Goal: Task Accomplishment & Management: Use online tool/utility

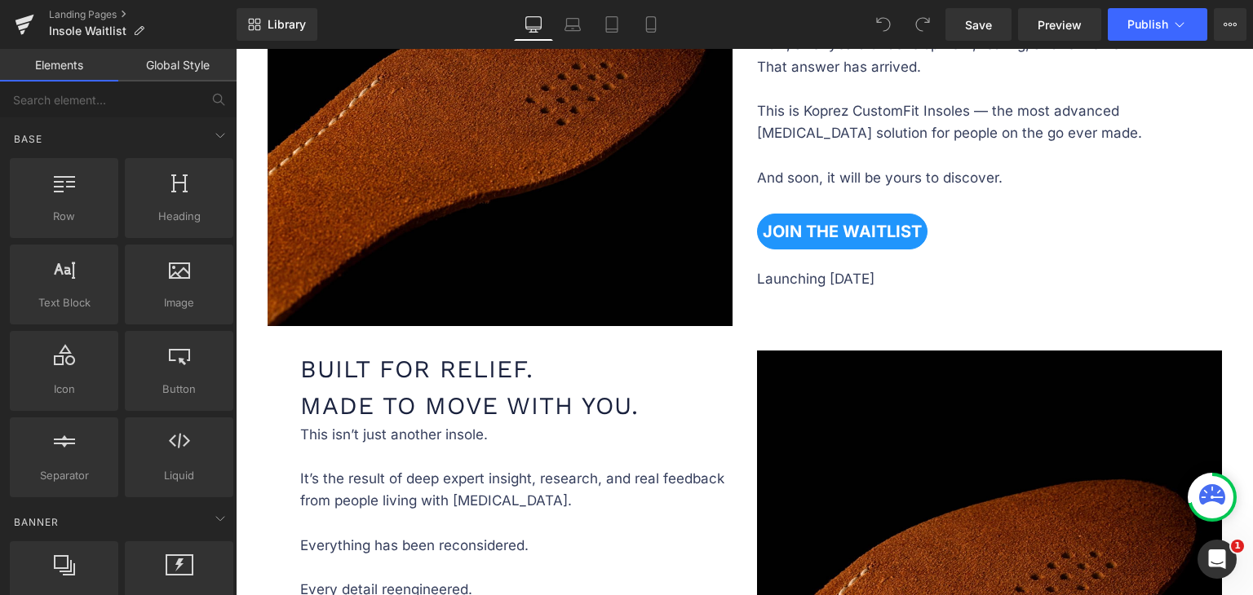
scroll to position [979, 0]
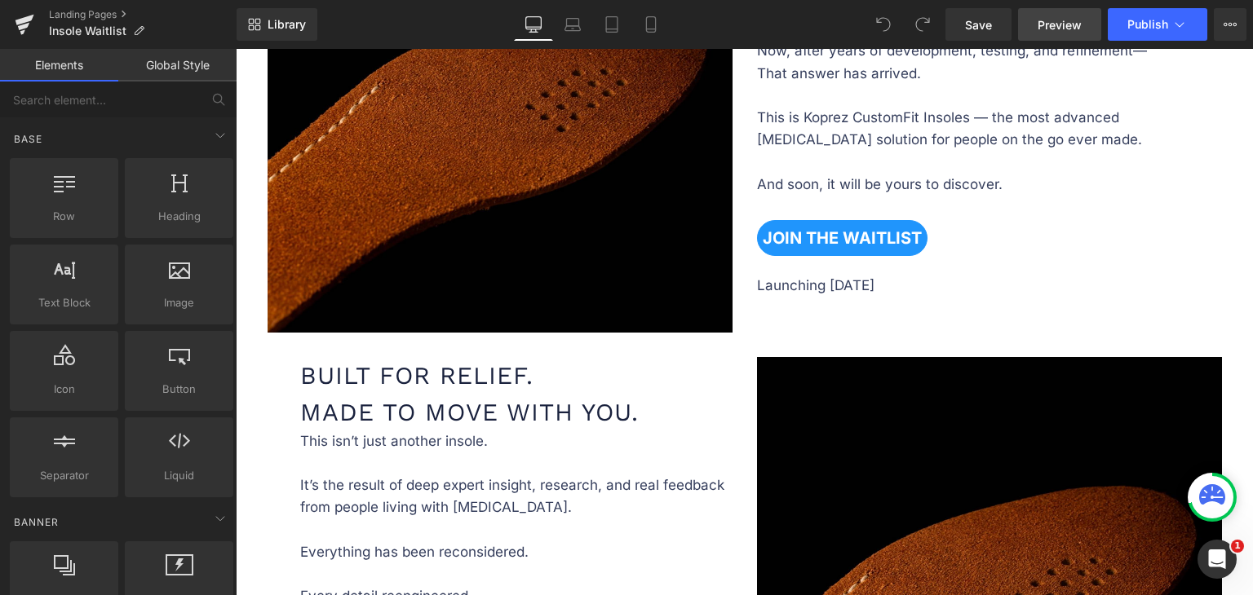
click at [1061, 20] on span "Preview" at bounding box center [1059, 24] width 44 height 17
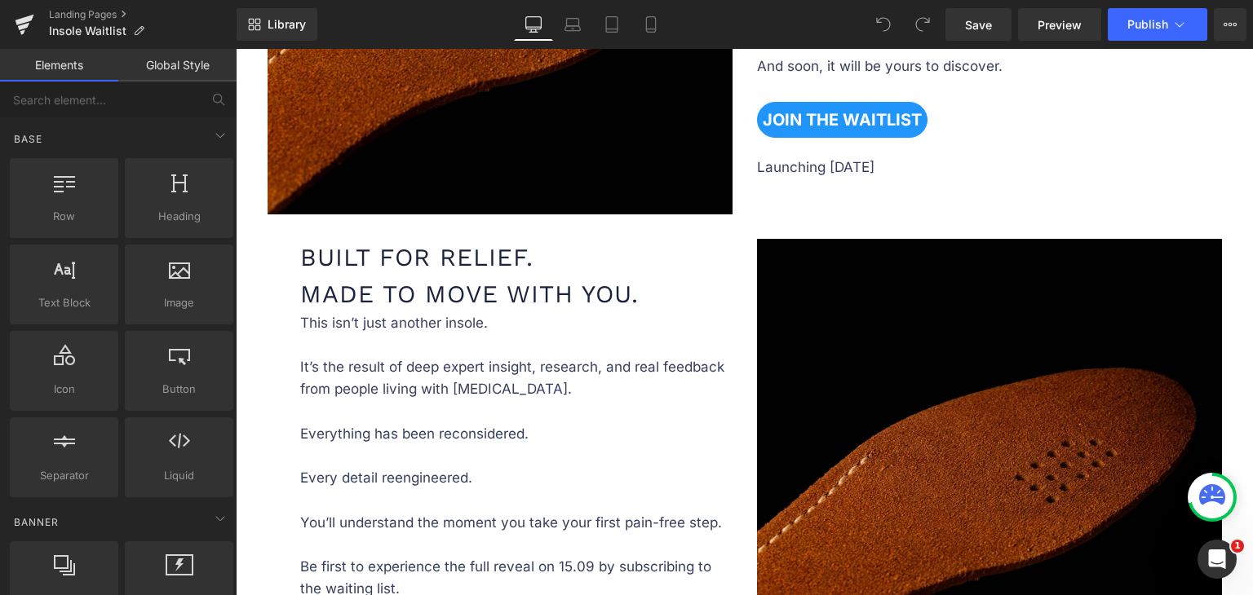
scroll to position [1083, 0]
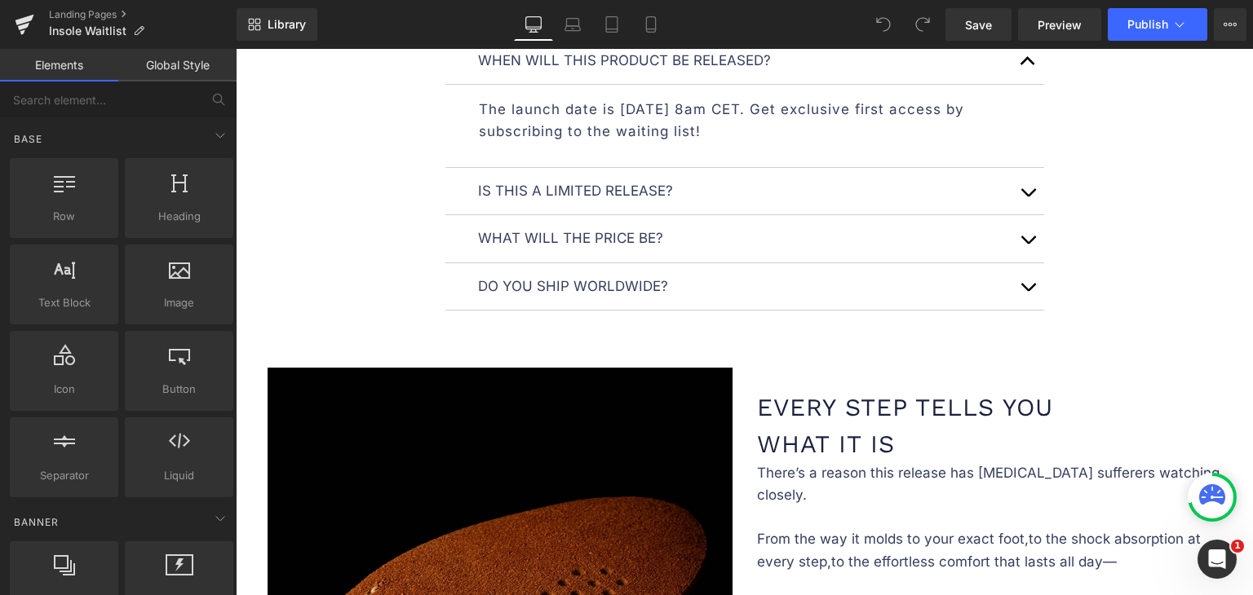
scroll to position [1572, 0]
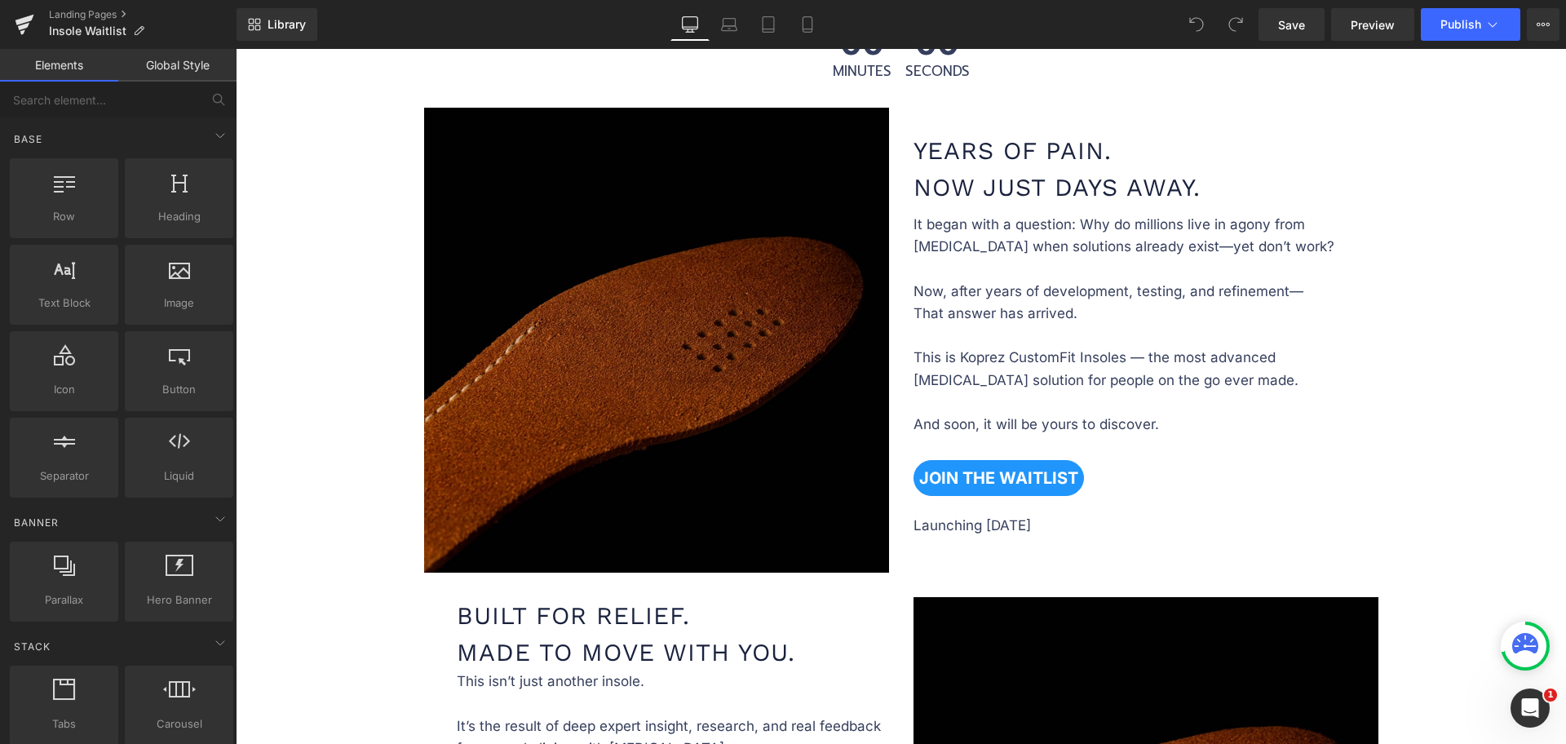
scroll to position [923, 0]
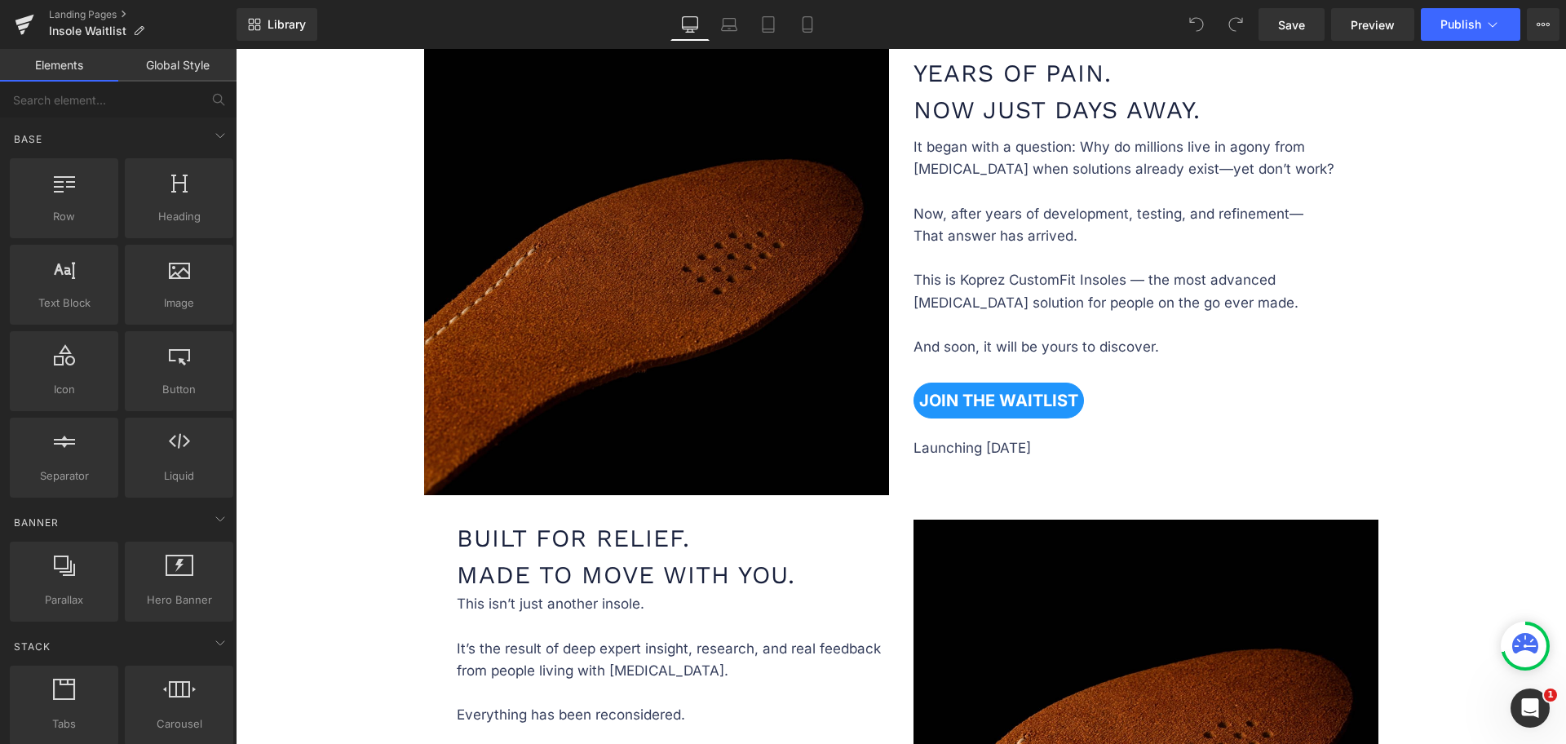
click at [715, 321] on img at bounding box center [656, 262] width 465 height 465
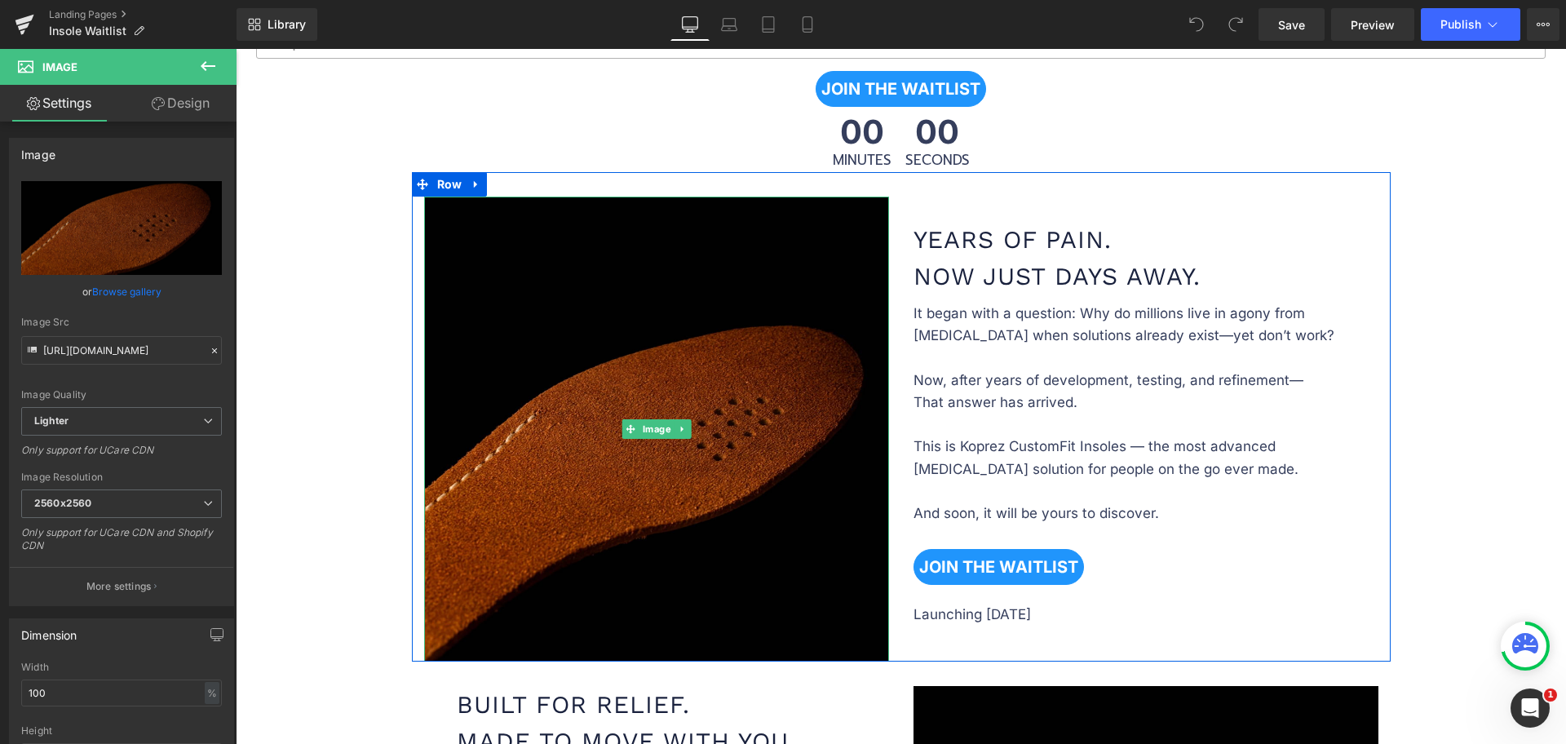
scroll to position [719, 0]
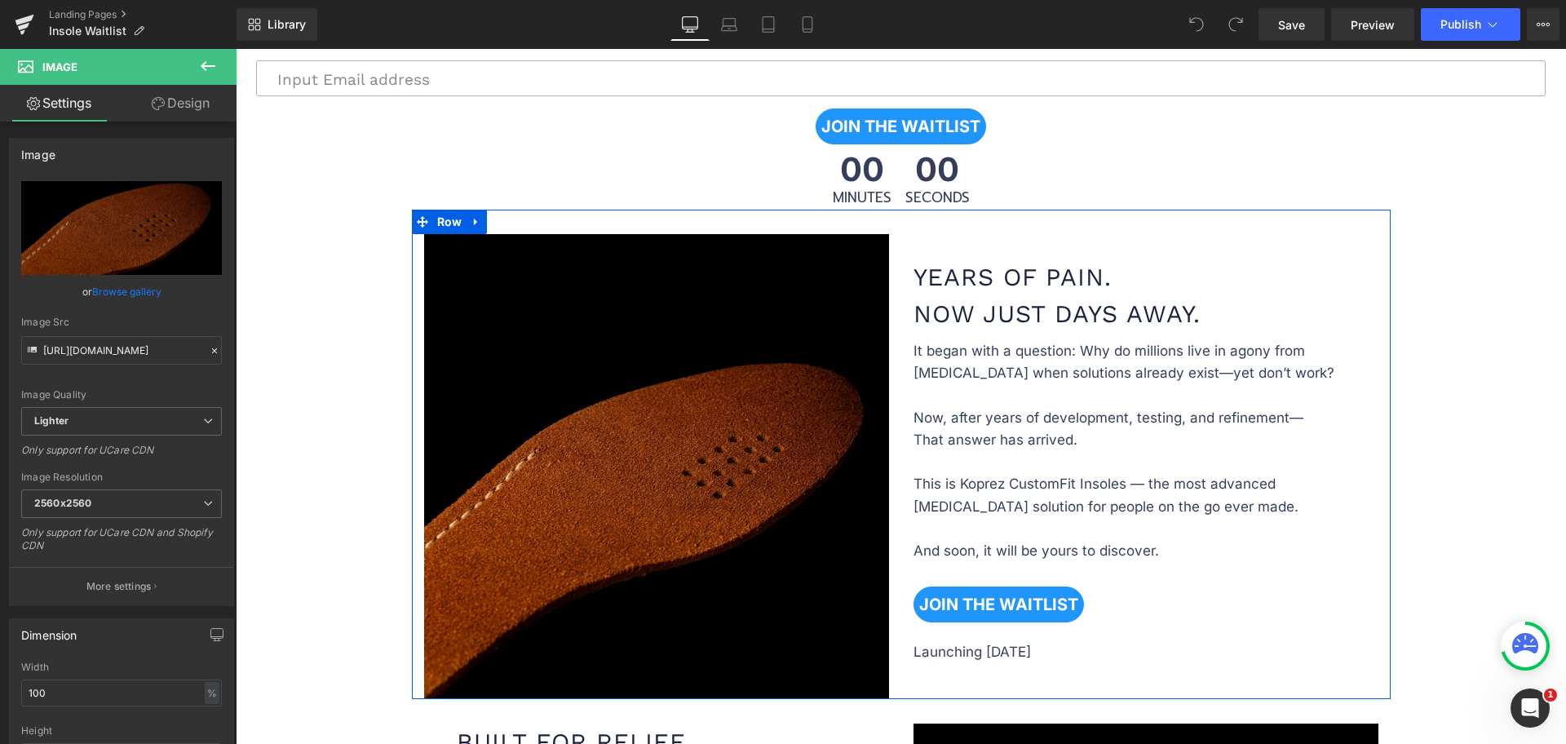
click at [1252, 276] on div "Years of Pain. Now Just Days Away. Heading Row It began with a question: Why do…" at bounding box center [1145, 452] width 489 height 437
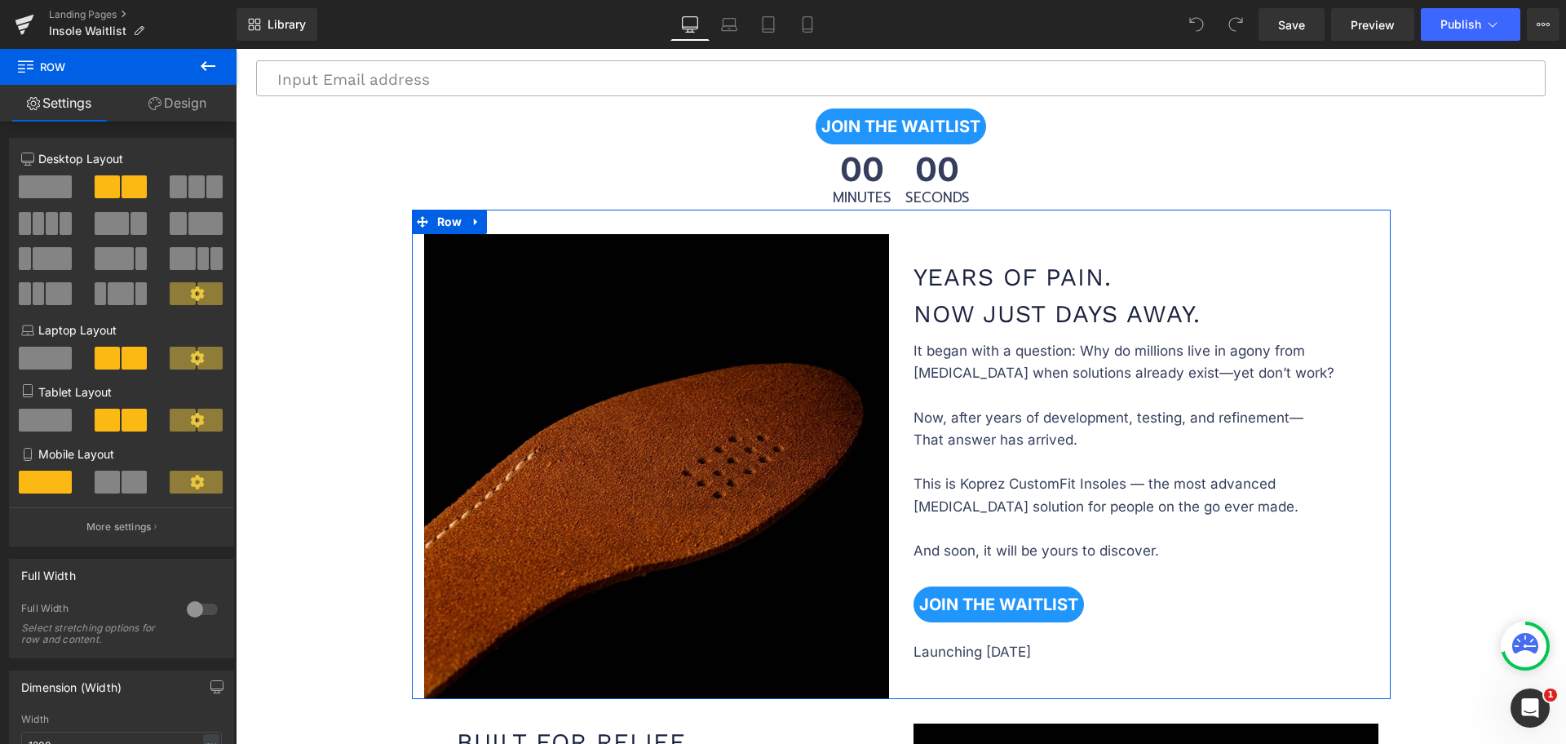
click at [196, 104] on link "Design" at bounding box center [177, 103] width 118 height 37
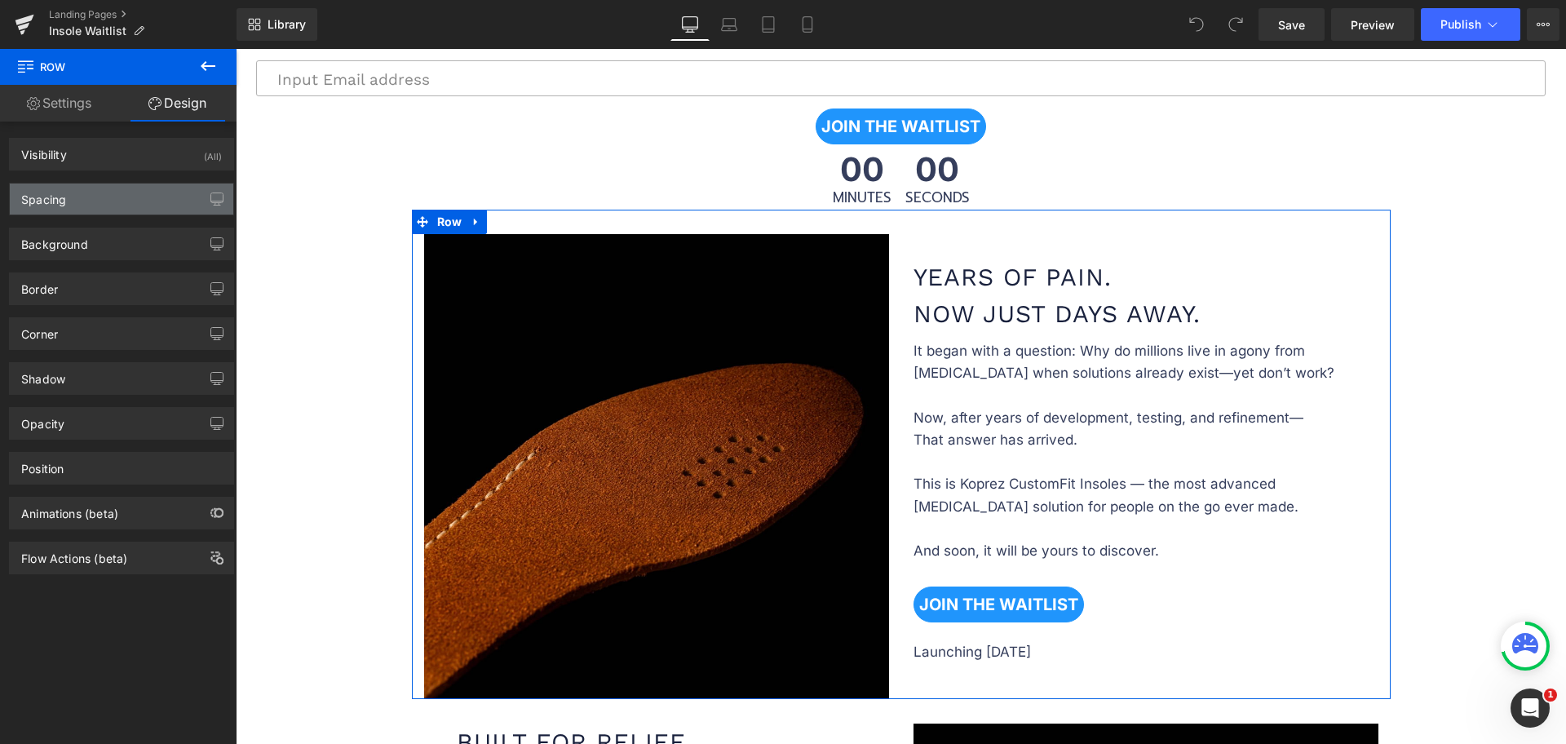
click at [104, 201] on div "Spacing" at bounding box center [121, 198] width 223 height 31
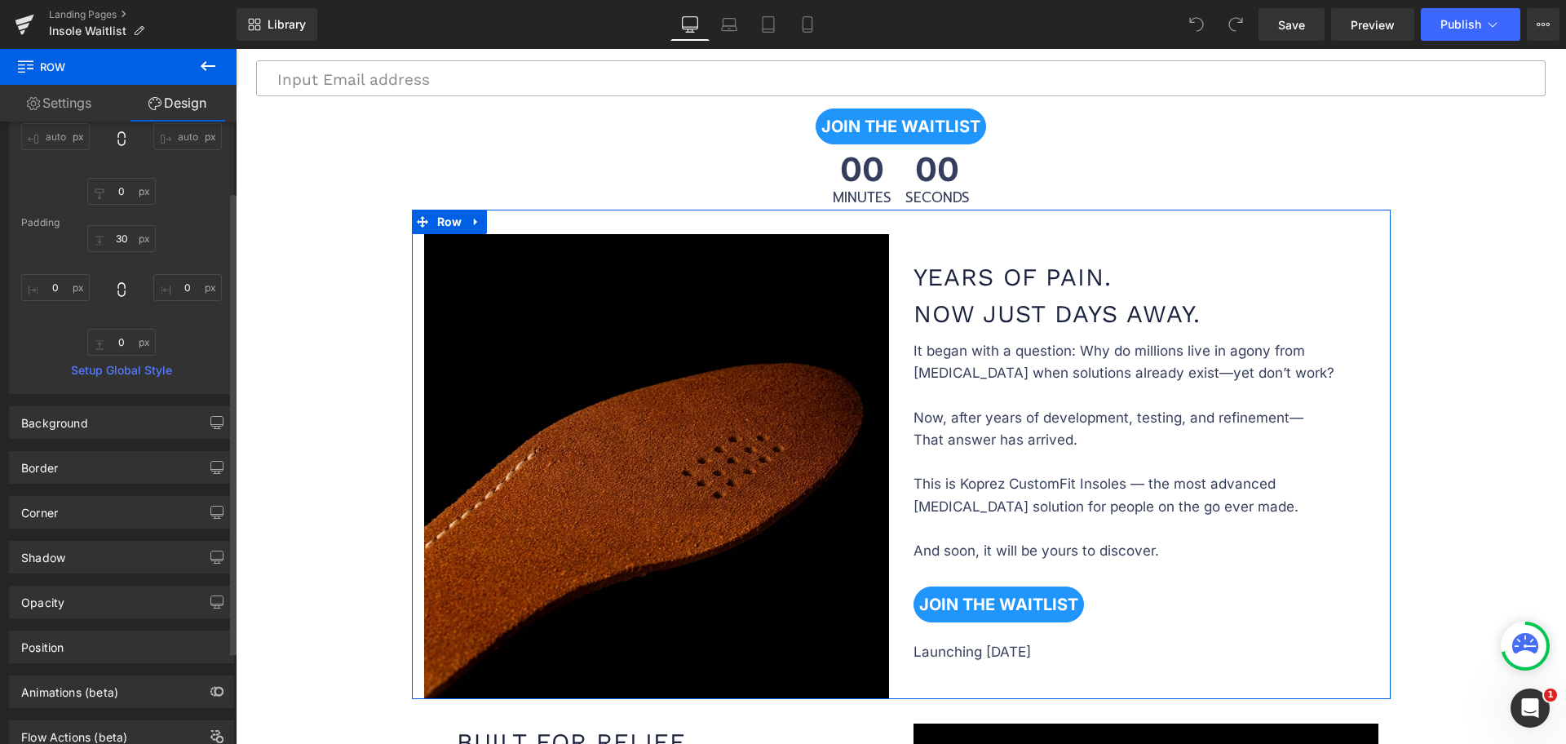
scroll to position [0, 0]
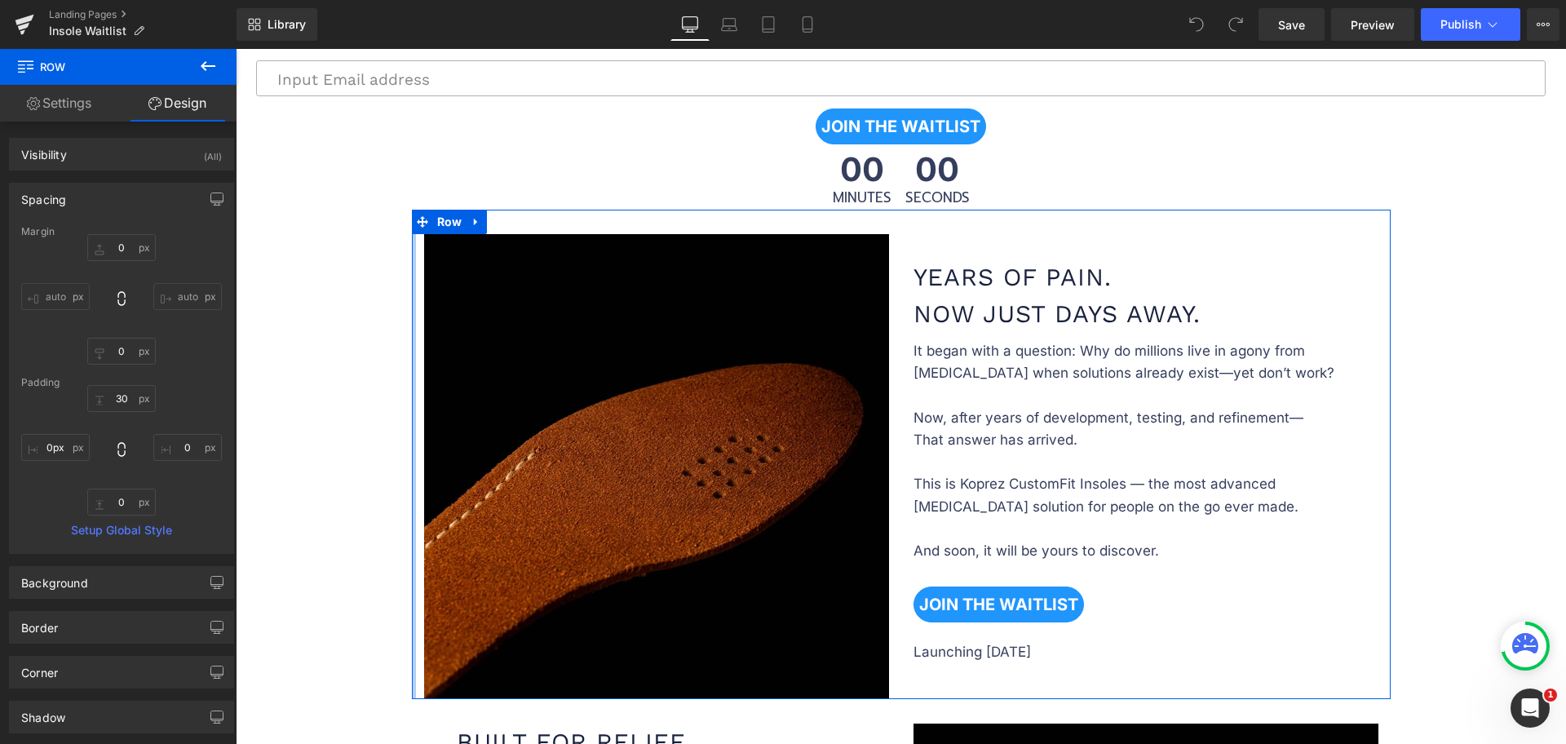
drag, startPoint x: 404, startPoint y: 276, endPoint x: 360, endPoint y: 275, distance: 44.0
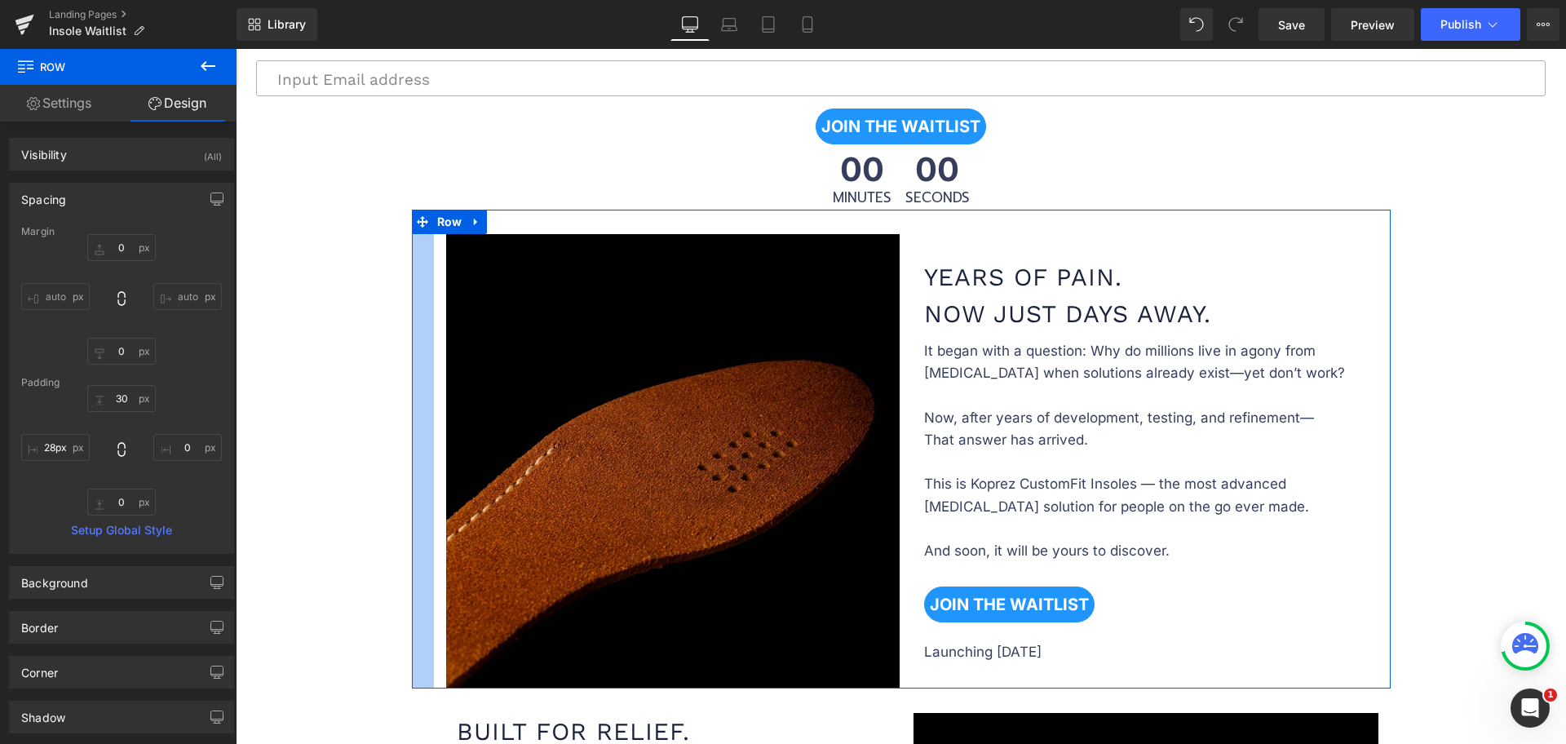
type input "0px"
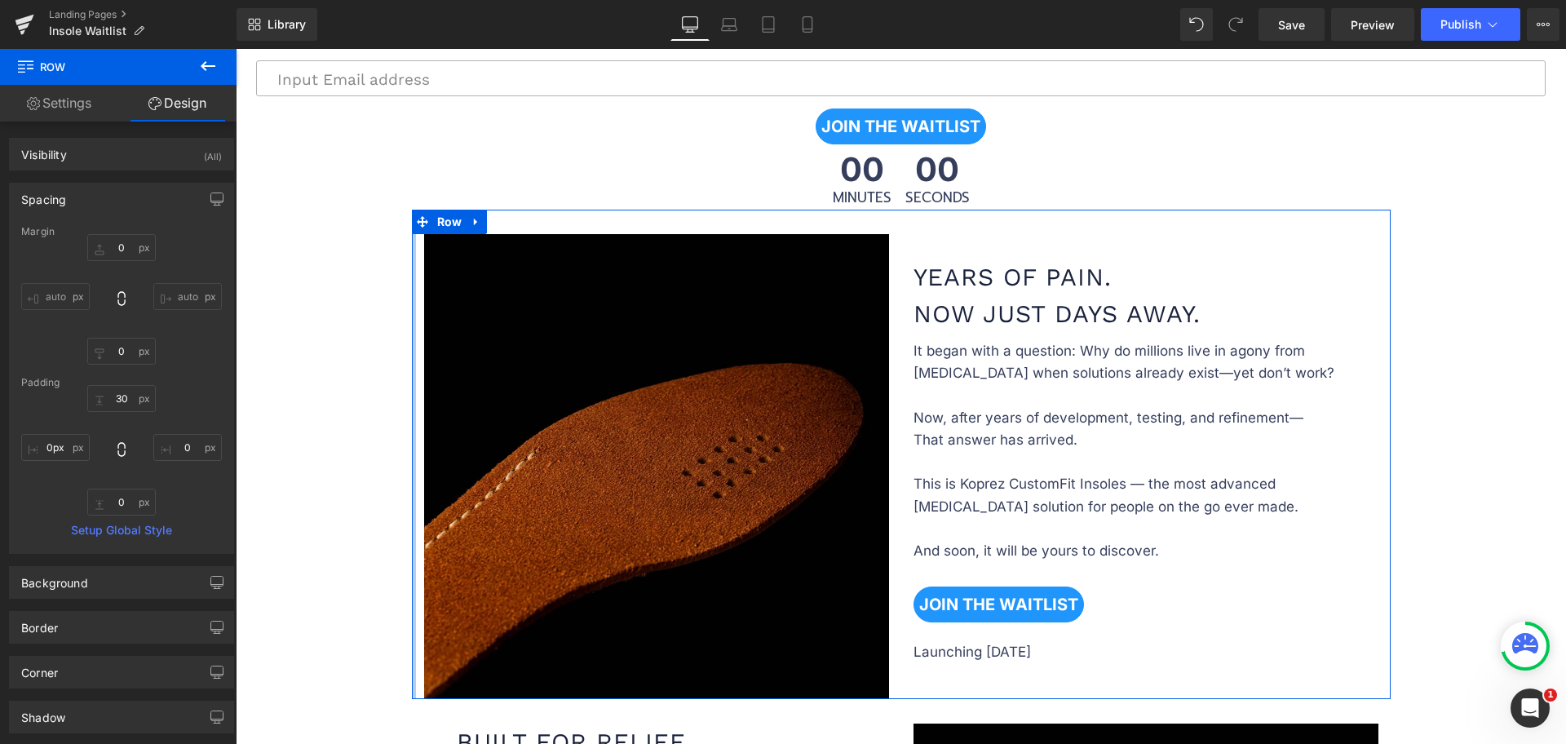
drag, startPoint x: 404, startPoint y: 298, endPoint x: 310, endPoint y: 298, distance: 94.6
type input "0px"
drag, startPoint x: 1381, startPoint y: 255, endPoint x: 1403, endPoint y: 255, distance: 22.0
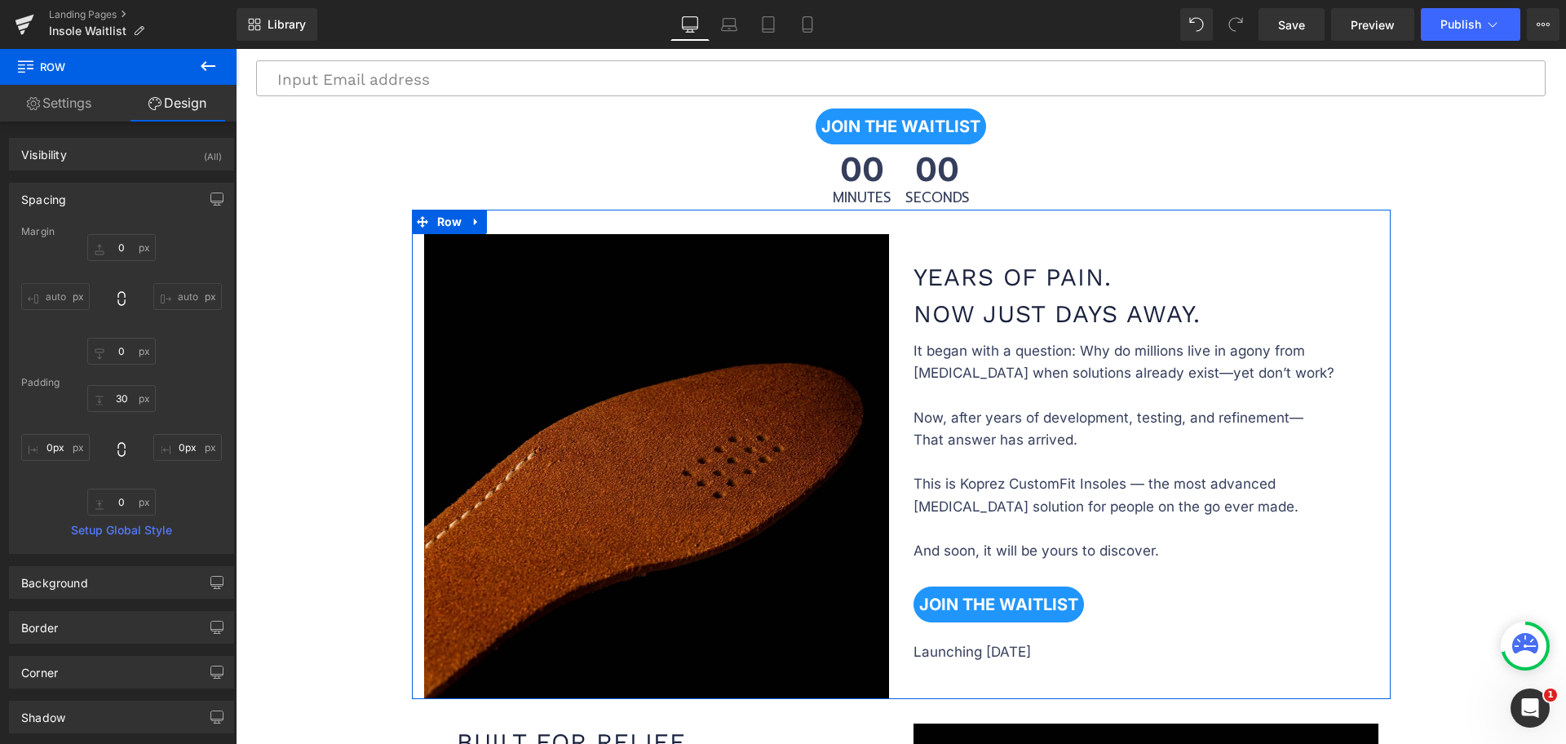
click at [172, 101] on link "Design" at bounding box center [177, 103] width 118 height 37
click at [67, 103] on link "Settings" at bounding box center [59, 103] width 118 height 37
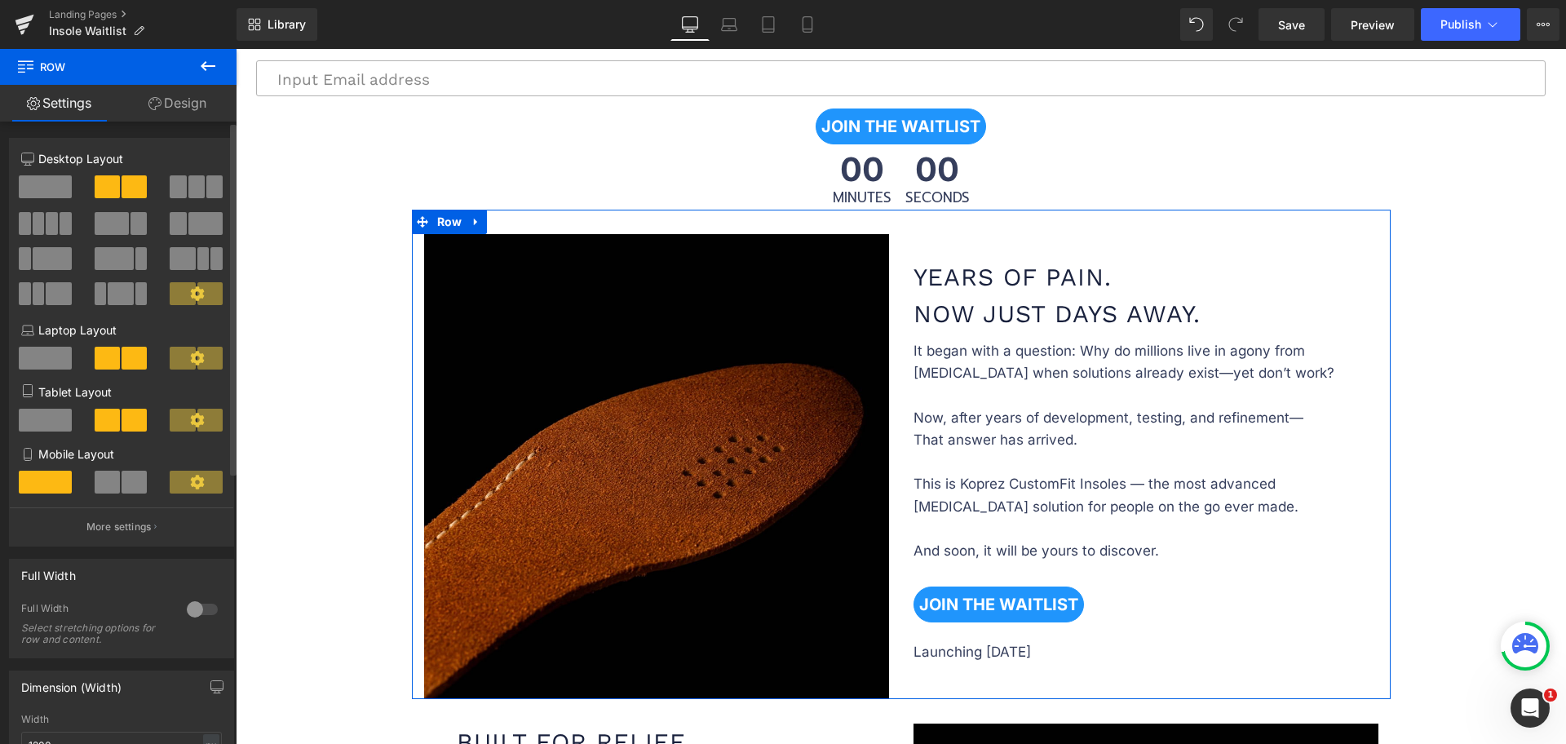
click at [55, 189] on span at bounding box center [45, 186] width 53 height 23
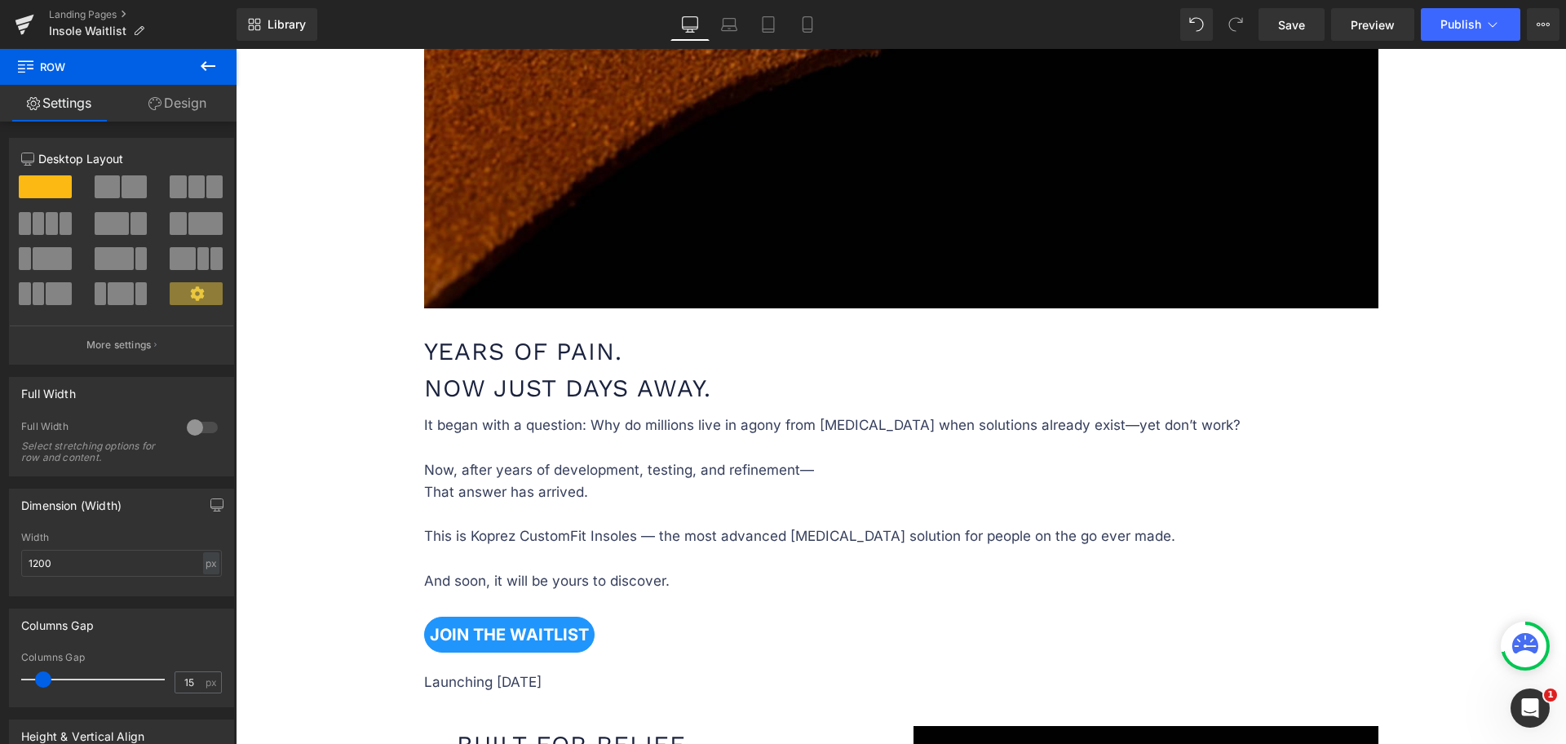
scroll to position [1739, 0]
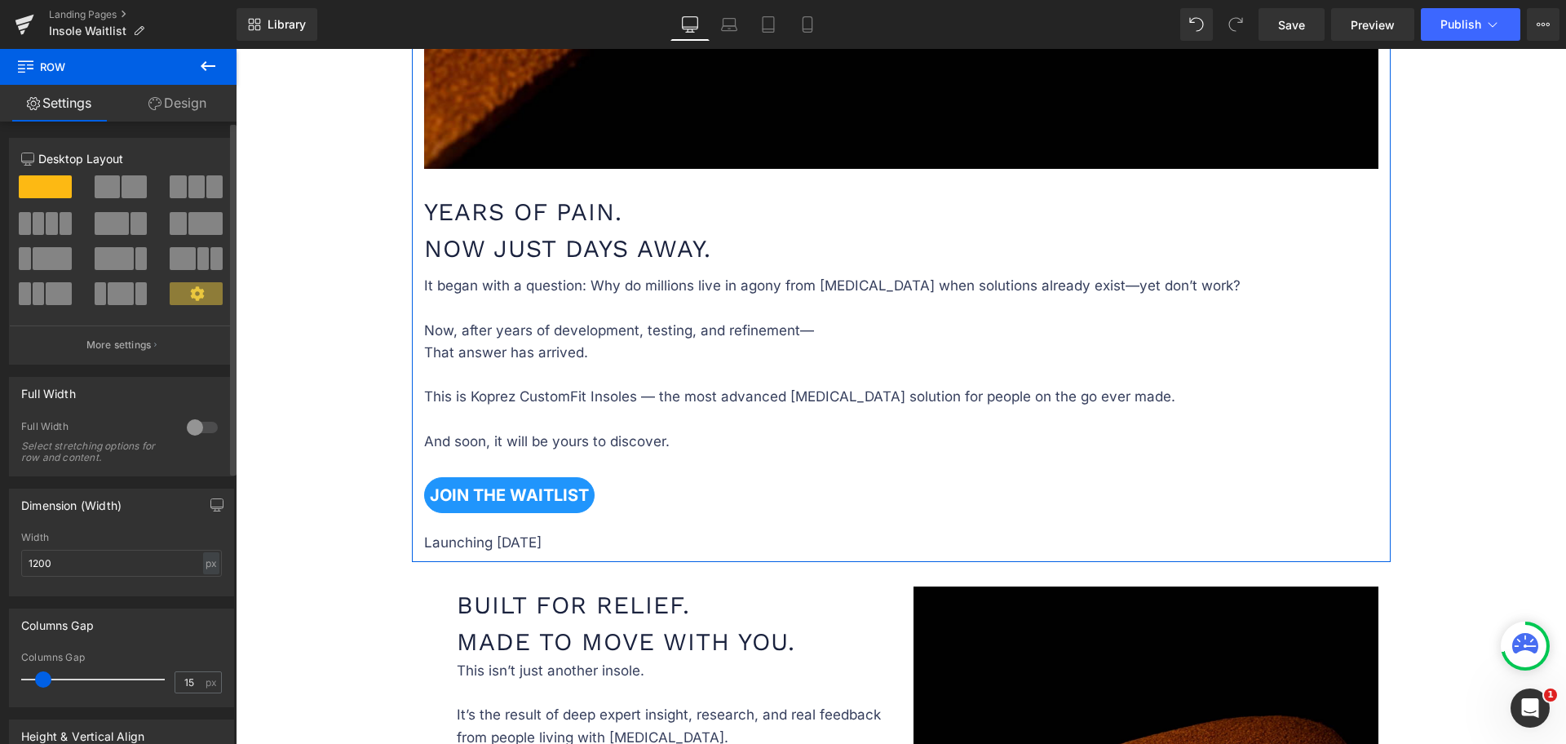
click at [104, 188] on span at bounding box center [107, 186] width 25 height 23
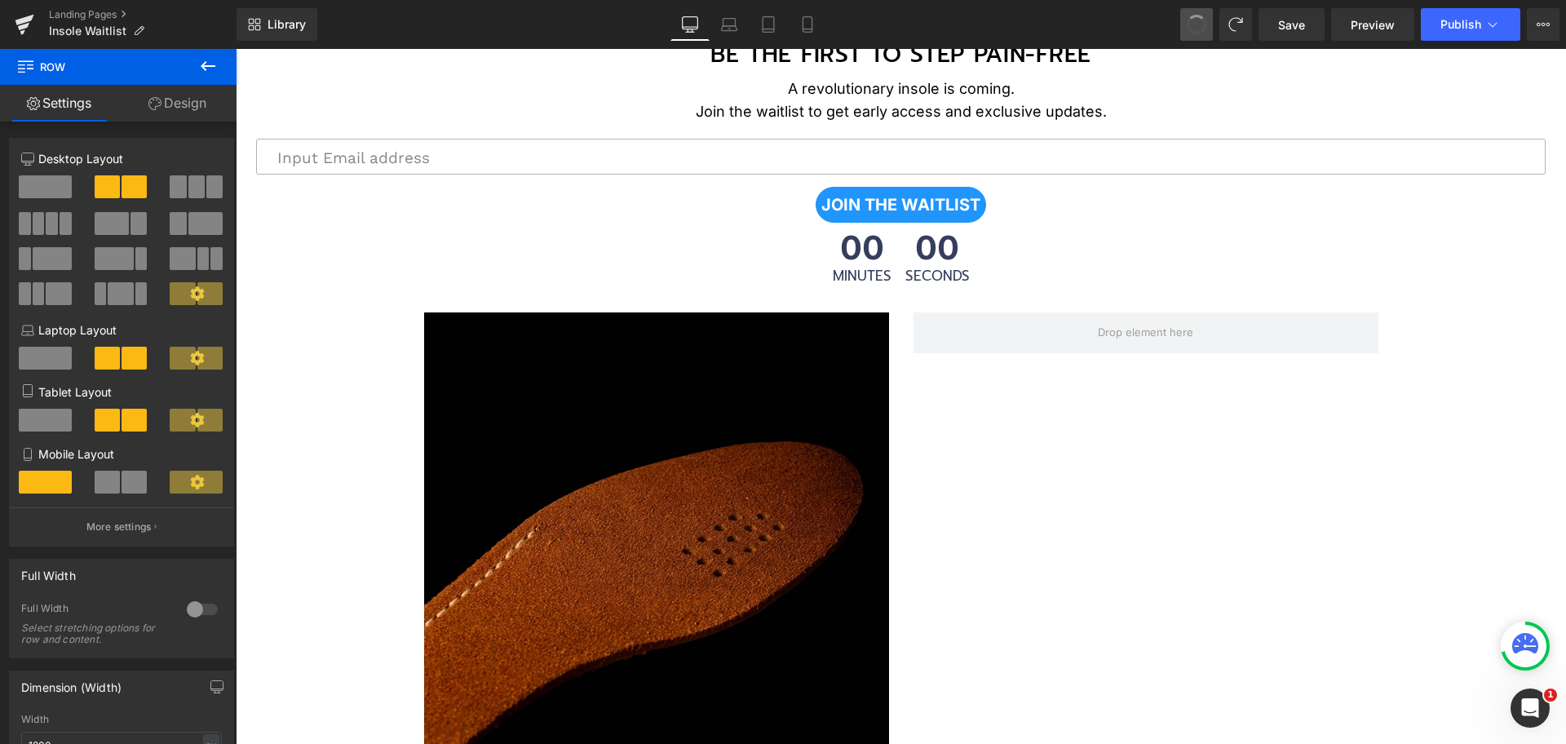
scroll to position [640, 0]
type input "0"
type input "30"
type input "0"
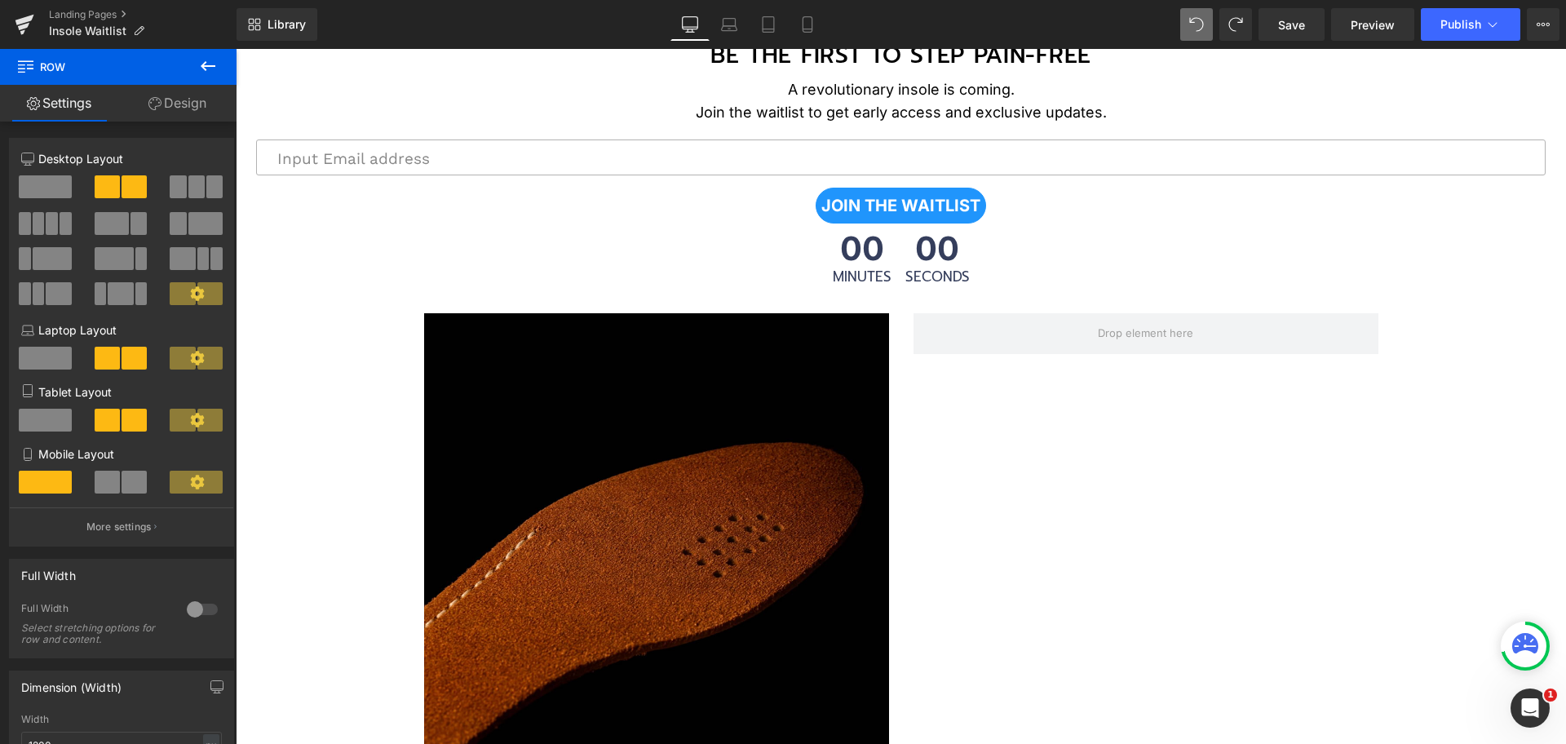
type input "0"
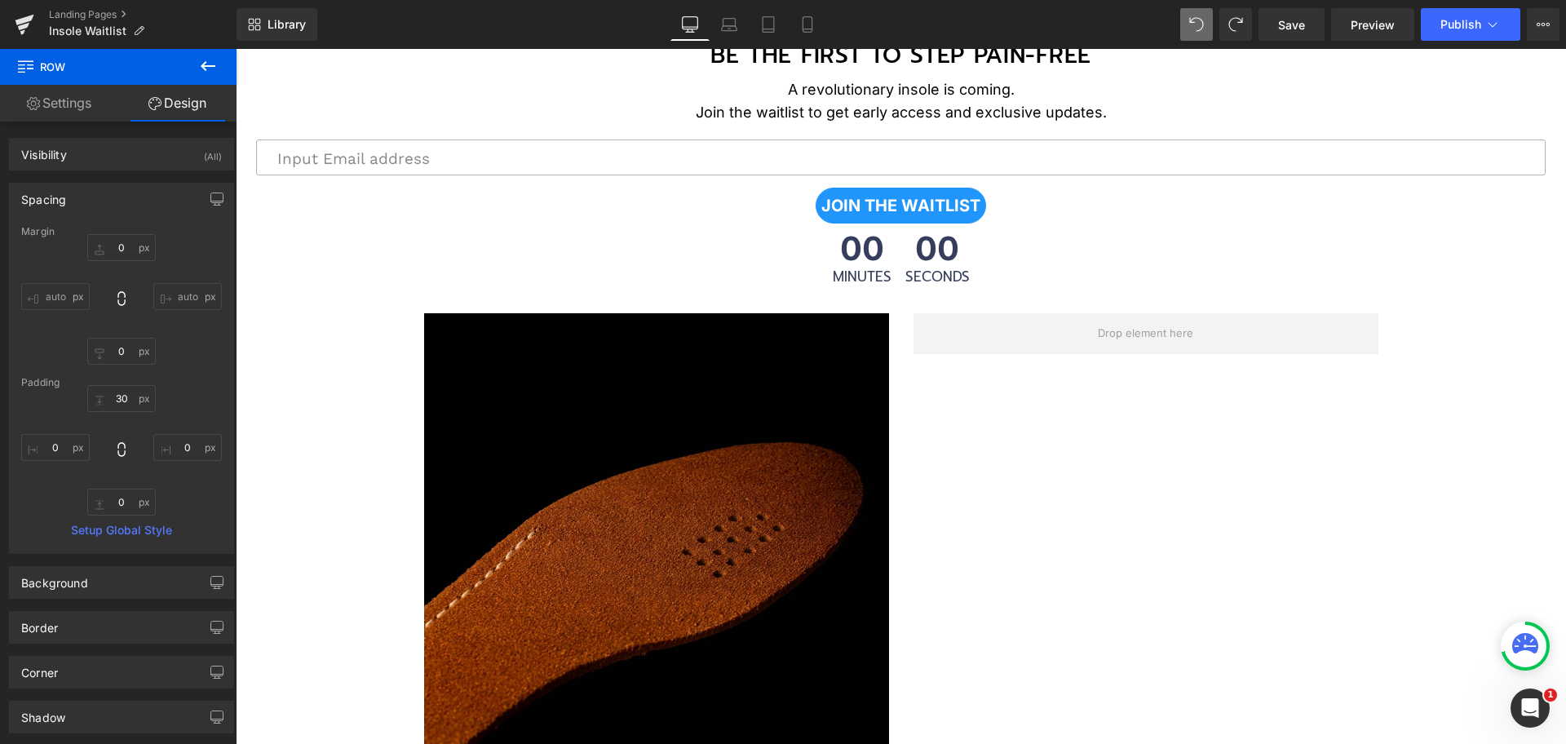
type input "0"
type input "30"
type input "0"
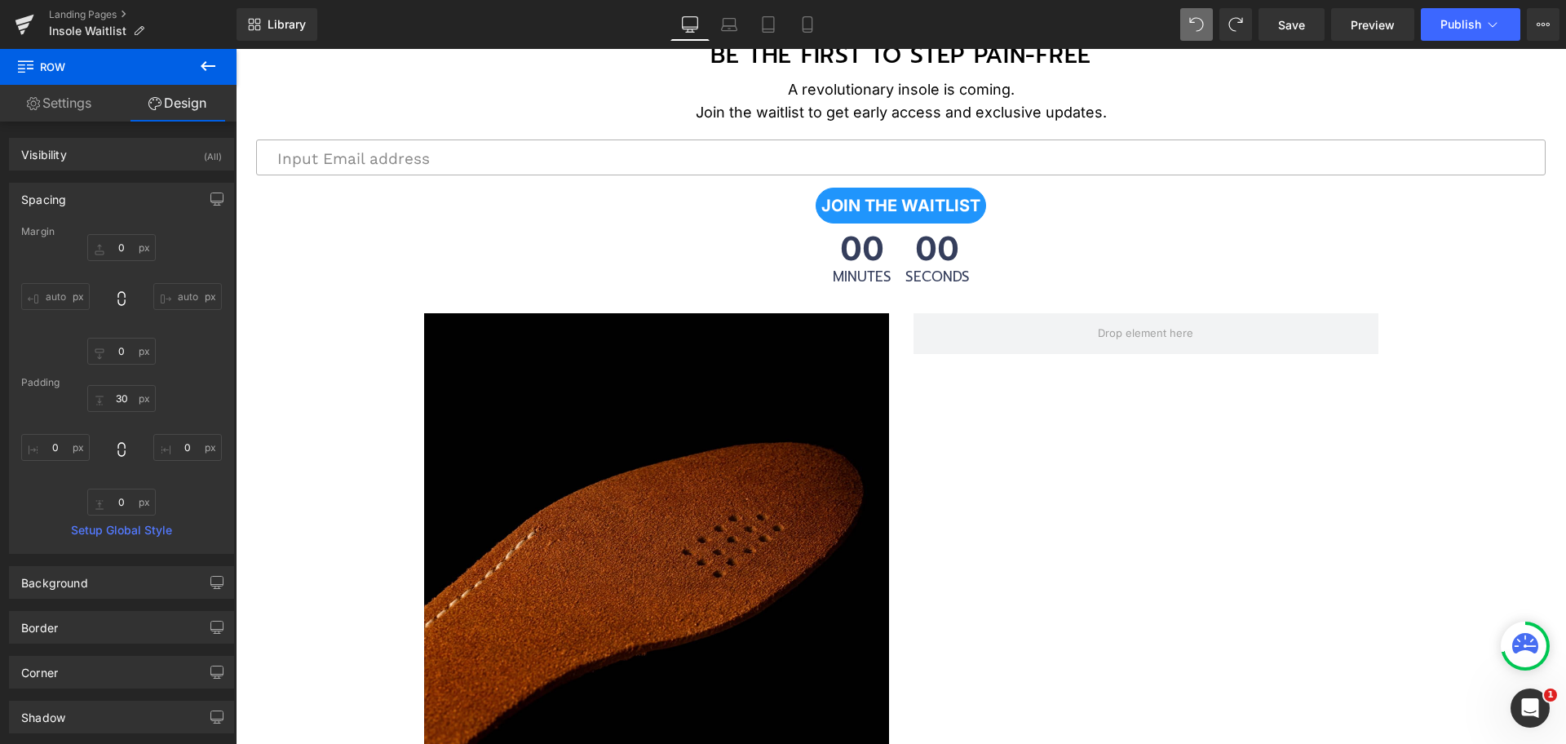
type input "0"
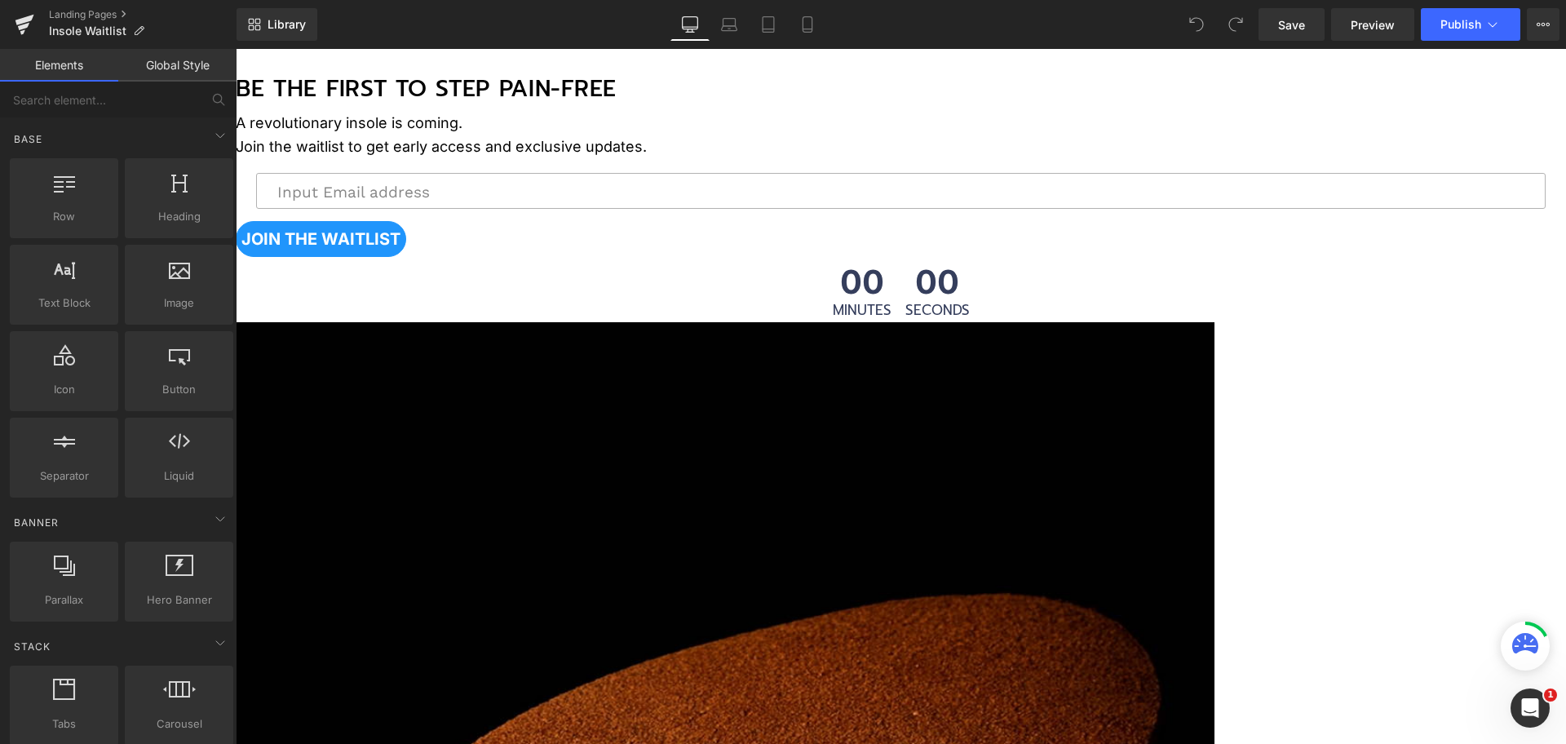
scroll to position [612, 0]
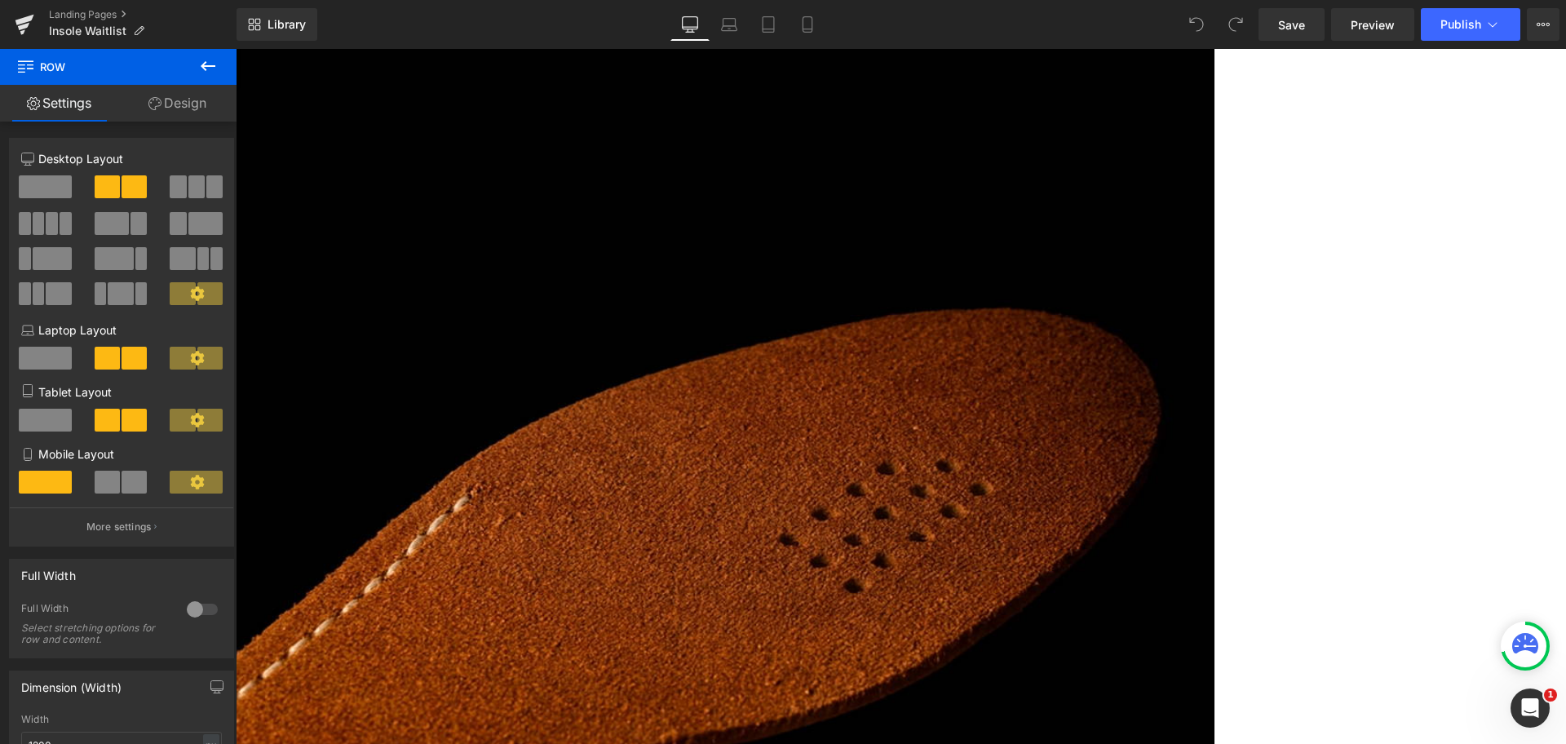
scroll to position [917, 0]
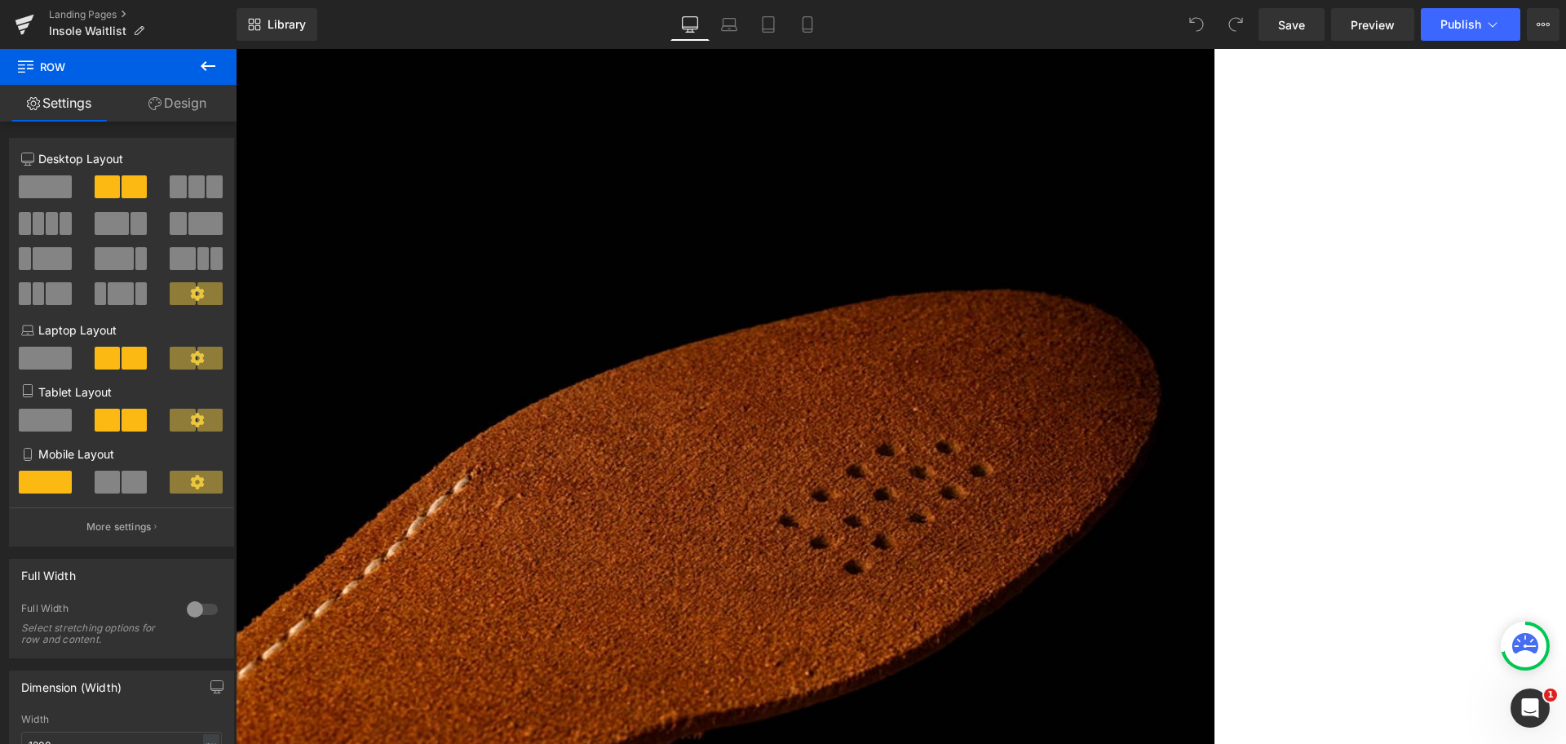
click at [863, 402] on img at bounding box center [725, 507] width 979 height 979
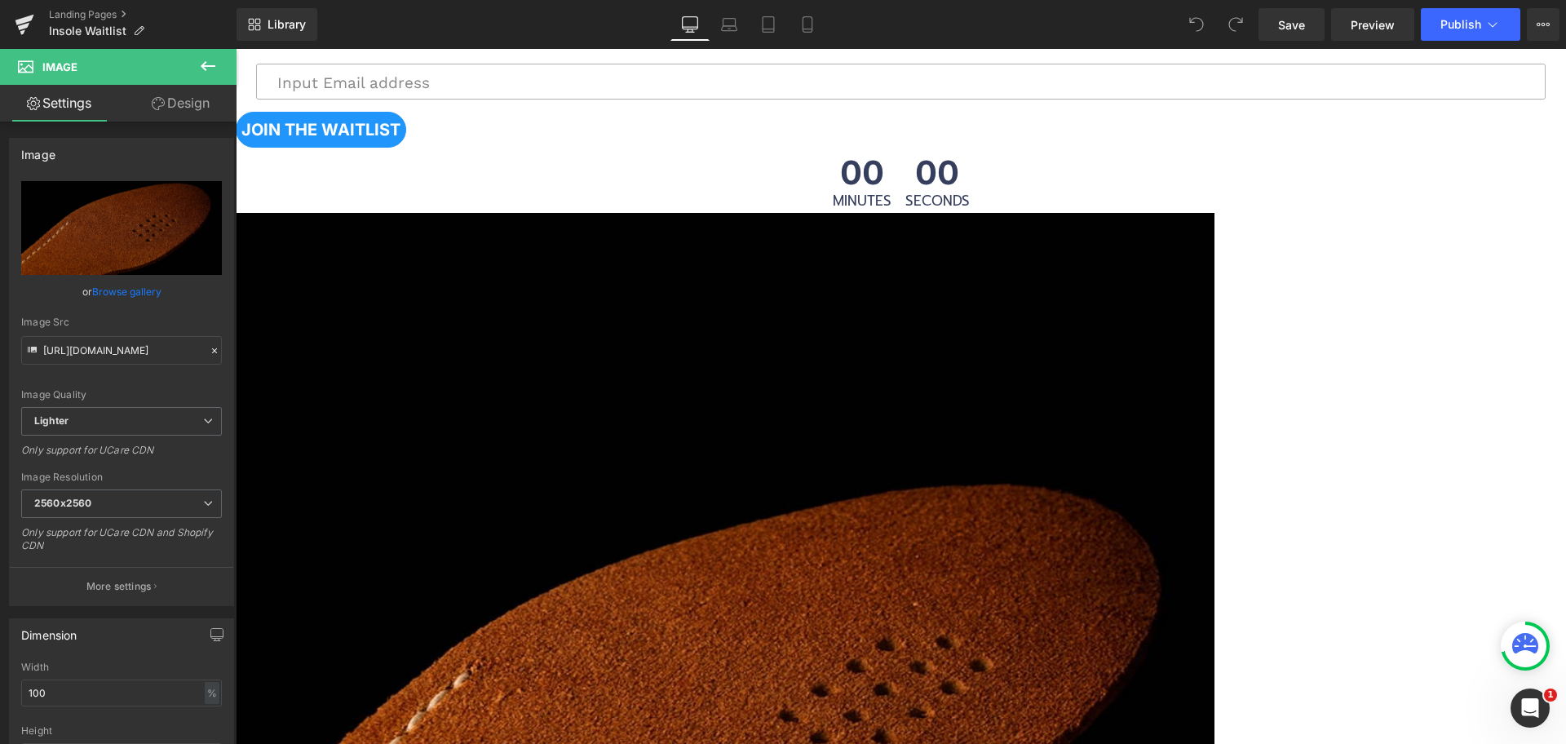
scroll to position [714, 0]
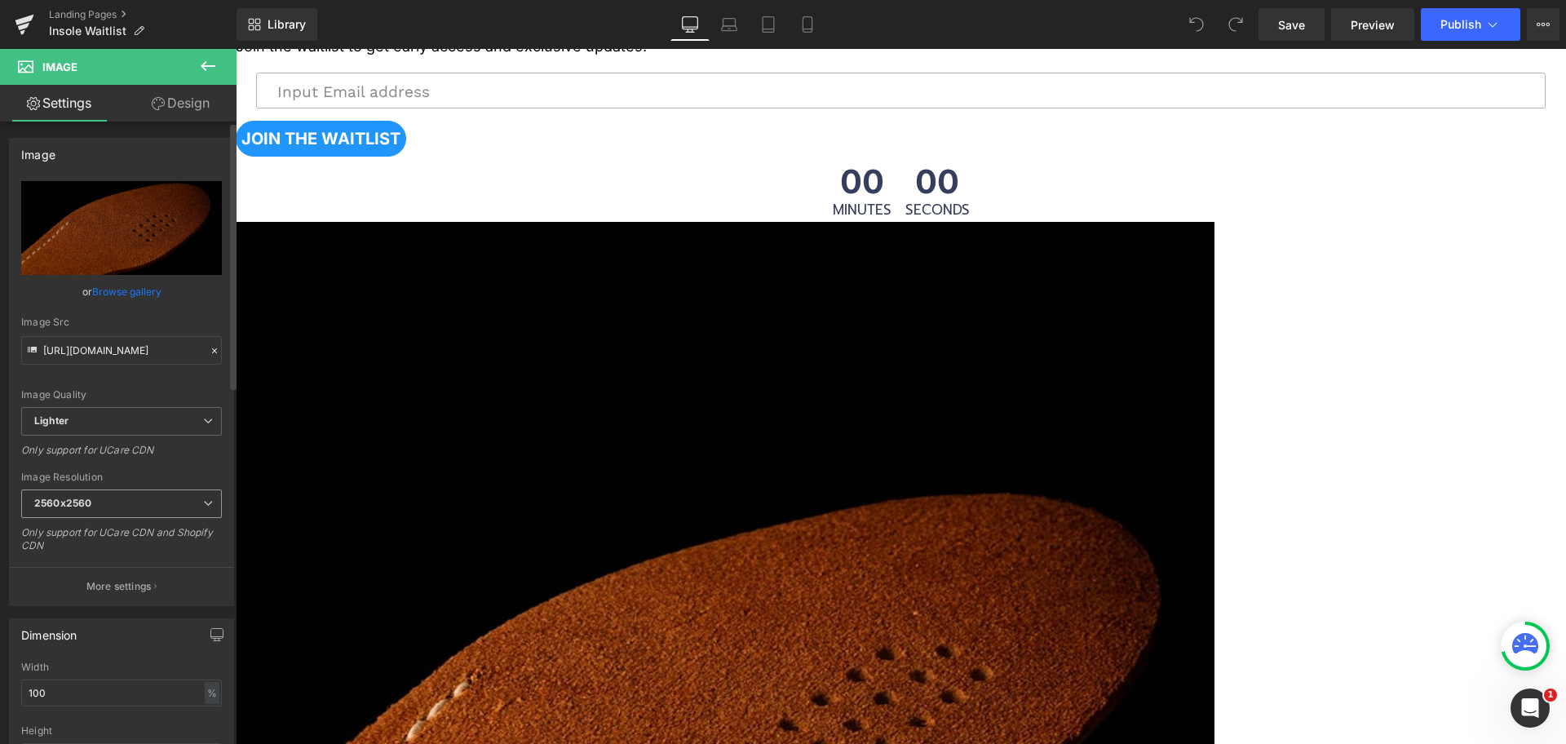
click at [119, 502] on span "2560x2560" at bounding box center [121, 503] width 201 height 29
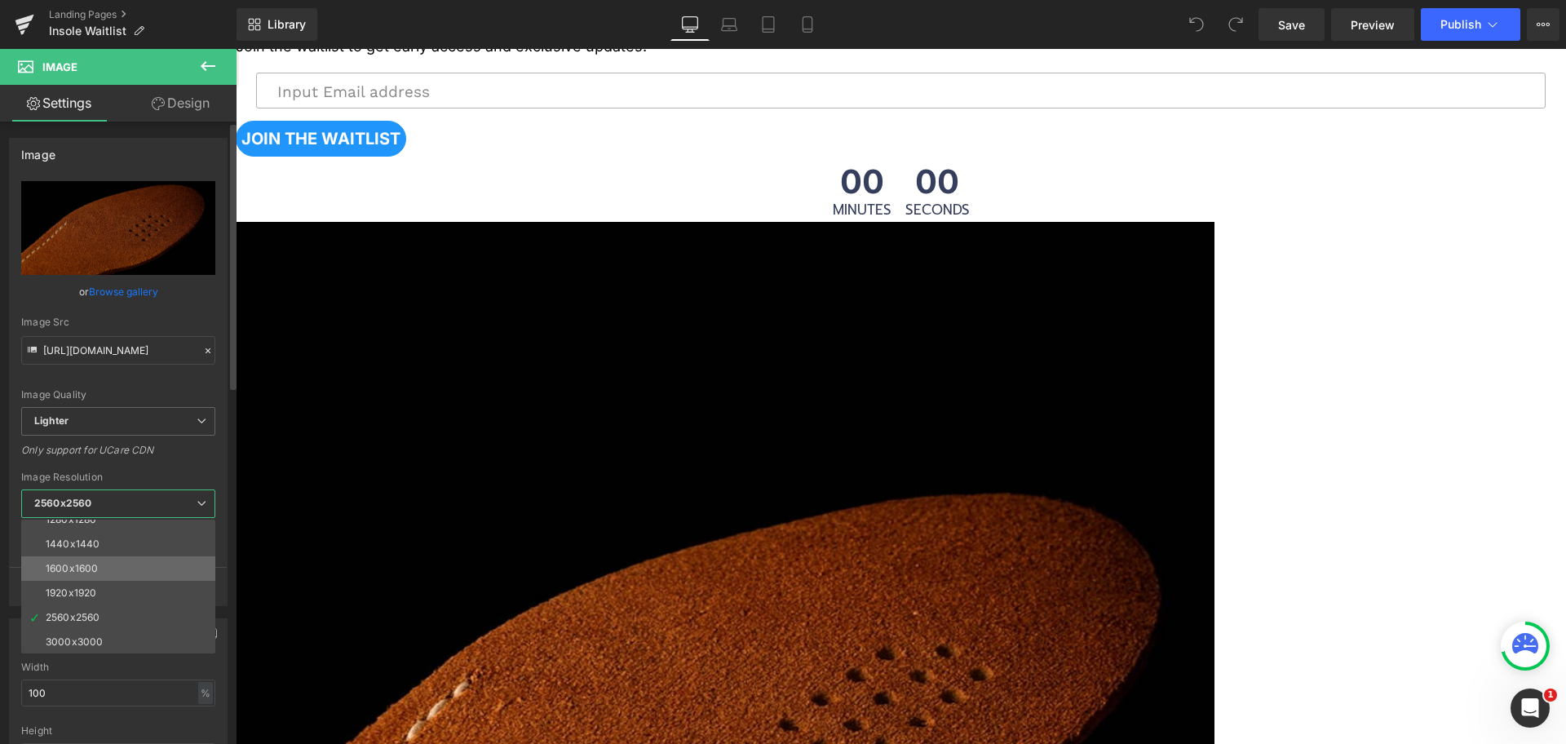
scroll to position [233, 0]
click at [125, 639] on li "3000x3000" at bounding box center [121, 641] width 201 height 24
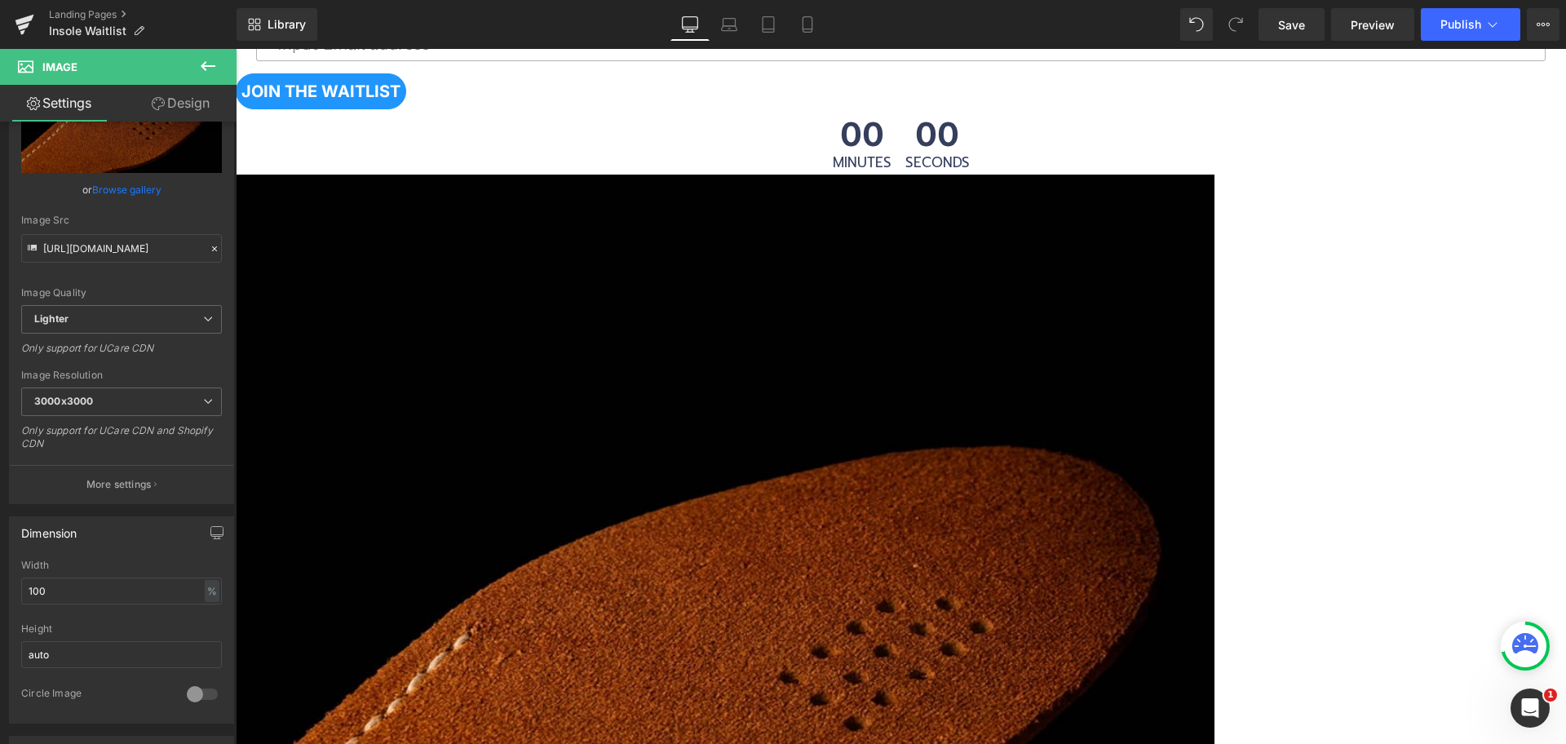
scroll to position [917, 0]
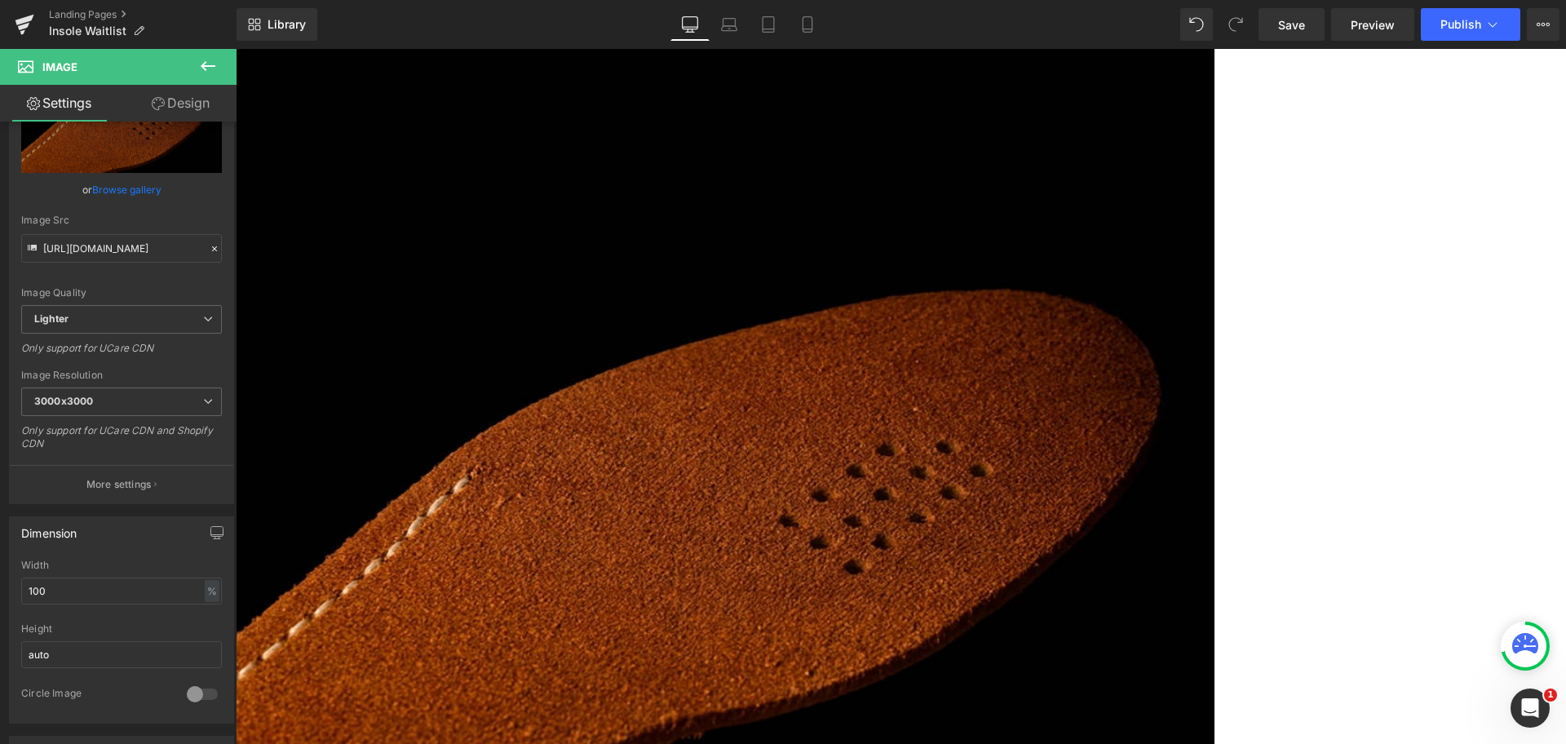
click at [570, 435] on img at bounding box center [725, 507] width 979 height 979
click at [122, 404] on span "3000x3000" at bounding box center [121, 401] width 201 height 29
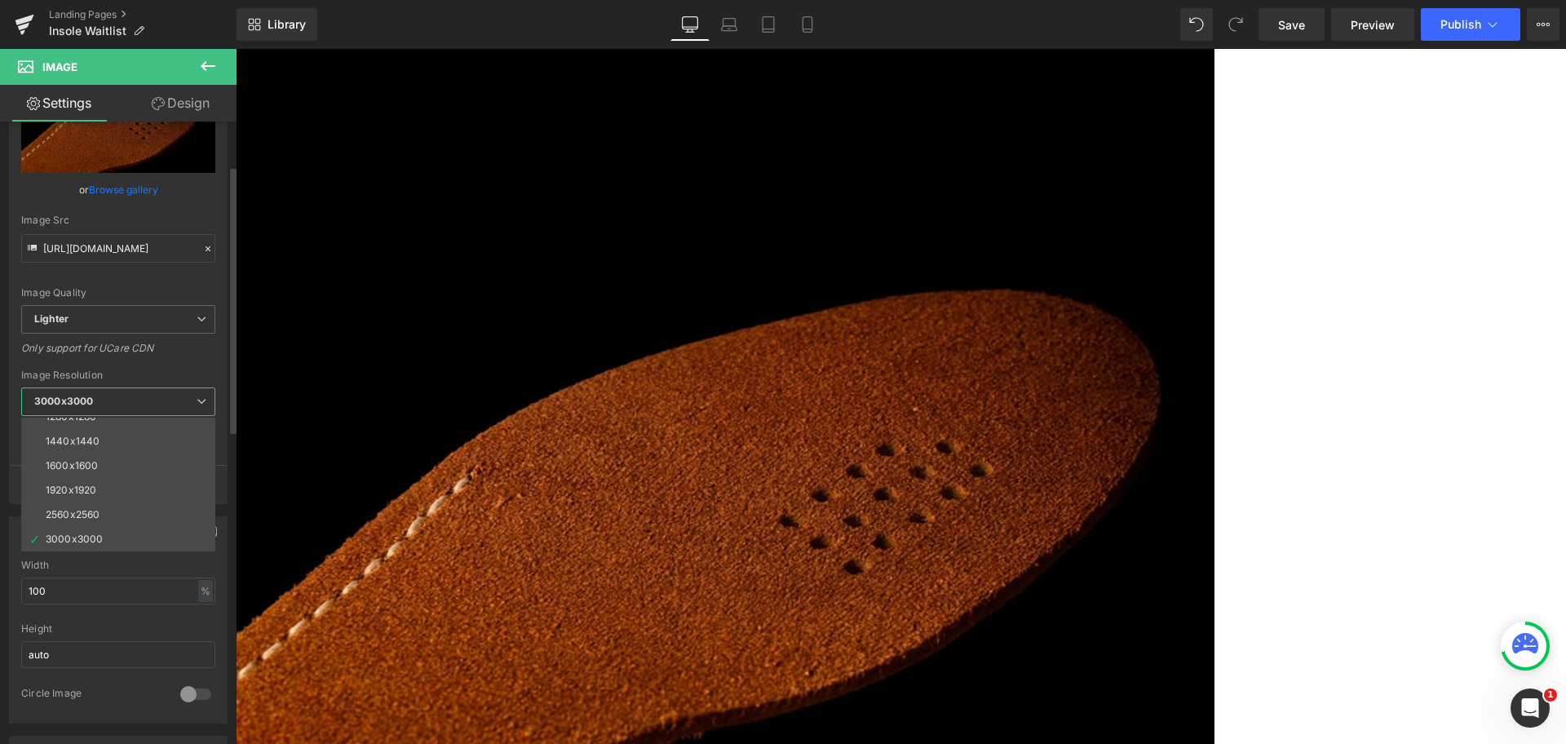
click at [122, 404] on span "3000x3000" at bounding box center [118, 401] width 194 height 29
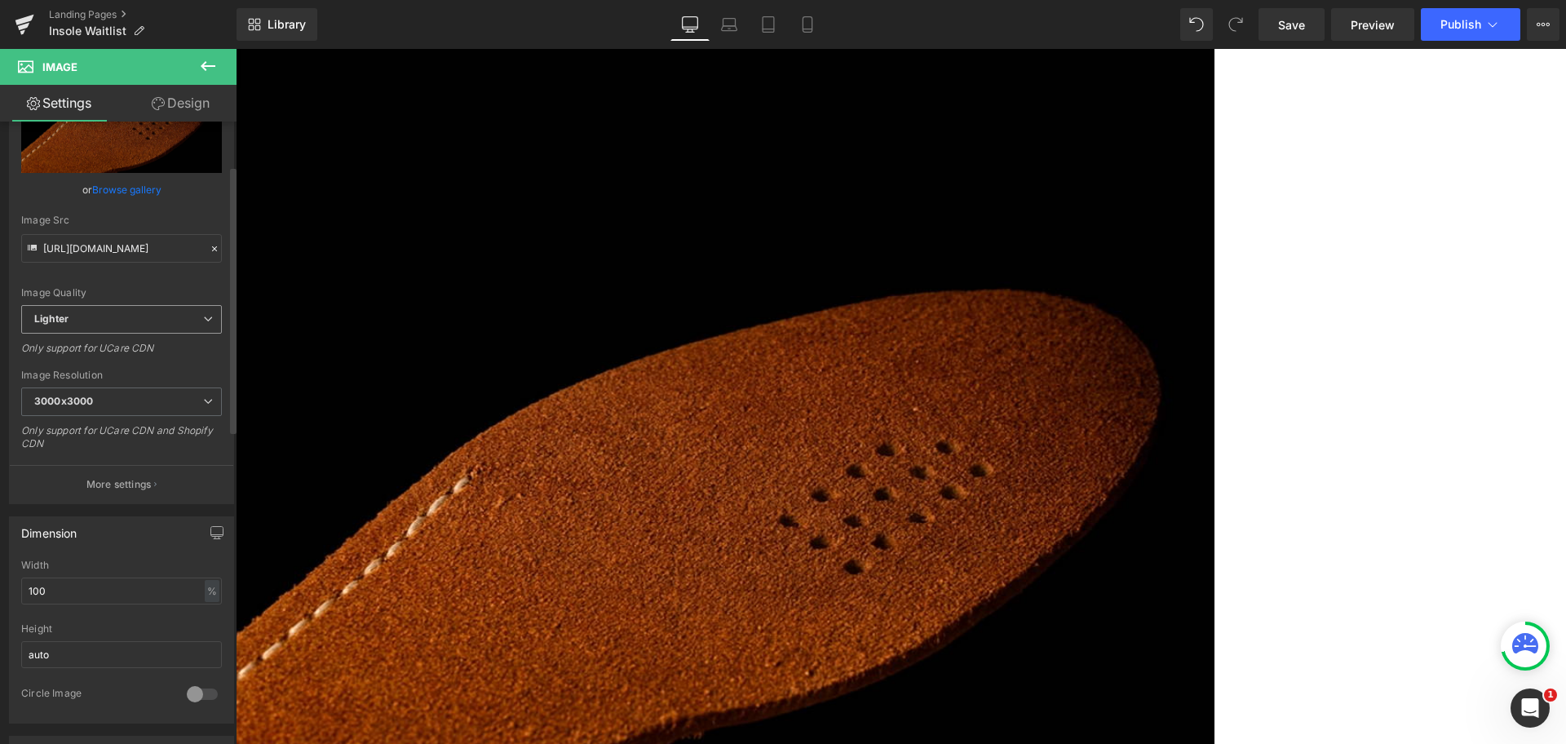
click at [106, 311] on span "Lighter" at bounding box center [121, 319] width 201 height 29
click at [117, 369] on li "Lightest" at bounding box center [118, 372] width 194 height 24
click at [108, 324] on span "Lightest" at bounding box center [121, 319] width 201 height 29
click at [117, 348] on li "Lighter" at bounding box center [118, 348] width 194 height 24
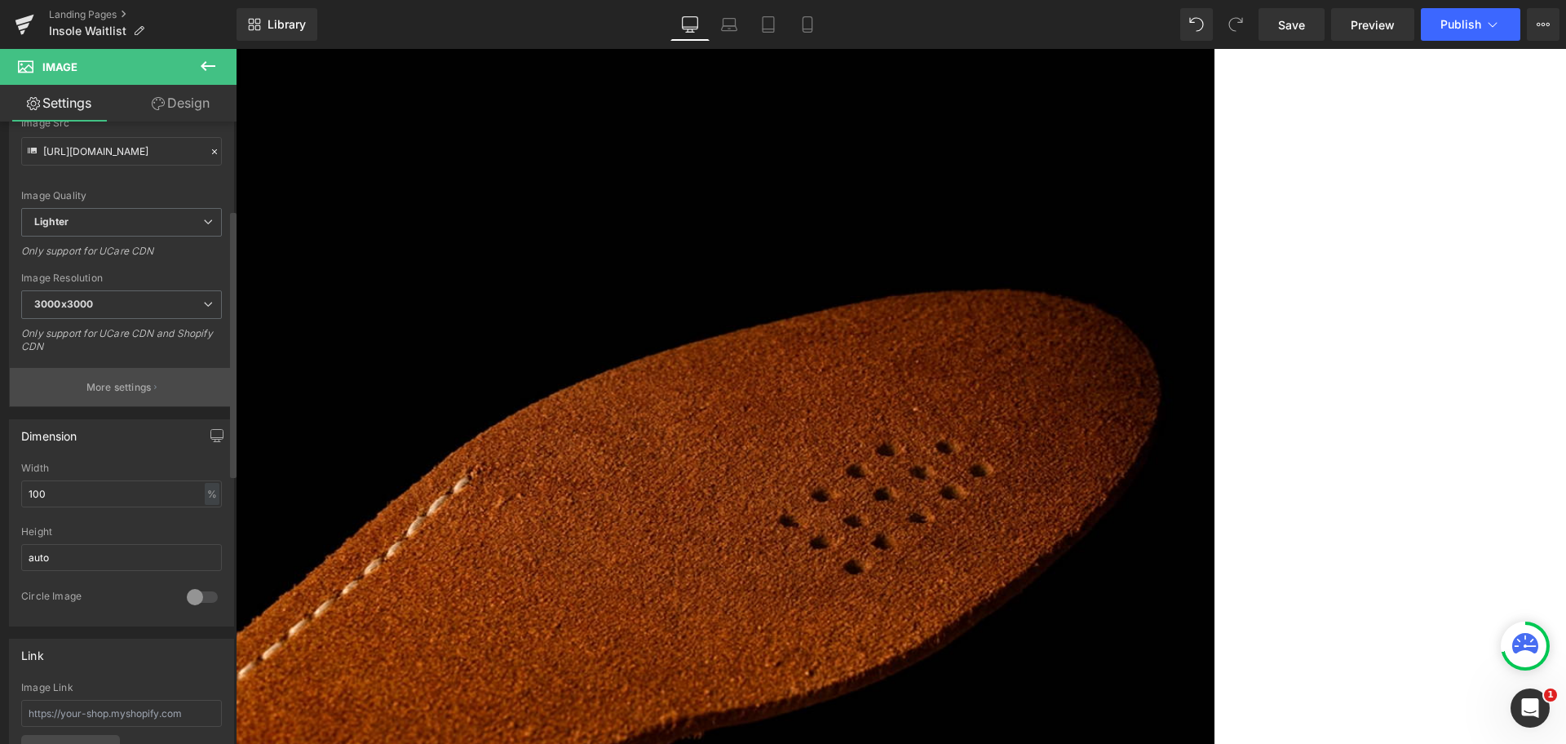
scroll to position [204, 0]
type input "https://ucarecdn.com/032b0c59-b42f-46ca-afc3-0dd7e01dded9/-/format/auto/-/previ…"
click at [147, 500] on input "100" at bounding box center [121, 488] width 201 height 27
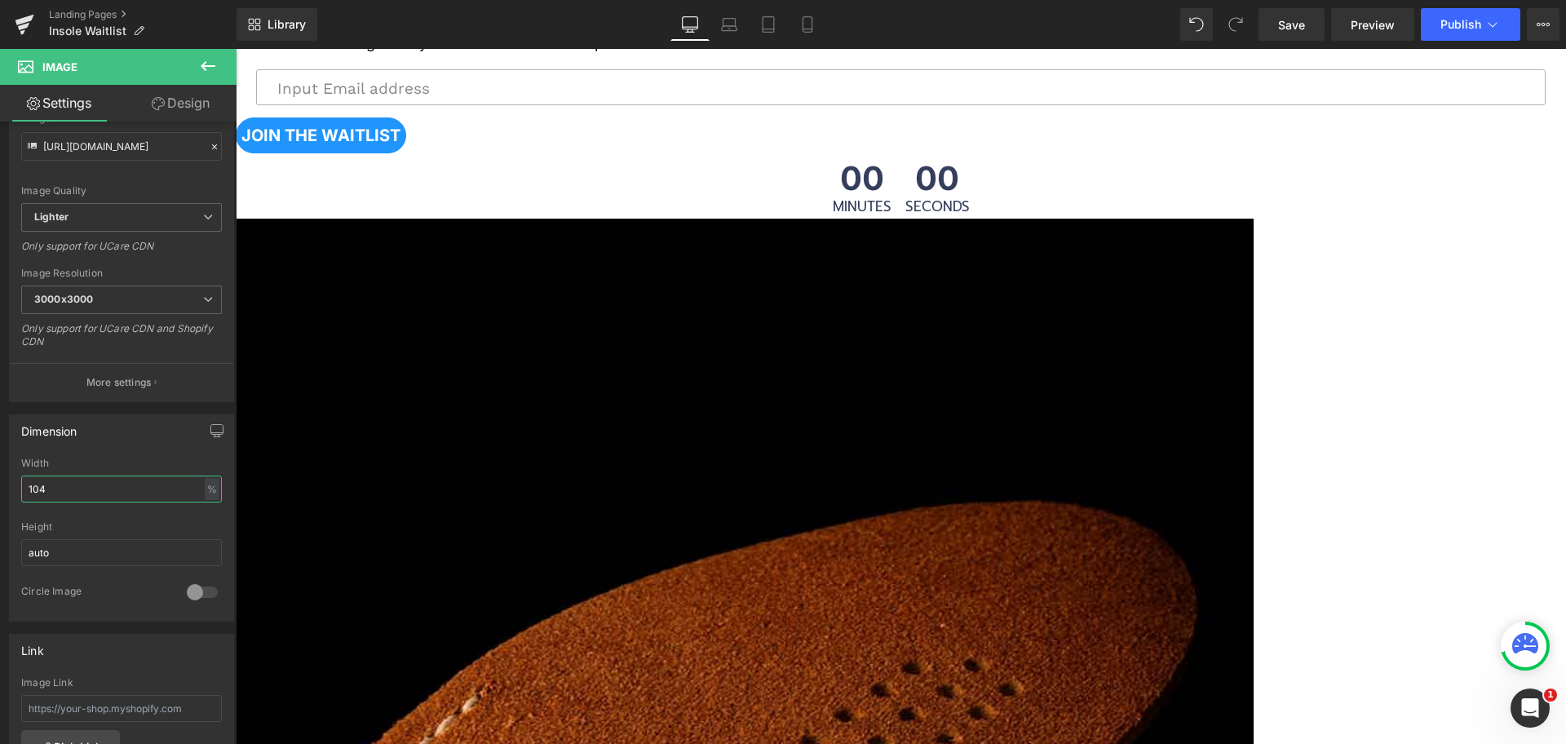
scroll to position [714, 0]
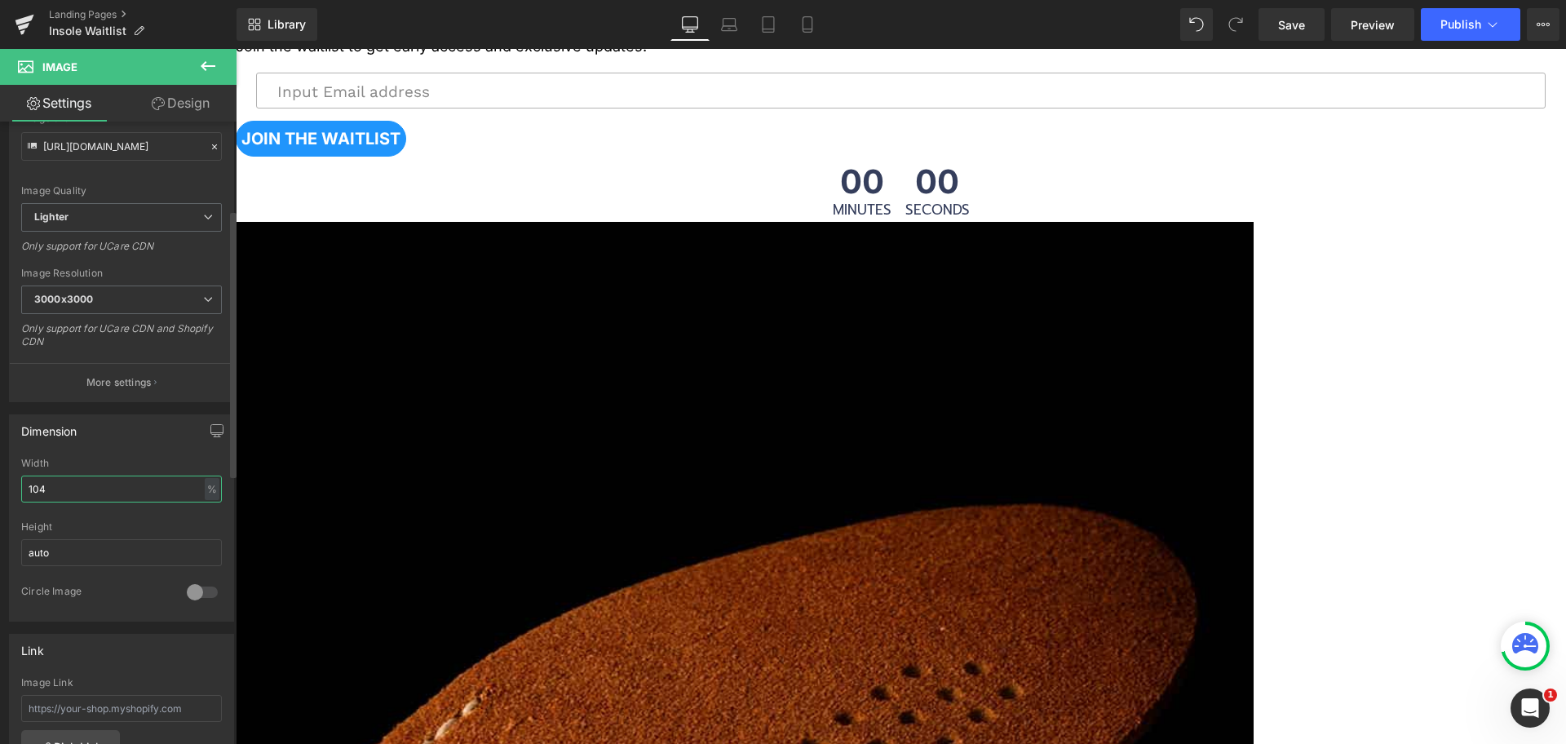
click at [98, 492] on input "104" at bounding box center [121, 488] width 201 height 27
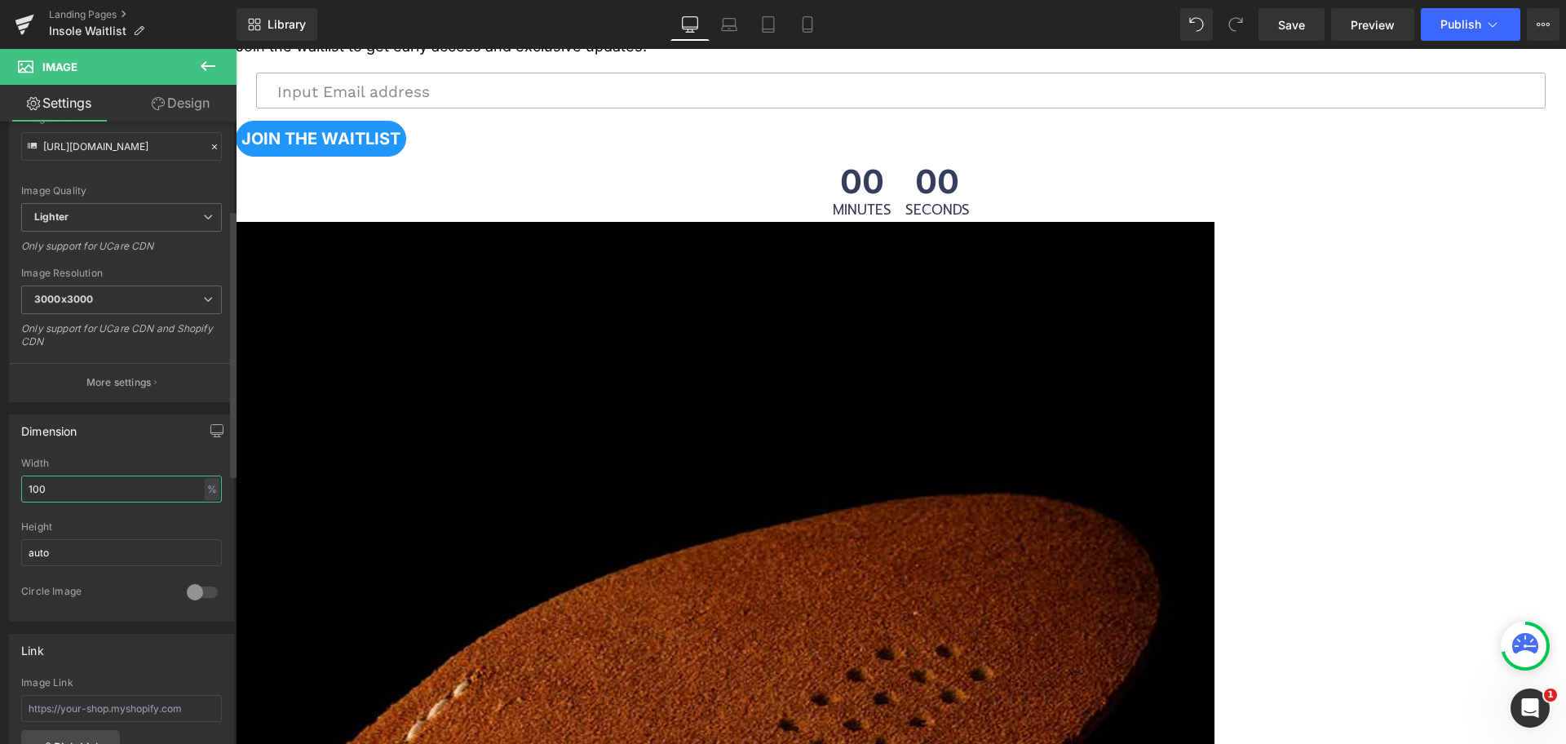
drag, startPoint x: 102, startPoint y: 491, endPoint x: 0, endPoint y: 493, distance: 102.0
click at [0, 493] on div "Dimension 100% Width 100 % % px auto Height auto 0 Circle Image" at bounding box center [122, 511] width 244 height 219
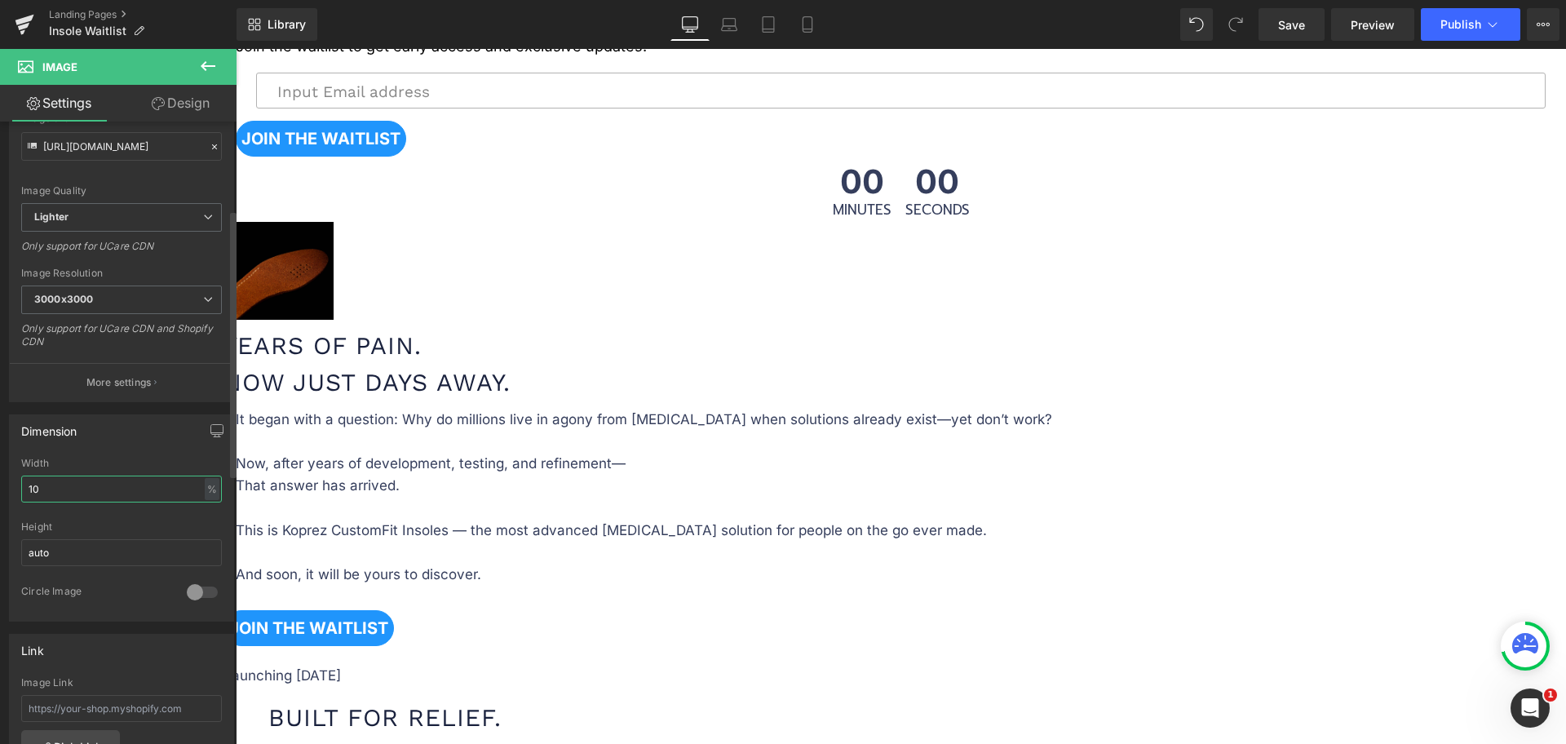
type input "100"
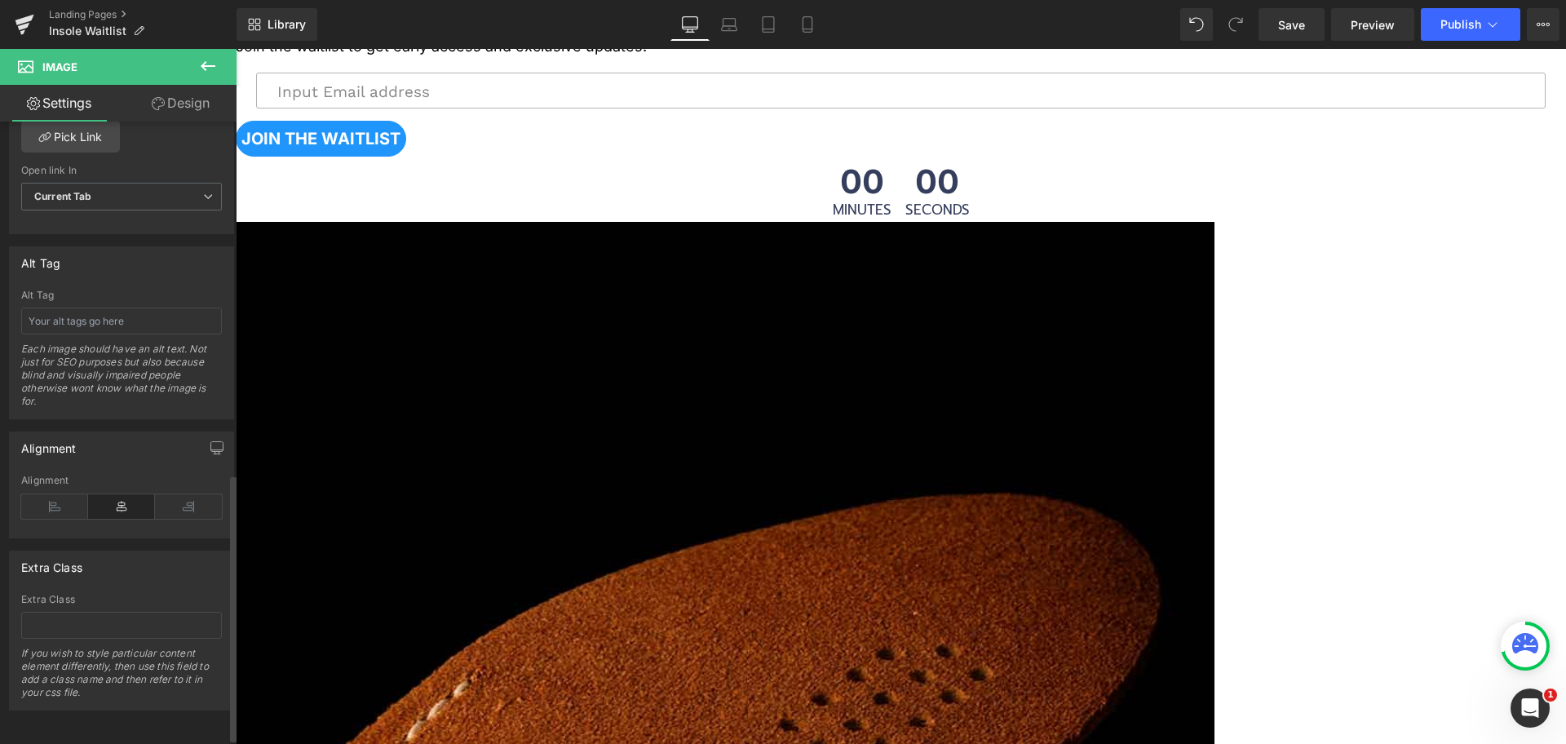
scroll to position [829, 0]
click at [63, 494] on icon at bounding box center [54, 506] width 67 height 24
click at [109, 494] on icon at bounding box center [121, 506] width 67 height 24
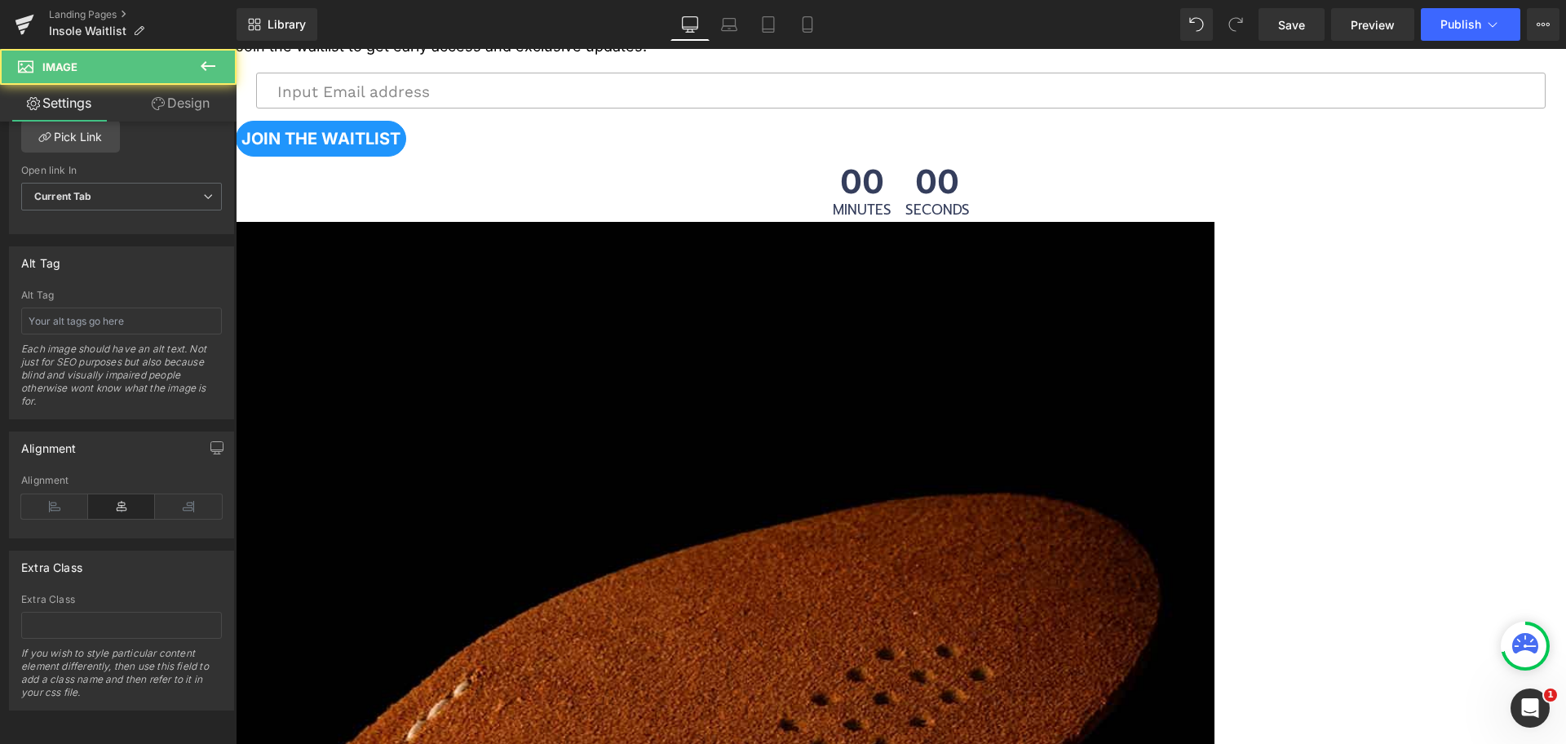
click at [741, 449] on img at bounding box center [725, 711] width 979 height 979
click at [793, 426] on img at bounding box center [725, 711] width 979 height 979
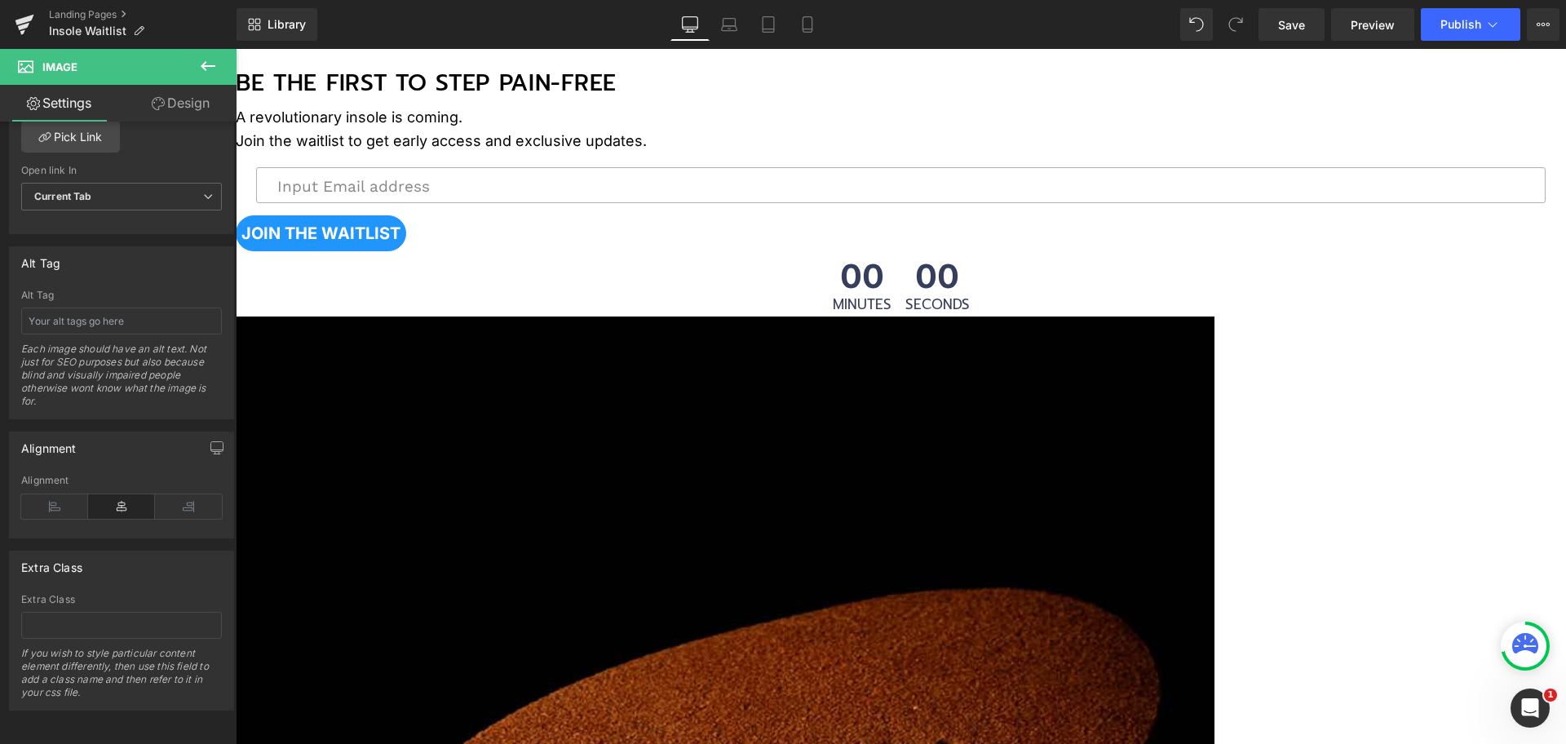
scroll to position [612, 0]
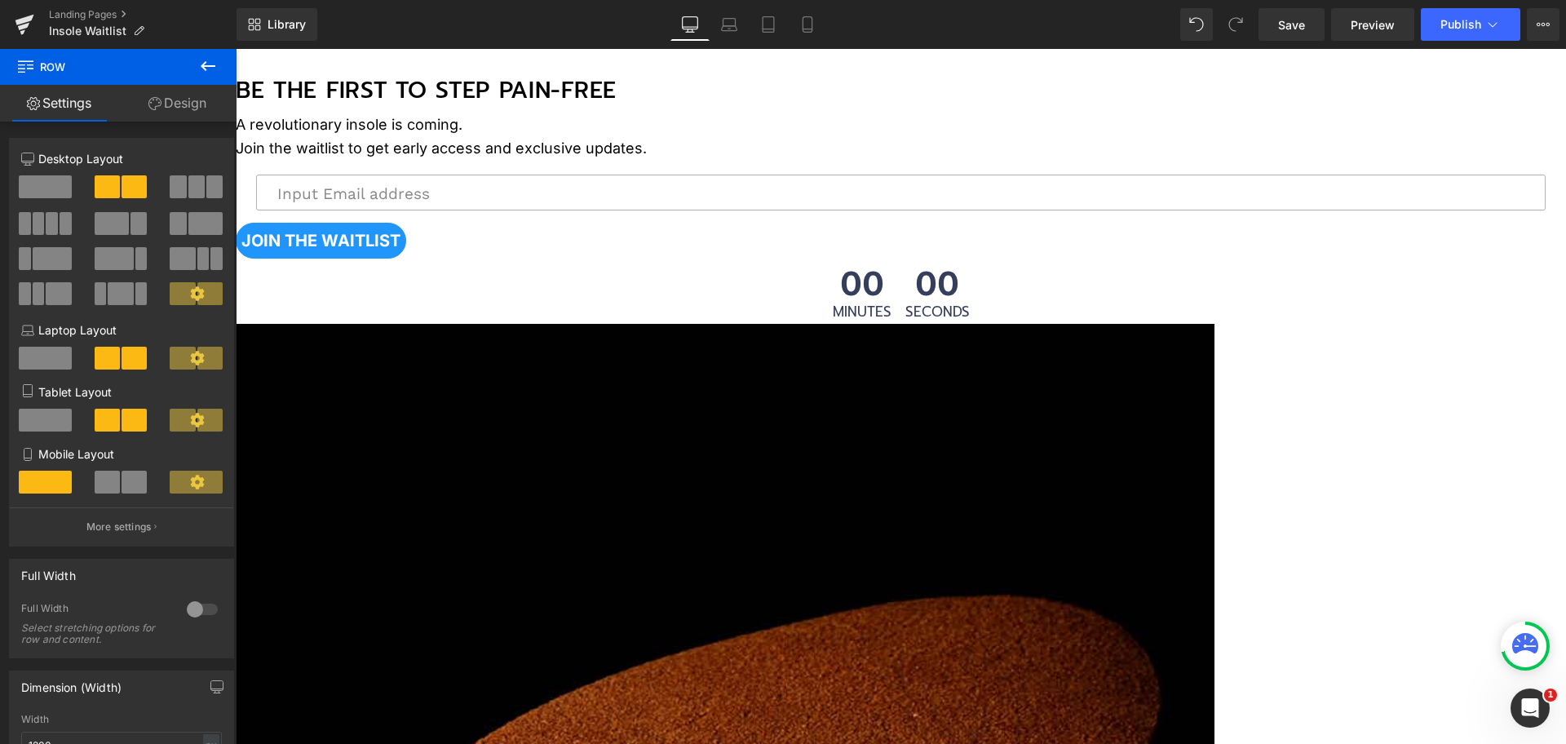
click at [181, 113] on link "Design" at bounding box center [177, 103] width 118 height 37
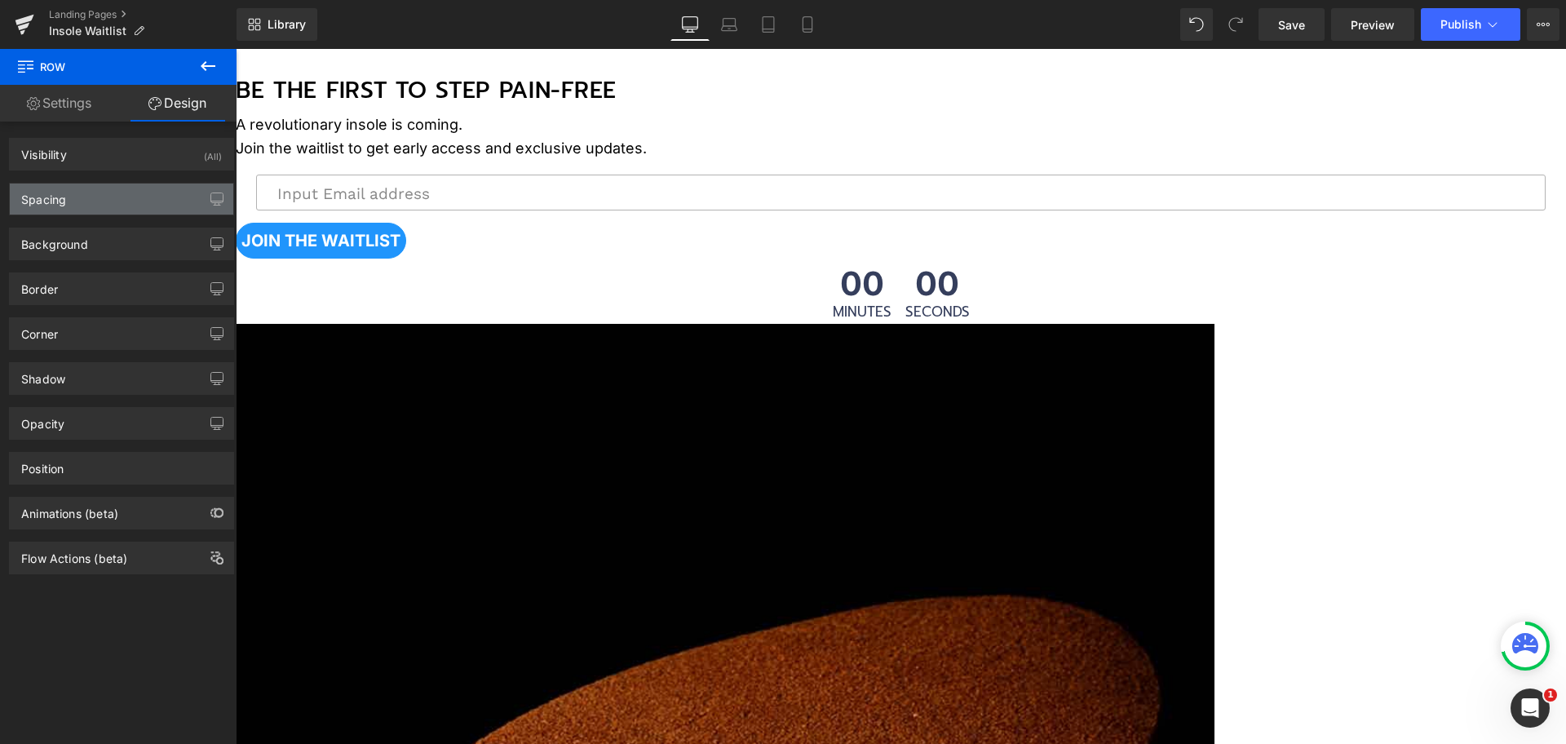
click at [96, 205] on div "Spacing" at bounding box center [121, 198] width 223 height 31
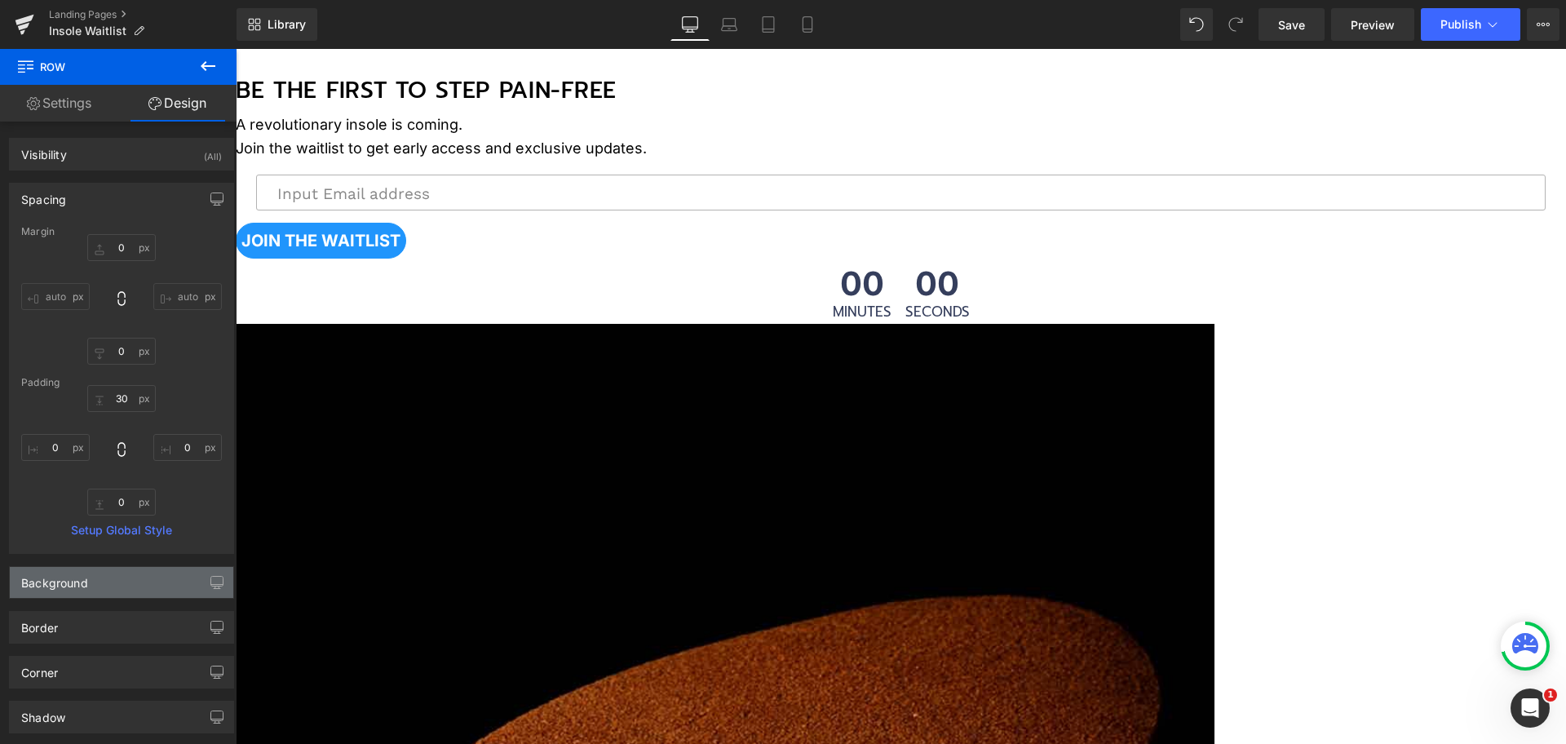
click at [112, 585] on div "Background" at bounding box center [121, 582] width 223 height 31
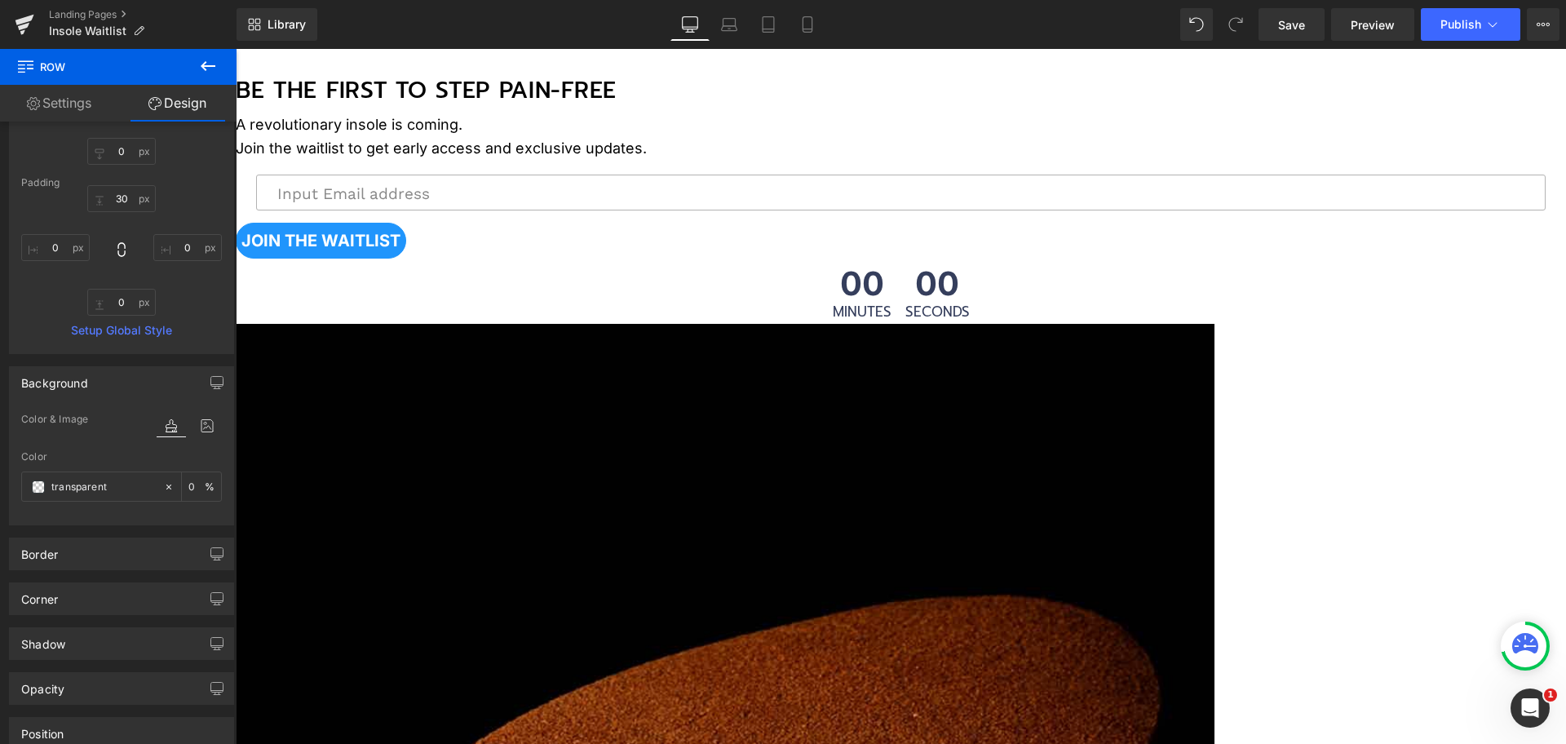
scroll to position [306, 0]
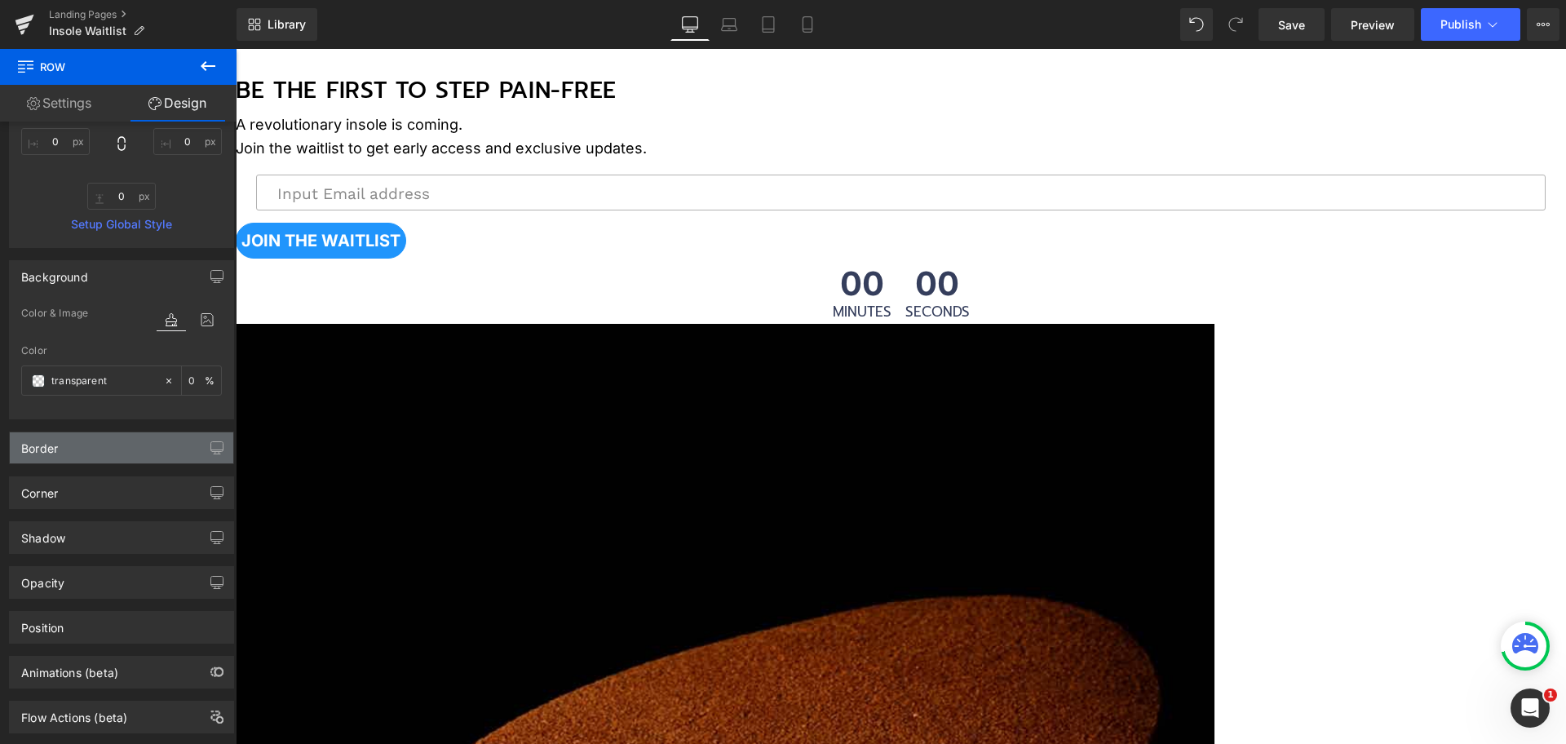
click at [104, 460] on div "Border" at bounding box center [121, 447] width 223 height 31
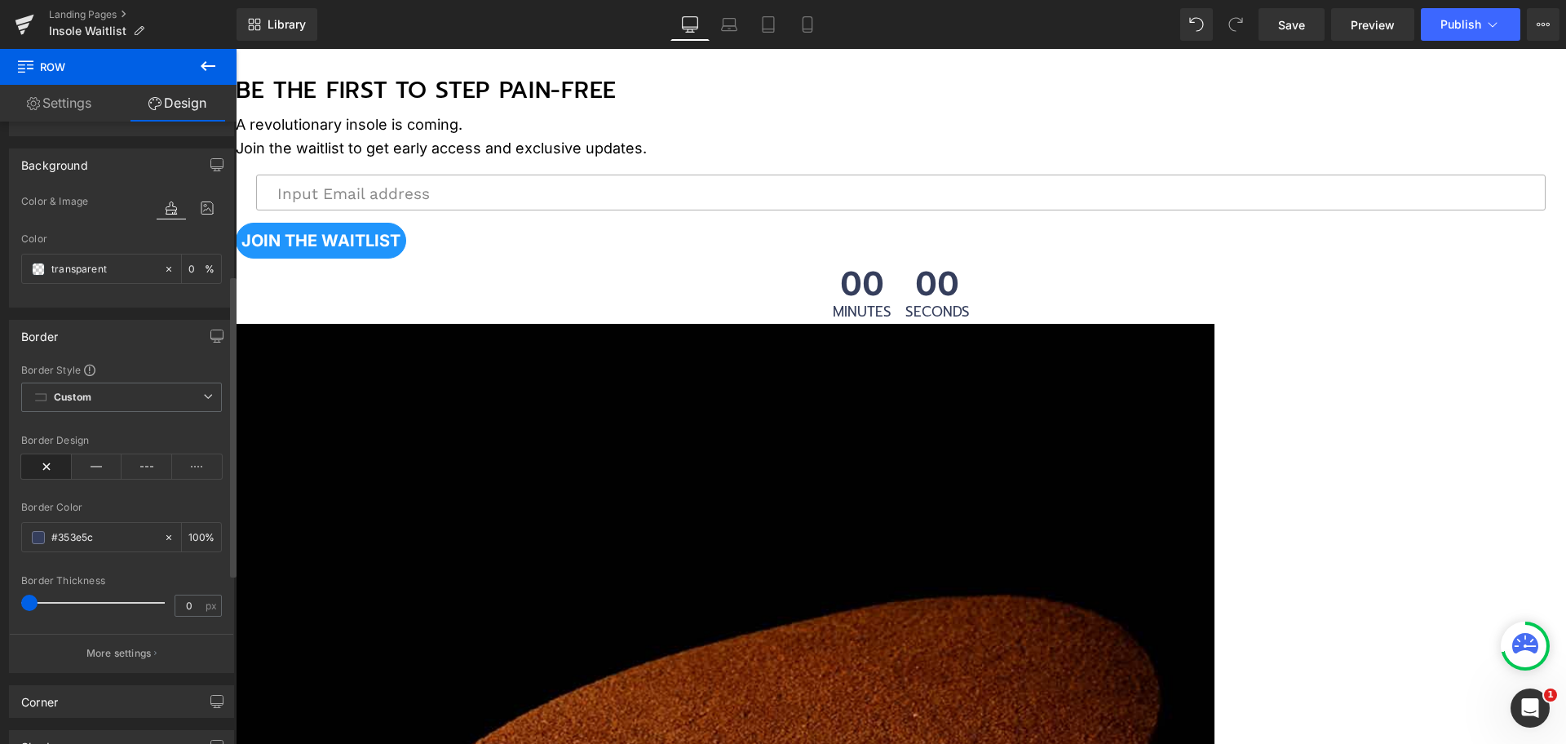
scroll to position [510, 0]
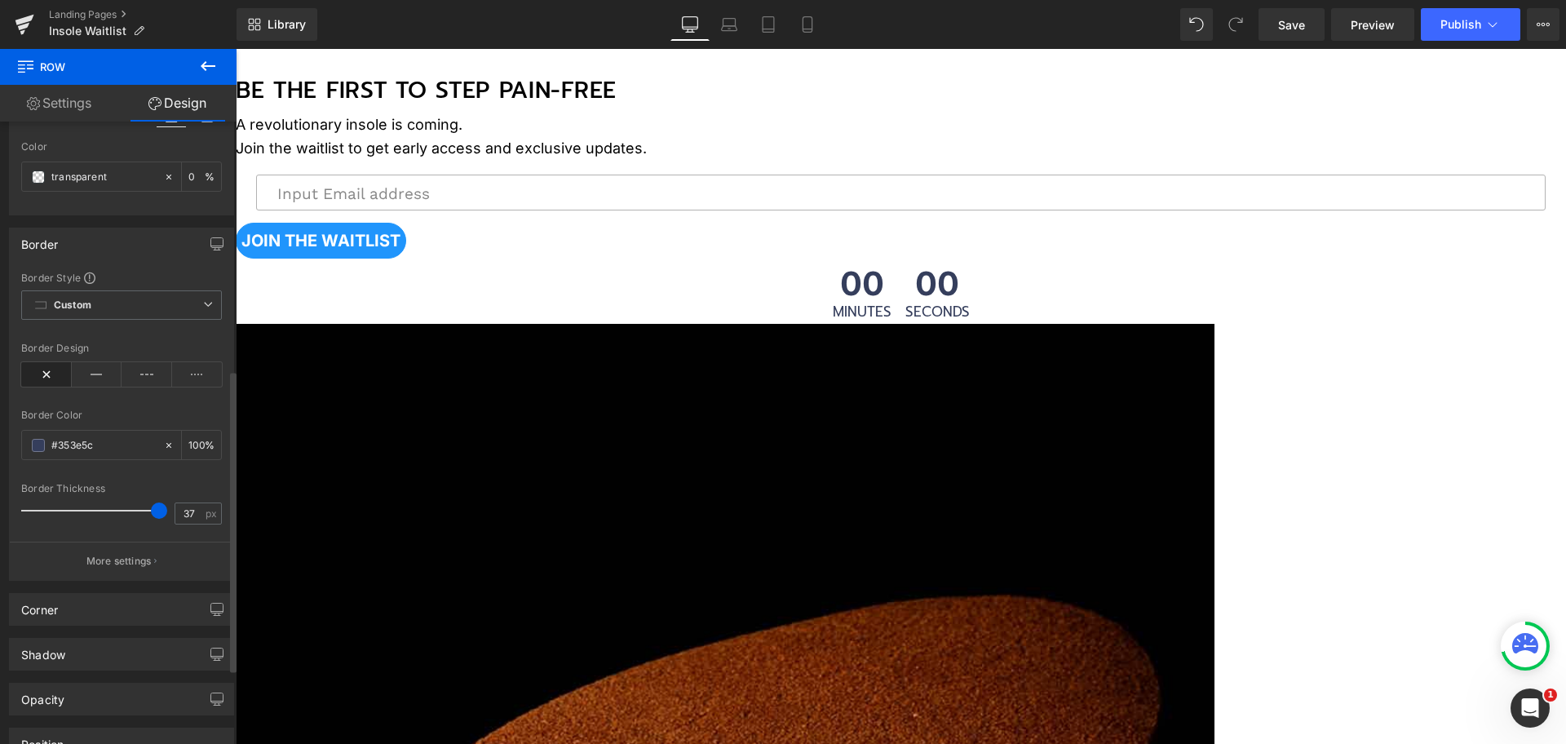
type input "0"
drag, startPoint x: 37, startPoint y: 509, endPoint x: 0, endPoint y: 507, distance: 36.7
click at [0, 507] on div "Border Border Style Custom Custom Setup Global Style Custom Setup Global Style …" at bounding box center [122, 397] width 244 height 365
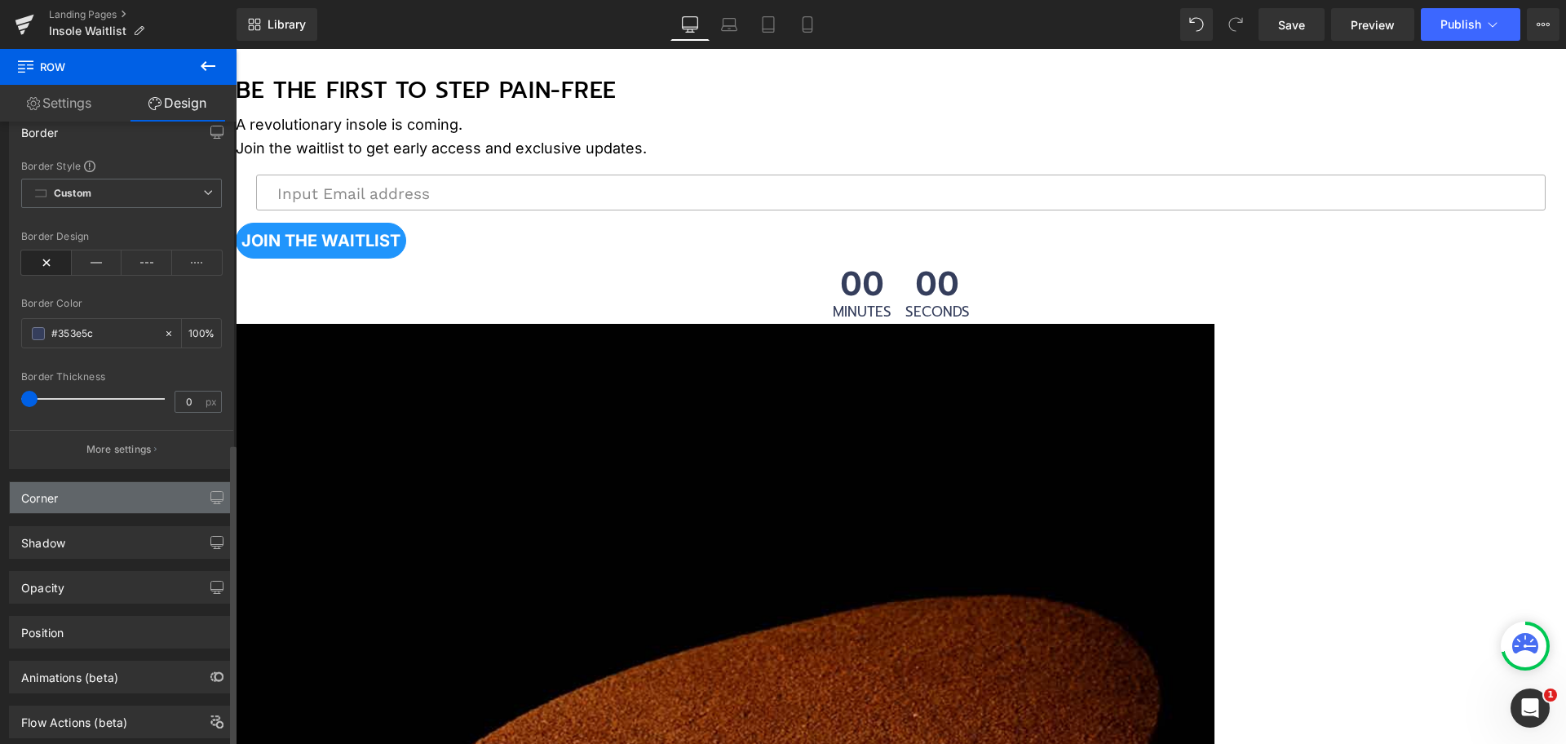
scroll to position [665, 0]
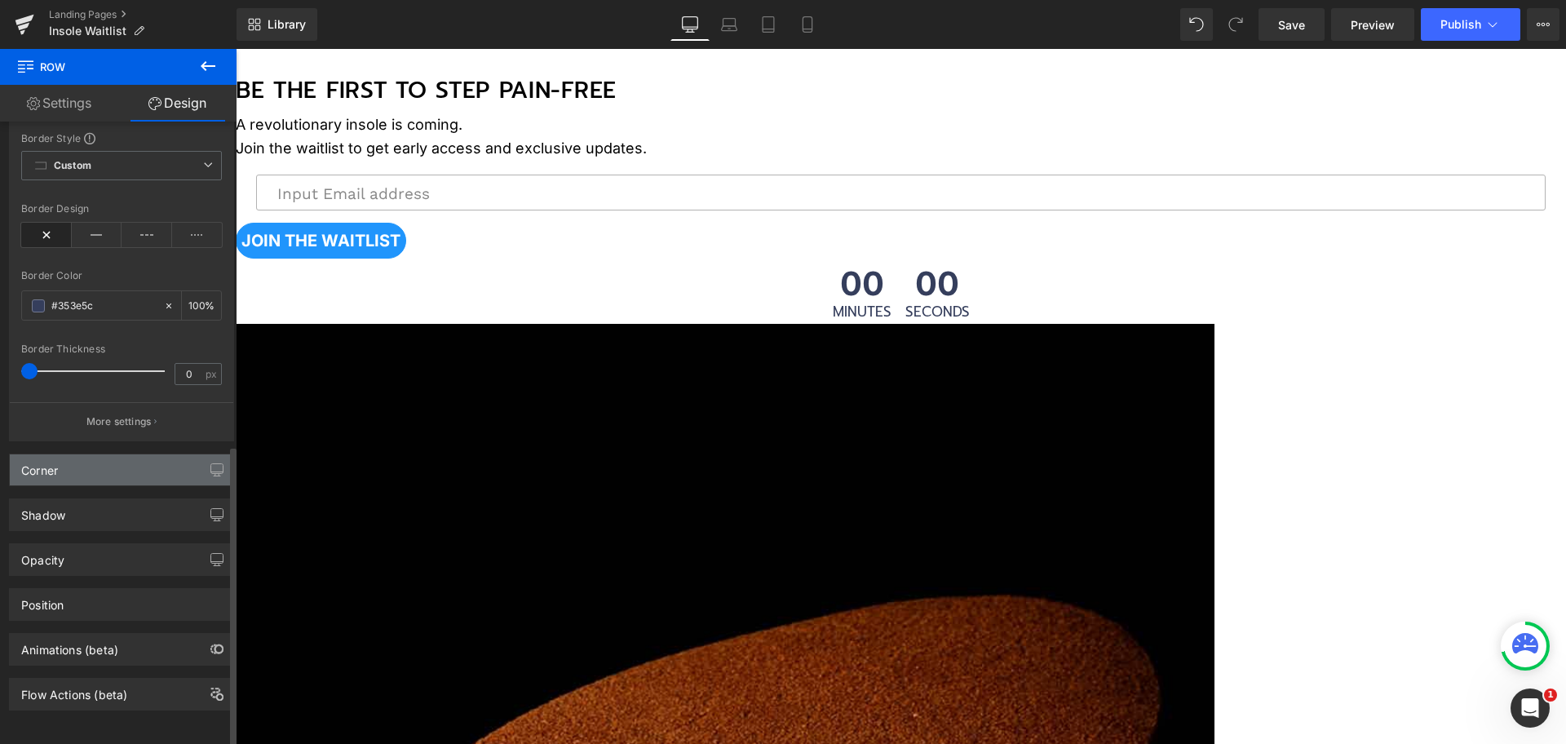
click at [132, 454] on div "Corner" at bounding box center [121, 469] width 223 height 31
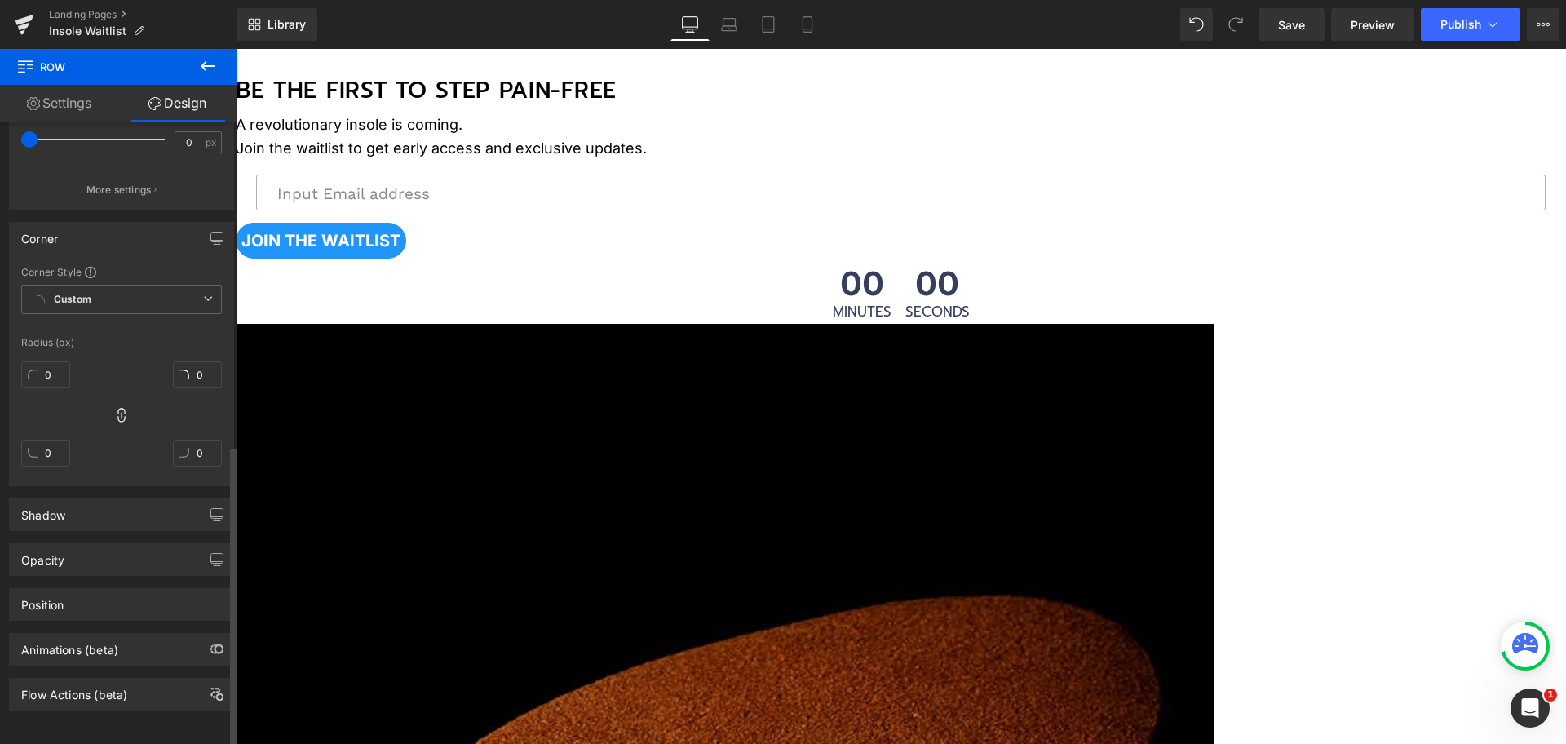
scroll to position [896, 0]
click at [116, 486] on div "Shadow Shadow Style Drop Shadow Outer Shadow #333333 Shadow Color #333333 100 %…" at bounding box center [122, 508] width 244 height 45
click at [116, 502] on div "Shadow" at bounding box center [121, 514] width 223 height 31
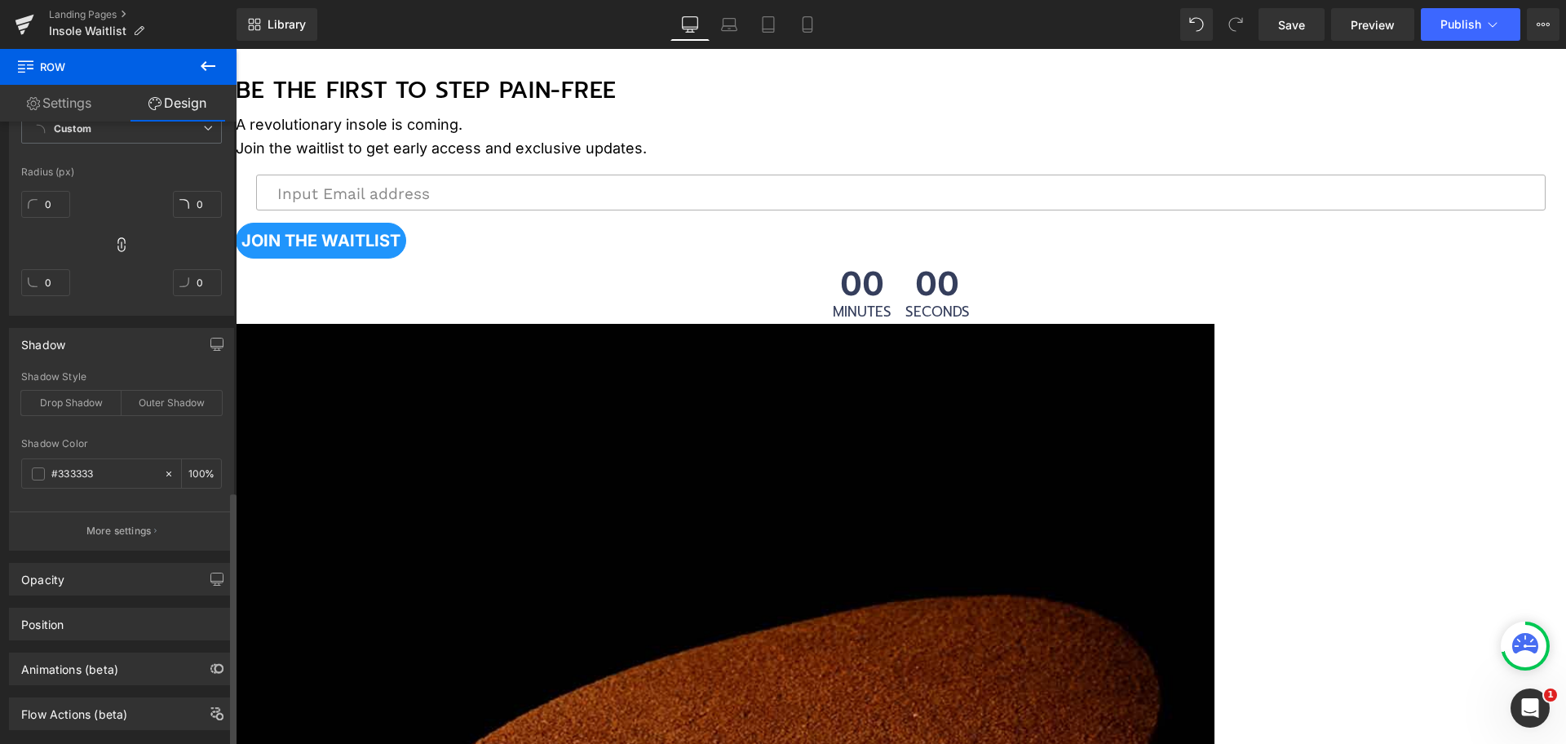
scroll to position [1086, 0]
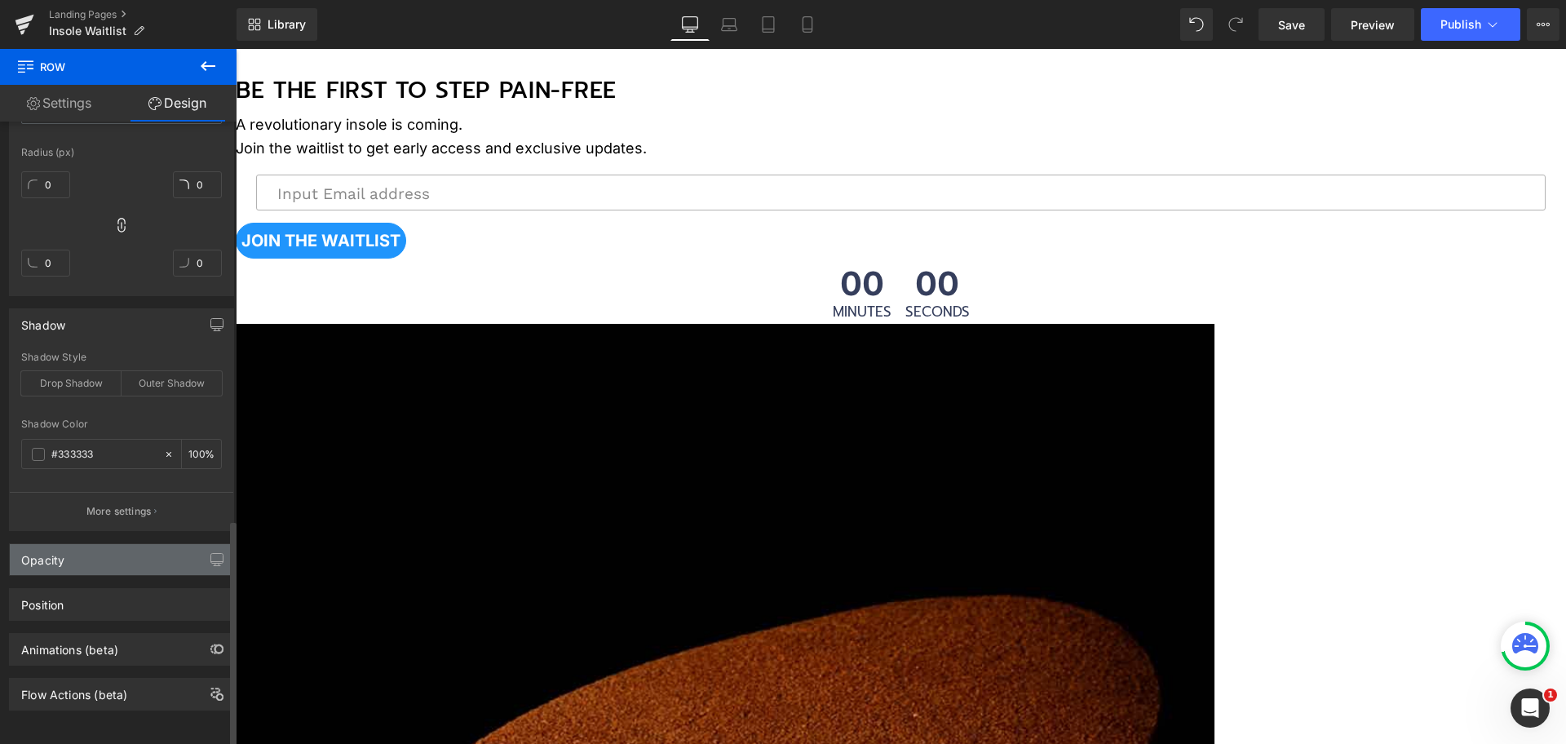
click at [117, 556] on div "Opacity" at bounding box center [121, 559] width 223 height 31
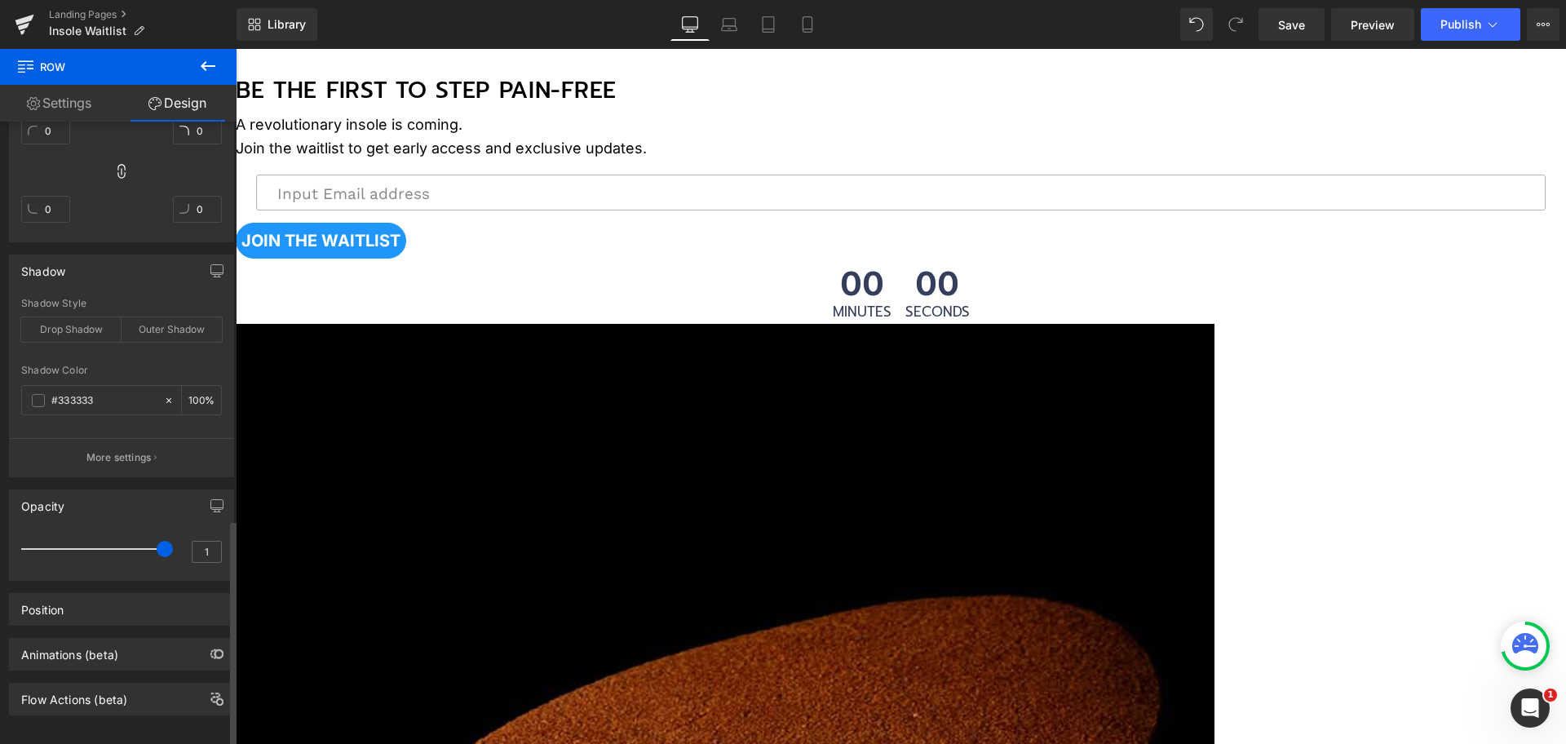
scroll to position [1145, 0]
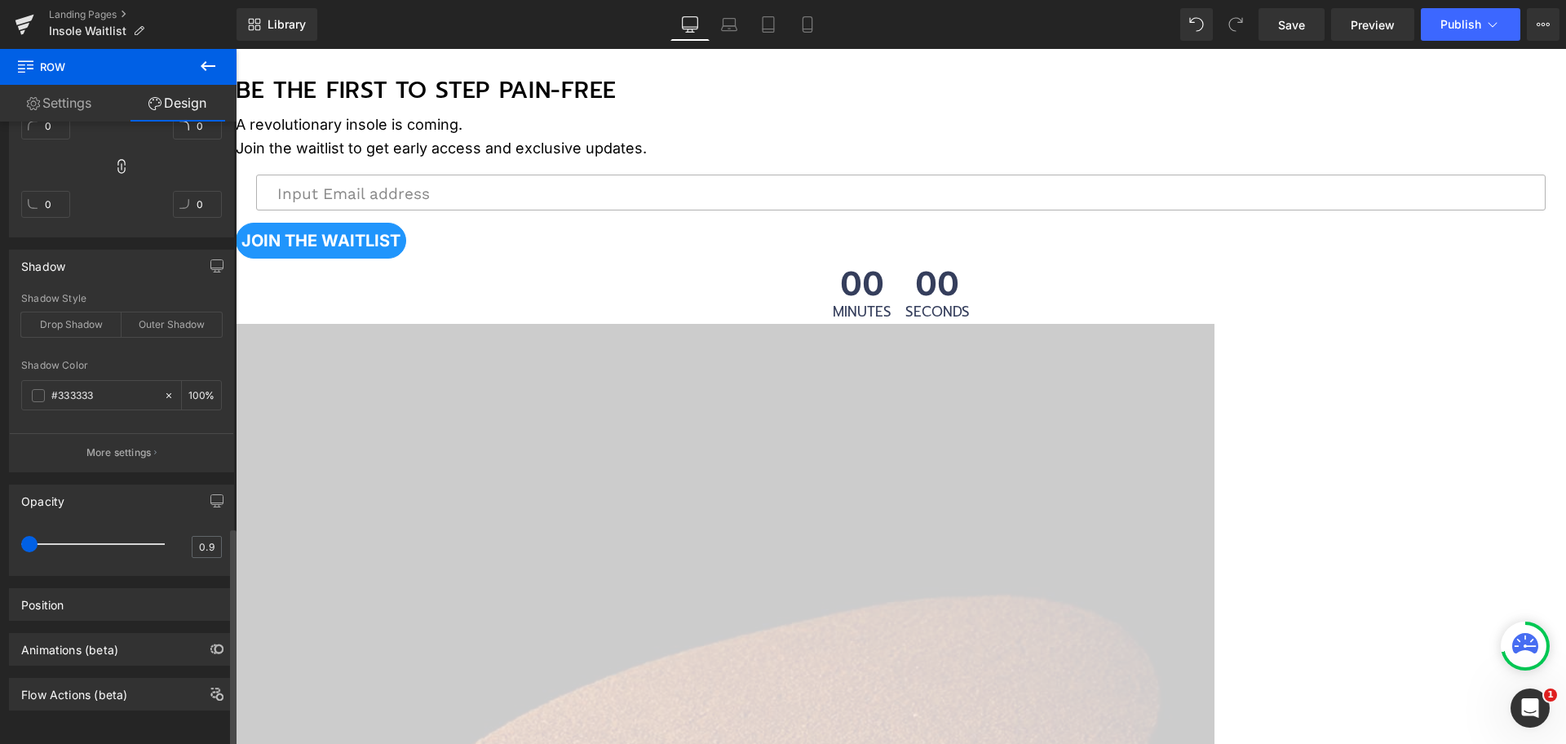
type input "1"
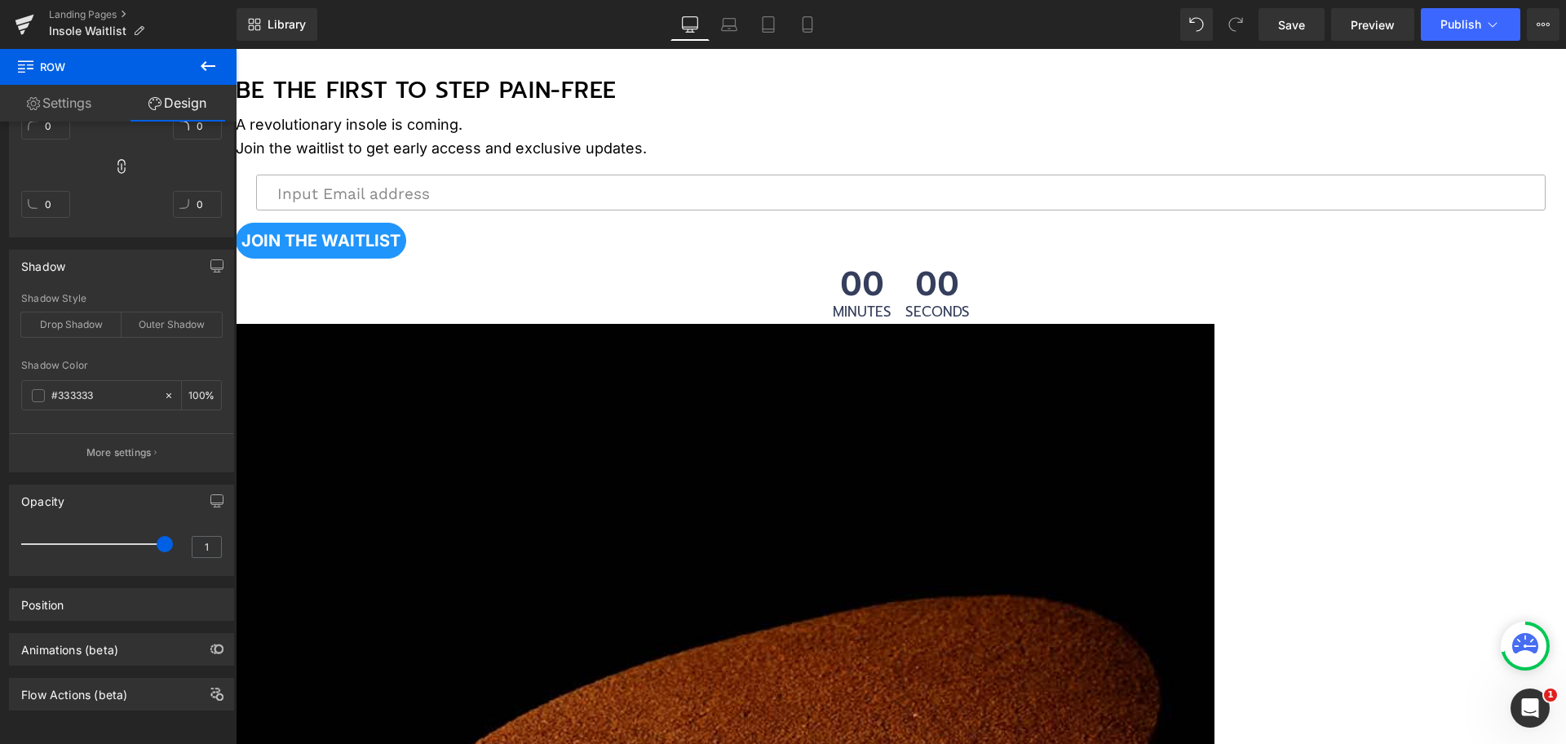
drag, startPoint x: 387, startPoint y: 575, endPoint x: 425, endPoint y: 518, distance: 68.8
click at [123, 589] on div "Position" at bounding box center [121, 604] width 223 height 31
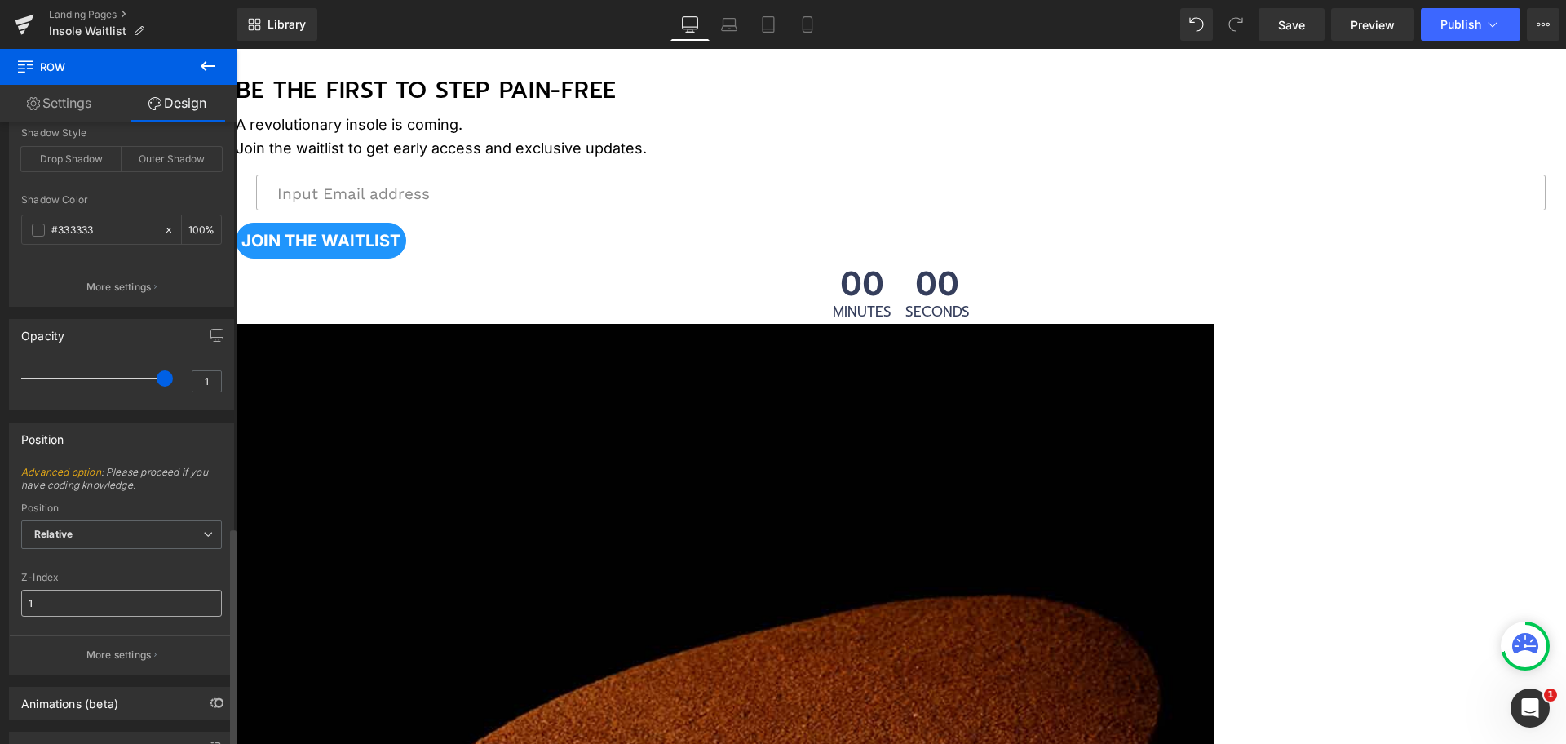
scroll to position [1349, 0]
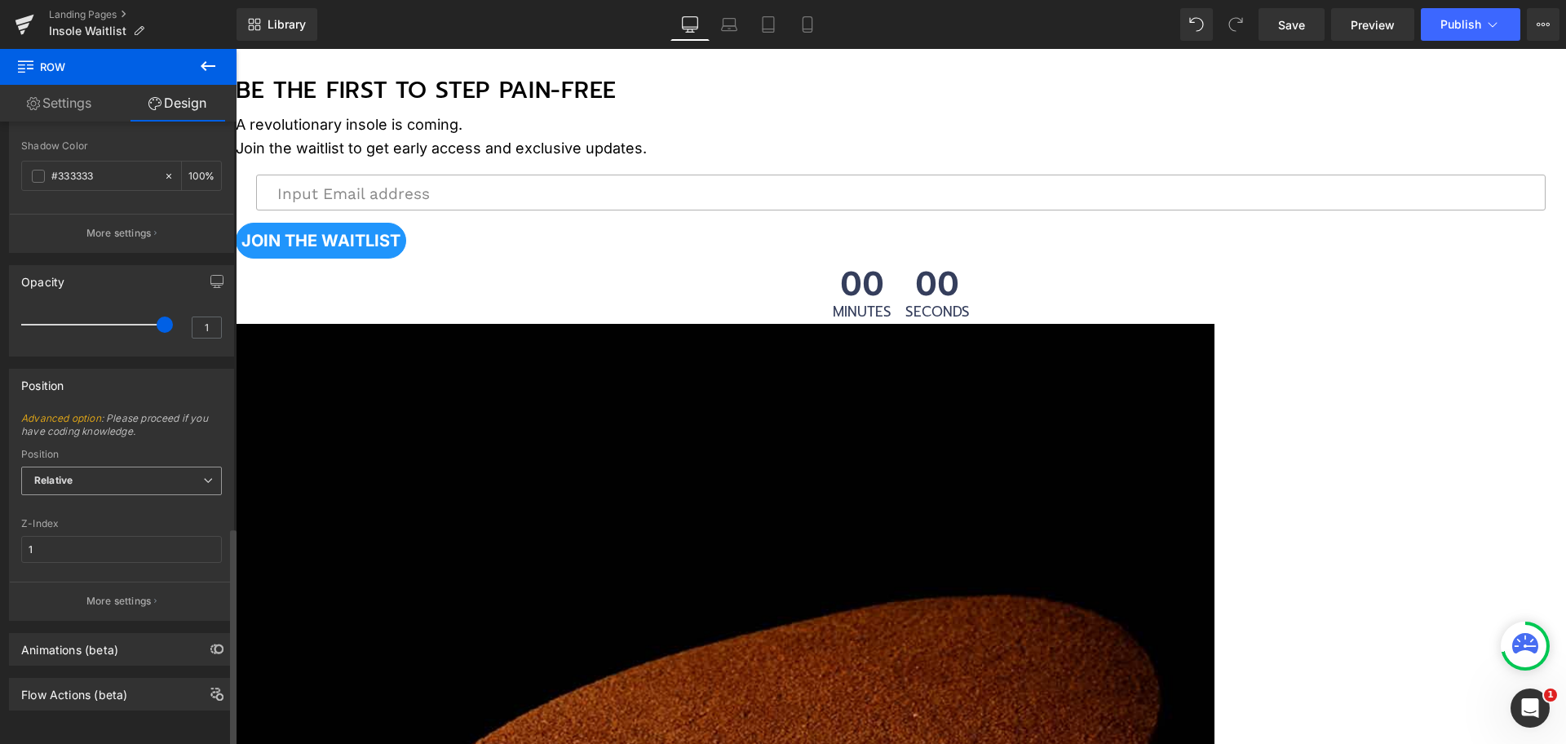
click at [111, 479] on span "Relative" at bounding box center [121, 480] width 201 height 29
click at [108, 551] on input "1" at bounding box center [121, 549] width 201 height 27
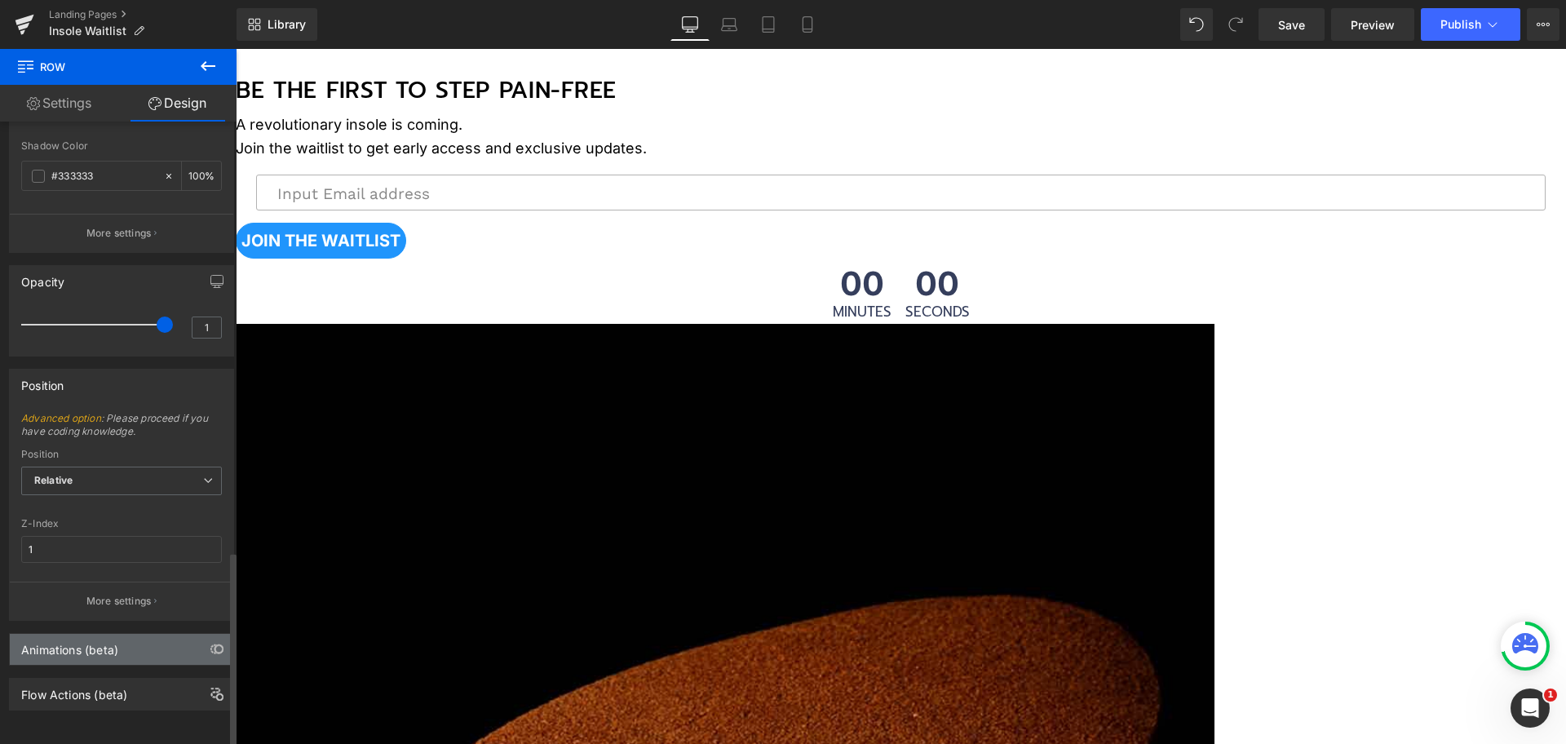
click at [122, 634] on div "Animations (beta)" at bounding box center [121, 649] width 223 height 31
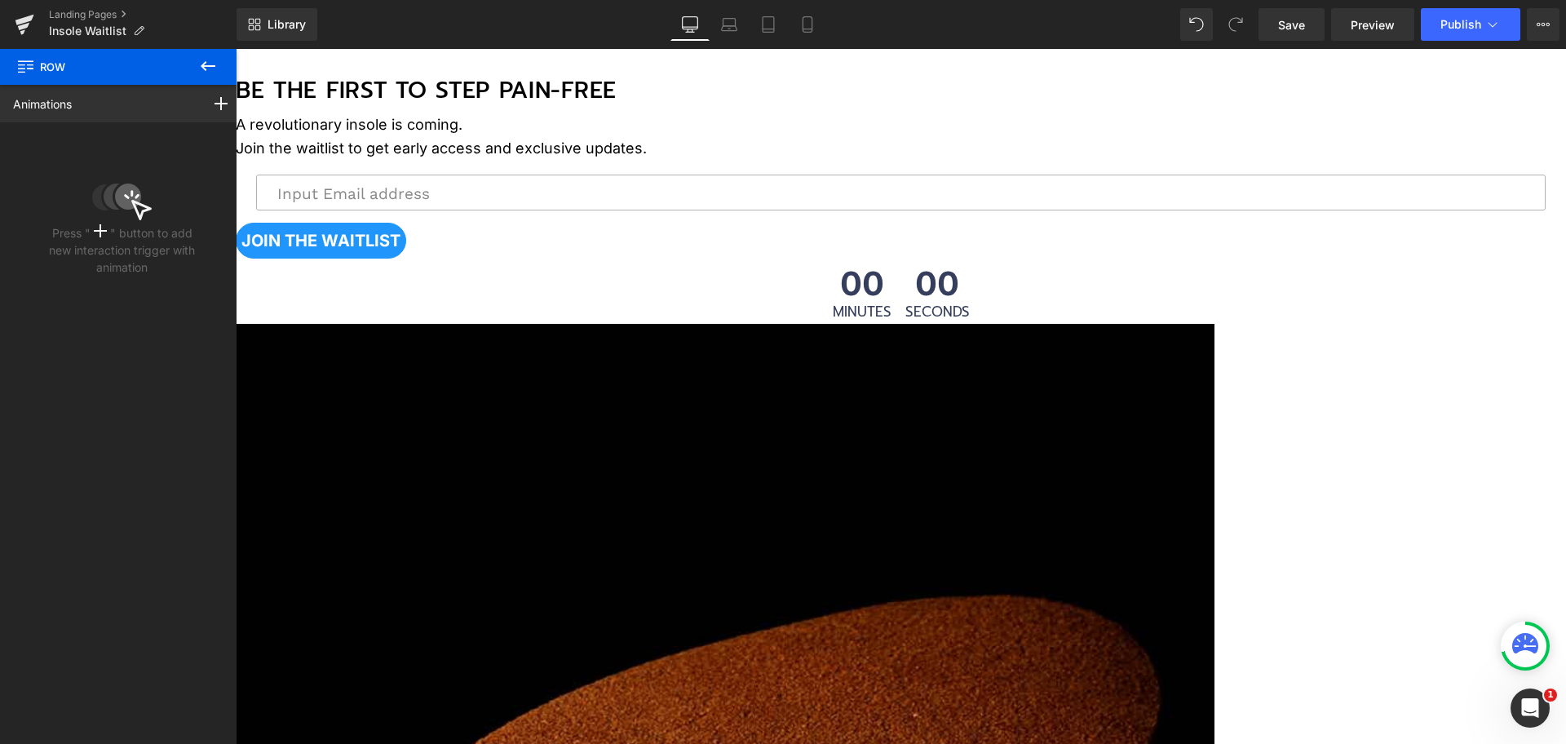
click at [201, 69] on icon at bounding box center [208, 66] width 20 height 20
type input "0"
type input "30"
type input "0"
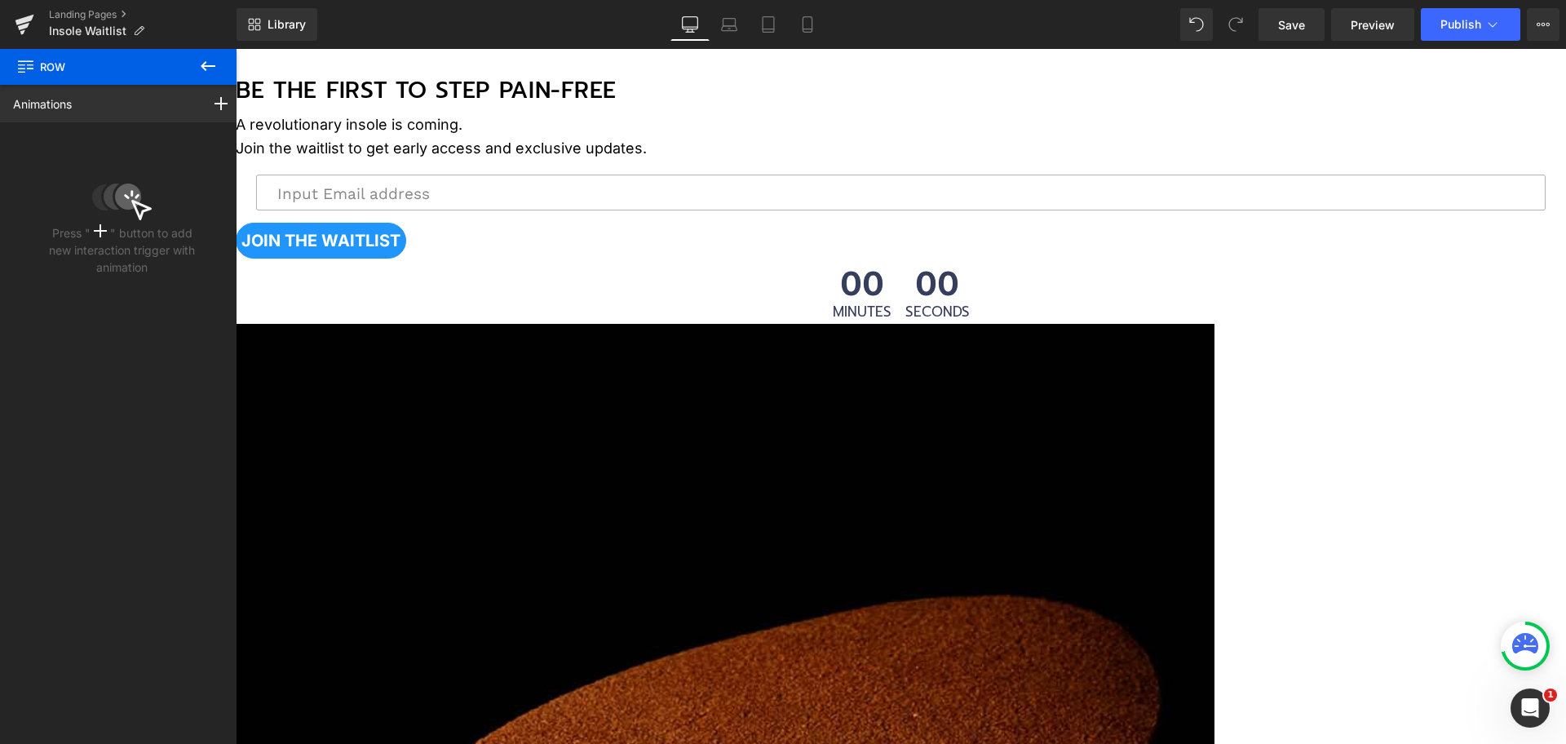
type input "0"
type input "100"
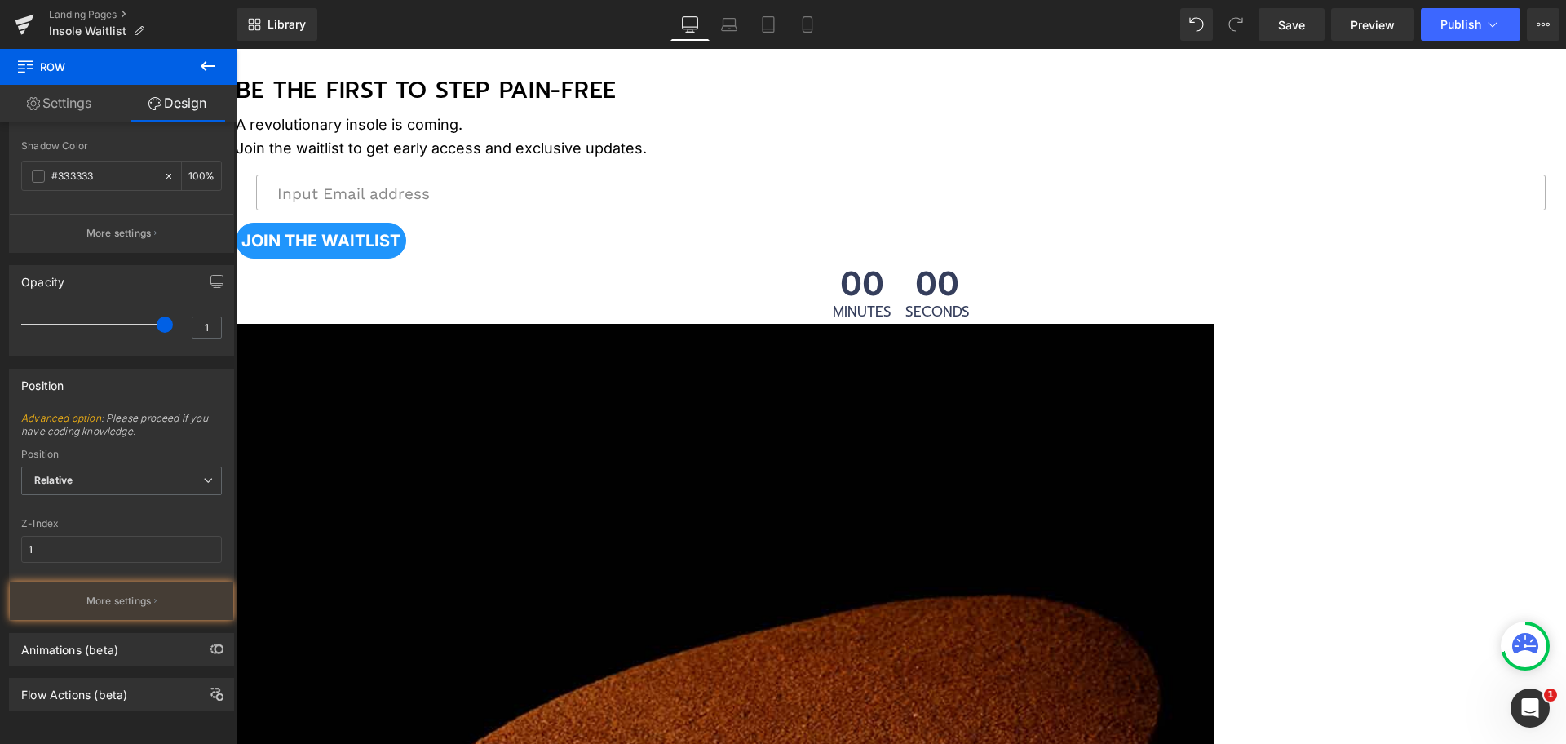
click at [200, 69] on icon at bounding box center [208, 66] width 20 height 20
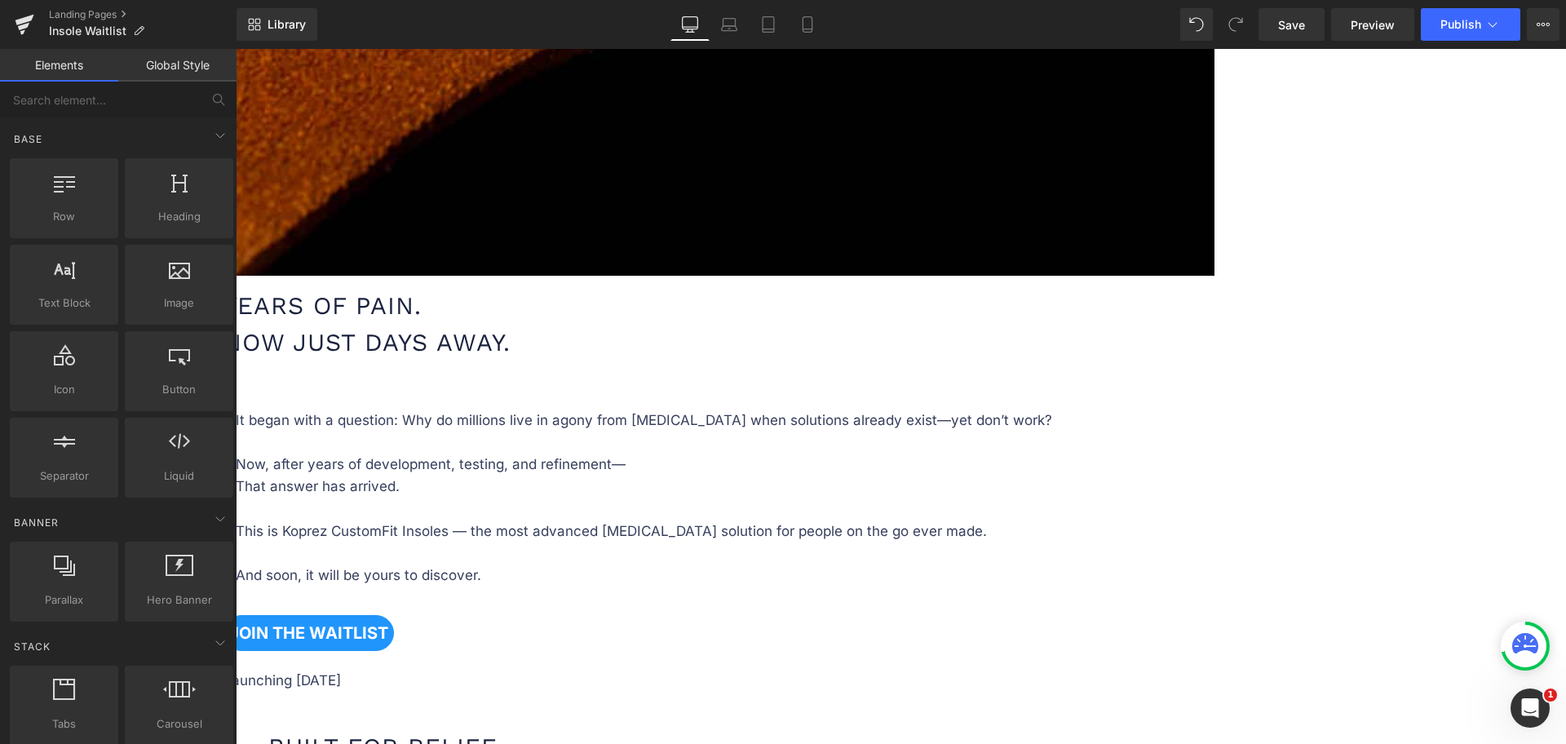
scroll to position [1631, 0]
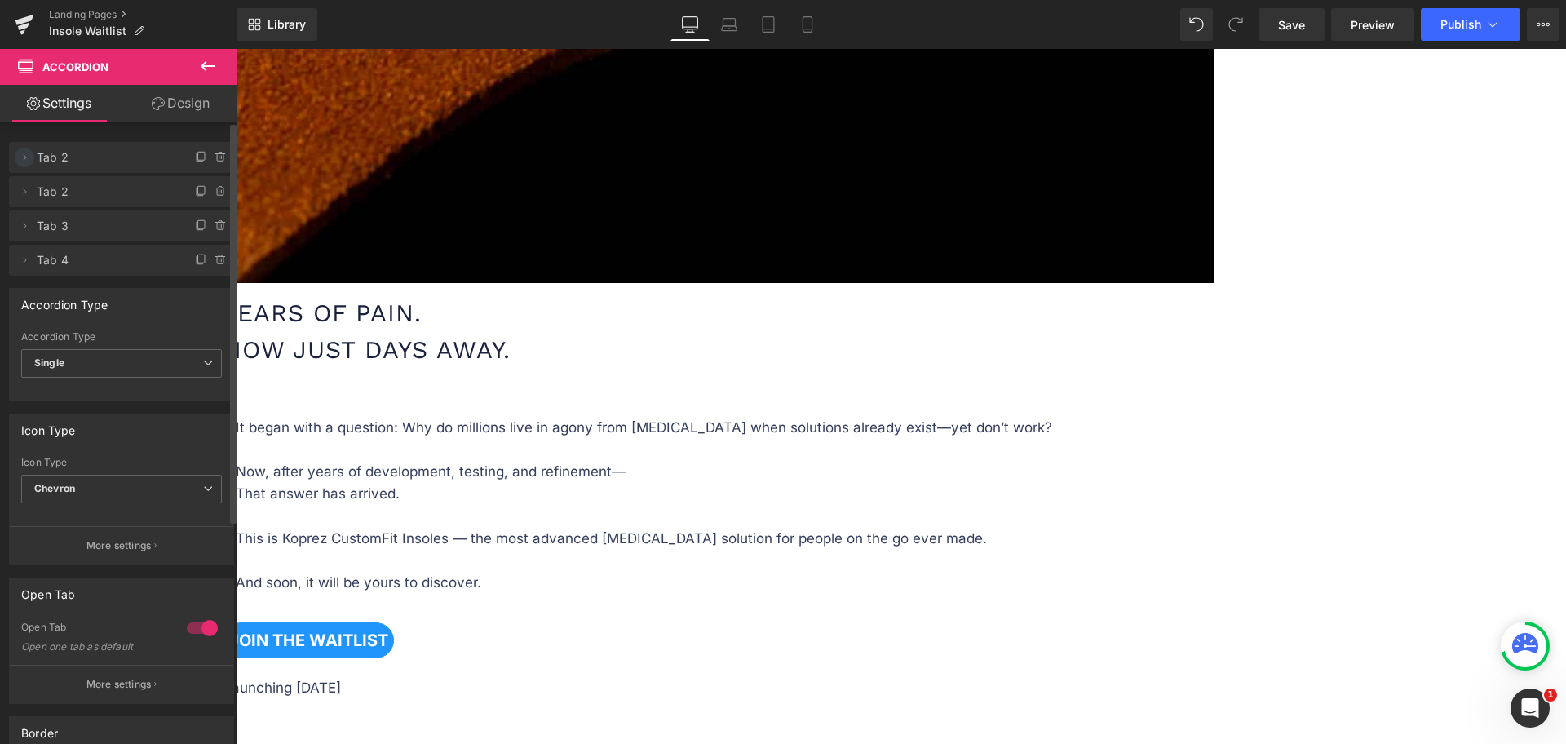
click at [28, 160] on icon at bounding box center [24, 157] width 13 height 13
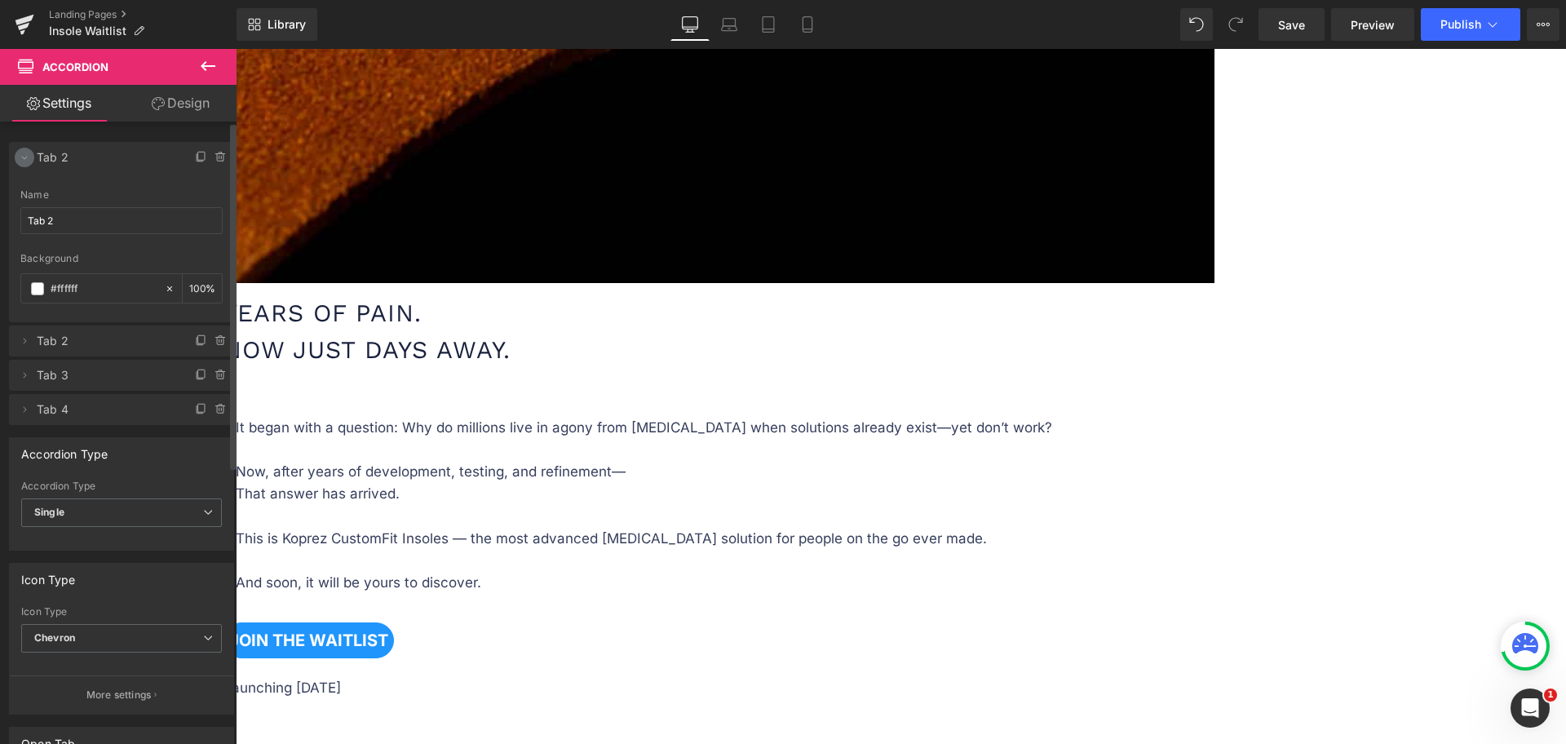
click at [28, 160] on icon at bounding box center [24, 157] width 13 height 13
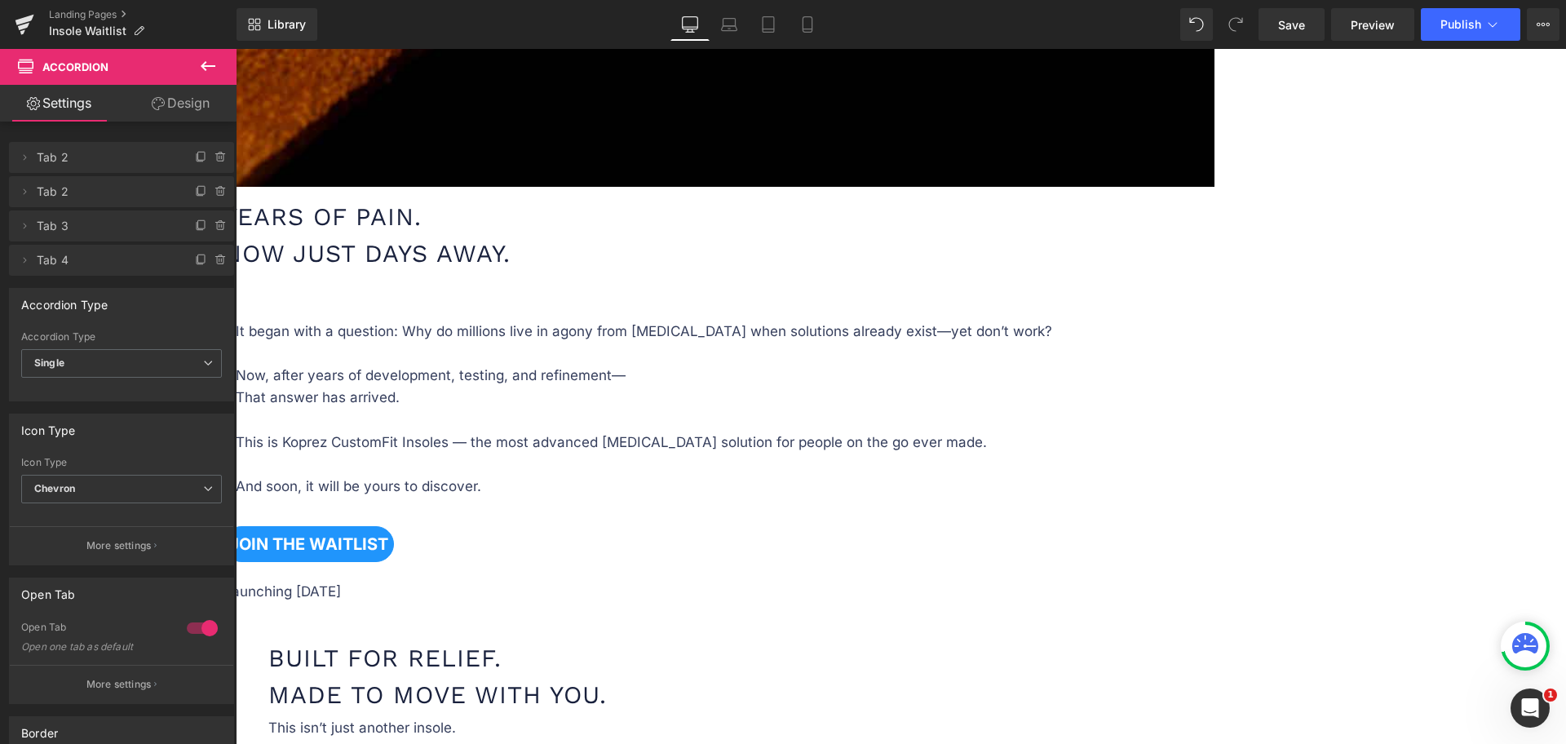
scroll to position [1733, 0]
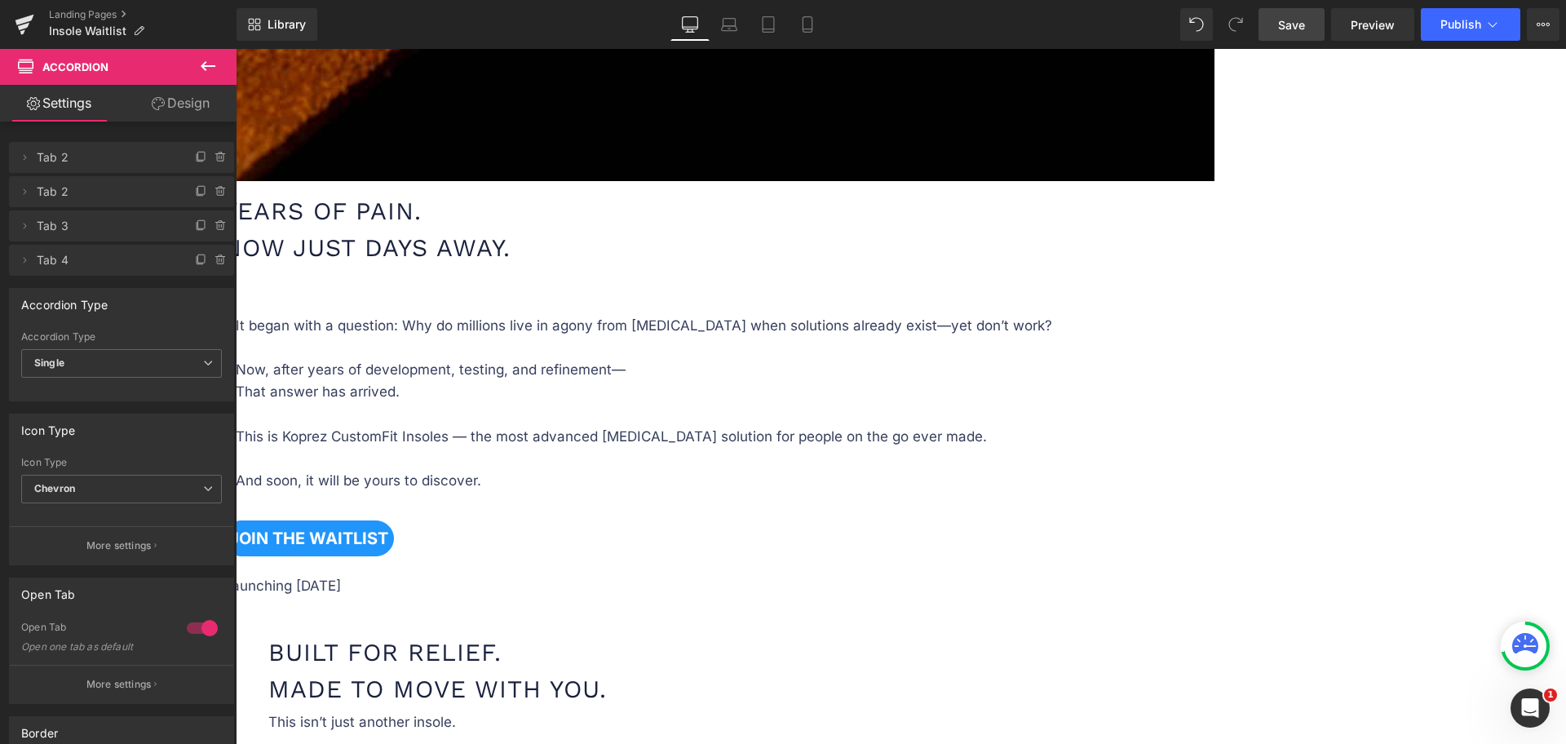
click at [1288, 29] on span "Save" at bounding box center [1291, 24] width 27 height 17
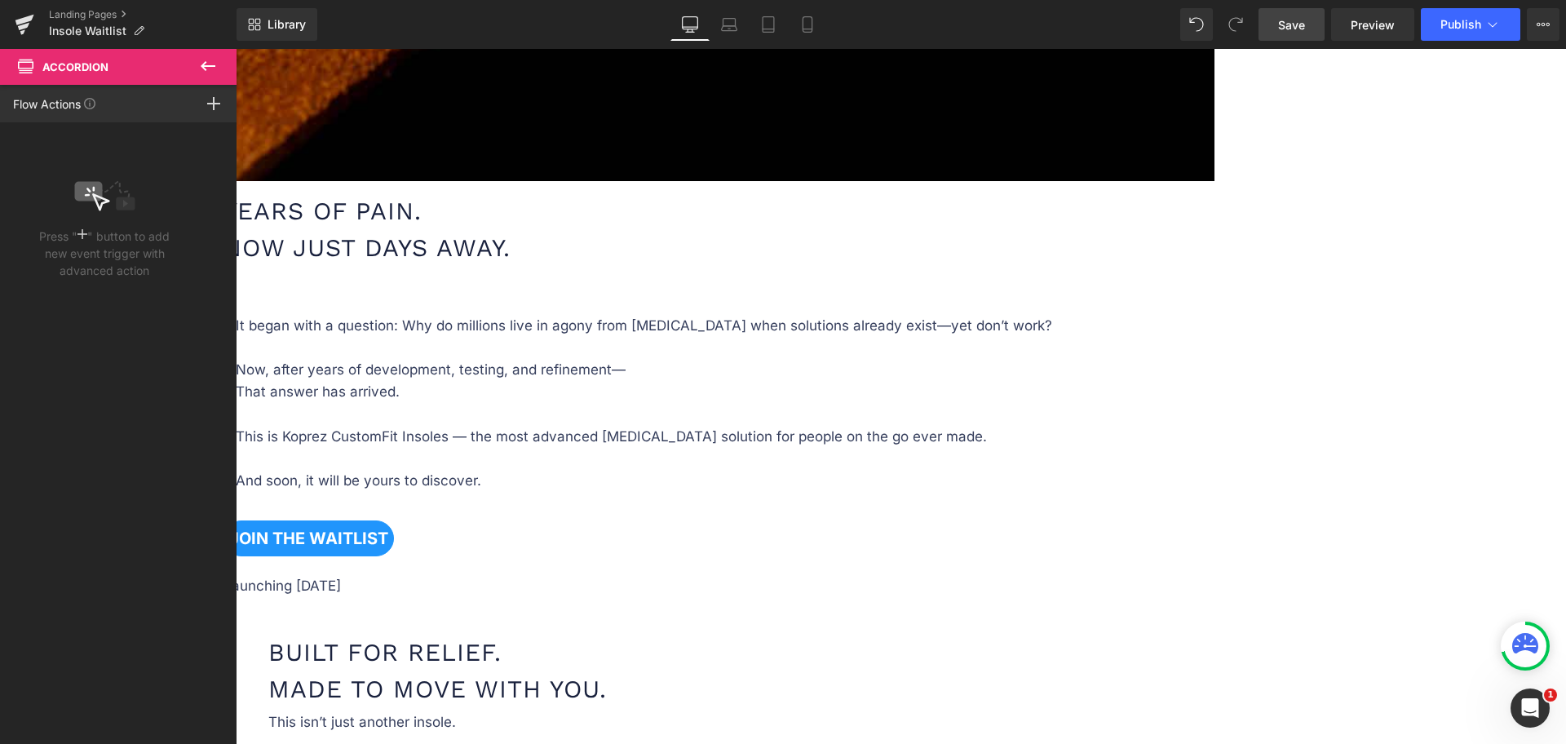
click at [202, 63] on icon at bounding box center [208, 66] width 20 height 20
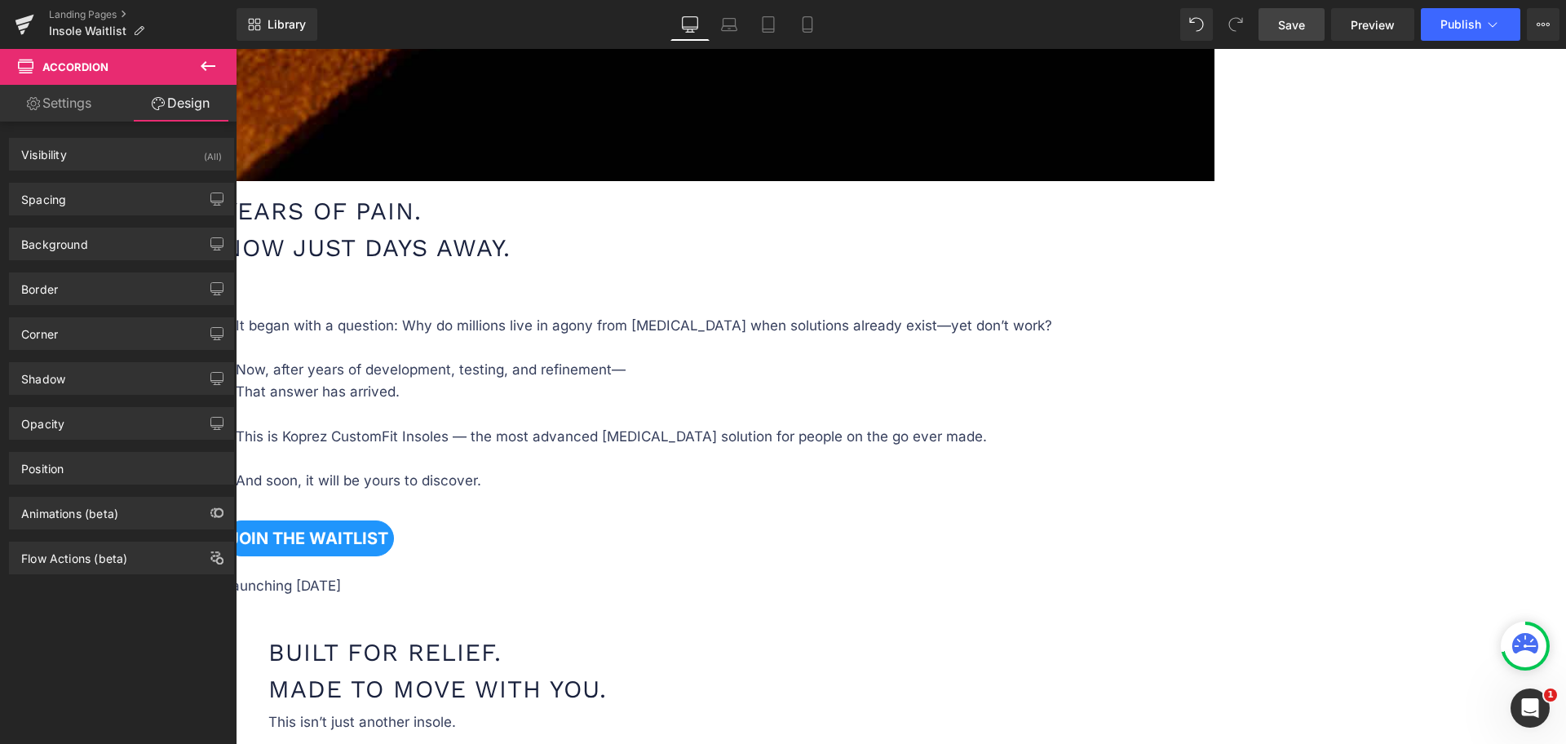
click at [209, 63] on icon at bounding box center [208, 66] width 20 height 20
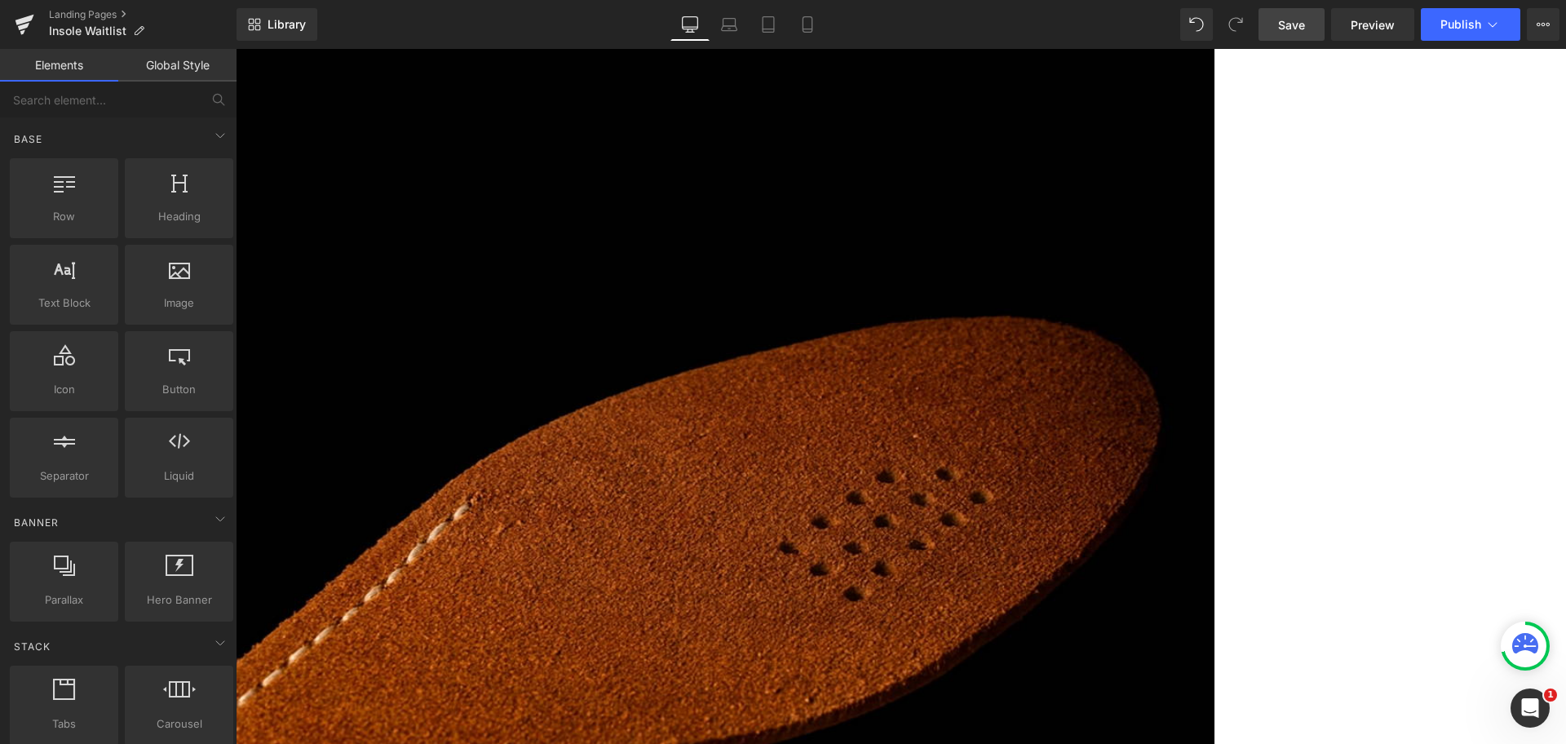
scroll to position [2854, 0]
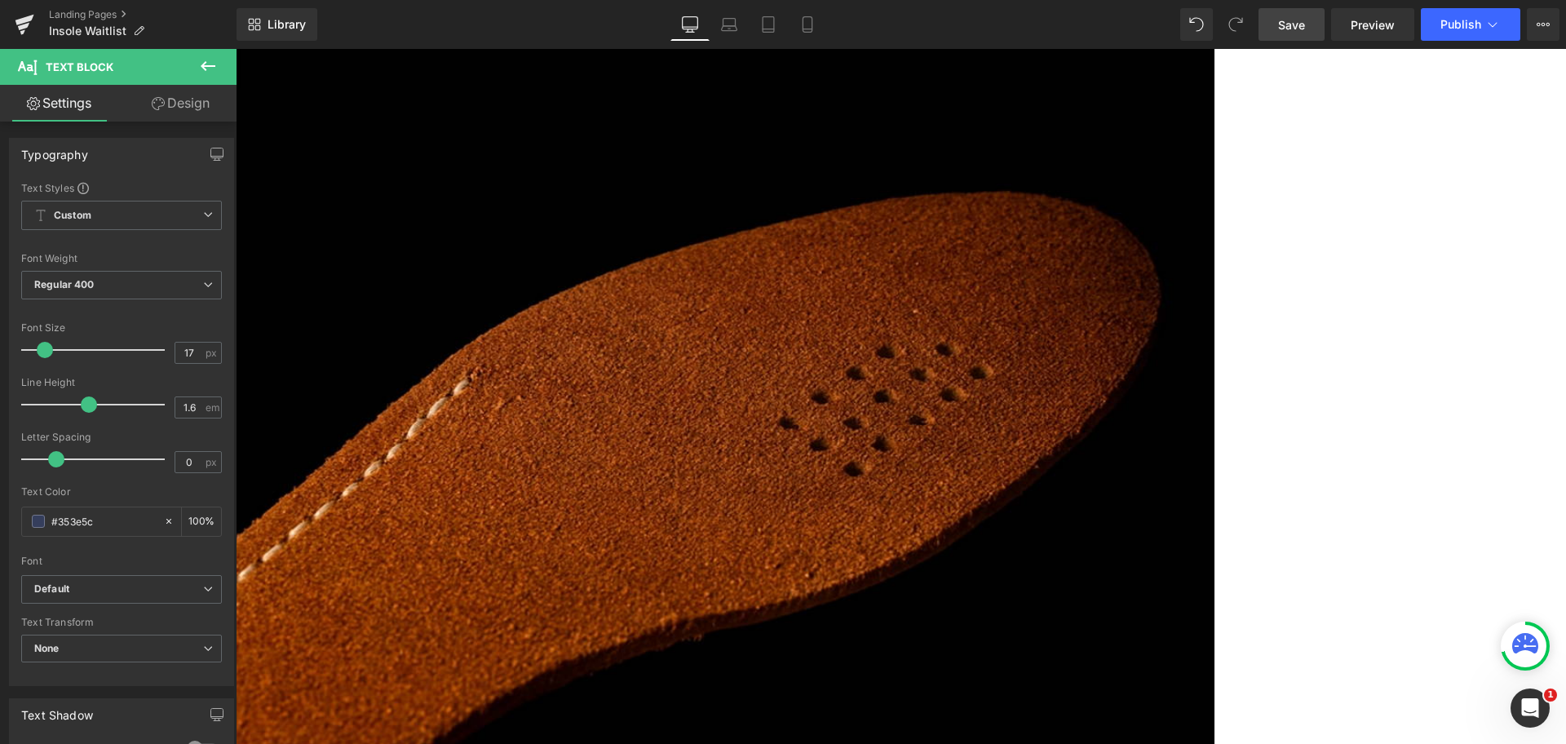
click at [194, 100] on link "Design" at bounding box center [181, 103] width 118 height 37
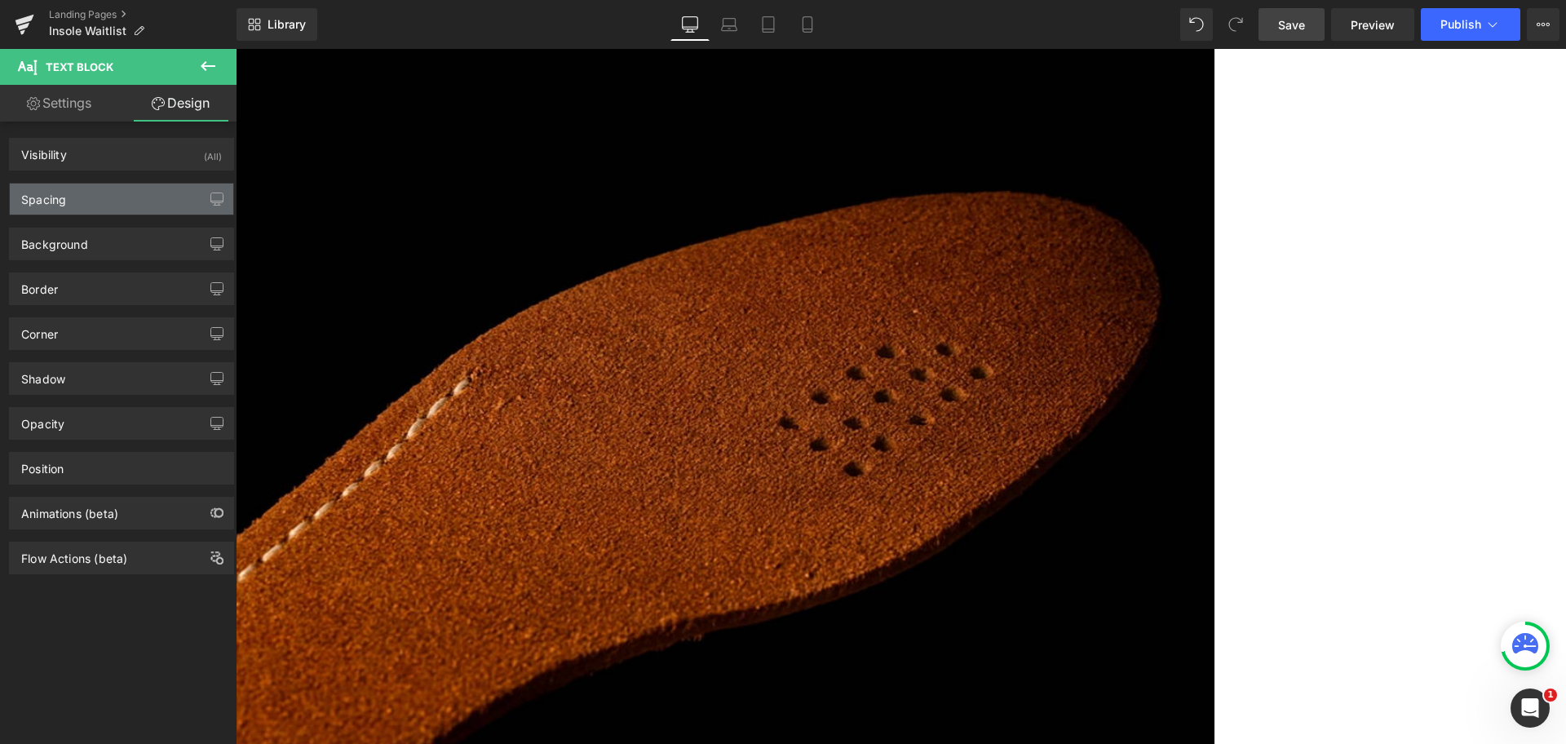
click at [126, 202] on div "Spacing" at bounding box center [121, 198] width 223 height 31
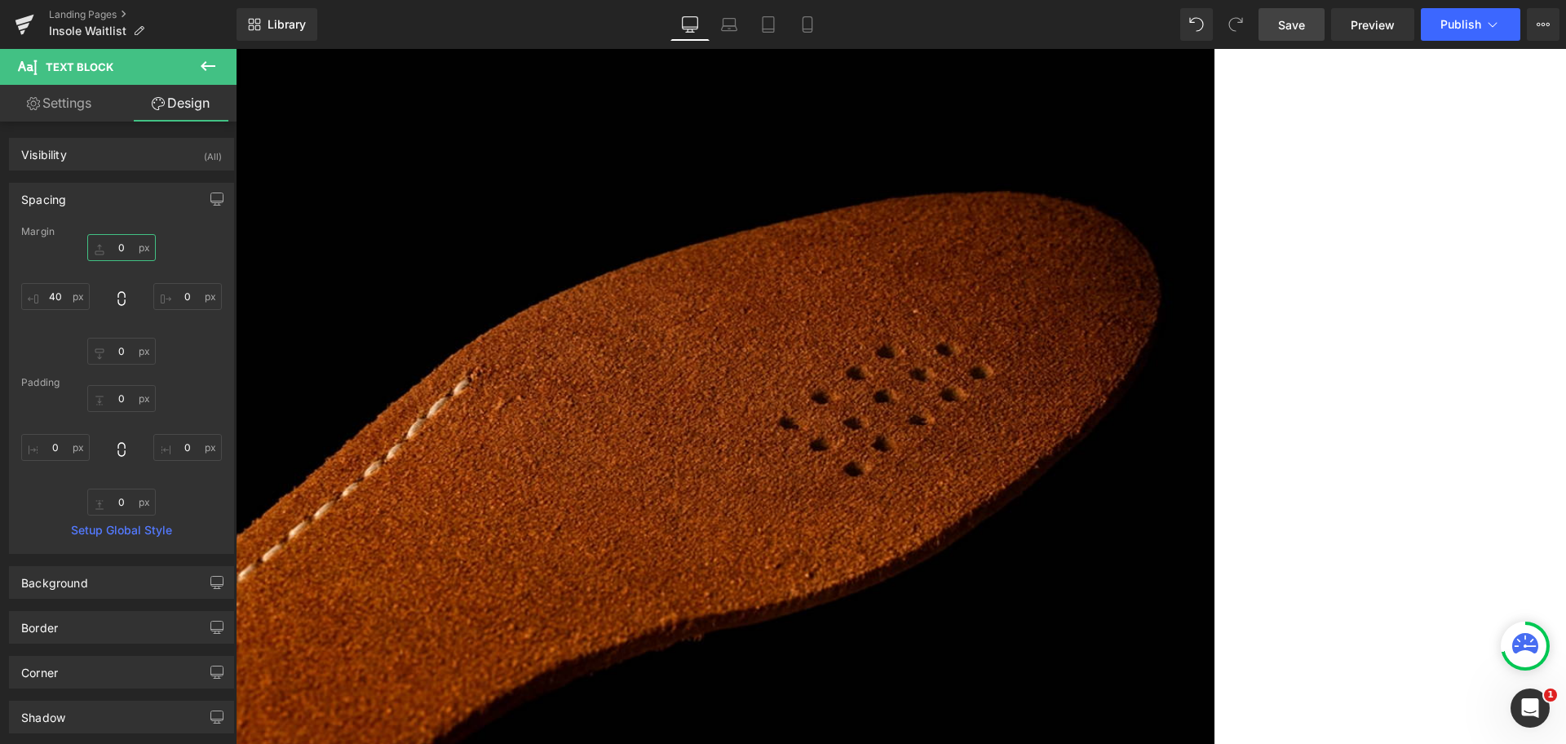
click at [120, 244] on input "0" at bounding box center [121, 247] width 69 height 27
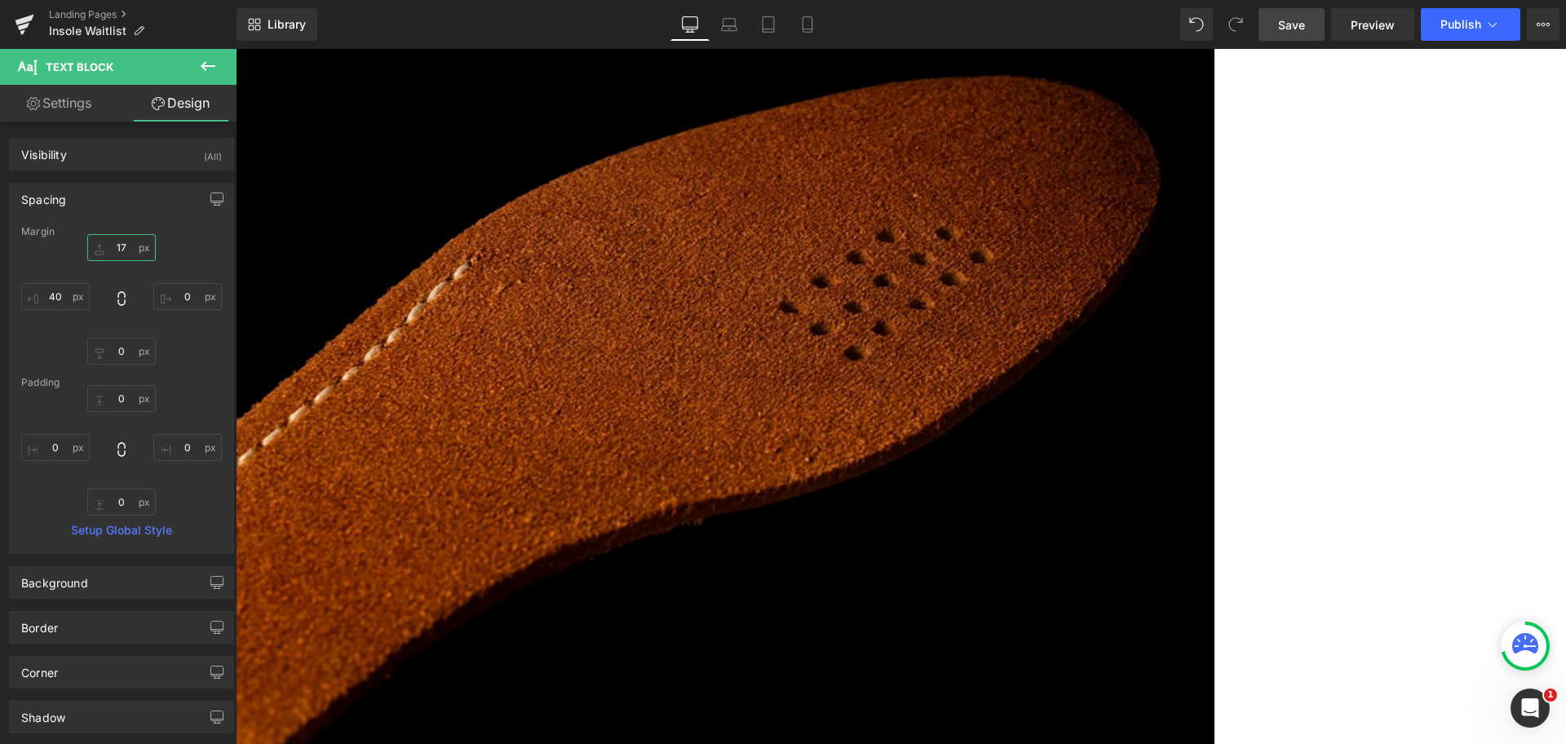
scroll to position [2956, 0]
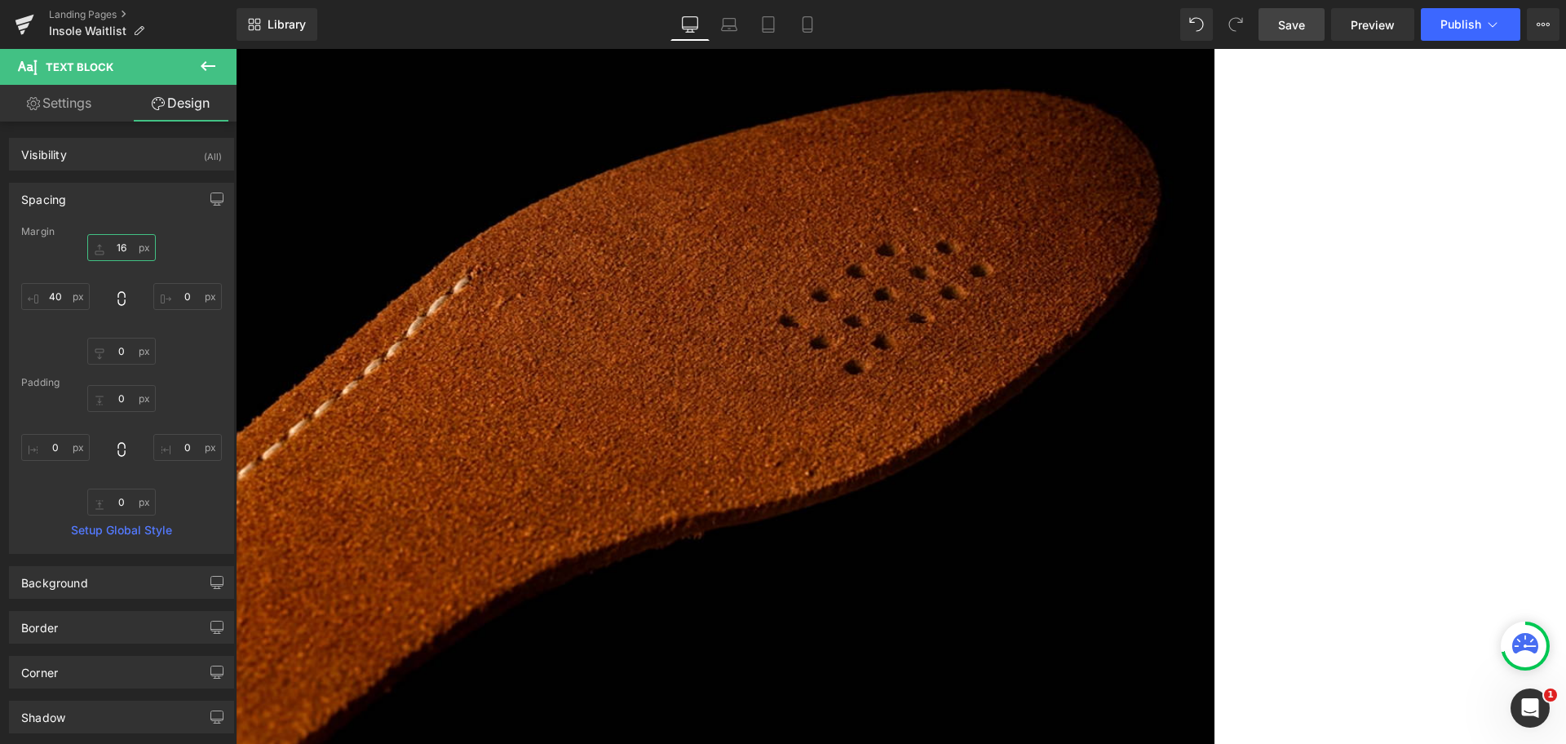
type input "15"
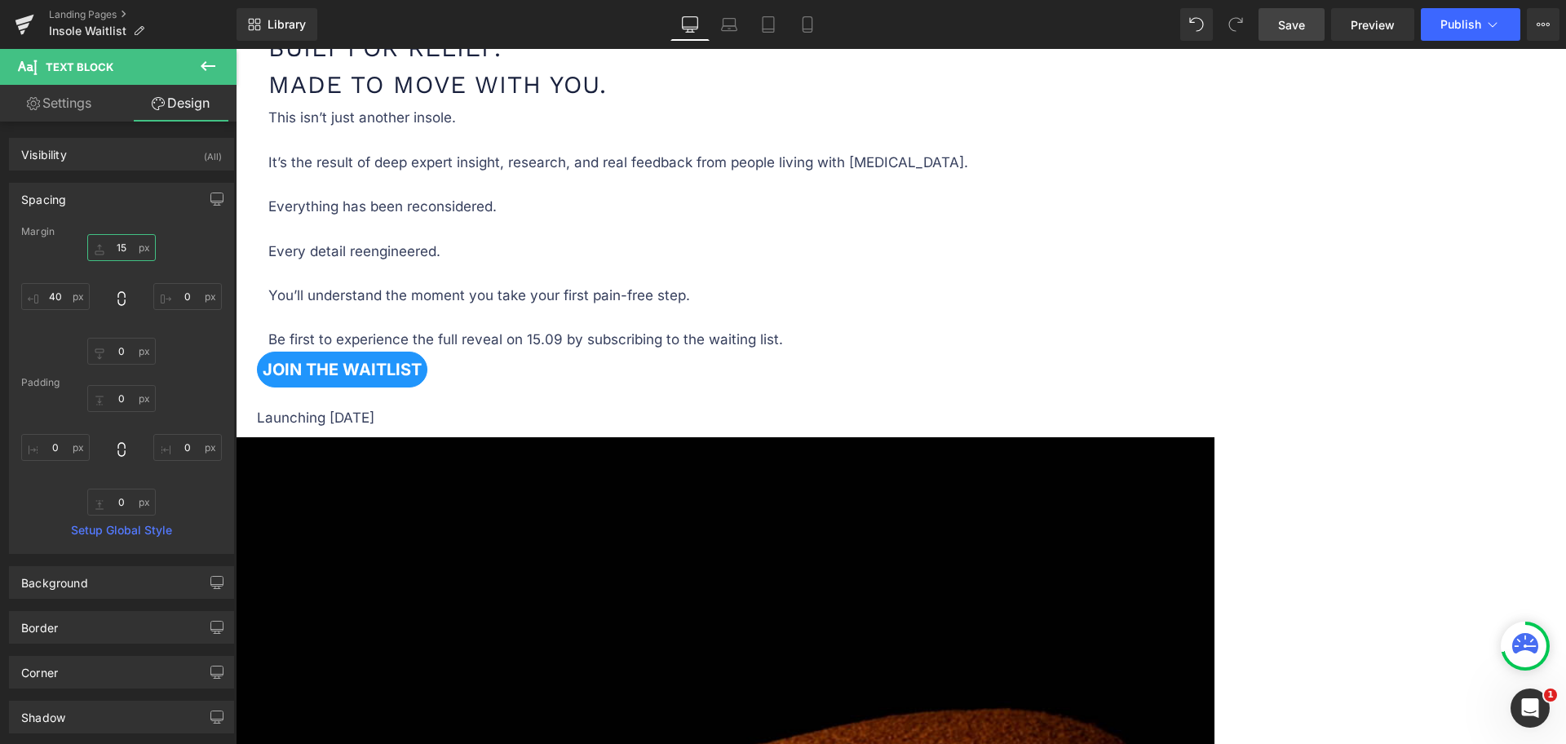
scroll to position [2345, 0]
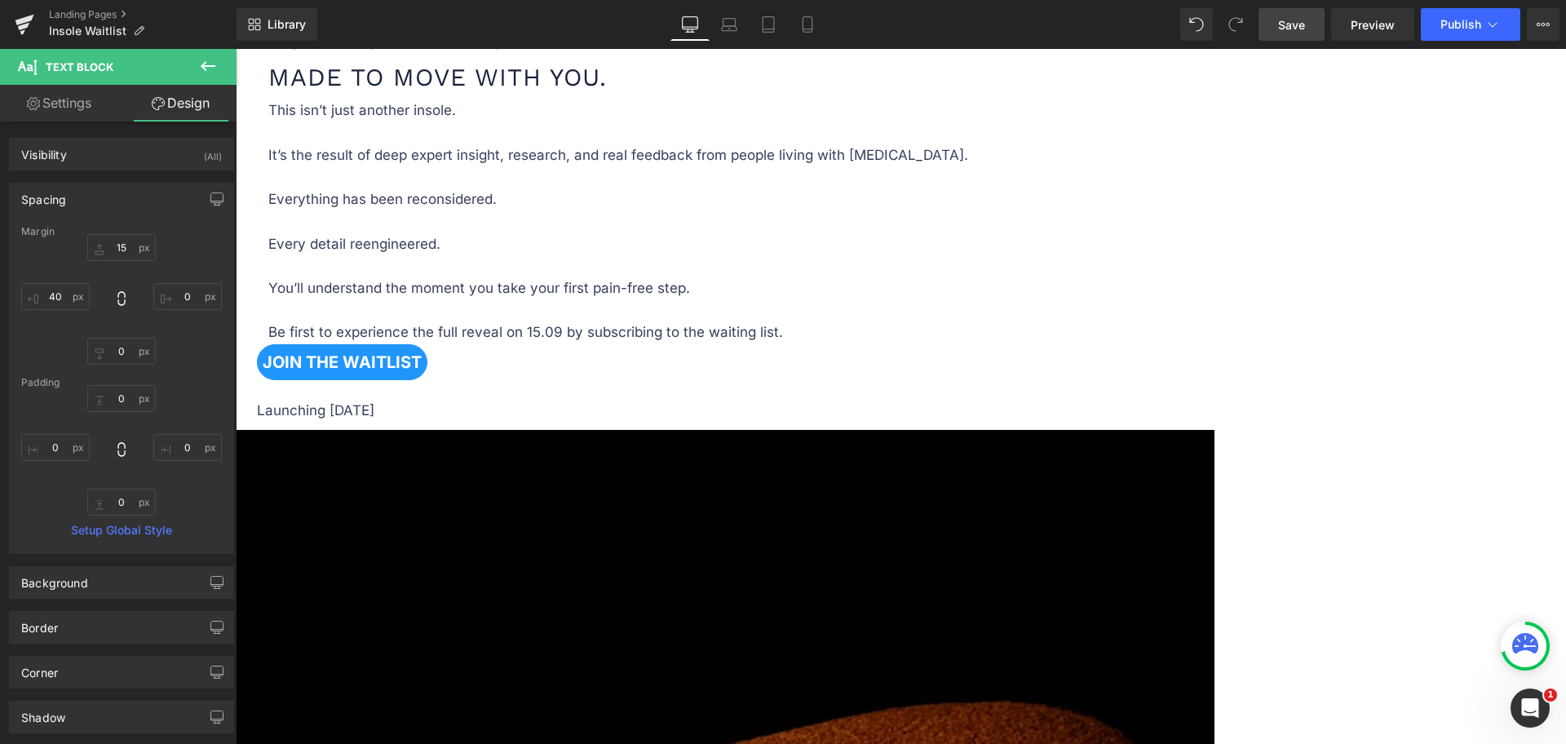
click at [1278, 24] on link "Save" at bounding box center [1291, 24] width 66 height 33
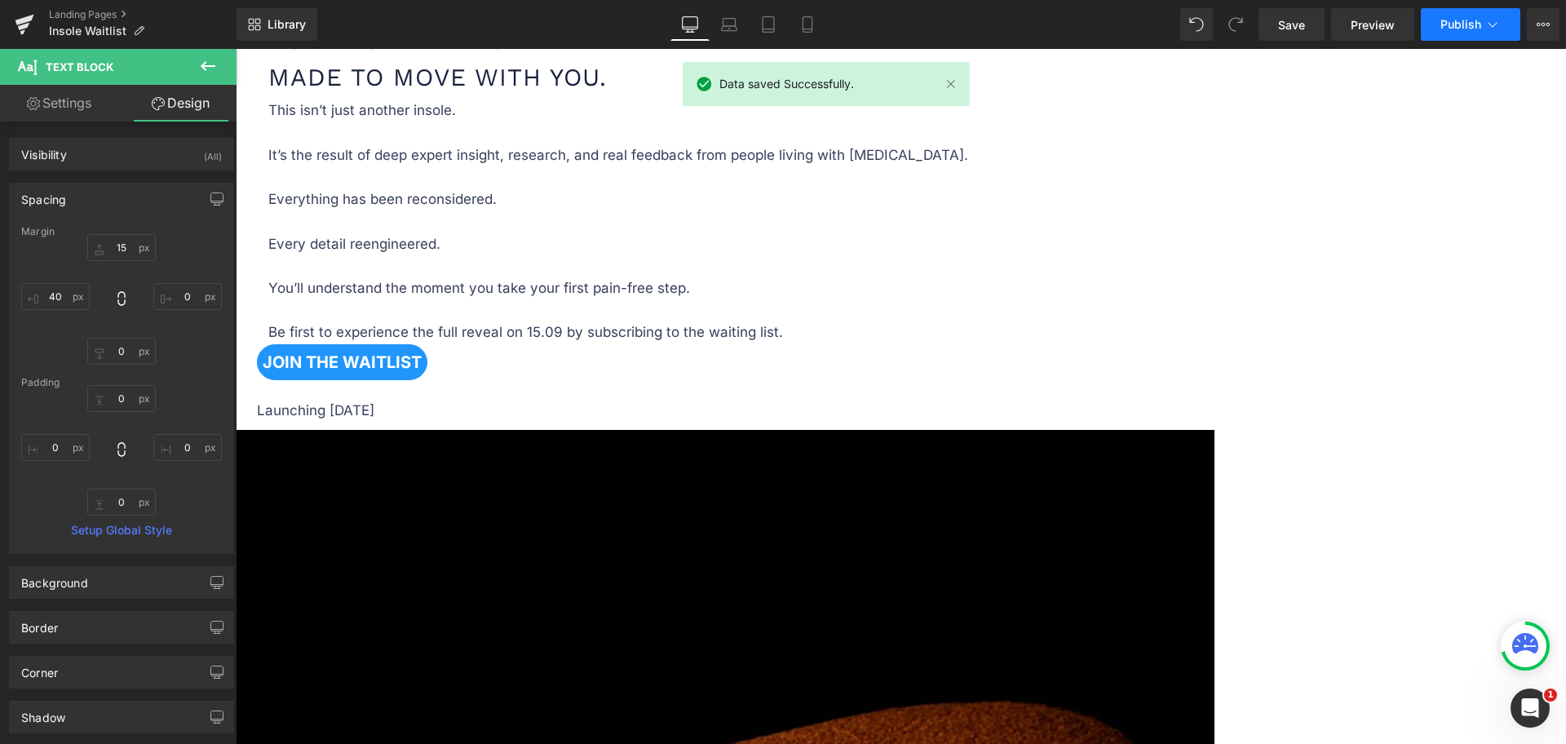
click at [1496, 19] on icon at bounding box center [1492, 24] width 16 height 16
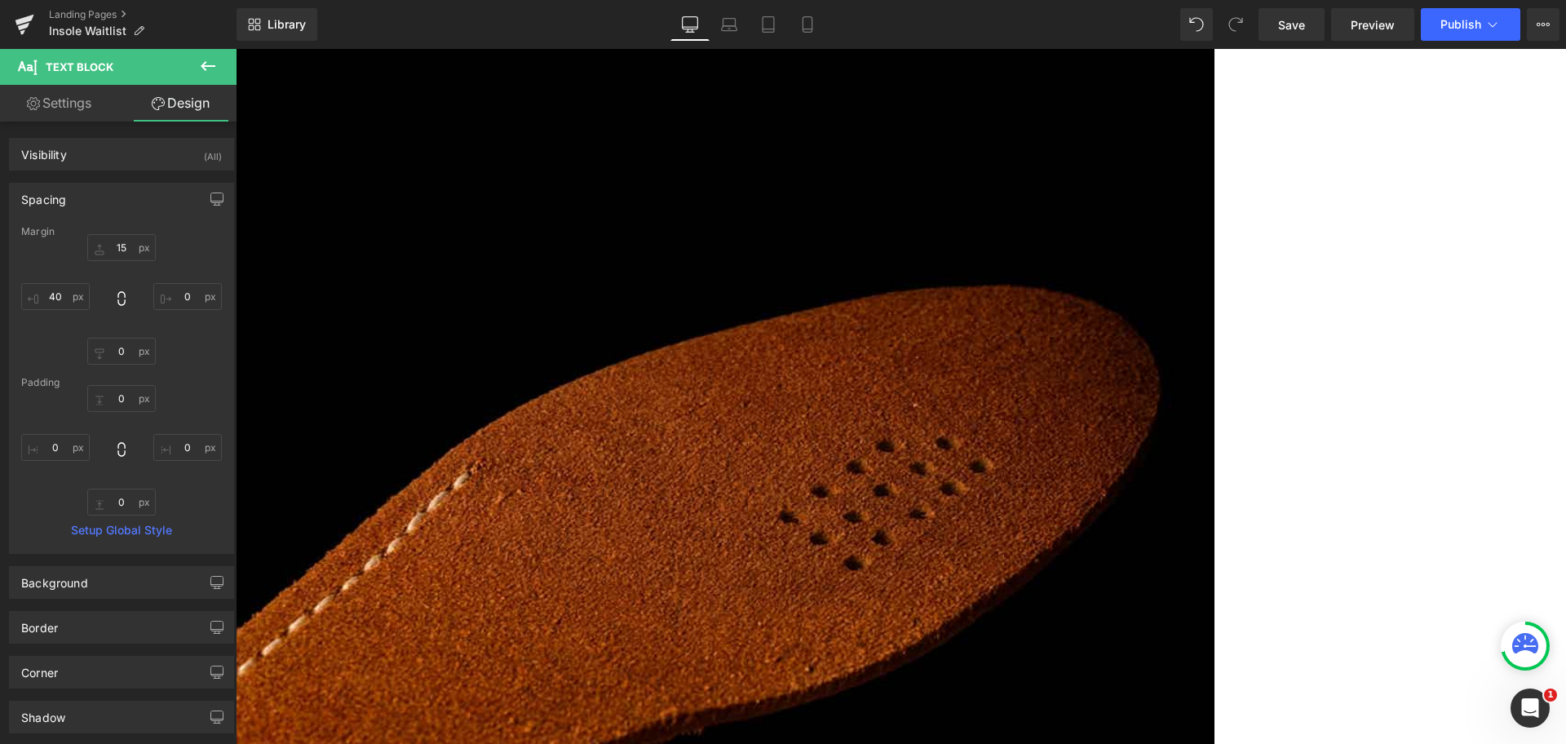
scroll to position [917, 0]
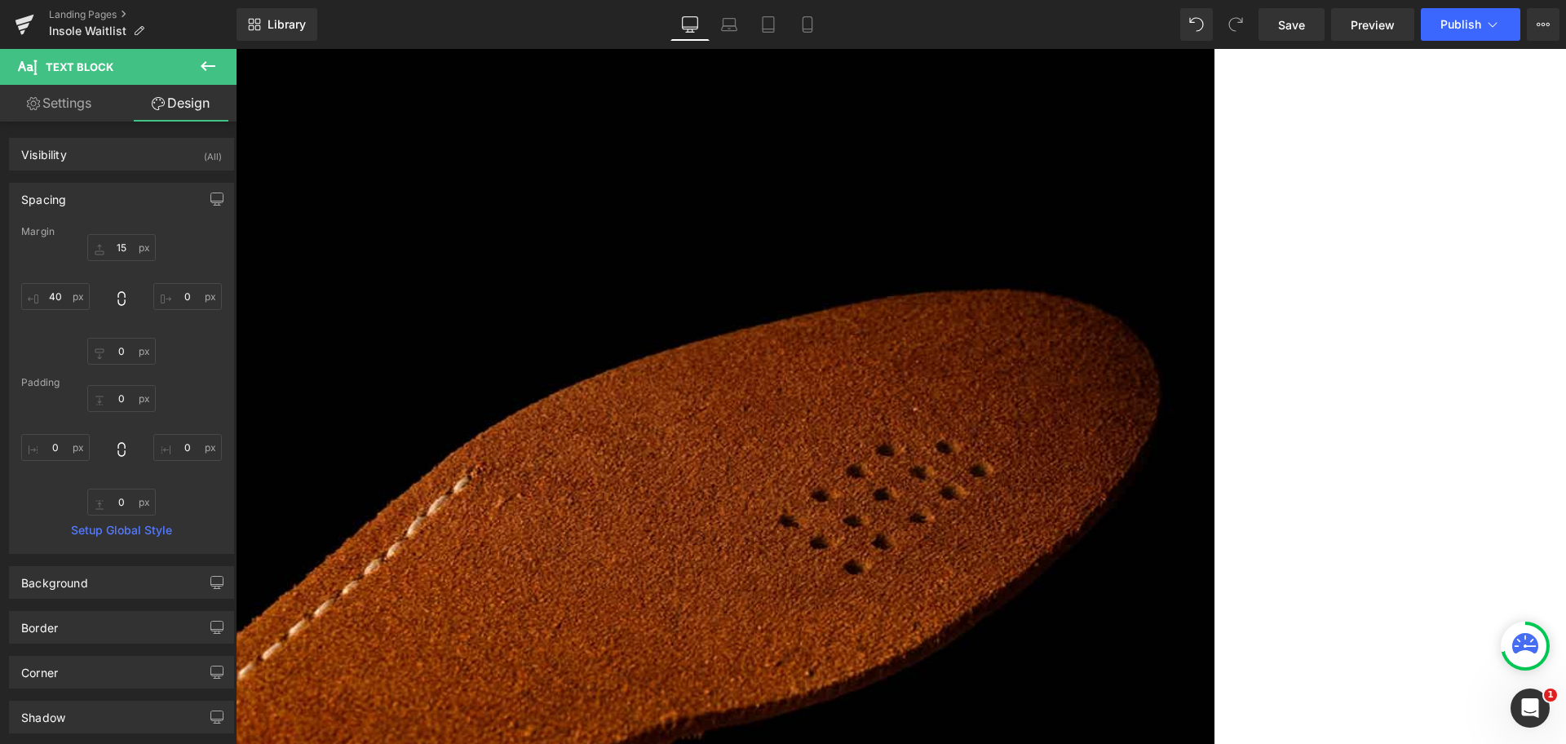
click at [236, 49] on span "Button" at bounding box center [236, 49] width 0 height 0
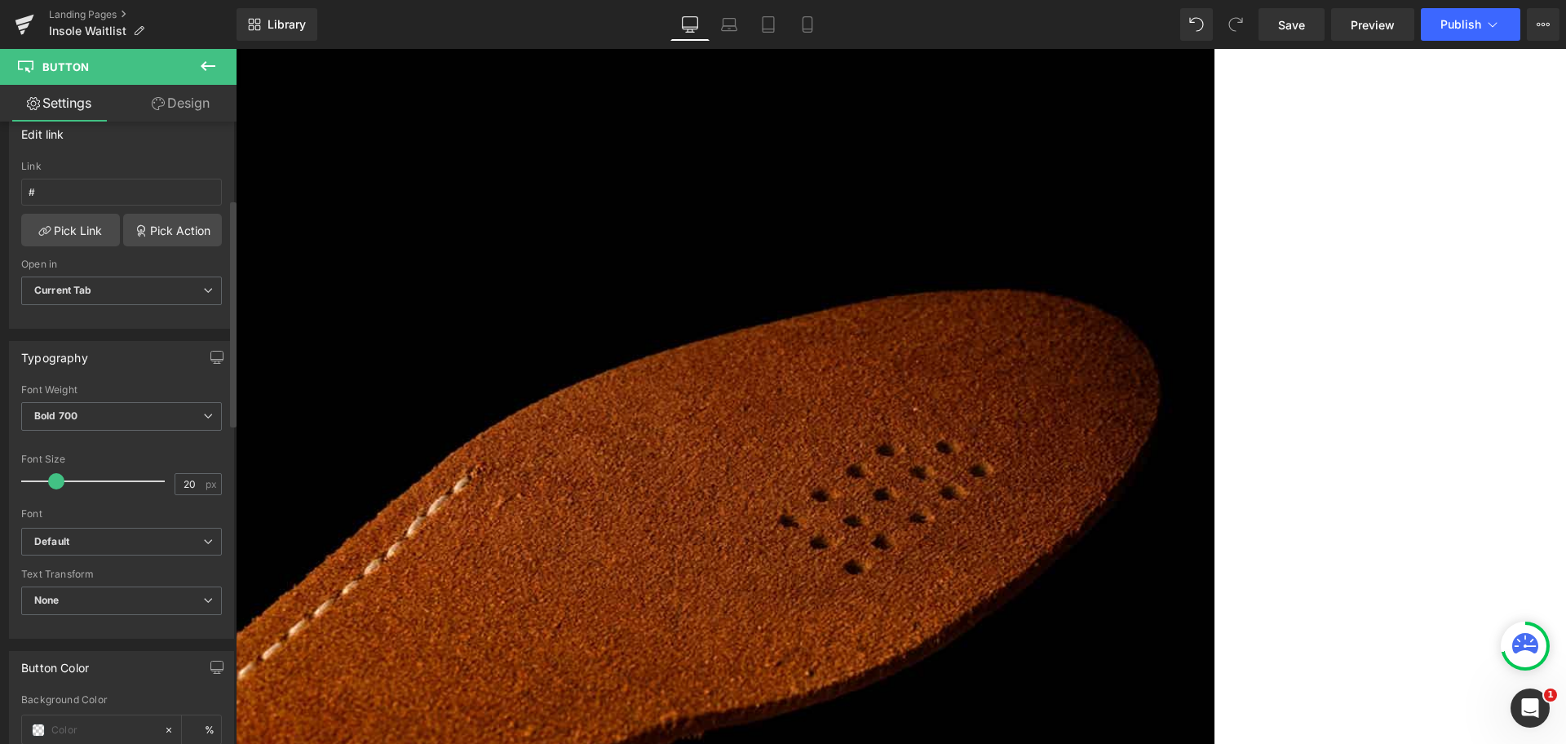
scroll to position [306, 0]
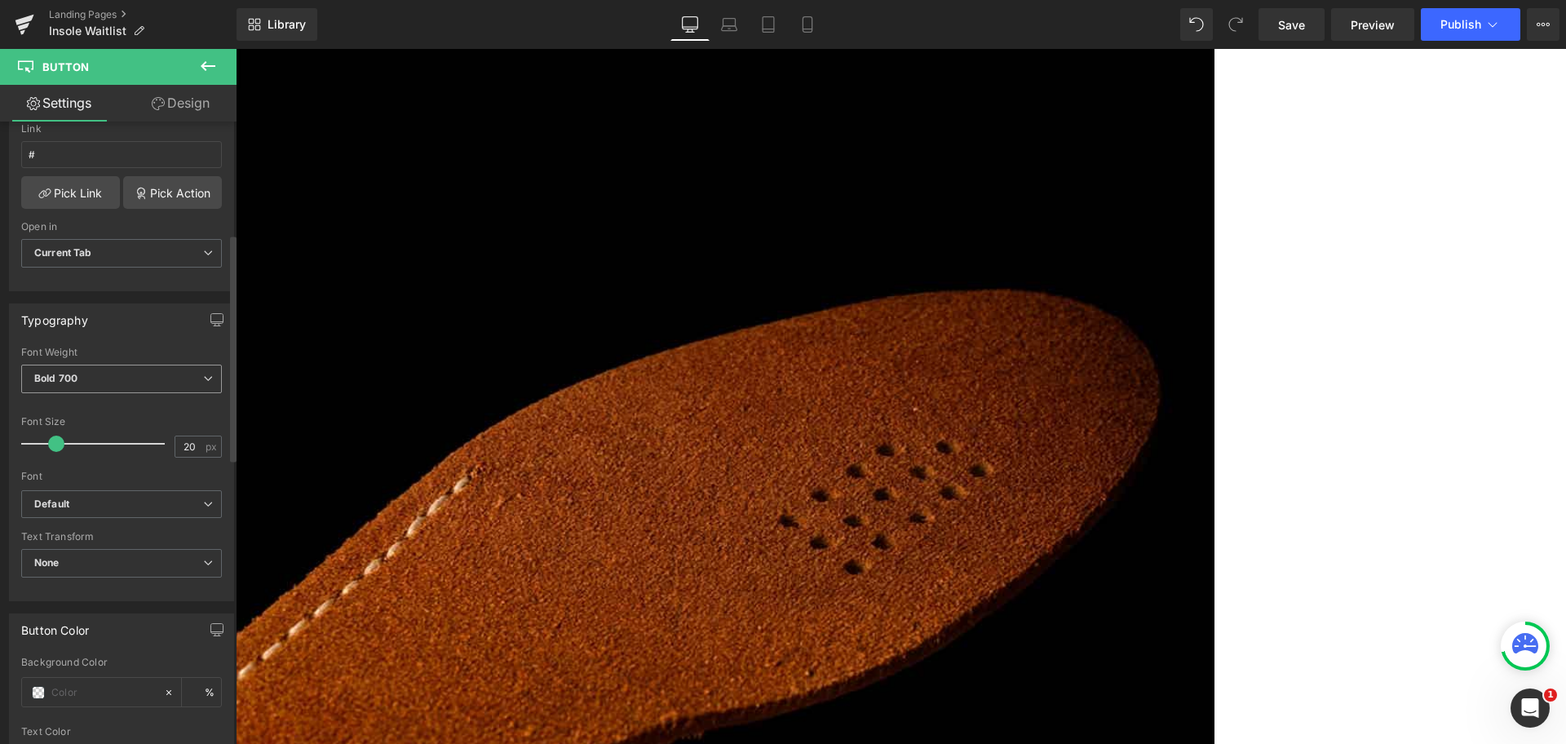
click at [136, 391] on span "Bold 700" at bounding box center [121, 379] width 201 height 29
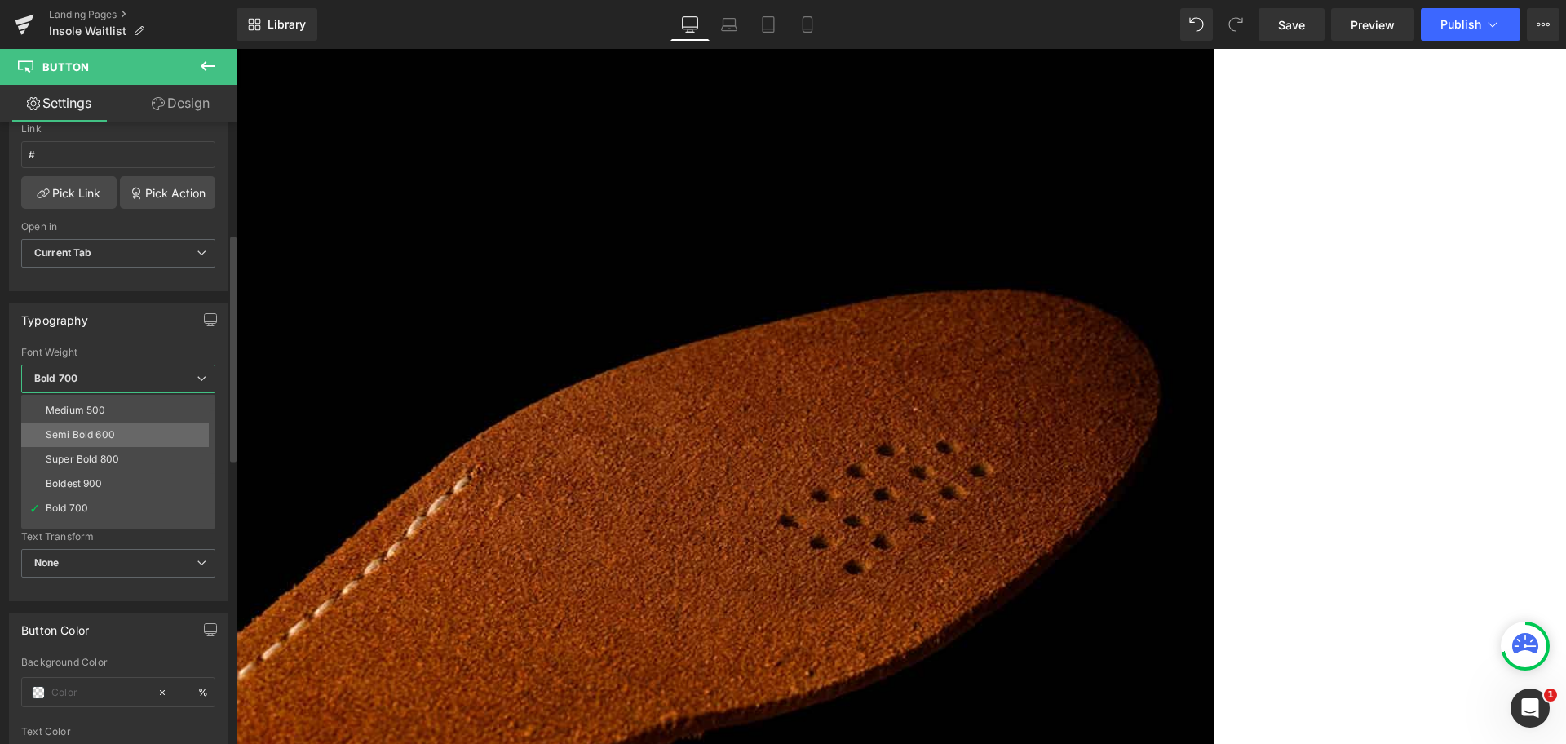
scroll to position [102, 0]
click at [149, 427] on li "Semi Bold 600" at bounding box center [121, 427] width 201 height 24
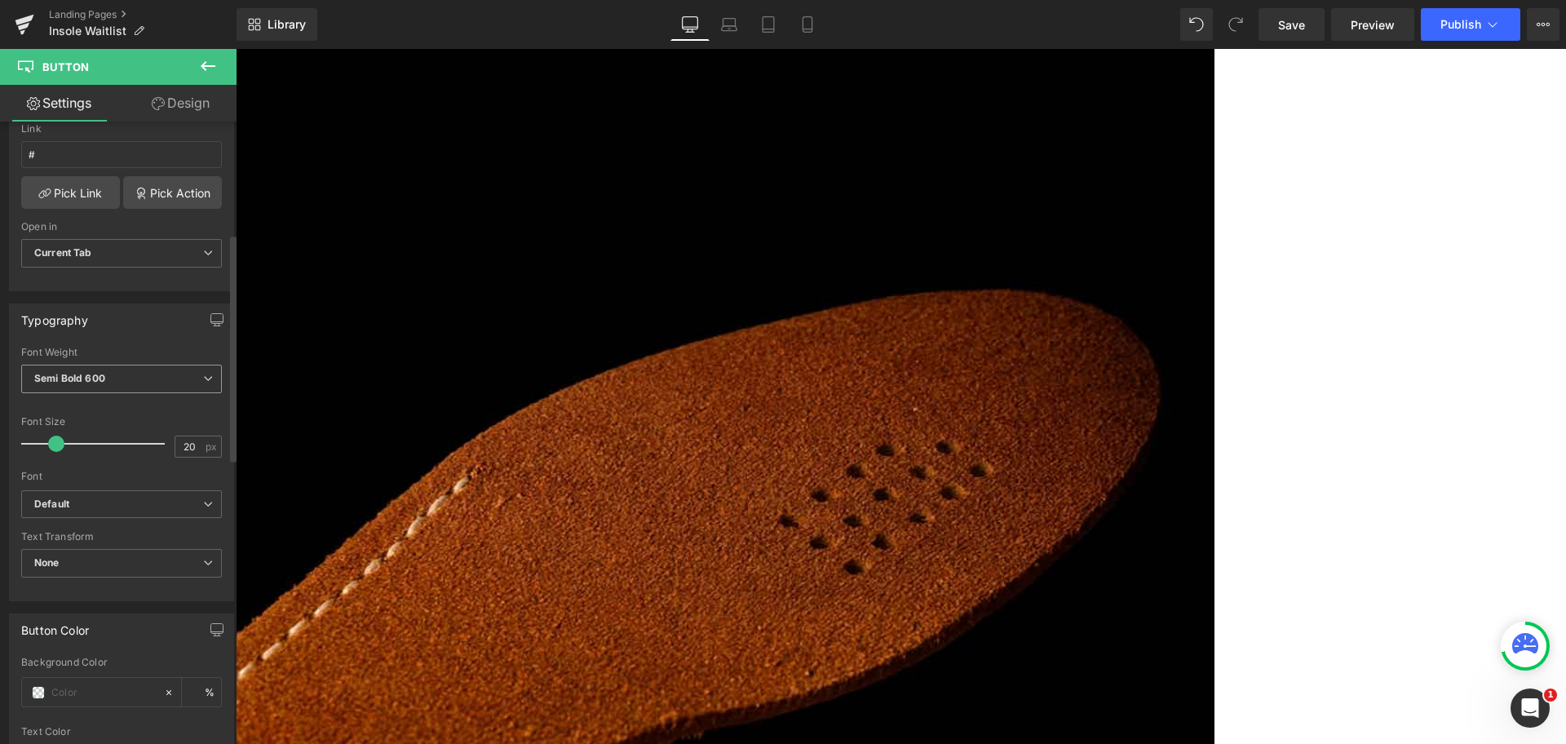
click at [132, 378] on span "Semi Bold 600" at bounding box center [121, 379] width 201 height 29
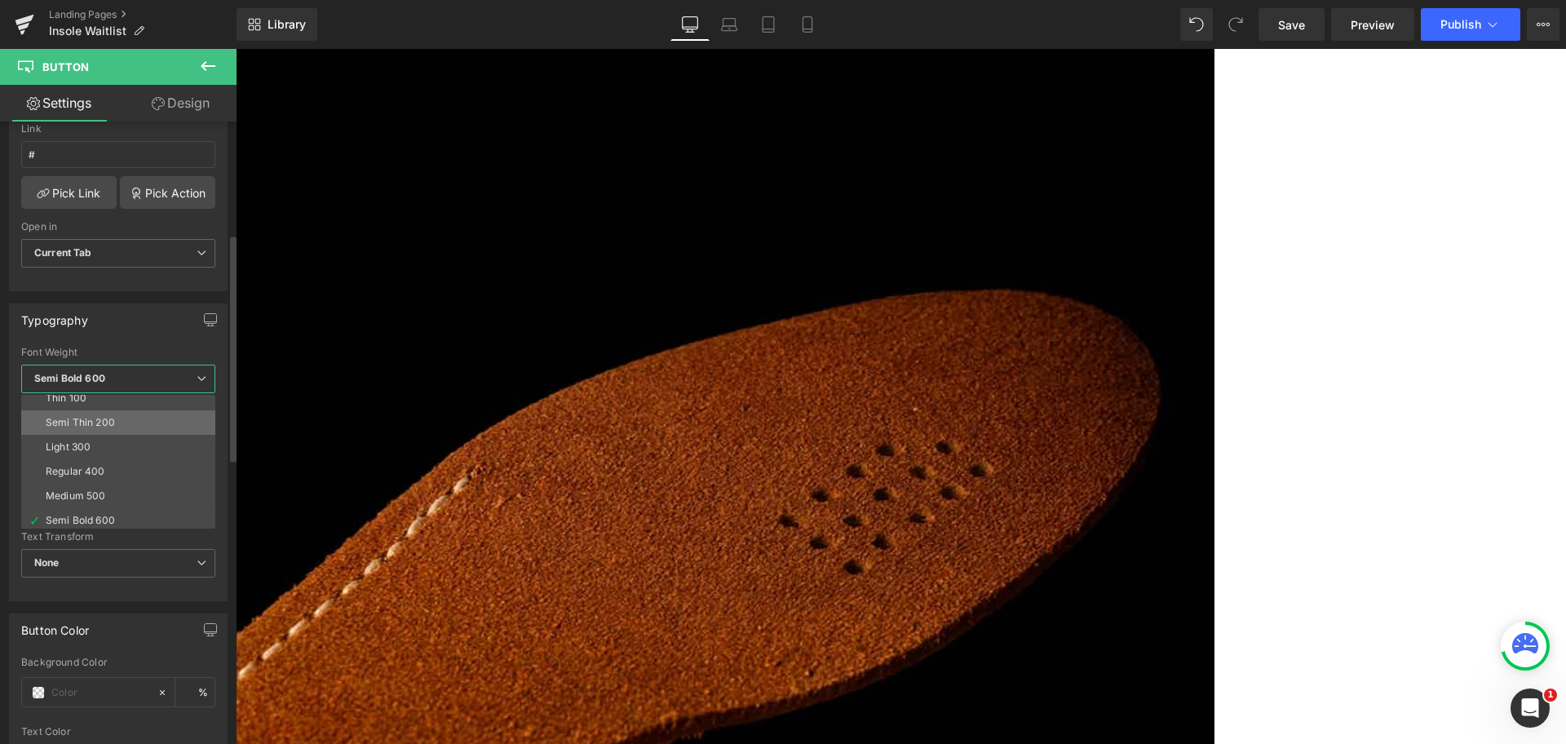
scroll to position [0, 0]
click at [135, 480] on li "Regular 400" at bounding box center [121, 480] width 201 height 24
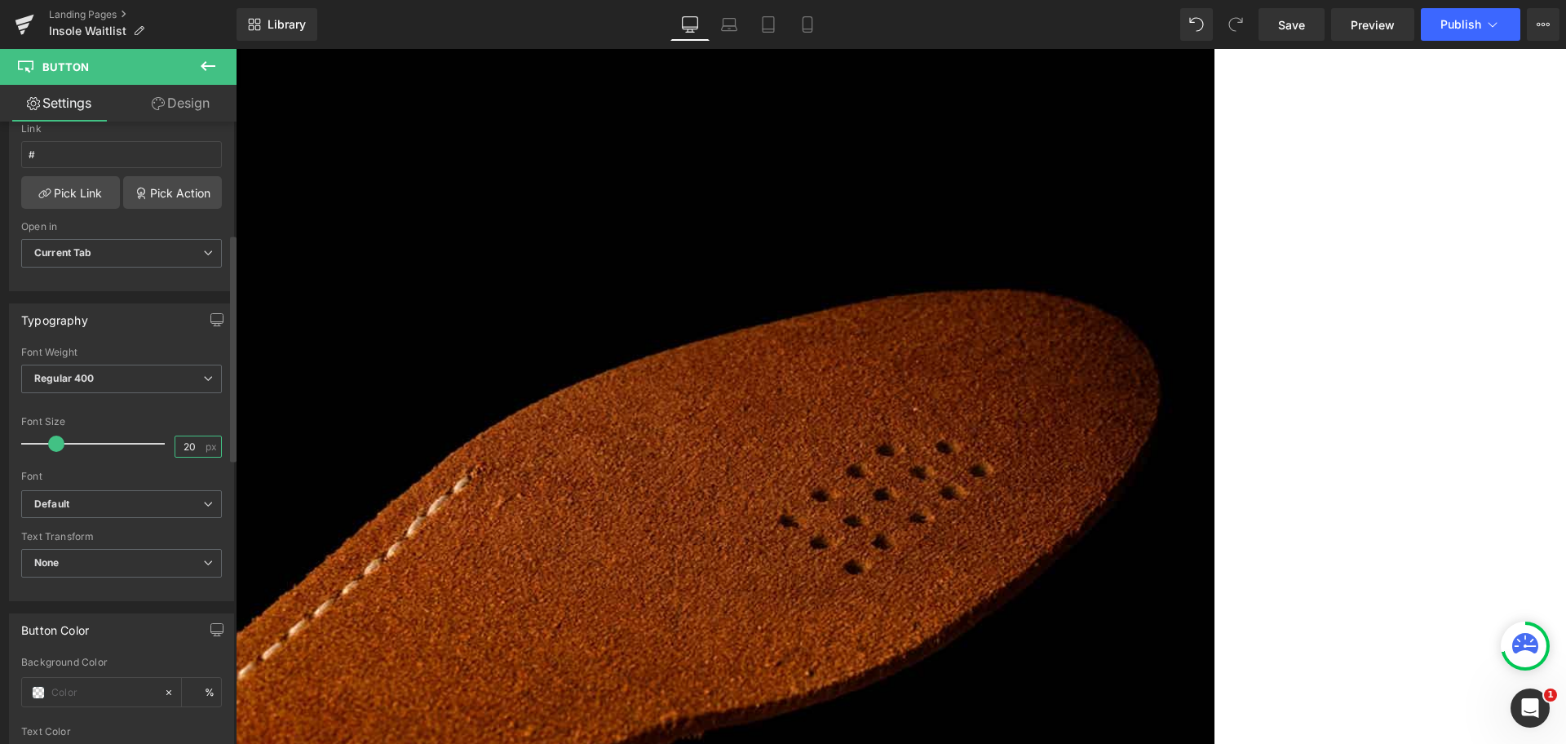
click at [180, 444] on input "20" at bounding box center [189, 446] width 29 height 20
click at [192, 446] on input "16" at bounding box center [189, 446] width 29 height 20
type input "20"
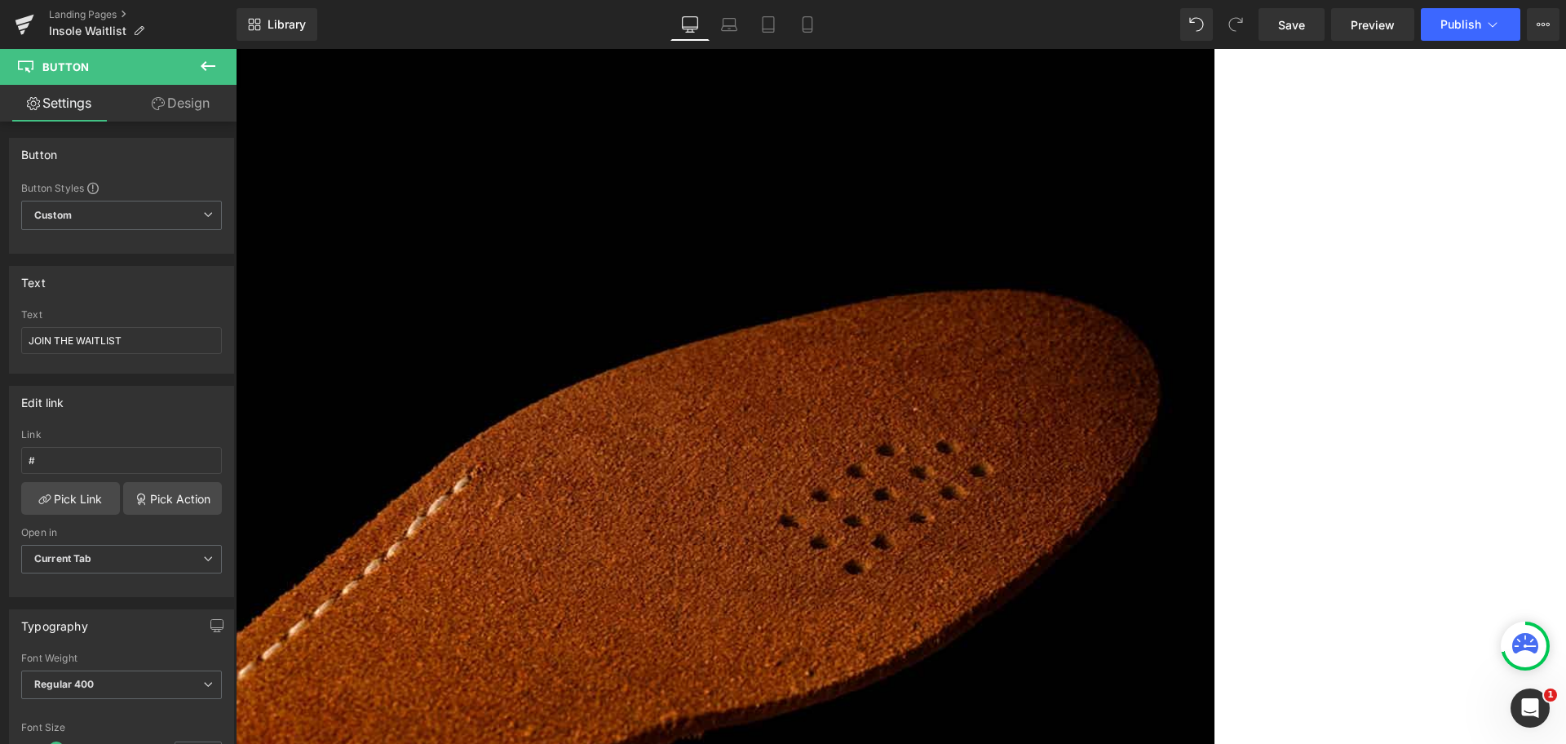
click at [175, 115] on link "Design" at bounding box center [181, 103] width 118 height 37
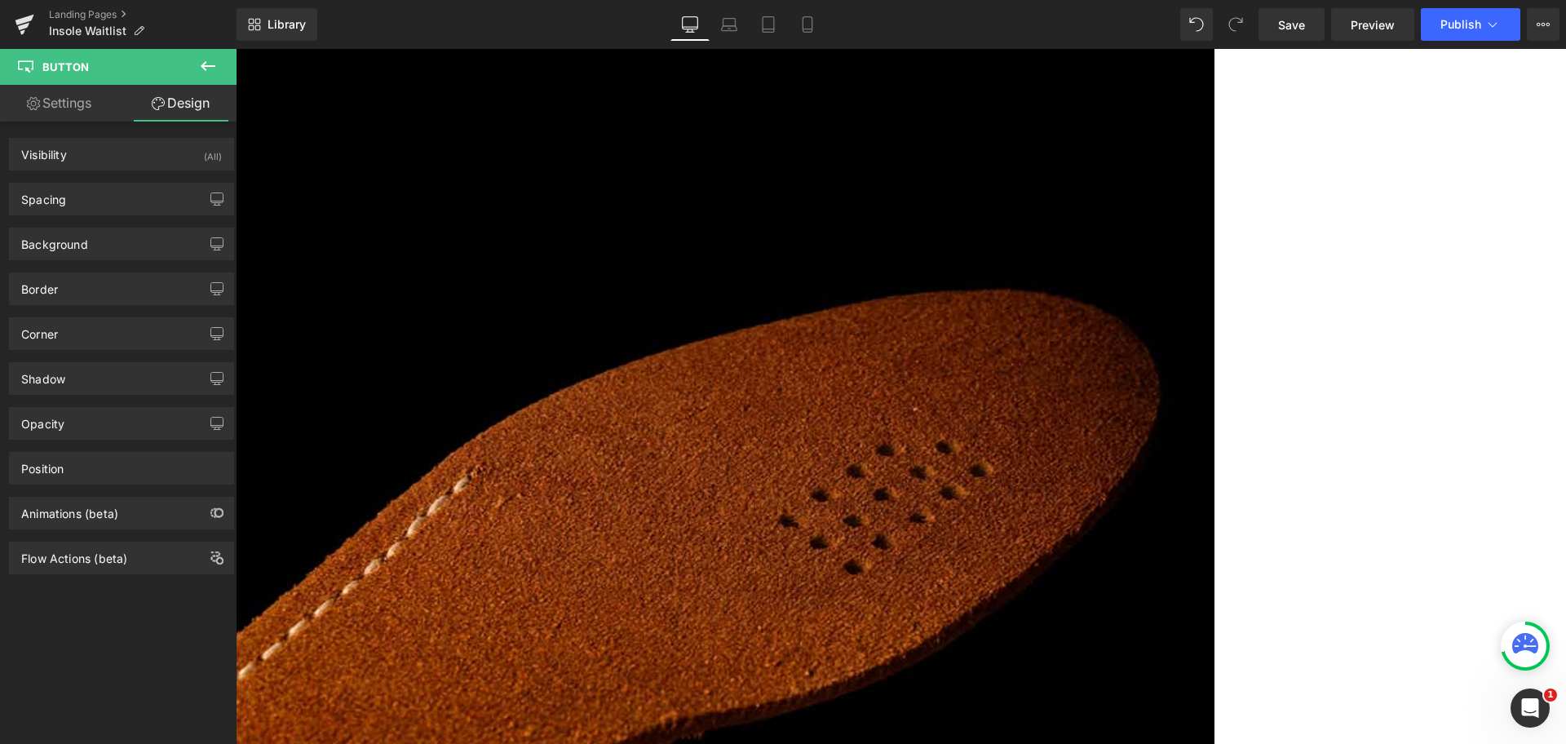
type input "0"
type input "-15"
type input "0"
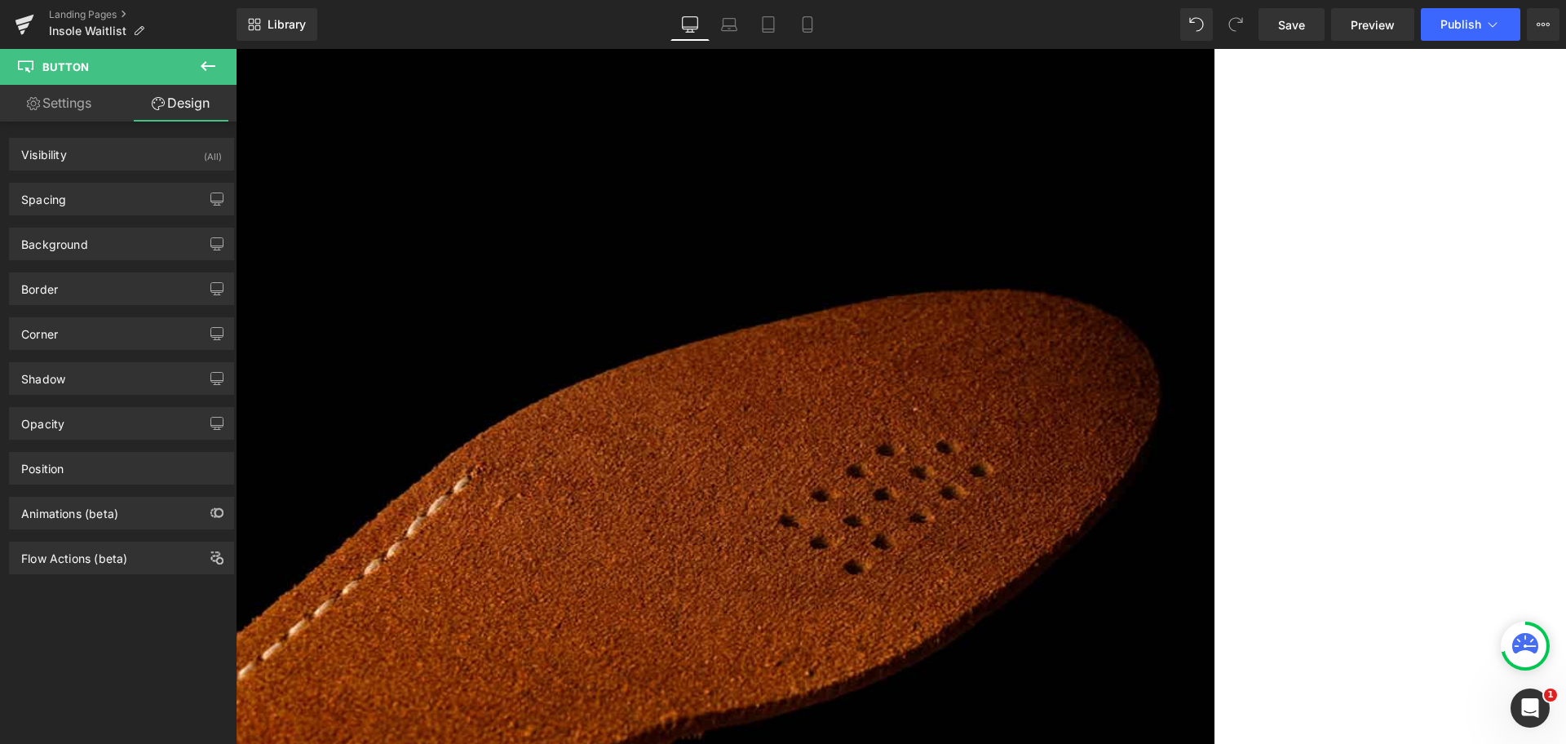
type input "6"
type input "0"
type input "6"
click at [117, 197] on div "Spacing" at bounding box center [121, 198] width 223 height 31
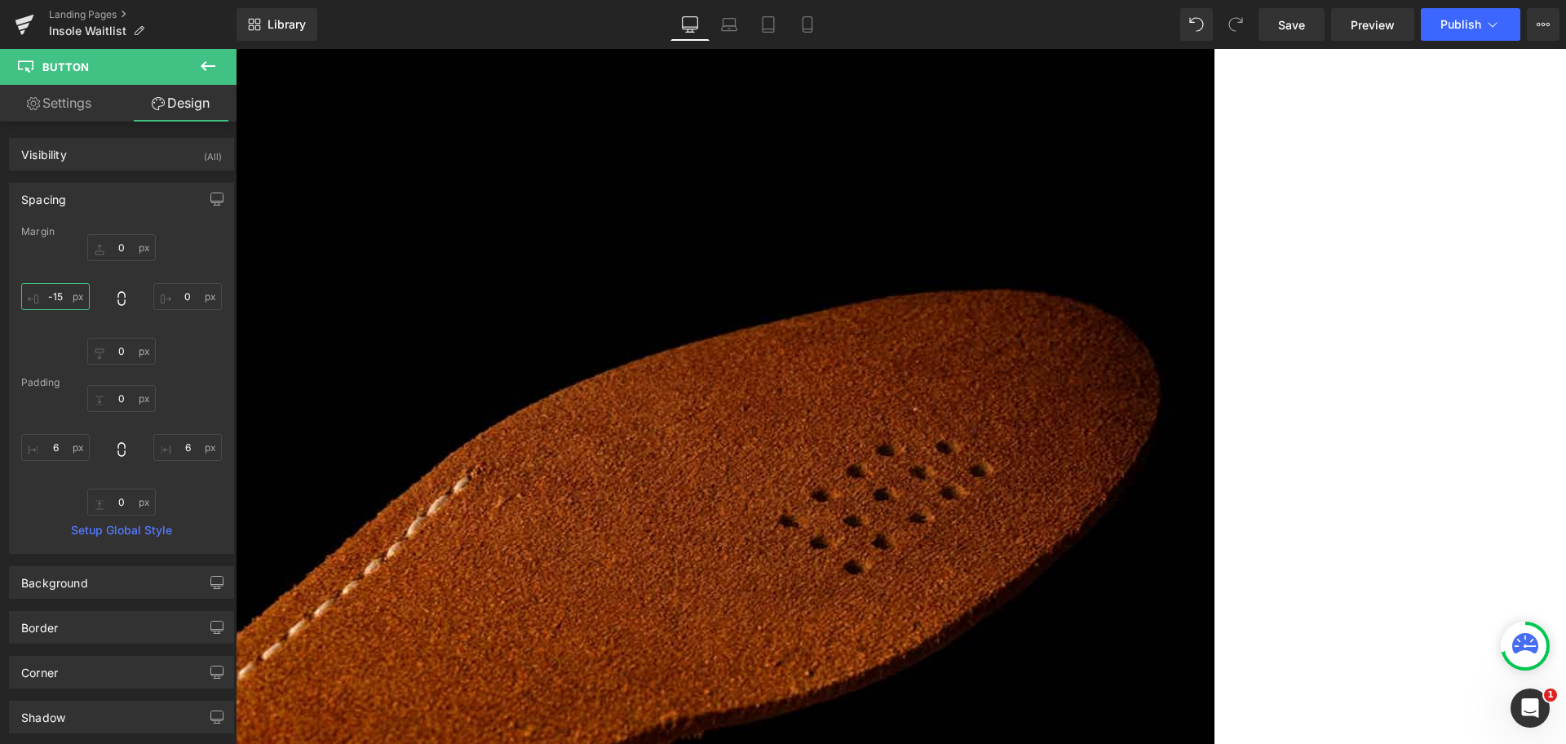
click at [56, 296] on input "-15" at bounding box center [55, 296] width 69 height 27
click at [175, 449] on input "6" at bounding box center [187, 447] width 69 height 27
click at [188, 443] on input "12" at bounding box center [187, 447] width 69 height 27
type input "15"
click at [118, 402] on input "0" at bounding box center [121, 398] width 69 height 27
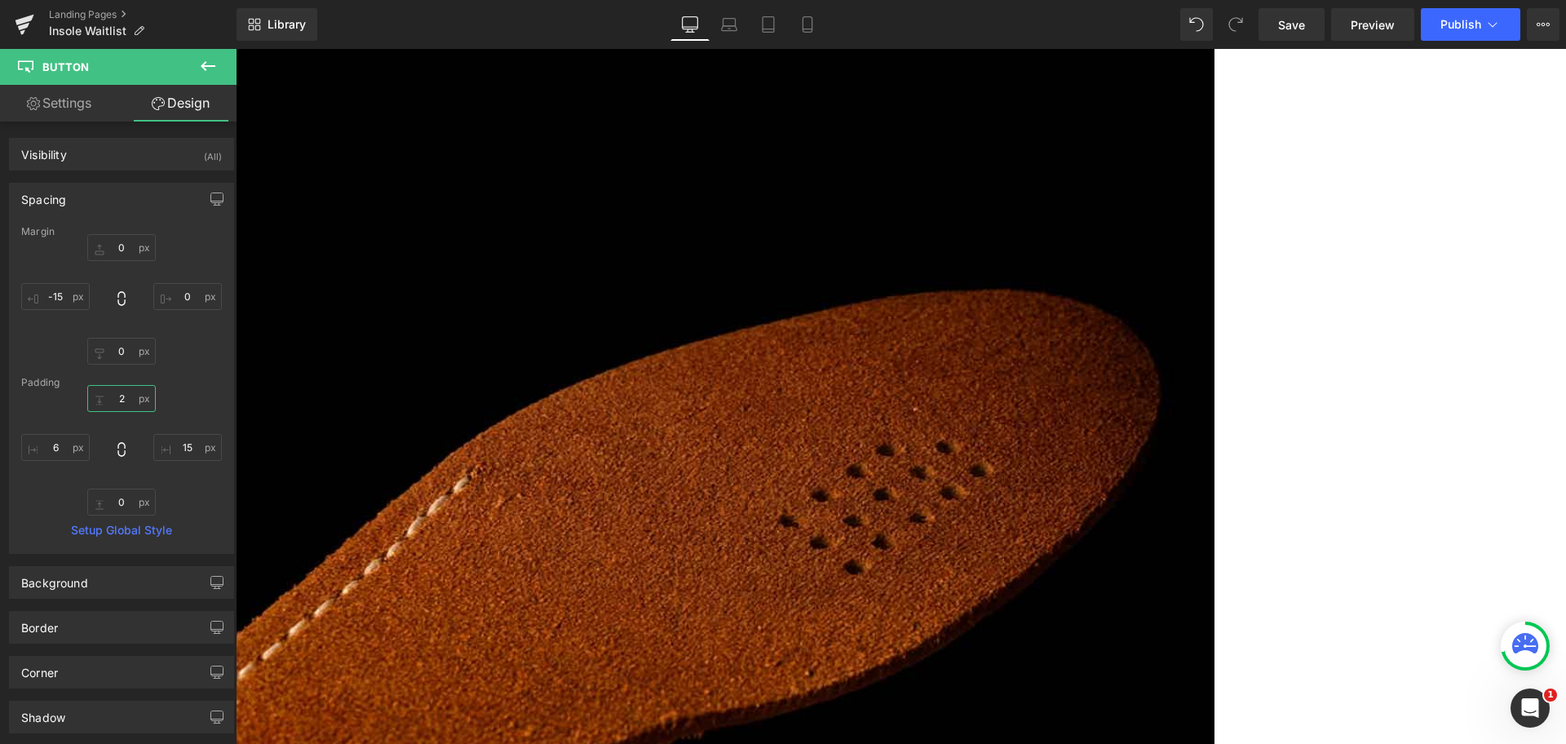
type input "3"
click at [119, 496] on input "0" at bounding box center [121, 501] width 69 height 27
type input "2"
click at [126, 355] on input "0" at bounding box center [121, 351] width 69 height 27
type input "0"
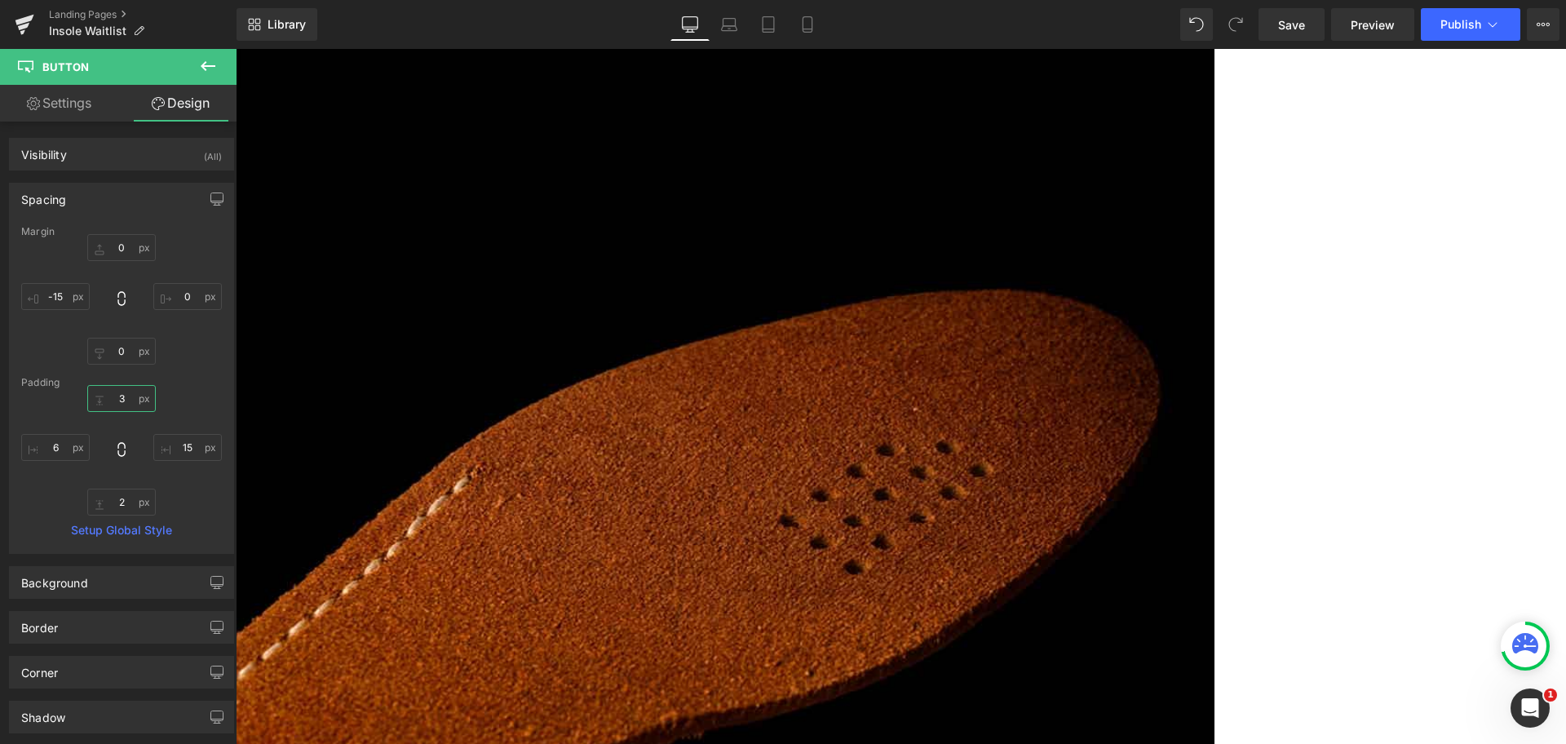
click at [130, 390] on input "3" at bounding box center [121, 398] width 69 height 27
click at [130, 404] on input "3" at bounding box center [121, 398] width 69 height 27
drag, startPoint x: 134, startPoint y: 401, endPoint x: 106, endPoint y: 398, distance: 27.9
click at [106, 398] on input "3" at bounding box center [121, 398] width 69 height 27
click at [120, 402] on input "3" at bounding box center [121, 398] width 69 height 27
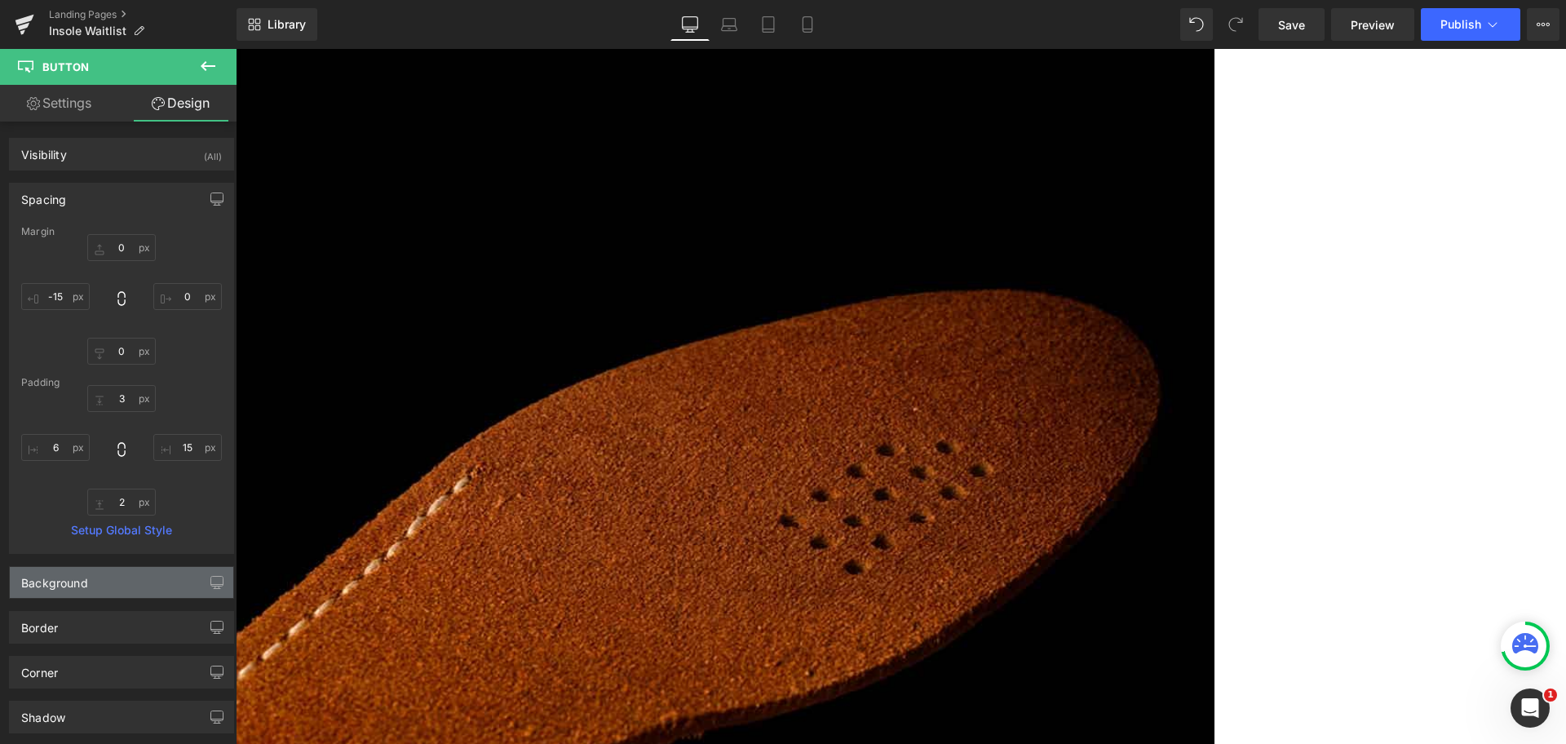
click at [110, 583] on div "Background" at bounding box center [121, 582] width 223 height 31
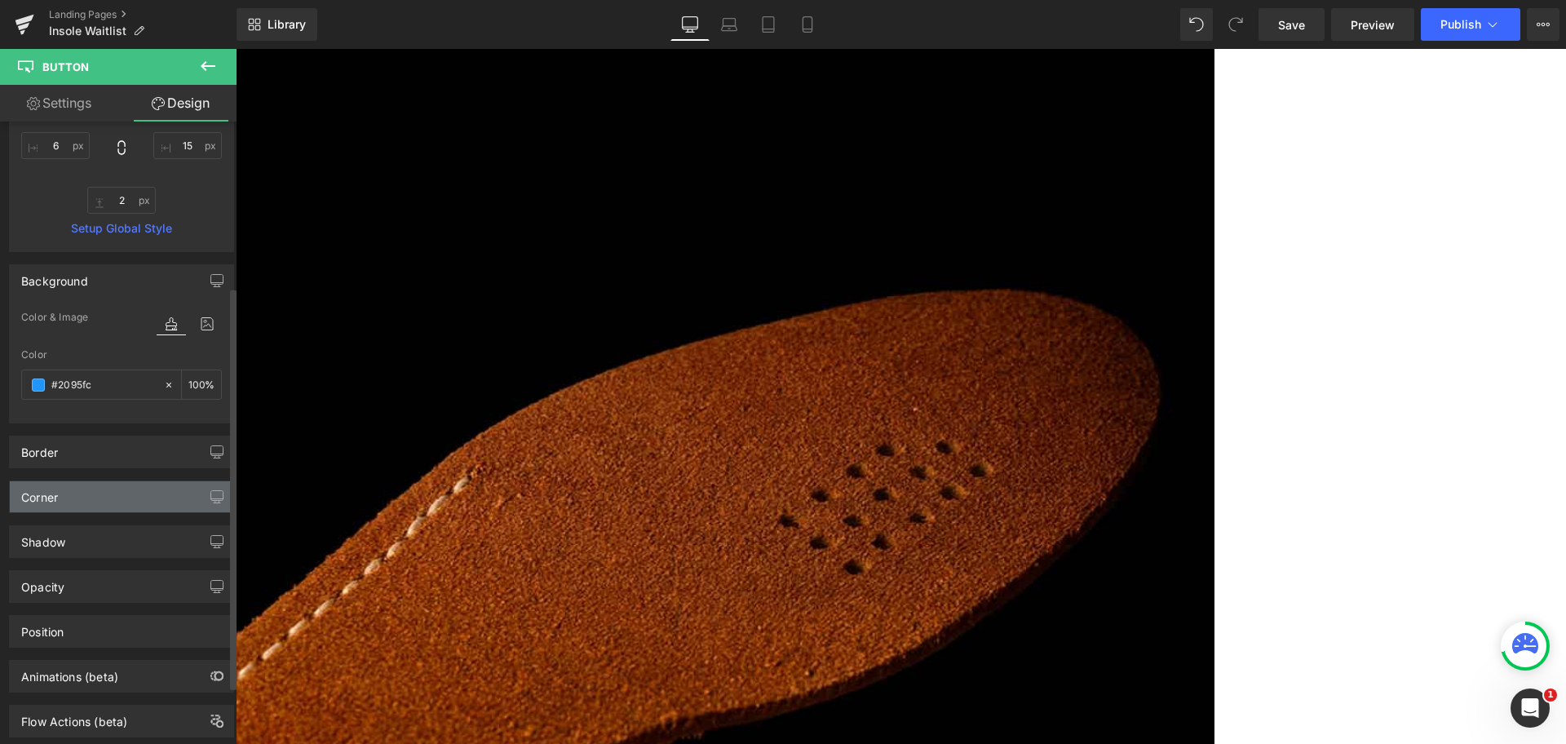
scroll to position [306, 0]
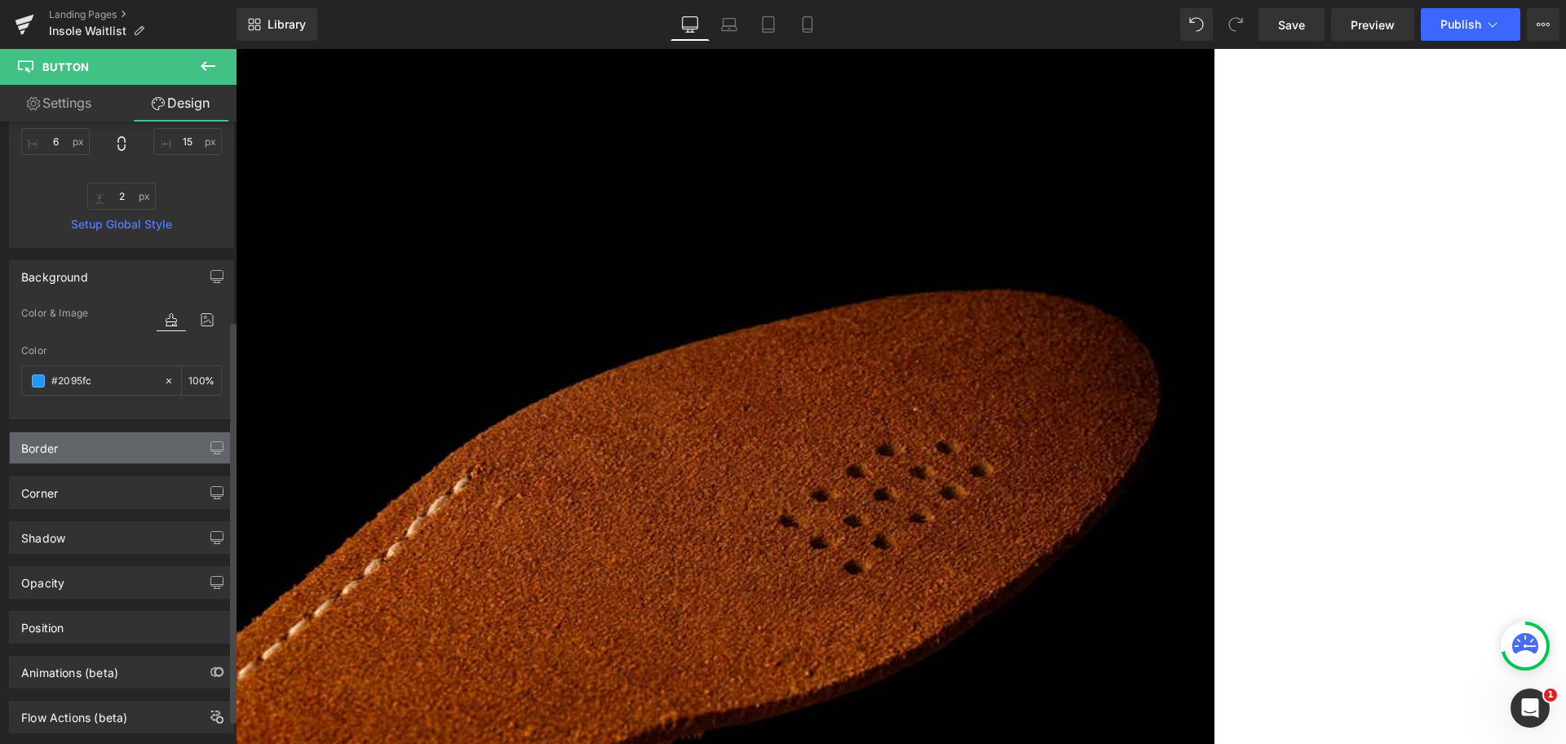
click at [115, 458] on div "Border" at bounding box center [121, 447] width 223 height 31
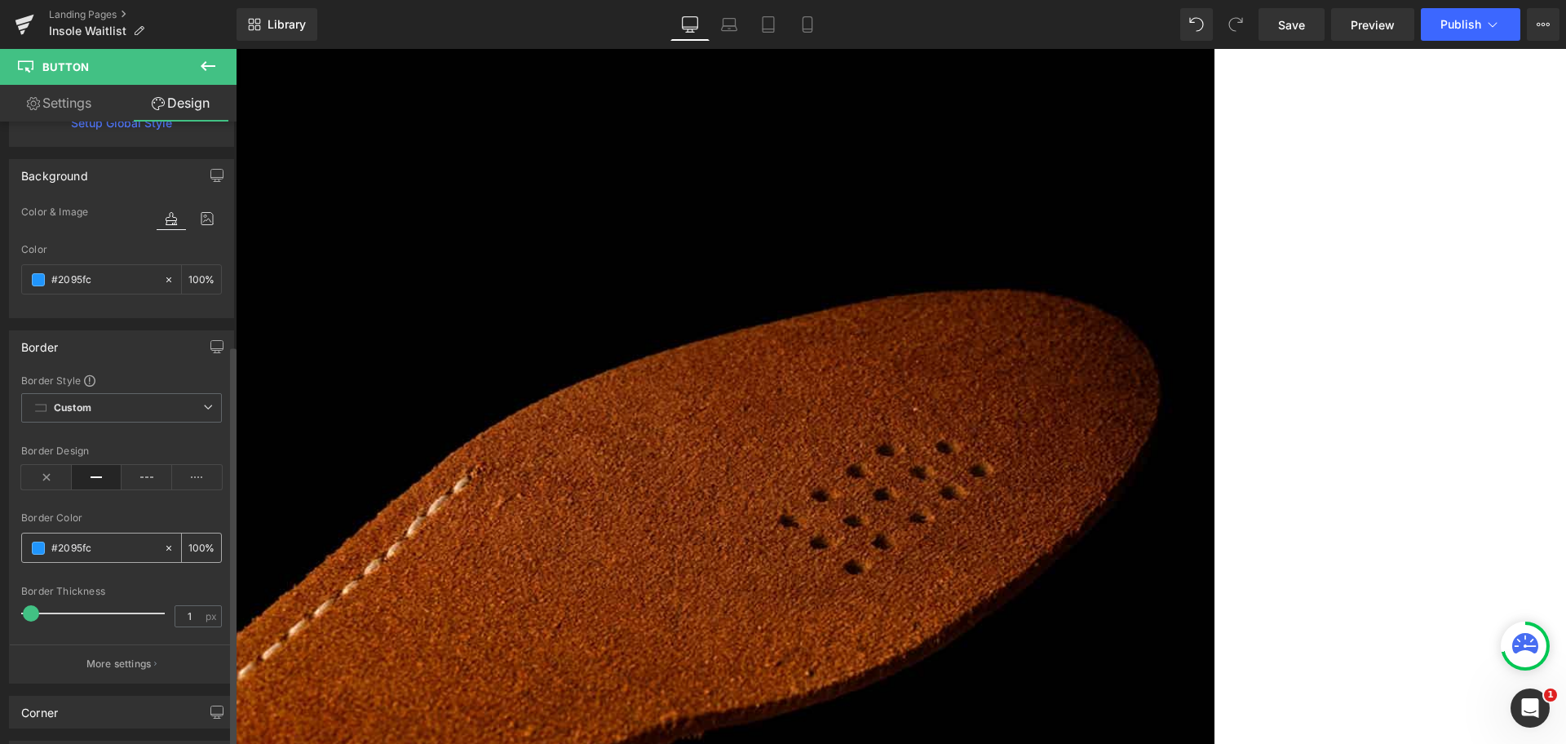
scroll to position [408, 0]
type input "0"
drag, startPoint x: 32, startPoint y: 609, endPoint x: 0, endPoint y: 605, distance: 32.1
click at [0, 605] on div "Border Border Style Custom Custom Setup Global Style Custom Setup Global Style …" at bounding box center [122, 499] width 244 height 365
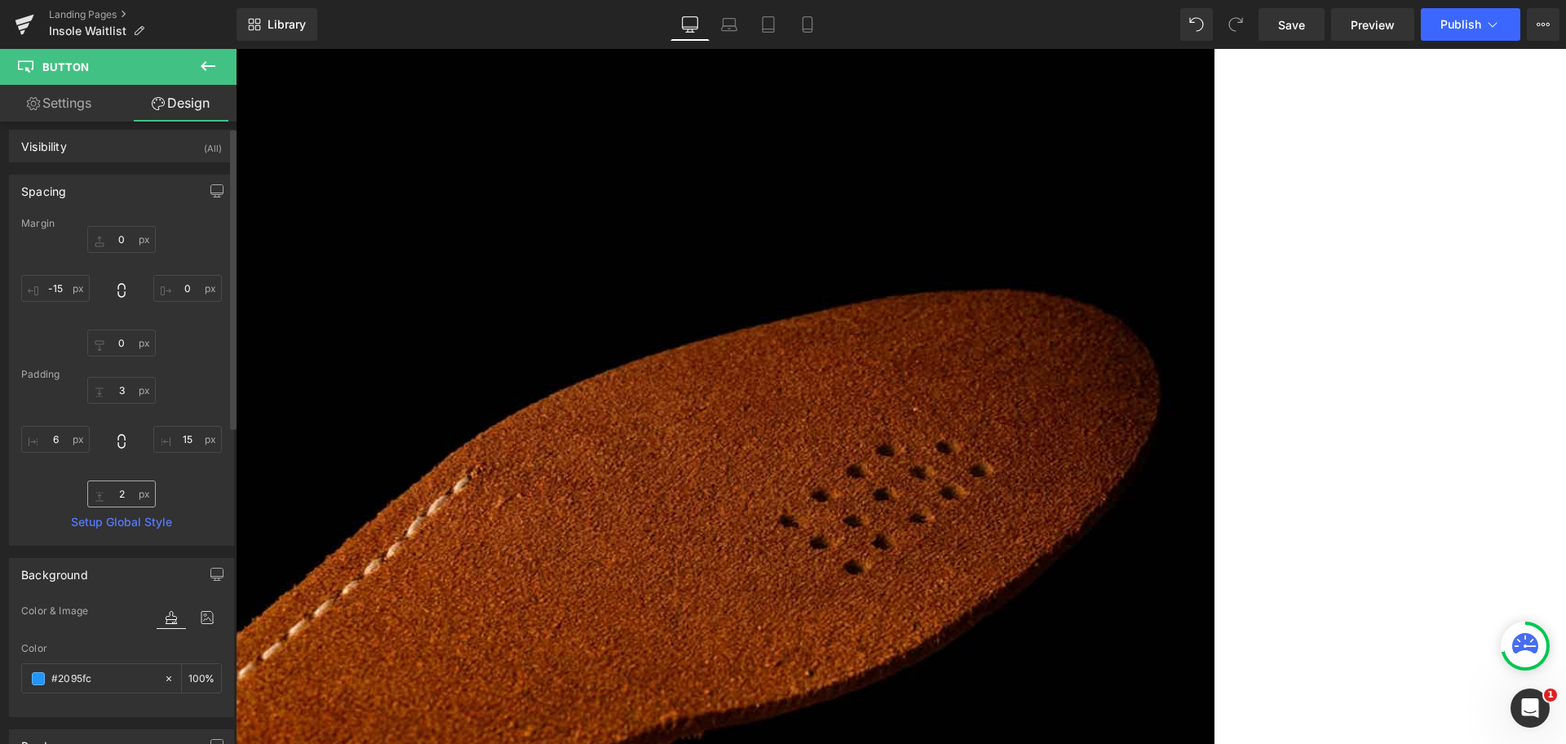
scroll to position [0, 0]
click at [124, 504] on input "2" at bounding box center [121, 501] width 69 height 27
type input "0"
click at [182, 451] on input "15" at bounding box center [187, 447] width 69 height 27
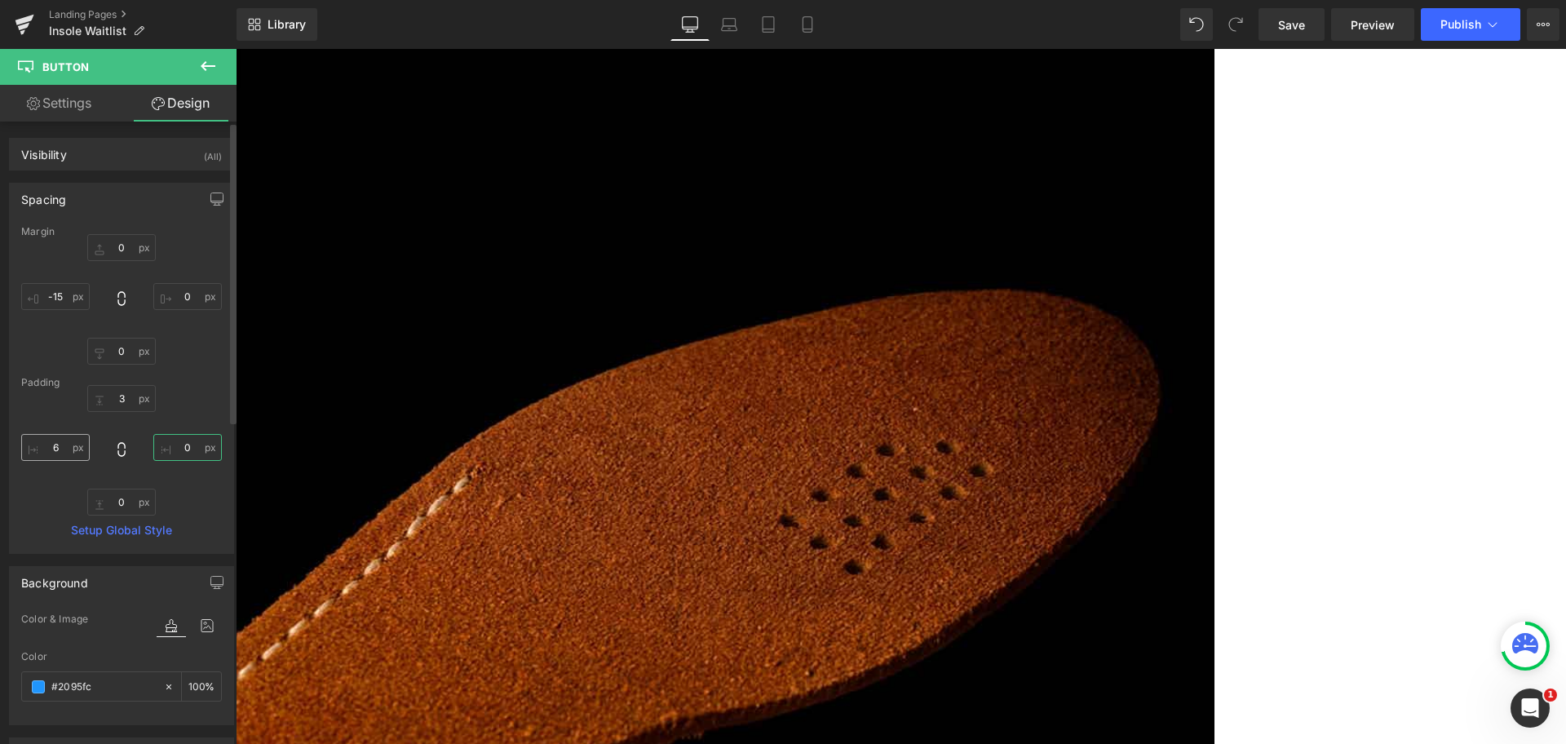
type input "0"
click at [55, 452] on input "6" at bounding box center [55, 447] width 69 height 27
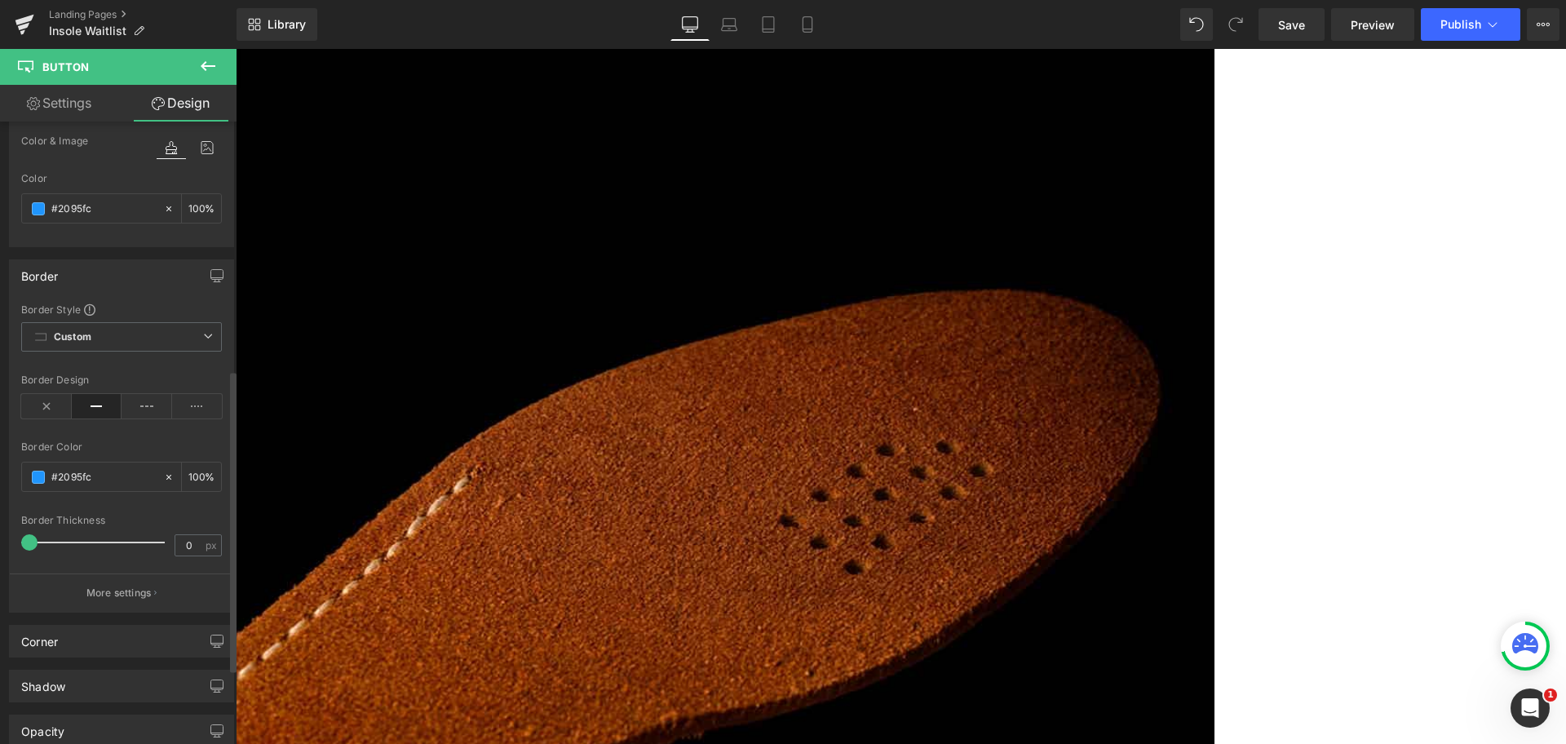
scroll to position [510, 0]
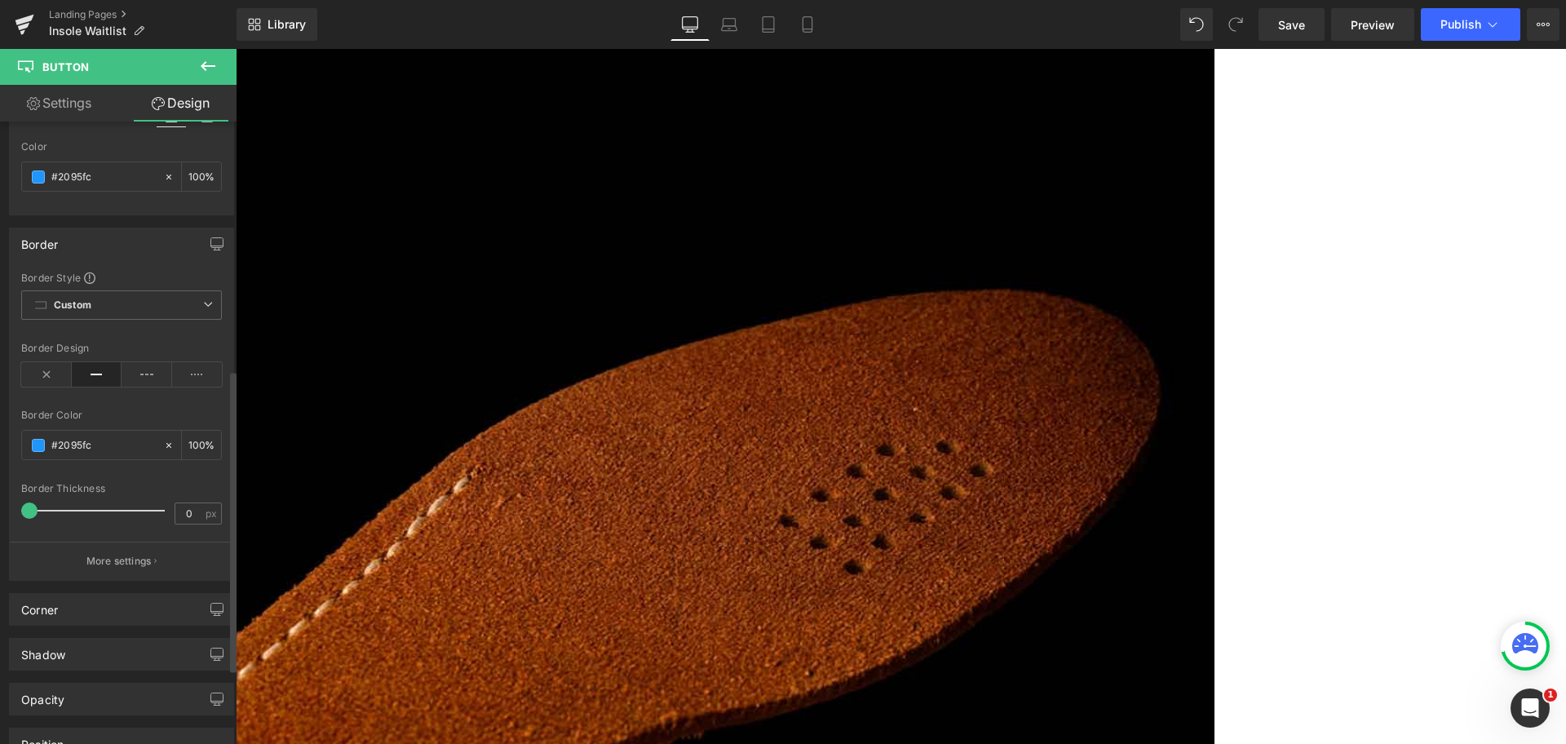
type input "0"
type input "20"
drag, startPoint x: 33, startPoint y: 509, endPoint x: 59, endPoint y: 509, distance: 25.3
click at [59, 509] on span at bounding box center [56, 510] width 16 height 16
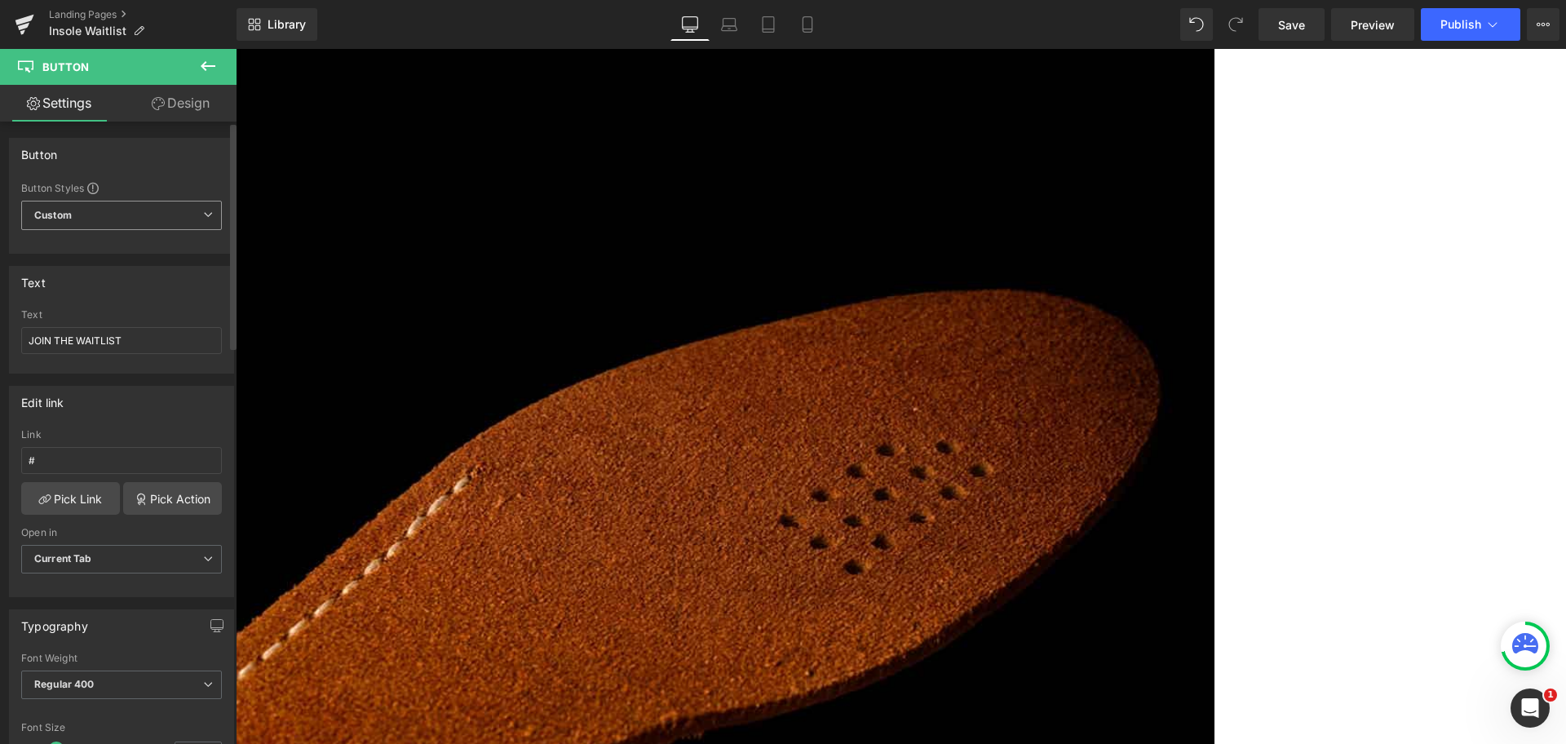
click at [99, 214] on span "Custom Setup Global Style" at bounding box center [121, 215] width 201 height 29
click at [118, 208] on span "Custom Setup Global Style" at bounding box center [118, 215] width 194 height 29
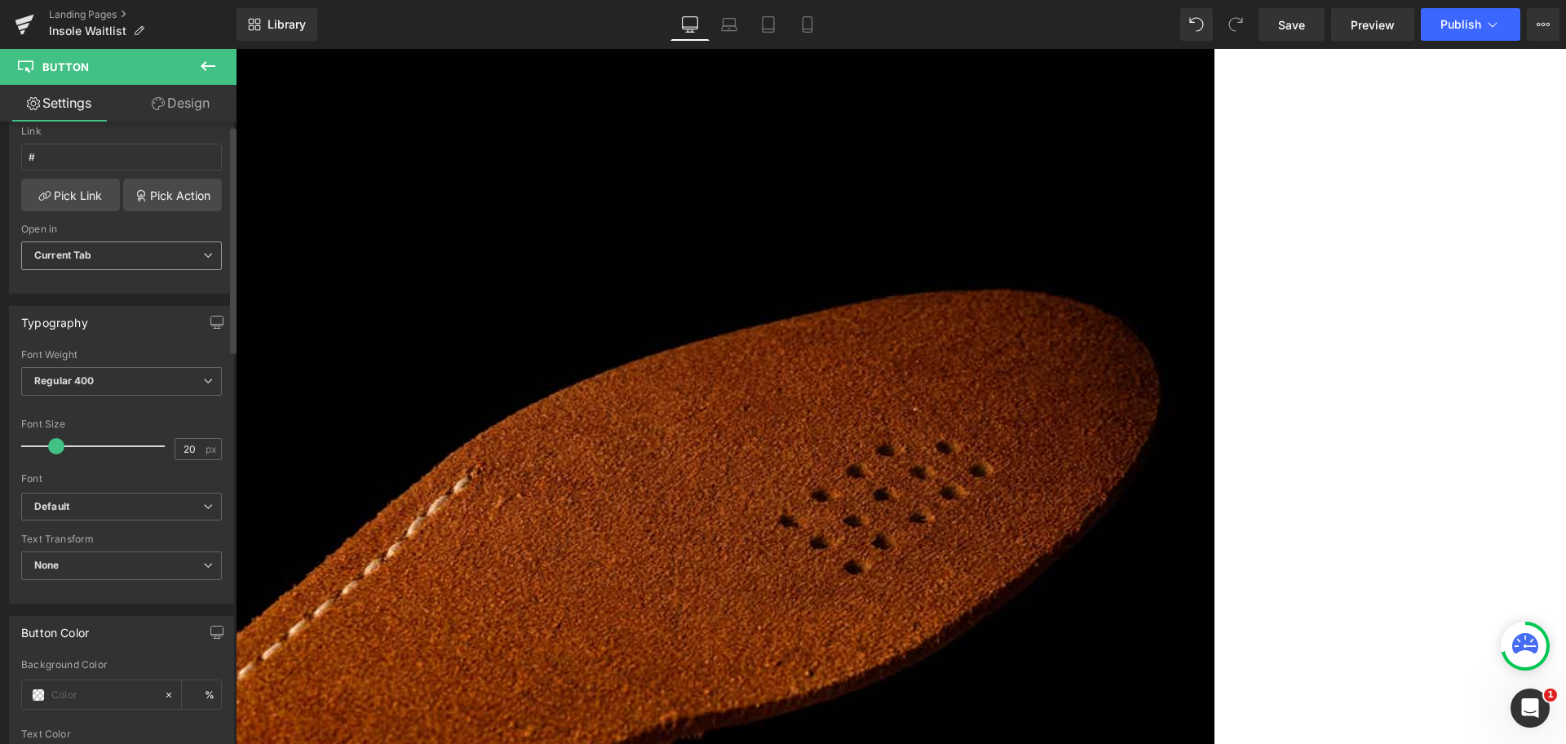
scroll to position [306, 0]
type input "14"
drag, startPoint x: 65, startPoint y: 444, endPoint x: 52, endPoint y: 444, distance: 13.0
click at [52, 444] on span at bounding box center [48, 443] width 16 height 16
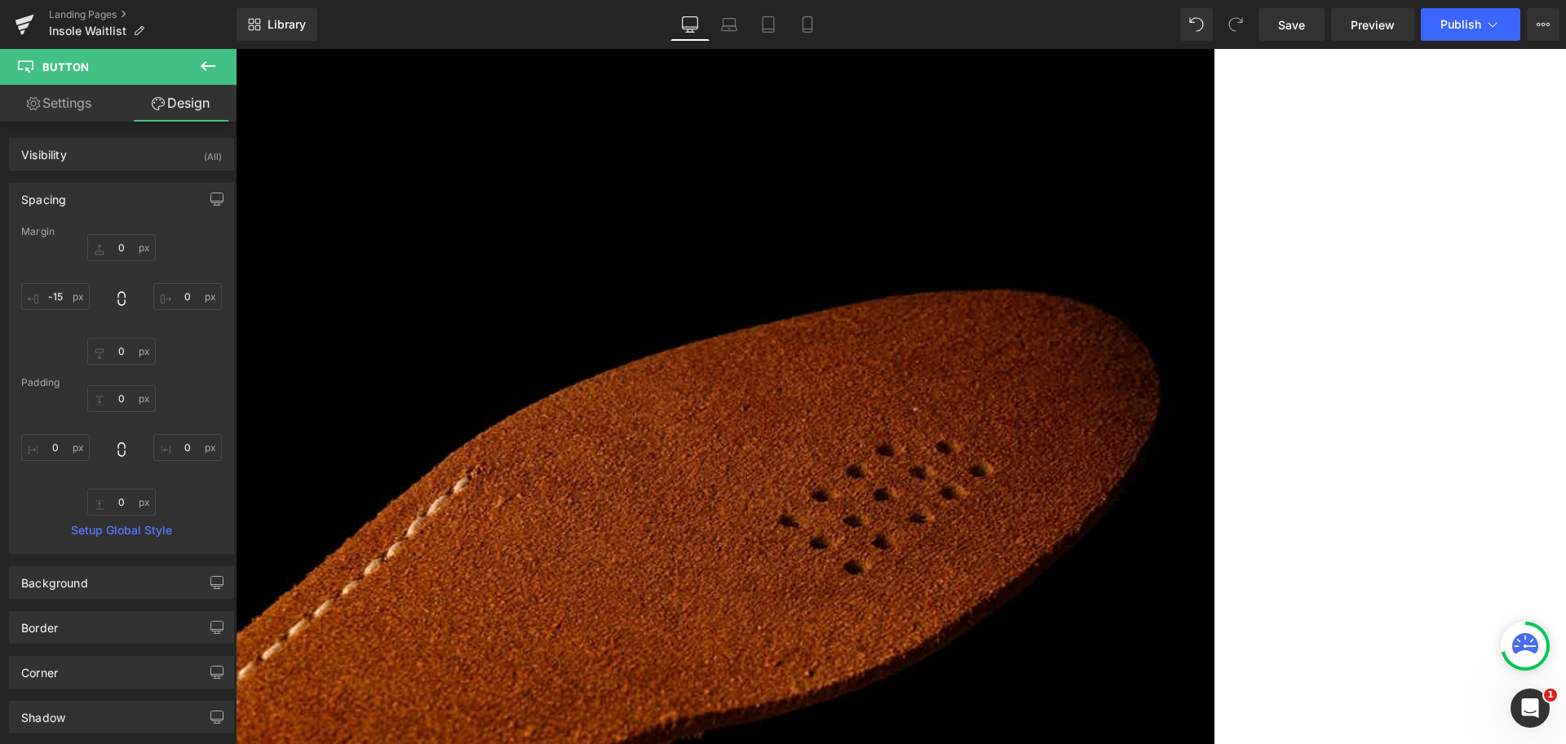
drag, startPoint x: 1116, startPoint y: 374, endPoint x: 1116, endPoint y: 365, distance: 9.0
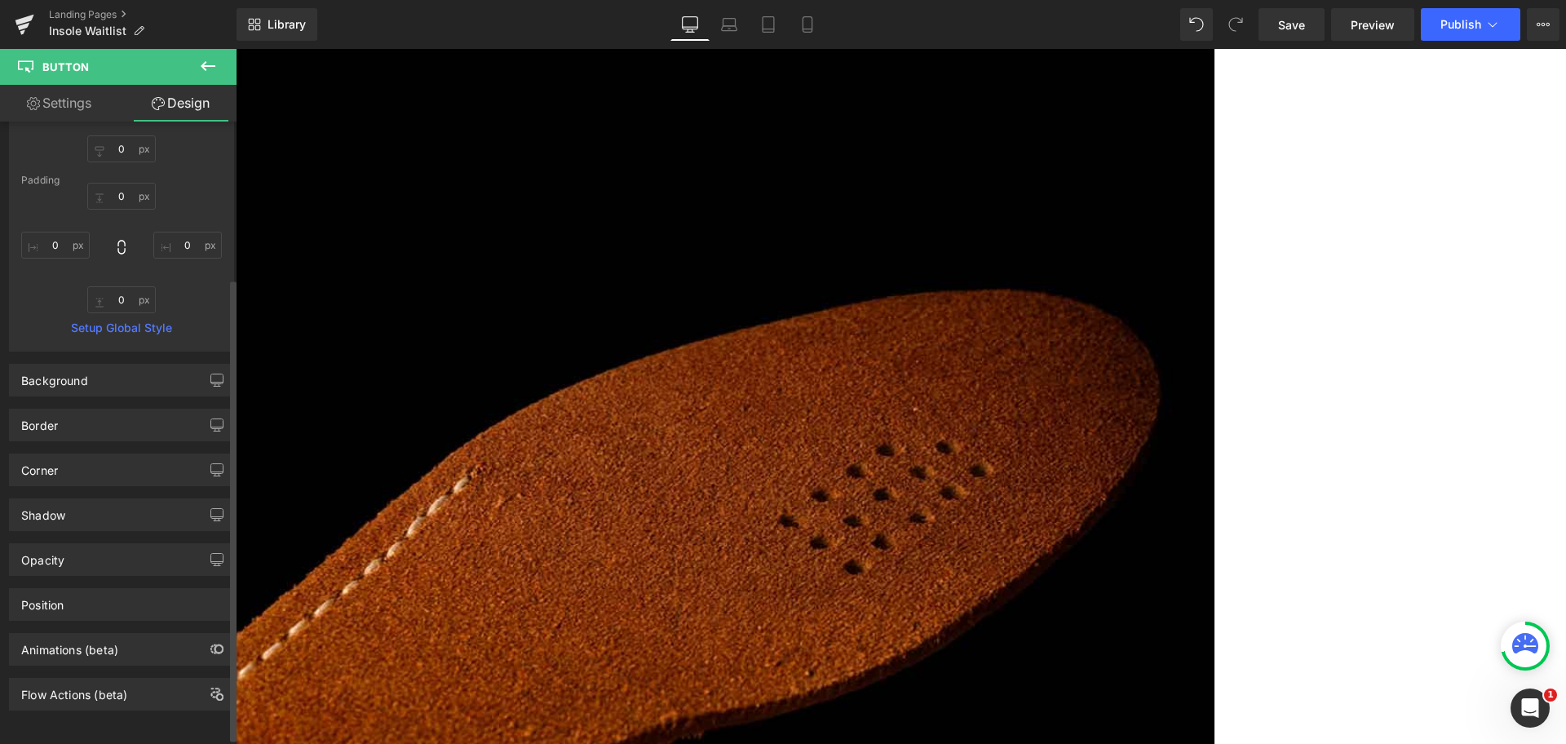
scroll to position [218, 0]
click at [86, 499] on div "Shadow" at bounding box center [121, 514] width 223 height 31
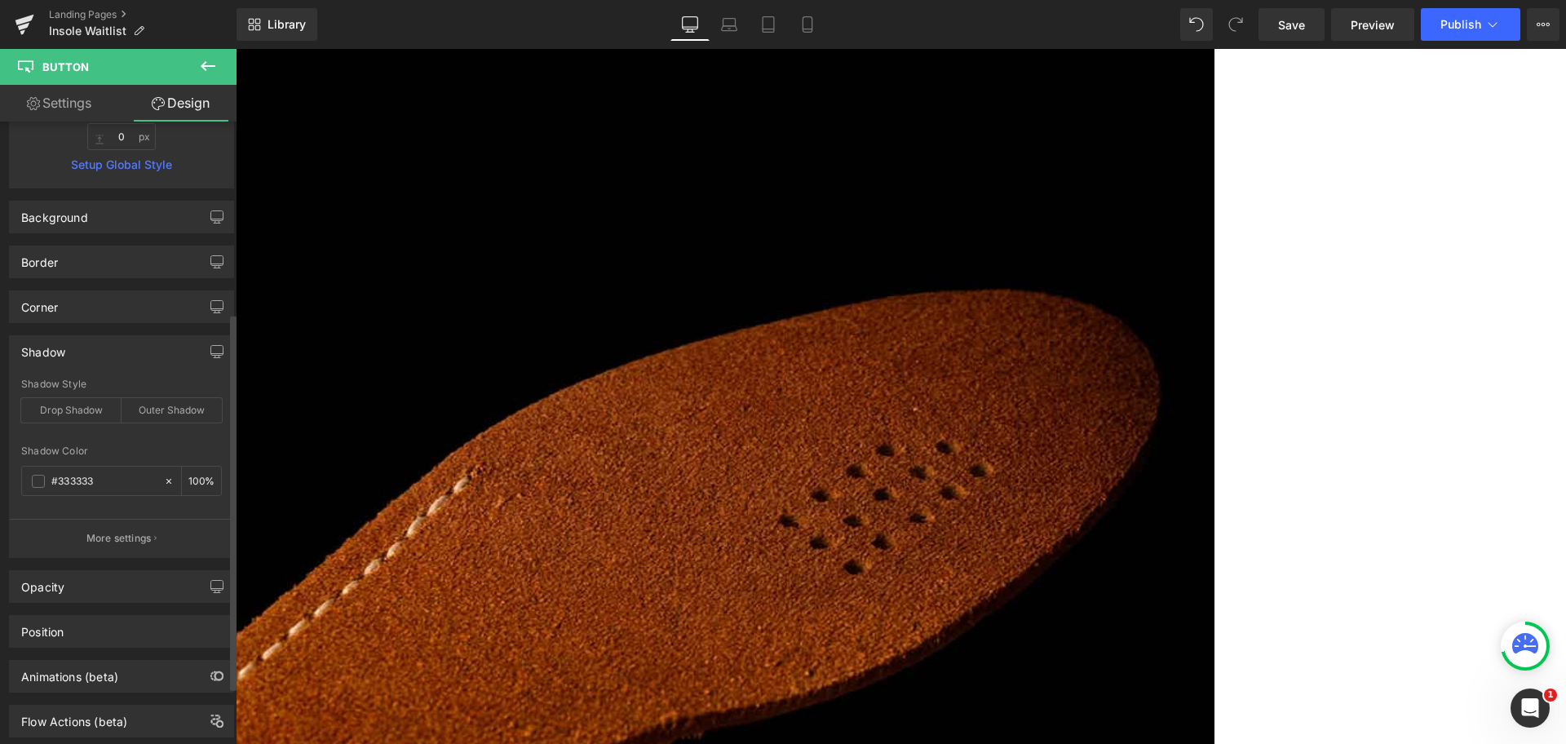
scroll to position [408, 0]
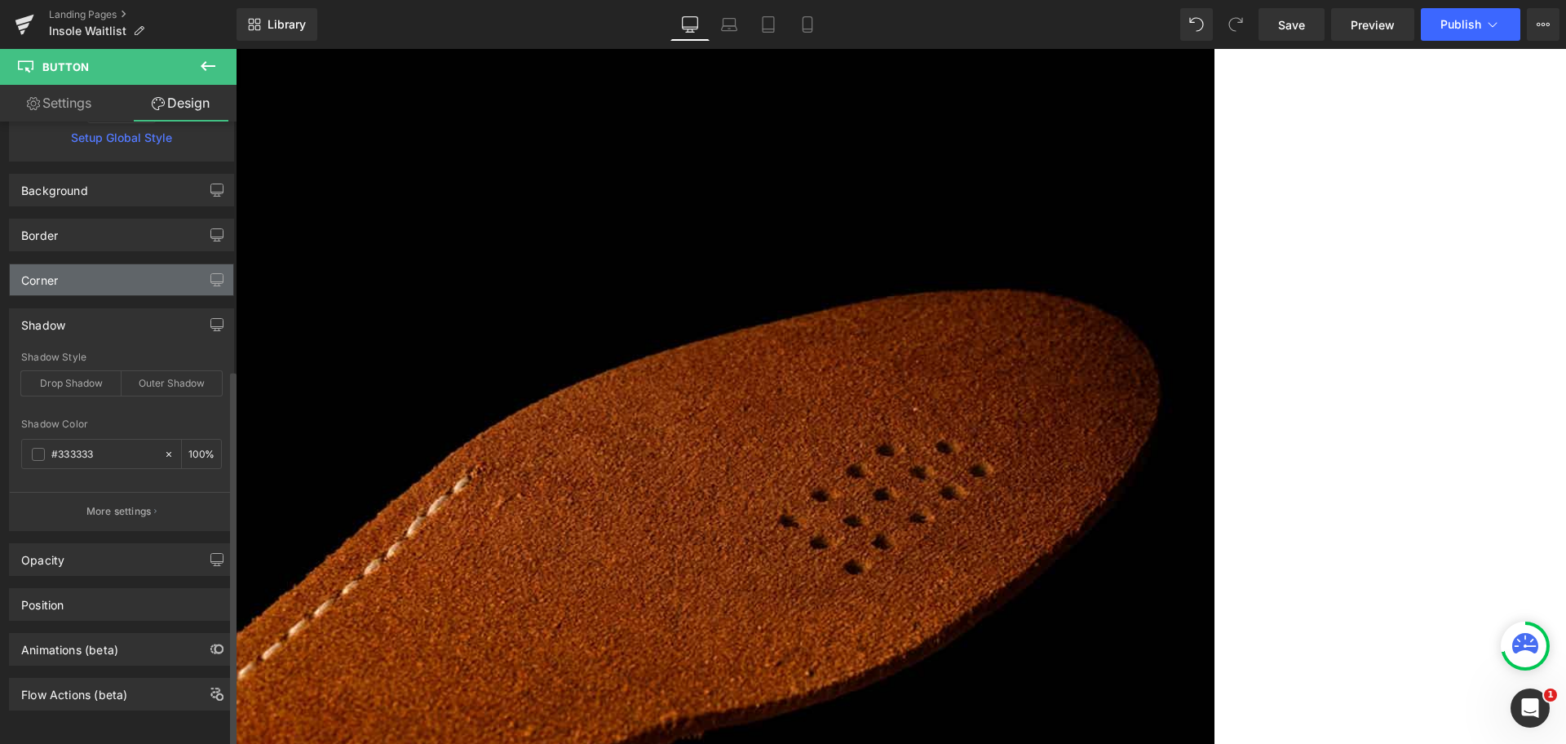
click at [77, 265] on div "Corner" at bounding box center [121, 279] width 223 height 31
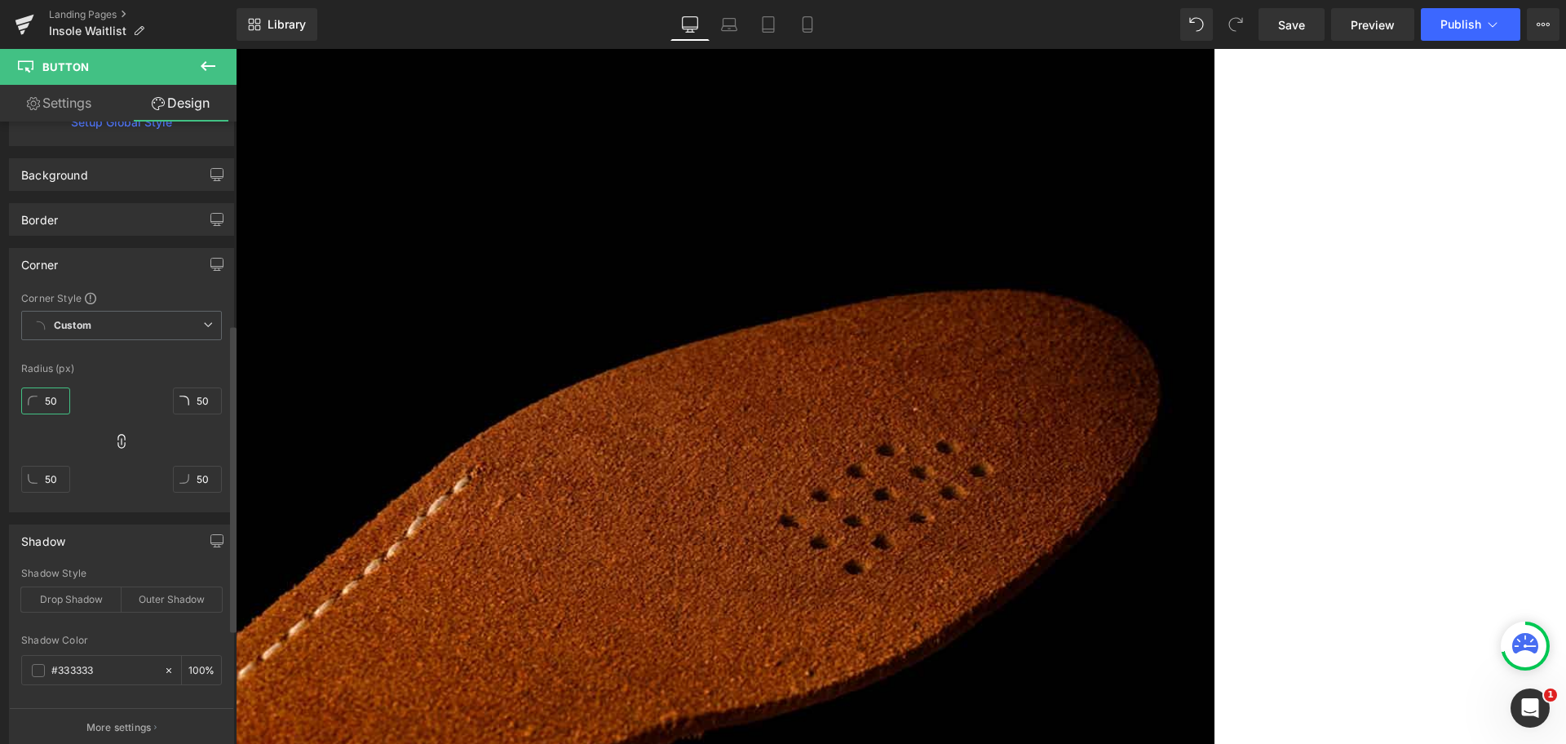
click at [51, 404] on input "50" at bounding box center [45, 400] width 49 height 27
type input "51"
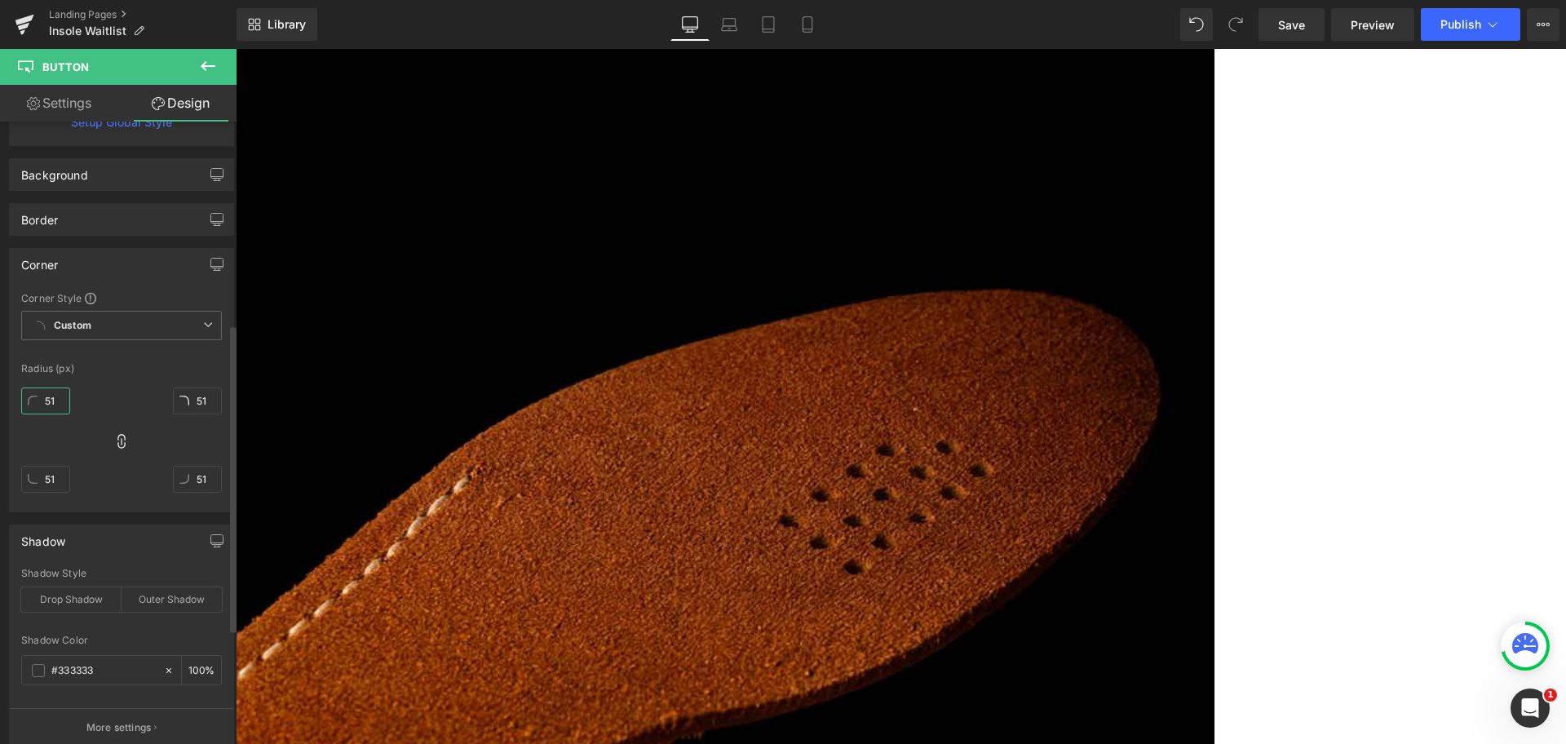
type input "52"
type input "53"
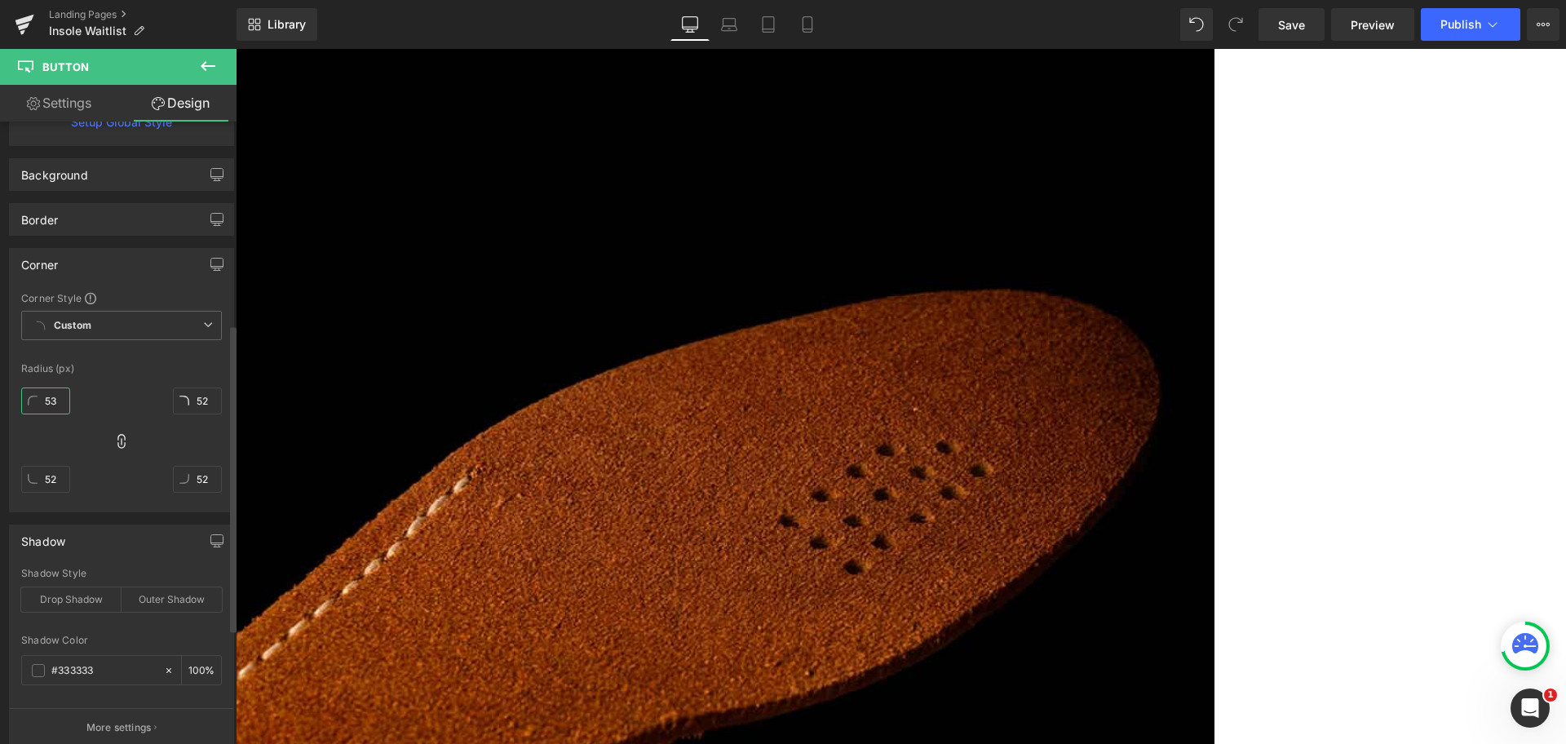
type input "53"
type input "54"
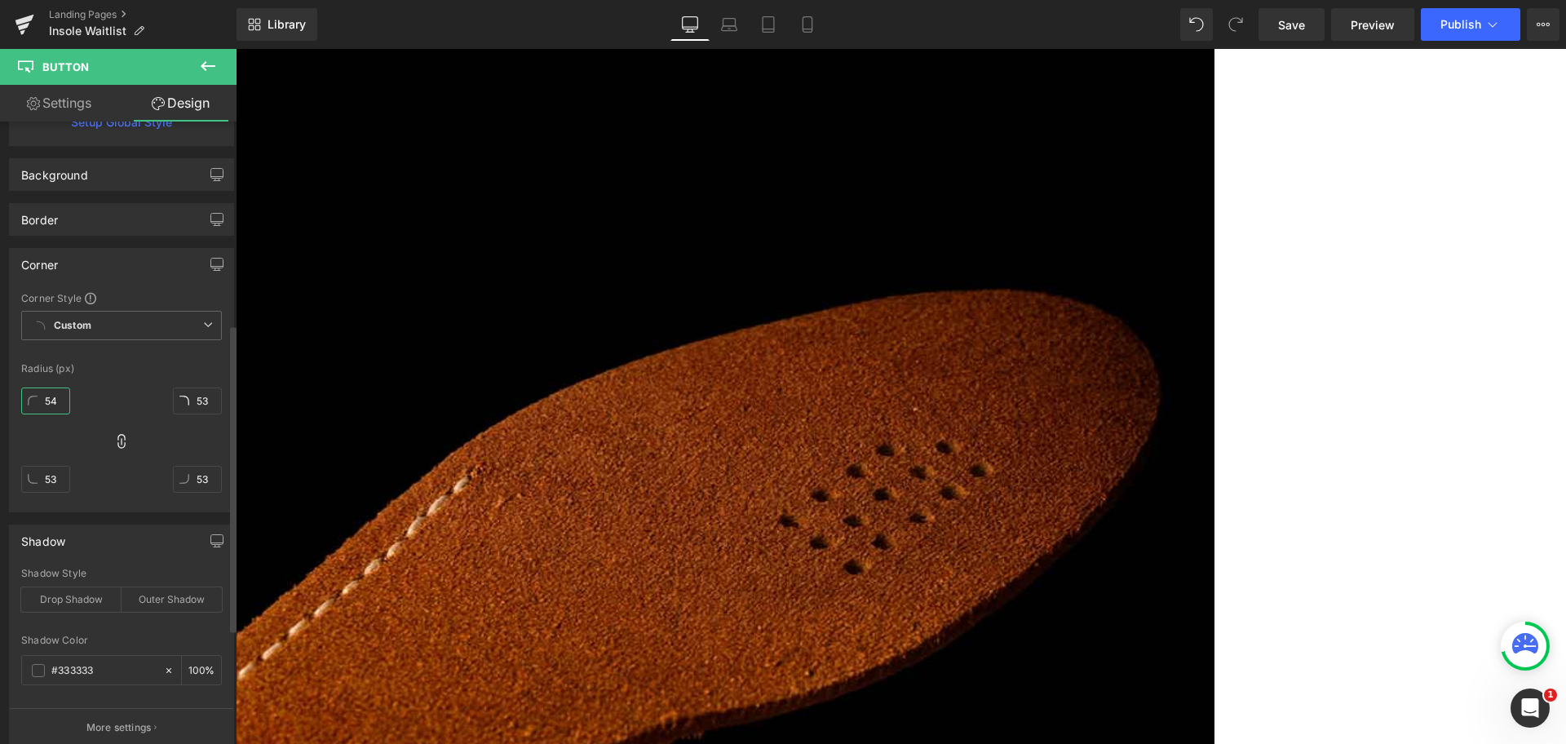
type input "54"
type input "53"
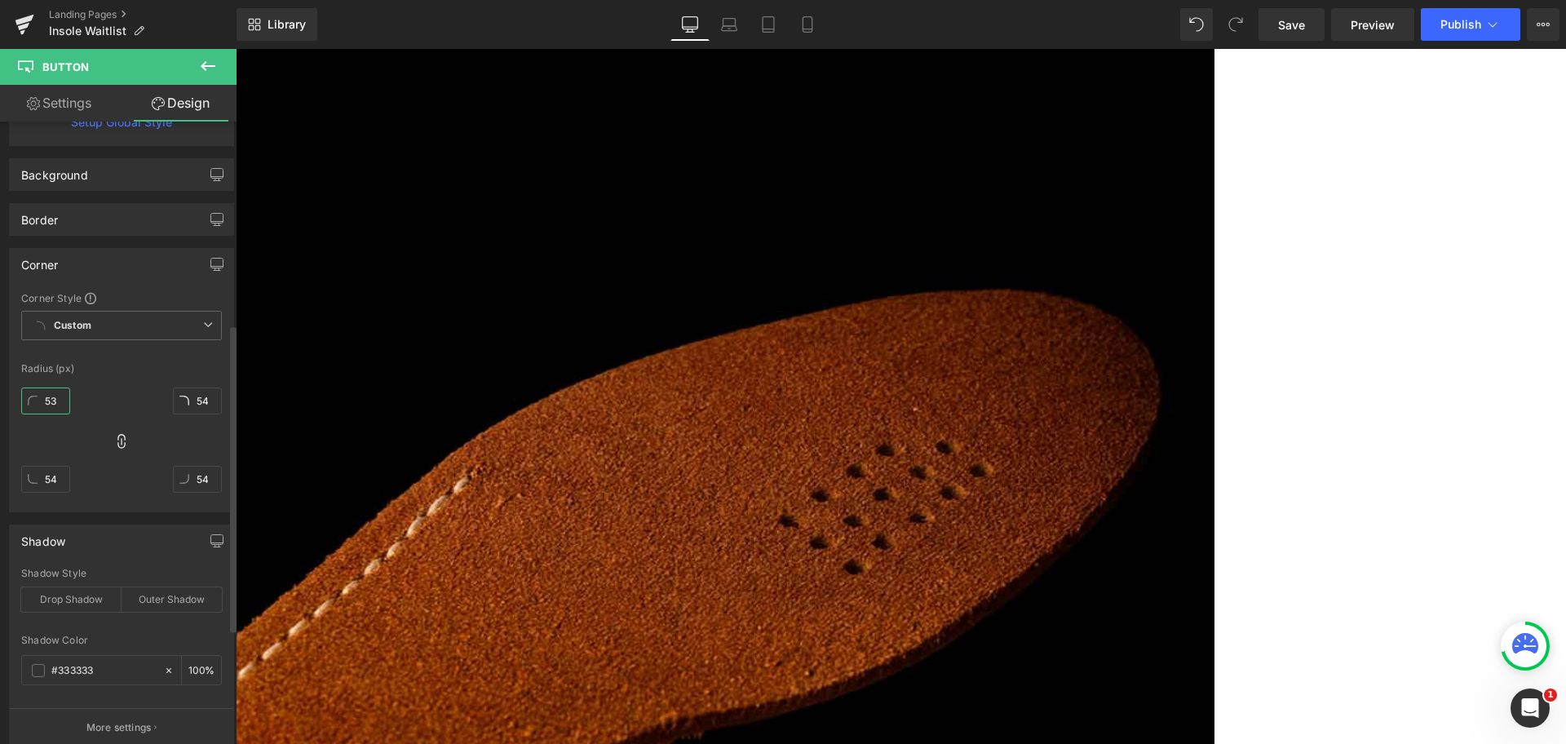
type input "53"
type input "31"
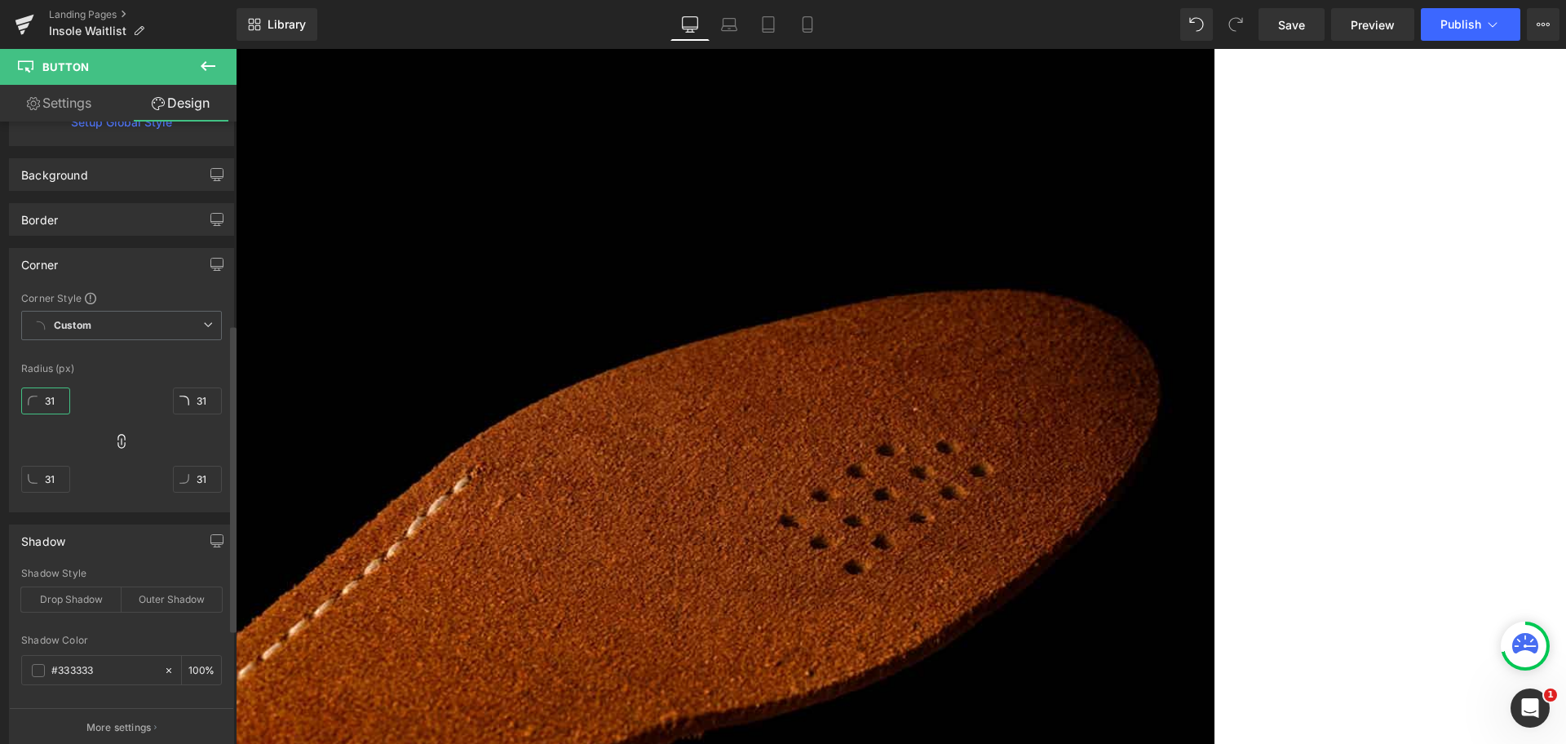
click at [60, 400] on input "31" at bounding box center [45, 400] width 49 height 27
type input "67"
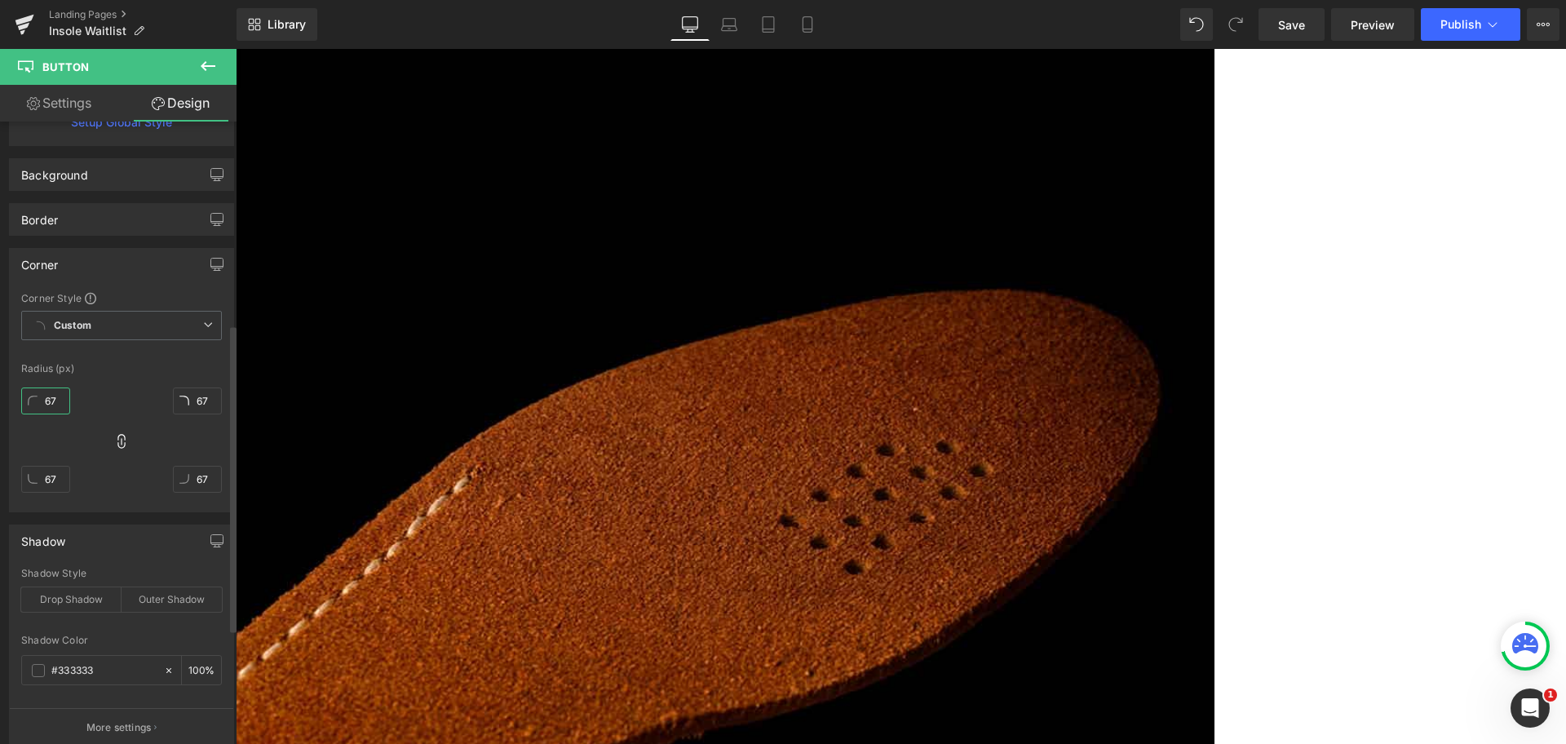
type input "68"
type input "94"
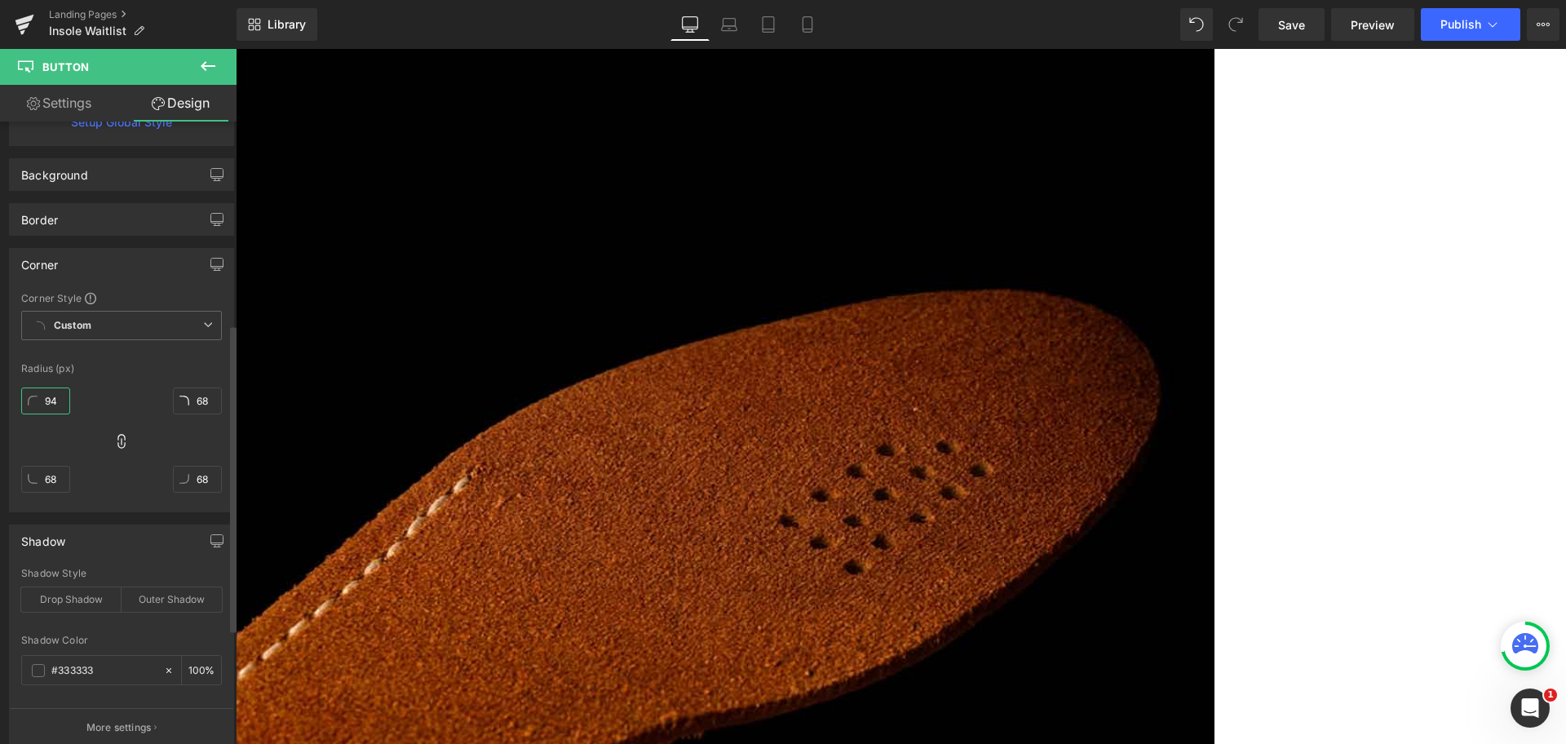
type input "94"
drag, startPoint x: 65, startPoint y: 400, endPoint x: 4, endPoint y: 400, distance: 61.2
click at [4, 400] on div "Corner Corner Style Custom Custom Setup Global Style Custom Setup Global Style …" at bounding box center [122, 374] width 244 height 276
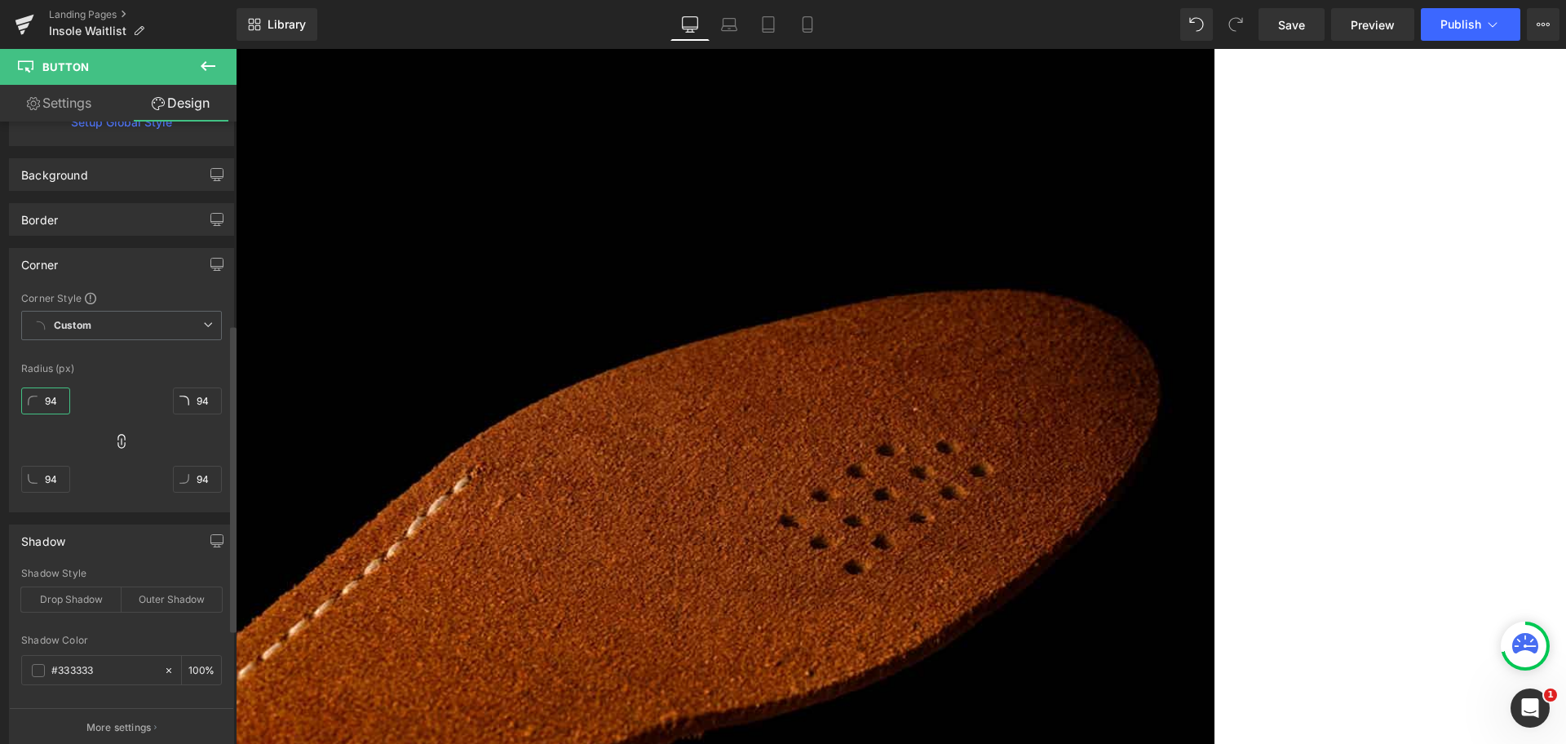
type input "1"
type input "10"
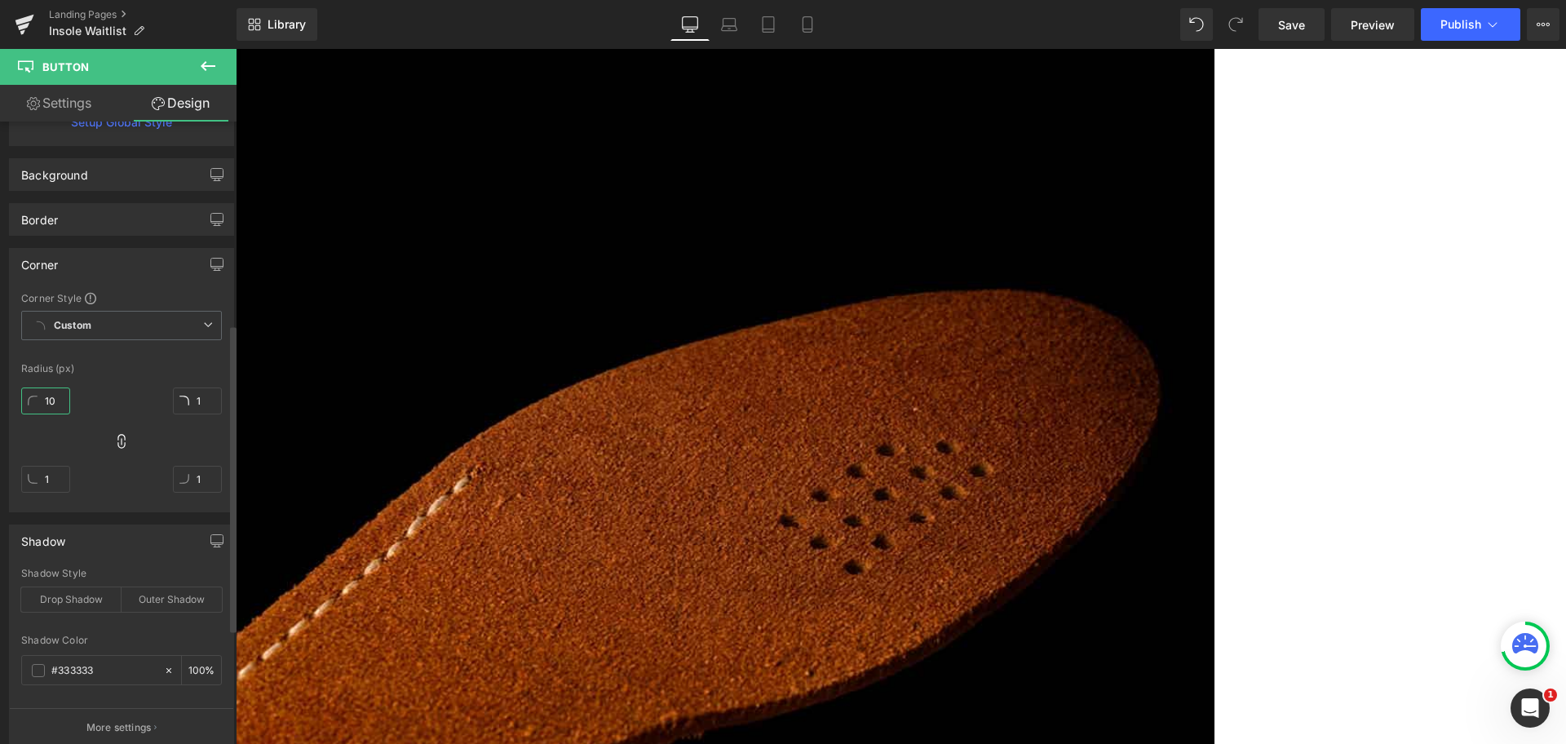
type input "10"
type input "100"
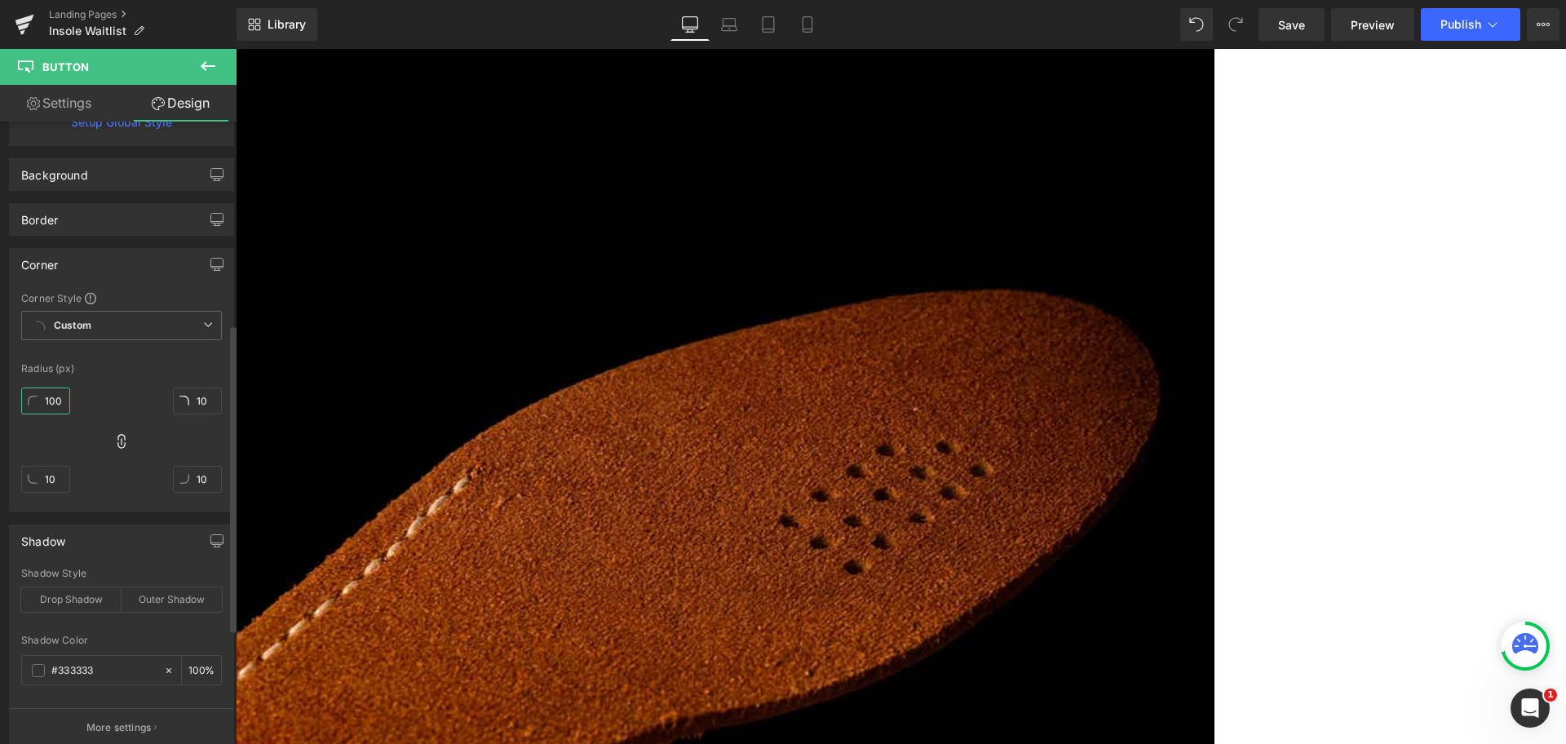
type input "100"
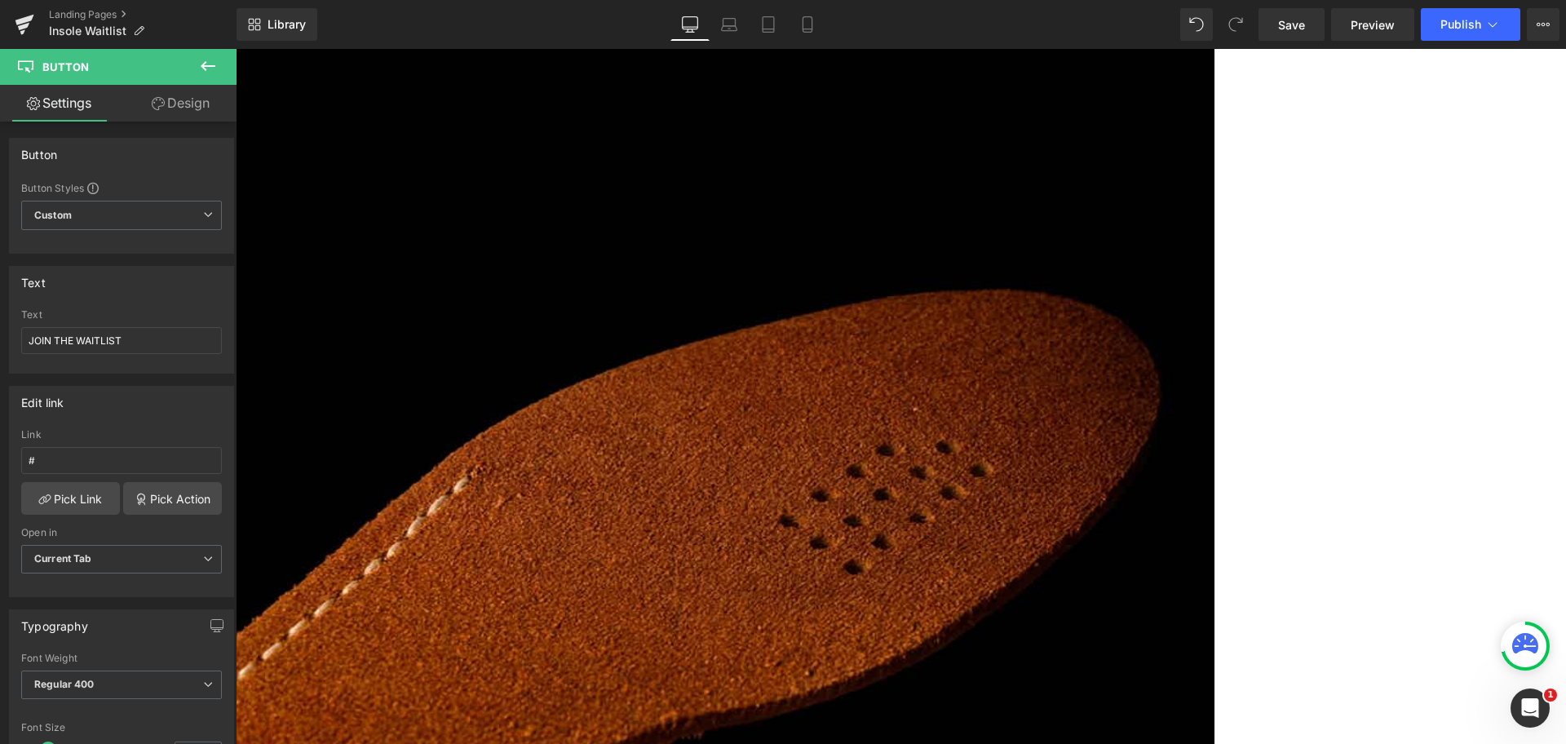
drag, startPoint x: 1335, startPoint y: 387, endPoint x: 1338, endPoint y: 370, distance: 16.6
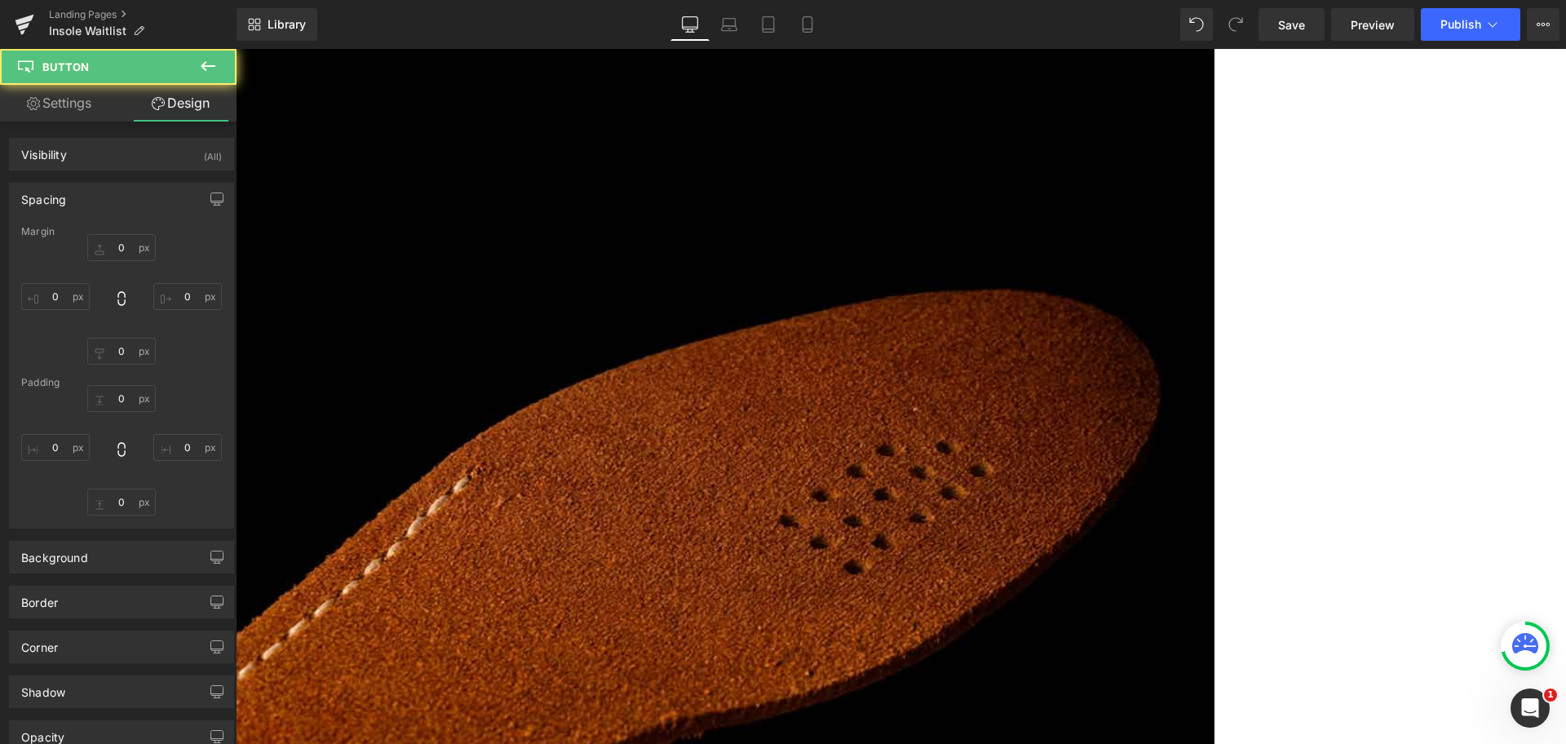
type input "0"
type input "-15"
type input "0"
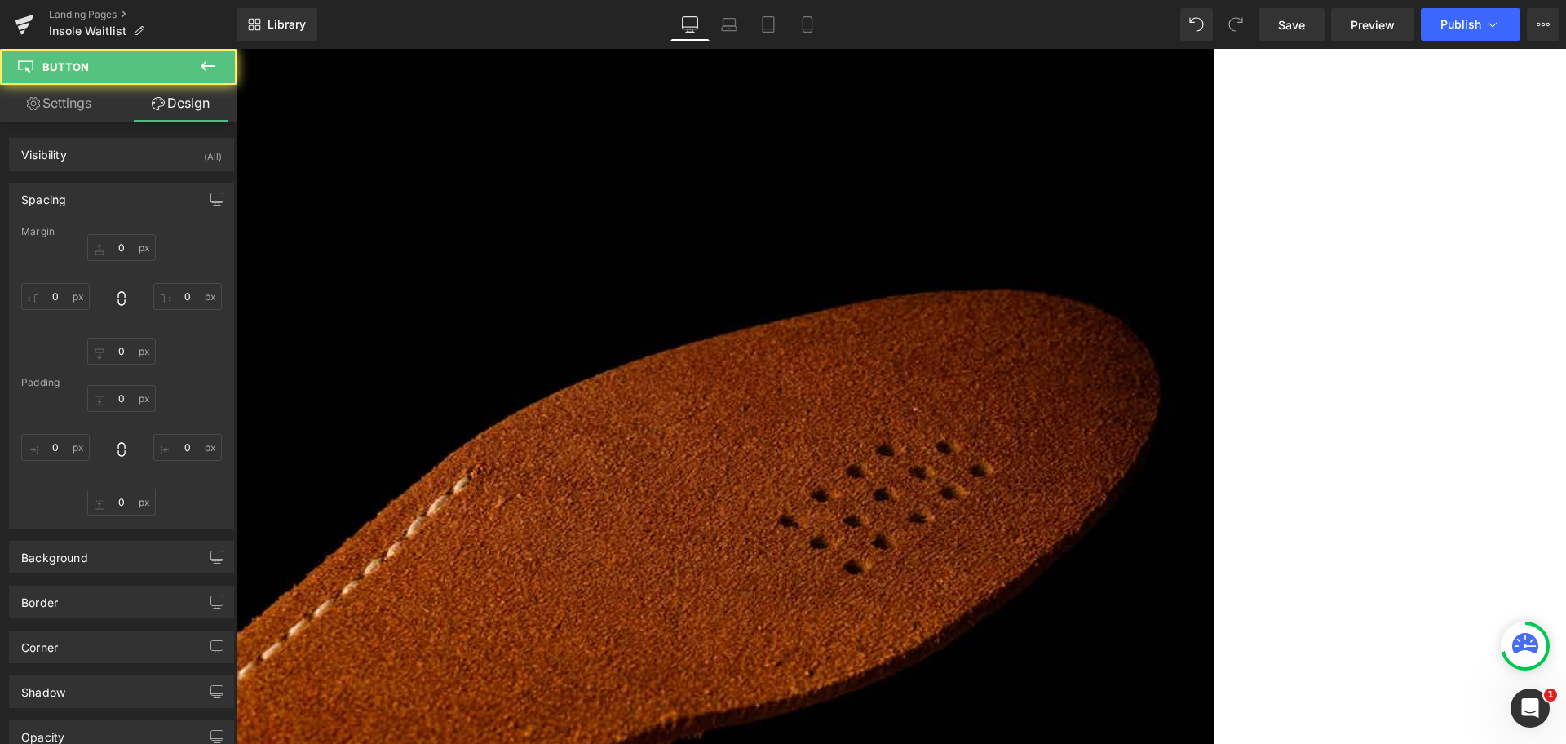
type input "0"
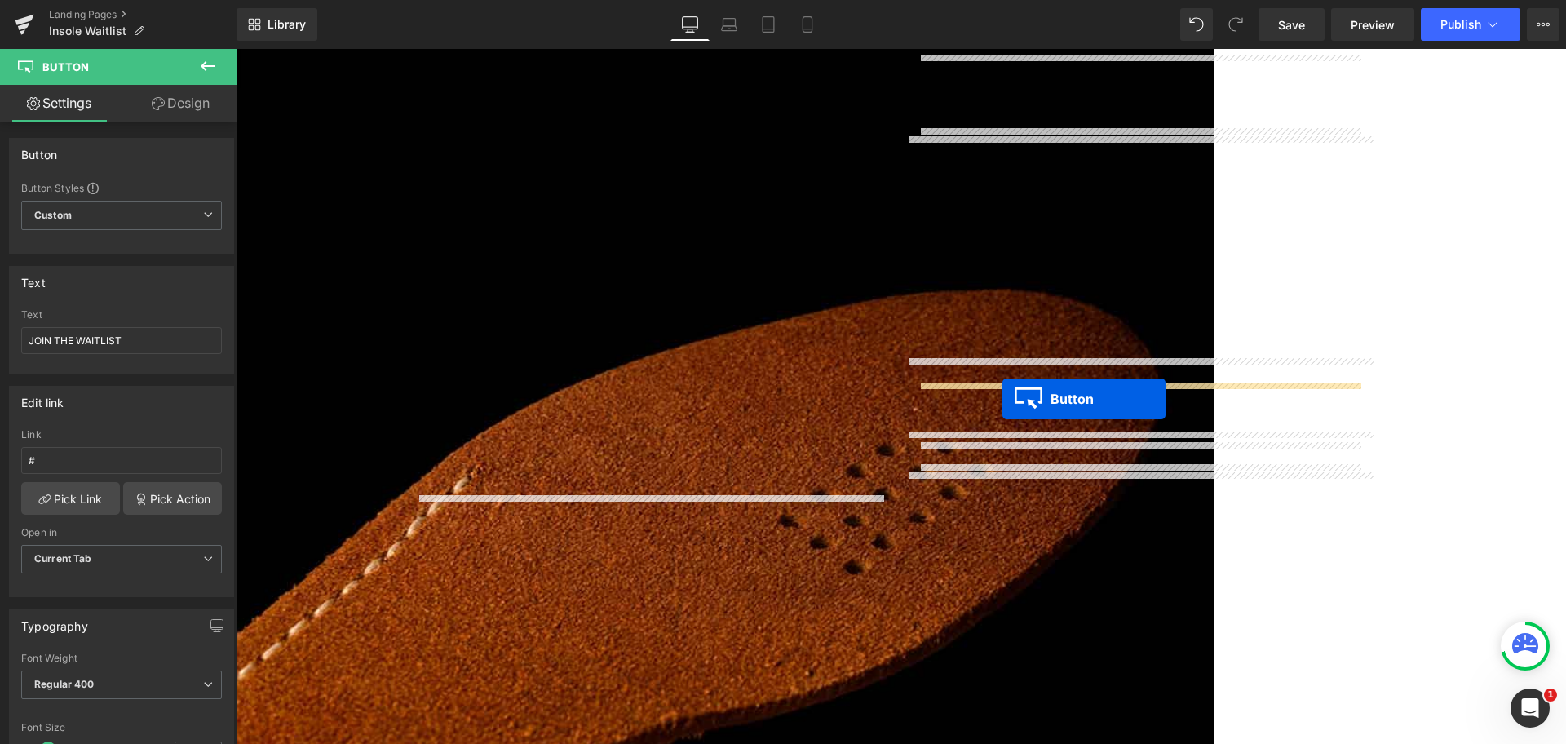
drag, startPoint x: 948, startPoint y: 397, endPoint x: 1002, endPoint y: 399, distance: 53.8
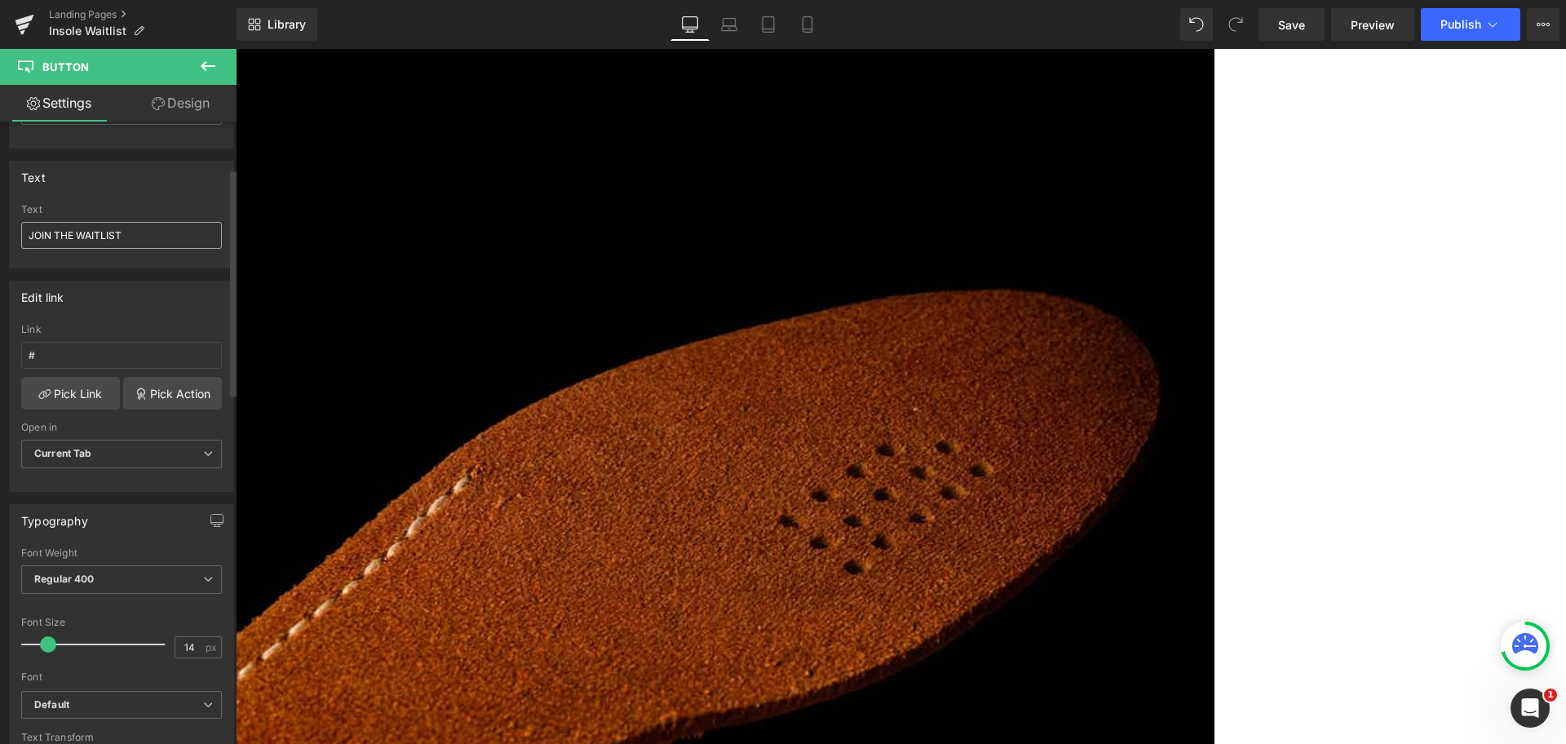
scroll to position [306, 0]
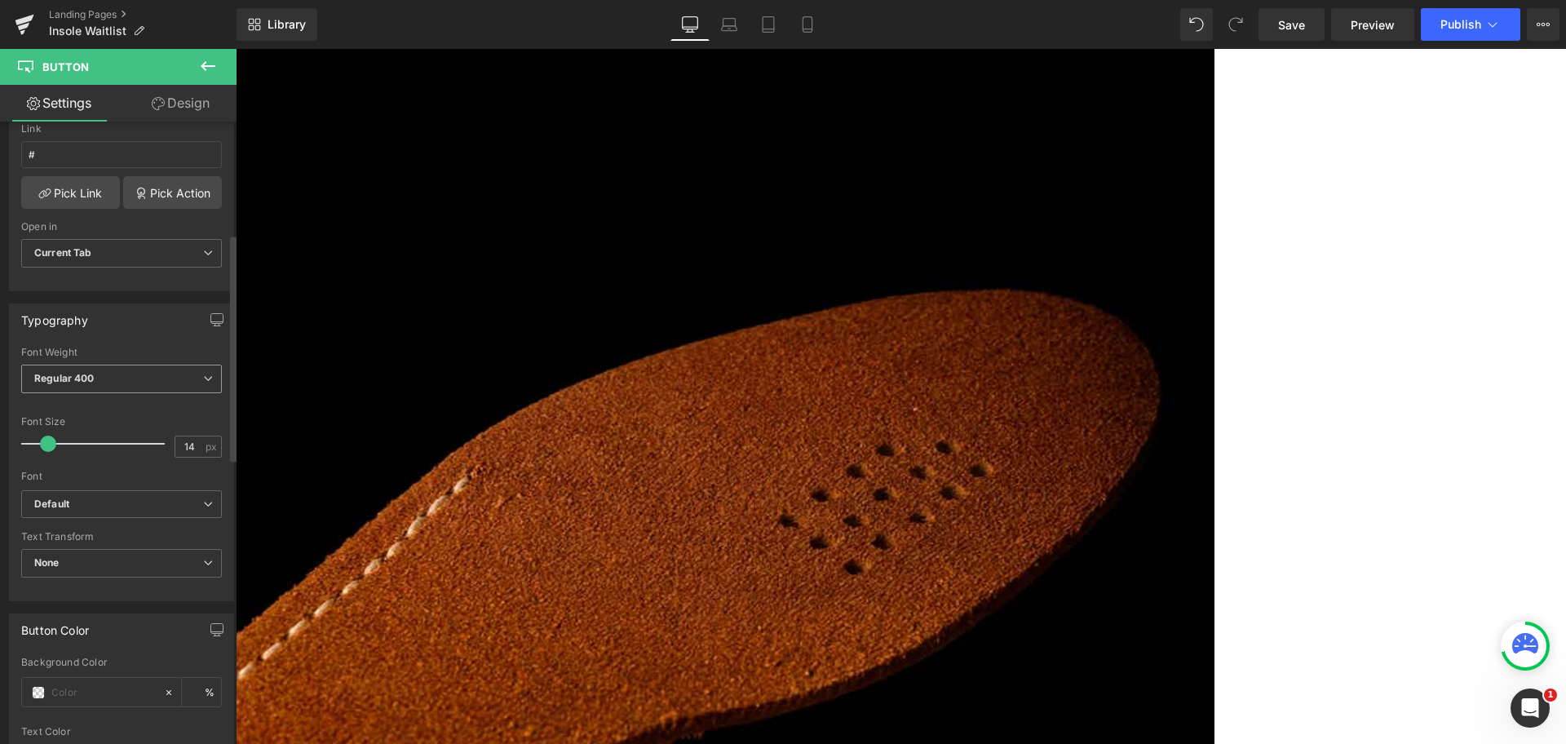
click at [130, 369] on span "Regular 400" at bounding box center [121, 379] width 201 height 29
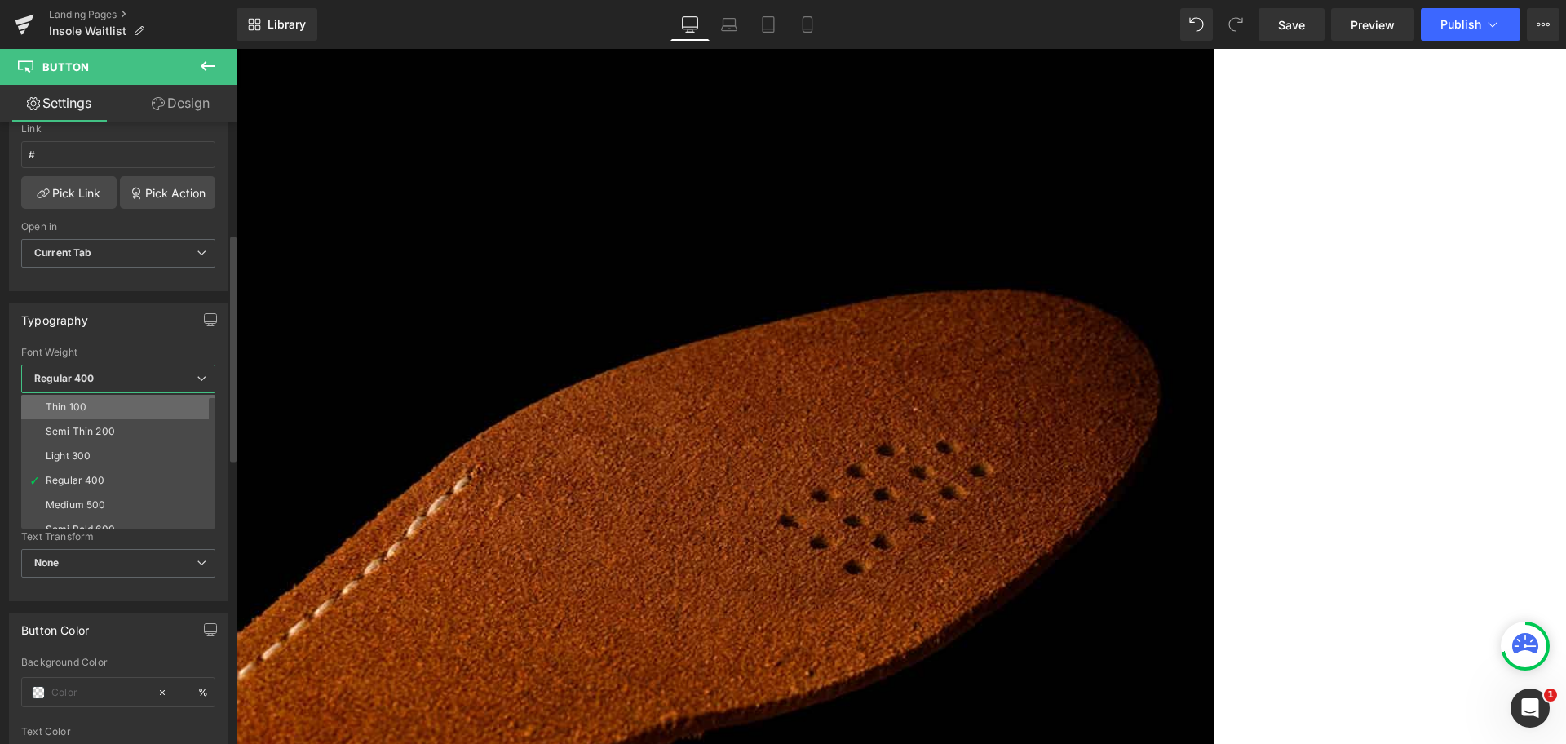
click at [121, 408] on li "Thin 100" at bounding box center [121, 407] width 201 height 24
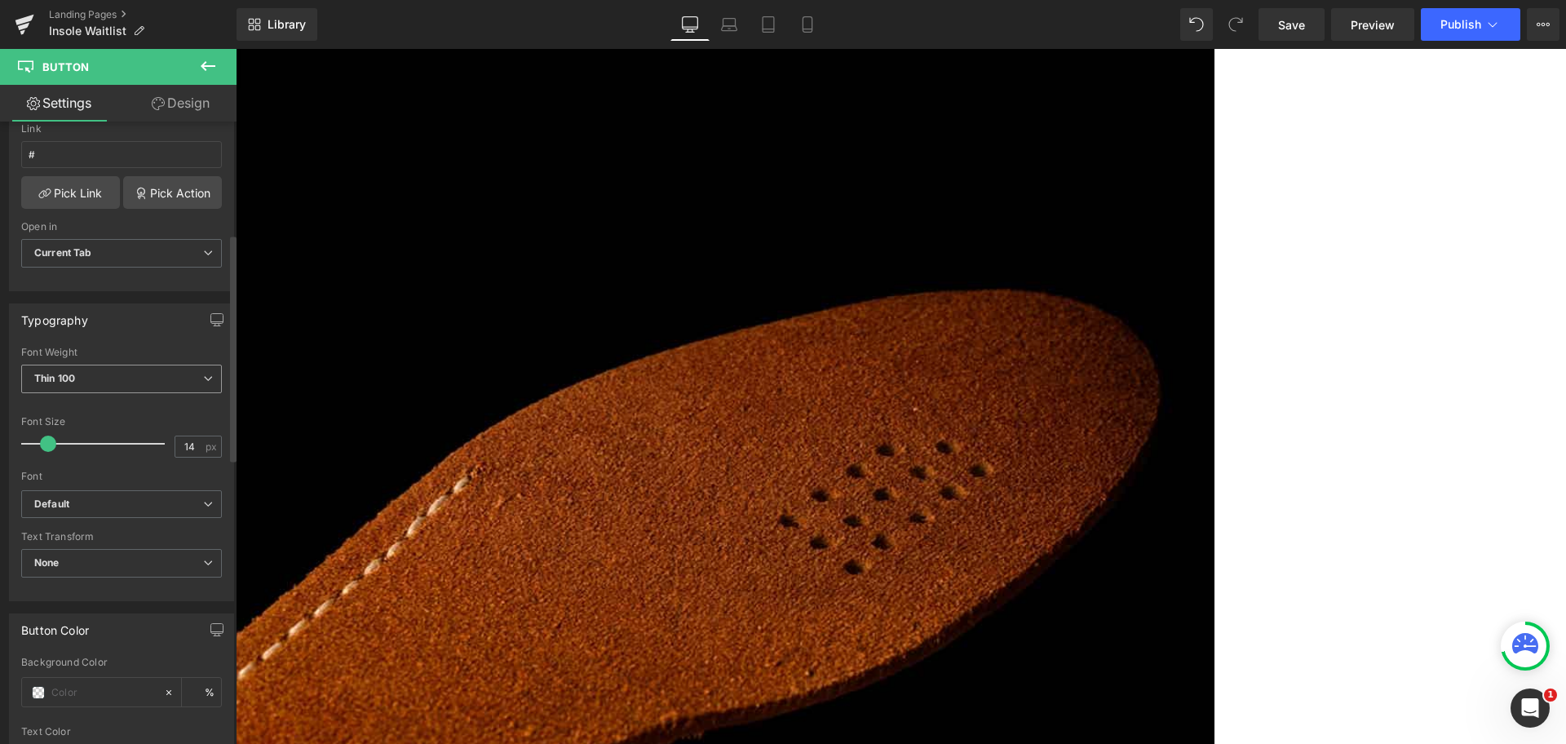
click at [110, 383] on span "Thin 100" at bounding box center [121, 379] width 201 height 29
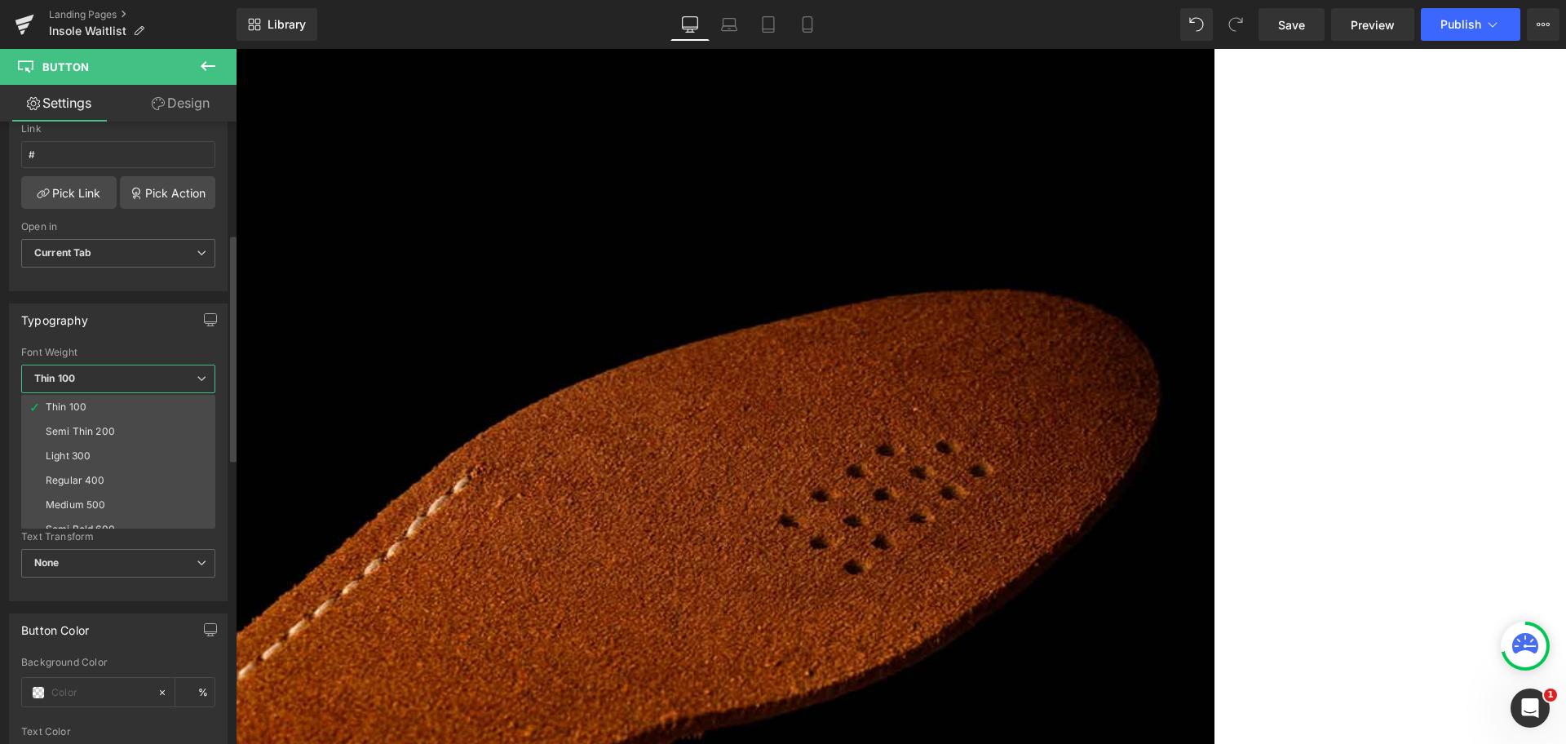
click at [110, 475] on li "Regular 400" at bounding box center [121, 480] width 201 height 24
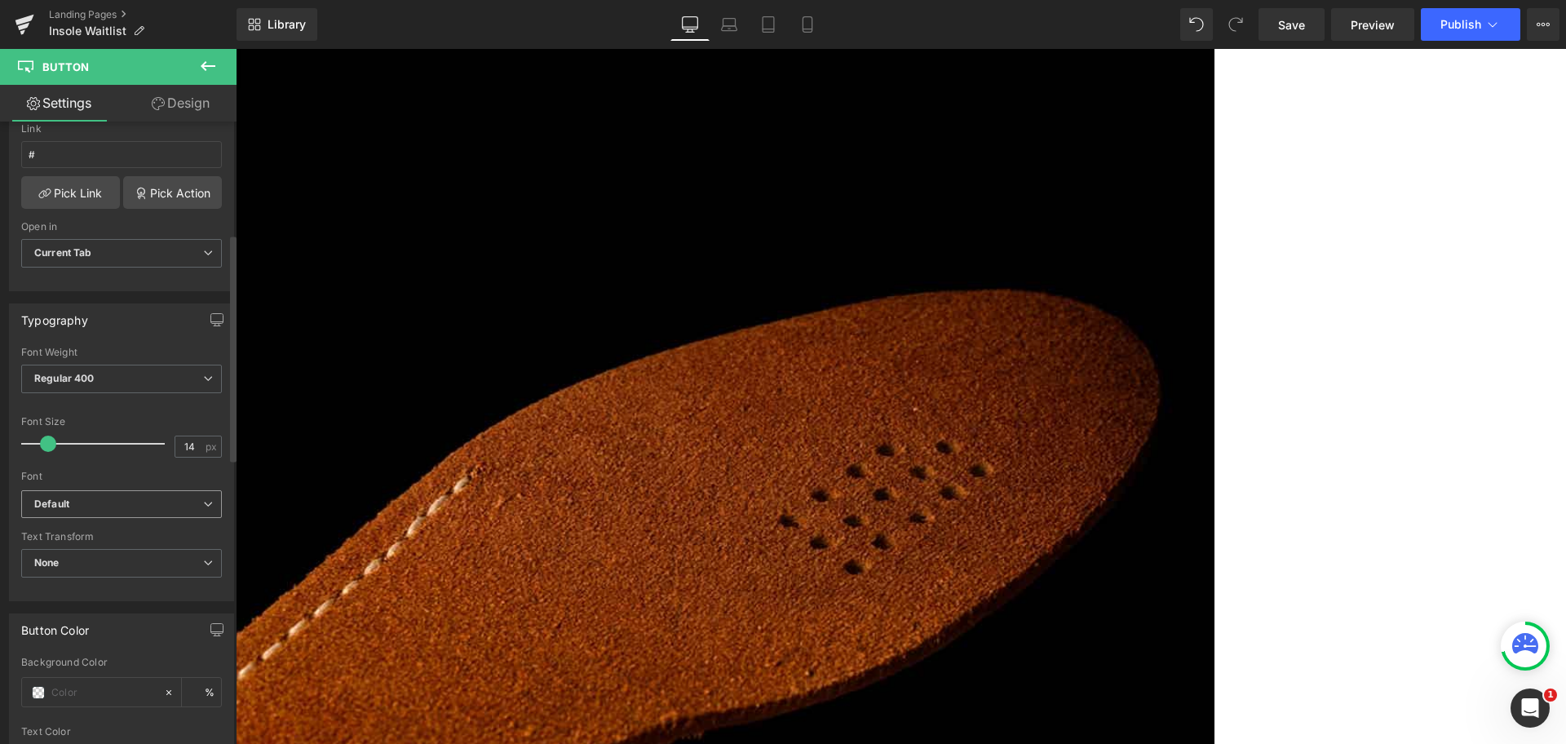
click at [126, 500] on b "Default" at bounding box center [118, 504] width 169 height 14
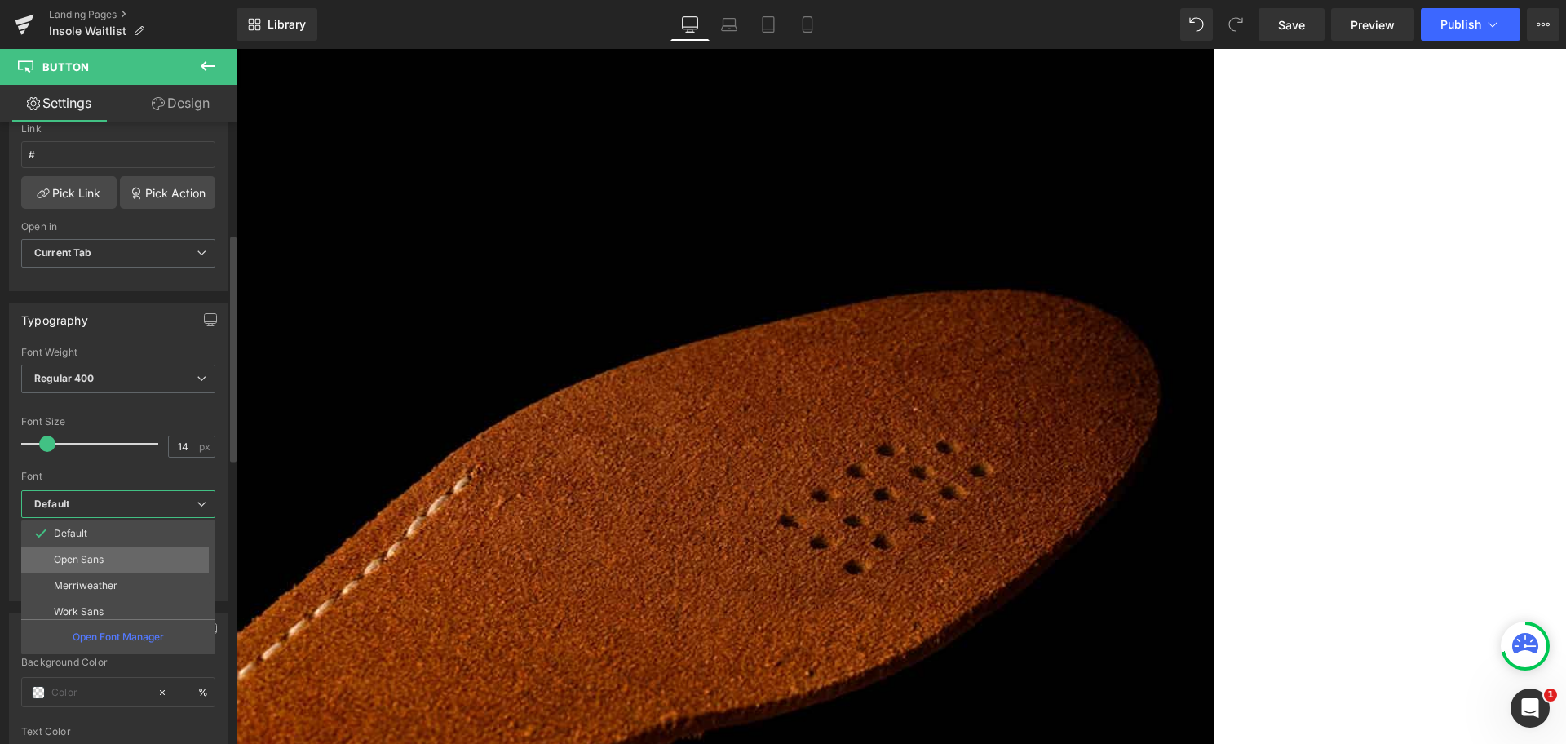
click at [133, 553] on li "Open Sans" at bounding box center [121, 559] width 201 height 26
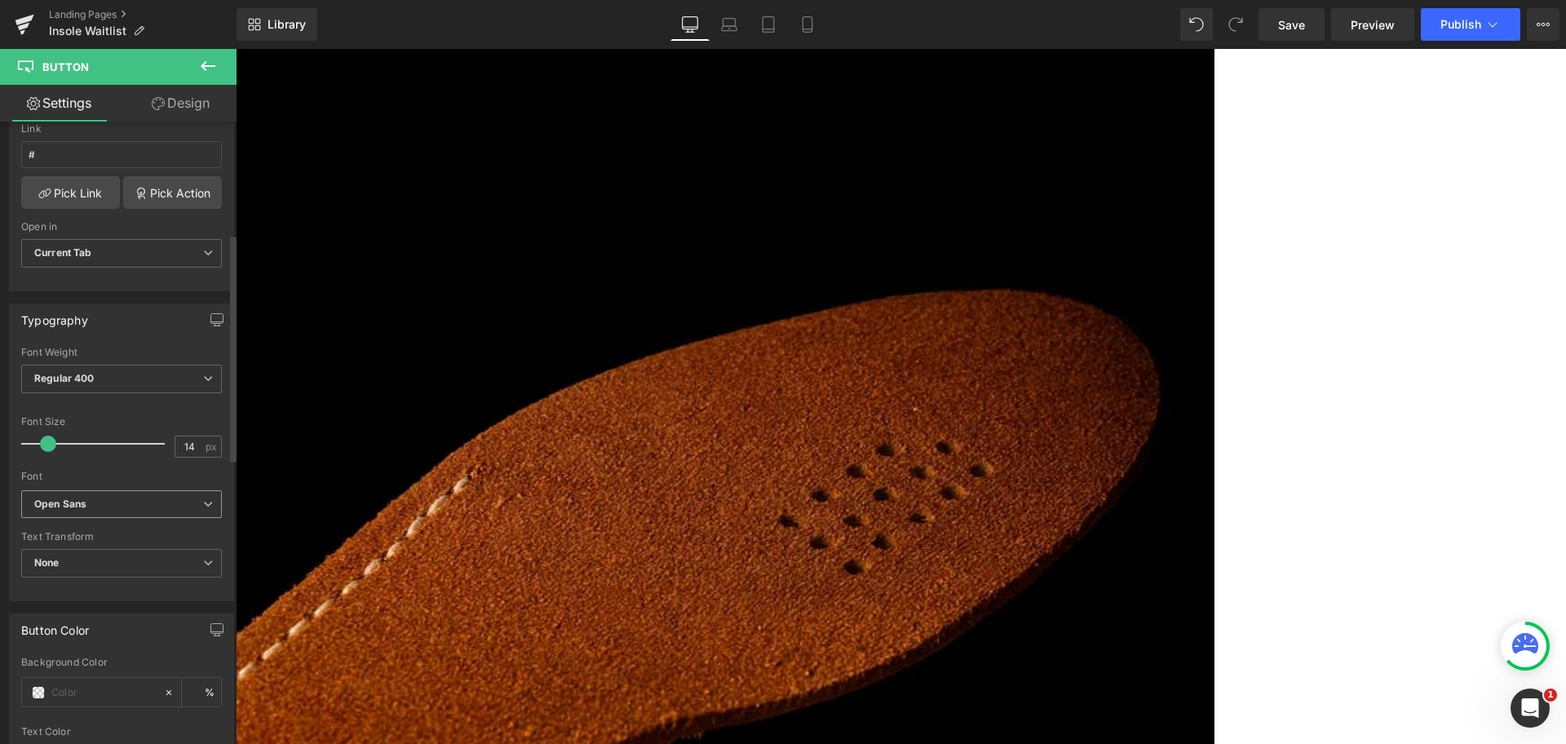
click at [133, 515] on span "Open Sans" at bounding box center [121, 504] width 201 height 29
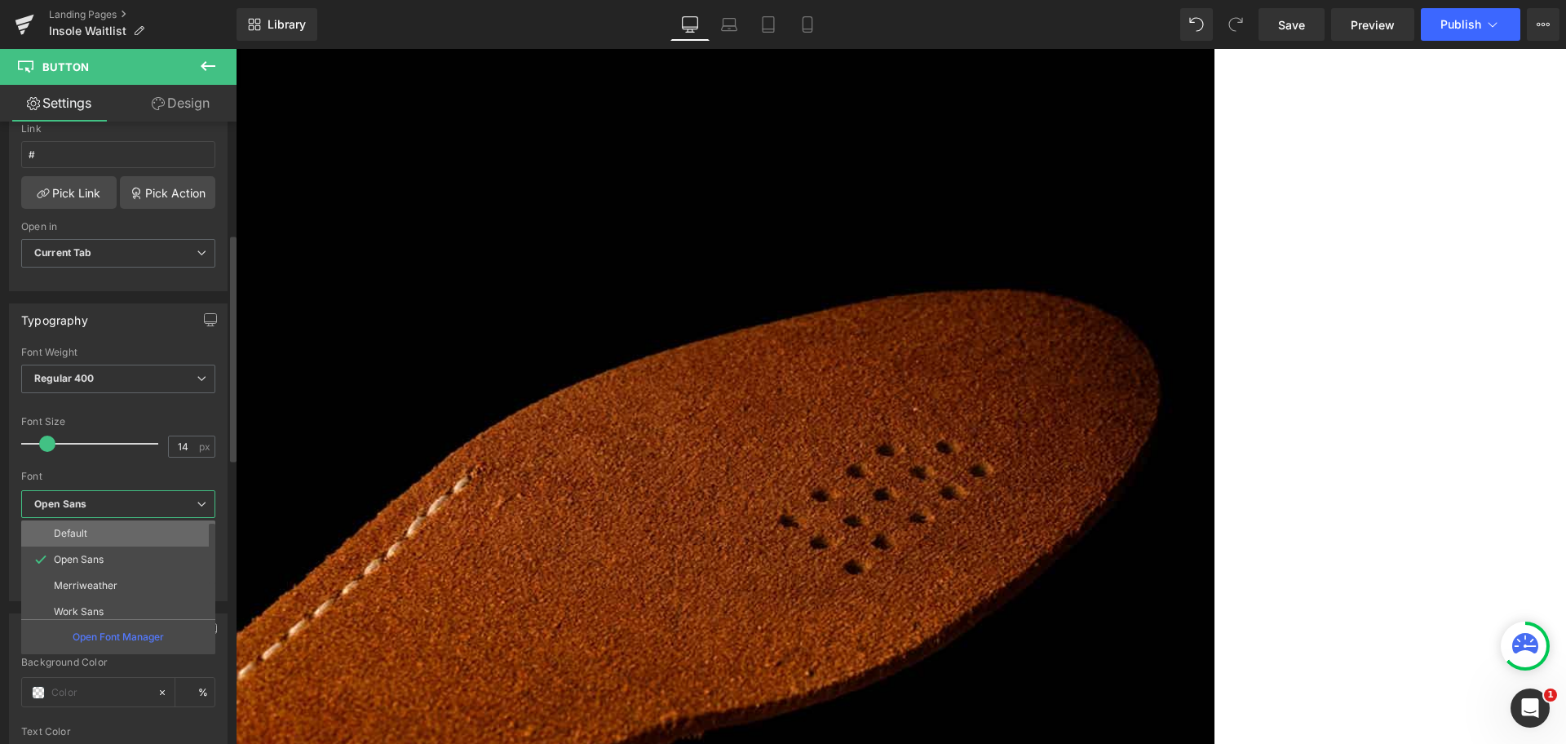
click at [133, 536] on li "Default" at bounding box center [121, 533] width 201 height 26
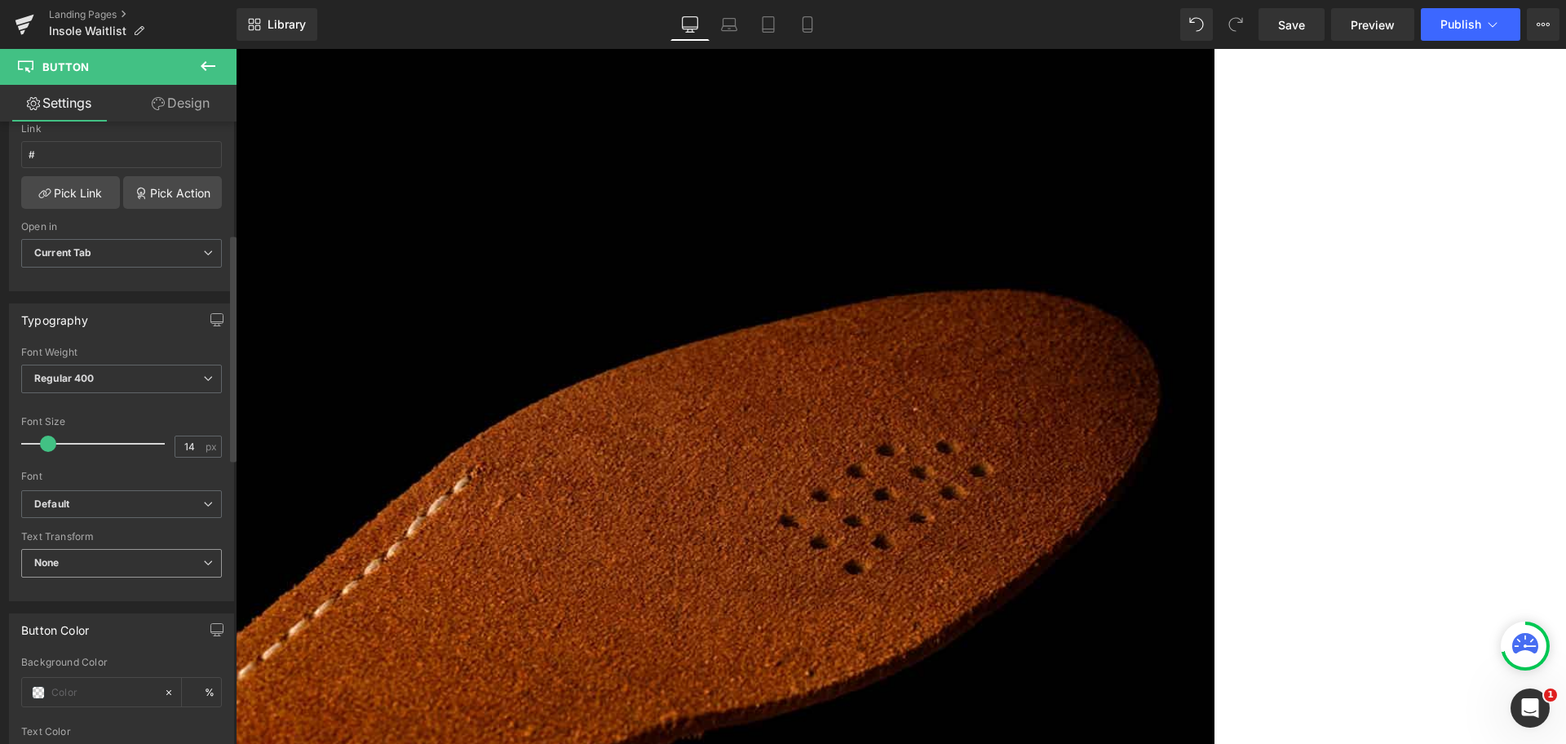
click at [86, 561] on span "None" at bounding box center [121, 563] width 201 height 29
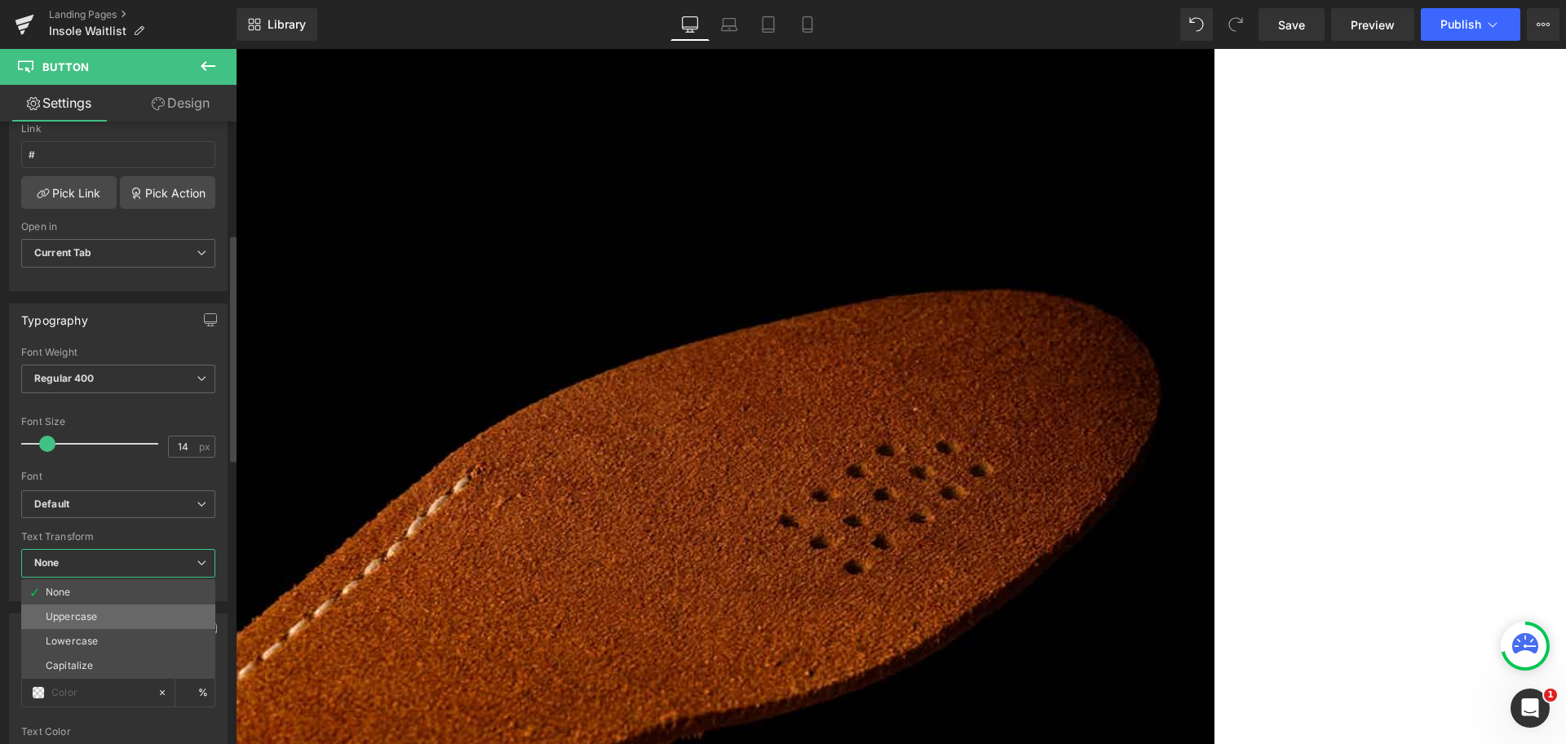
click at [100, 619] on li "Uppercase" at bounding box center [118, 616] width 194 height 24
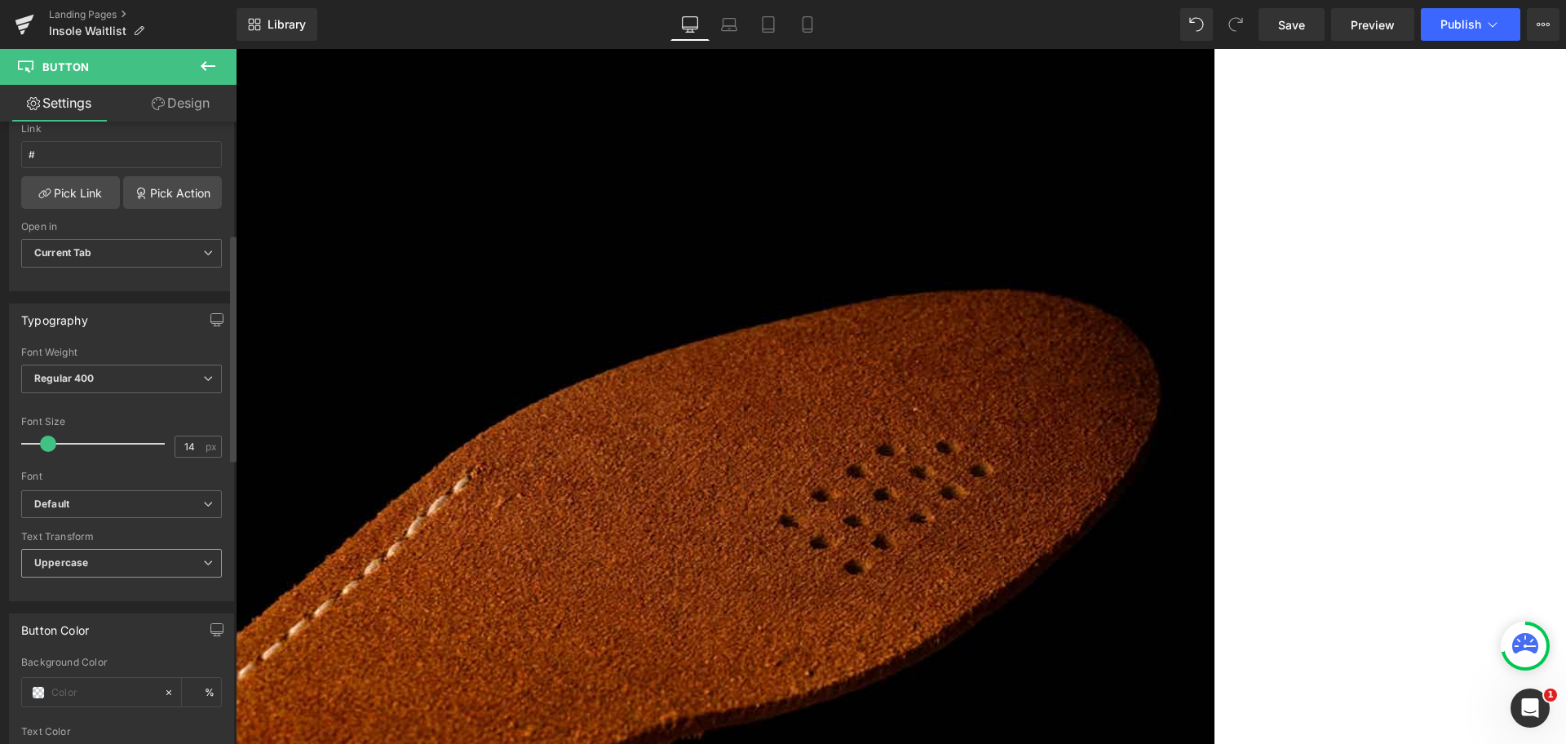
click at [100, 559] on span "Uppercase" at bounding box center [121, 563] width 201 height 29
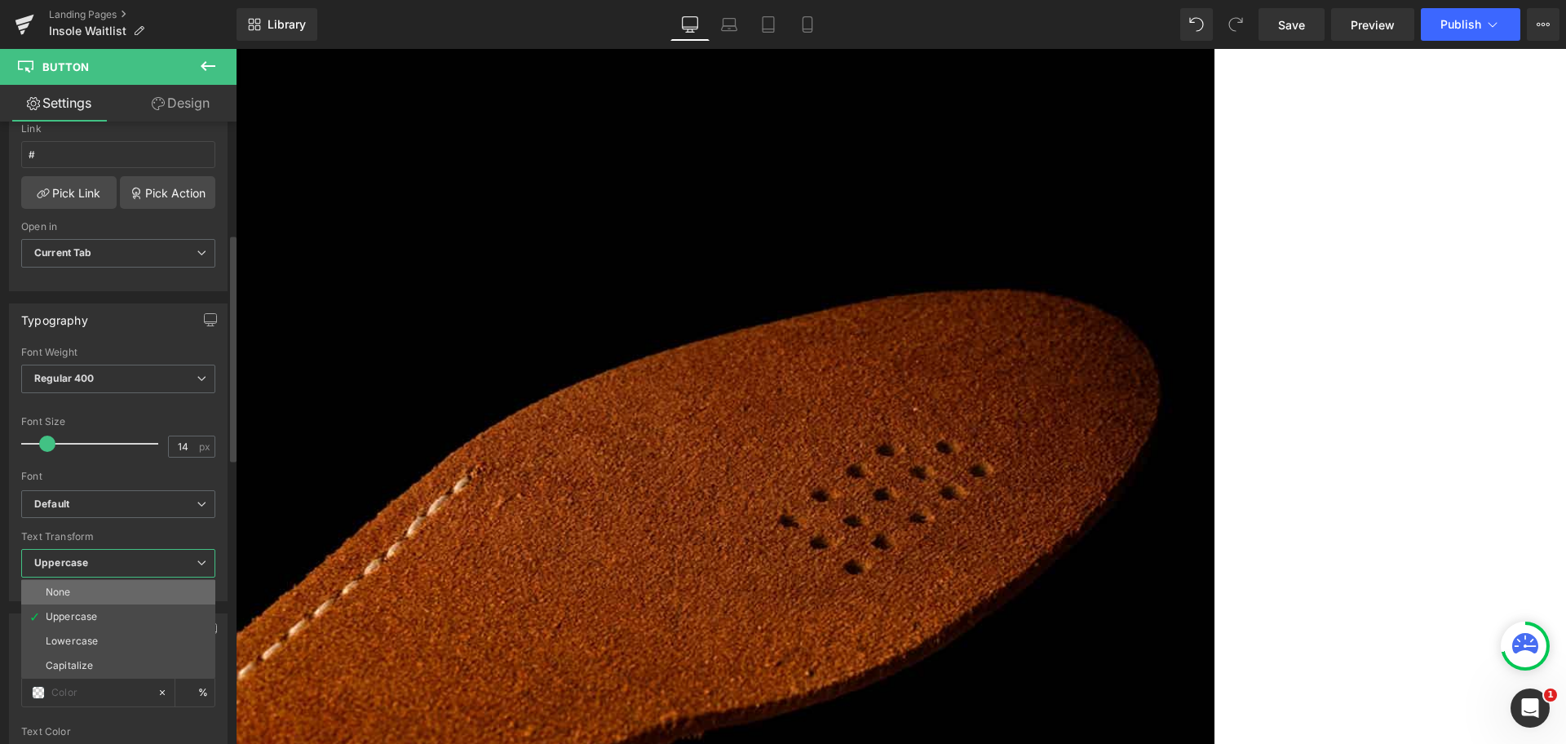
click at [113, 597] on li "None" at bounding box center [118, 592] width 194 height 24
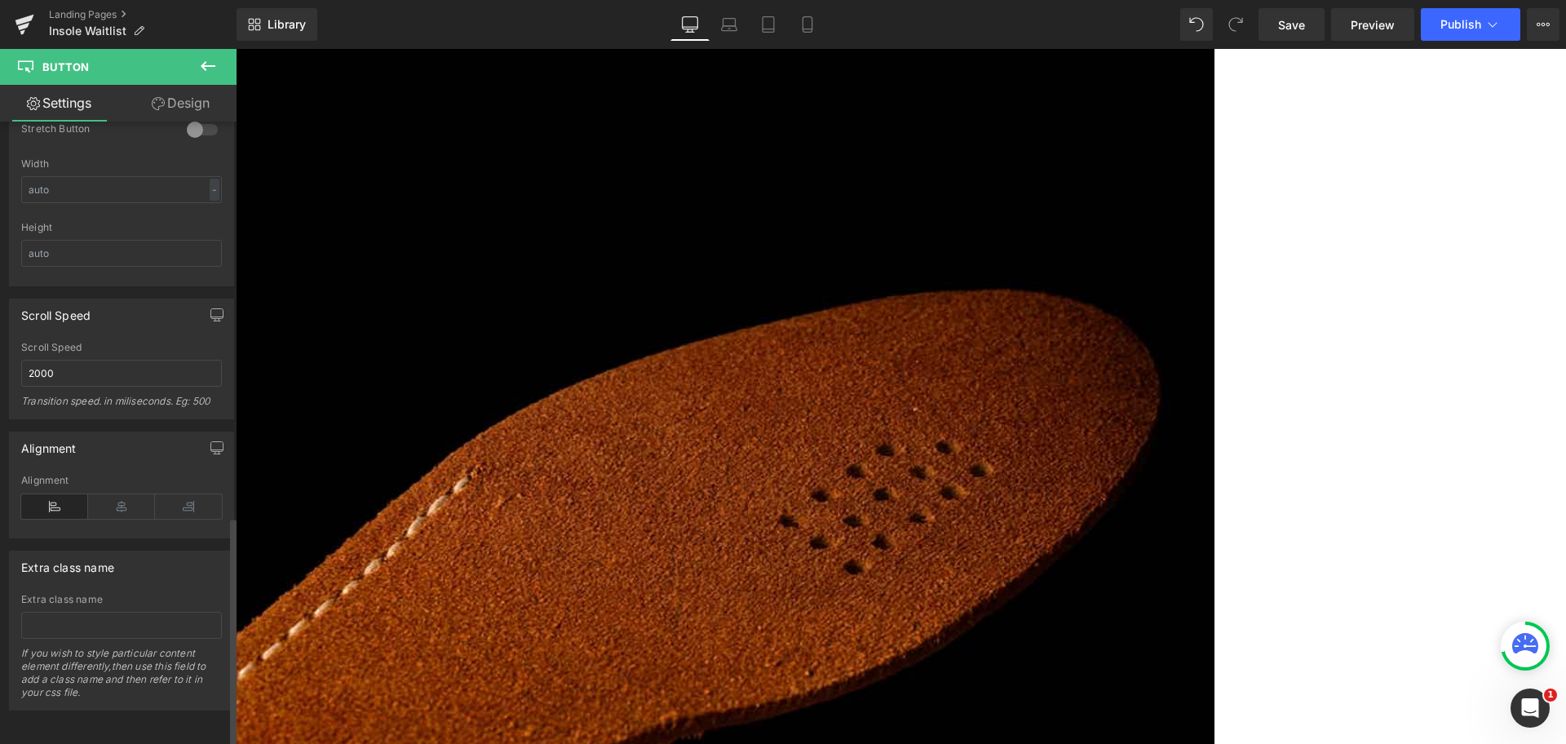
scroll to position [1086, 0]
click at [103, 360] on input "2000" at bounding box center [121, 373] width 201 height 27
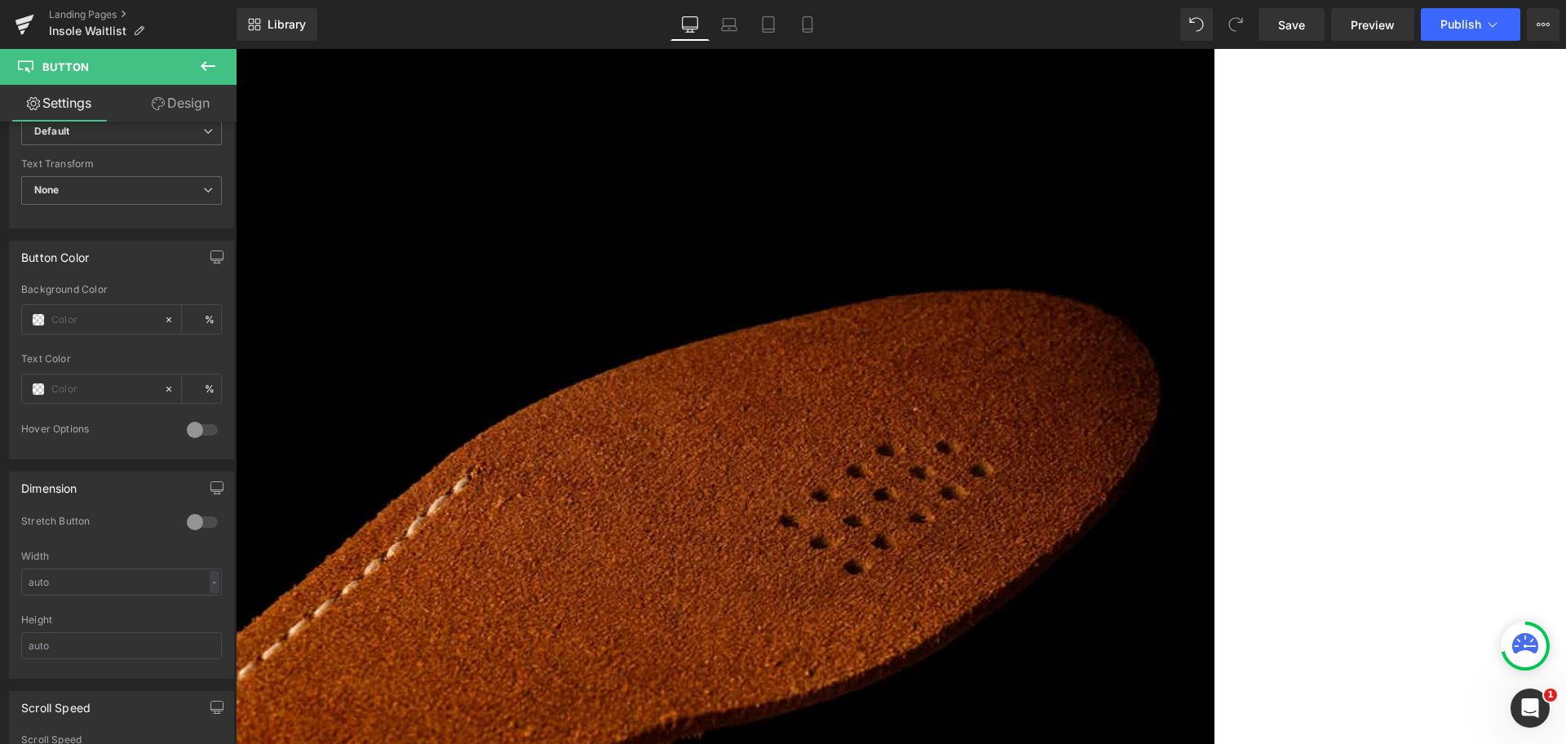
click at [194, 98] on link "Design" at bounding box center [181, 103] width 118 height 37
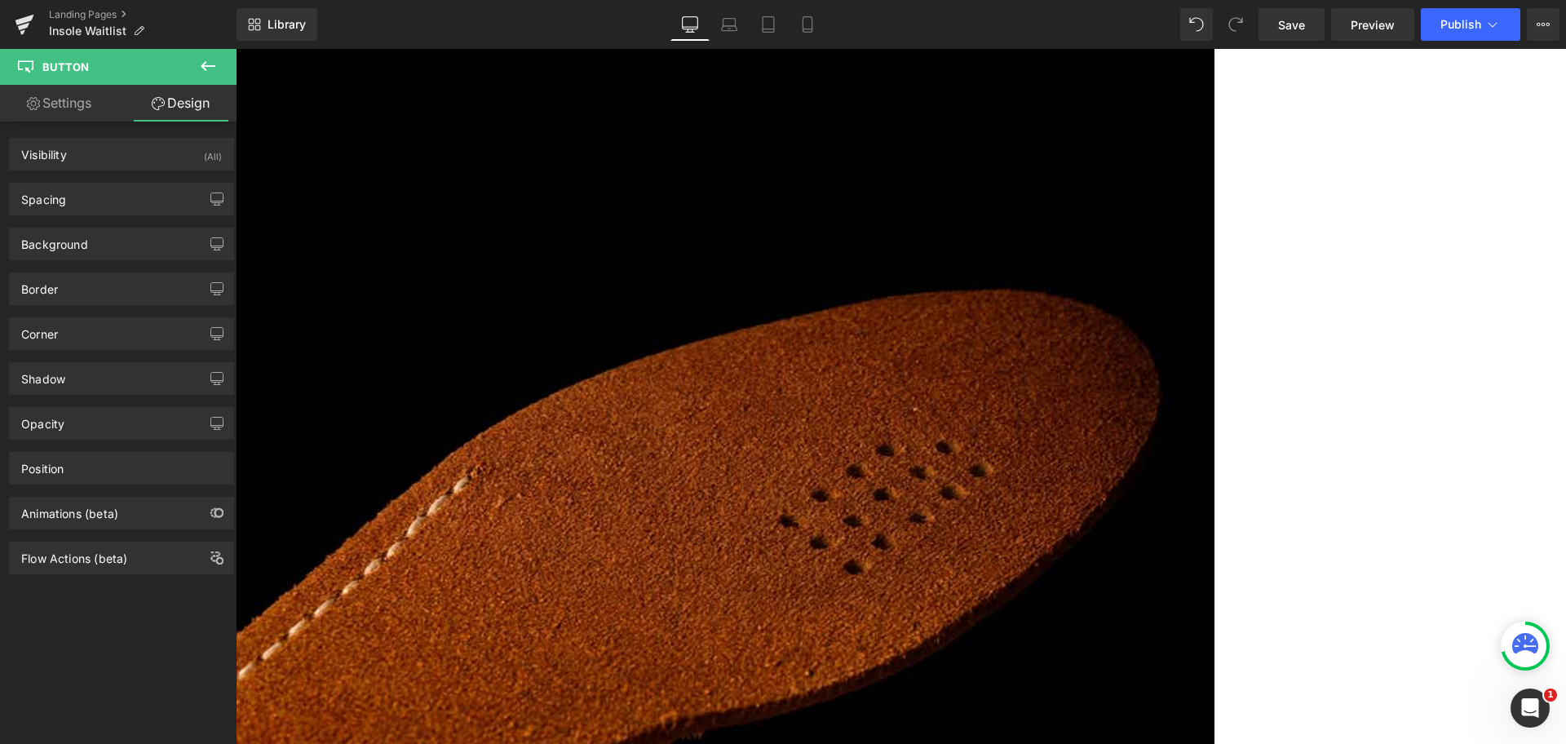
click at [113, 180] on div "Spacing Margin 0px 0 0px 0 0px 0 -15px -15 Padding 0px 0 0px 0 0px 0 0px 0 Setu…" at bounding box center [122, 192] width 244 height 45
click at [114, 195] on div "Spacing" at bounding box center [121, 198] width 223 height 31
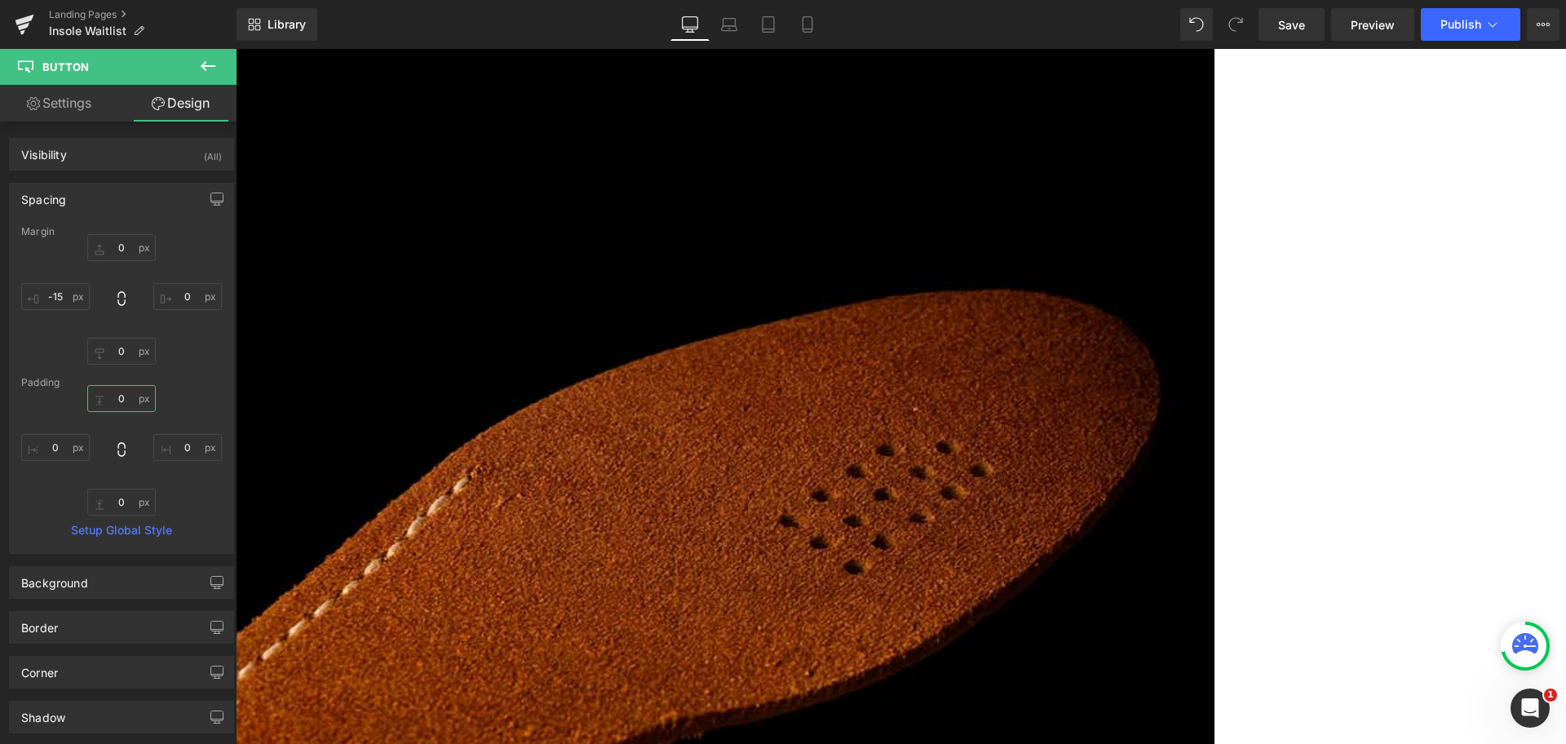
click at [121, 395] on input "0" at bounding box center [121, 398] width 69 height 27
type input "22"
click at [123, 501] on input "0" at bounding box center [121, 501] width 69 height 27
click at [122, 502] on input "0" at bounding box center [121, 501] width 69 height 27
click at [130, 502] on input "0" at bounding box center [121, 501] width 69 height 27
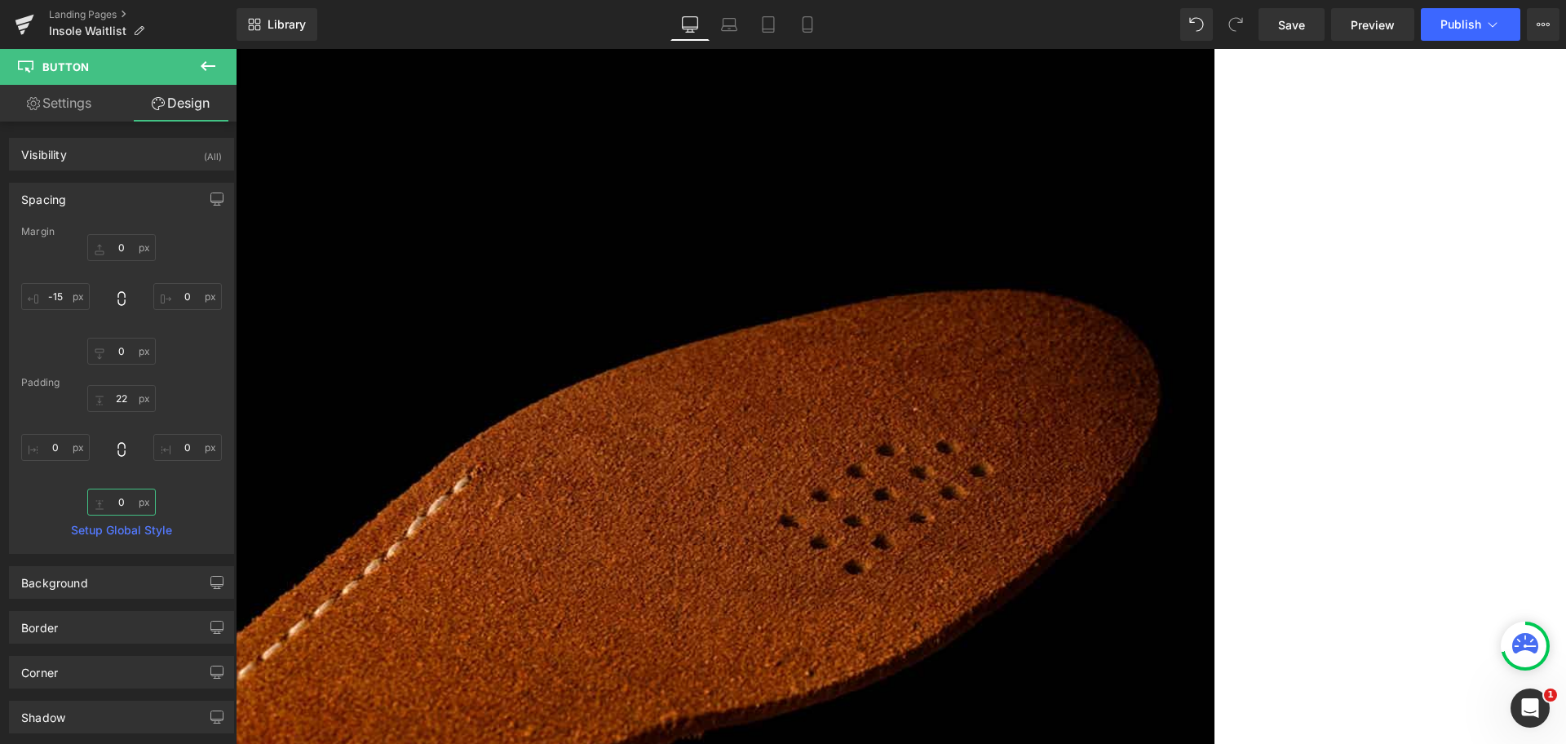
click at [113, 502] on input "0" at bounding box center [121, 501] width 69 height 27
type input "3"
click at [126, 500] on input "3" at bounding box center [121, 501] width 69 height 27
click at [130, 403] on input "0" at bounding box center [121, 398] width 69 height 27
type input "10"
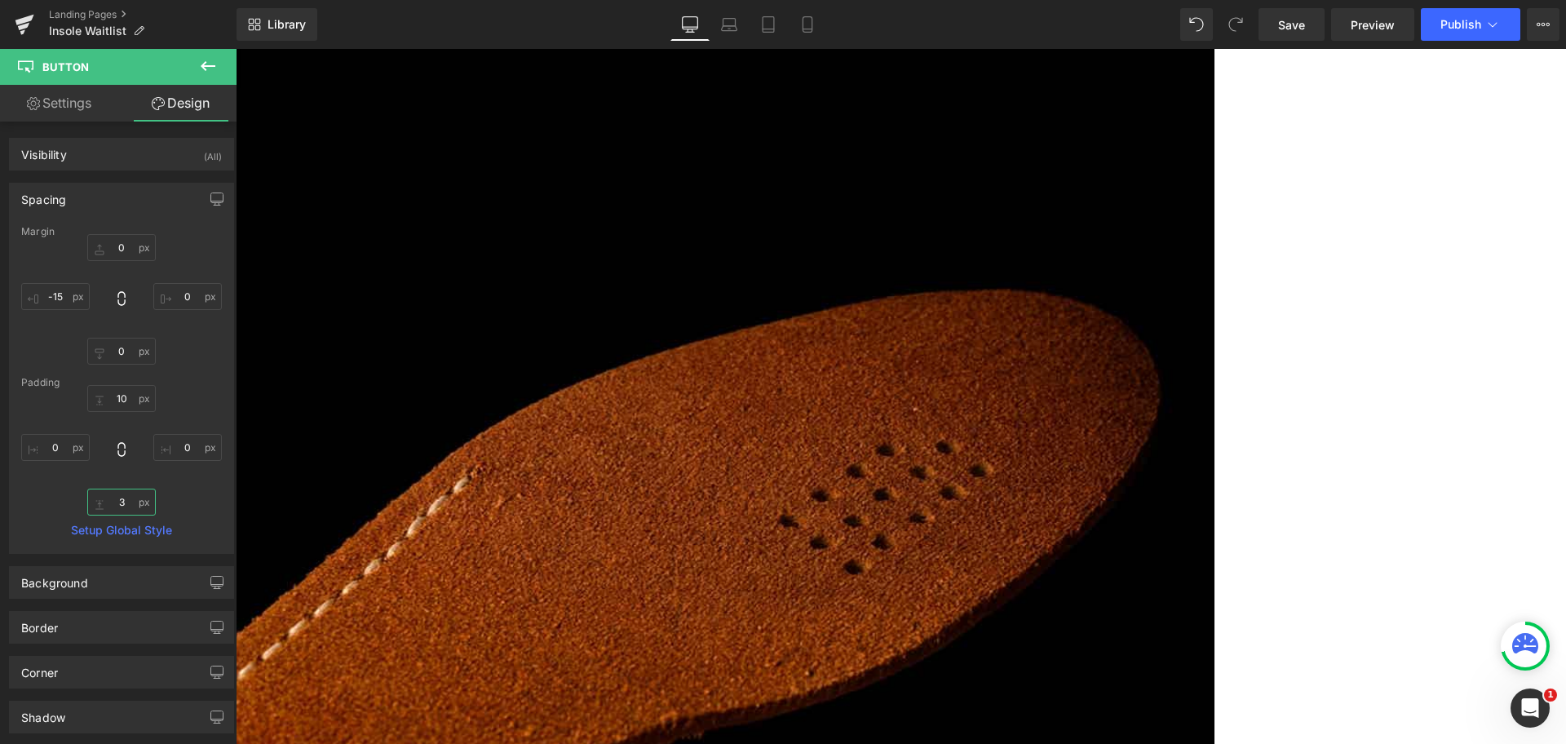
click at [123, 501] on input "3" at bounding box center [121, 501] width 69 height 27
type input "10"
click at [121, 396] on input "10" at bounding box center [121, 398] width 69 height 27
type input "5"
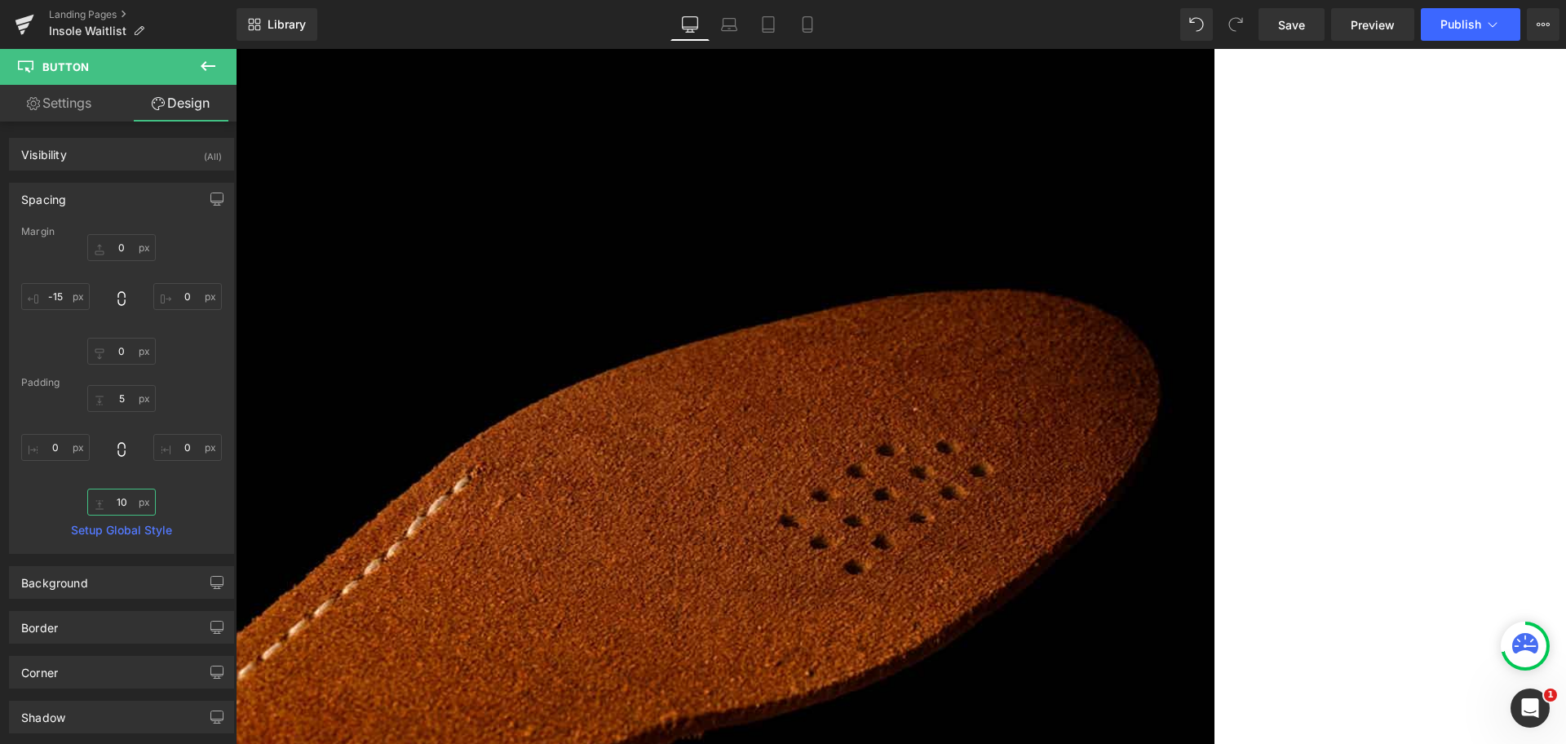
click at [126, 488] on input "10" at bounding box center [121, 501] width 69 height 27
click at [126, 497] on input "10" at bounding box center [121, 501] width 69 height 27
type input "5"
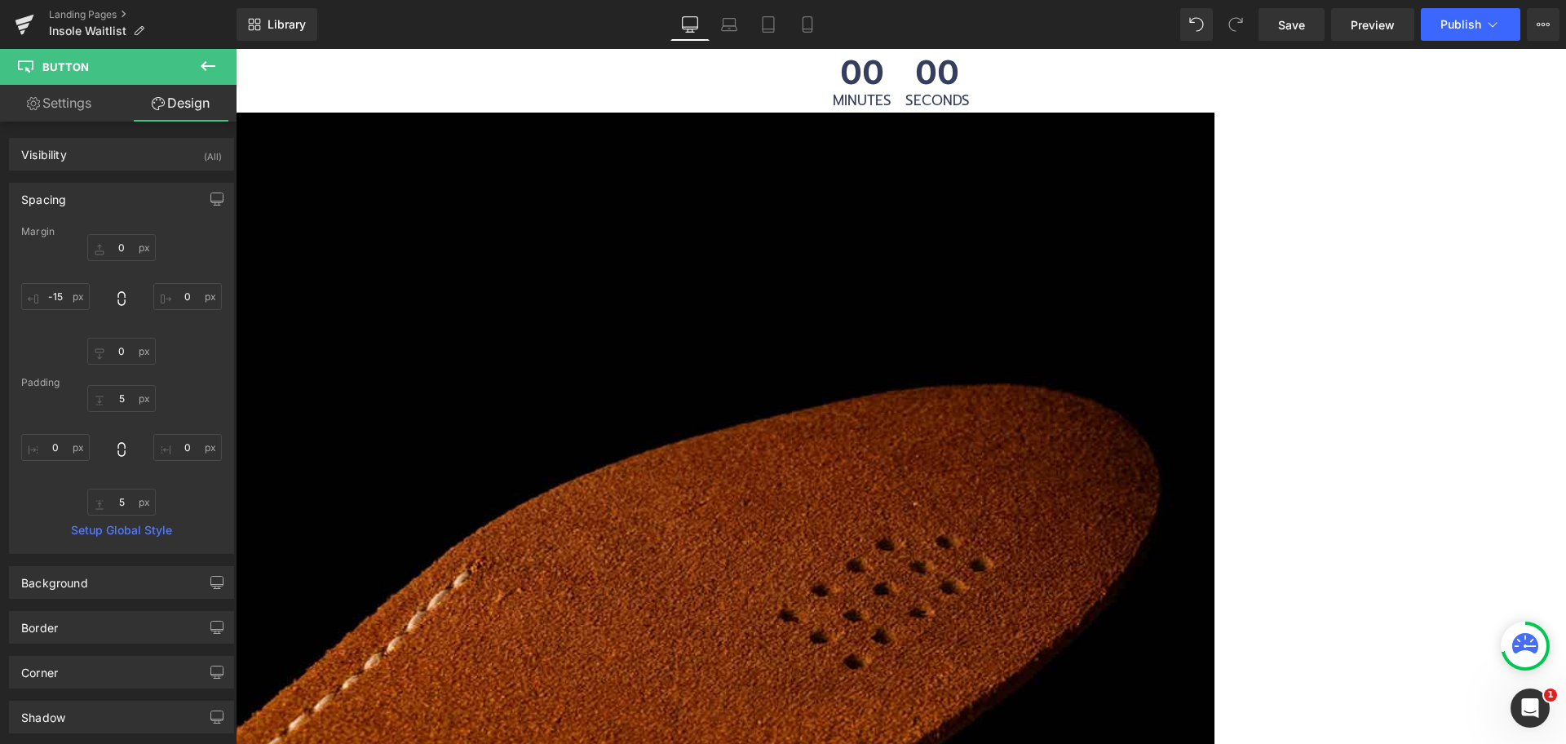
scroll to position [815, 0]
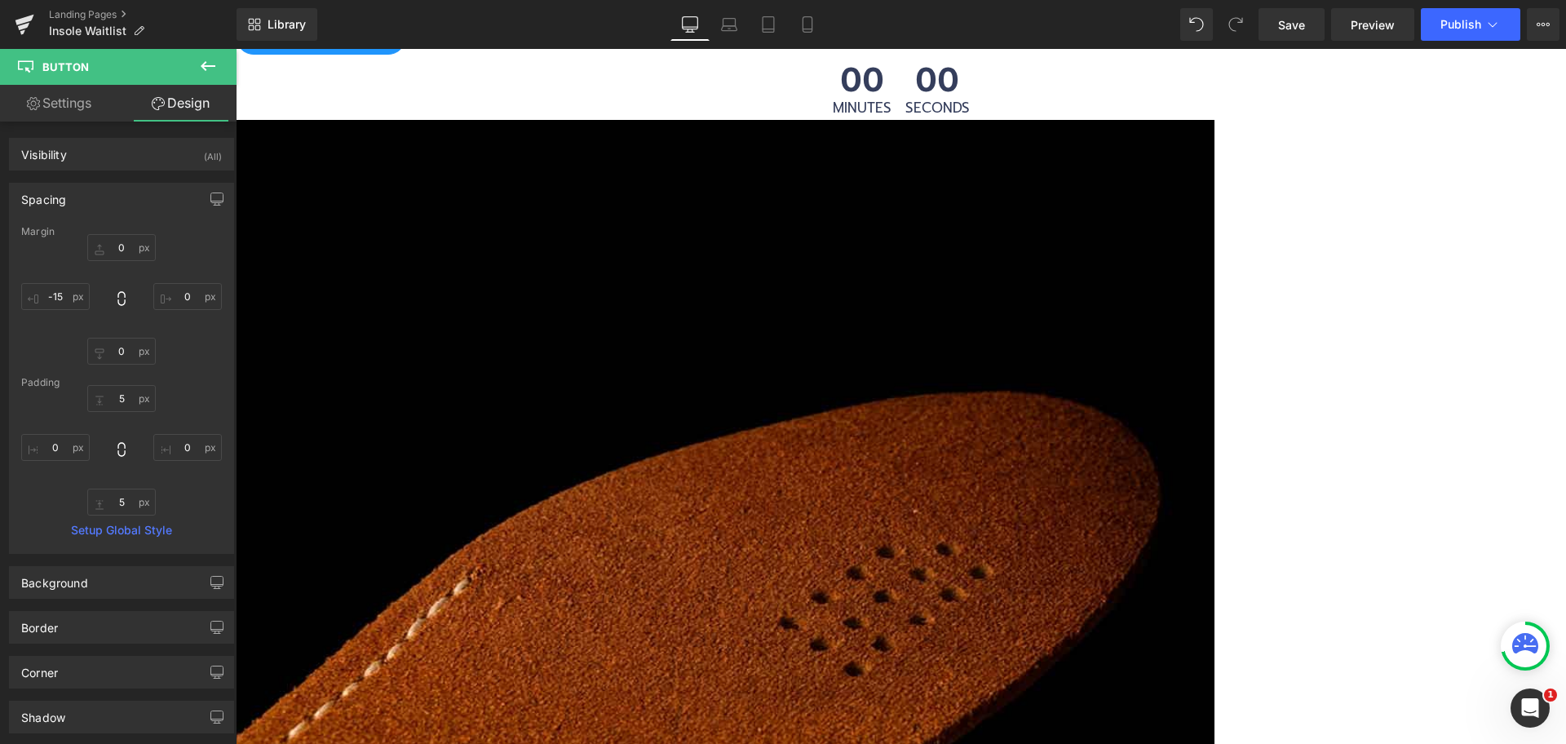
click at [95, 106] on link "Settings" at bounding box center [59, 103] width 118 height 37
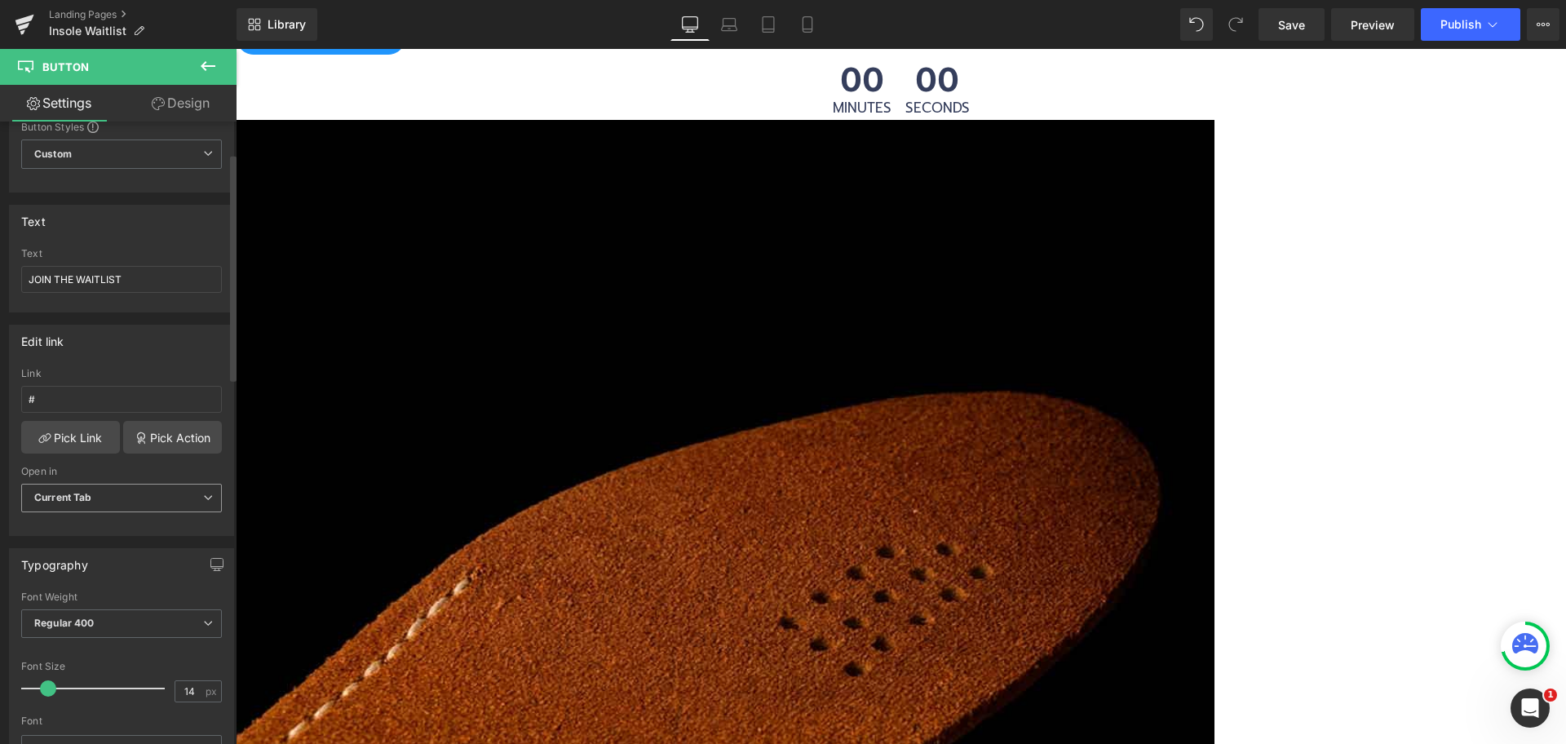
scroll to position [204, 0]
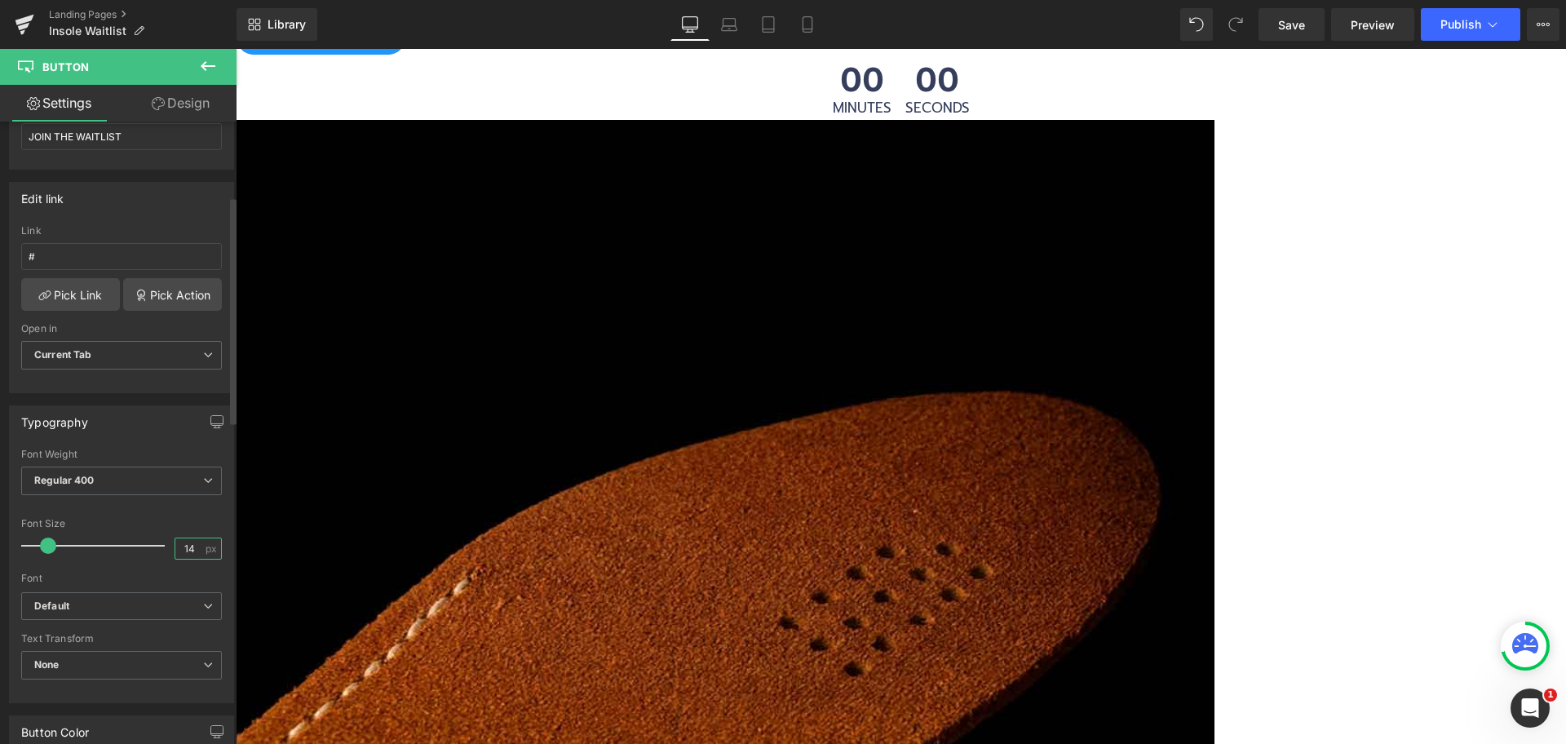
click at [192, 548] on input "14" at bounding box center [189, 548] width 29 height 20
type input "16"
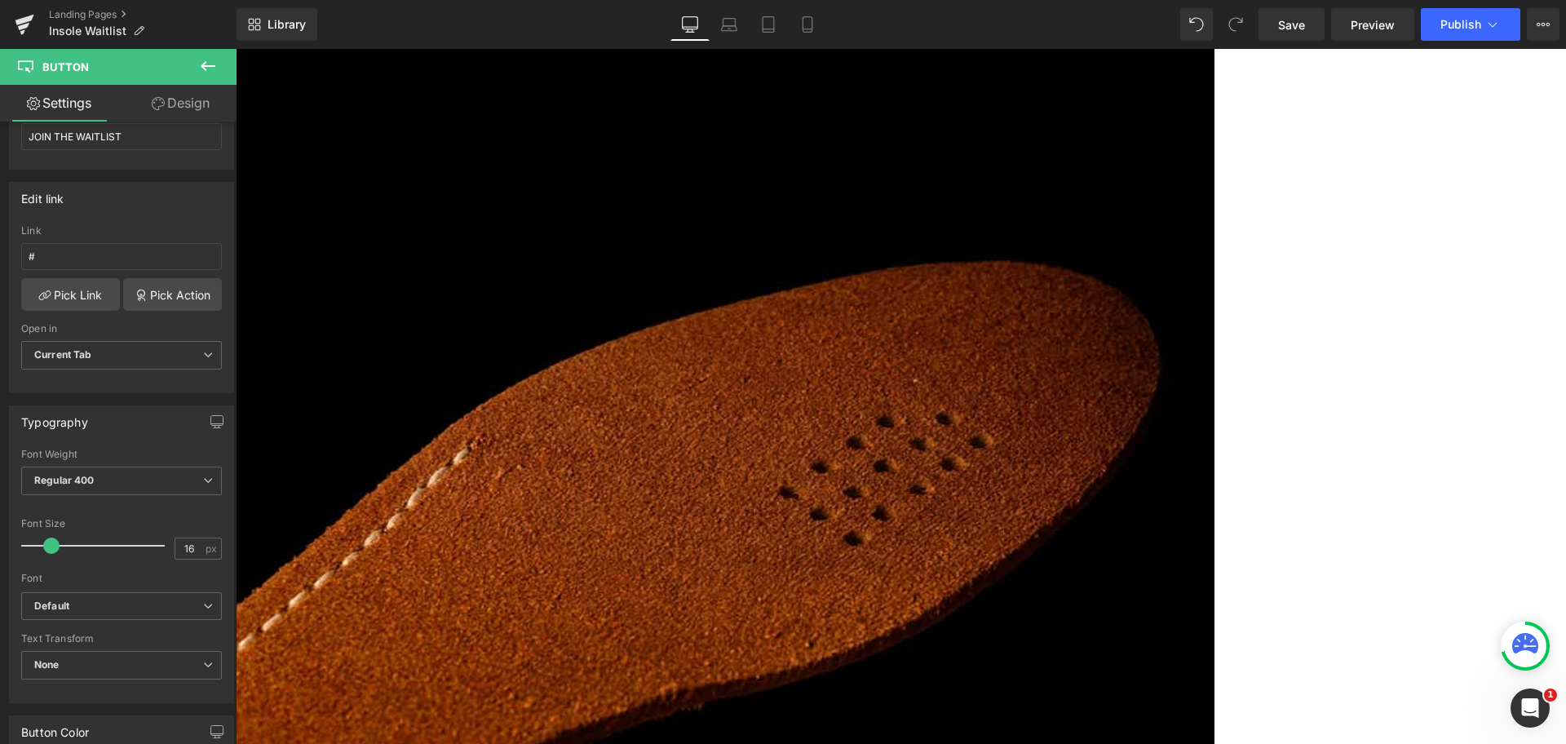
scroll to position [1019, 0]
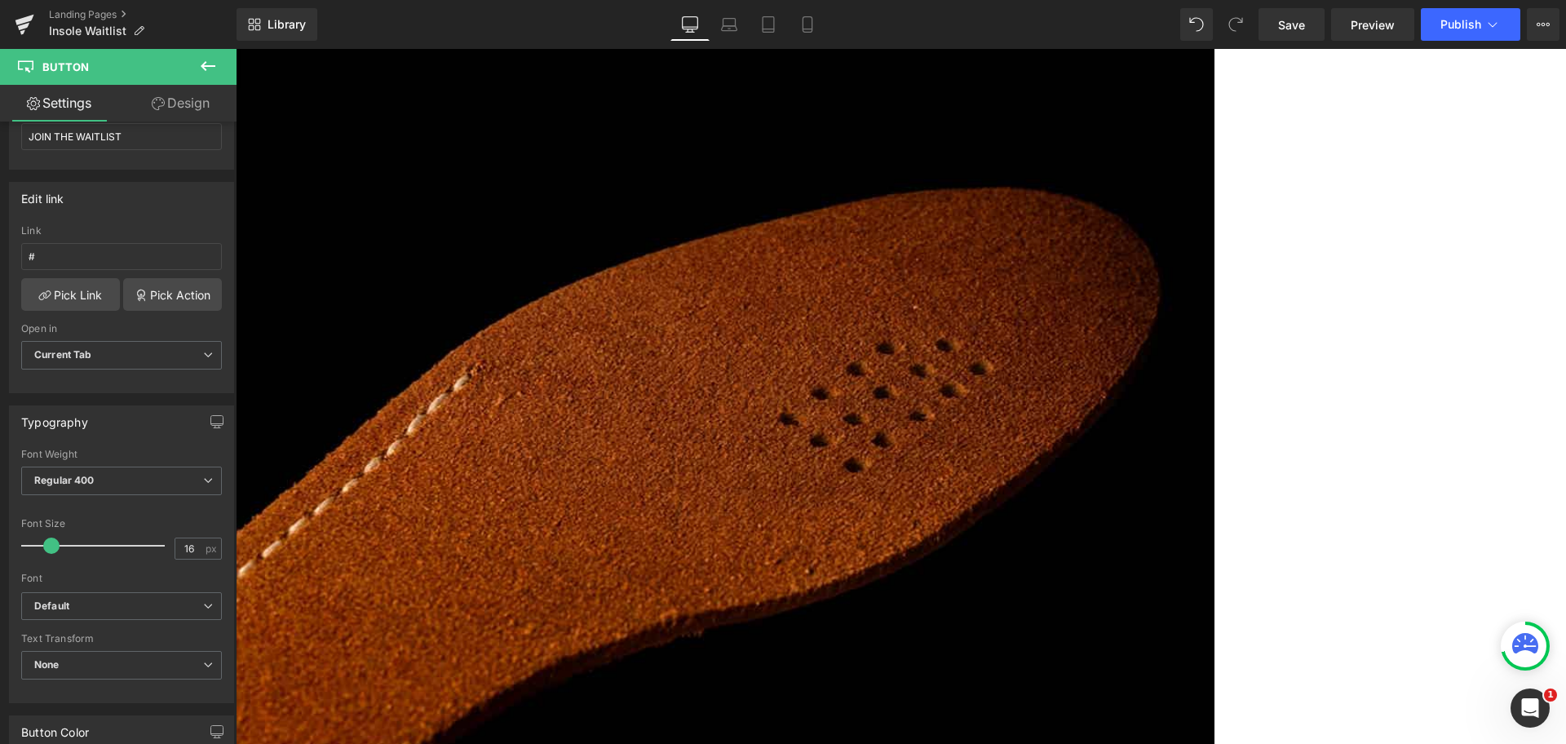
click at [236, 49] on icon at bounding box center [236, 49] width 0 height 0
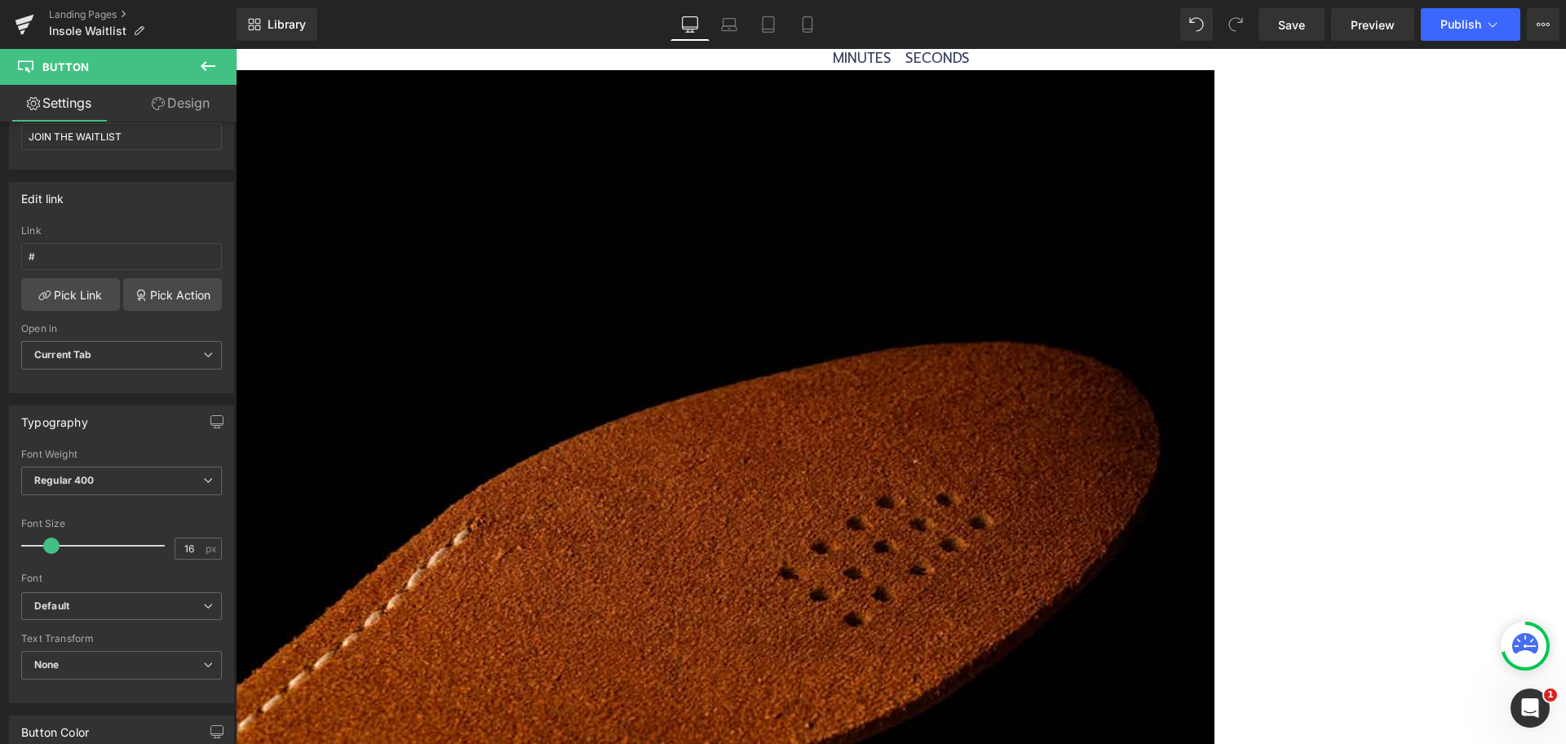
scroll to position [917, 0]
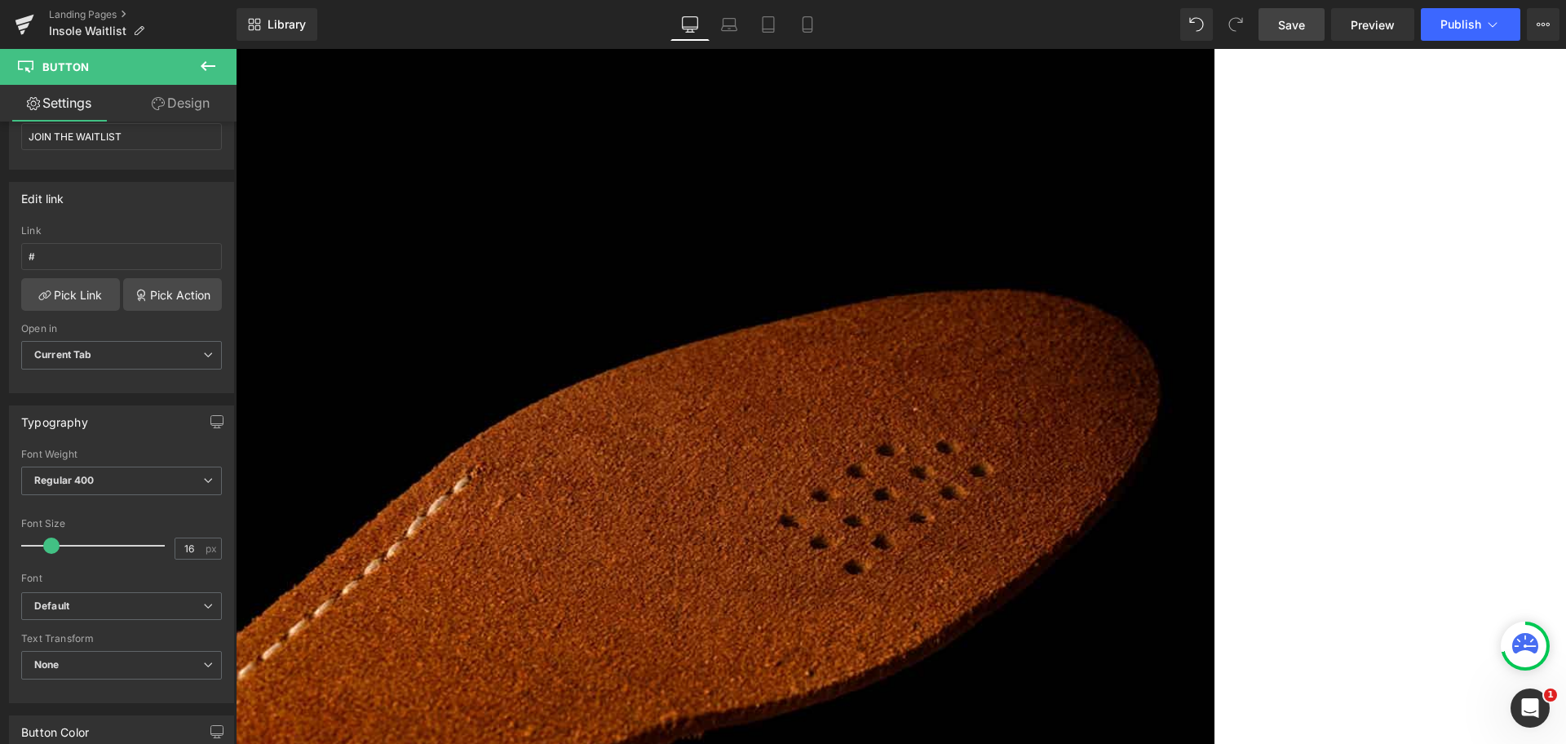
click at [1302, 28] on span "Save" at bounding box center [1291, 24] width 27 height 17
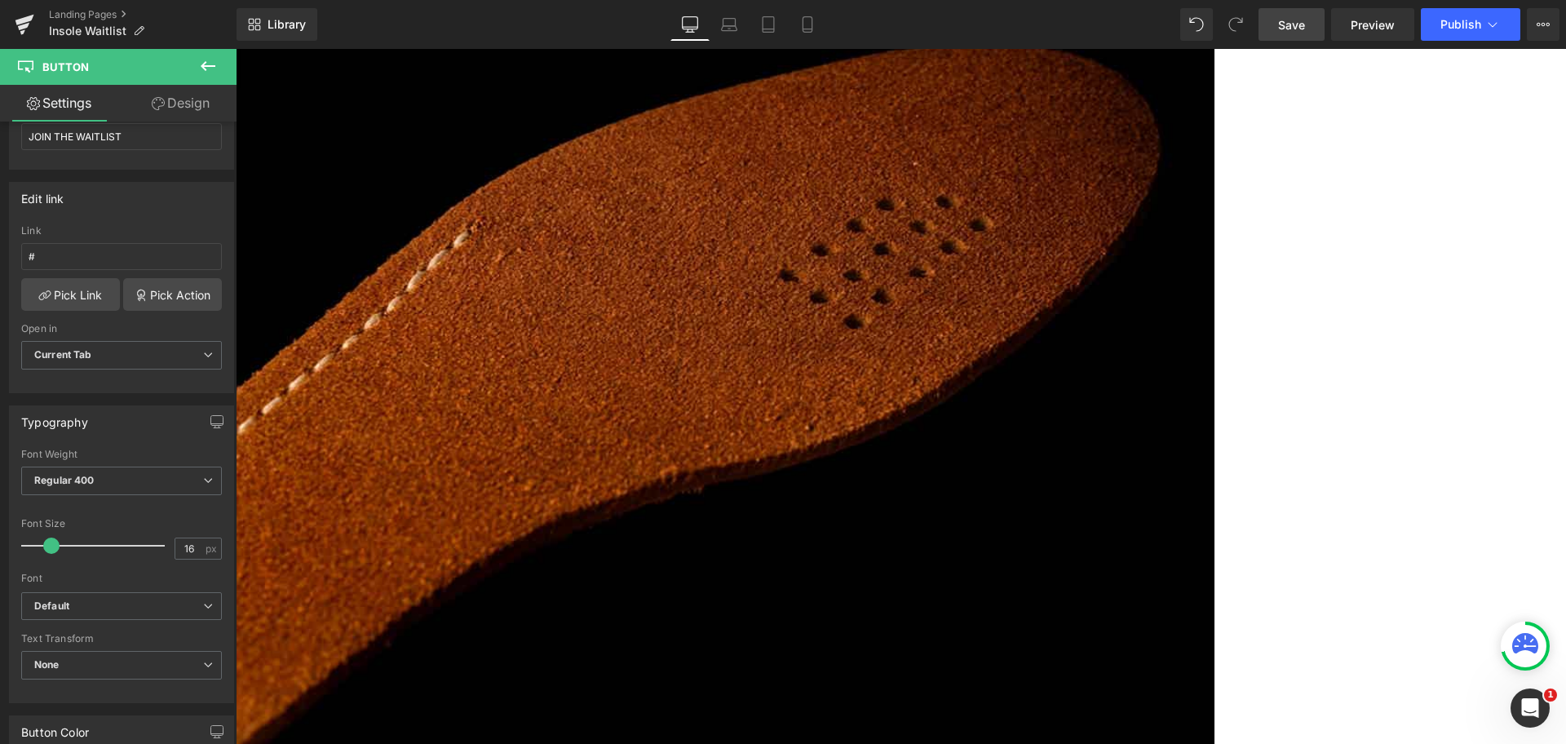
scroll to position [1019, 0]
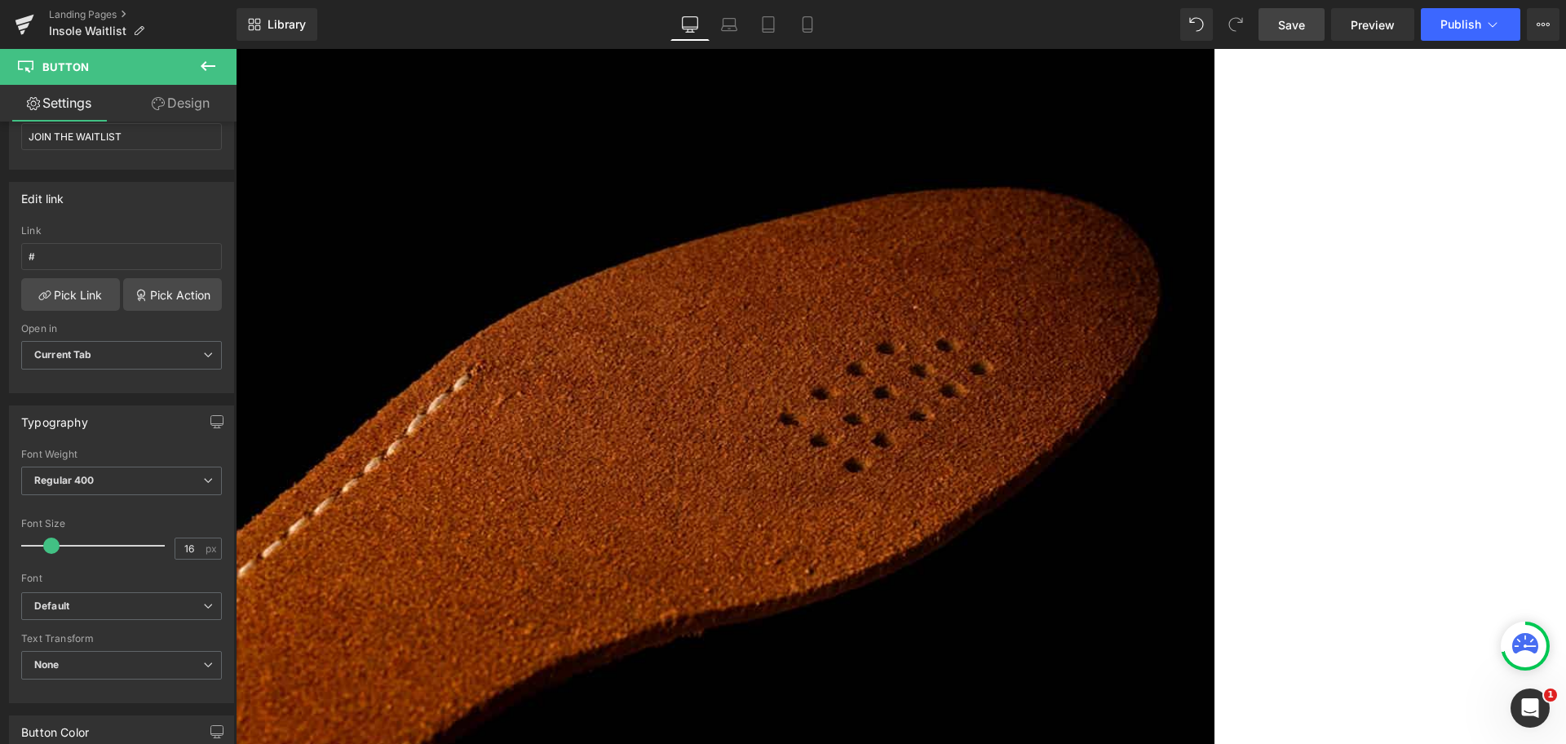
click at [236, 49] on icon at bounding box center [236, 49] width 0 height 0
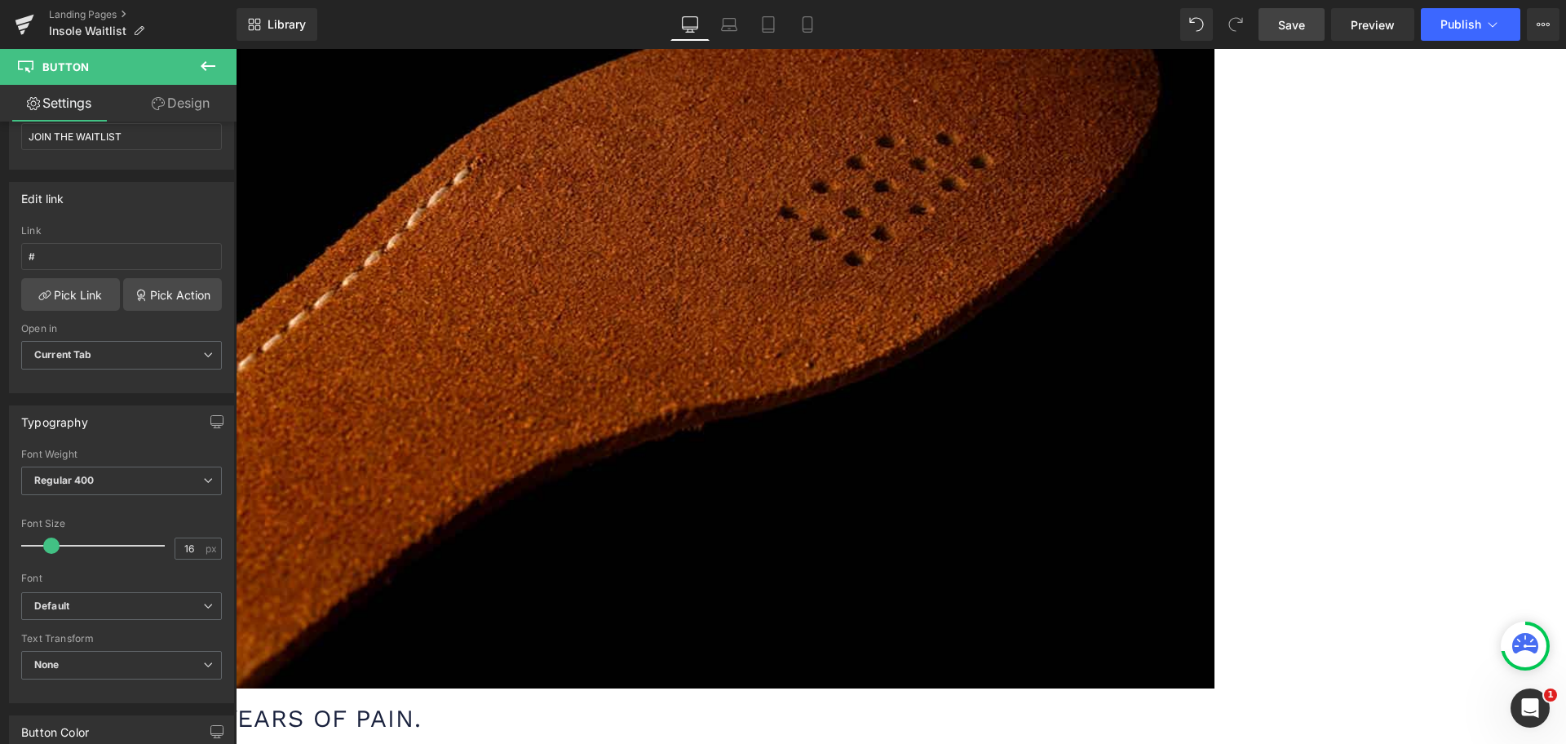
scroll to position [1223, 0]
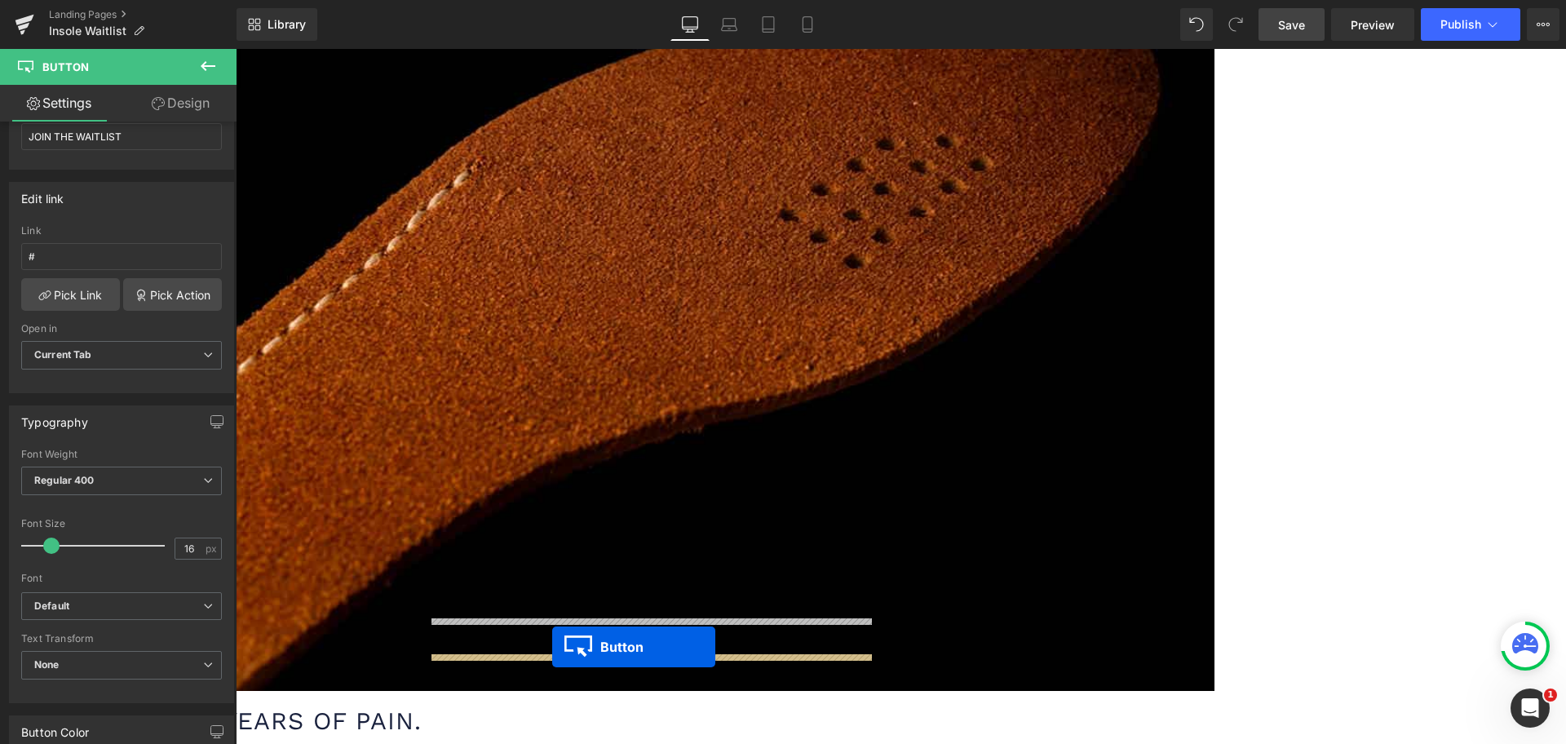
drag, startPoint x: 953, startPoint y: 138, endPoint x: 550, endPoint y: 647, distance: 649.5
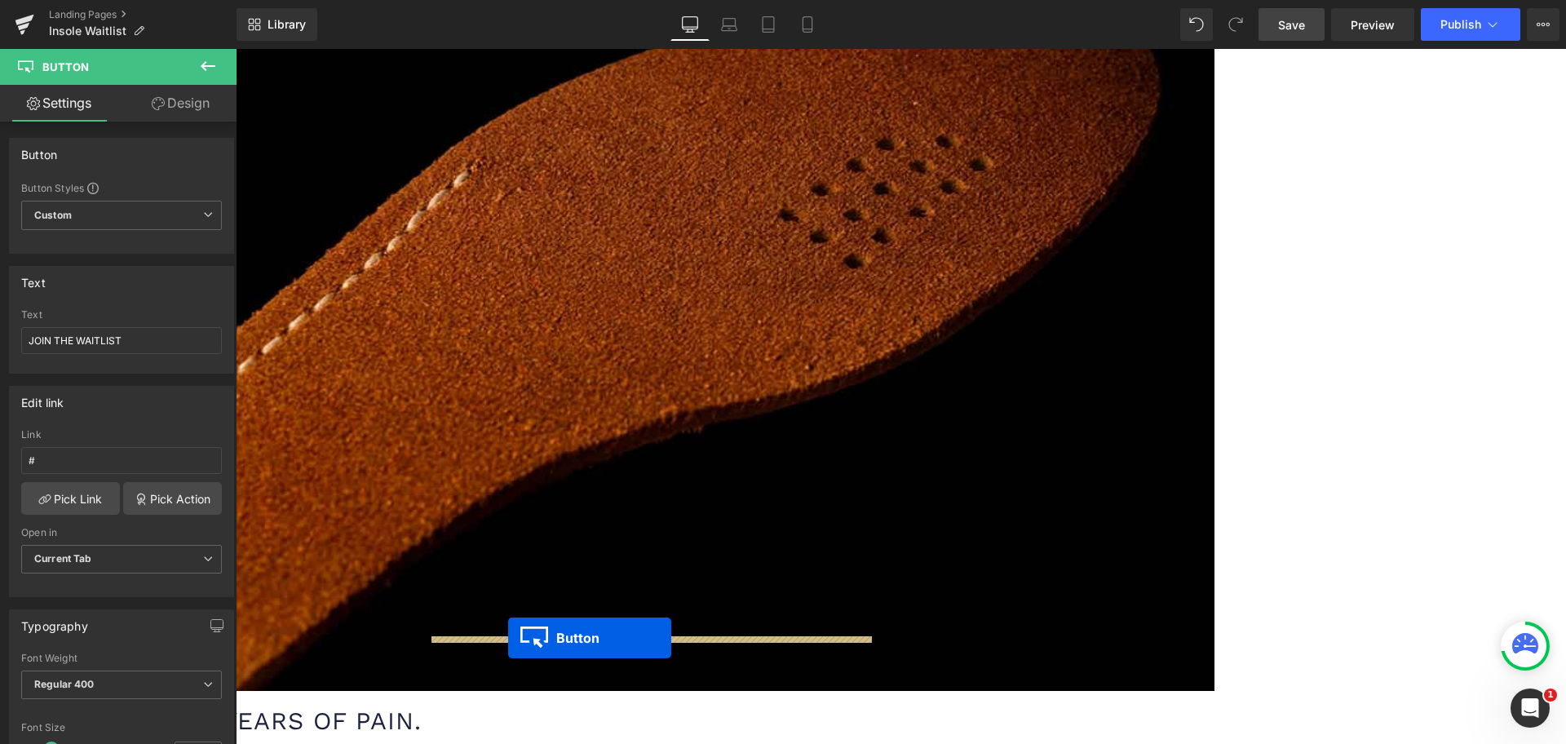
drag, startPoint x: 468, startPoint y: 656, endPoint x: 508, endPoint y: 638, distance: 43.8
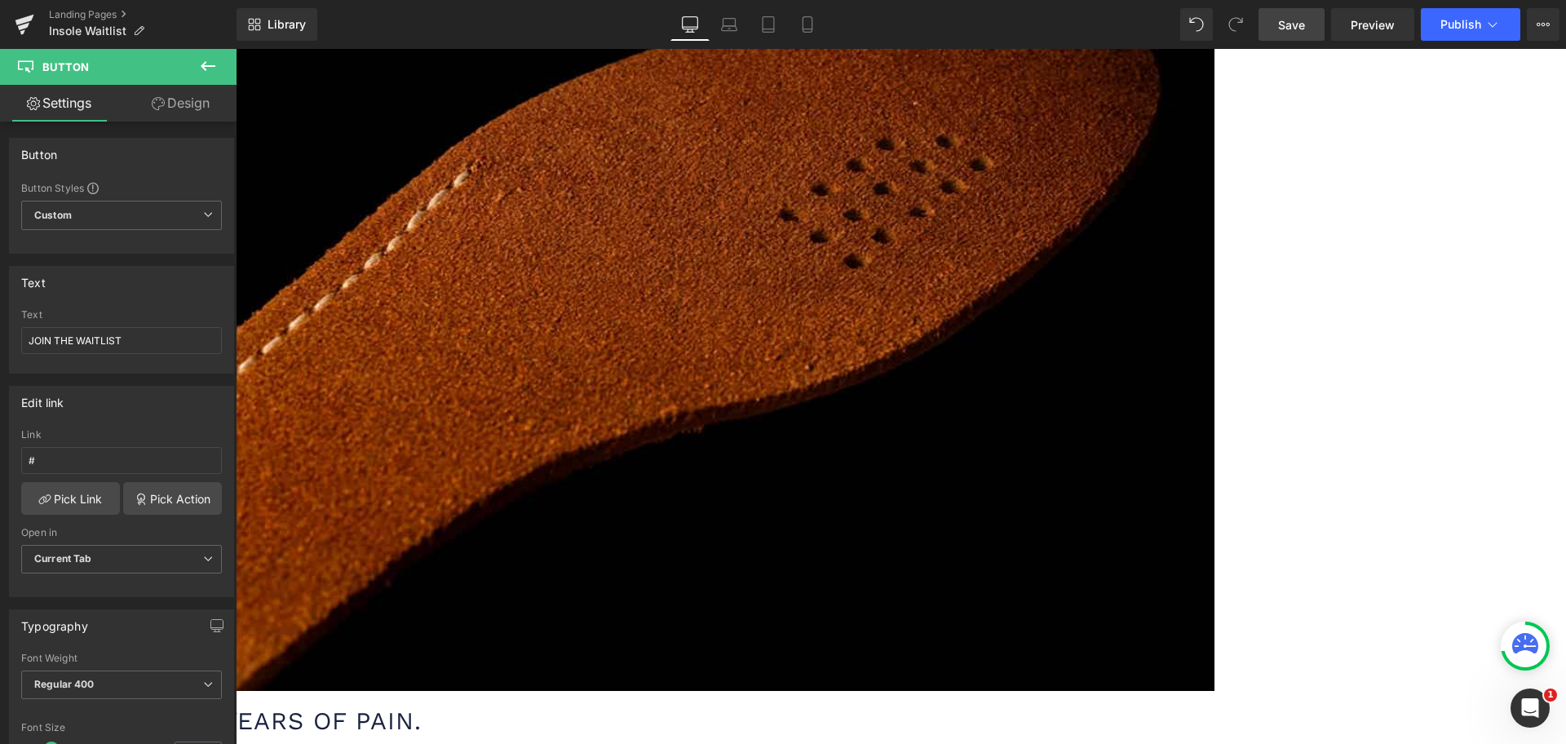
click at [236, 49] on icon at bounding box center [236, 49] width 0 height 0
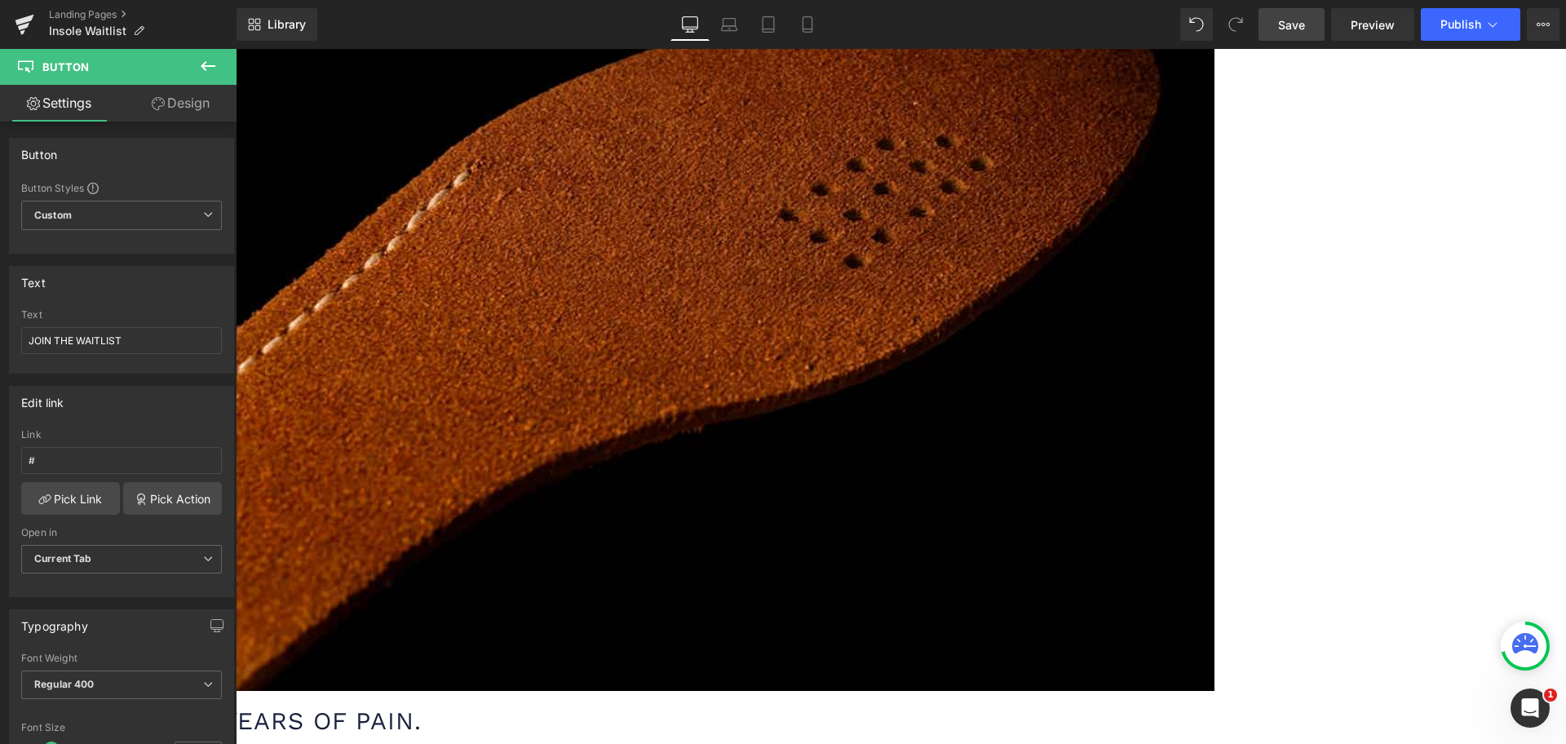
click at [183, 101] on link "Design" at bounding box center [181, 103] width 118 height 37
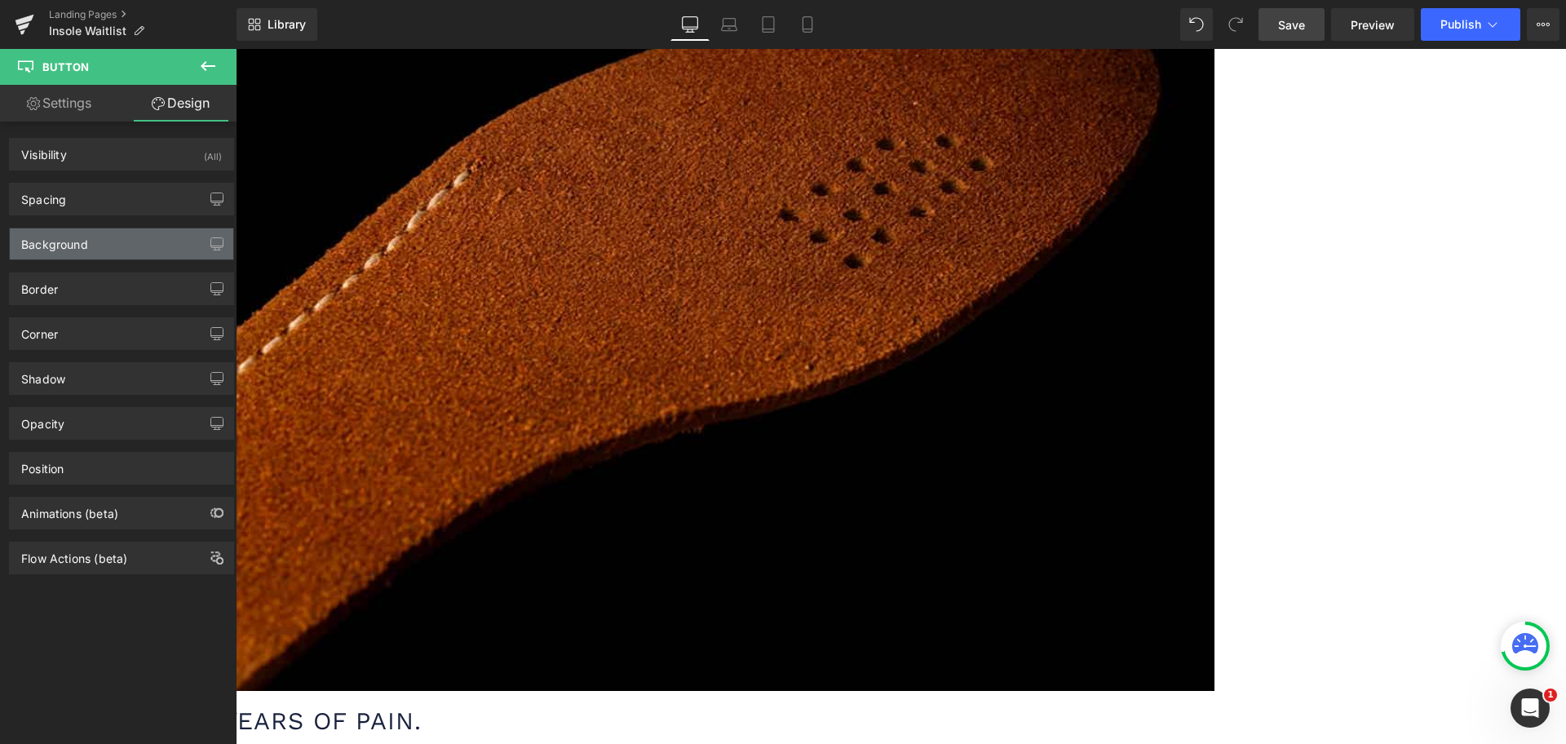
type input "0"
type input "-15"
type input "5"
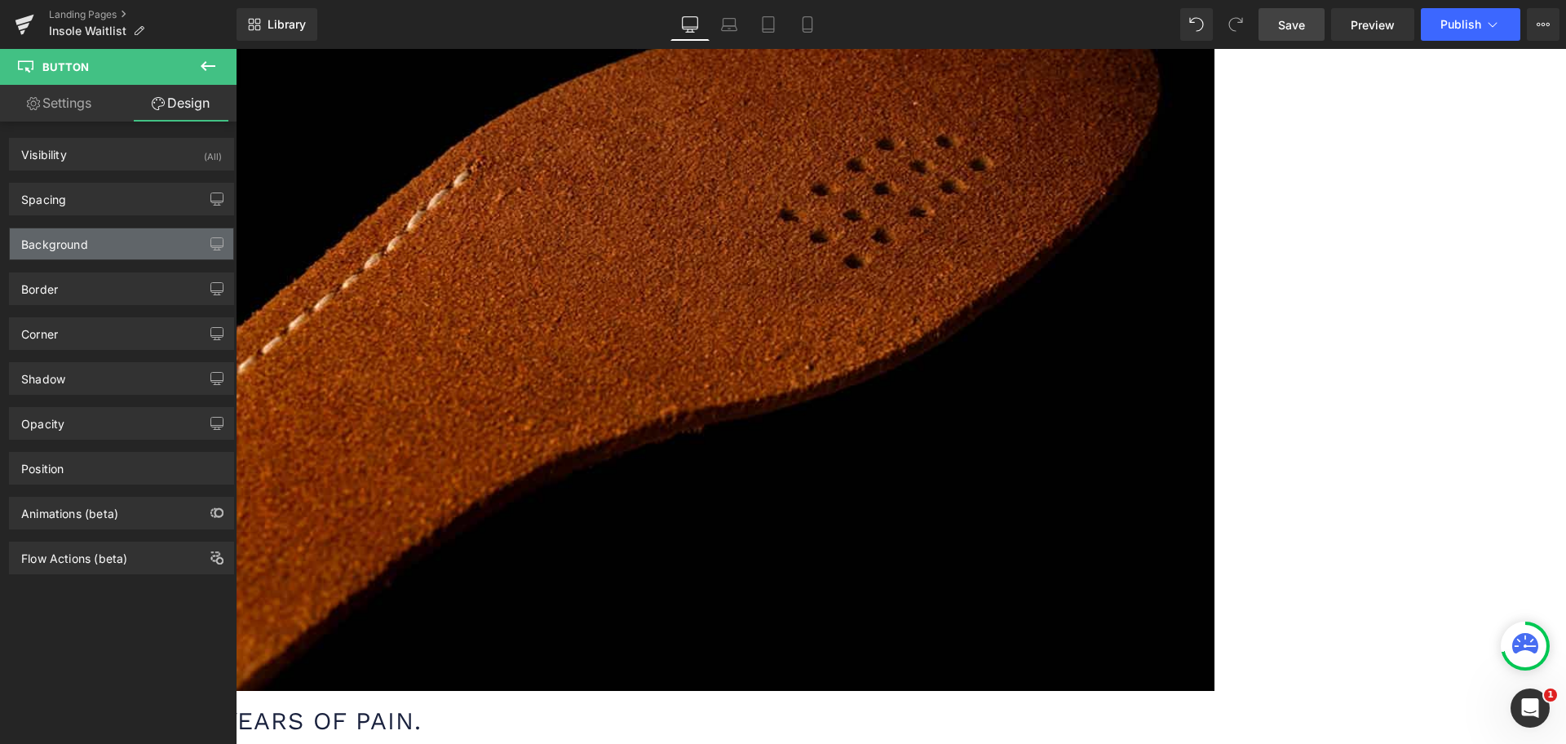
type input "0"
type input "5"
type input "0"
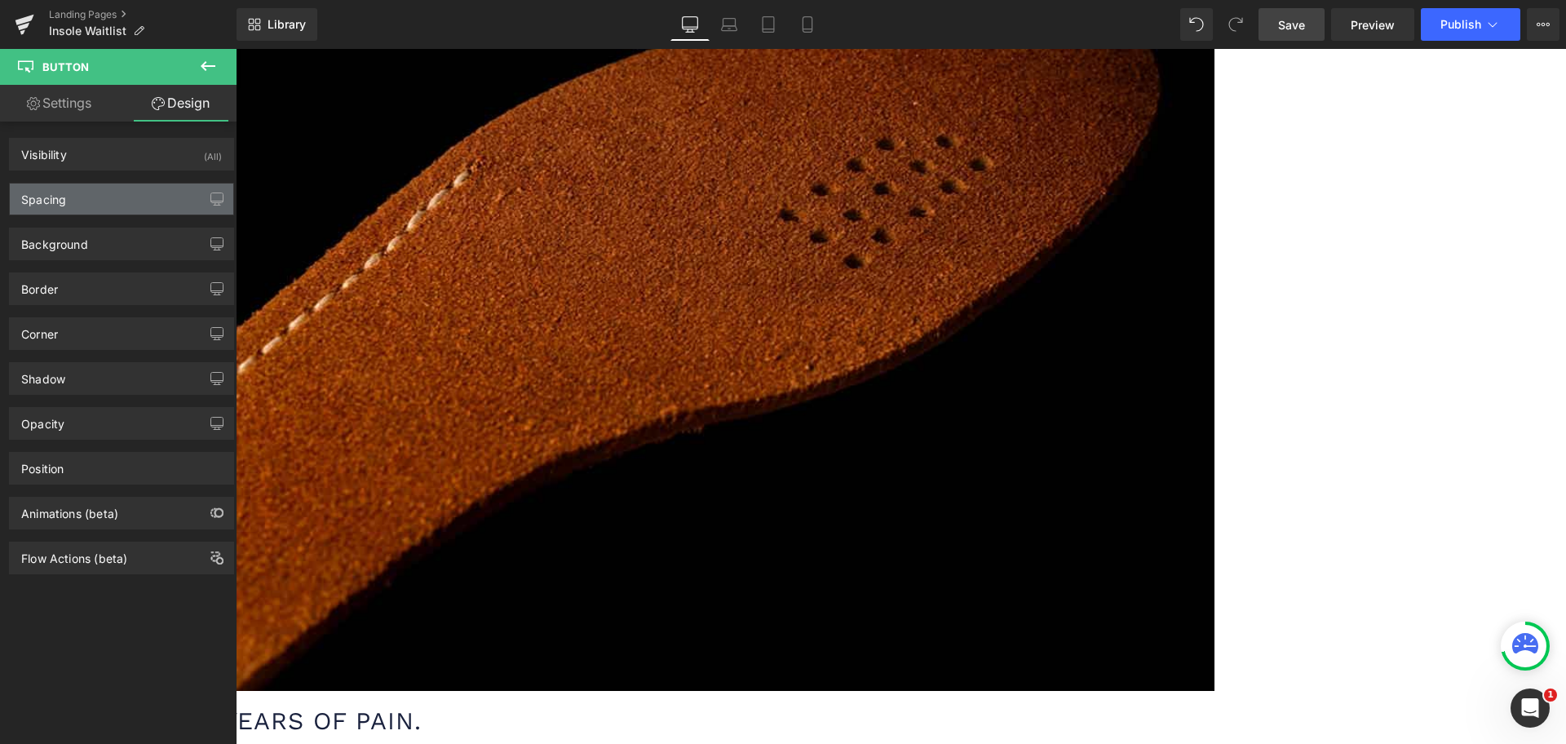
click at [126, 201] on div "Spacing" at bounding box center [121, 198] width 223 height 31
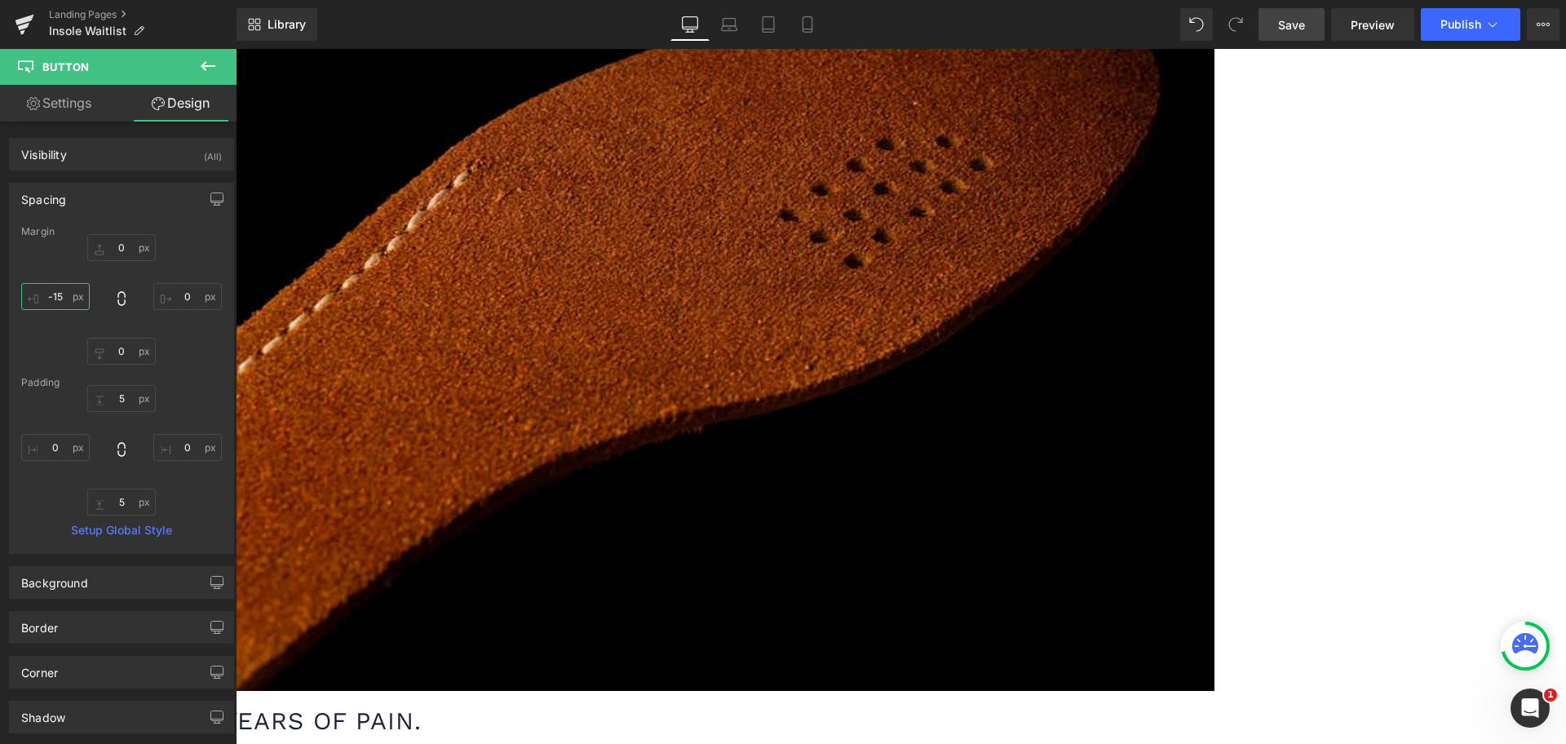
click at [69, 287] on input "-15" at bounding box center [55, 296] width 69 height 27
type input "23"
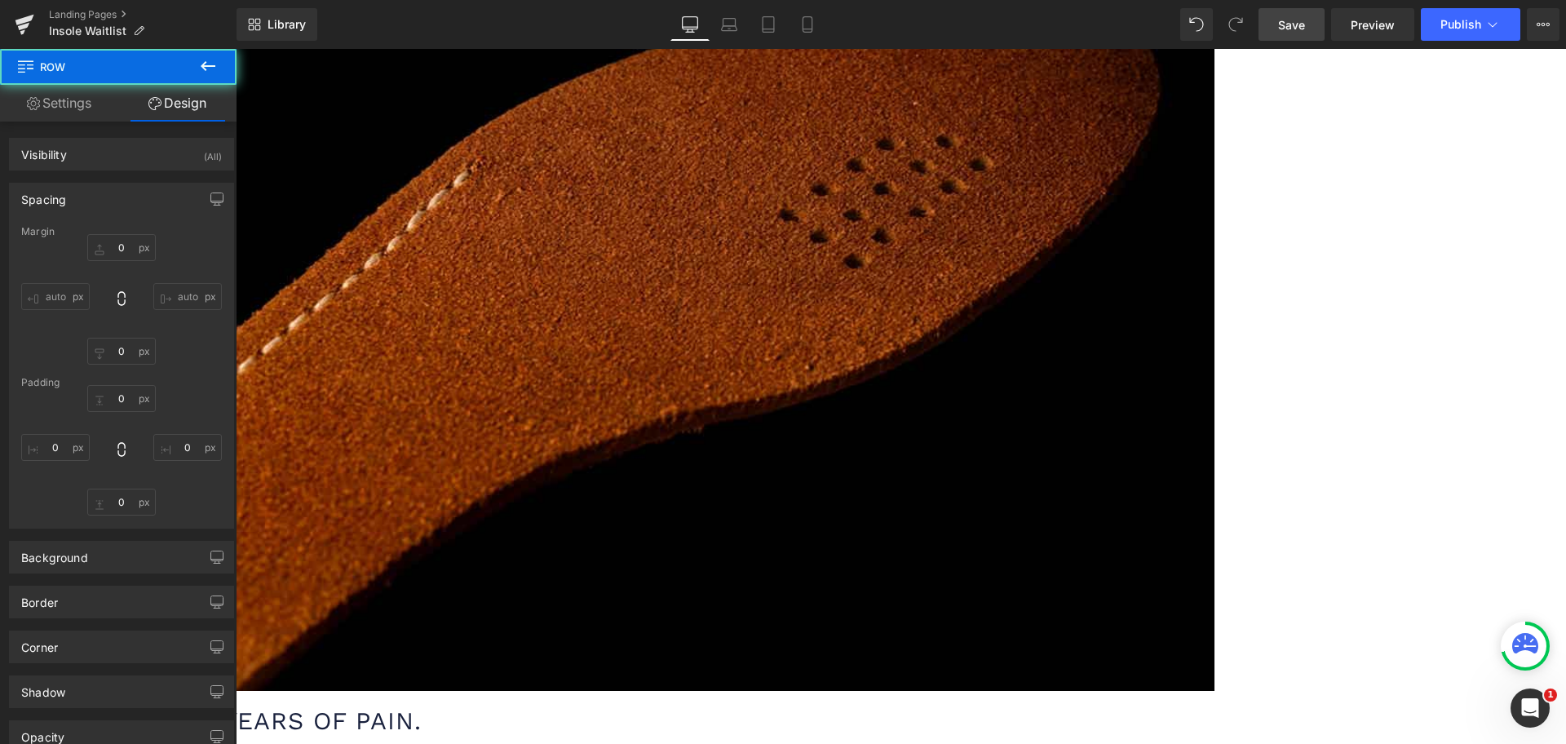
type input "0"
type input "24"
type input "0"
type input "10"
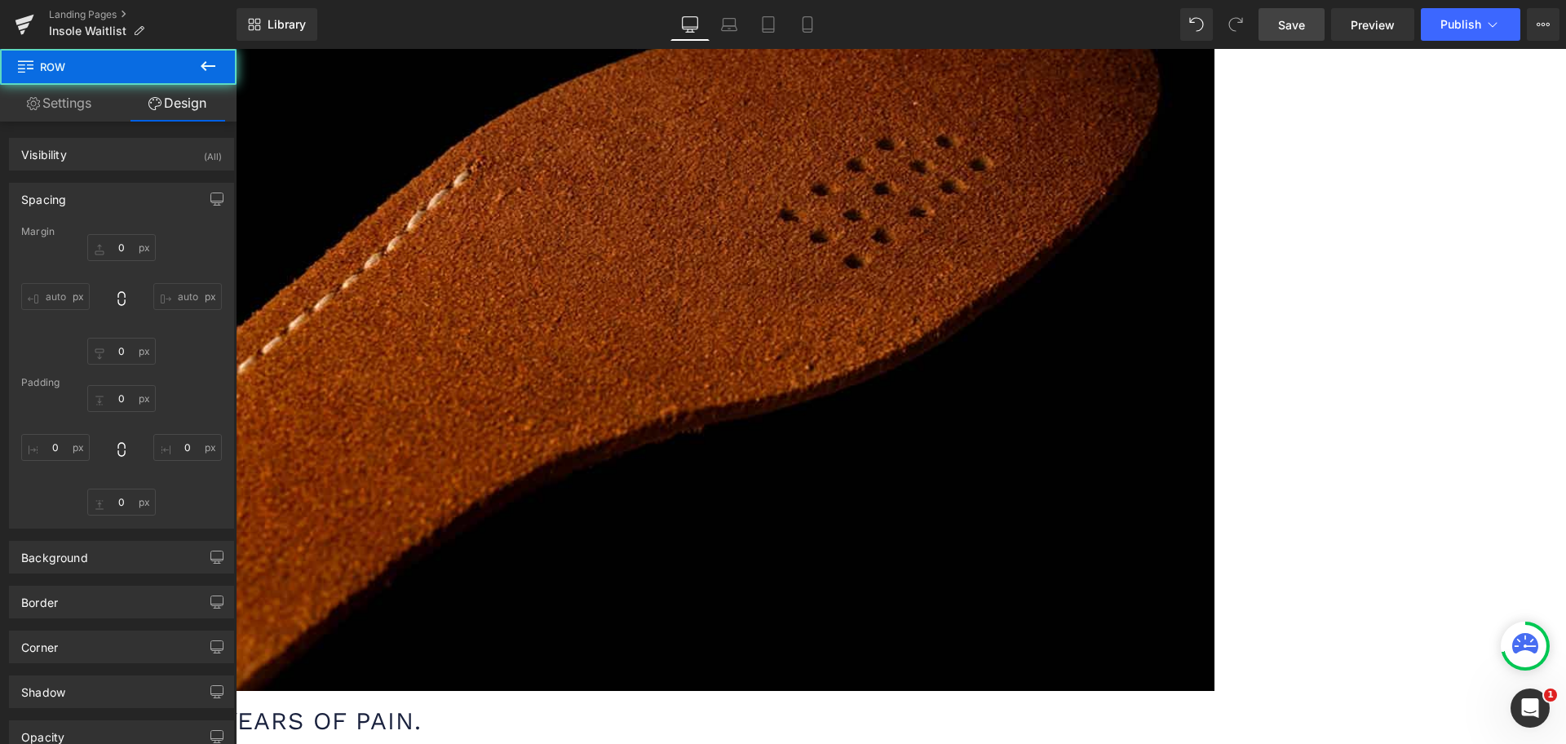
type input "0"
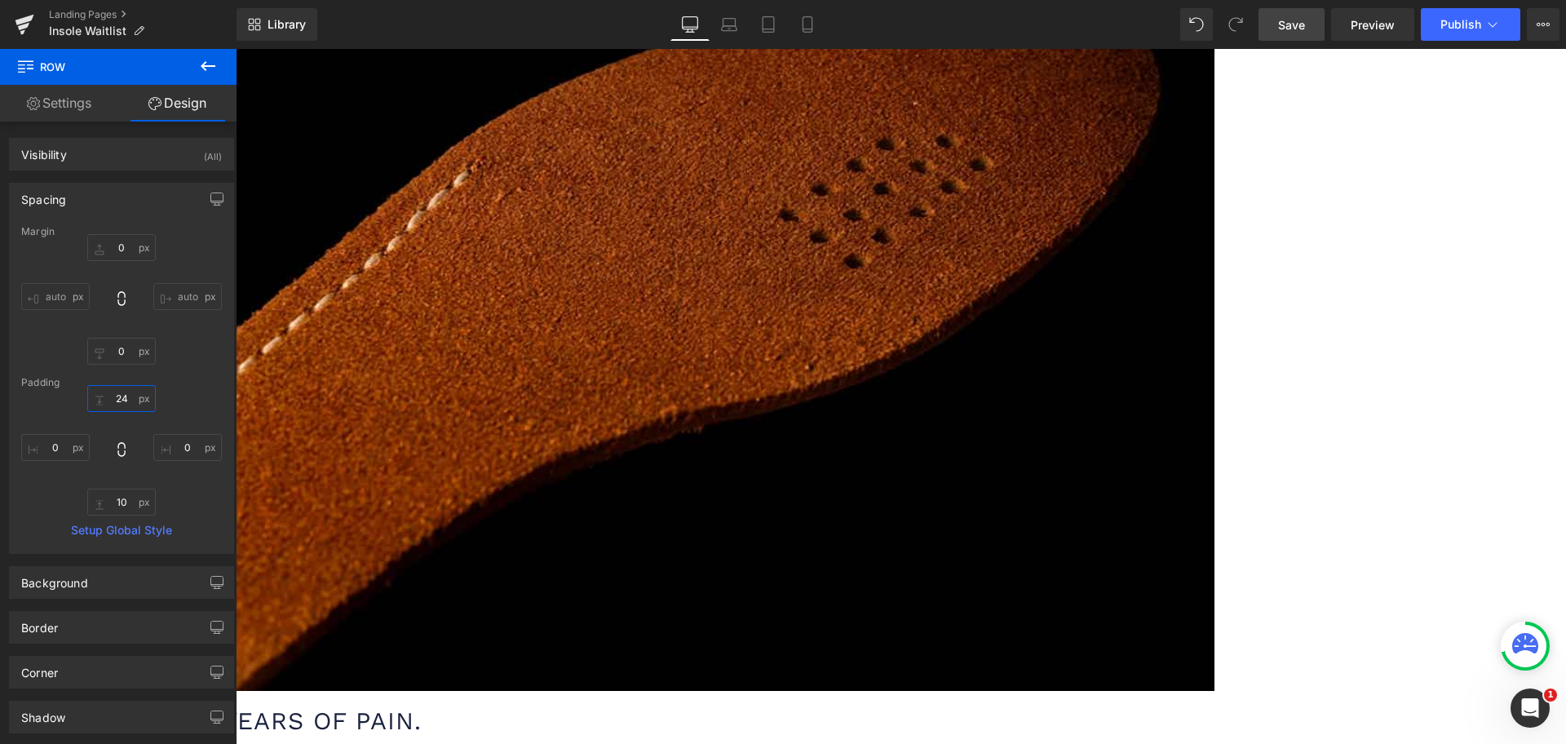
click at [118, 401] on input "24" at bounding box center [121, 398] width 69 height 27
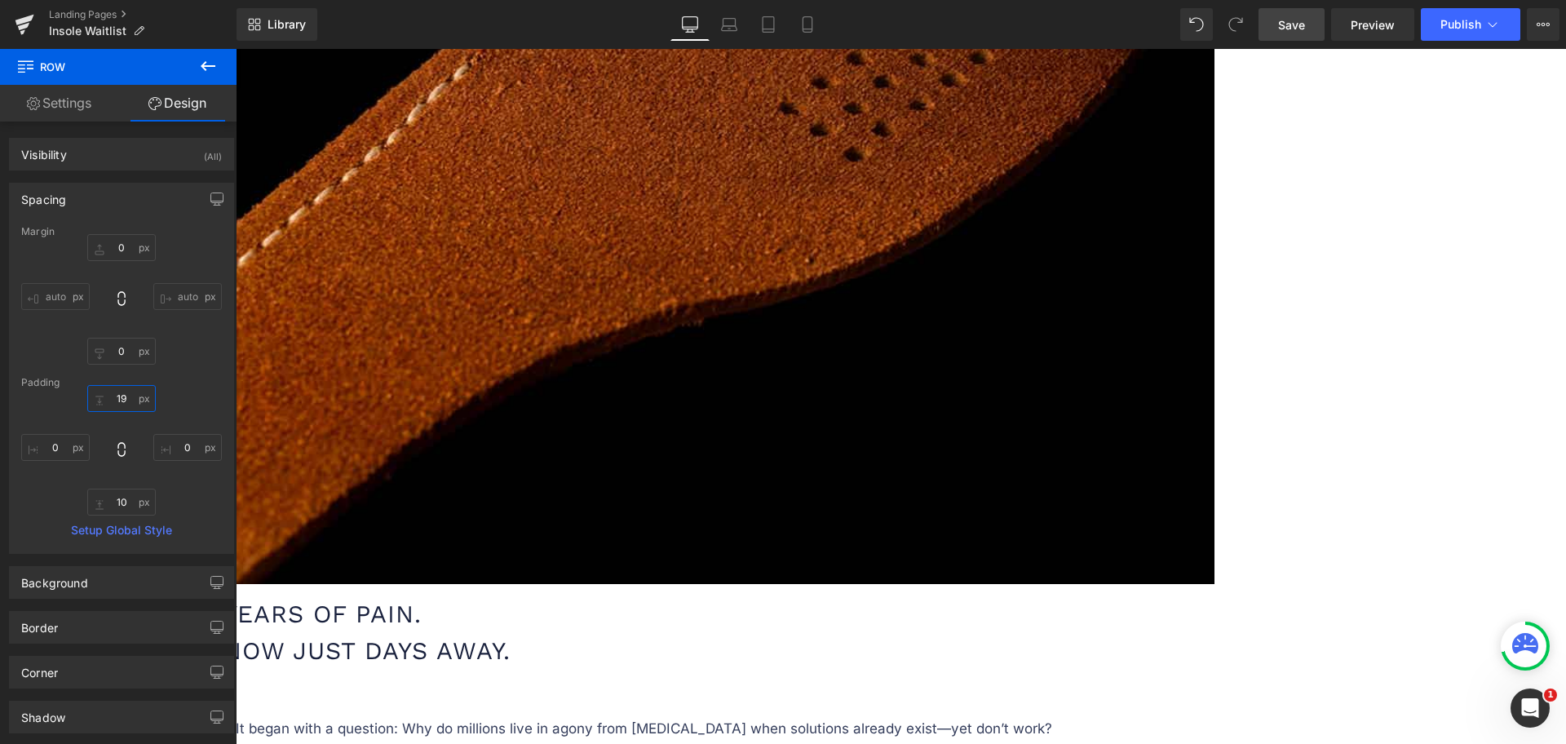
scroll to position [1325, 0]
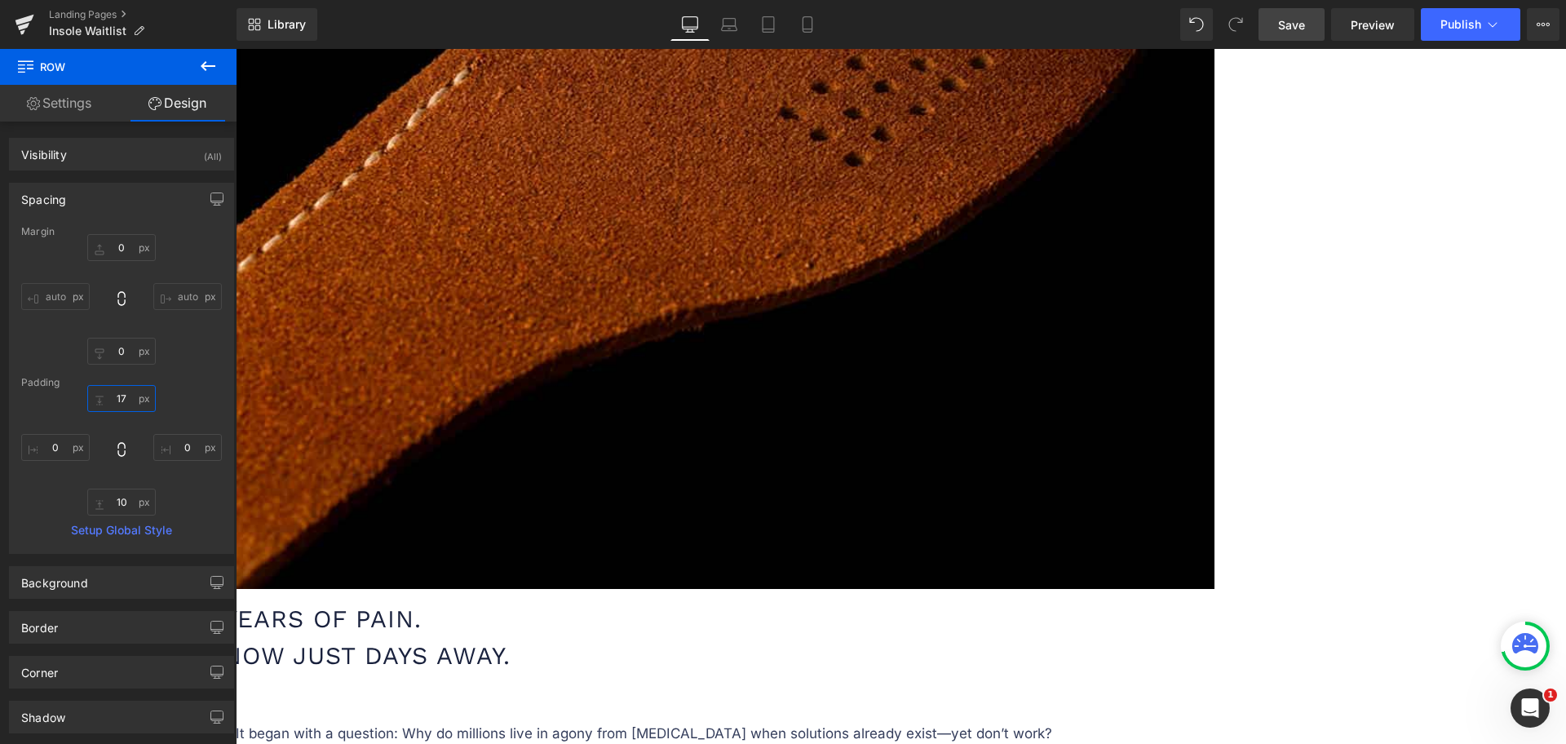
click at [117, 398] on input "17" at bounding box center [121, 398] width 69 height 27
click at [122, 399] on input "0" at bounding box center [121, 398] width 69 height 27
click at [122, 399] on input "2" at bounding box center [121, 398] width 69 height 27
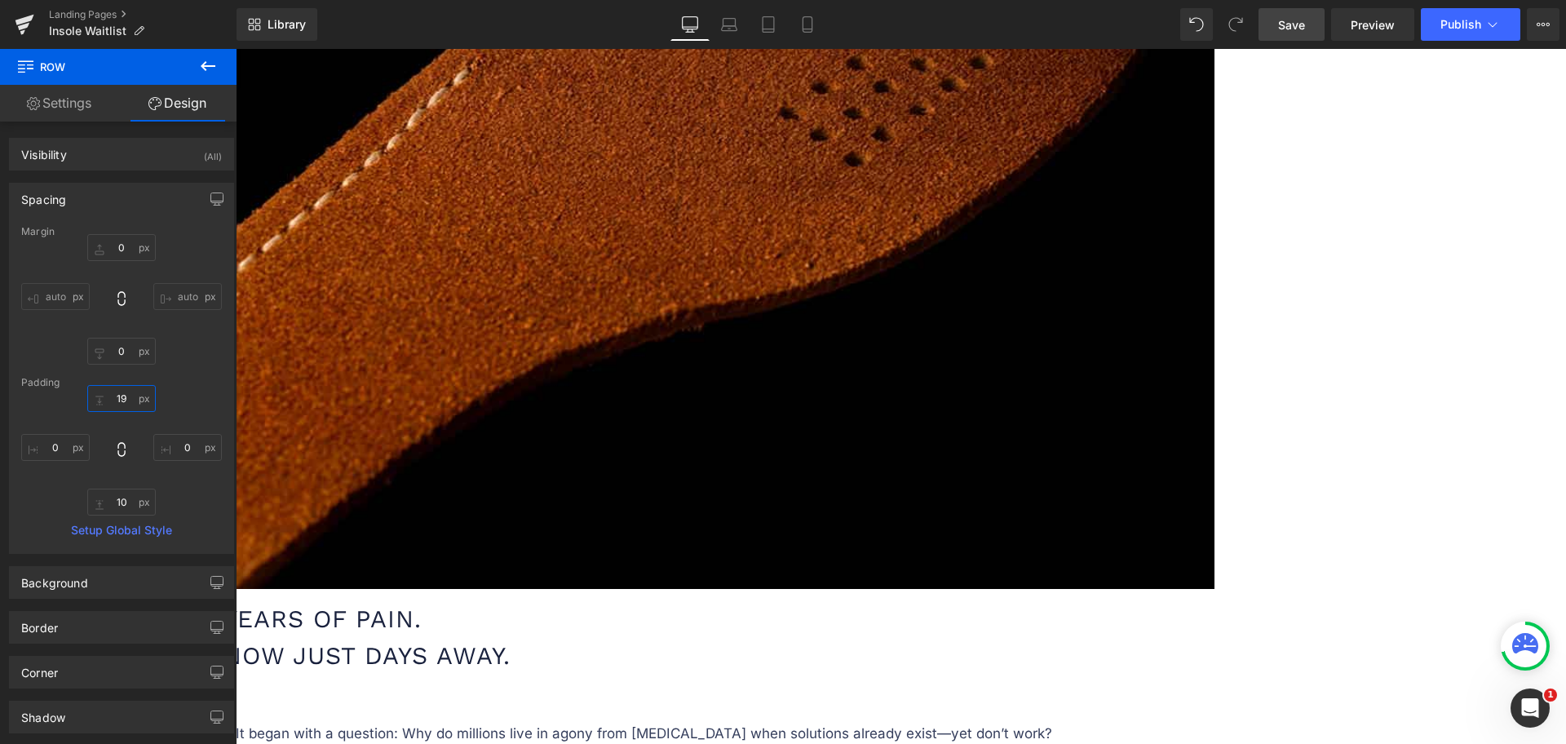
type input "19"
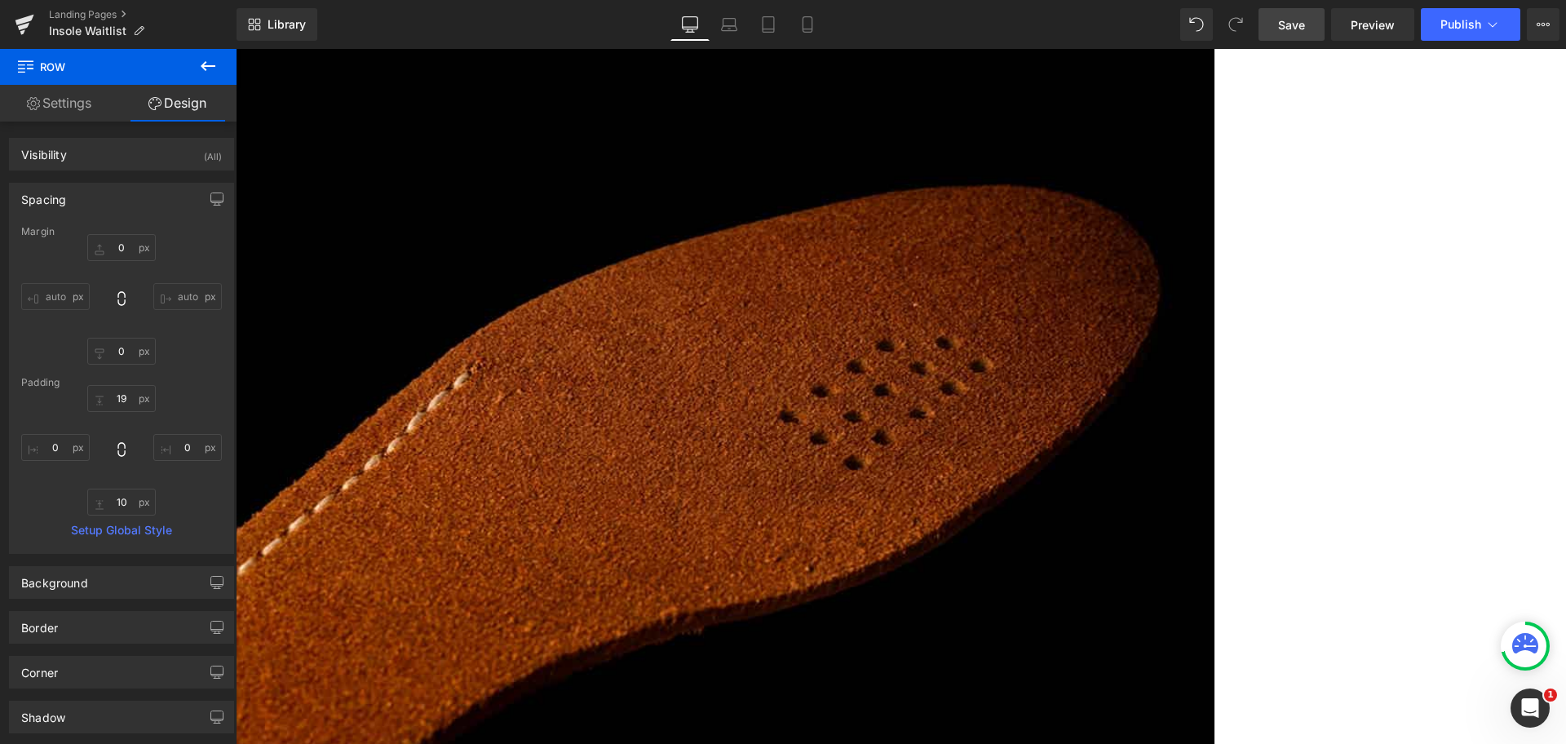
scroll to position [1019, 0]
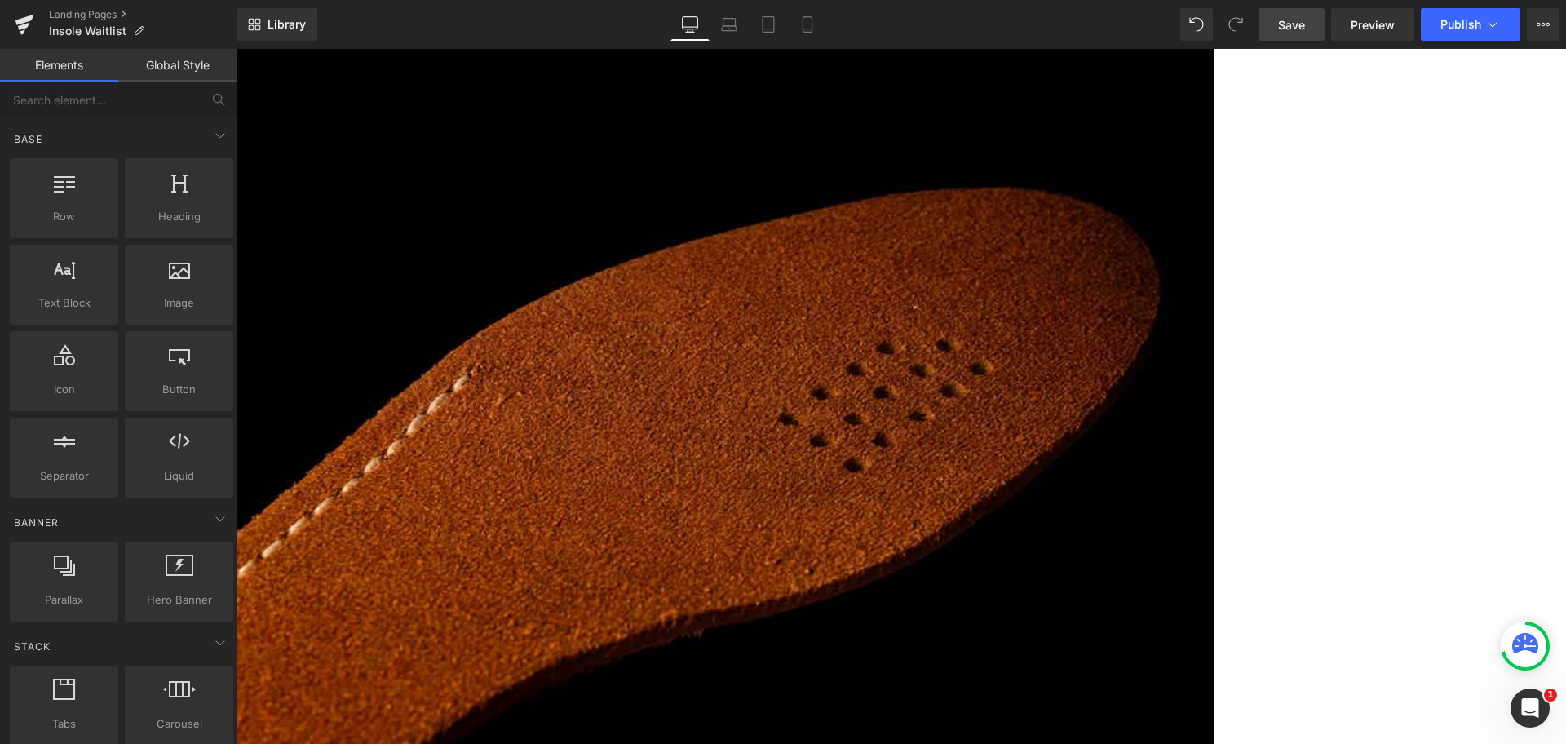
click at [236, 49] on icon at bounding box center [236, 49] width 0 height 0
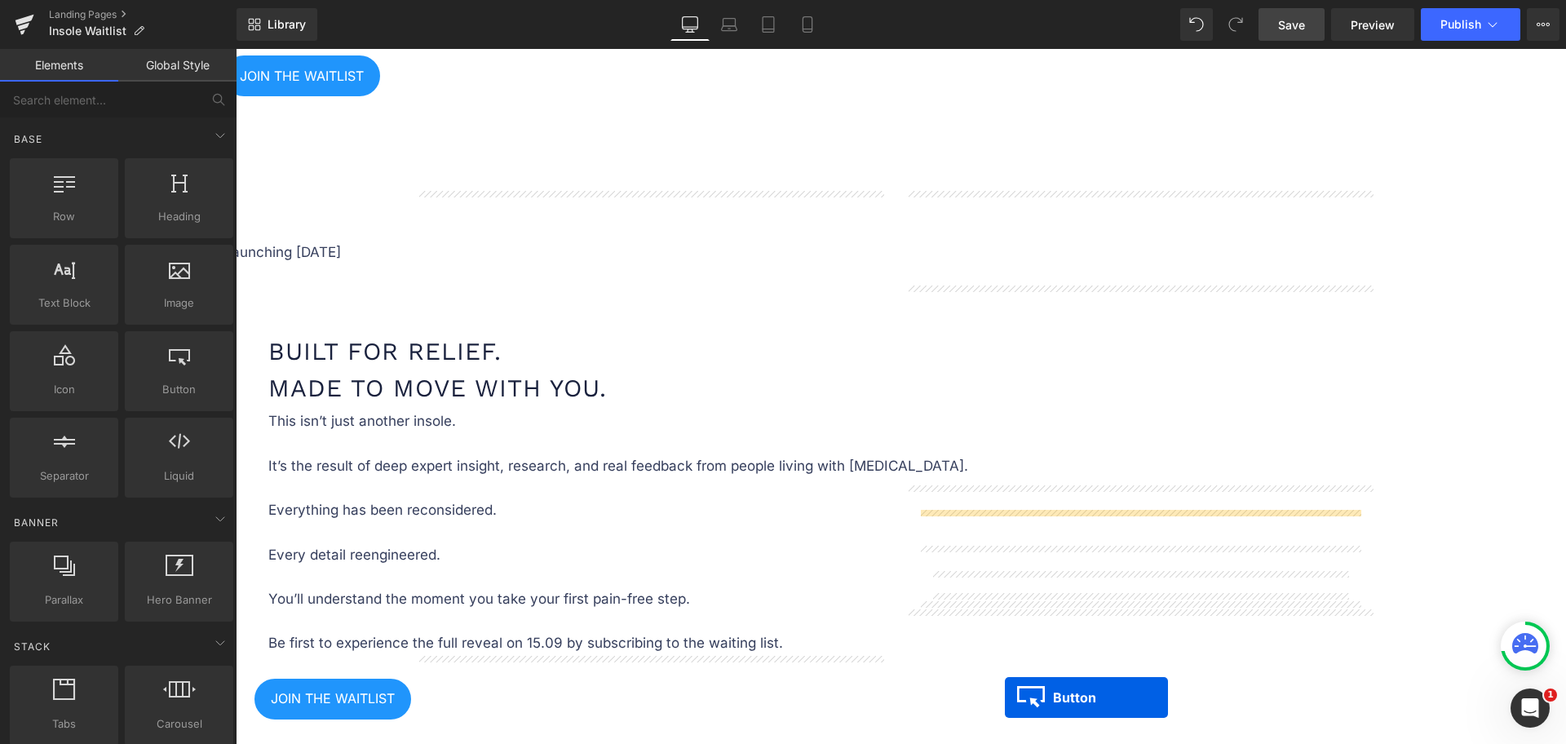
scroll to position [2267, 0]
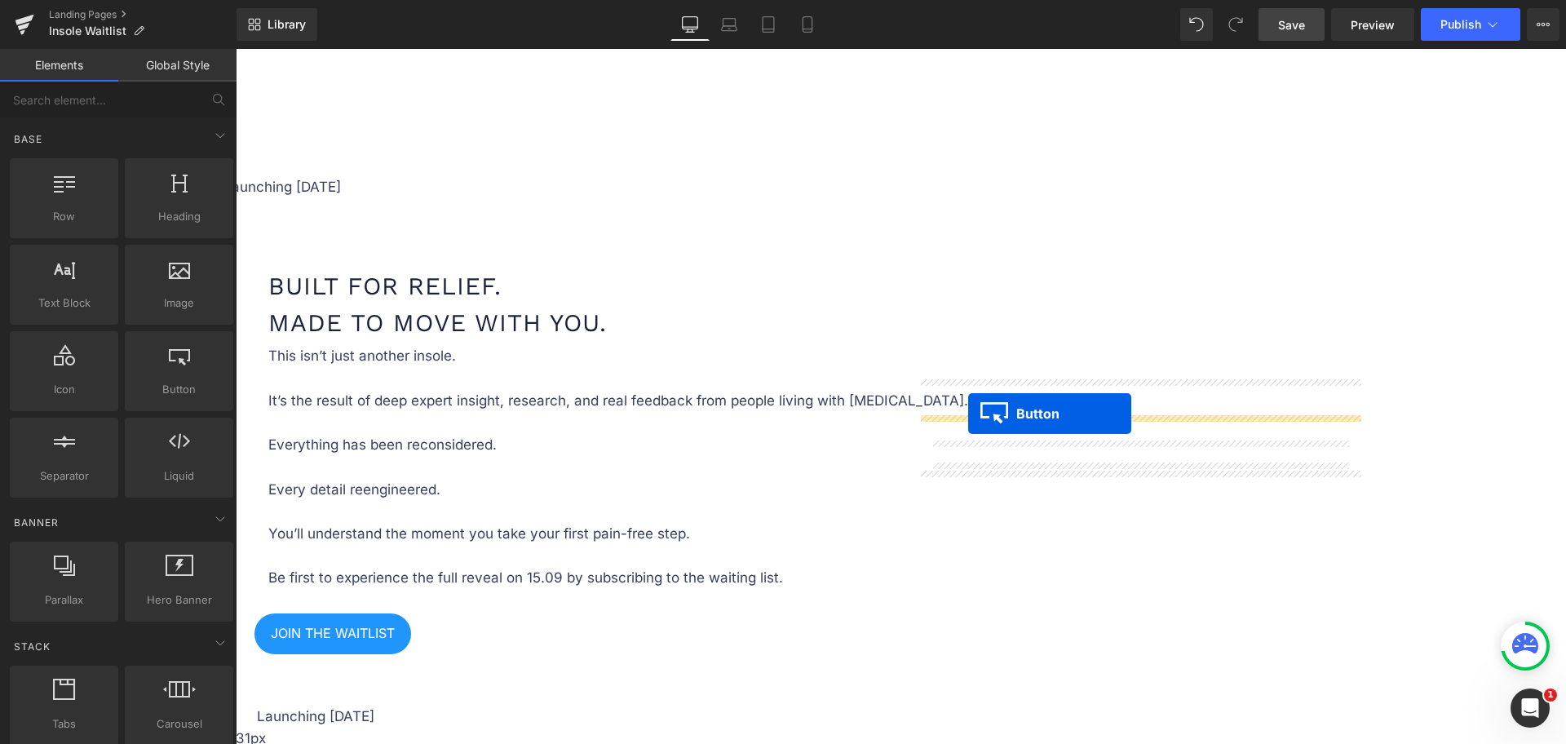
drag, startPoint x: 953, startPoint y: 170, endPoint x: 968, endPoint y: 413, distance: 244.3
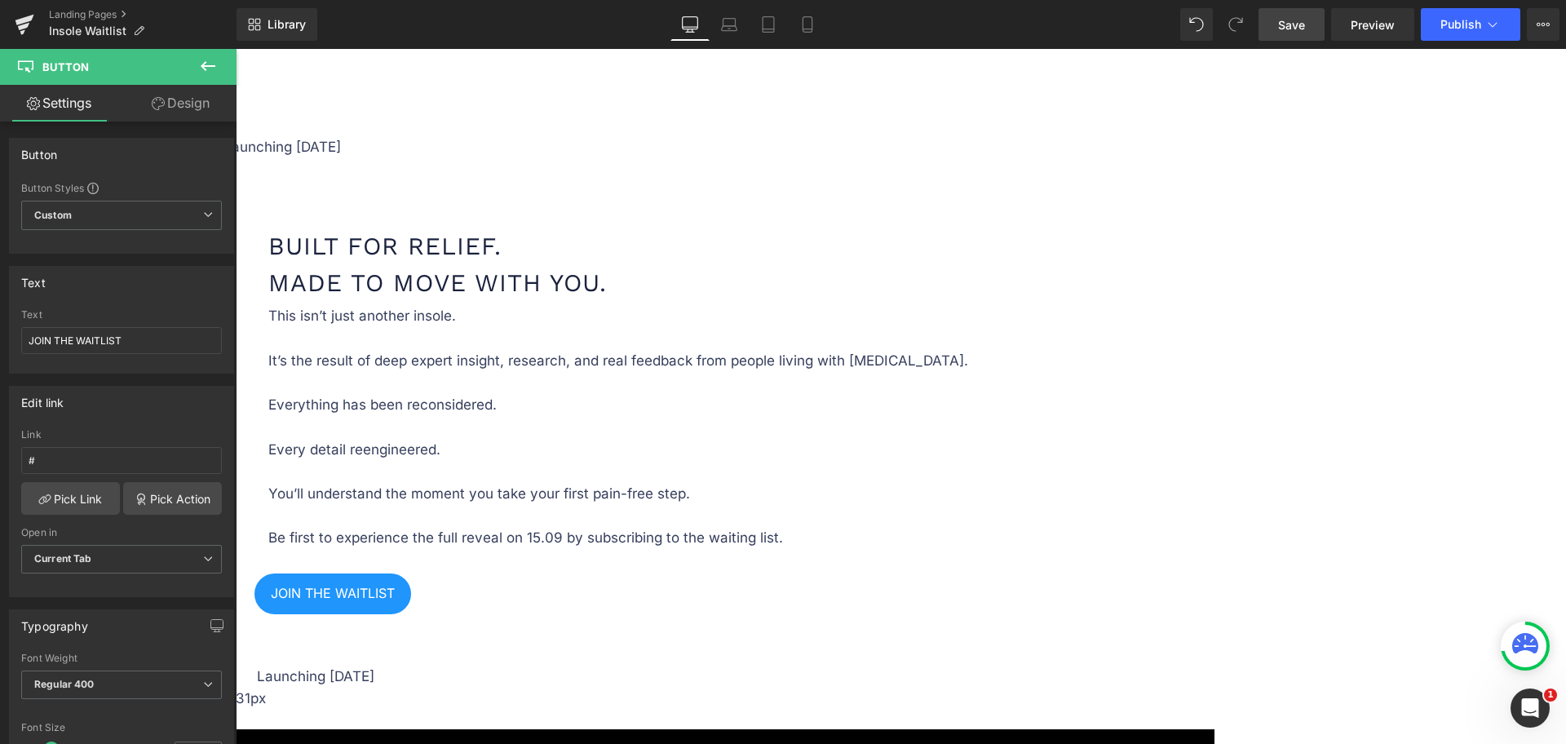
click at [236, 49] on icon at bounding box center [236, 49] width 0 height 0
click at [236, 49] on link at bounding box center [236, 49] width 0 height 0
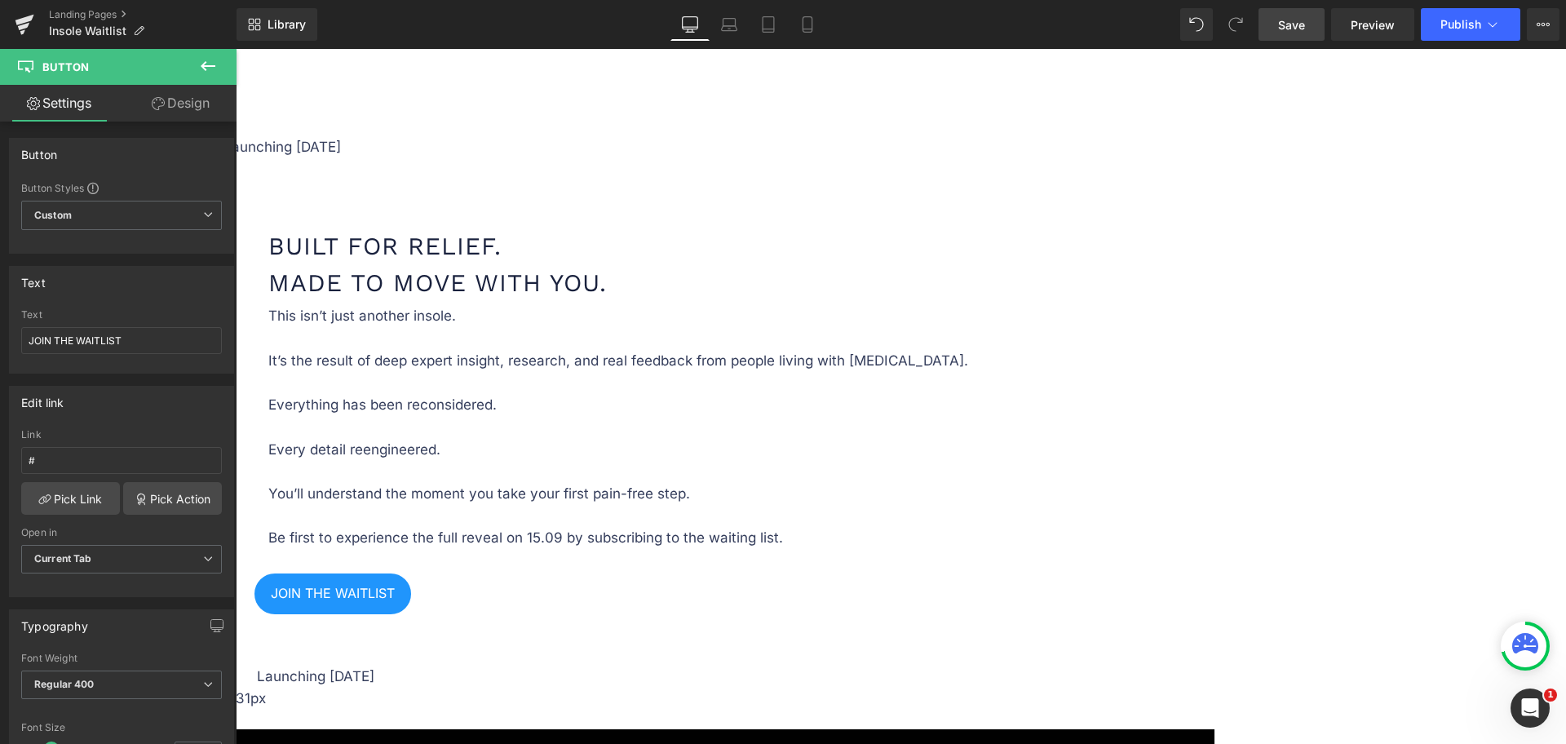
drag, startPoint x: 1070, startPoint y: 382, endPoint x: 1071, endPoint y: 361, distance: 20.4
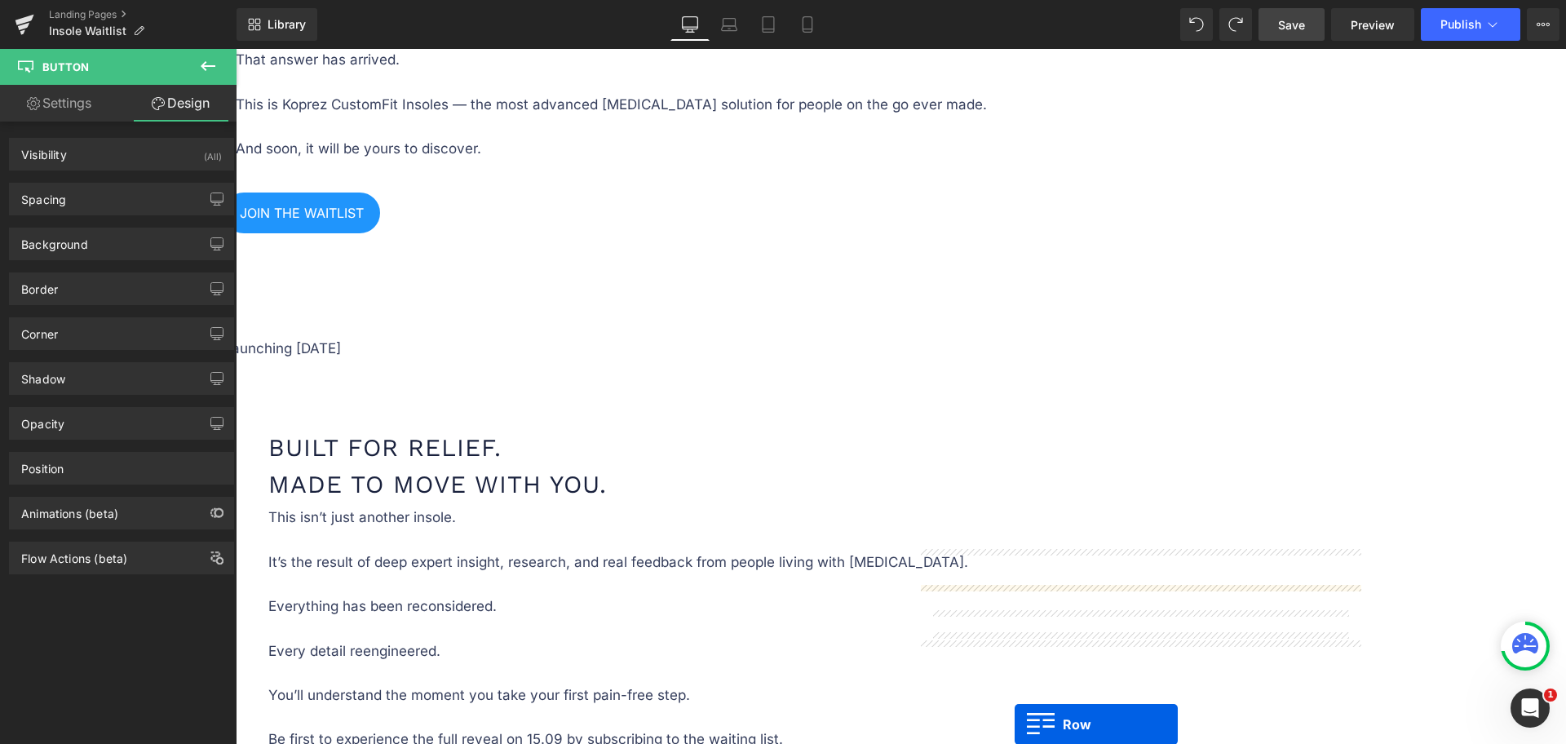
scroll to position [2130, 0]
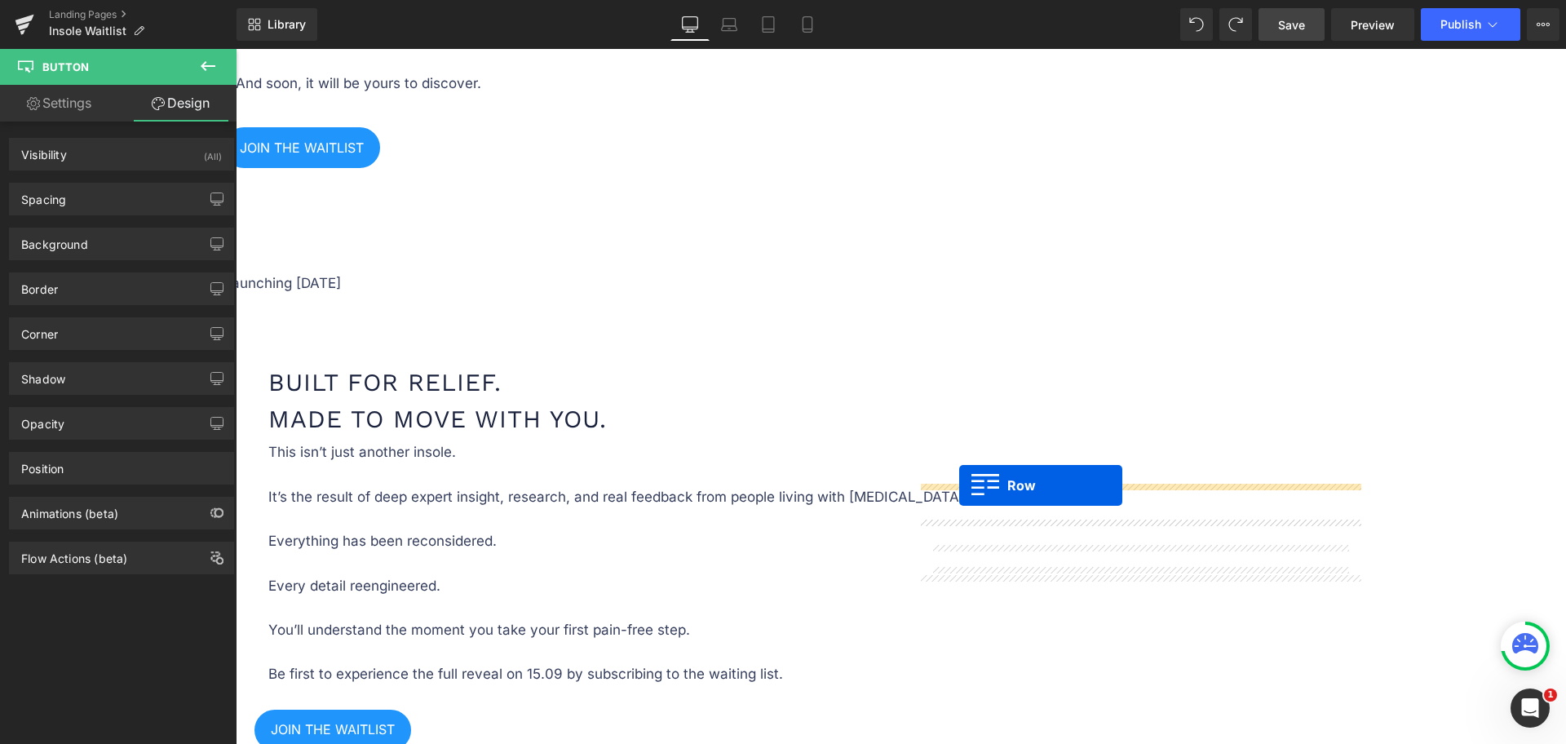
drag, startPoint x: 920, startPoint y: 373, endPoint x: 959, endPoint y: 485, distance: 118.4
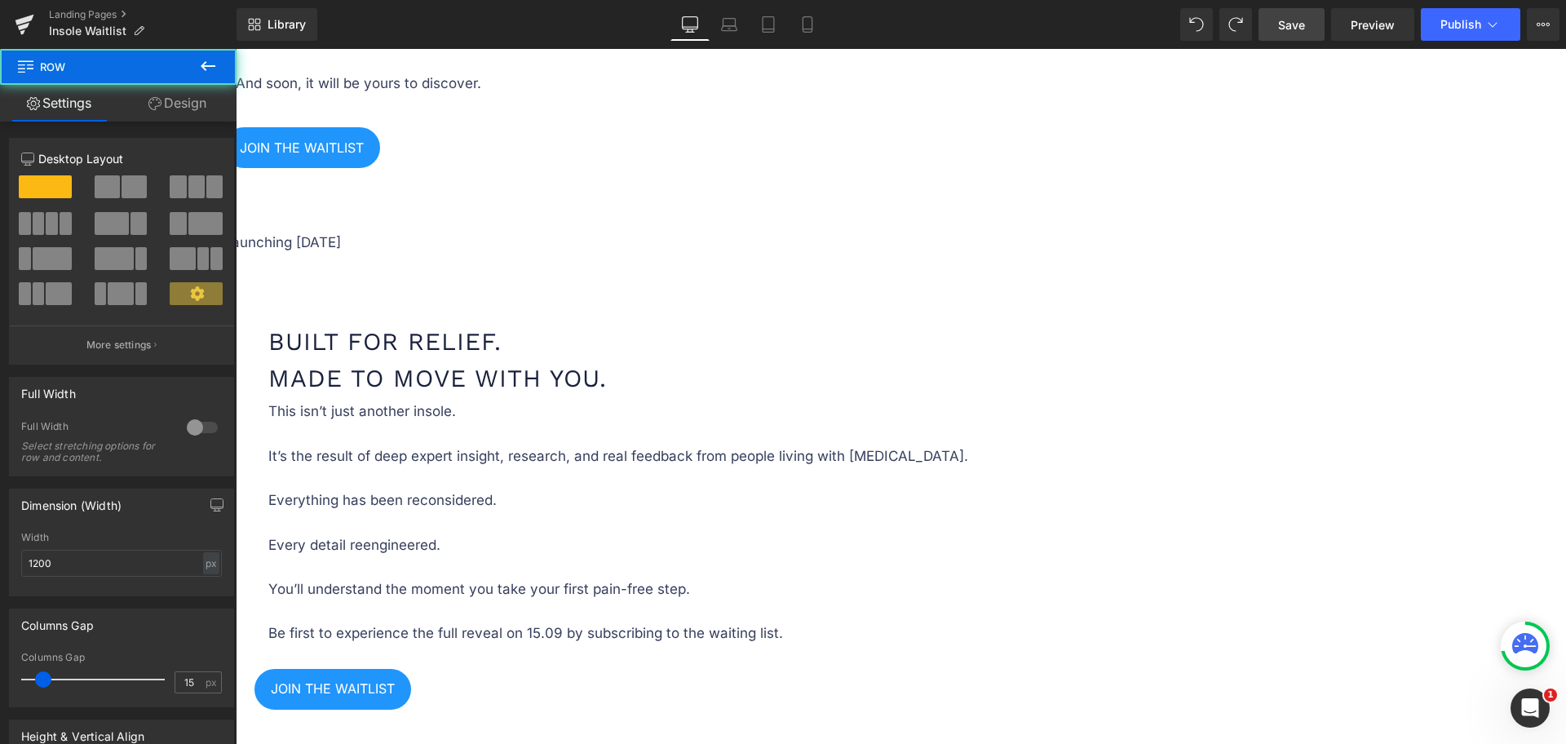
scroll to position [2112, 0]
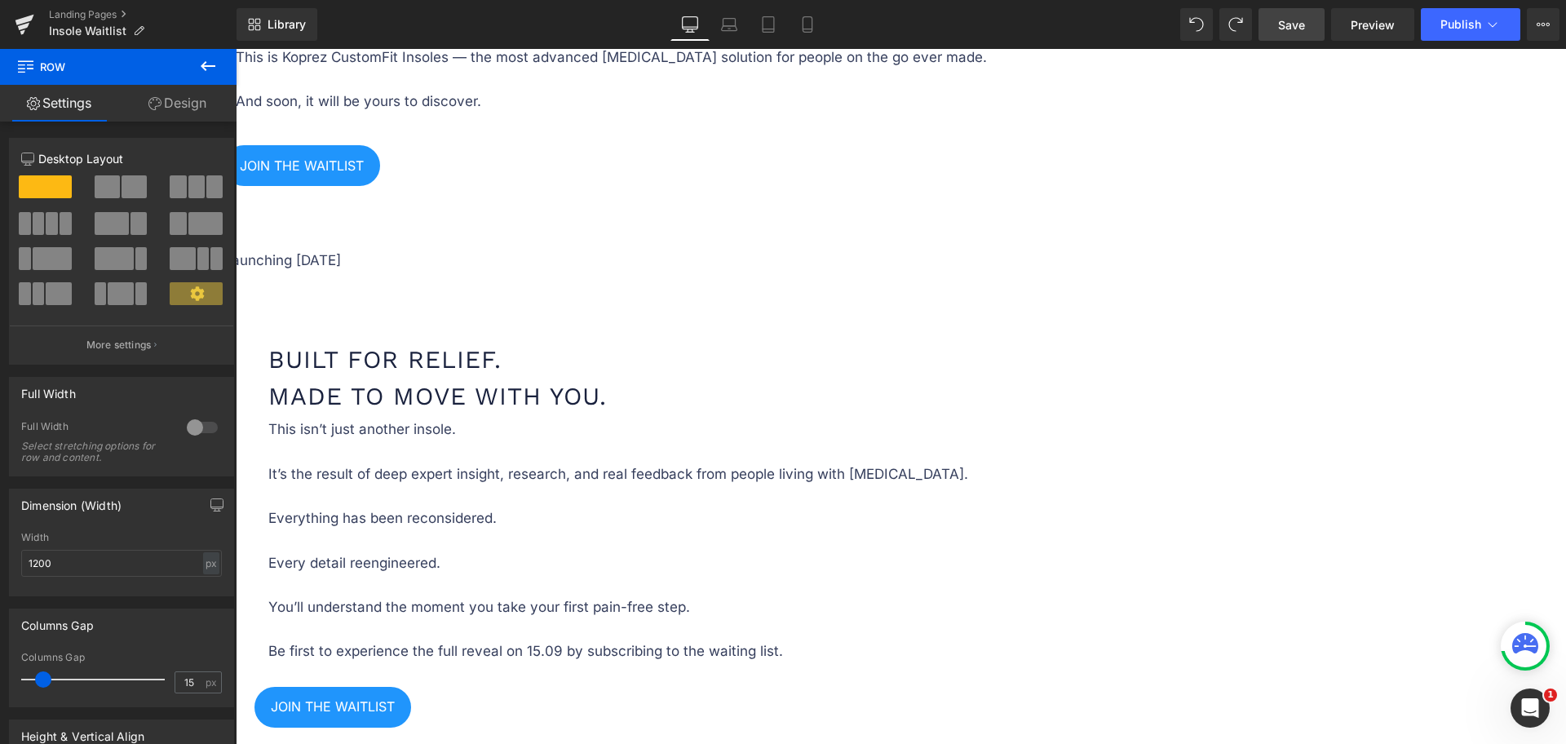
click at [236, 49] on link at bounding box center [236, 49] width 0 height 0
click at [236, 49] on icon at bounding box center [236, 49] width 0 height 0
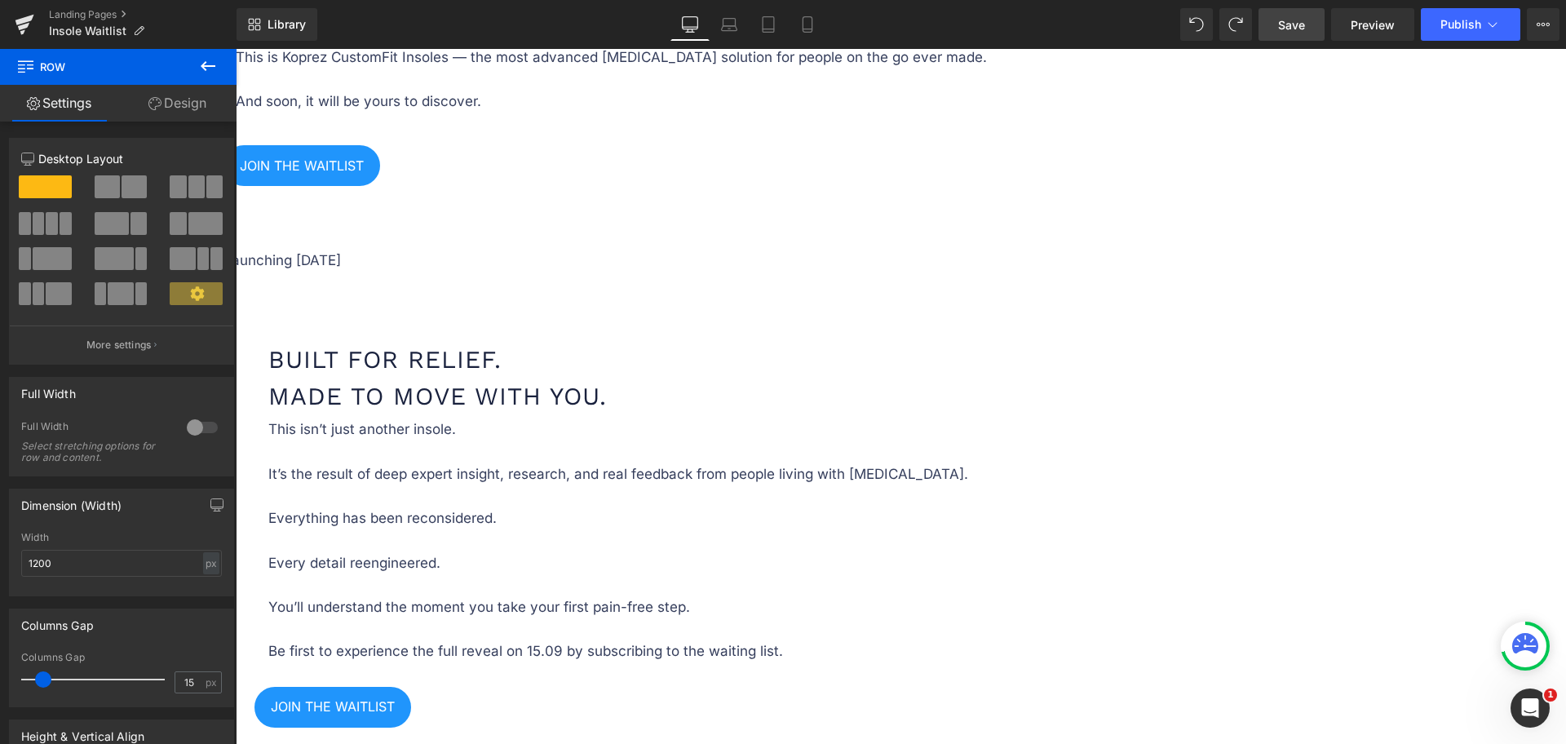
drag, startPoint x: 1085, startPoint y: 546, endPoint x: 1085, endPoint y: 523, distance: 23.7
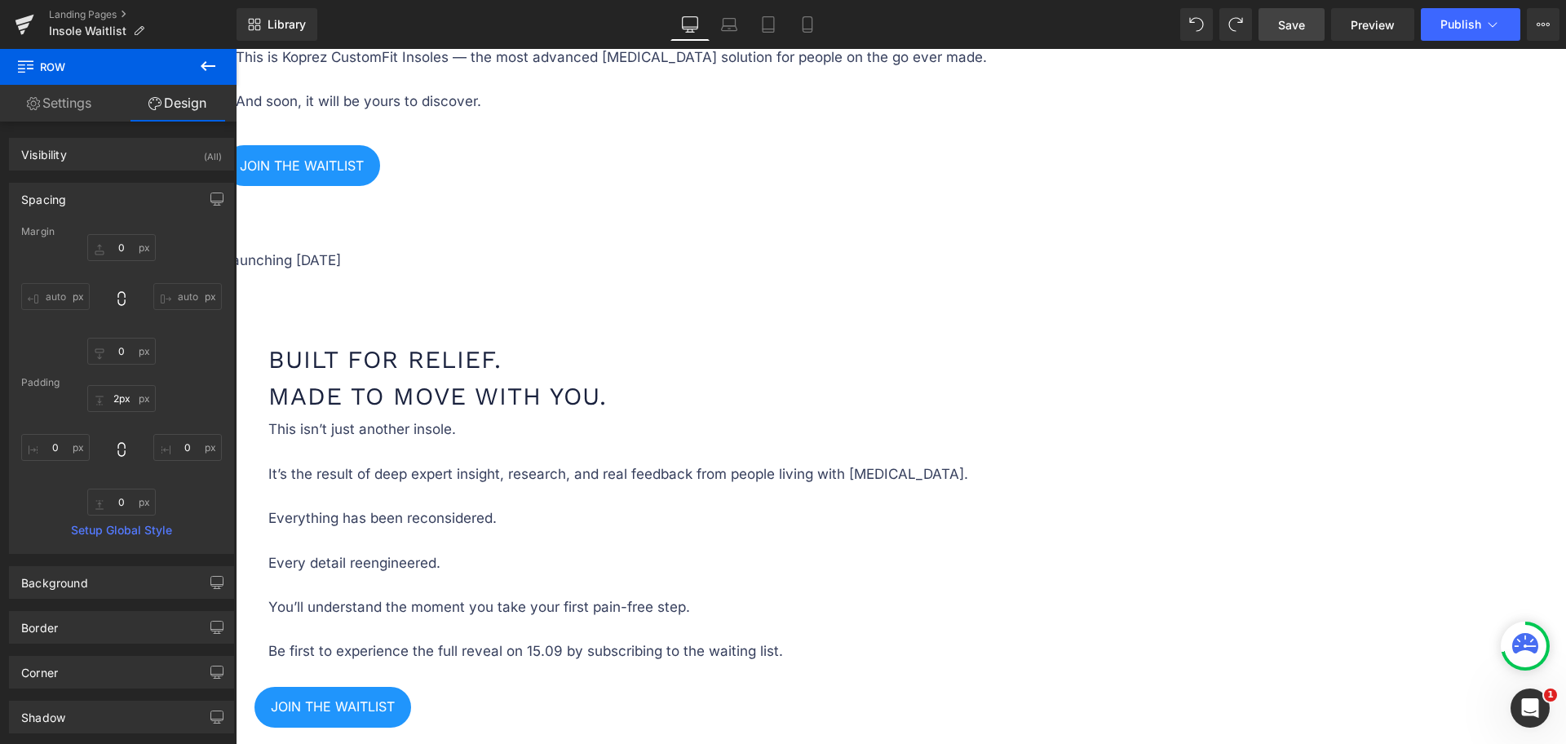
type input "0px"
drag, startPoint x: 1138, startPoint y: 499, endPoint x: 1154, endPoint y: 474, distance: 29.7
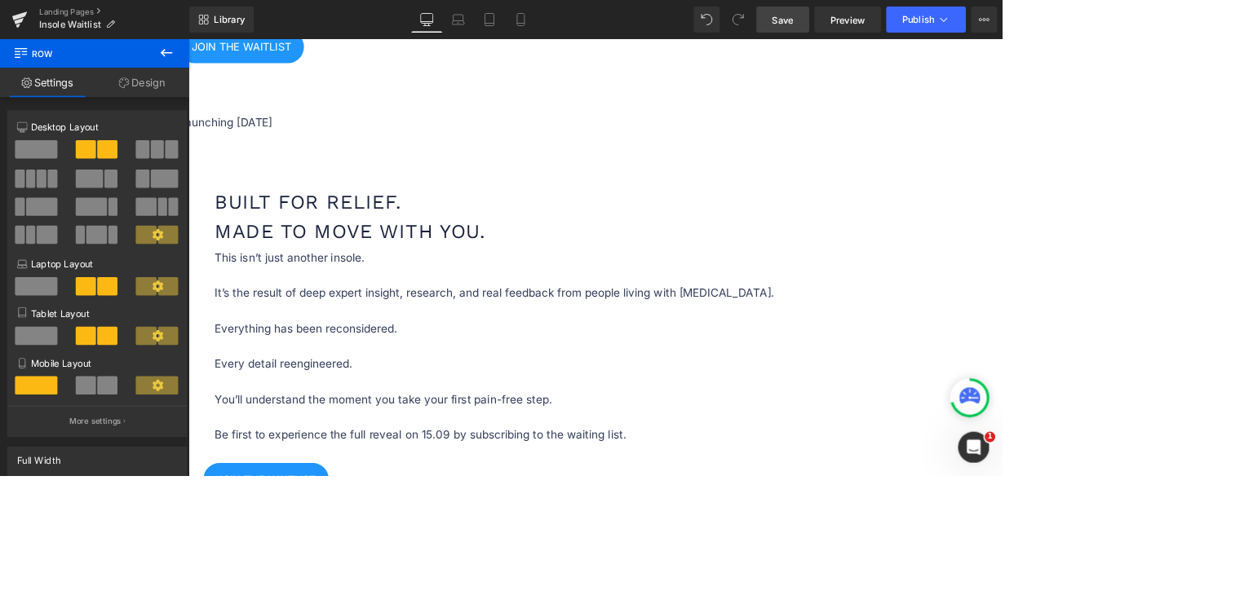
scroll to position [2004, 0]
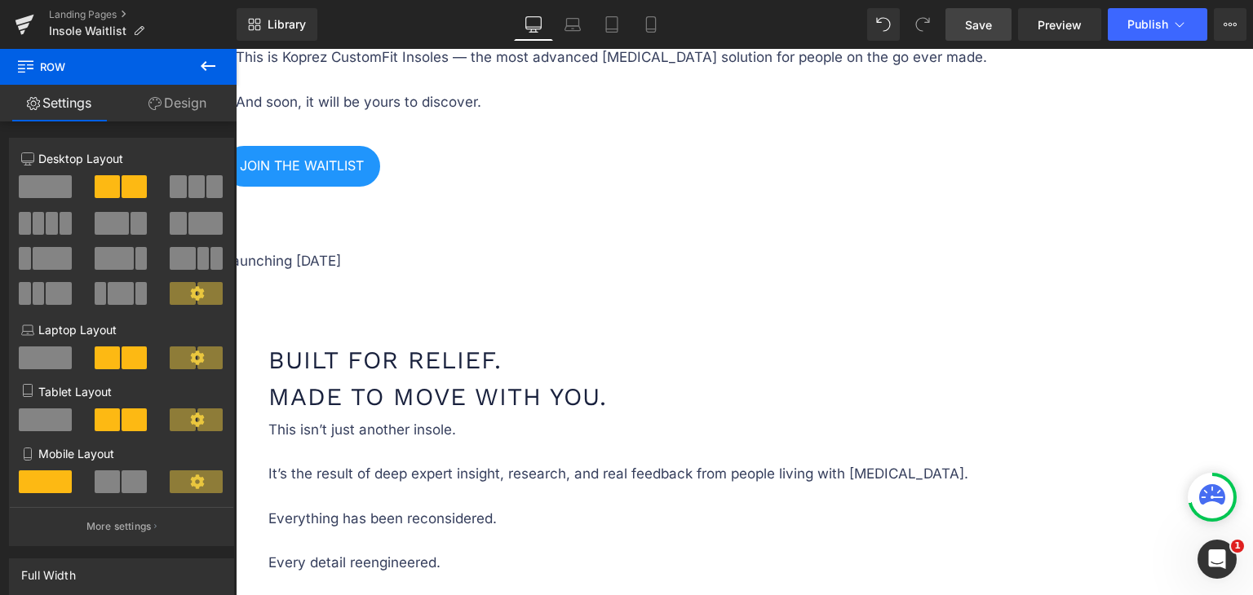
click at [916, 30] on span at bounding box center [922, 24] width 33 height 33
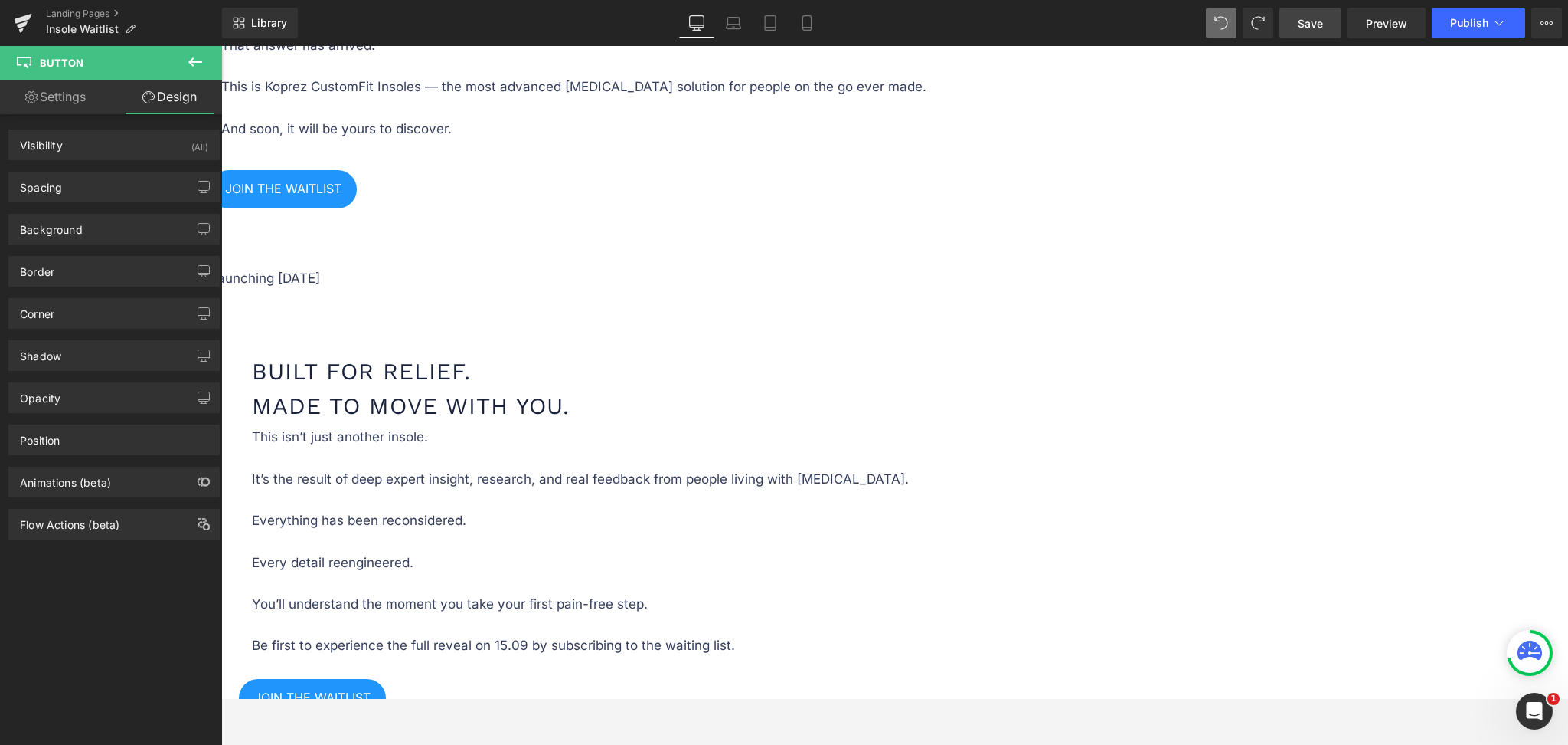
scroll to position [2217, 0]
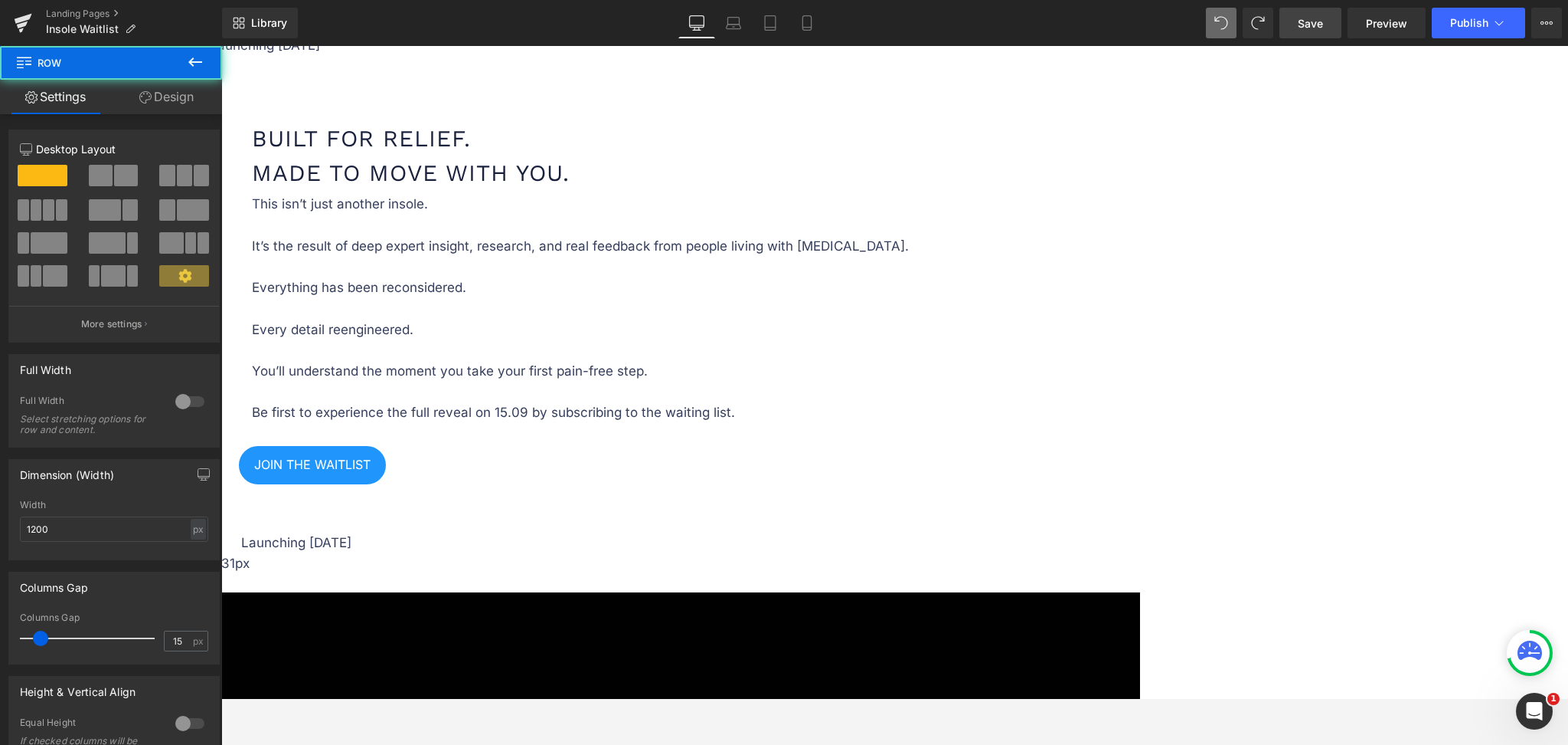
drag, startPoint x: 1048, startPoint y: 276, endPoint x: 1052, endPoint y: 261, distance: 15.5
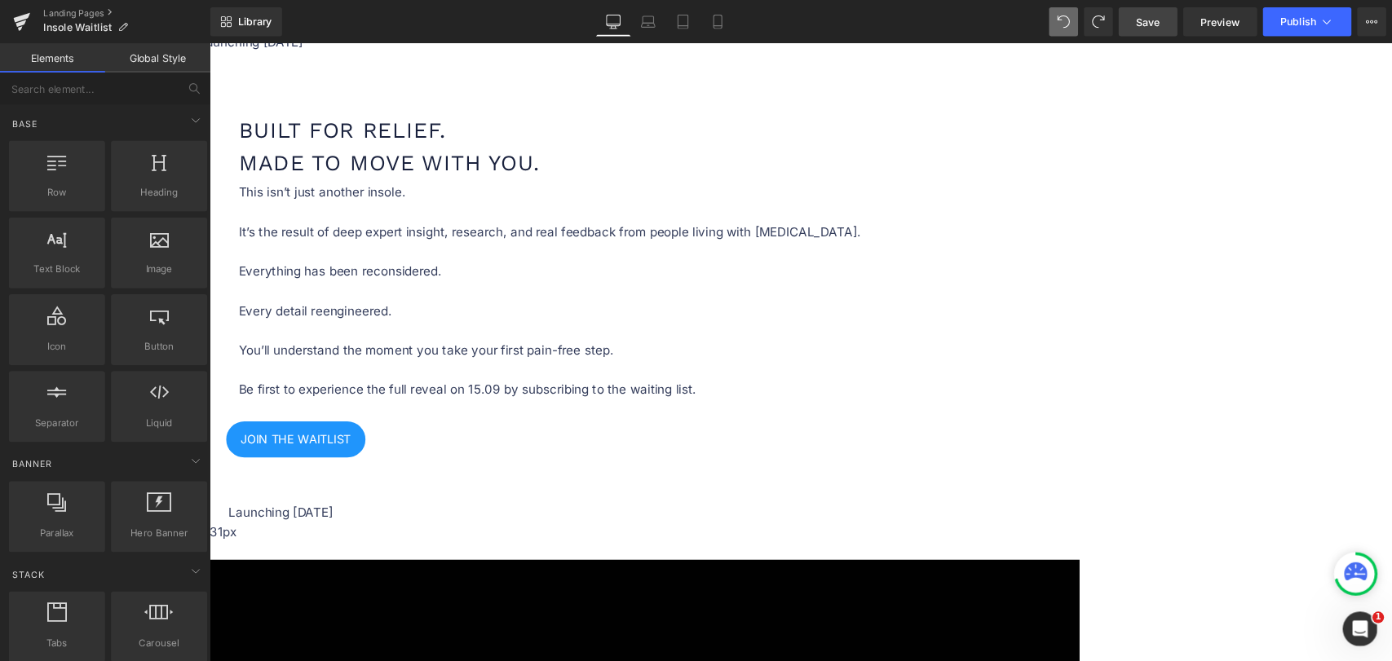
scroll to position [2265, 0]
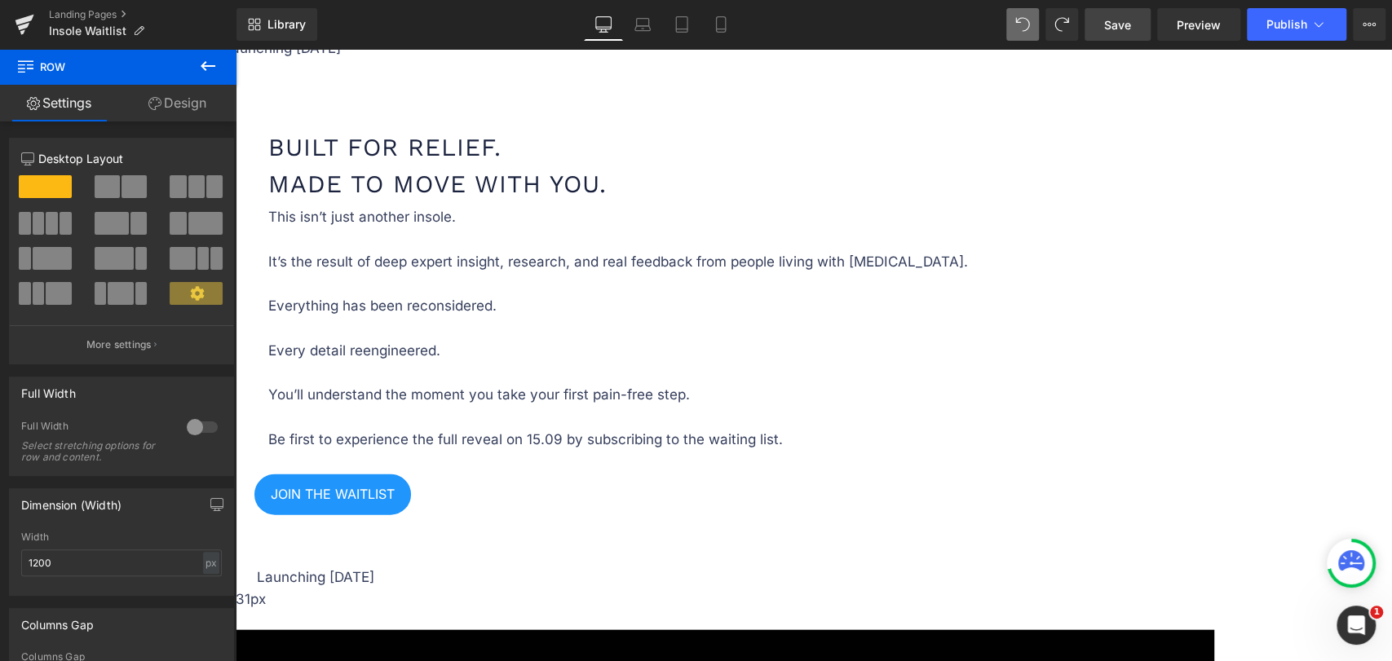
drag, startPoint x: 1037, startPoint y: 341, endPoint x: 1041, endPoint y: 317, distance: 23.9
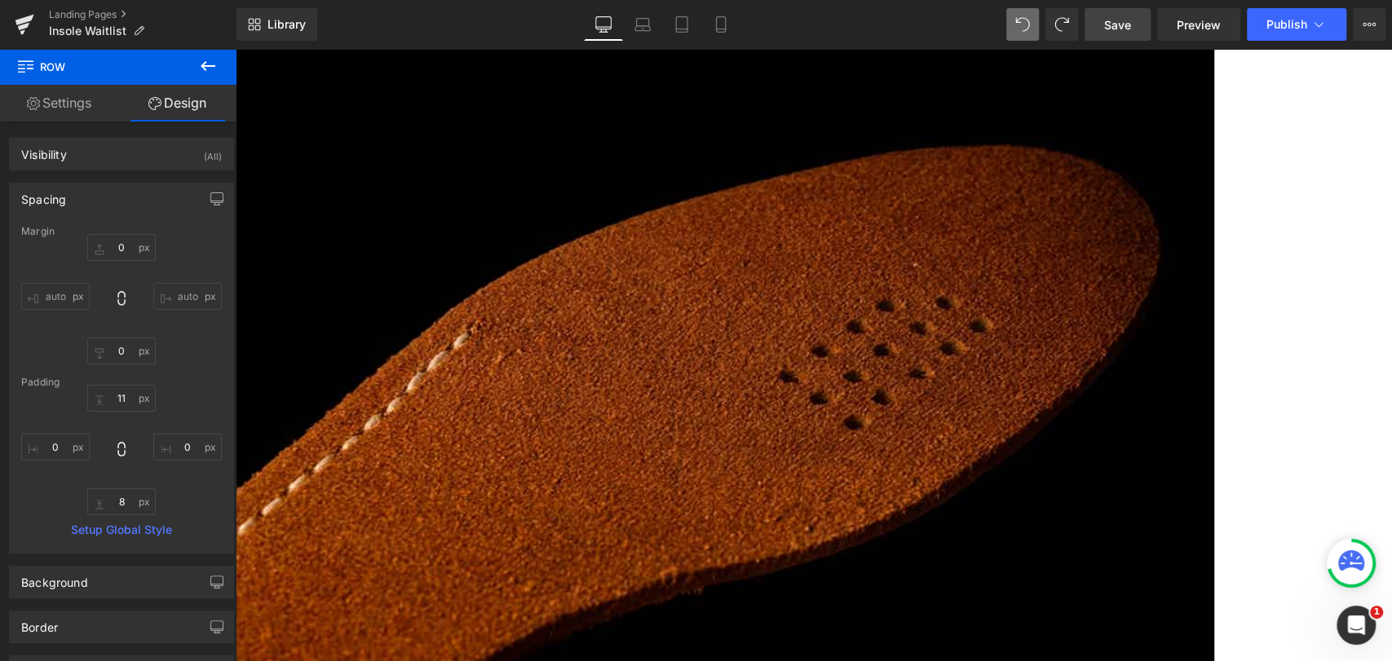
scroll to position [997, 0]
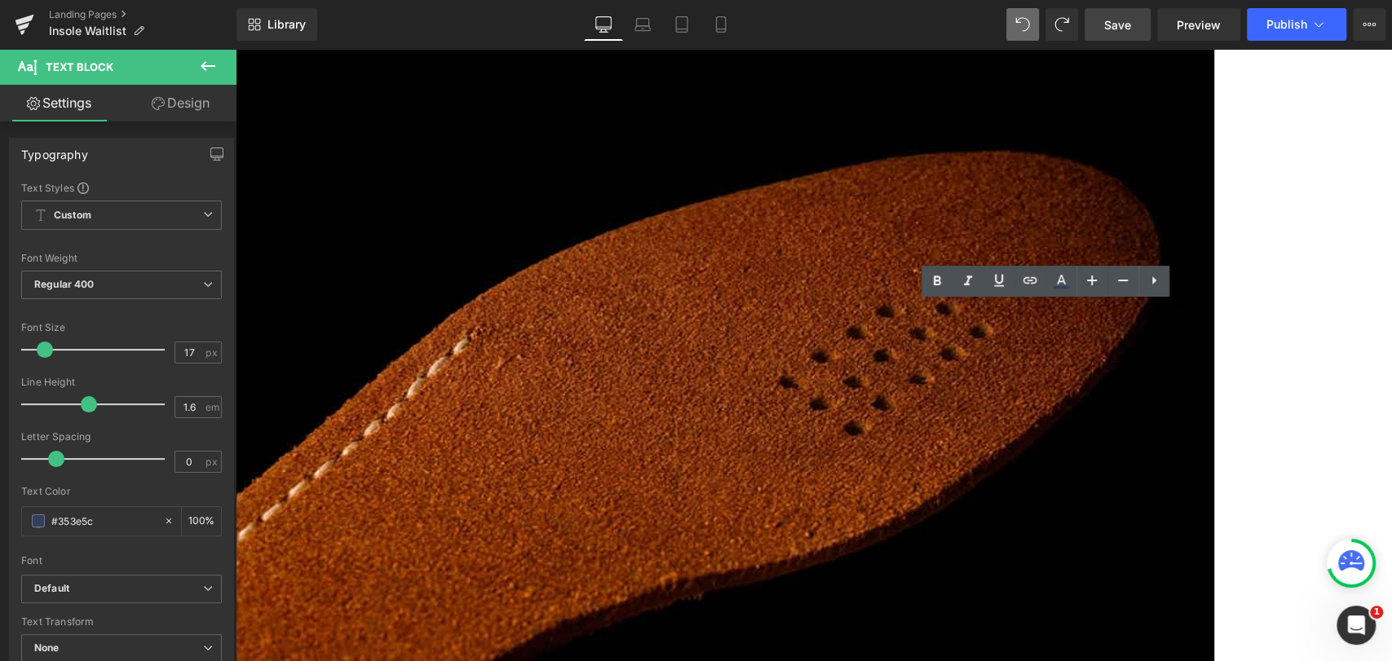
click at [206, 99] on link "Design" at bounding box center [181, 103] width 118 height 37
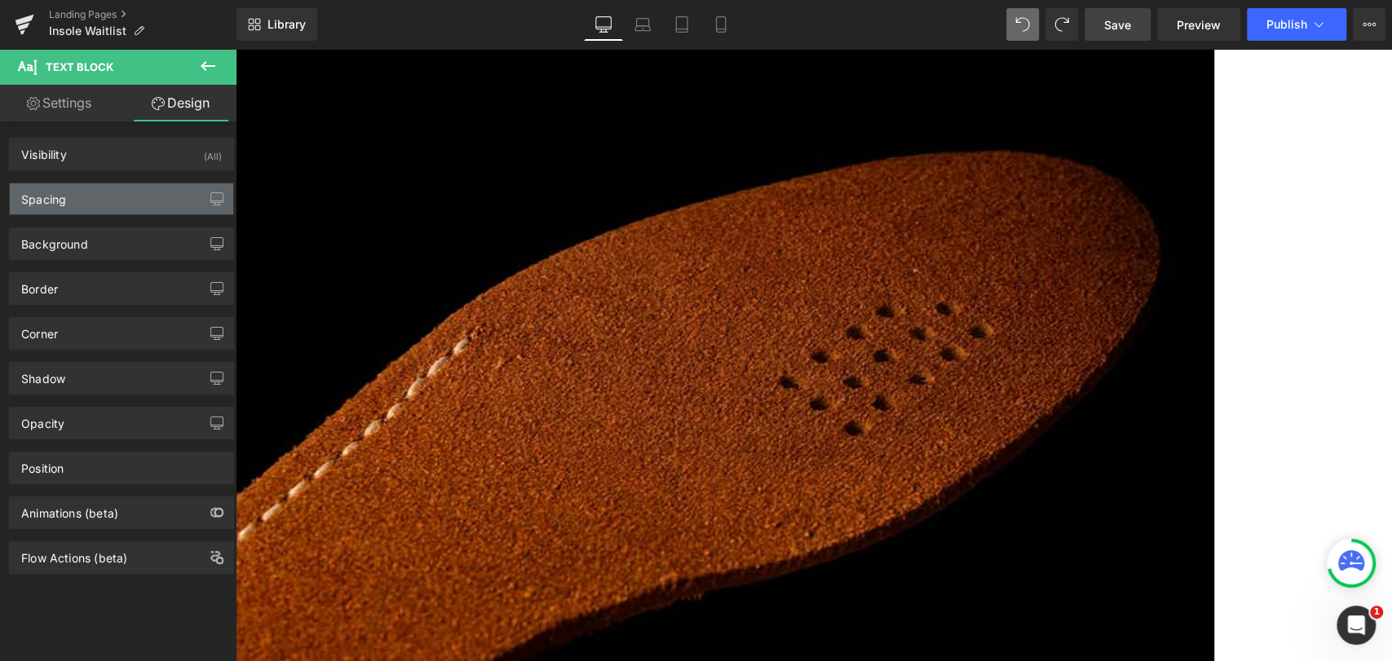
type input "-17"
type input "0"
type input "-15"
type input "0"
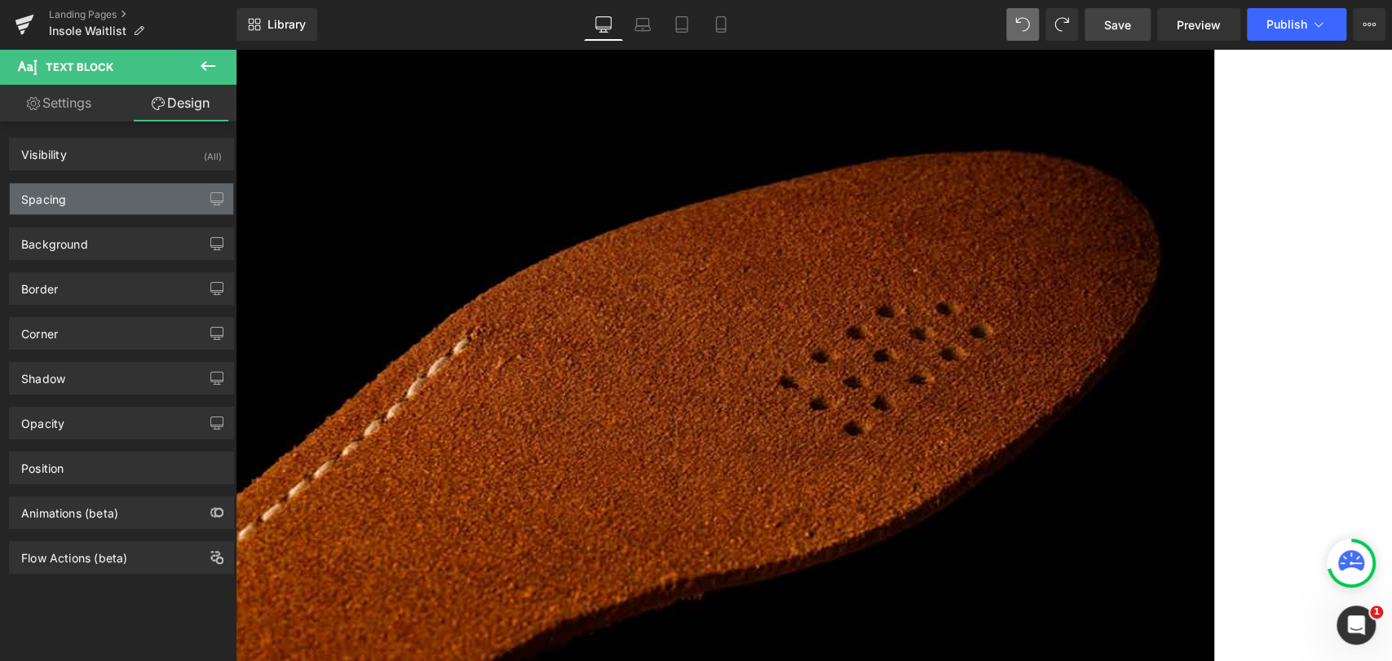
type input "0"
click at [125, 207] on div "Spacing" at bounding box center [121, 198] width 223 height 31
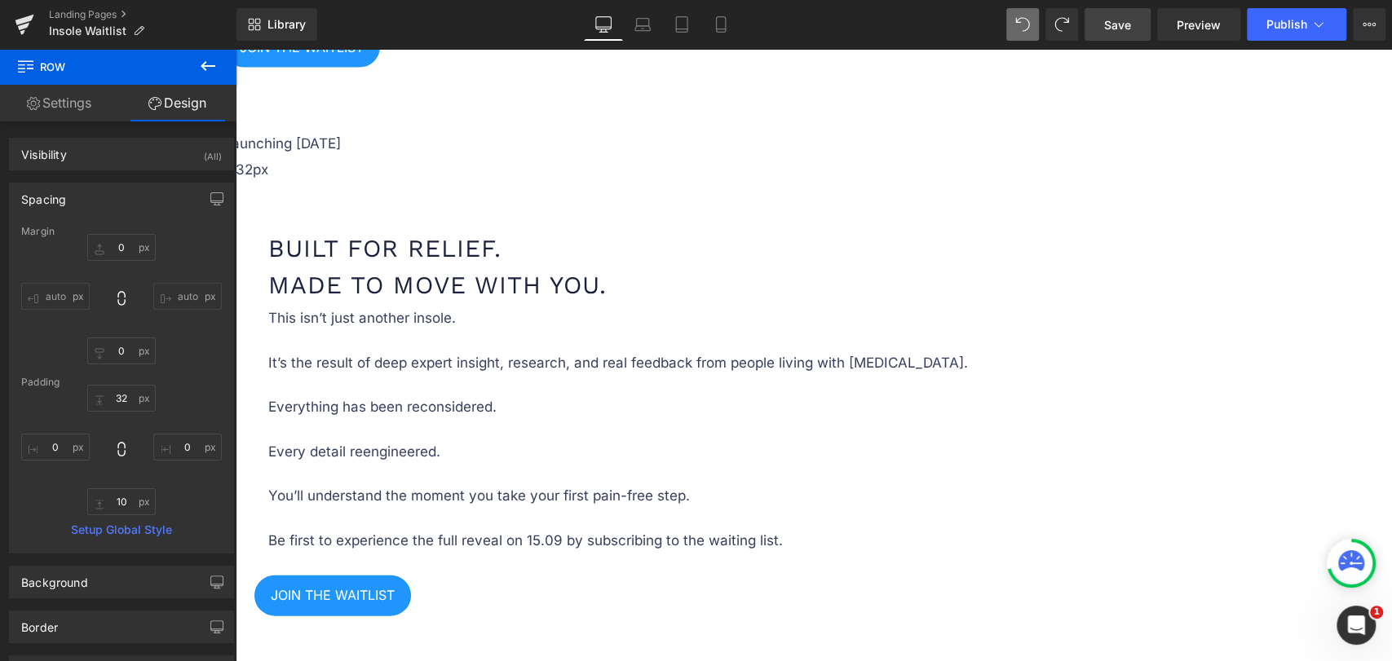
scroll to position [2174, 0]
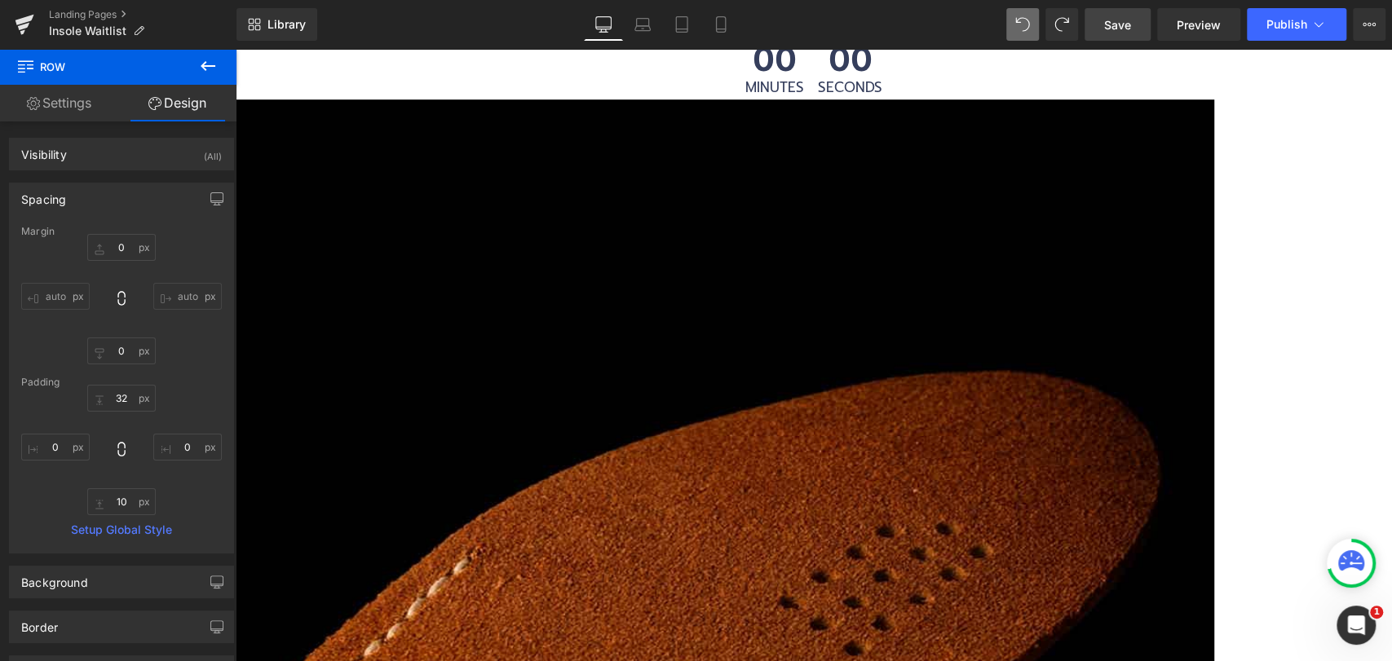
scroll to position [906, 0]
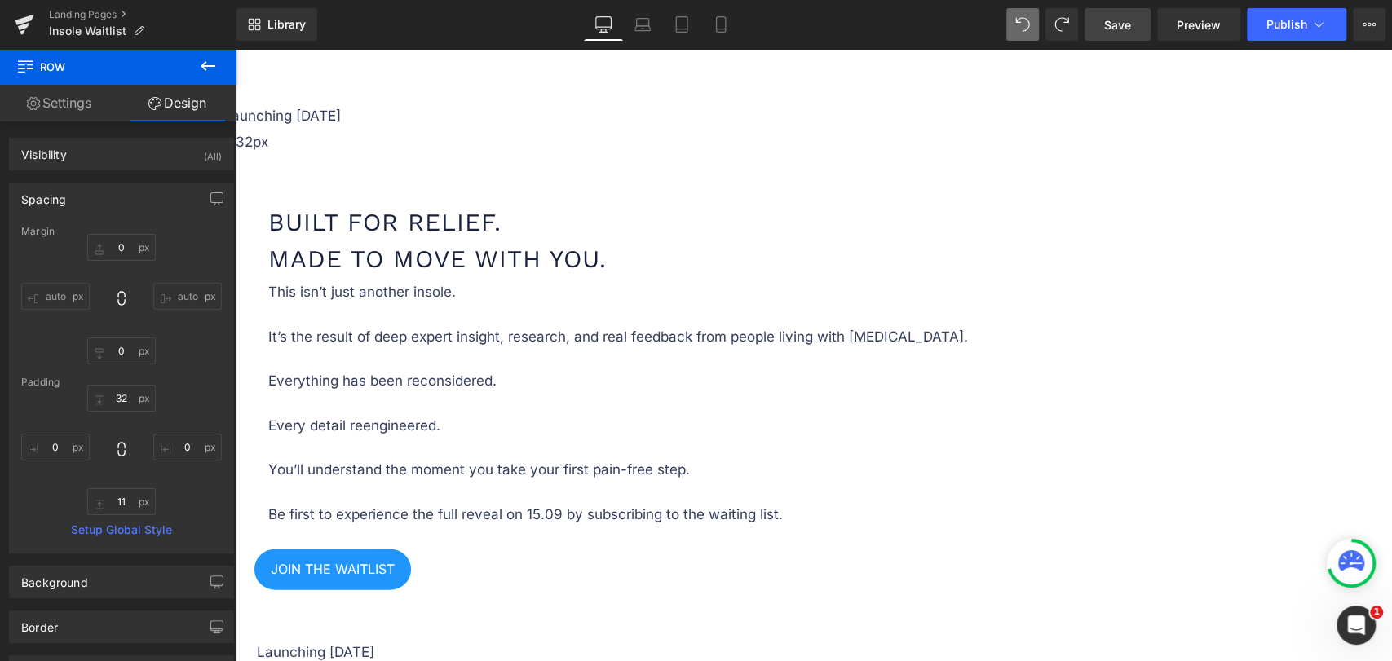
scroll to position [2355, 0]
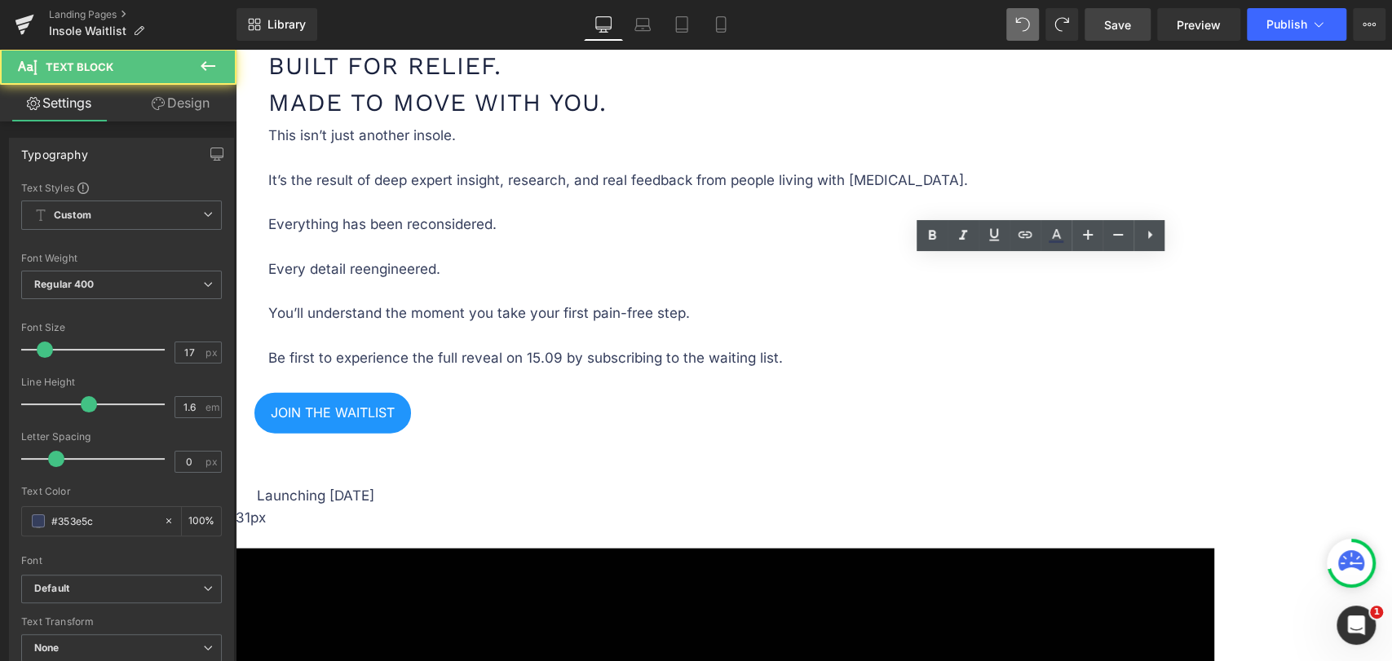
click at [184, 99] on link "Design" at bounding box center [181, 103] width 118 height 37
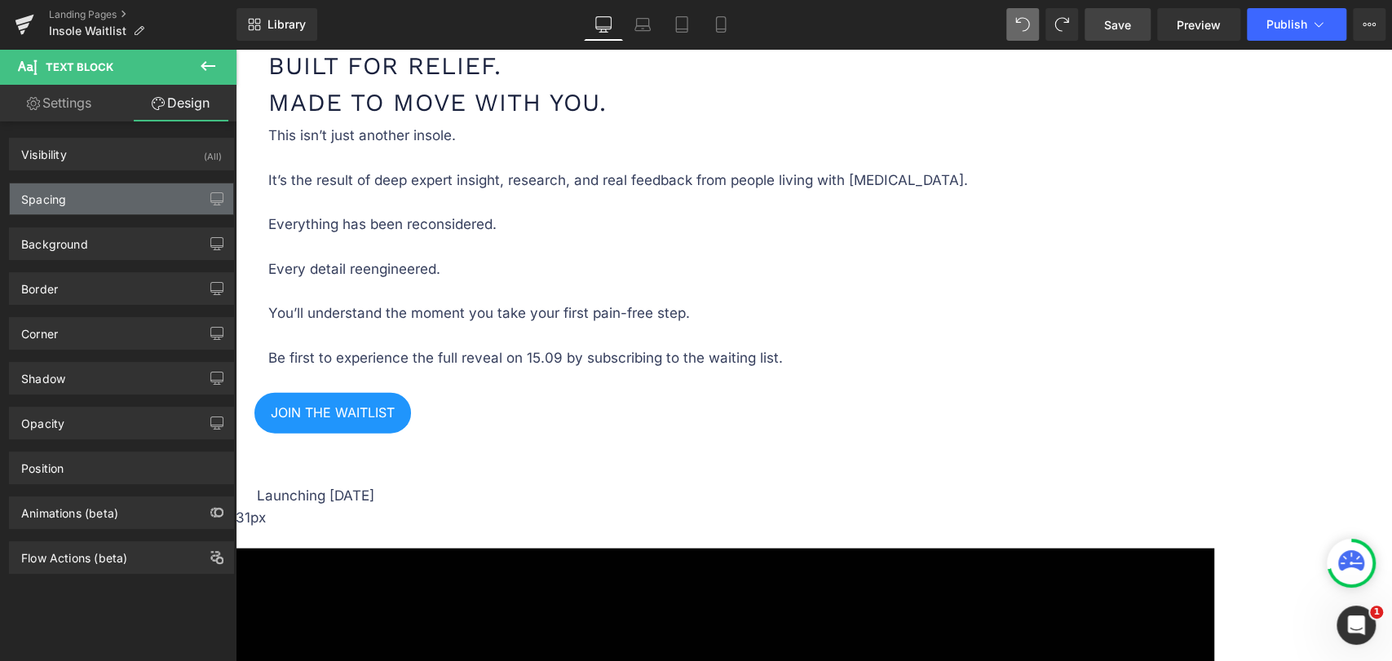
click at [91, 185] on div "Spacing" at bounding box center [121, 198] width 223 height 31
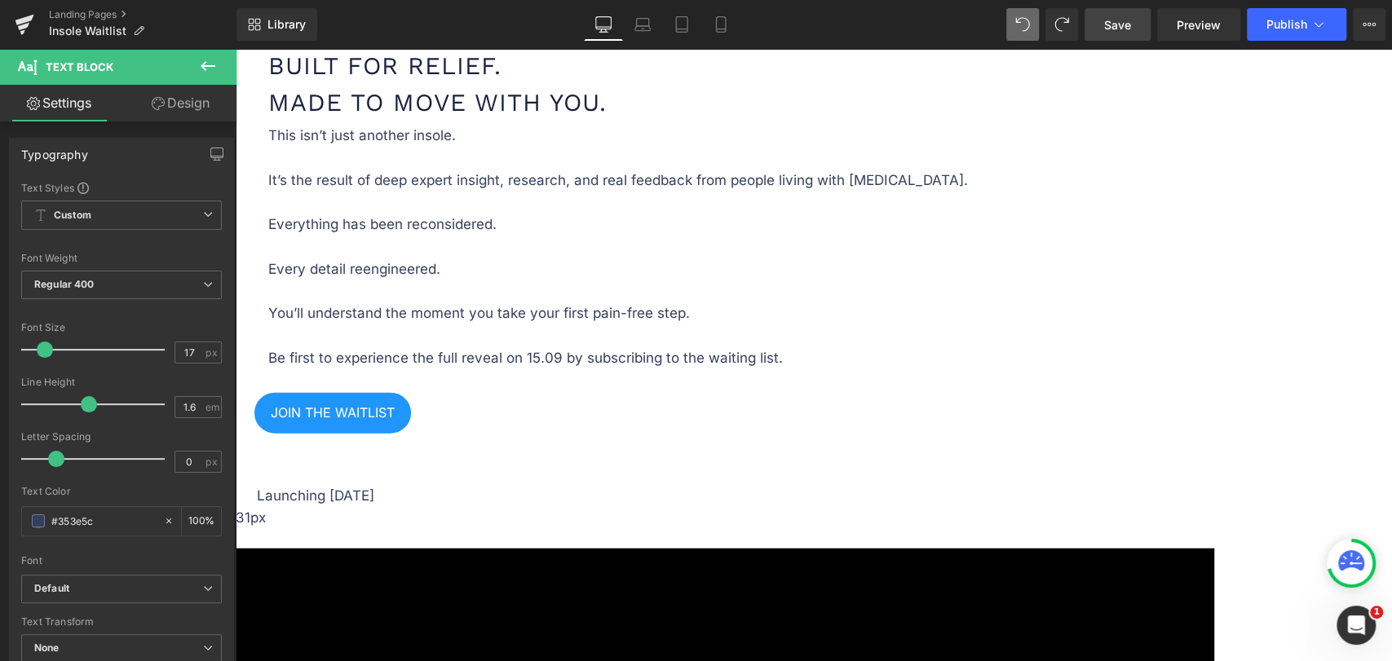
click at [195, 97] on link "Design" at bounding box center [181, 103] width 118 height 37
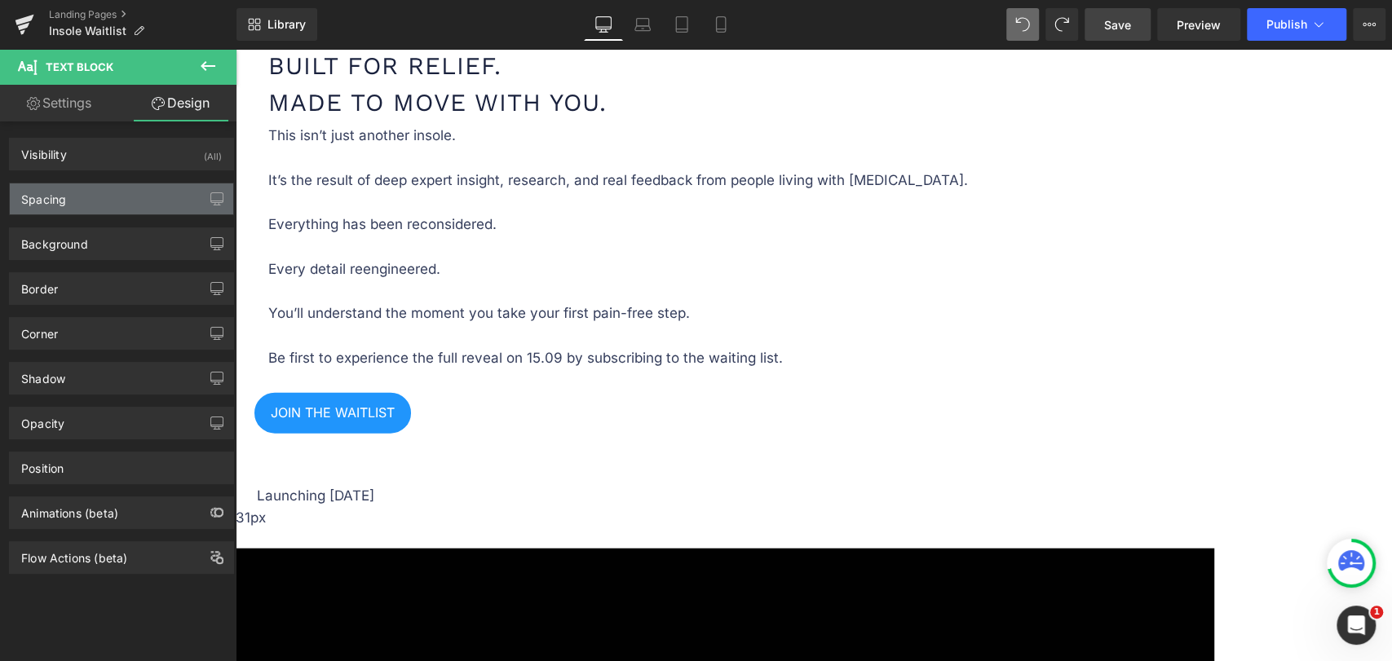
click at [78, 196] on div "Spacing" at bounding box center [121, 198] width 223 height 31
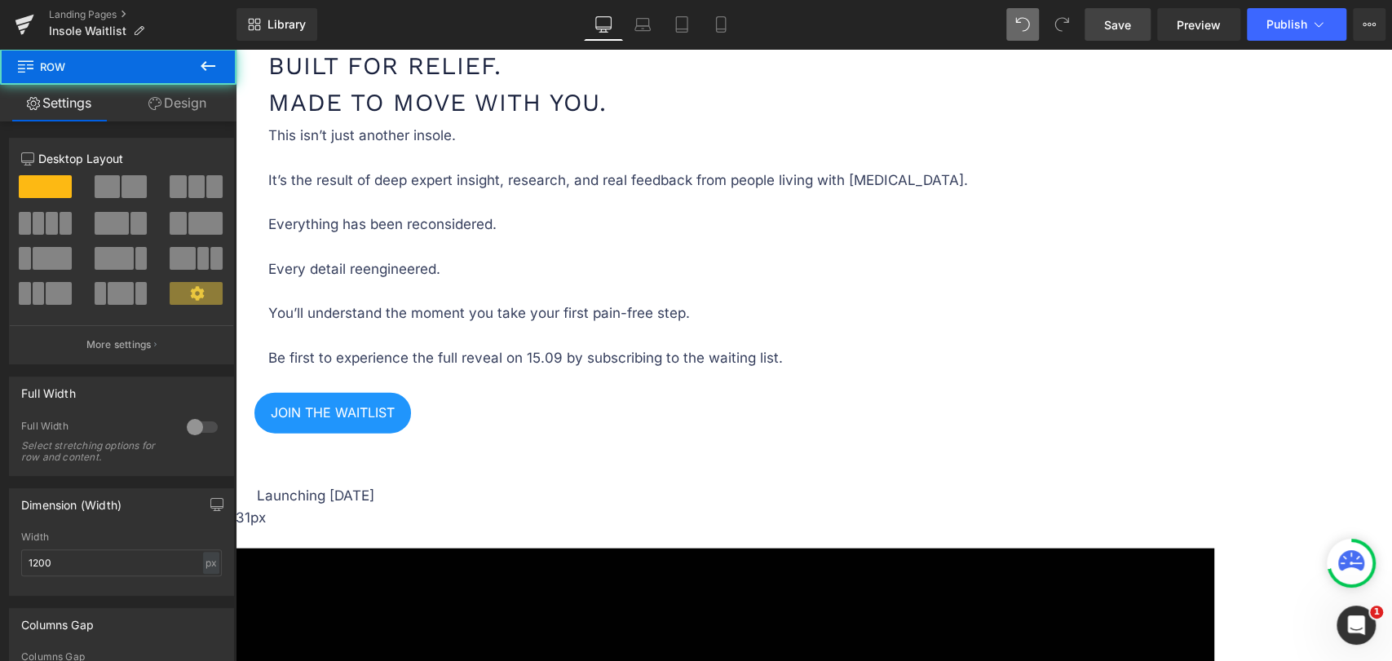
click at [178, 105] on link "Design" at bounding box center [177, 103] width 118 height 37
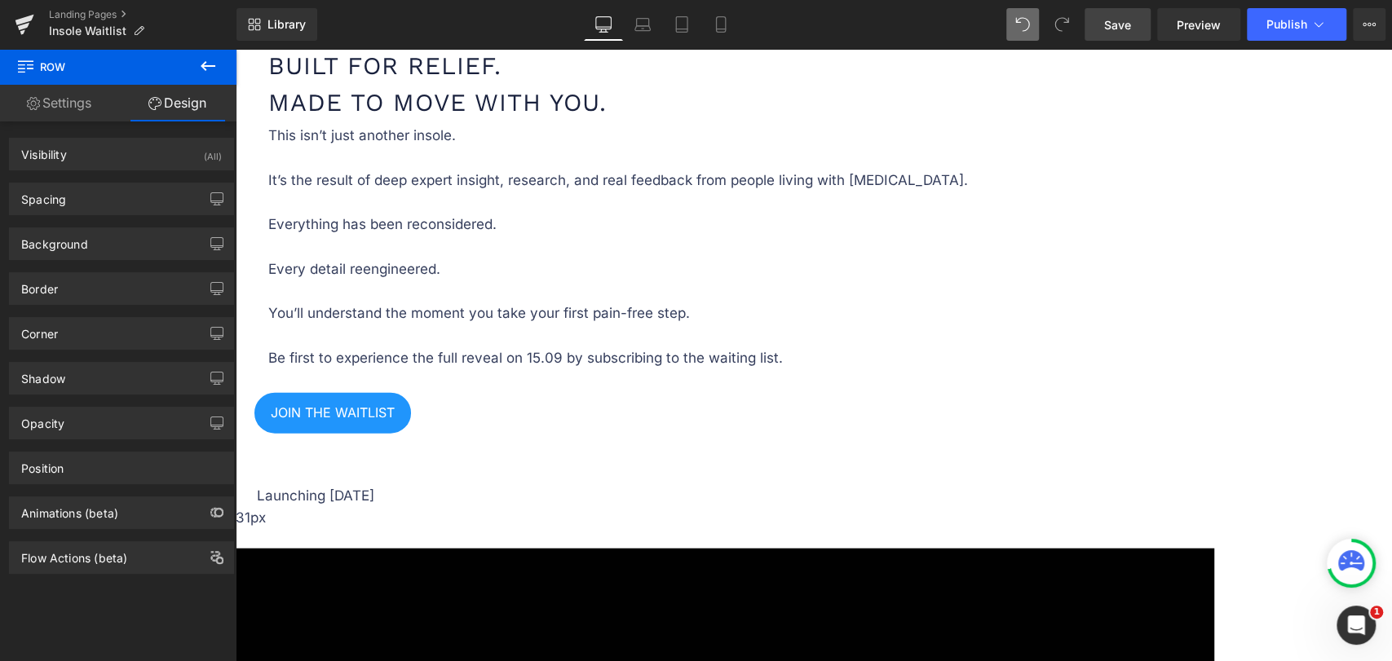
type input "0"
type input "32"
type input "0"
type input "10"
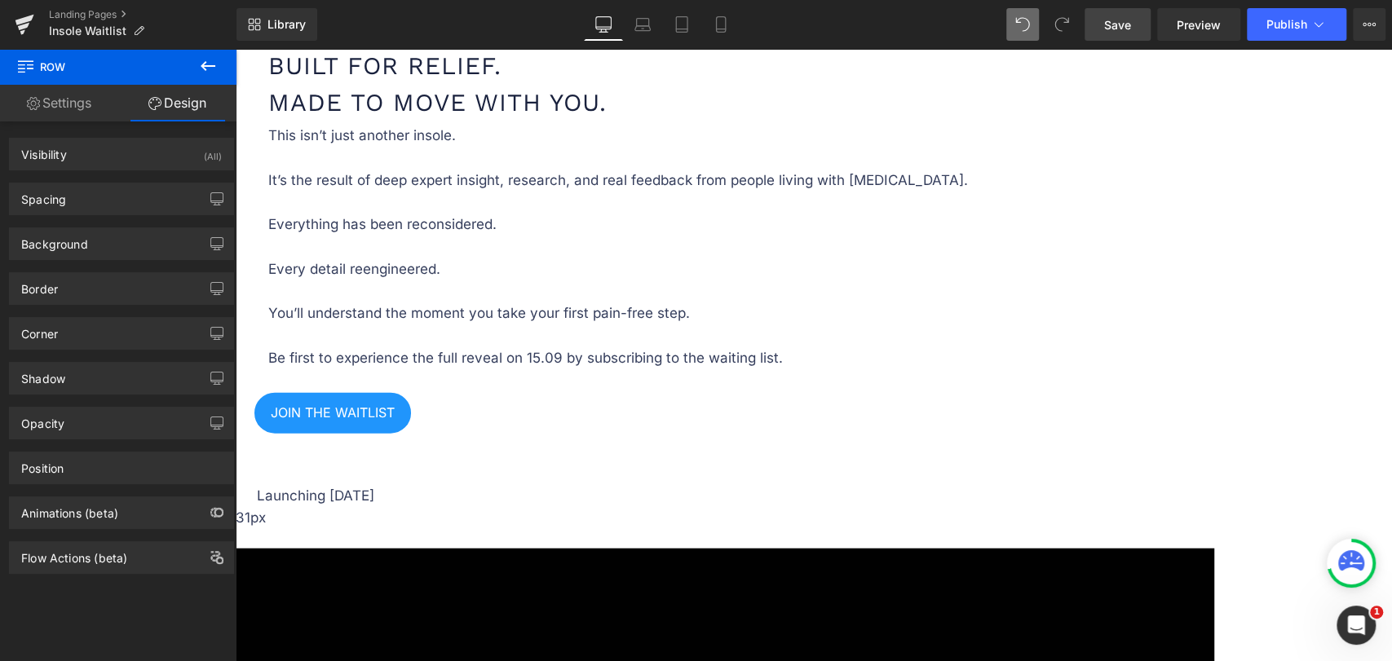
type input "0"
click at [112, 197] on div "Spacing" at bounding box center [121, 198] width 223 height 31
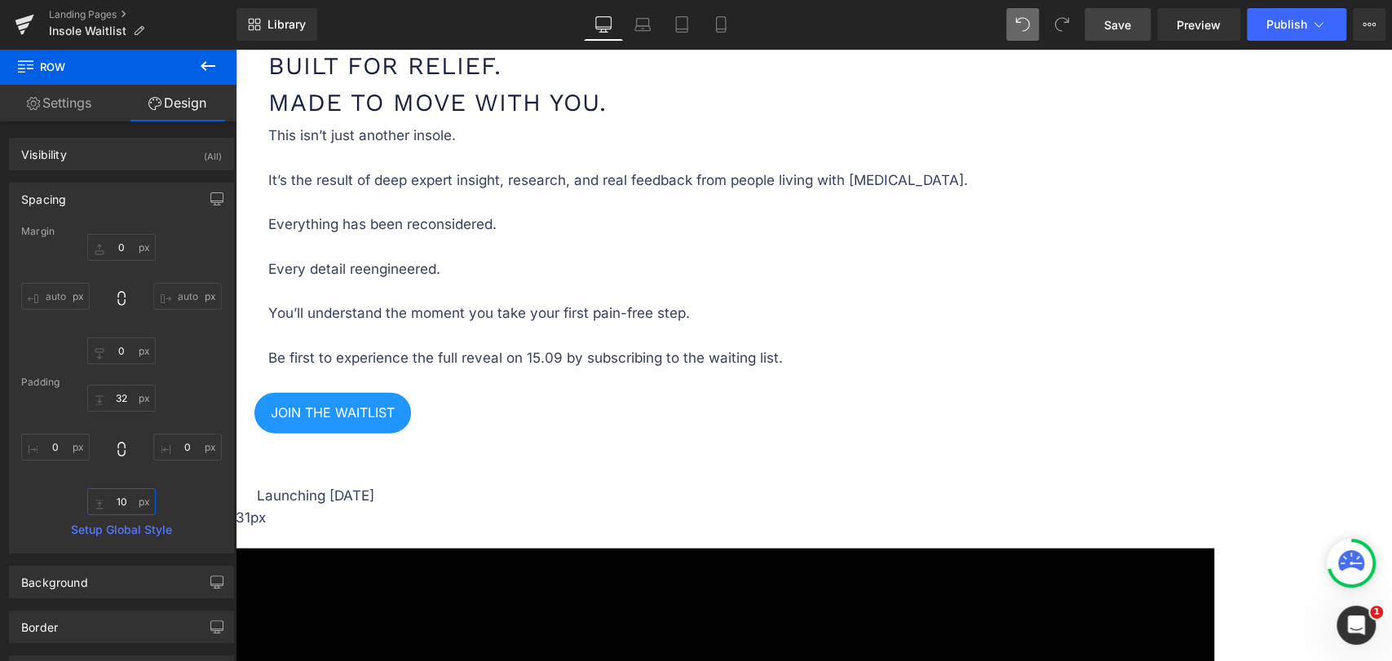
click at [121, 497] on input "10" at bounding box center [121, 501] width 69 height 27
type input "11"
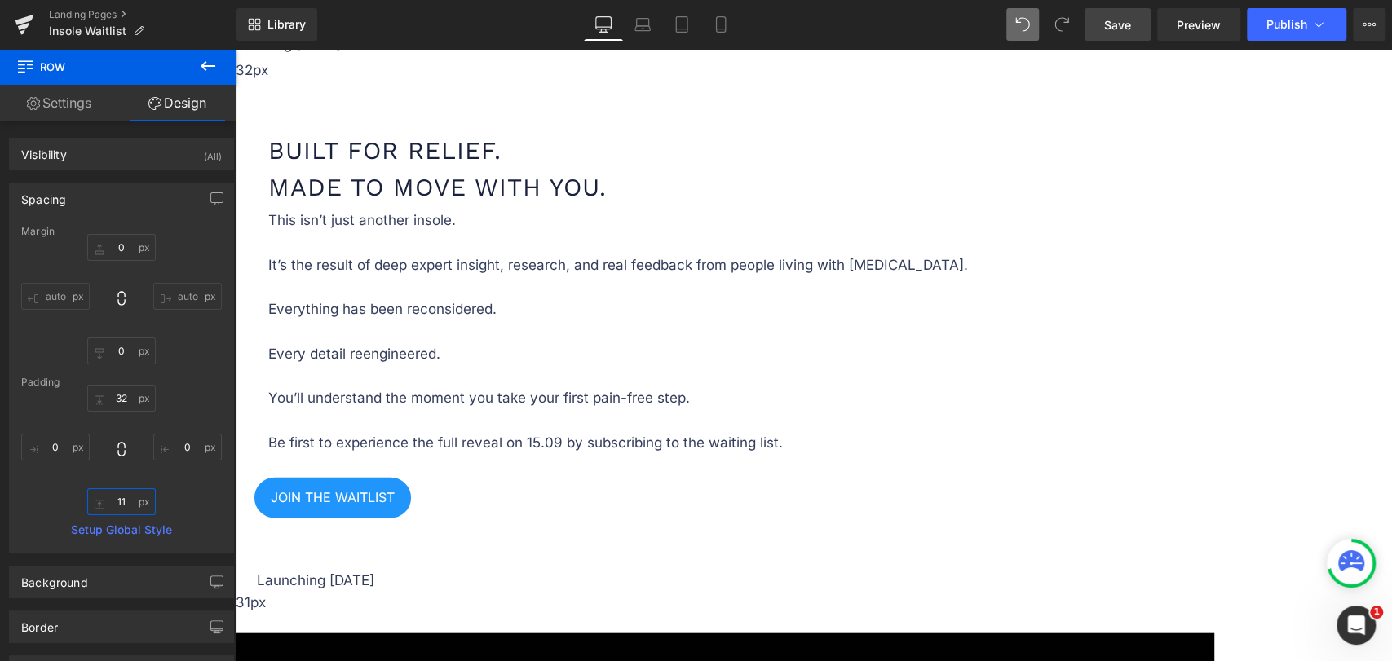
scroll to position [2265, 0]
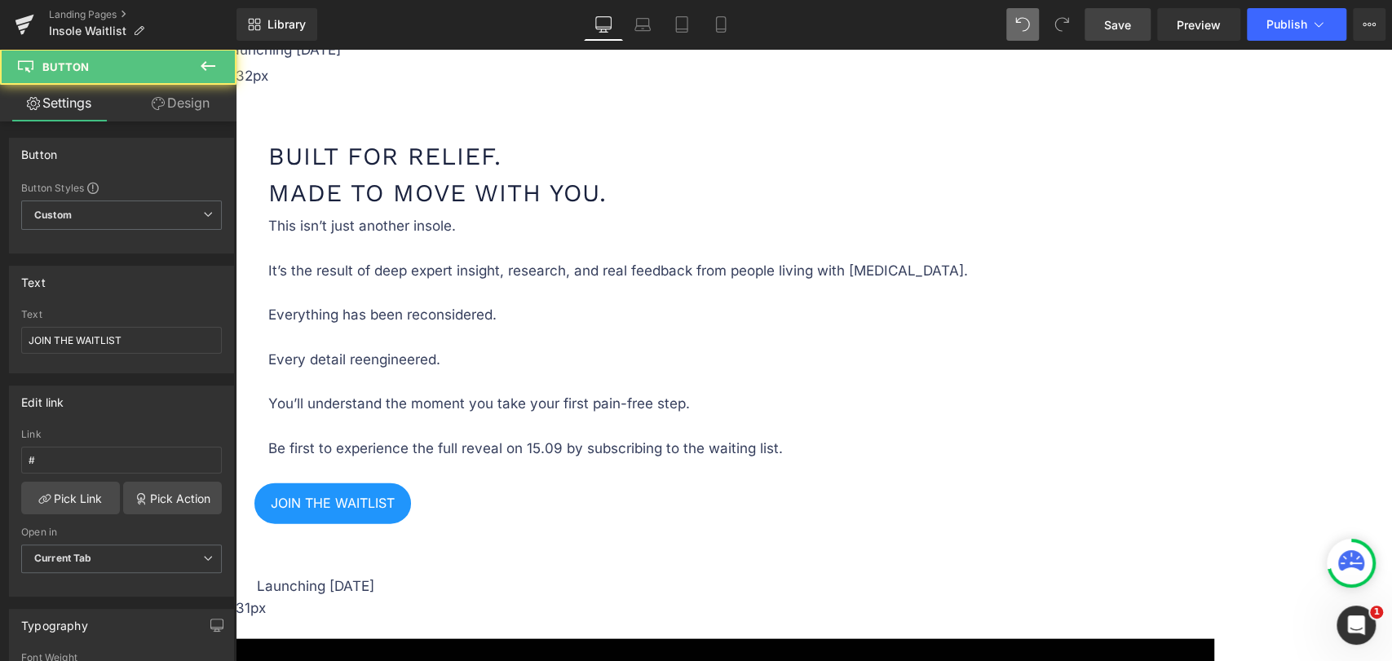
click at [166, 117] on link "Design" at bounding box center [181, 103] width 118 height 37
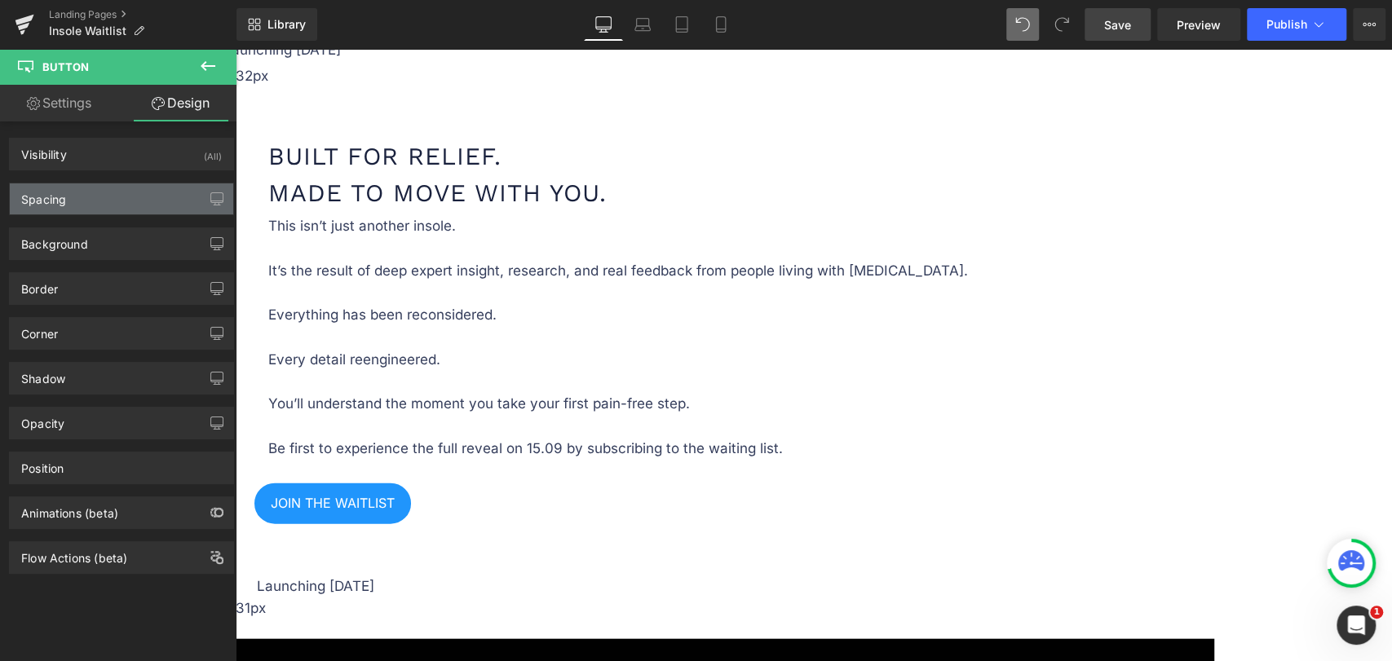
click at [78, 211] on div "Spacing" at bounding box center [121, 198] width 223 height 31
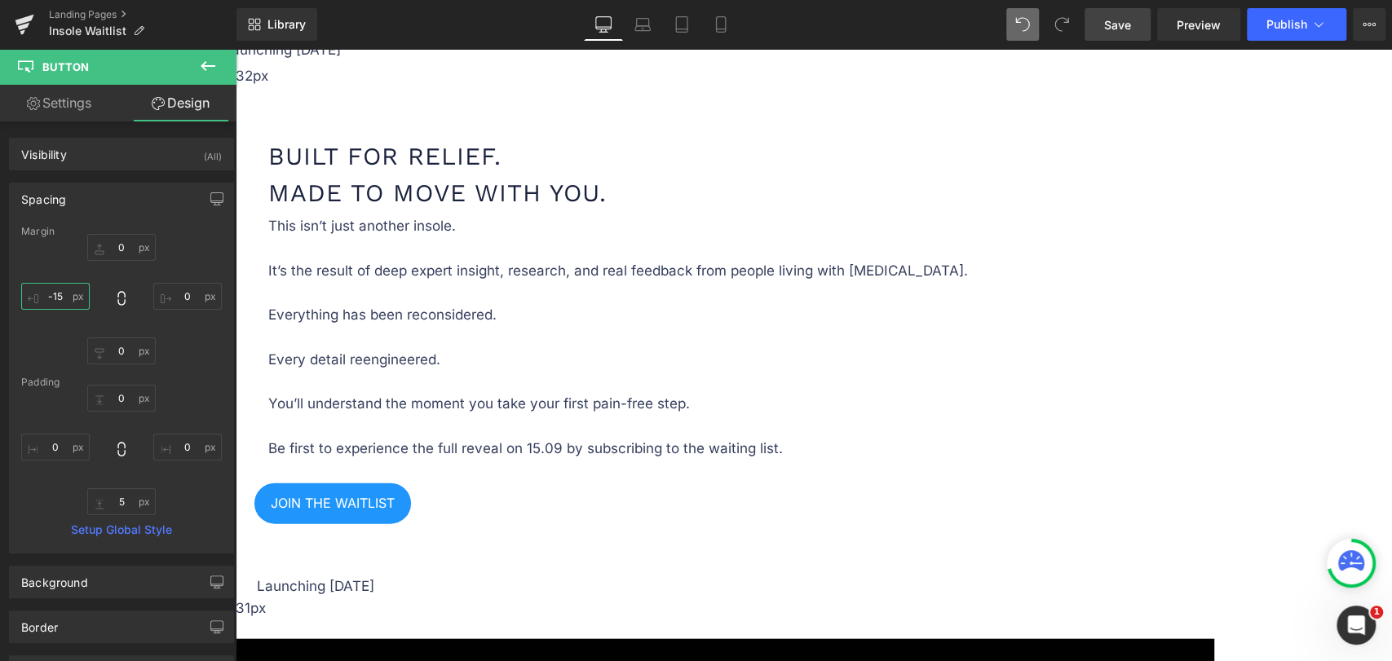
click at [59, 294] on input "-15" at bounding box center [55, 296] width 69 height 27
type input "-"
type input "-30"
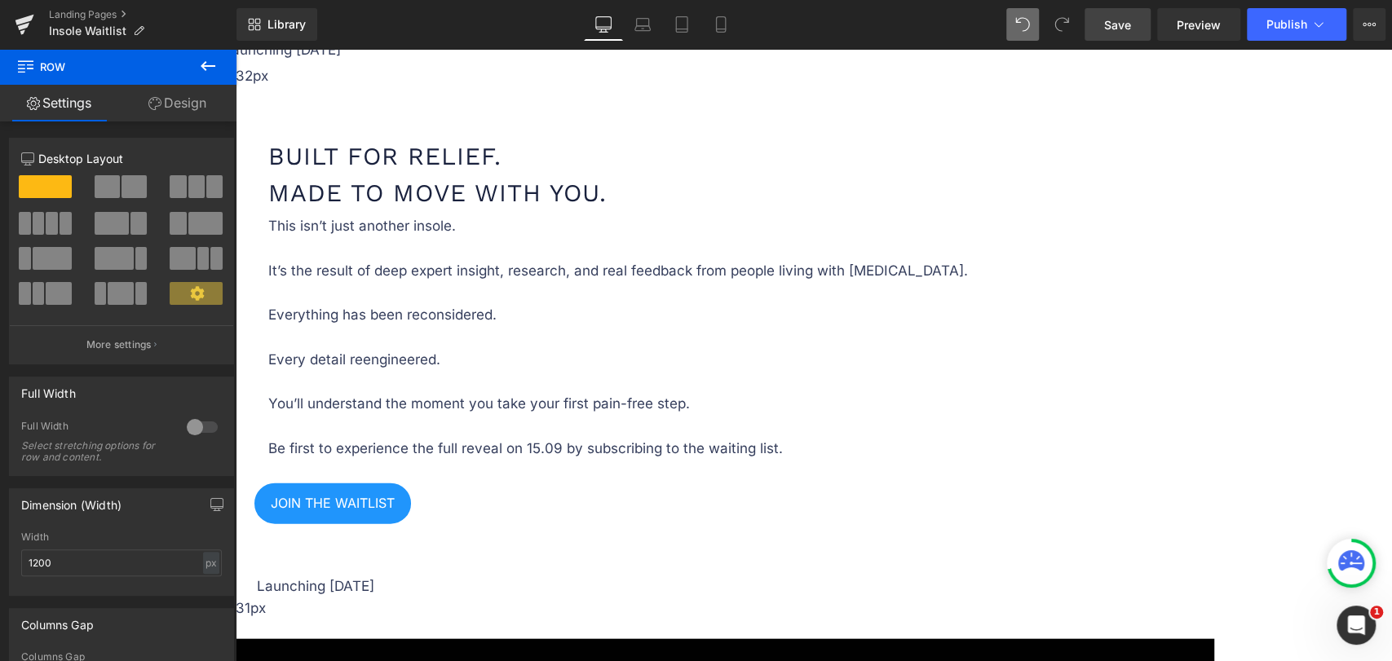
drag, startPoint x: 1016, startPoint y: 269, endPoint x: 1023, endPoint y: 241, distance: 28.7
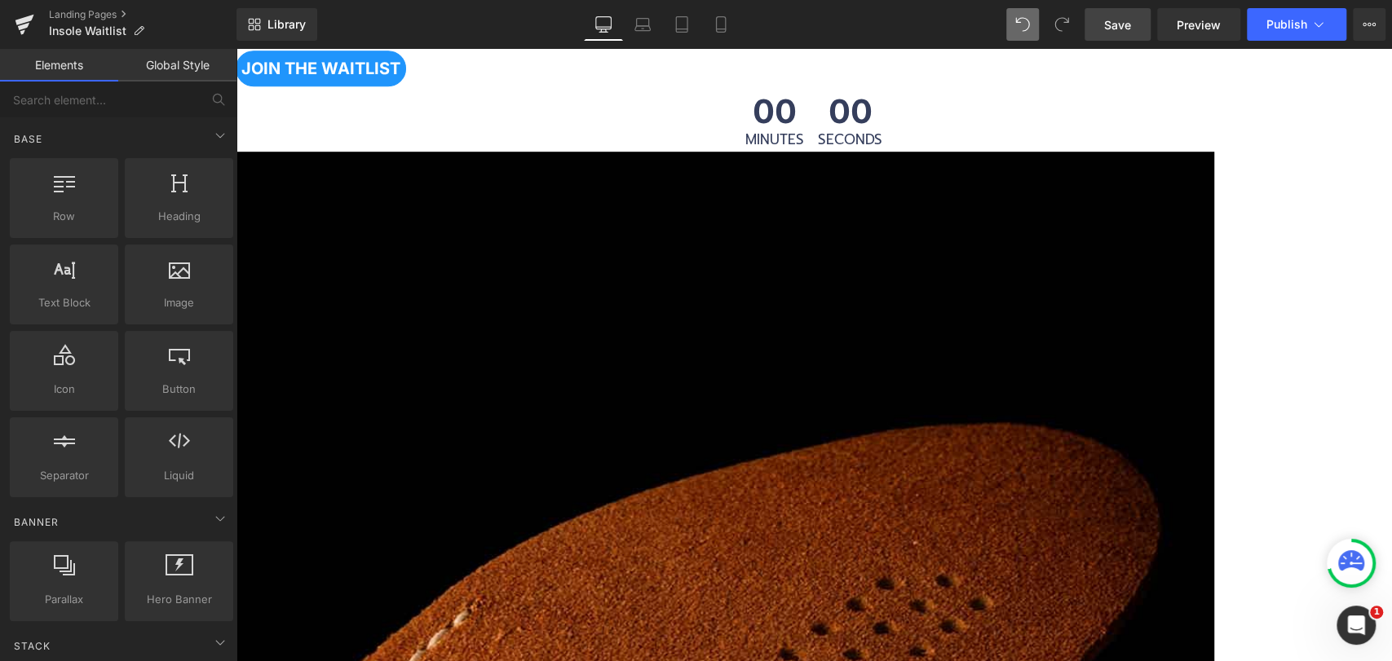
scroll to position [997, 0]
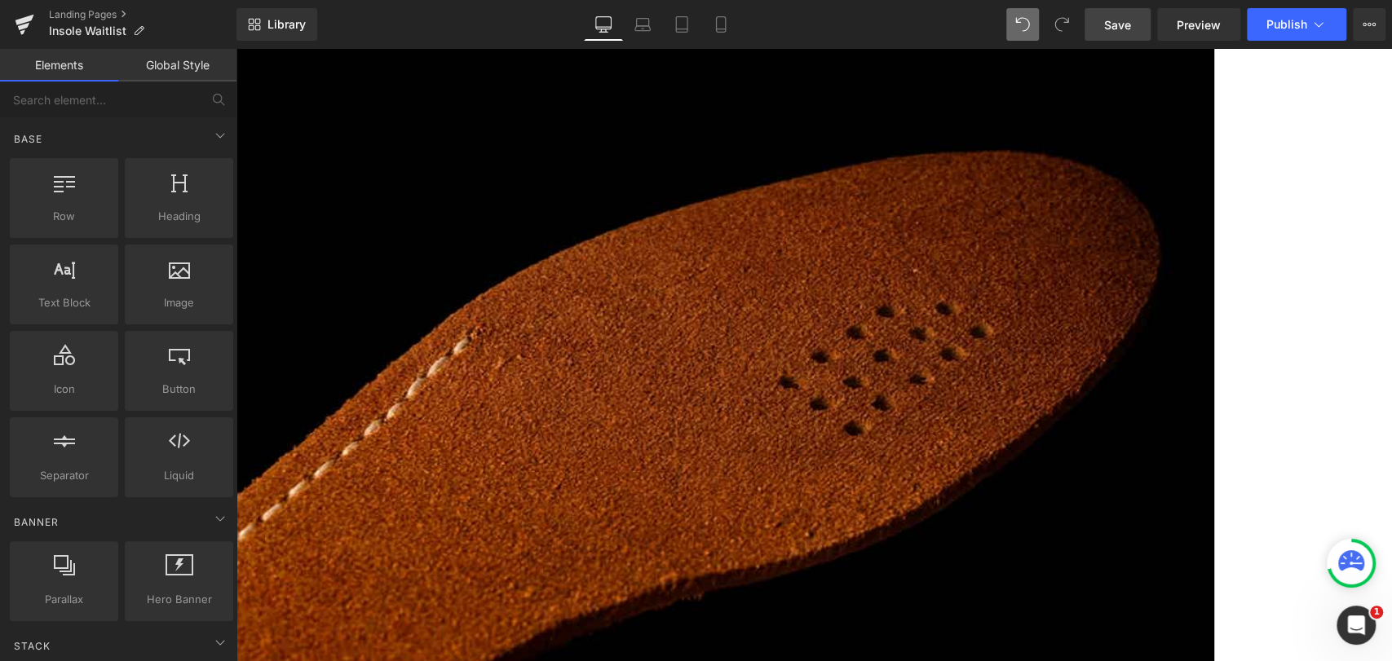
click at [814, 351] on div "Image Years of Pain. Now Just Days Away. Heading Row It began with a question: …" at bounding box center [725, 642] width 979 height 1527
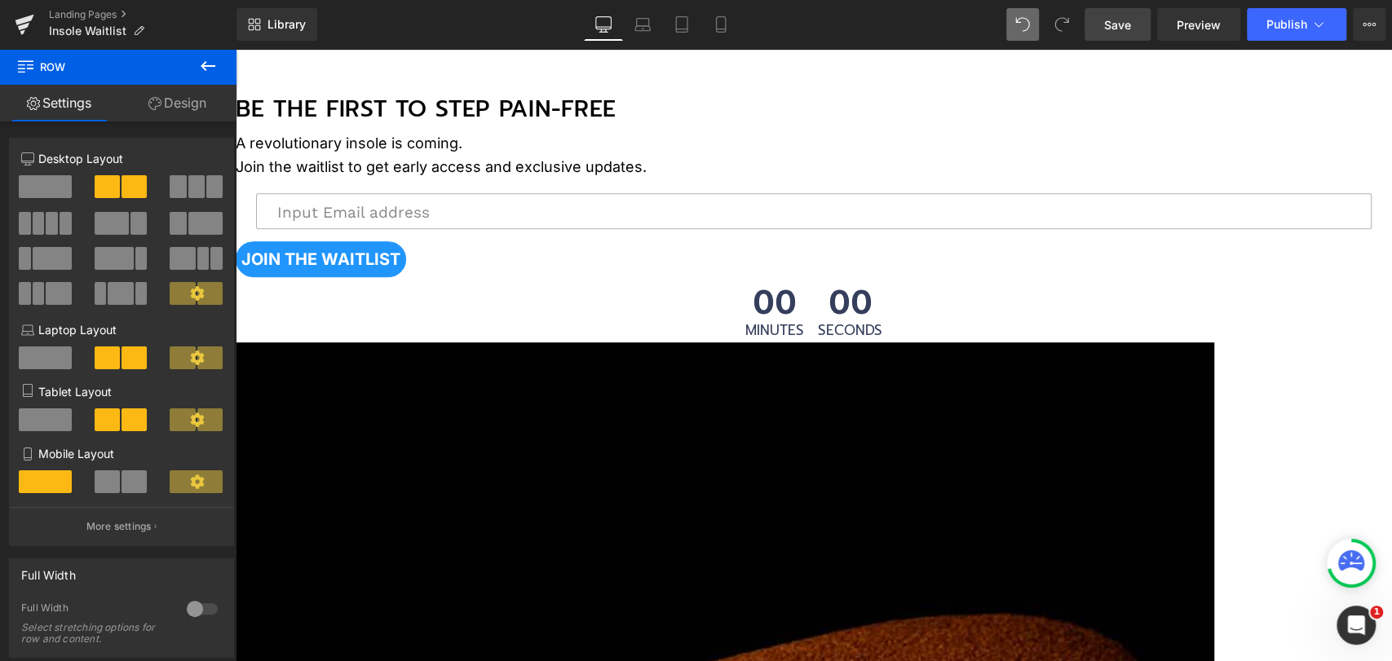
scroll to position [543, 0]
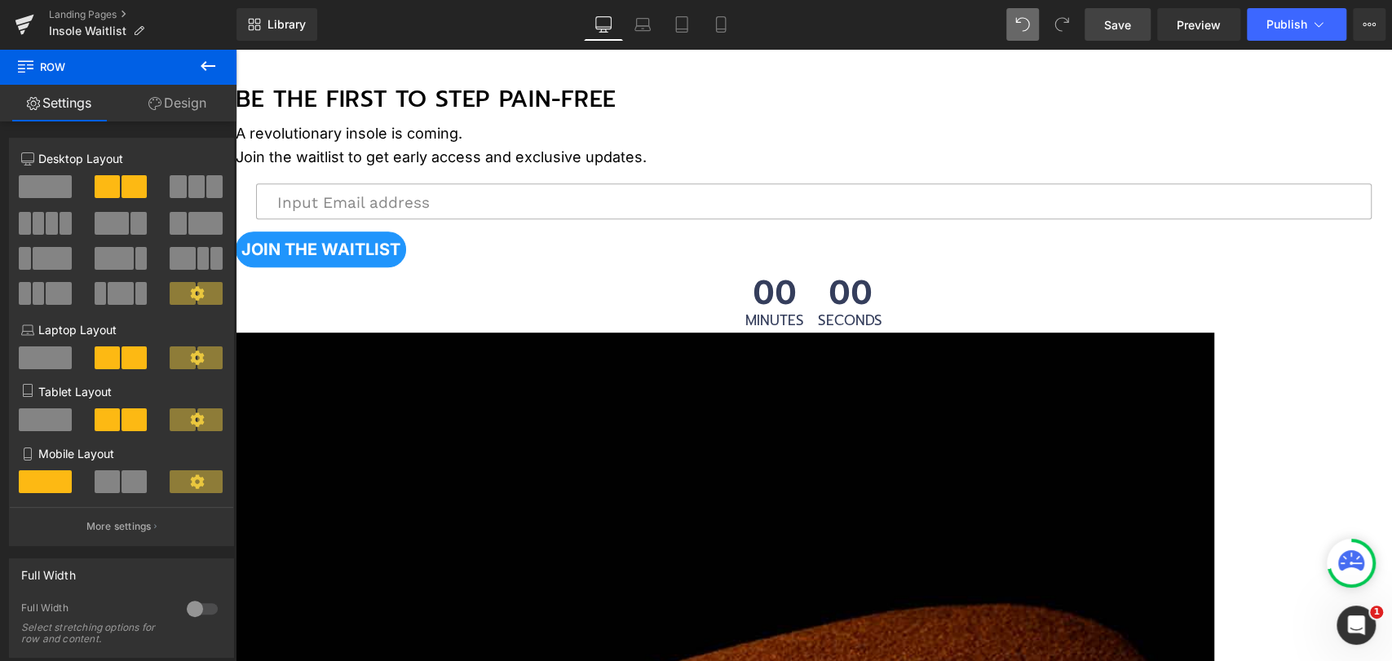
click at [236, 49] on link at bounding box center [236, 49] width 0 height 0
click at [236, 49] on icon at bounding box center [236, 49] width 0 height 0
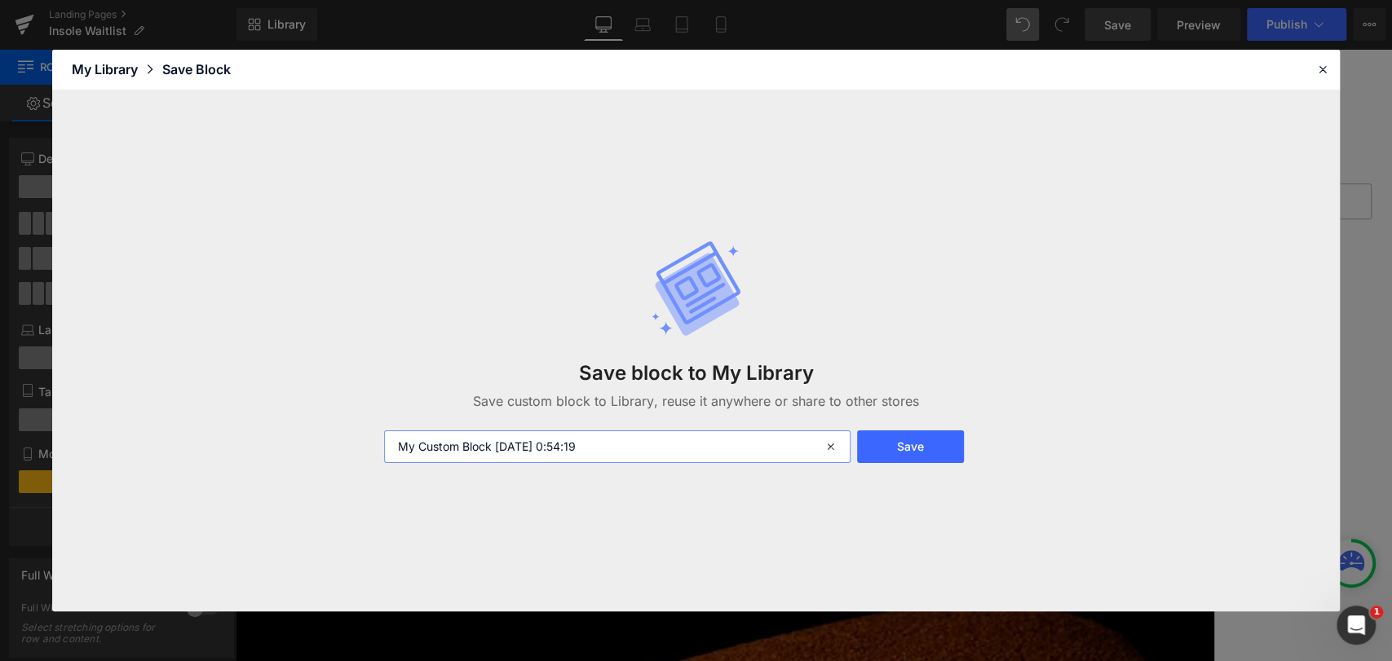
drag, startPoint x: 594, startPoint y: 445, endPoint x: 350, endPoint y: 440, distance: 244.7
click at [347, 440] on div "Save block to My Library Save custom block to Library, reuse it anywhere or sha…" at bounding box center [696, 351] width 1288 height 521
drag, startPoint x: 542, startPoint y: 72, endPoint x: 1240, endPoint y: 21, distance: 699.1
click at [1240, 21] on div "Library Elements Blocks Templates Saved Library My Library Save Block Save bloc…" at bounding box center [696, 330] width 1392 height 661
click at [828, 448] on icon at bounding box center [833, 447] width 36 height 33
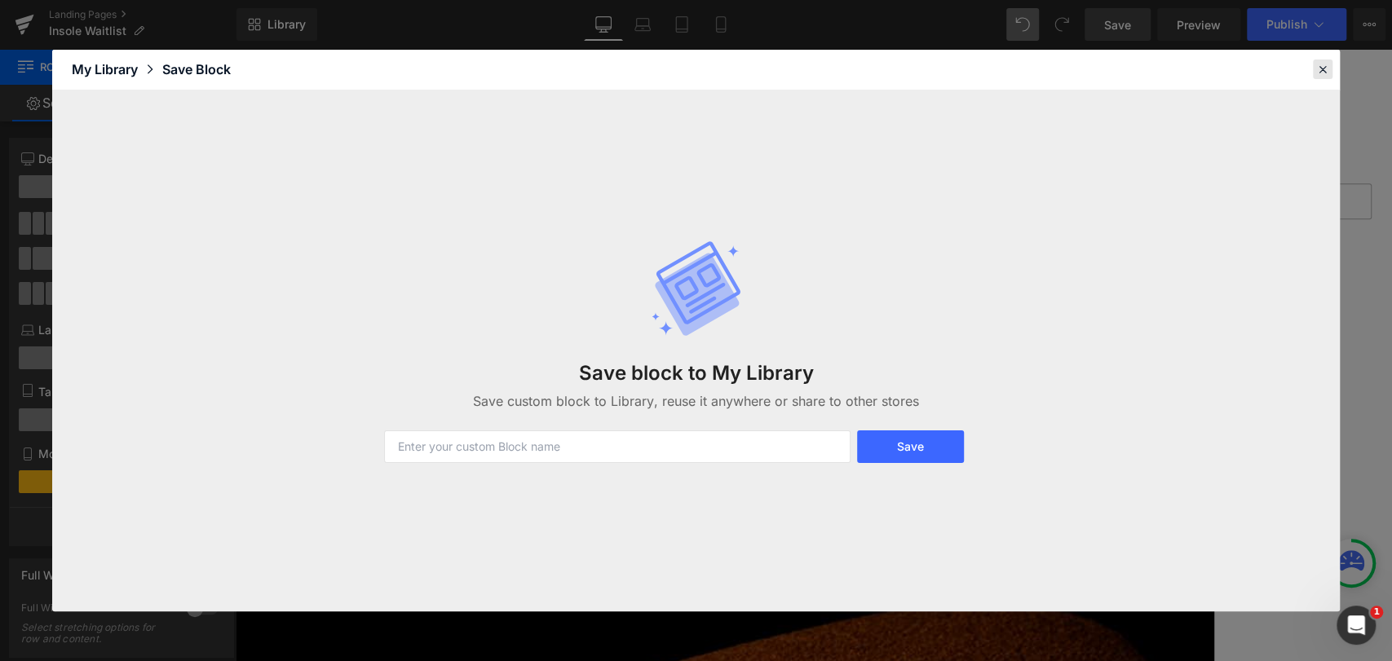
click at [1329, 60] on div at bounding box center [1323, 70] width 20 height 20
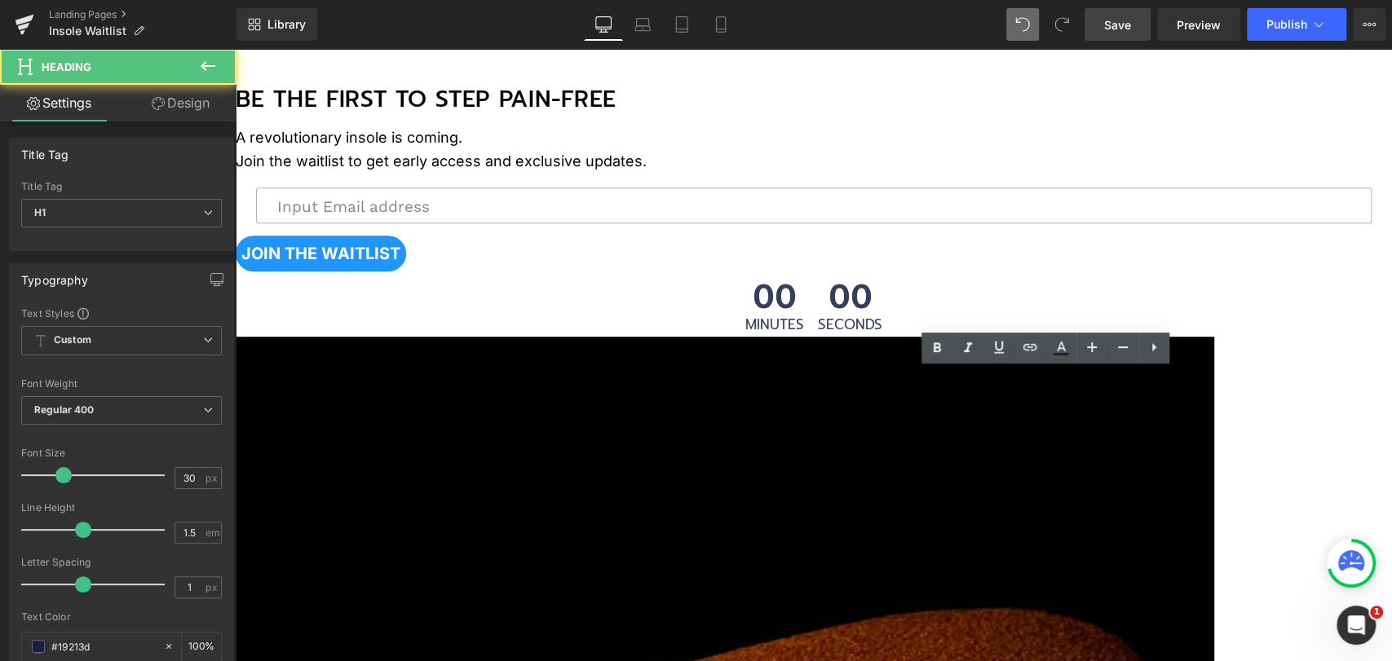
drag, startPoint x: 824, startPoint y: 382, endPoint x: 1035, endPoint y: 380, distance: 210.4
copy h1 "Years of Pain."
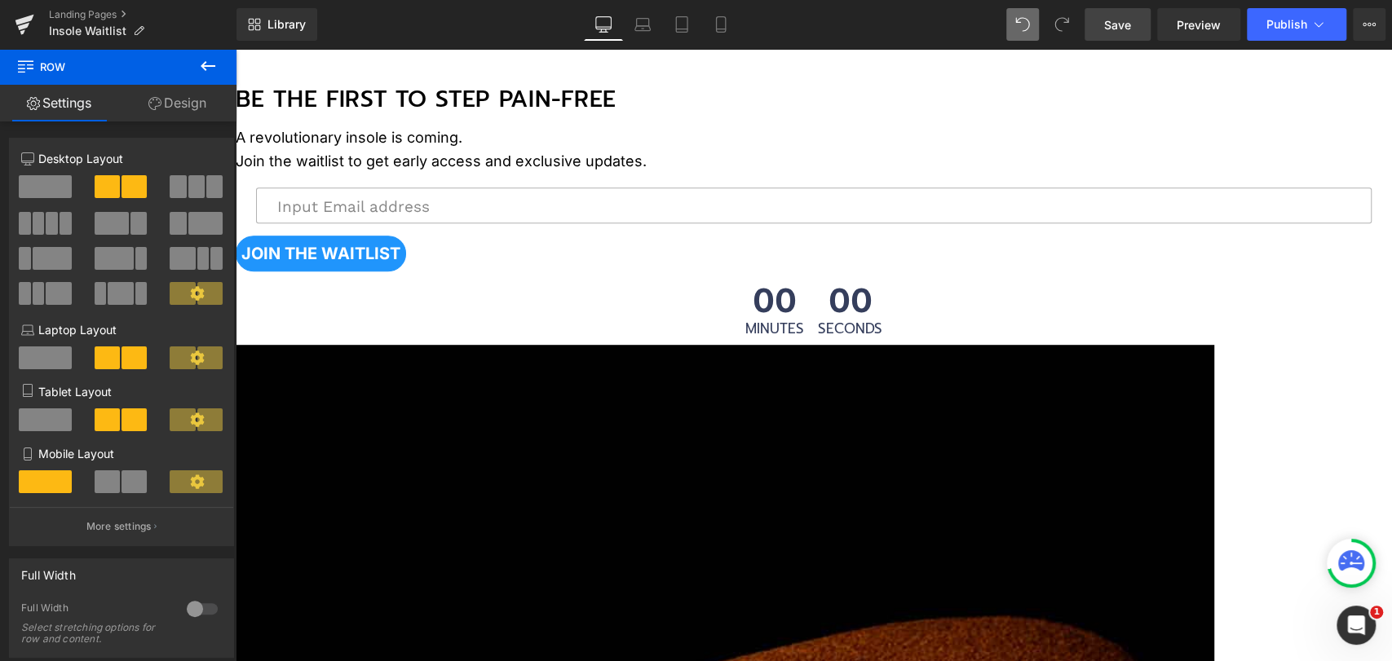
click at [236, 49] on icon at bounding box center [236, 49] width 0 height 0
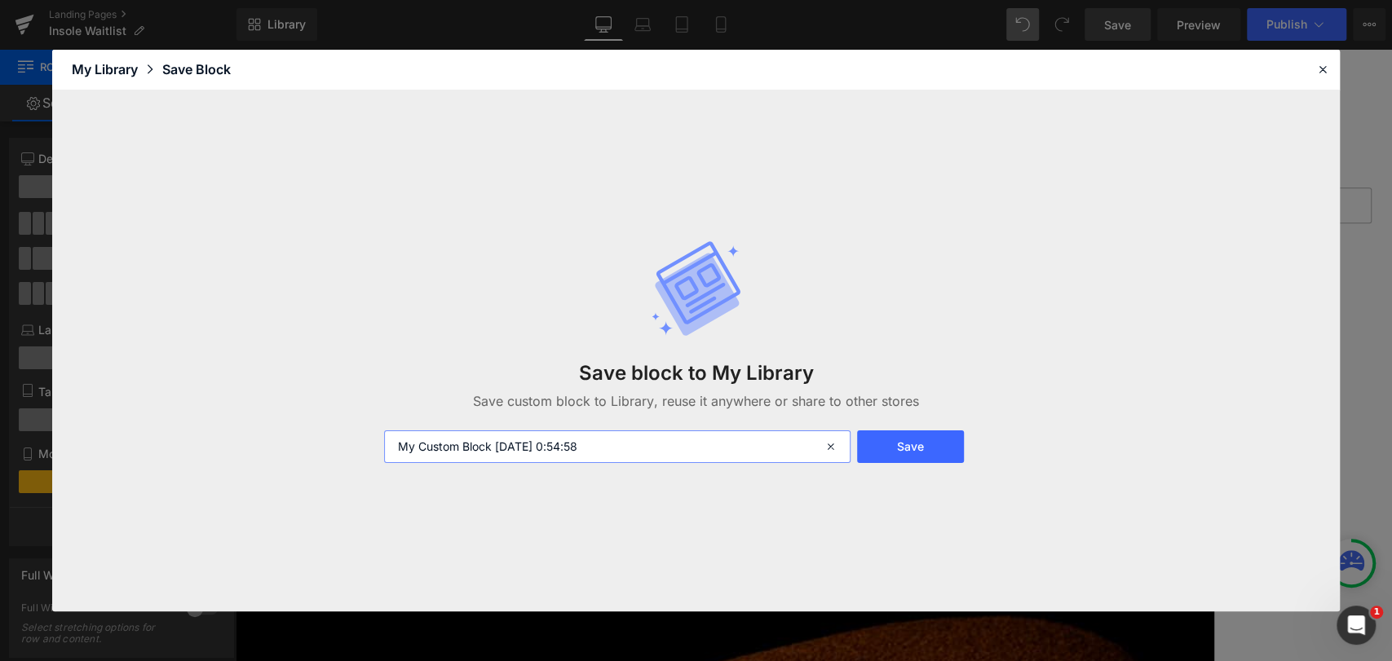
click at [630, 456] on input "My Custom Block 2025-09-03 0:54:58" at bounding box center [617, 447] width 466 height 33
type input "image with text 9/03/2025"
click at [930, 448] on button "Save" at bounding box center [911, 447] width 108 height 33
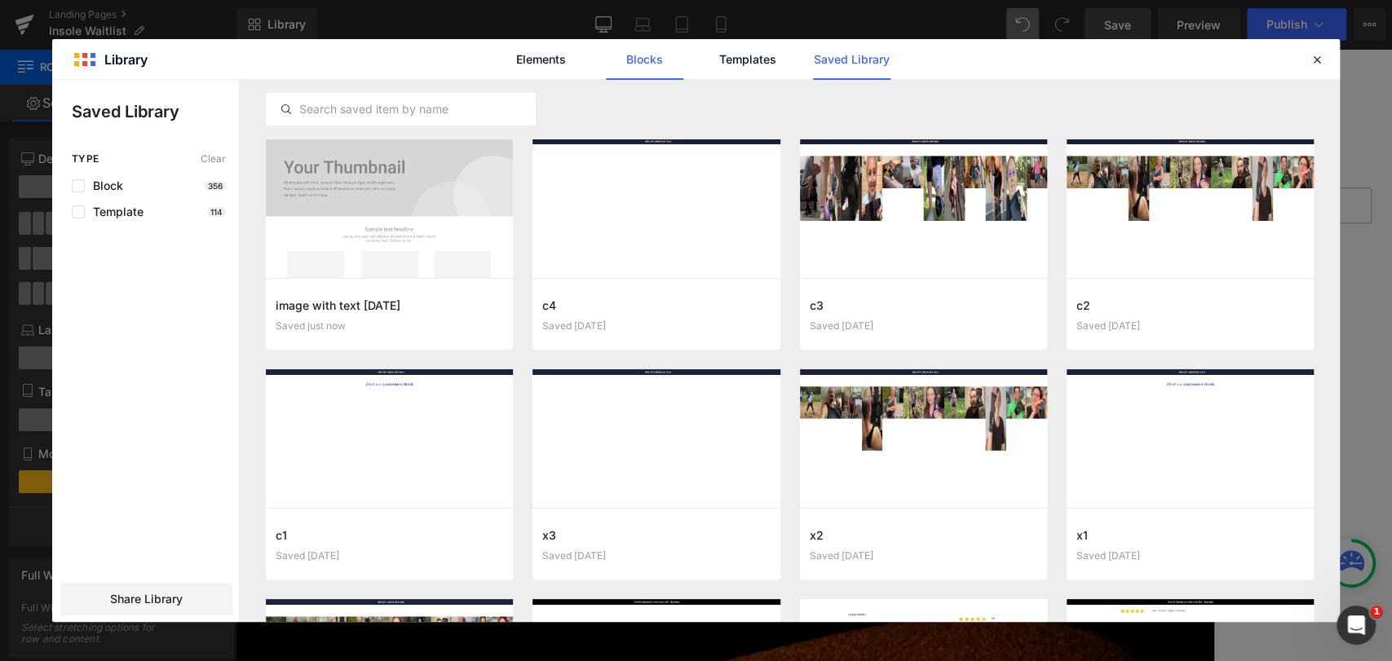
click at [813, 60] on link "Blocks" at bounding box center [851, 59] width 77 height 41
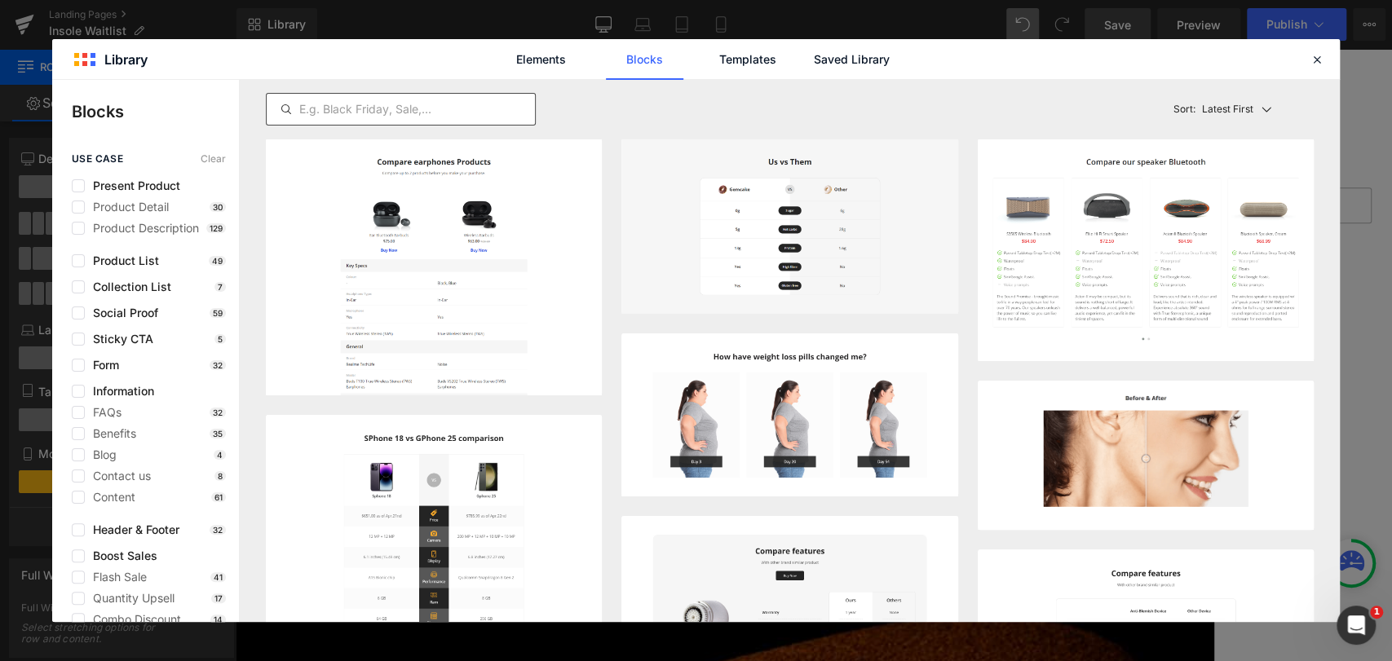
click at [451, 104] on input "text" at bounding box center [401, 109] width 268 height 20
paste input "image with text 9/03/2025"
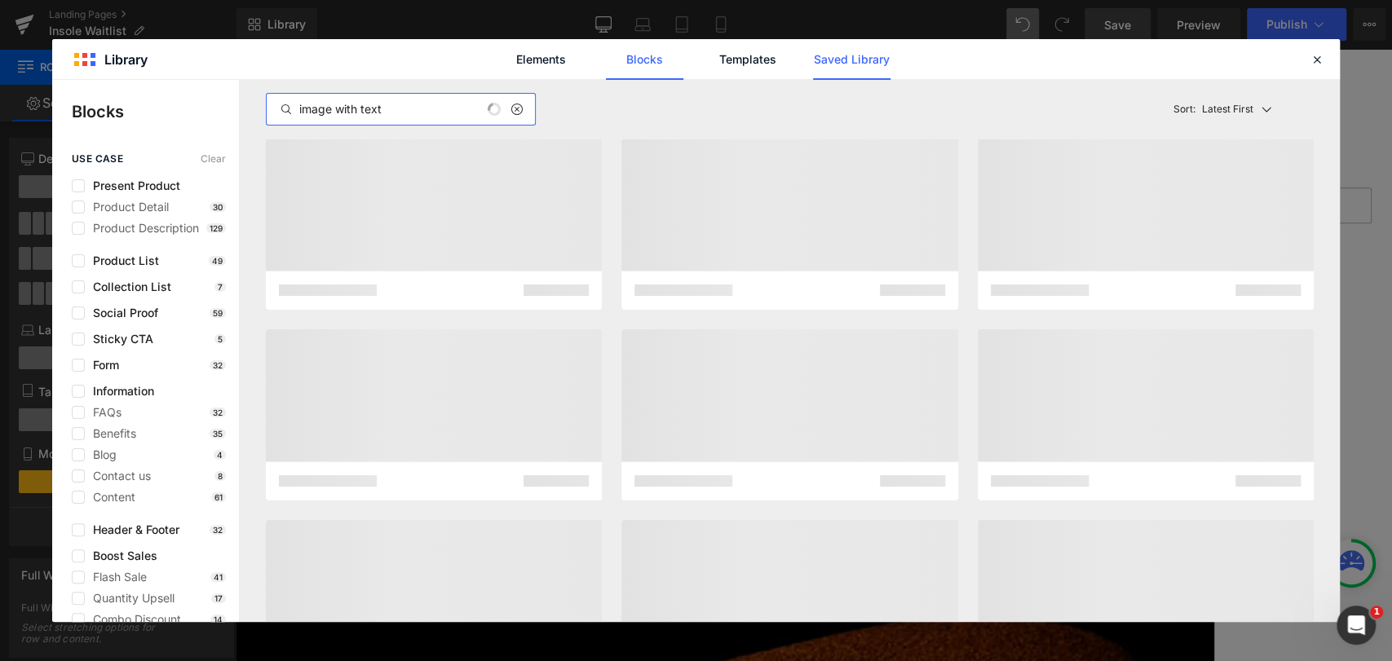
type input "image with text"
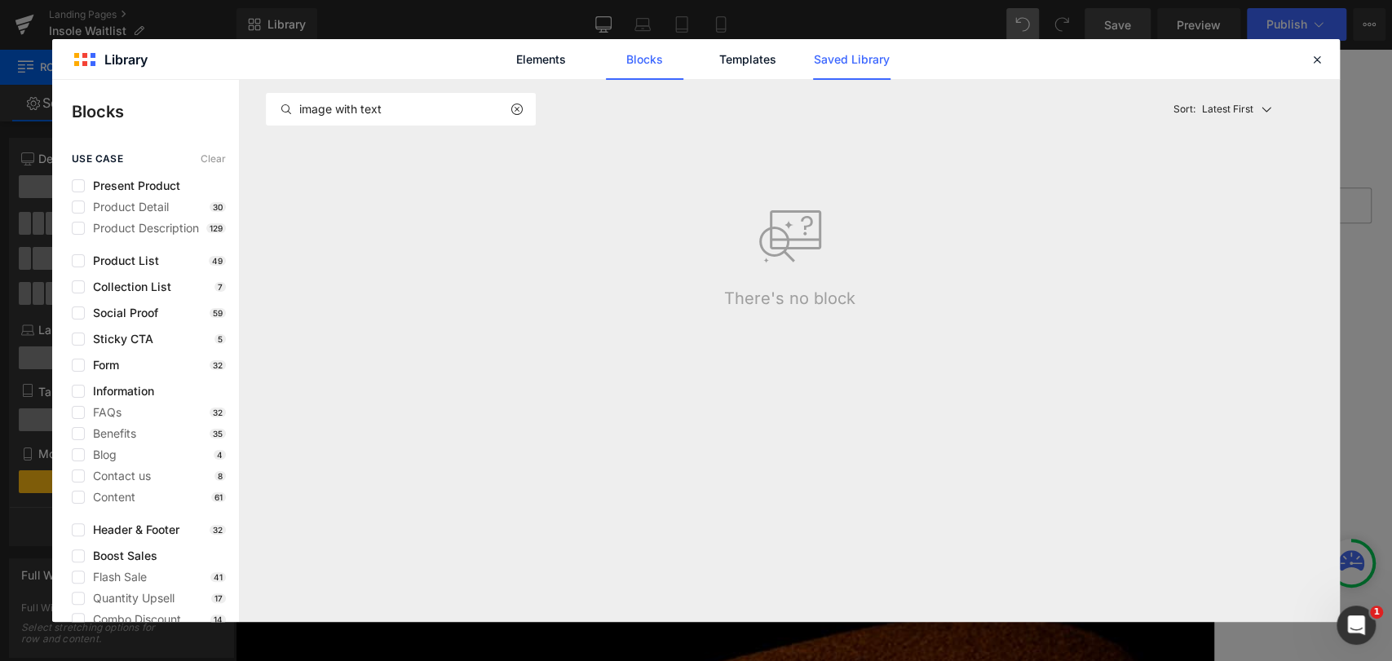
click at [858, 57] on link "Saved Library" at bounding box center [851, 59] width 77 height 41
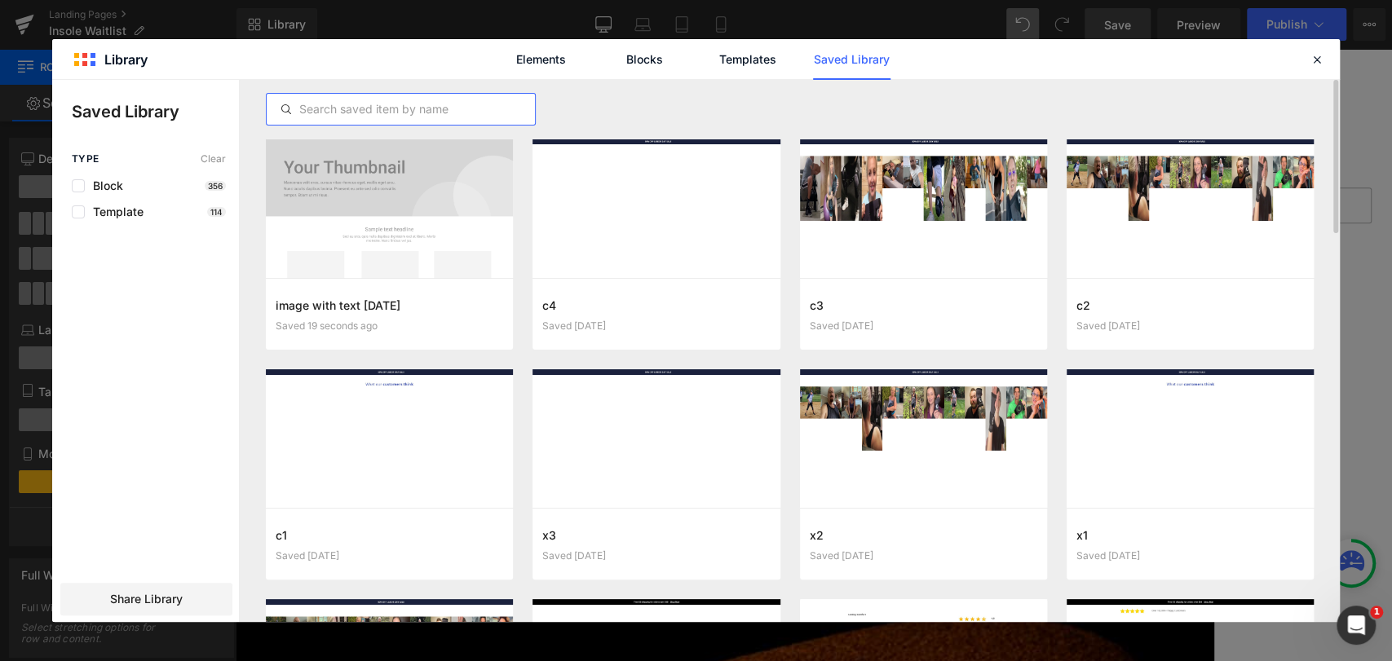
click at [413, 106] on input "text" at bounding box center [401, 109] width 268 height 20
paste input "image with text 9/03/2025"
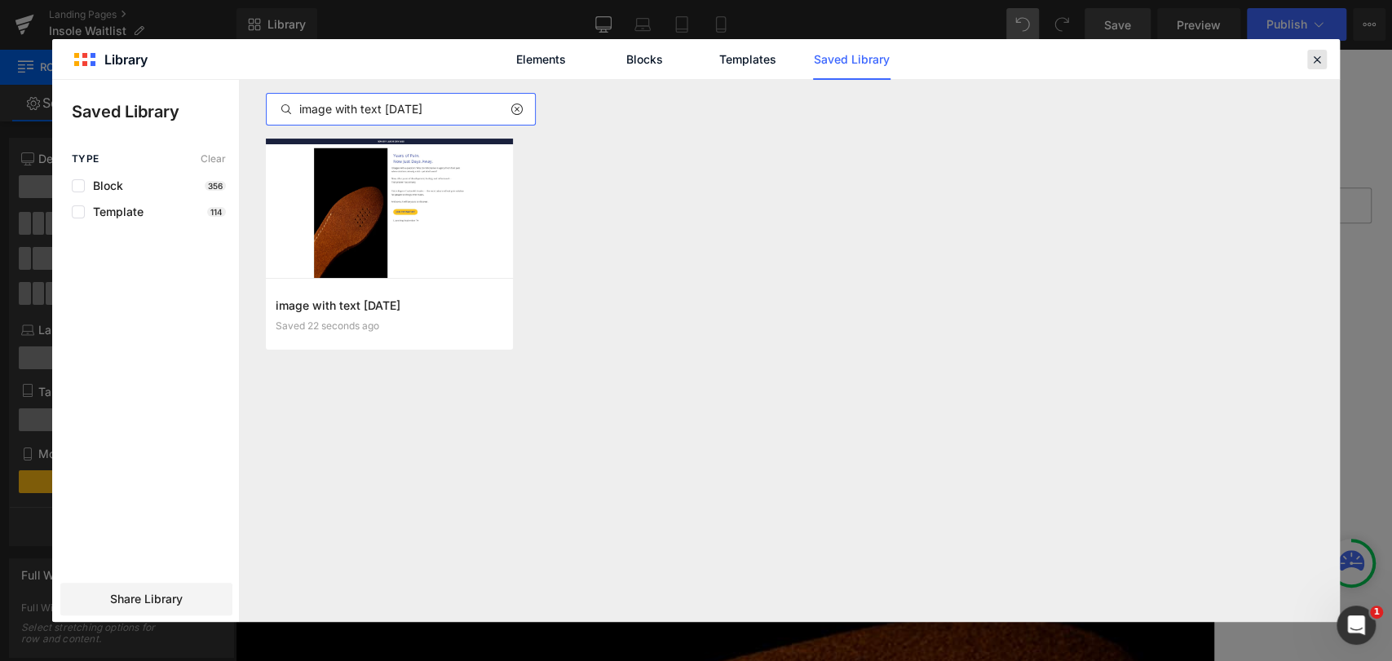
type input "image with text 9/03/2025"
click at [1314, 65] on icon at bounding box center [1317, 59] width 15 height 15
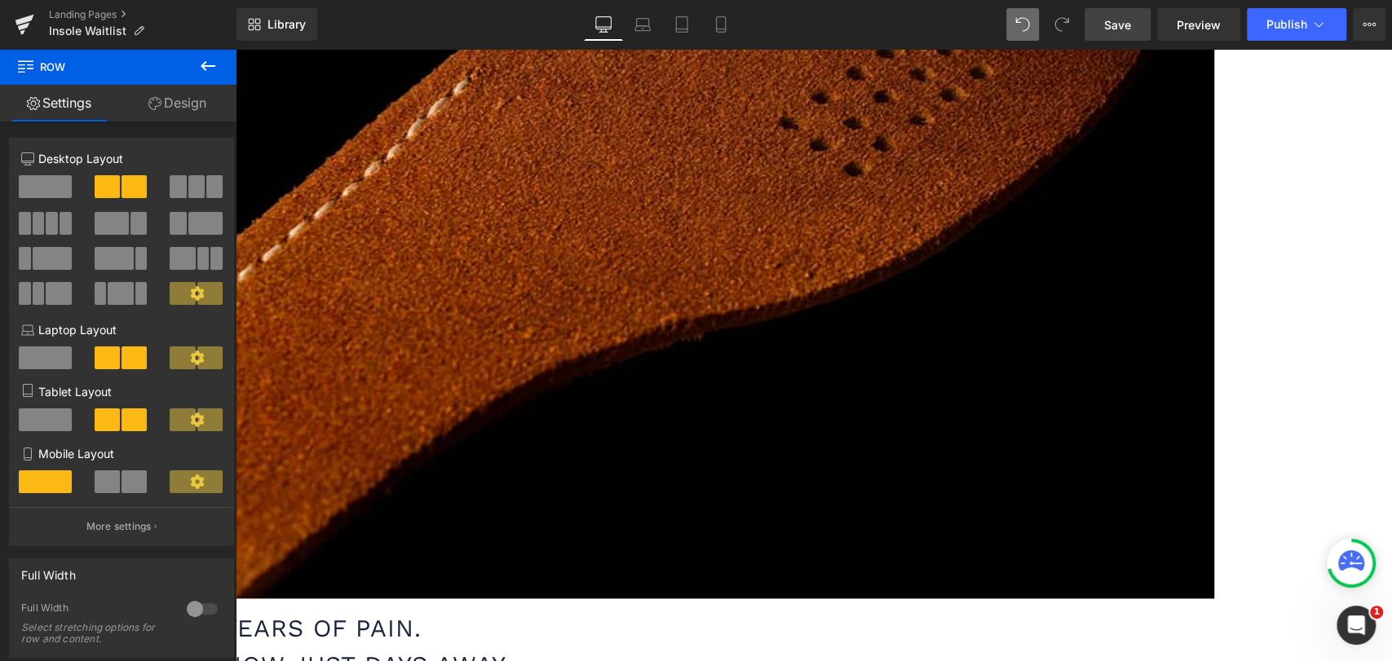
scroll to position [1721, 0]
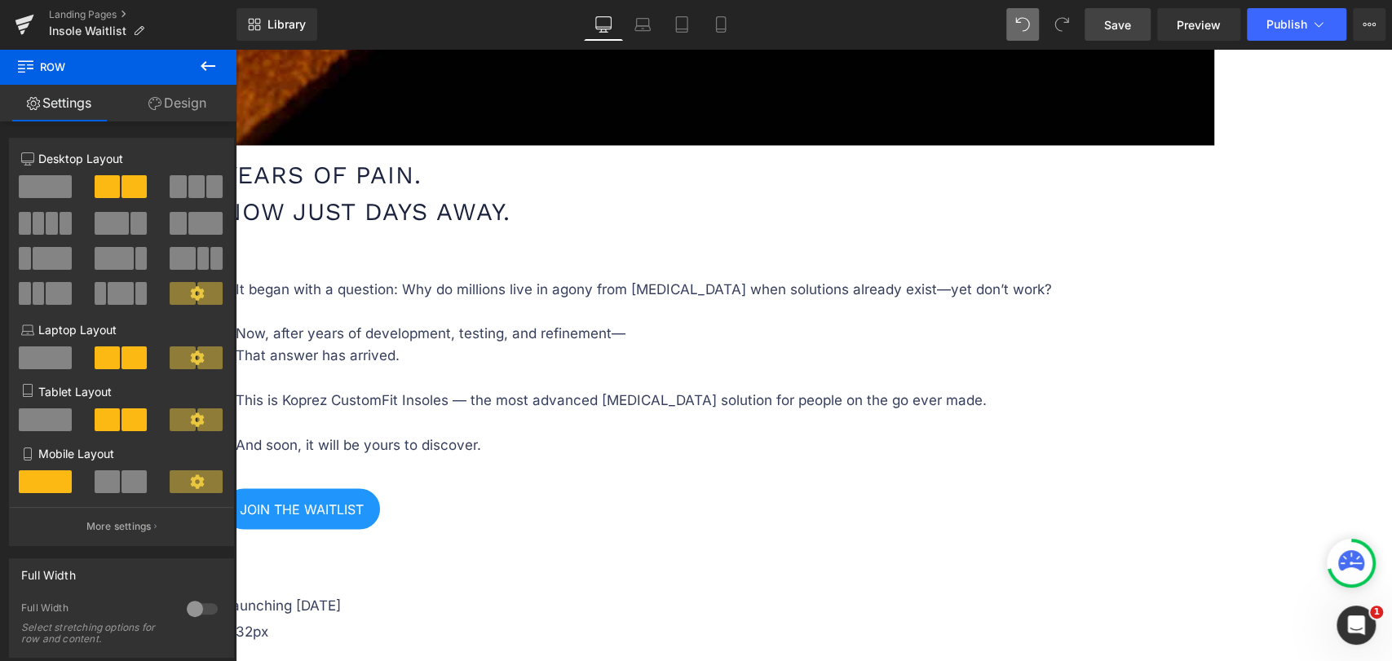
click at [180, 105] on link "Design" at bounding box center [177, 103] width 118 height 37
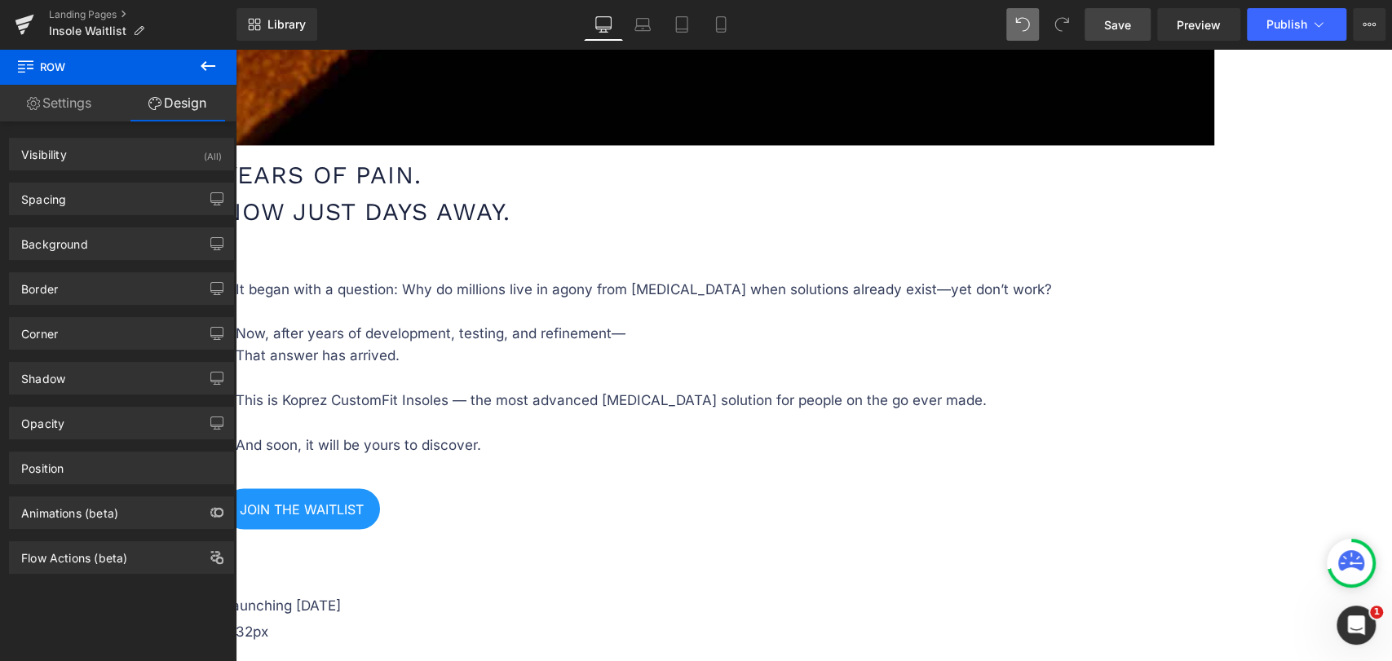
click at [206, 76] on button at bounding box center [207, 67] width 57 height 36
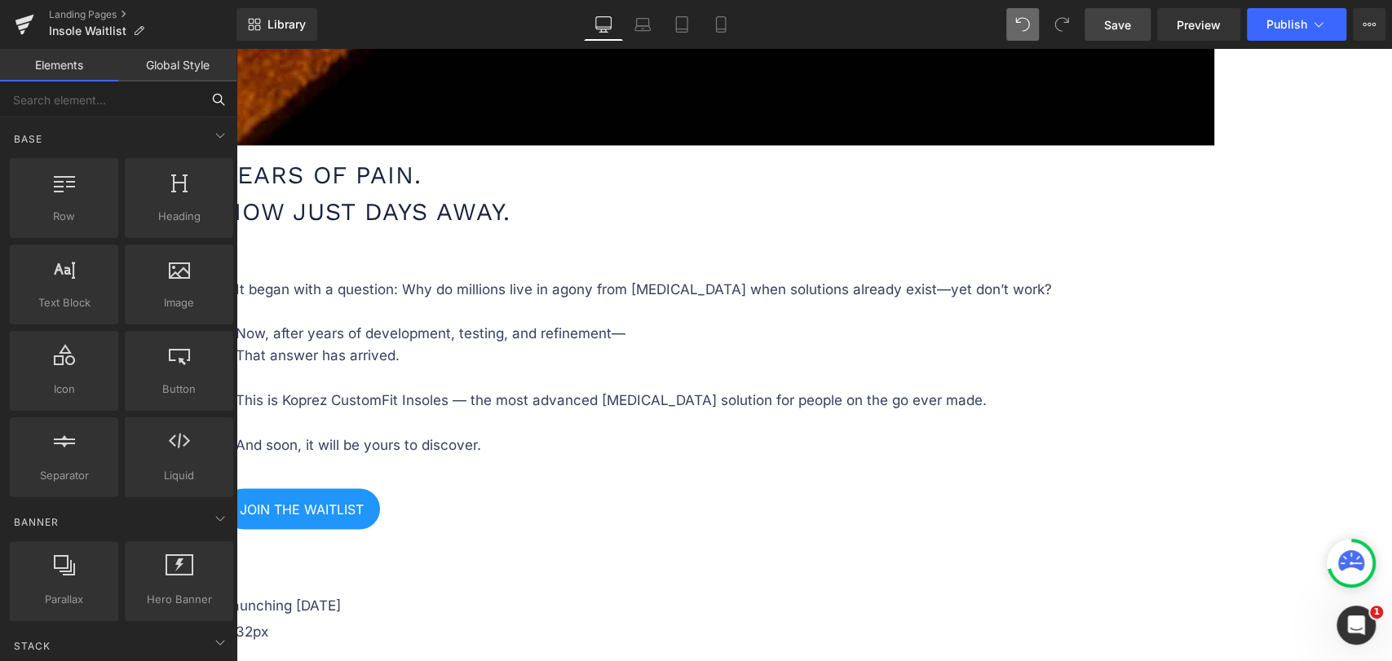
click at [121, 99] on input "text" at bounding box center [100, 100] width 201 height 36
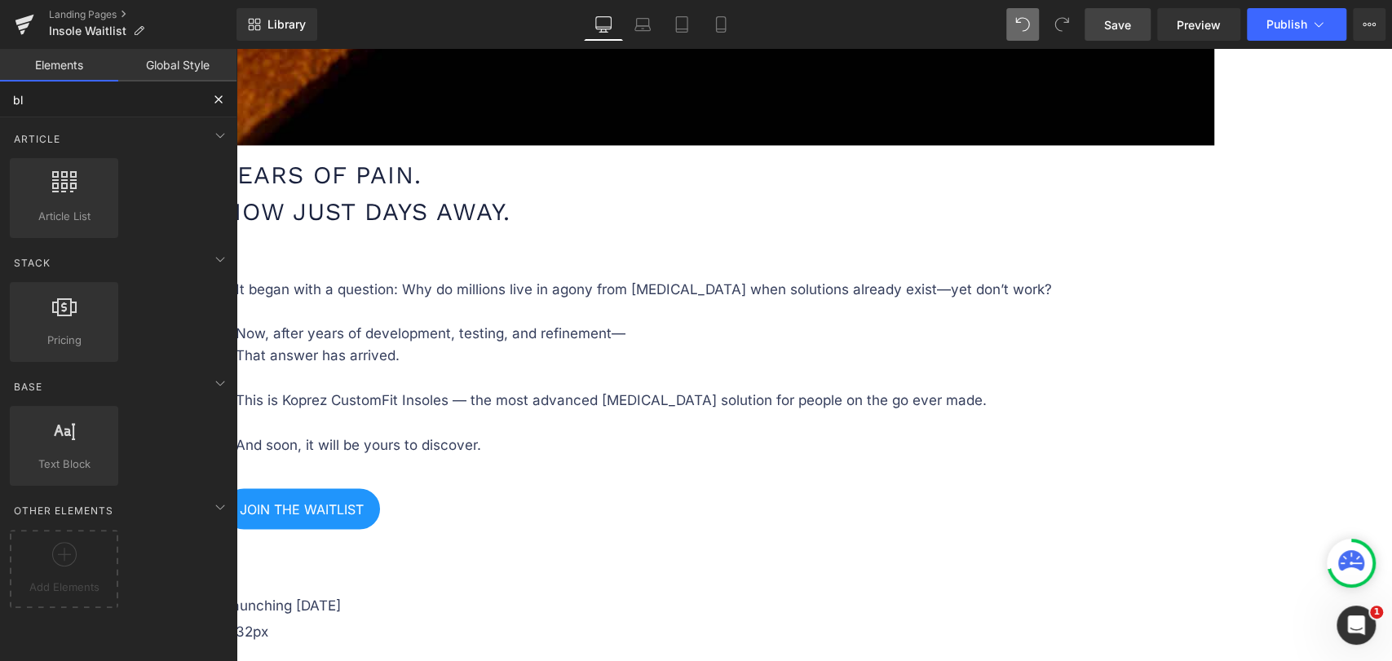
type input "blo"
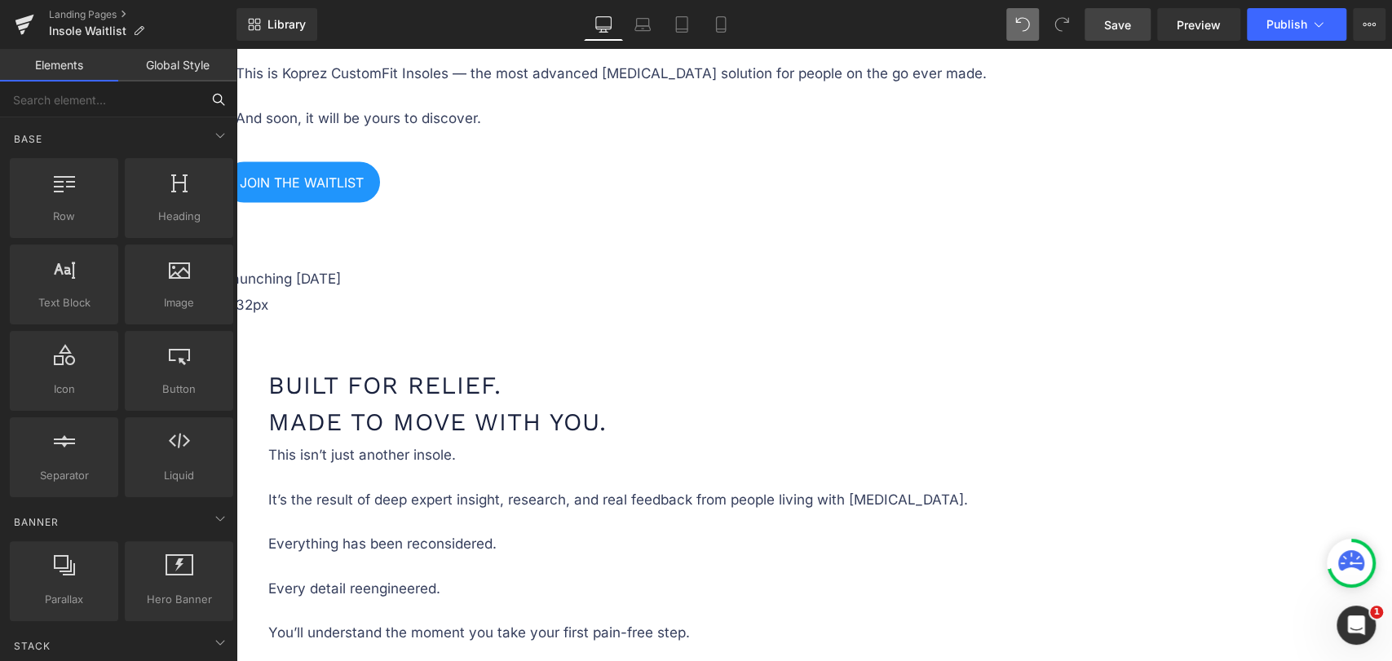
scroll to position [1993, 0]
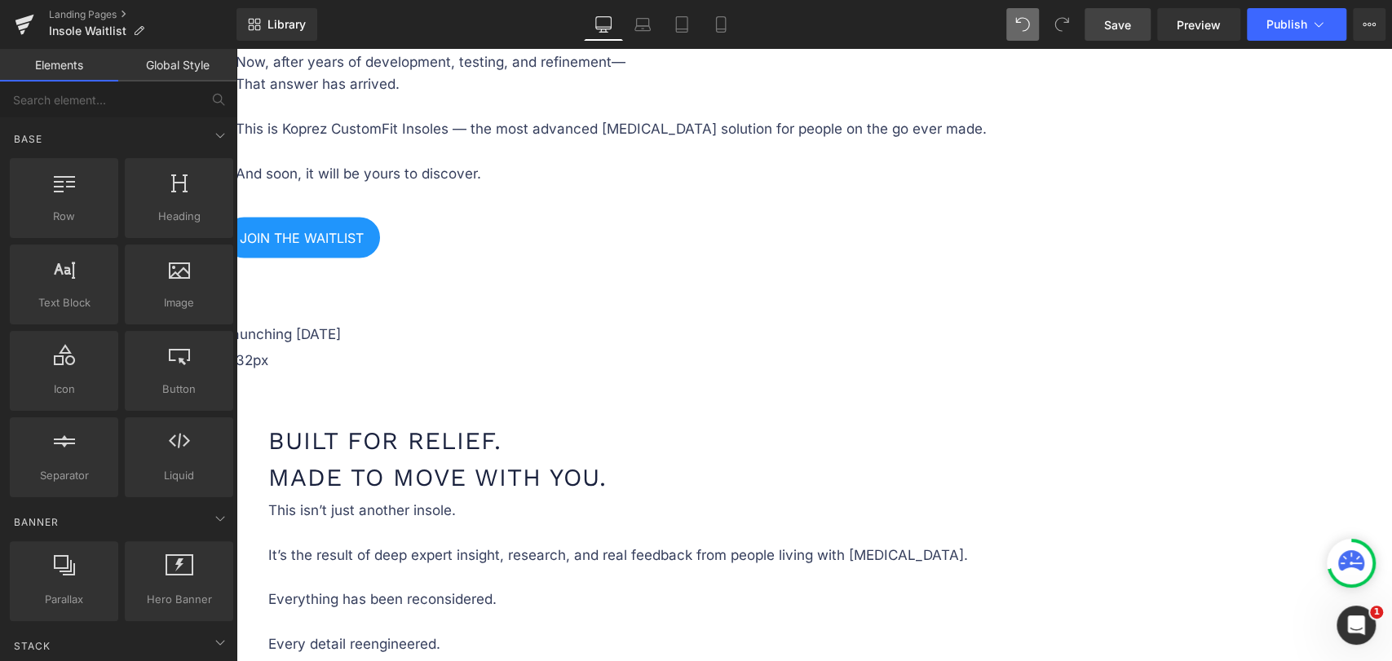
click at [236, 49] on icon at bounding box center [236, 49] width 0 height 0
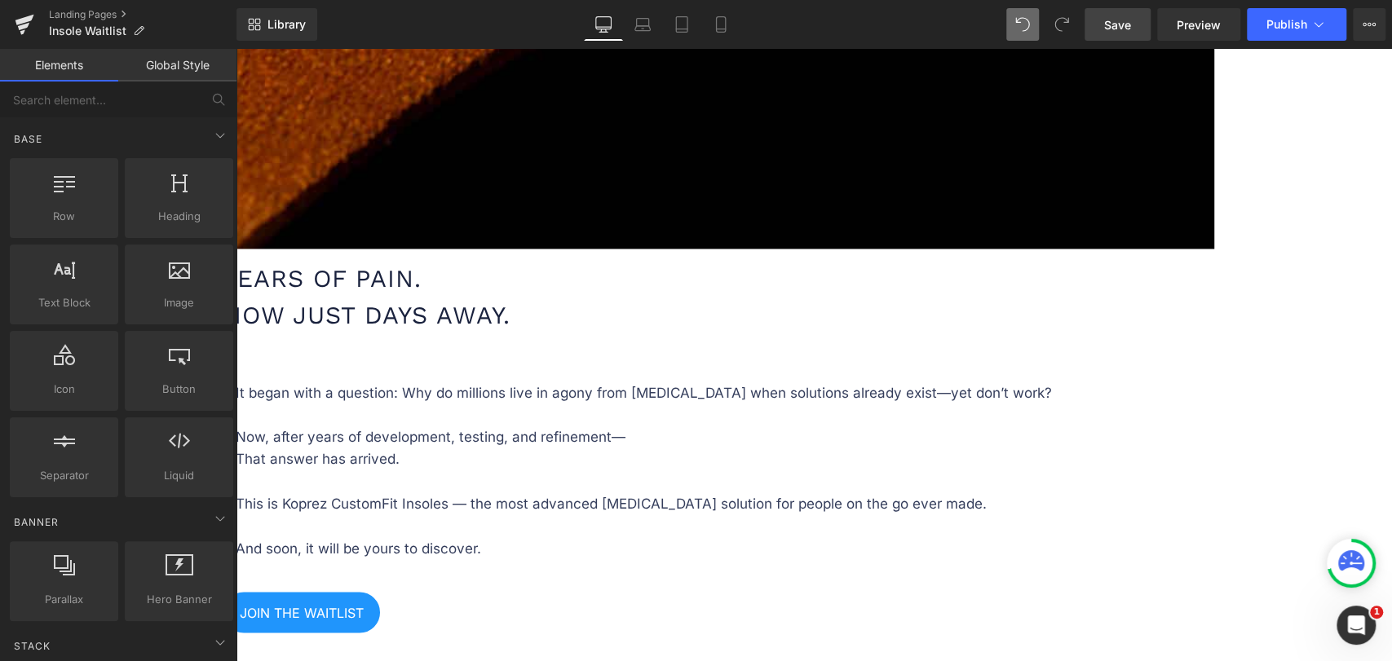
scroll to position [2071, 0]
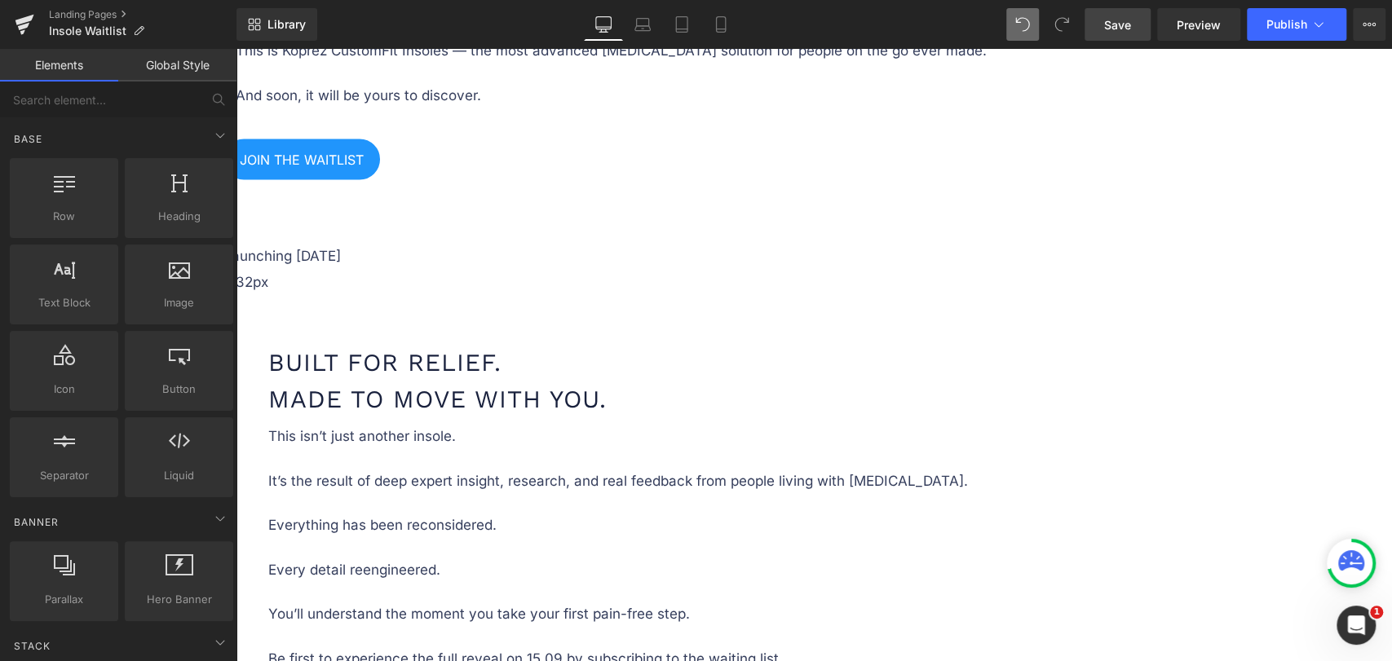
click at [236, 49] on icon at bounding box center [236, 49] width 0 height 0
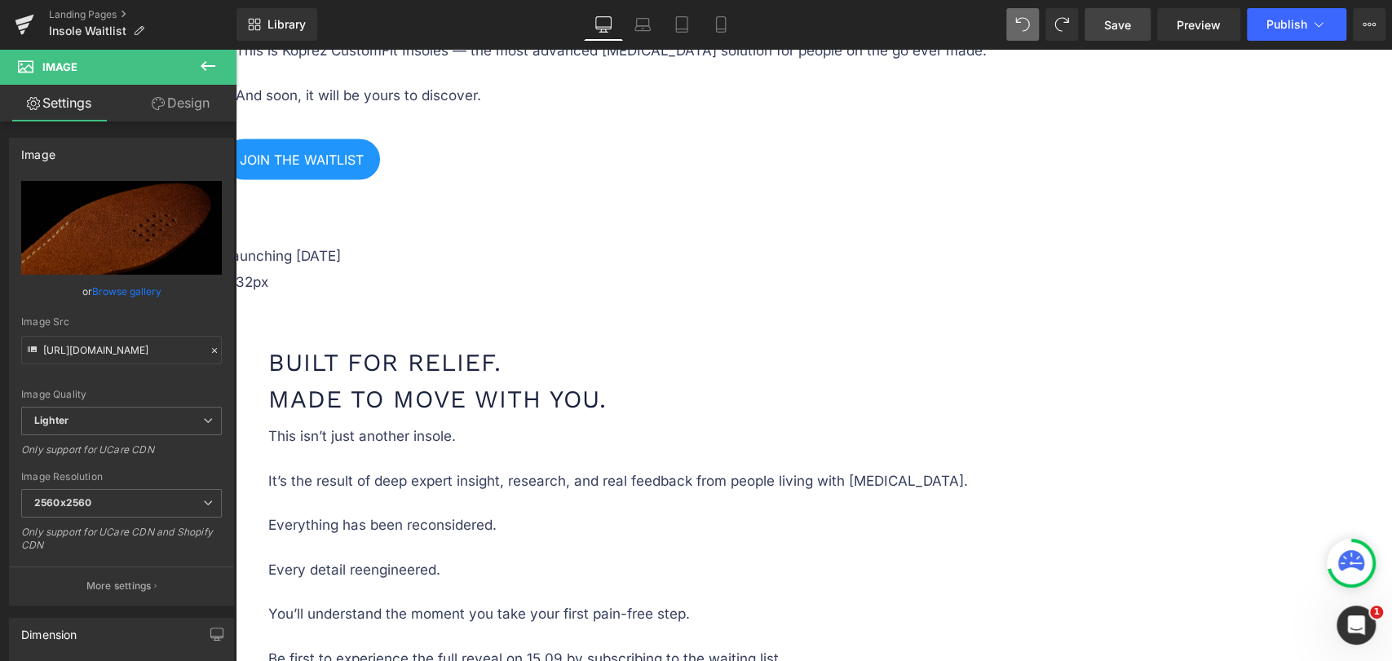
click at [236, 49] on icon at bounding box center [236, 49] width 0 height 0
click at [236, 49] on link at bounding box center [236, 49] width 0 height 0
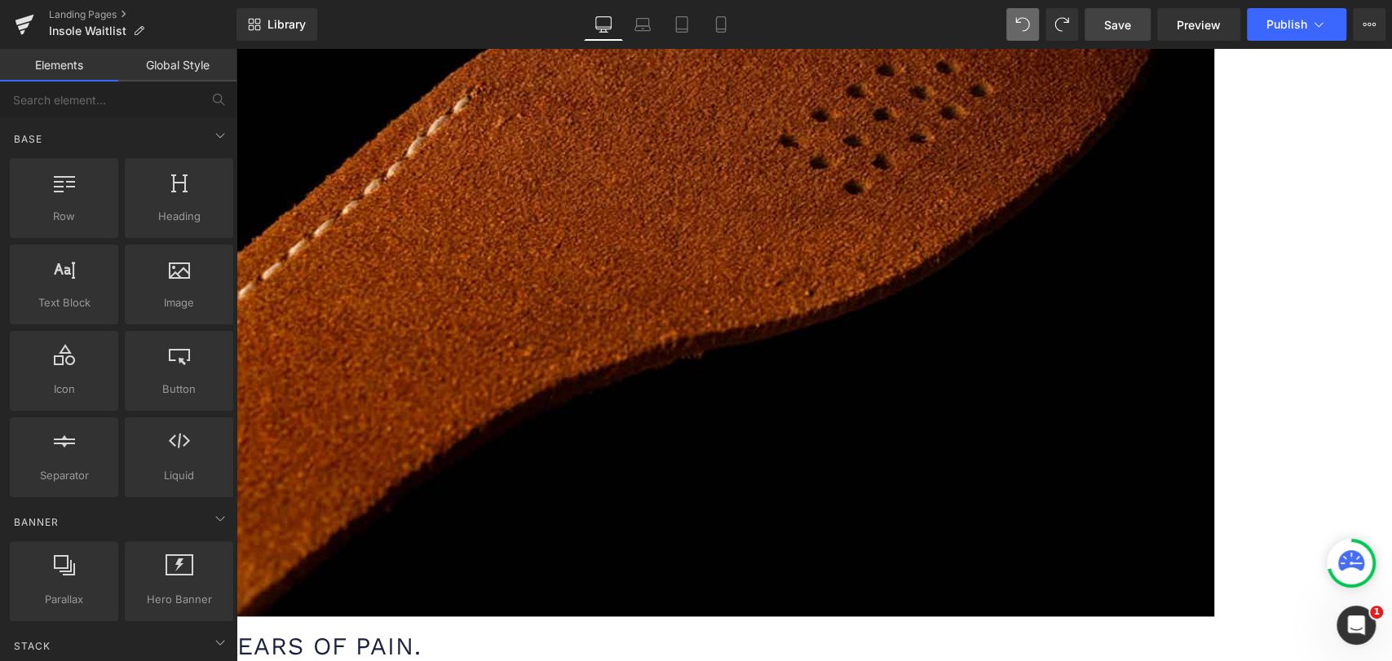
scroll to position [1256, 0]
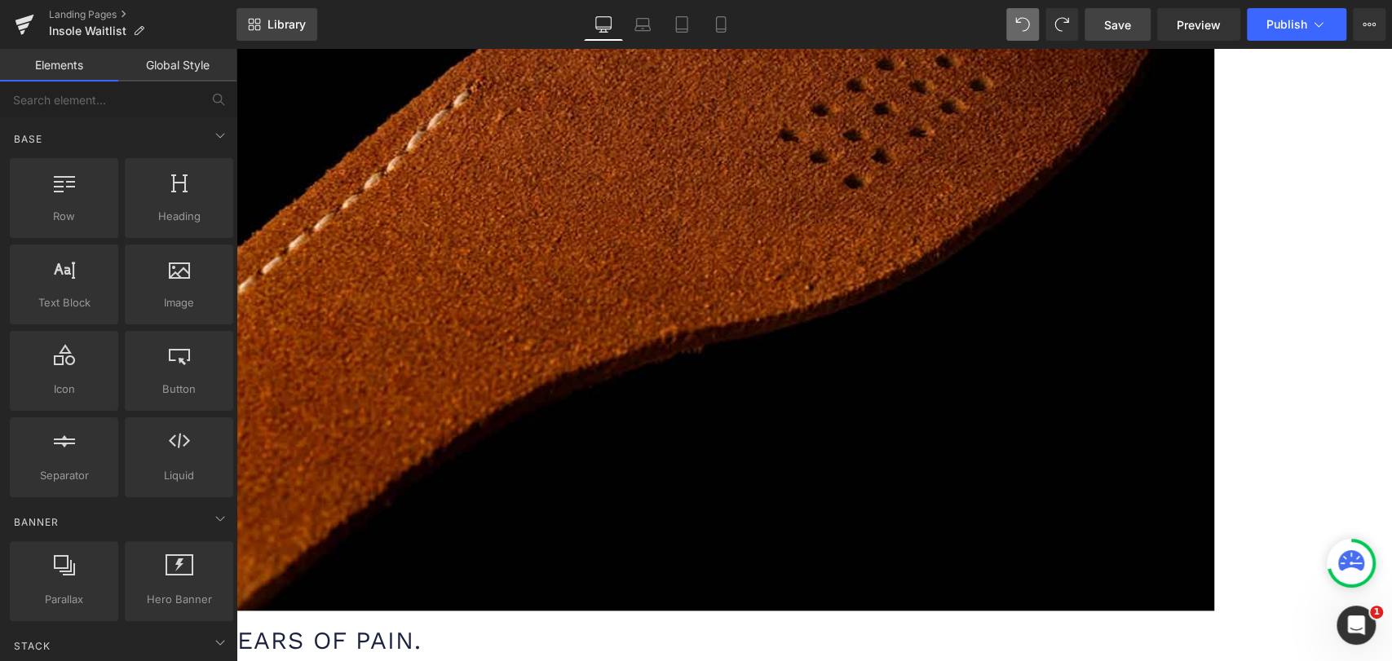
click at [300, 25] on span "Library" at bounding box center [286, 24] width 38 height 15
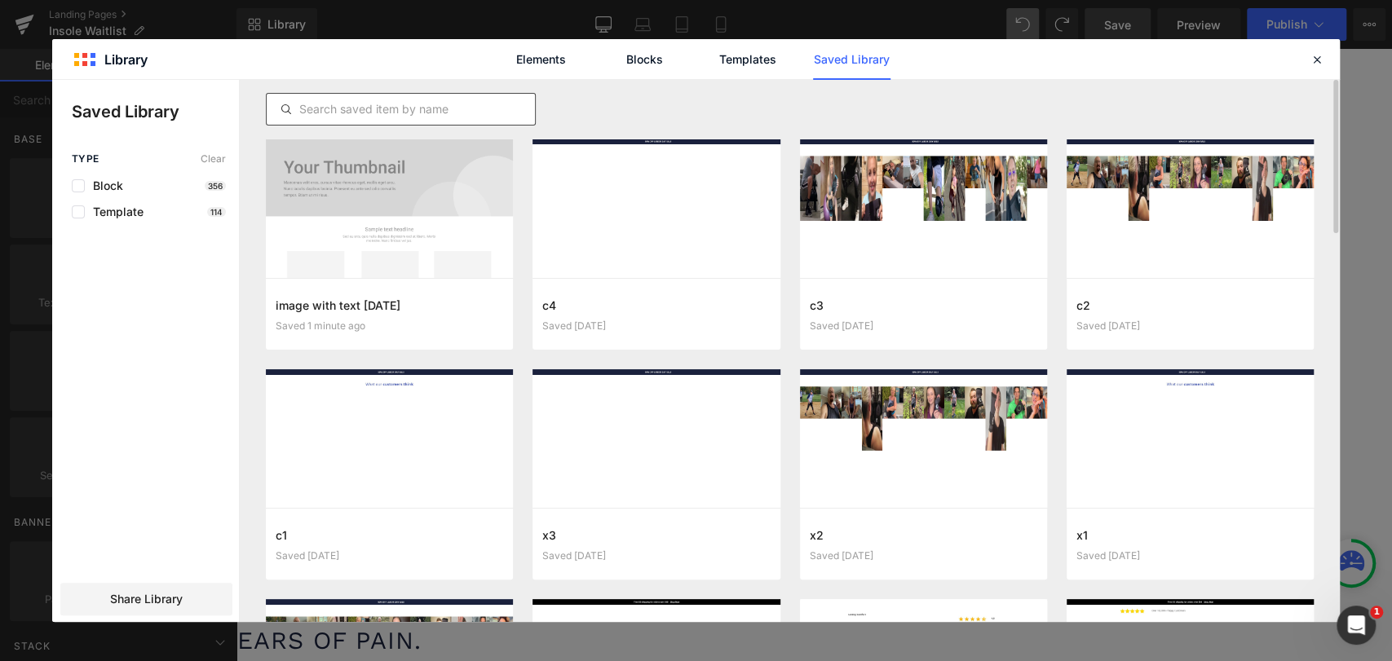
click at [343, 104] on input "text" at bounding box center [401, 109] width 268 height 20
paste input "image with text 9/03/2025"
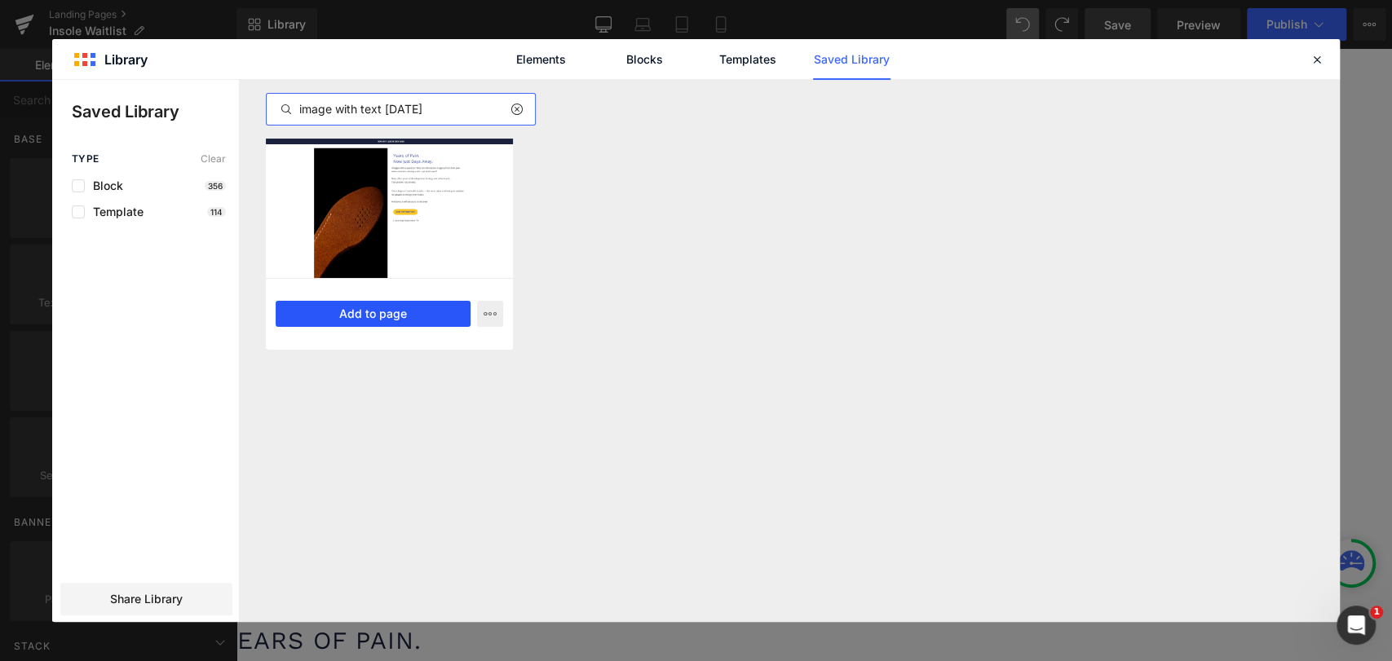
type input "image with text 9/03/2025"
click at [423, 319] on button "Add to page" at bounding box center [373, 314] width 195 height 26
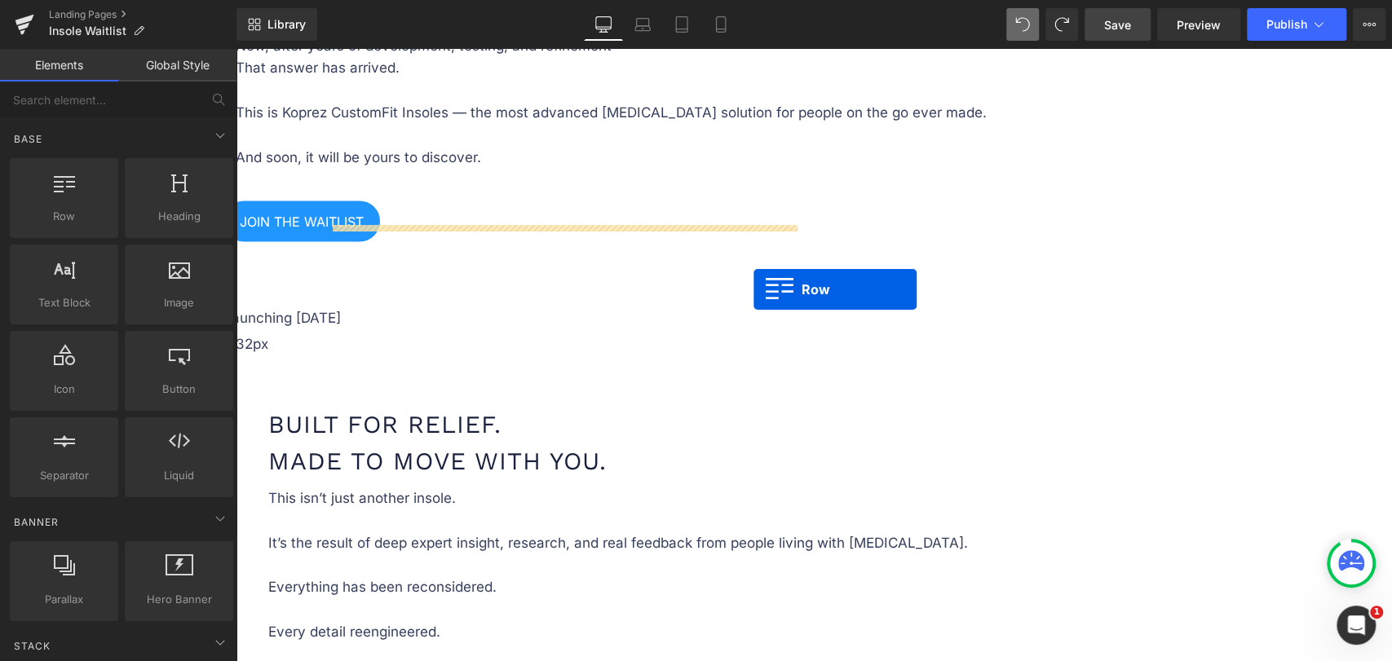
scroll to position [2042, 0]
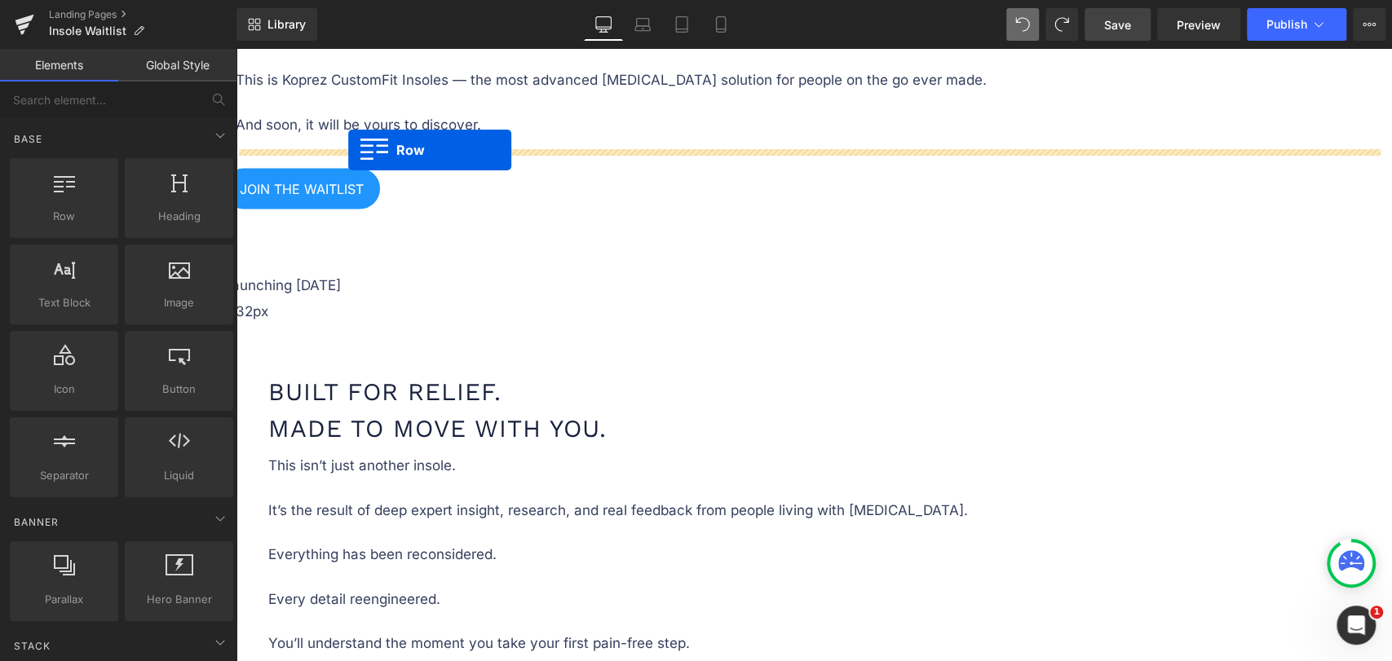
drag, startPoint x: 323, startPoint y: 143, endPoint x: 348, endPoint y: 150, distance: 26.3
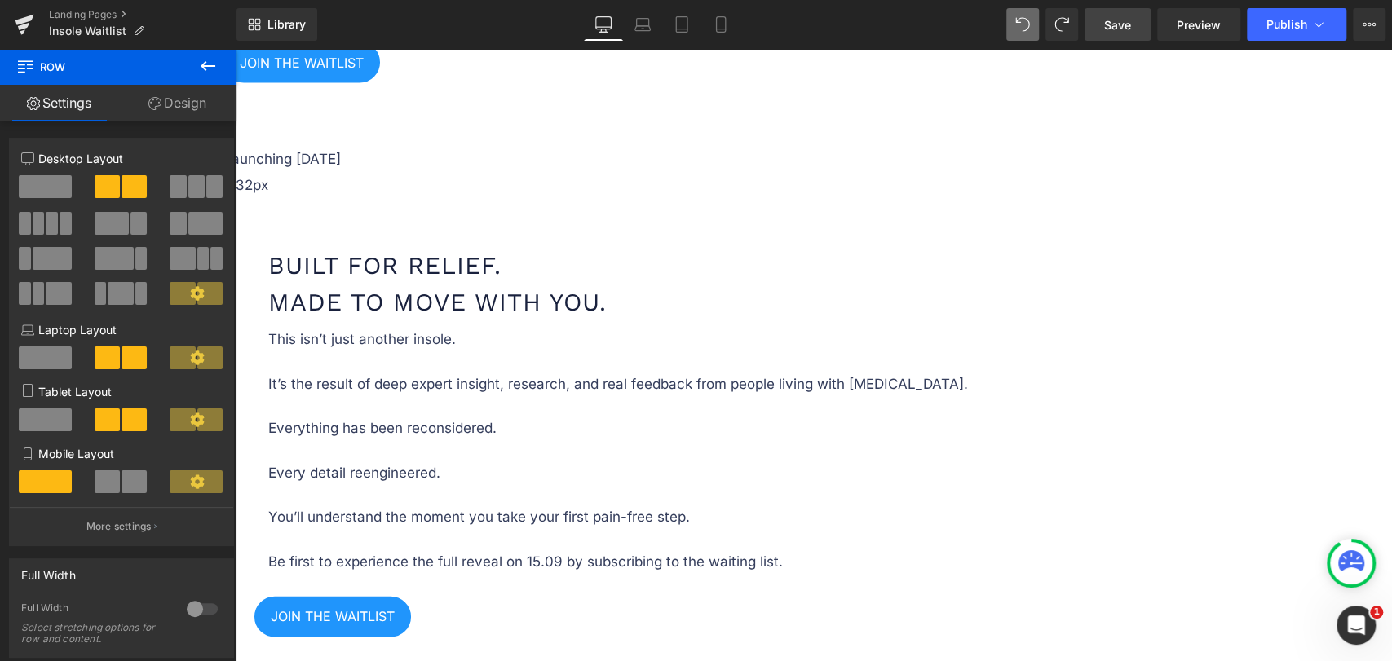
scroll to position [2224, 0]
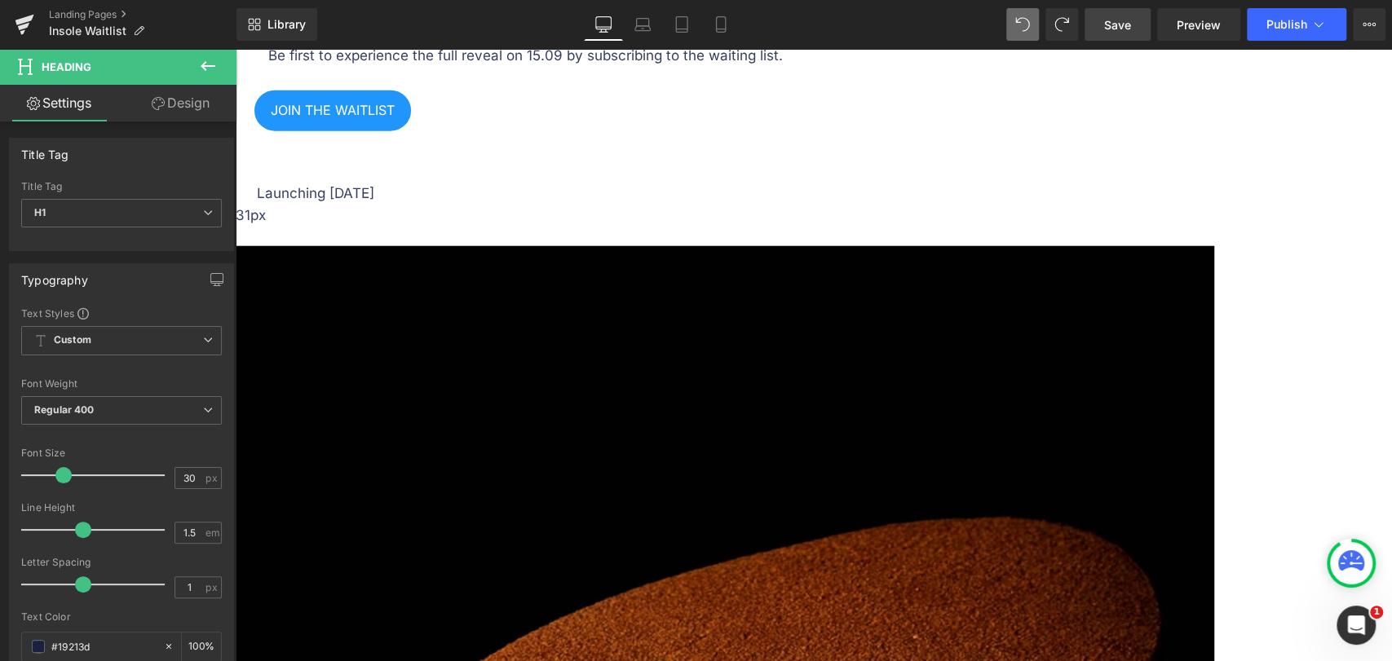
scroll to position [2290, 0]
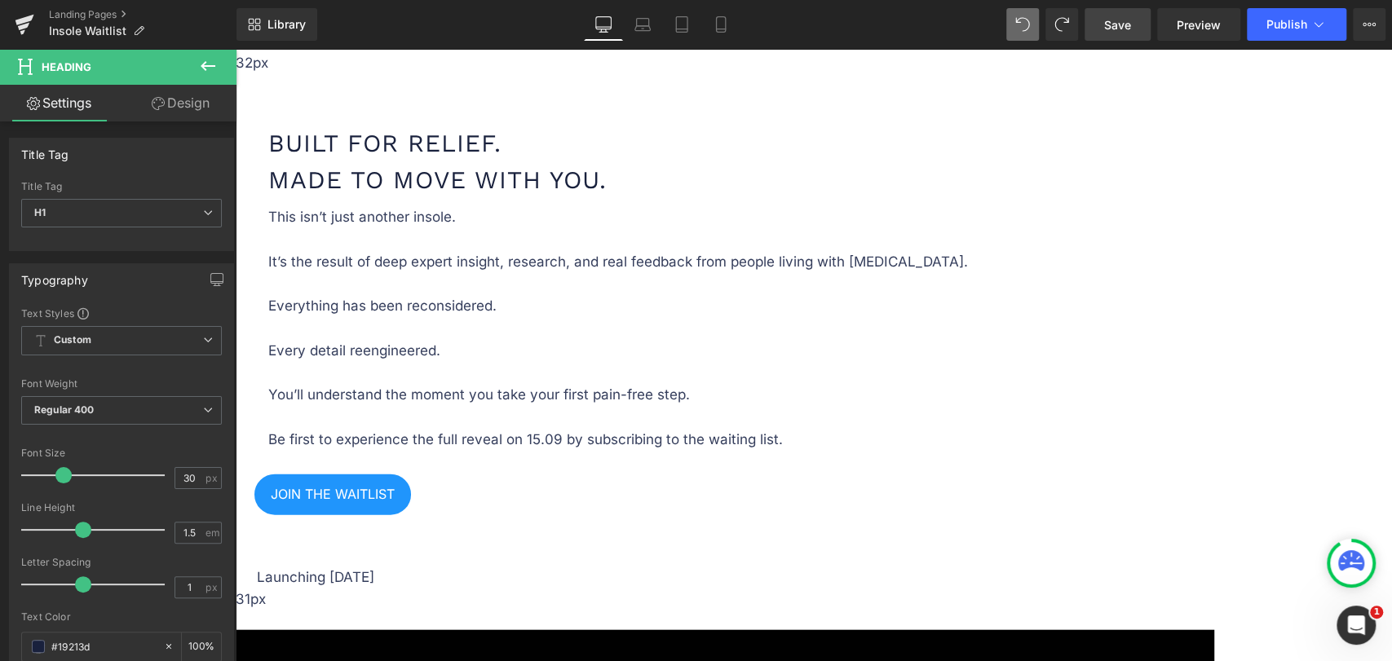
copy h1 "Every step tells you what it is"
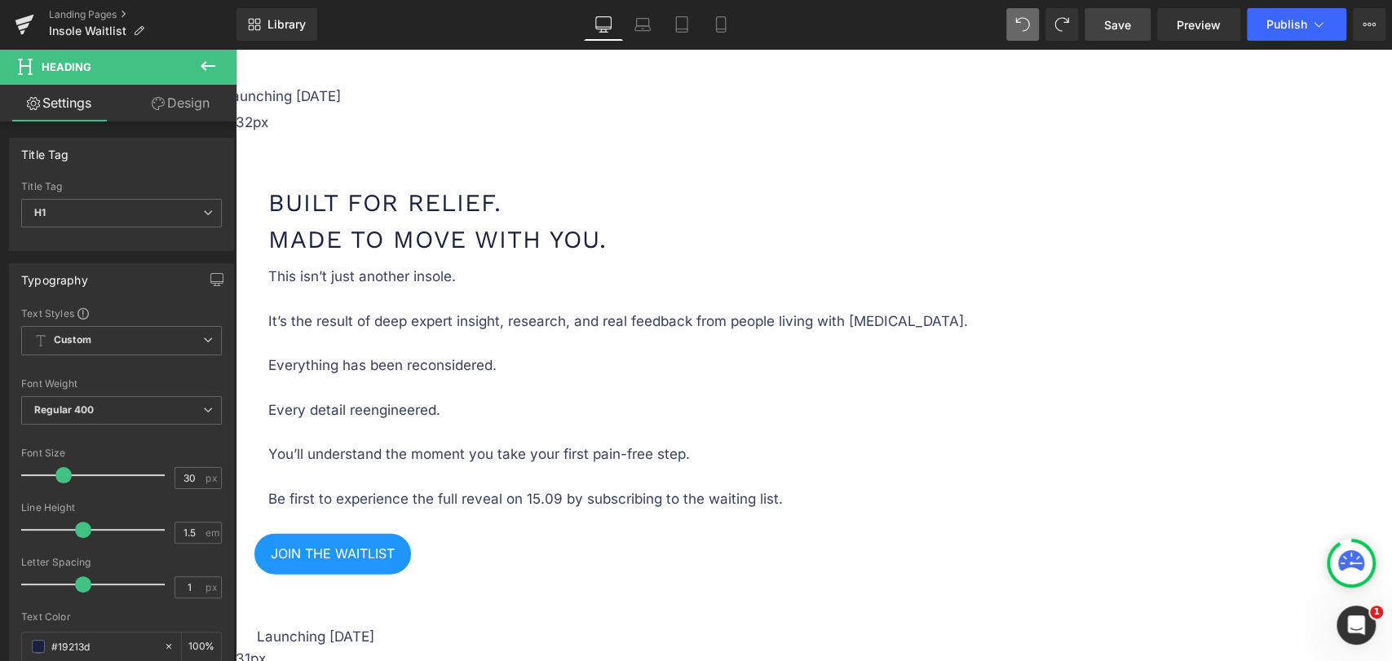
scroll to position [2018, 0]
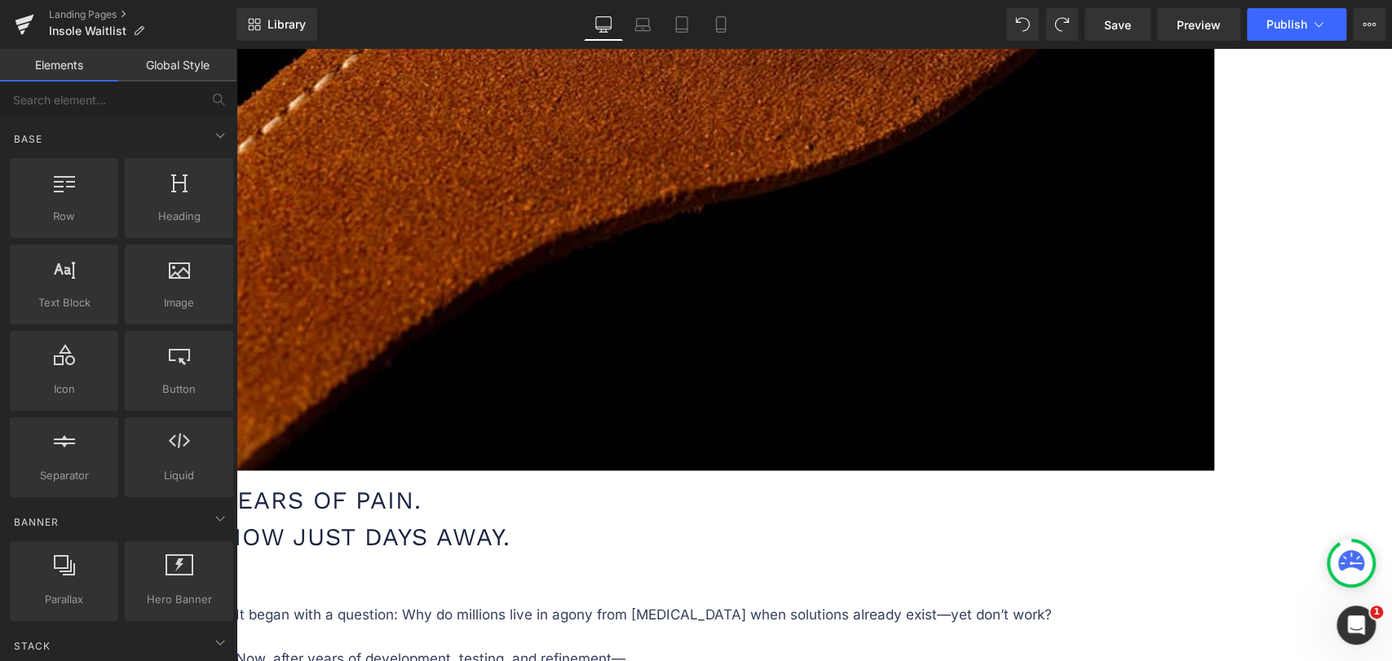
scroll to position [1248, 0]
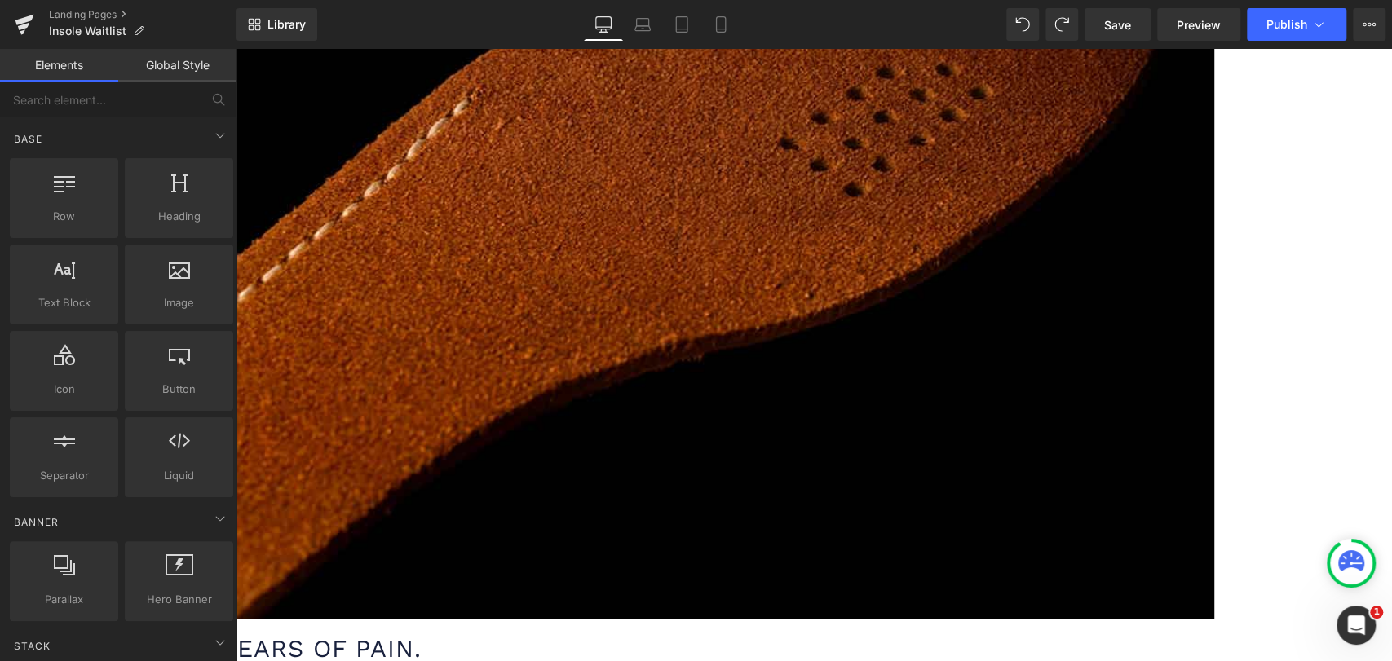
click at [236, 49] on icon at bounding box center [236, 49] width 0 height 0
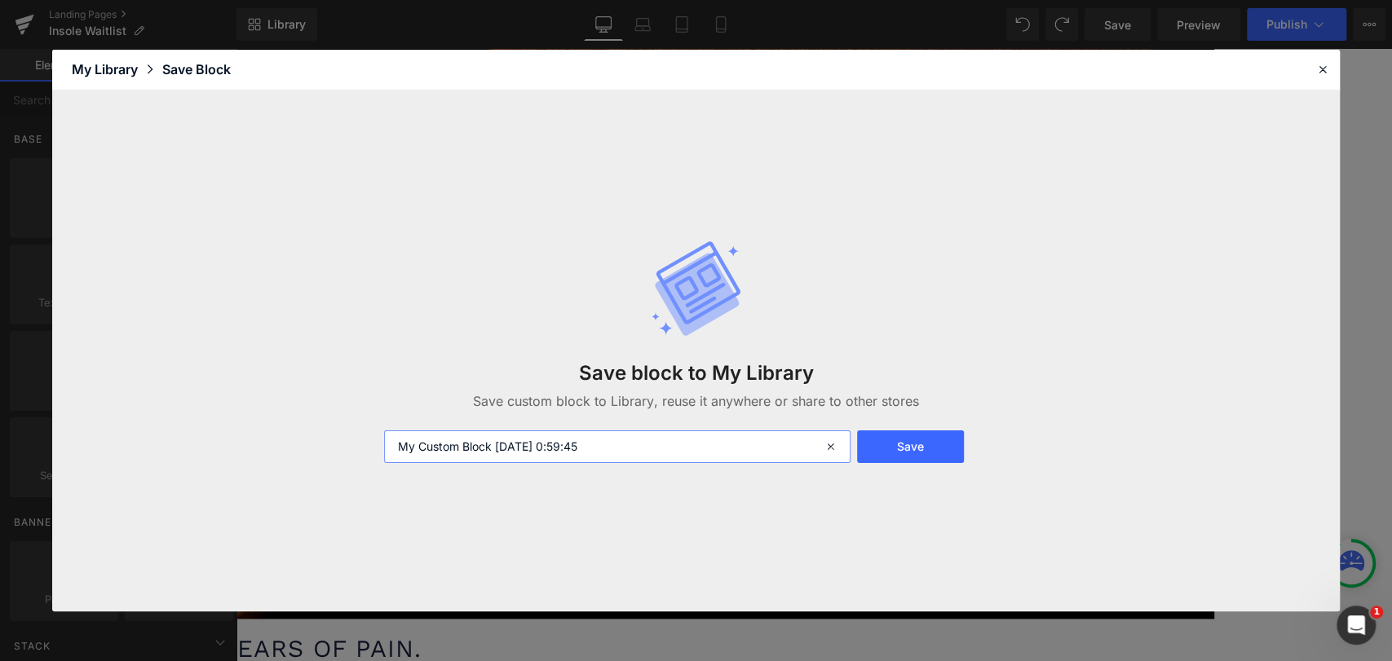
click at [568, 444] on input "My Custom Block 2025-09-03 0:59:45" at bounding box center [617, 447] width 466 height 33
paste input "There’s a reason this release has foot pain sufferers watching closely. From th…"
type input "t"
type input "Text with image 9/03/2025"
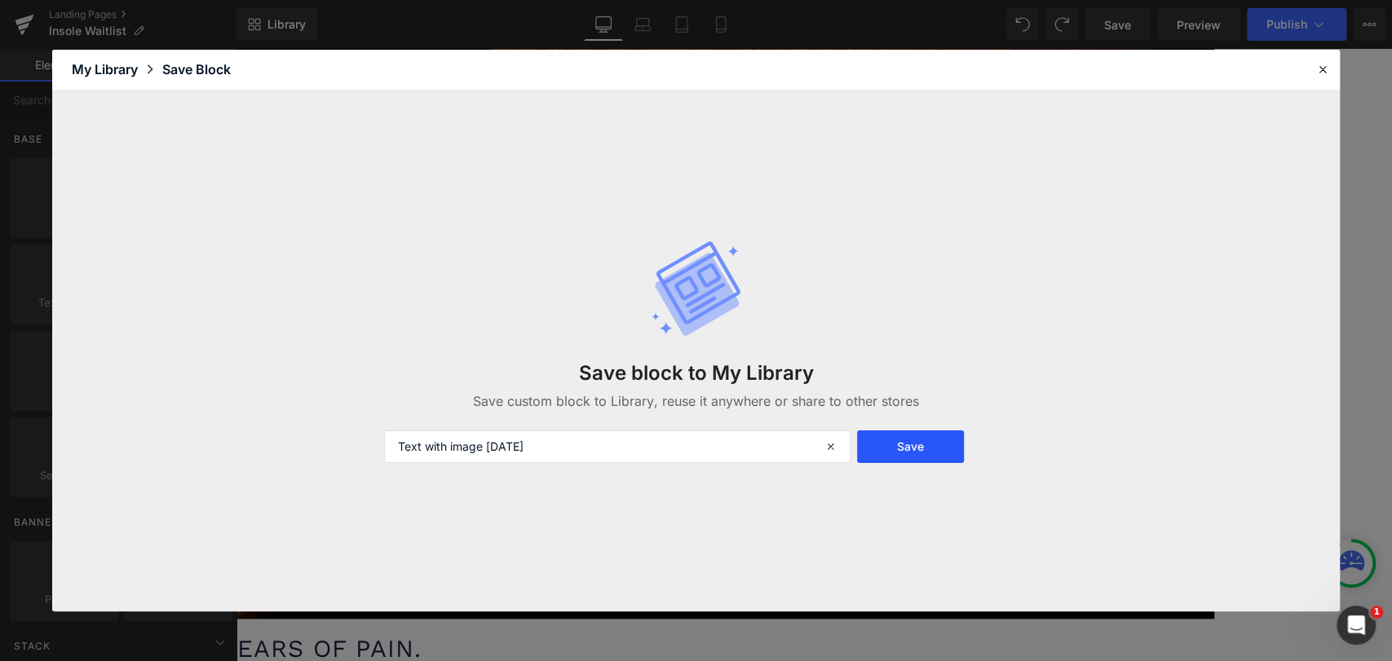
click at [909, 453] on button "Save" at bounding box center [911, 447] width 108 height 33
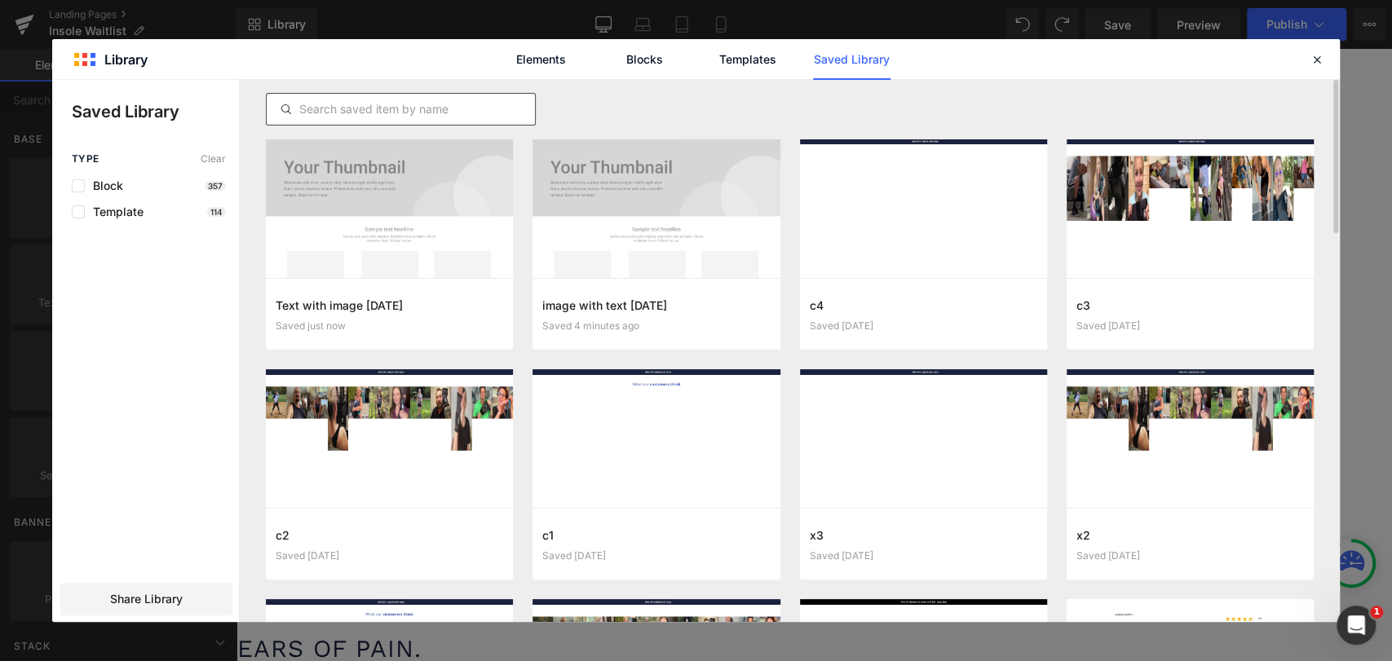
click at [352, 111] on input "text" at bounding box center [401, 109] width 268 height 20
paste input "Text with image 9/03/2025"
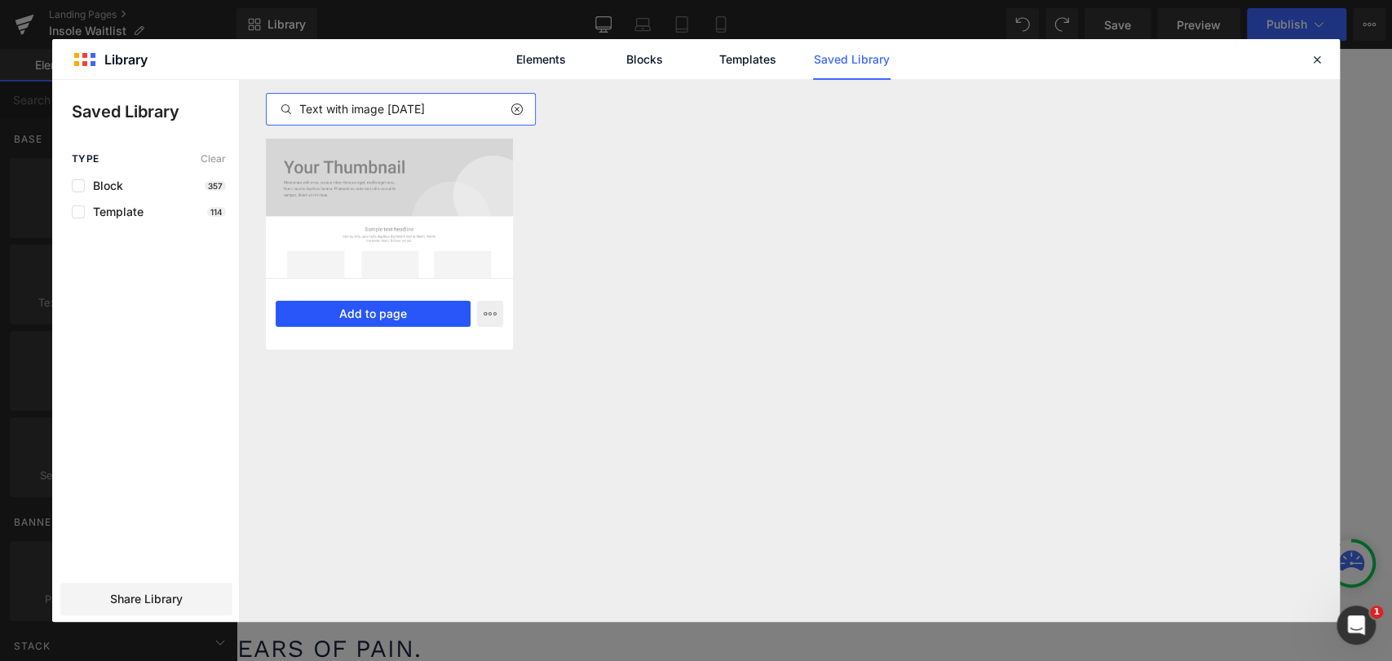
type input "Text with image 9/03/2025"
click at [406, 317] on button "Add to page" at bounding box center [373, 314] width 195 height 26
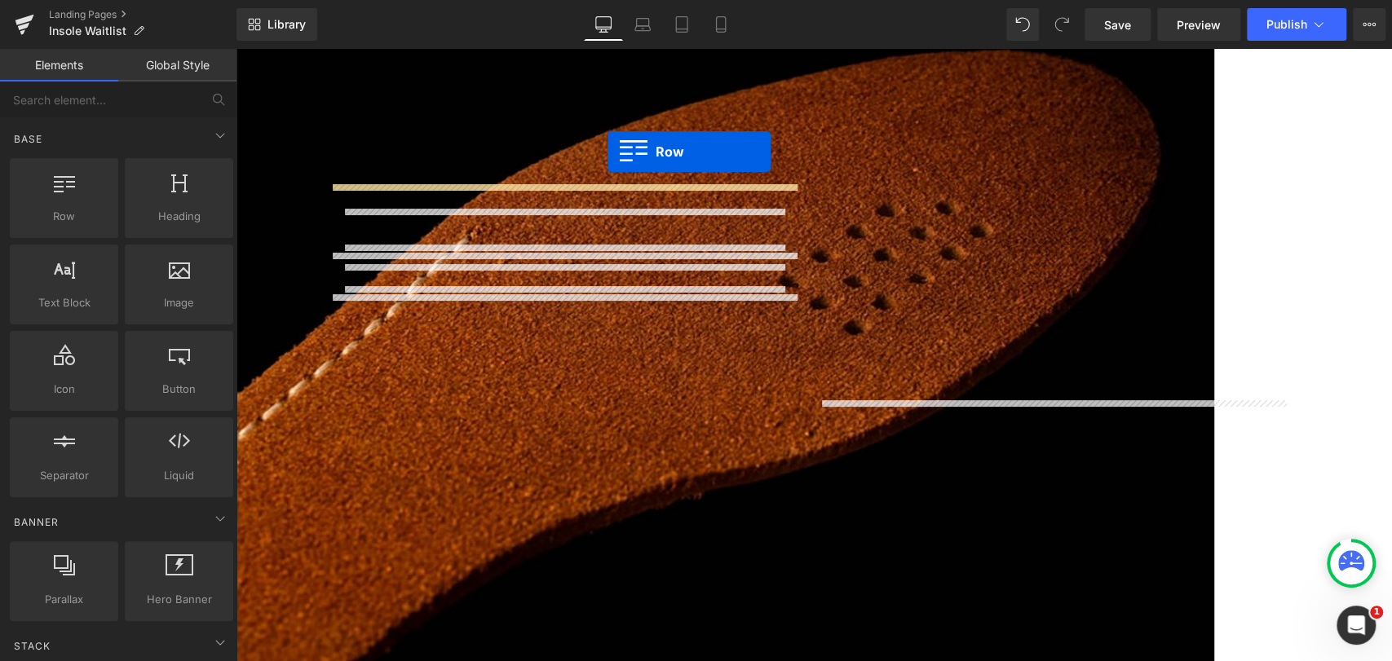
scroll to position [3151, 0]
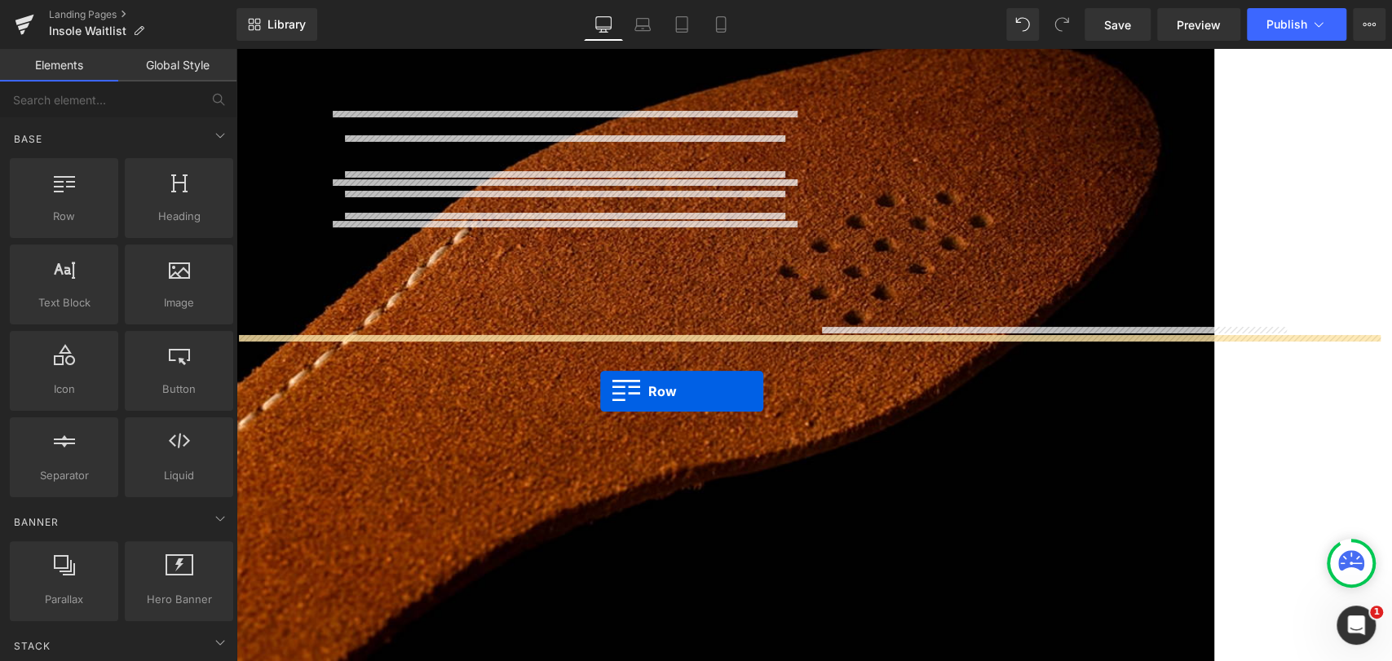
drag, startPoint x: 329, startPoint y: 323, endPoint x: 600, endPoint y: 389, distance: 278.7
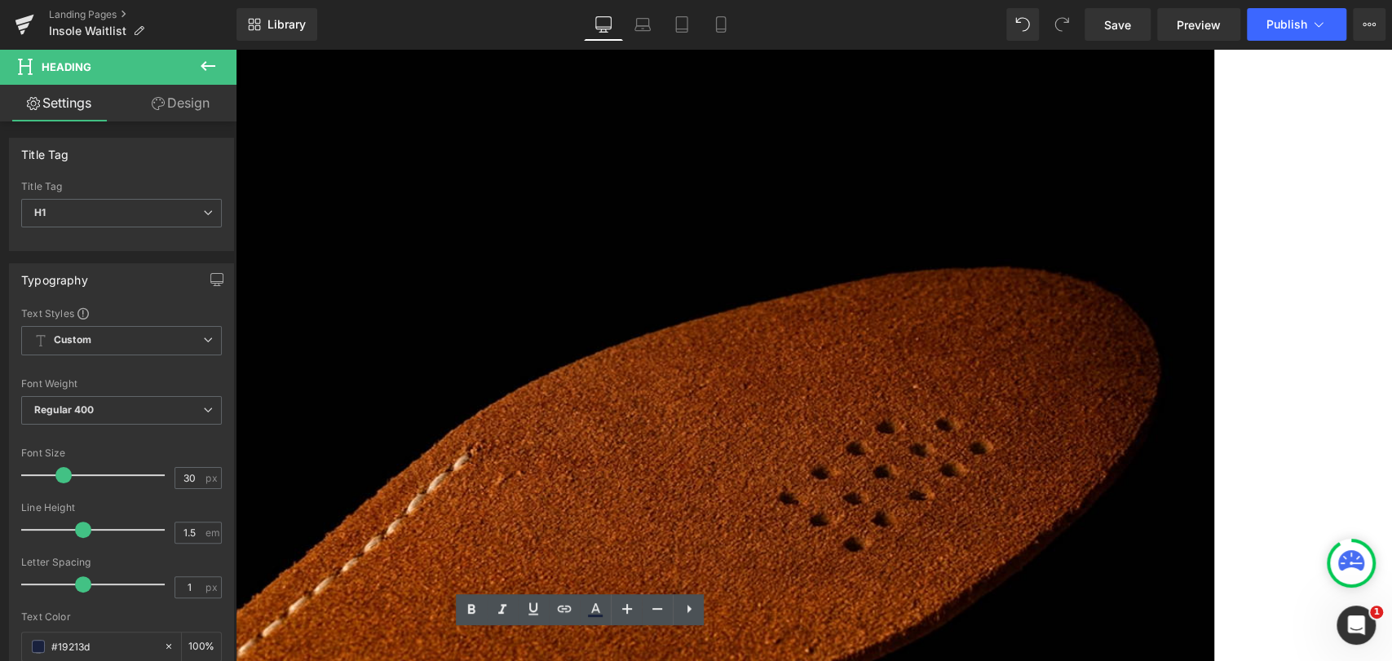
scroll to position [2970, 0]
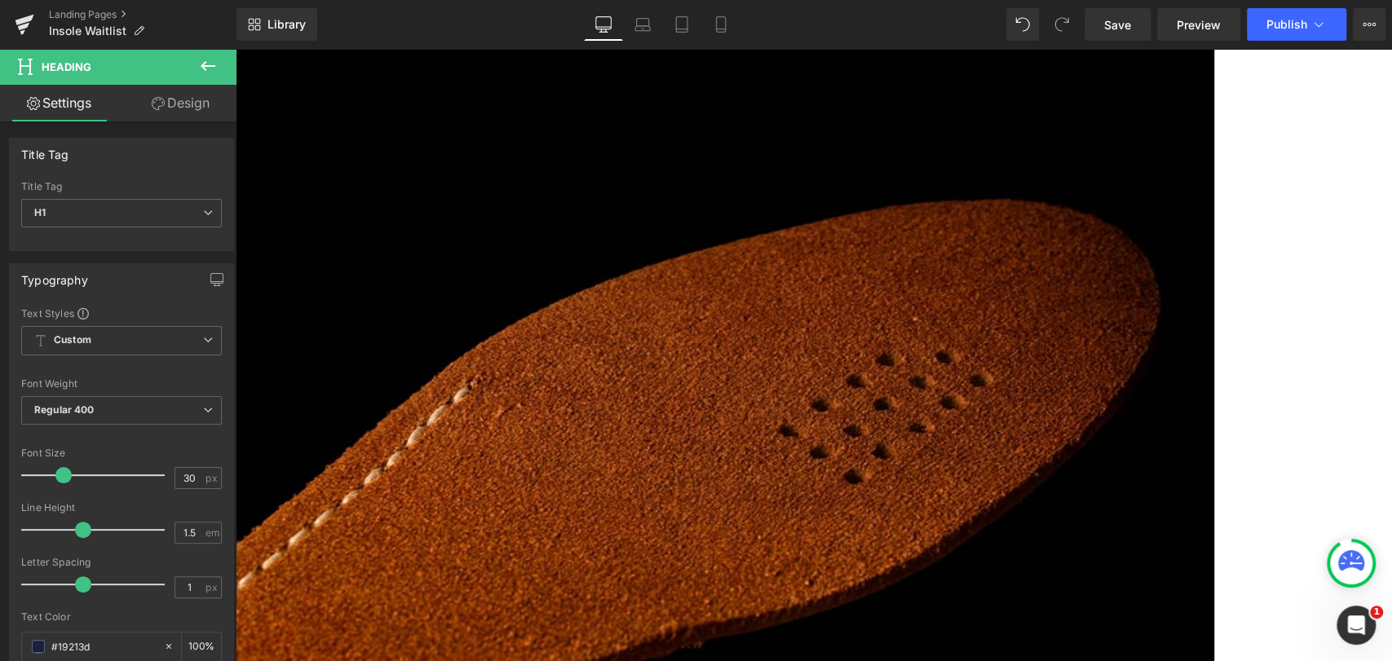
scroll to position [3061, 0]
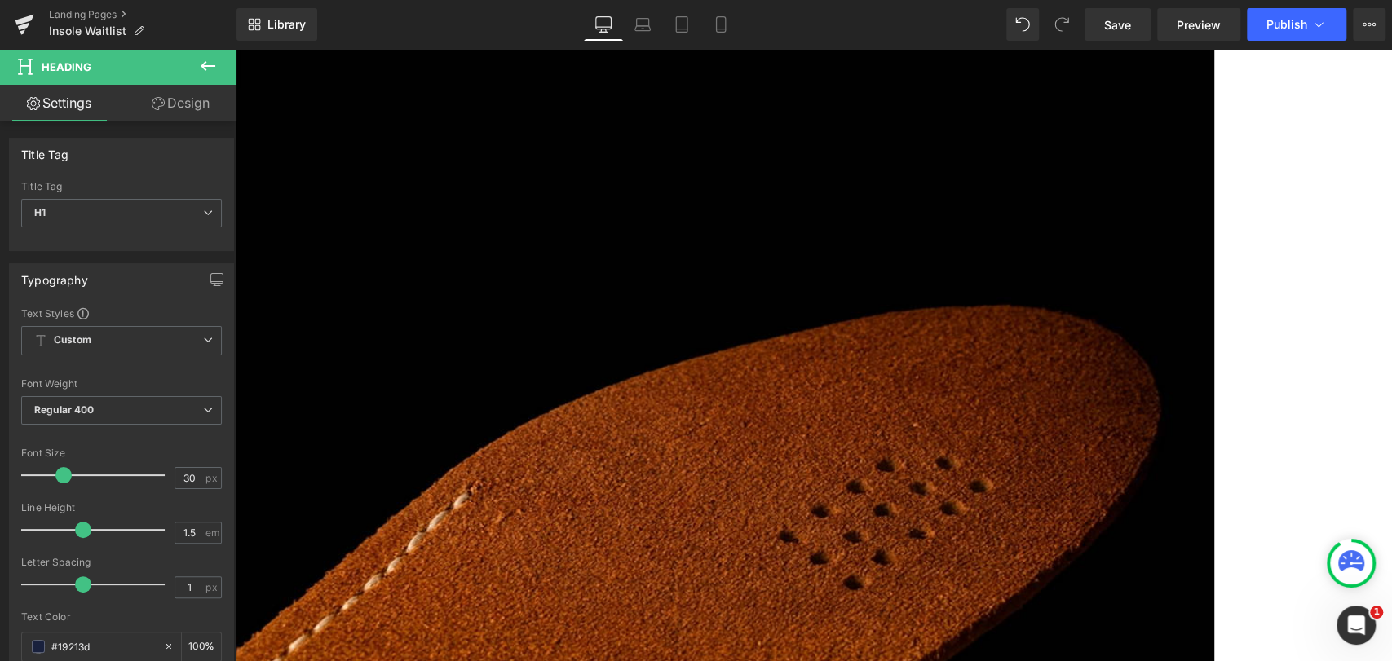
scroll to position [2879, 0]
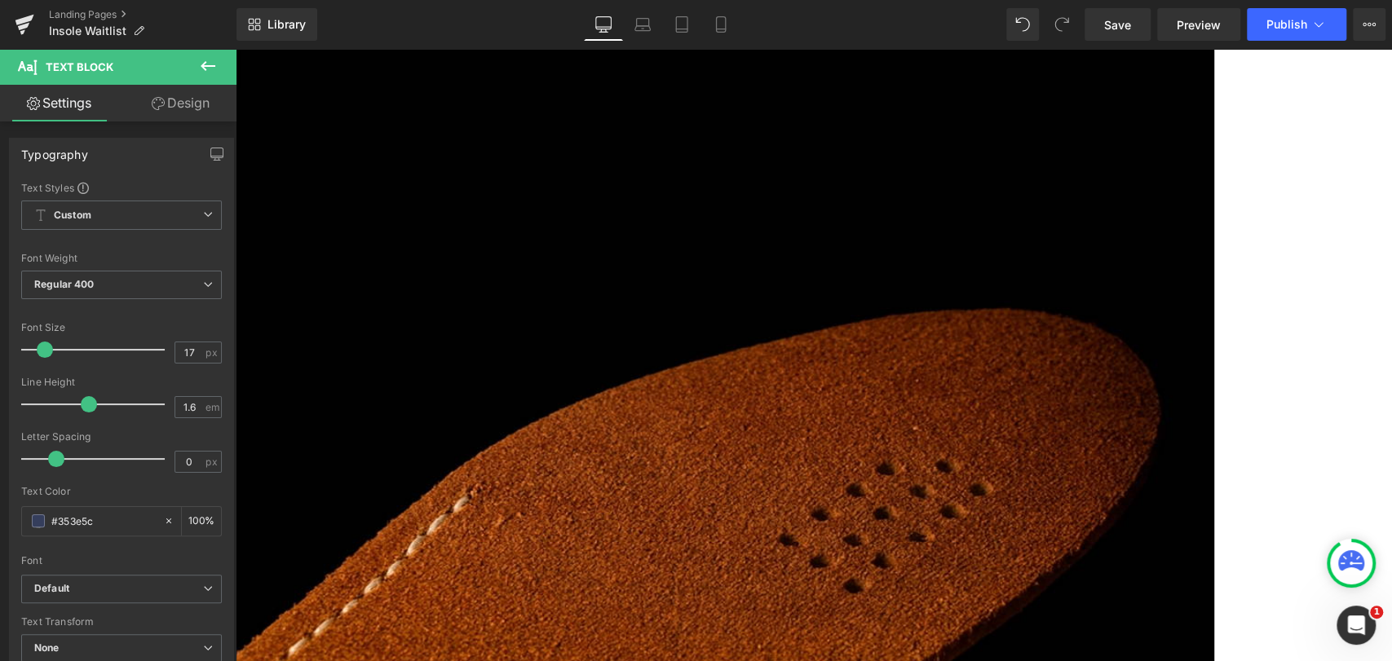
copy p "Each pair is made with our full ThermoFit™, ShockGuard™, FlexArch™, IntelliForm…"
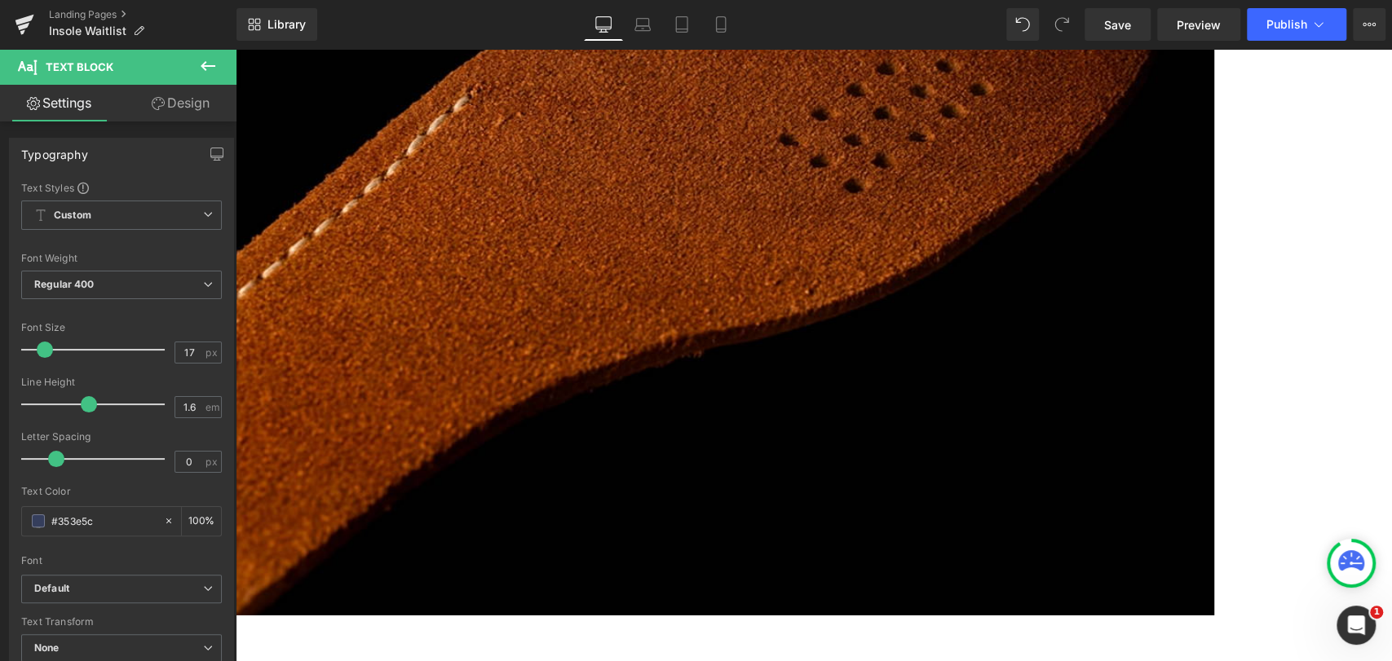
scroll to position [3333, 0]
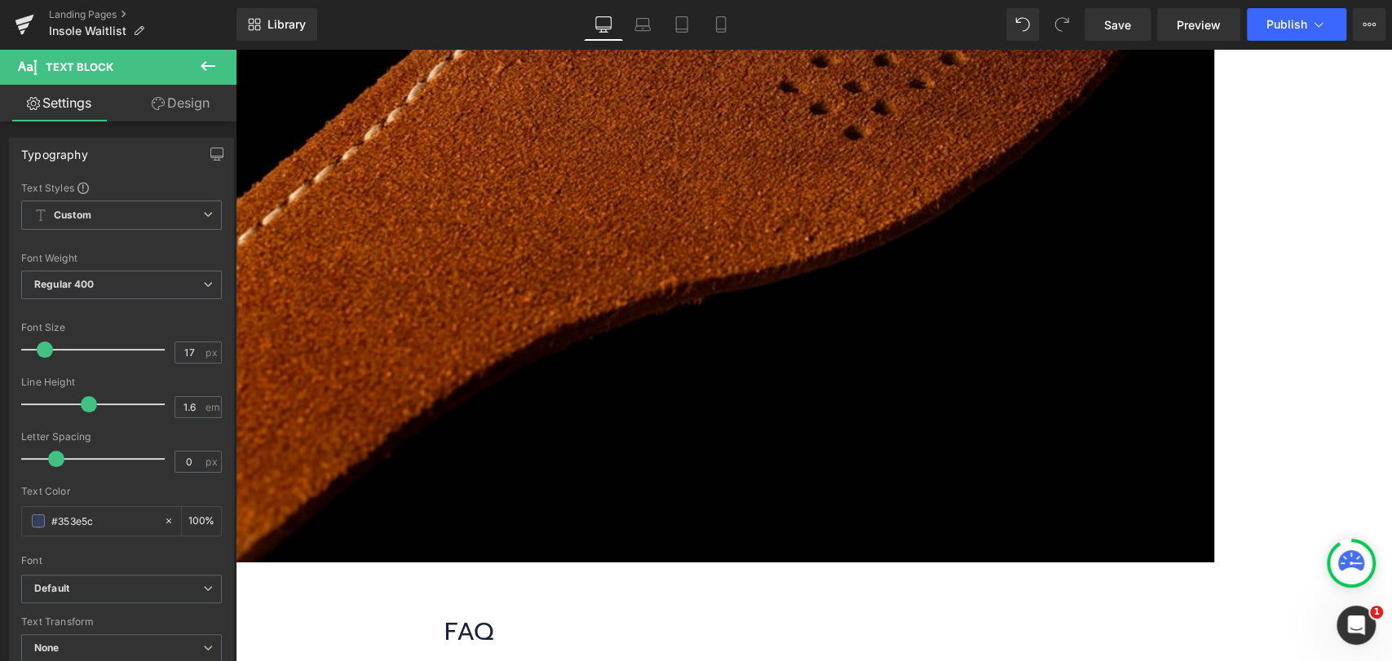
paste div "To enrich screen reader interactions, please activate Accessibility in Grammarl…"
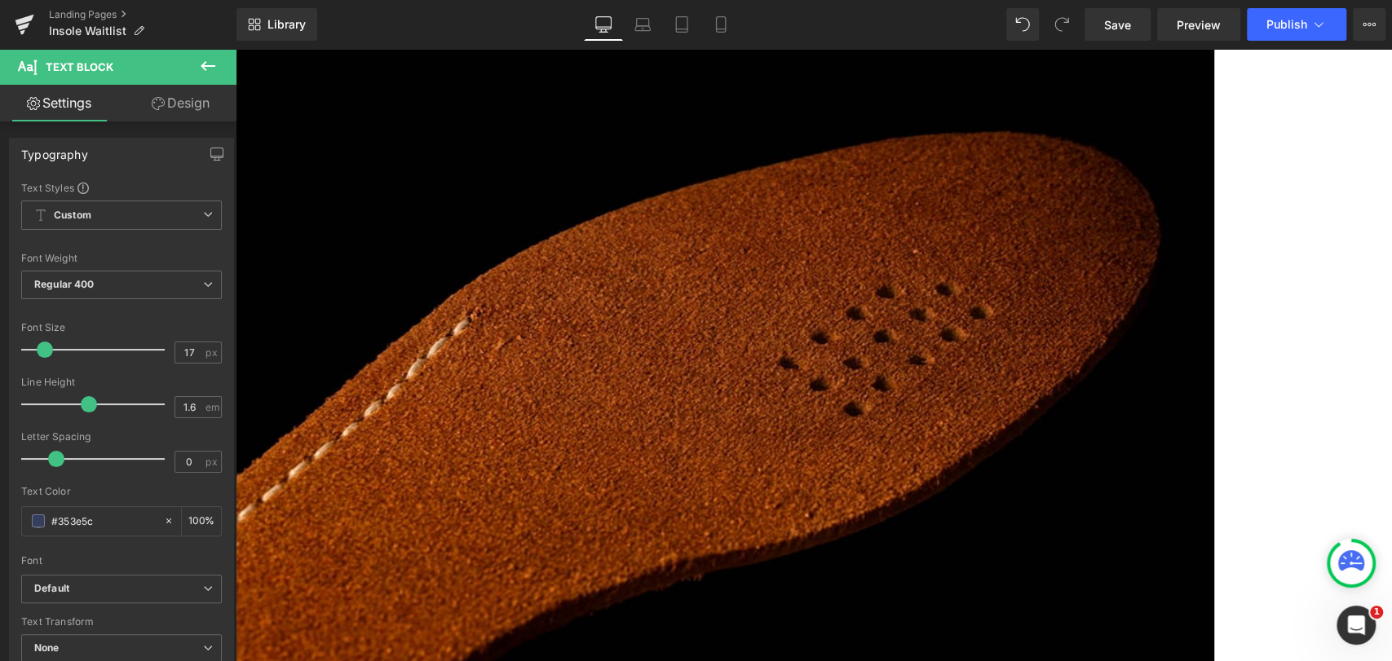
scroll to position [3061, 0]
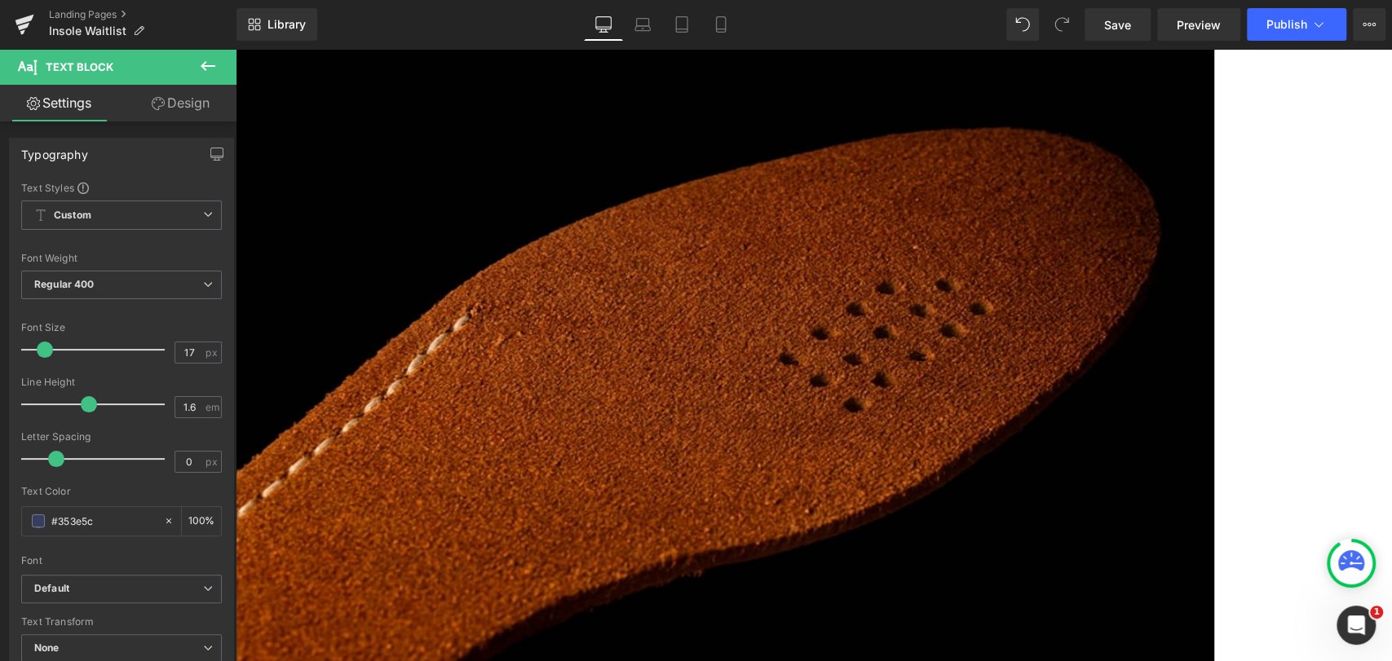
drag, startPoint x: 566, startPoint y: 489, endPoint x: 633, endPoint y: 520, distance: 73.7
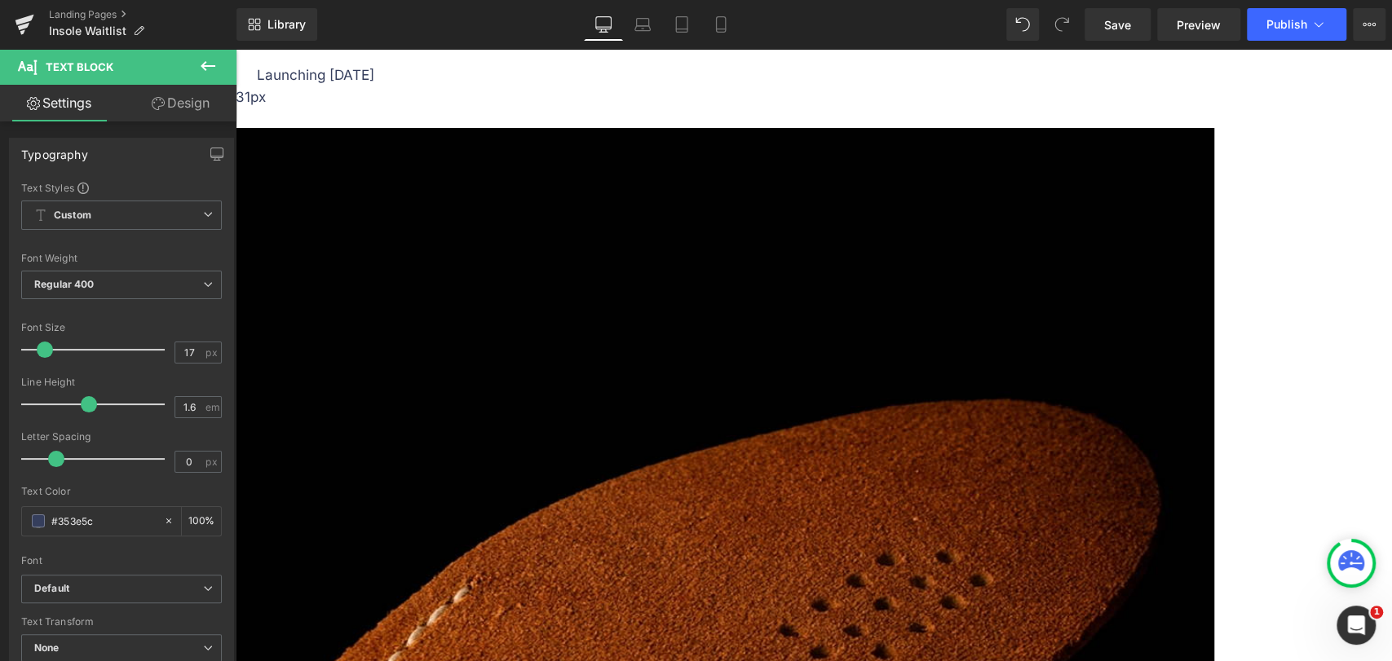
scroll to position [3151, 0]
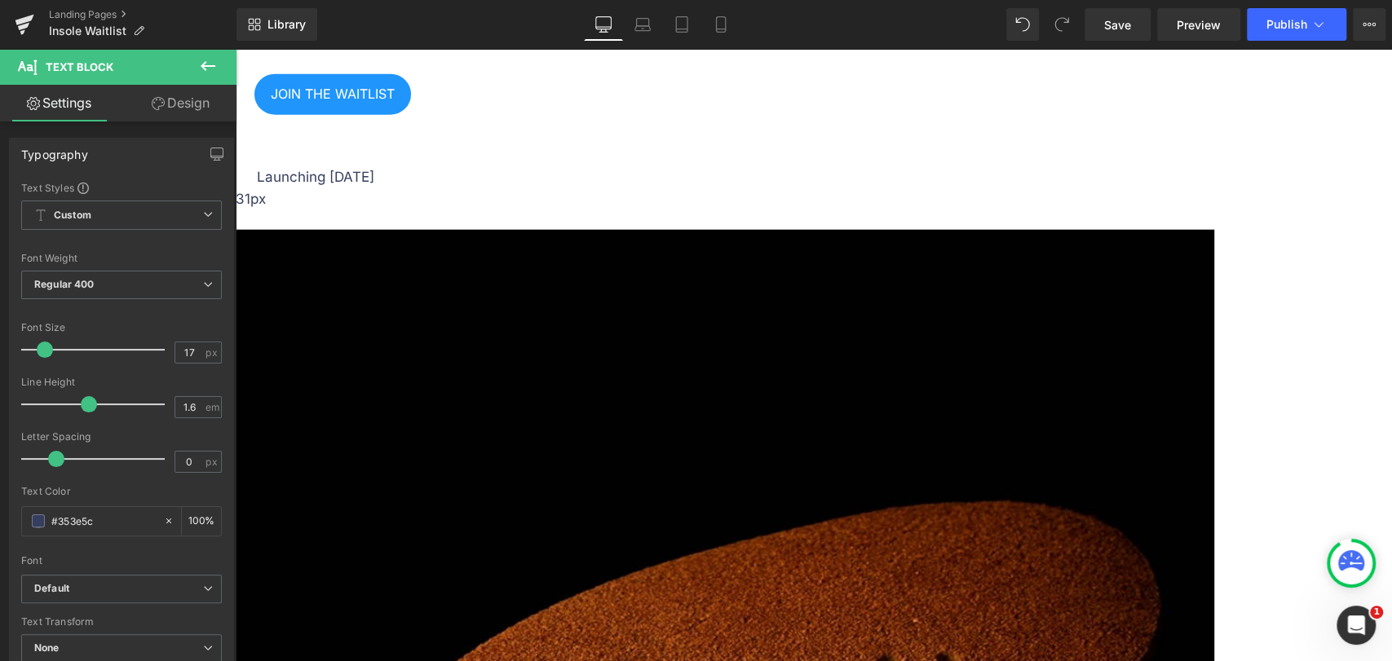
scroll to position [2651, 0]
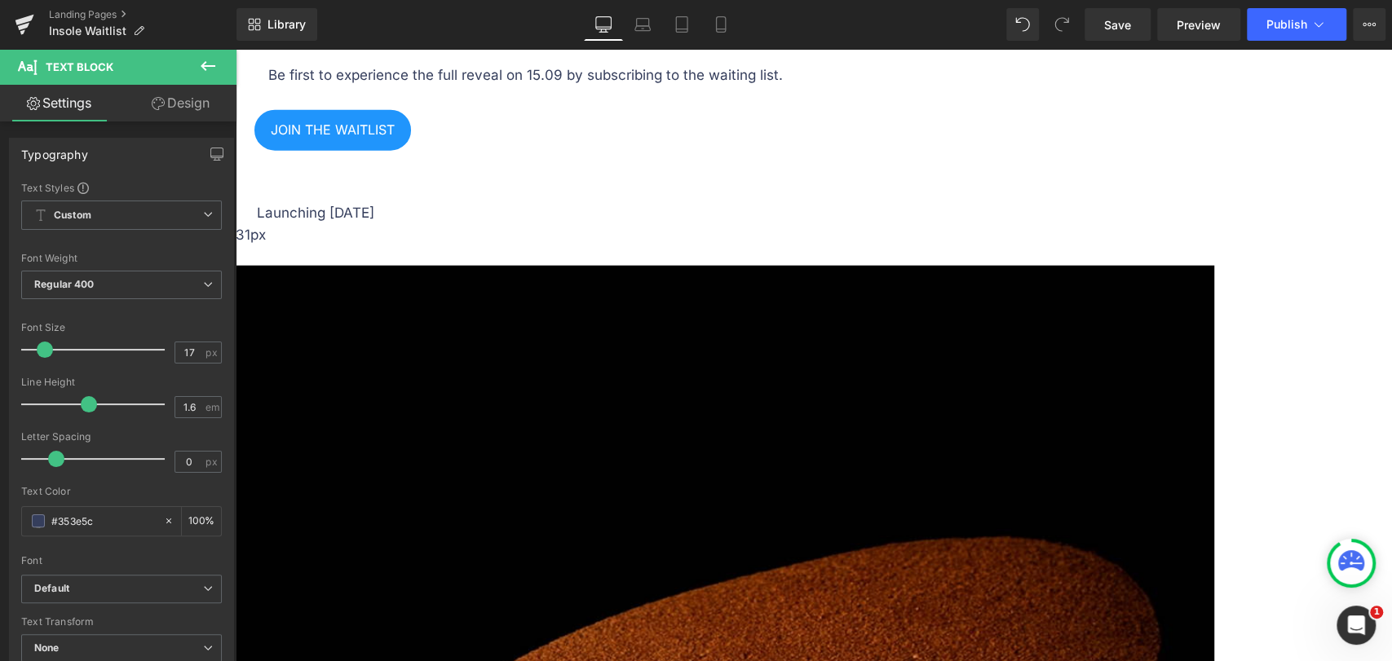
click at [236, 46] on icon at bounding box center [236, 46] width 0 height 0
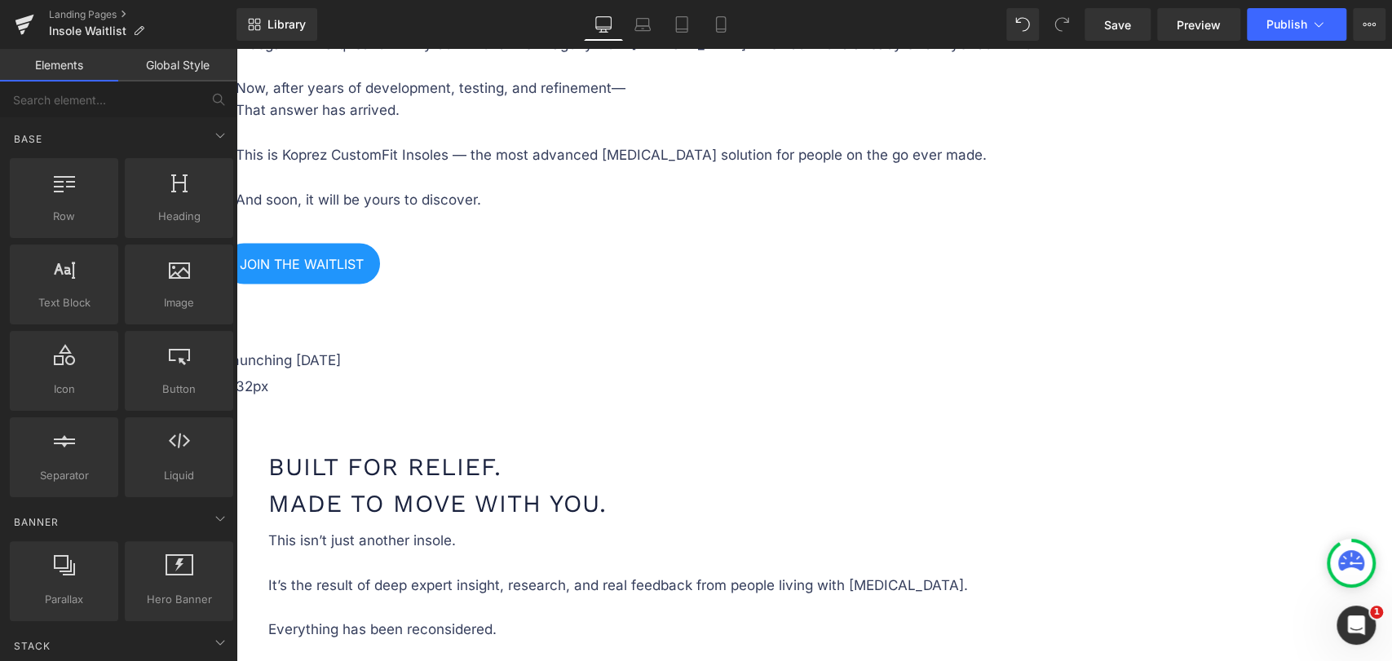
scroll to position [1655, 0]
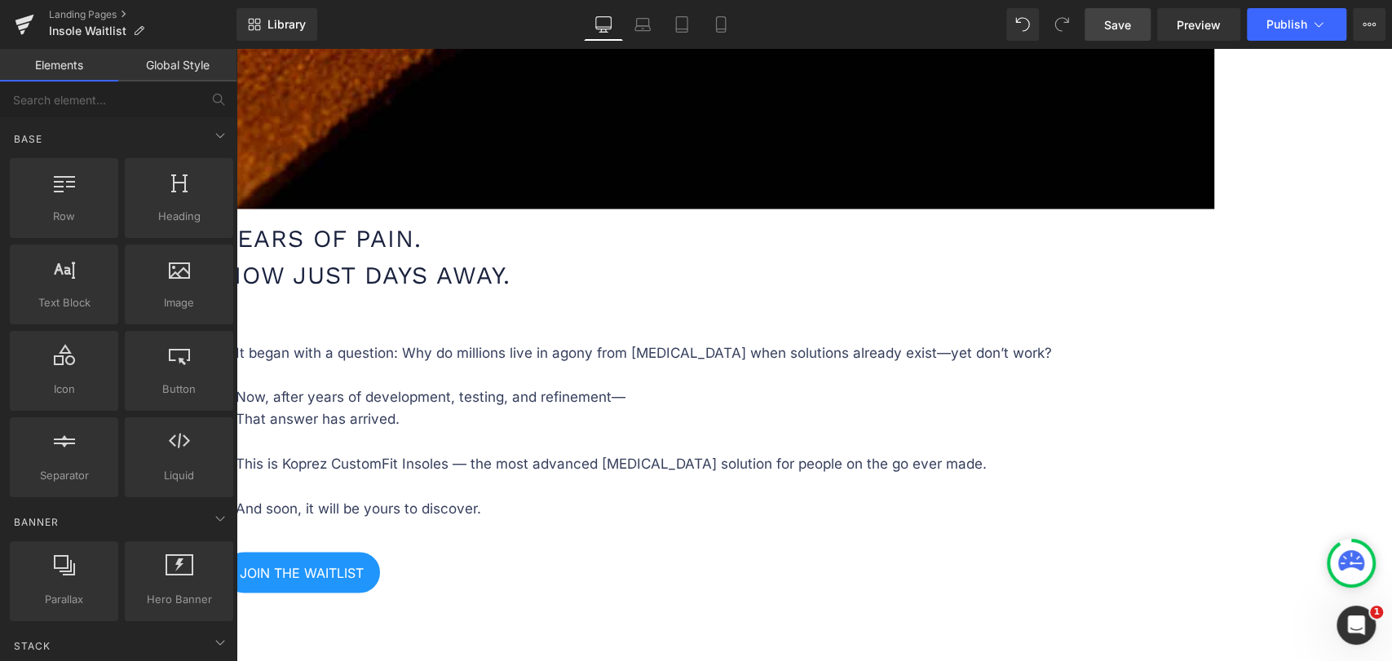
click at [1136, 27] on link "Save" at bounding box center [1118, 24] width 66 height 33
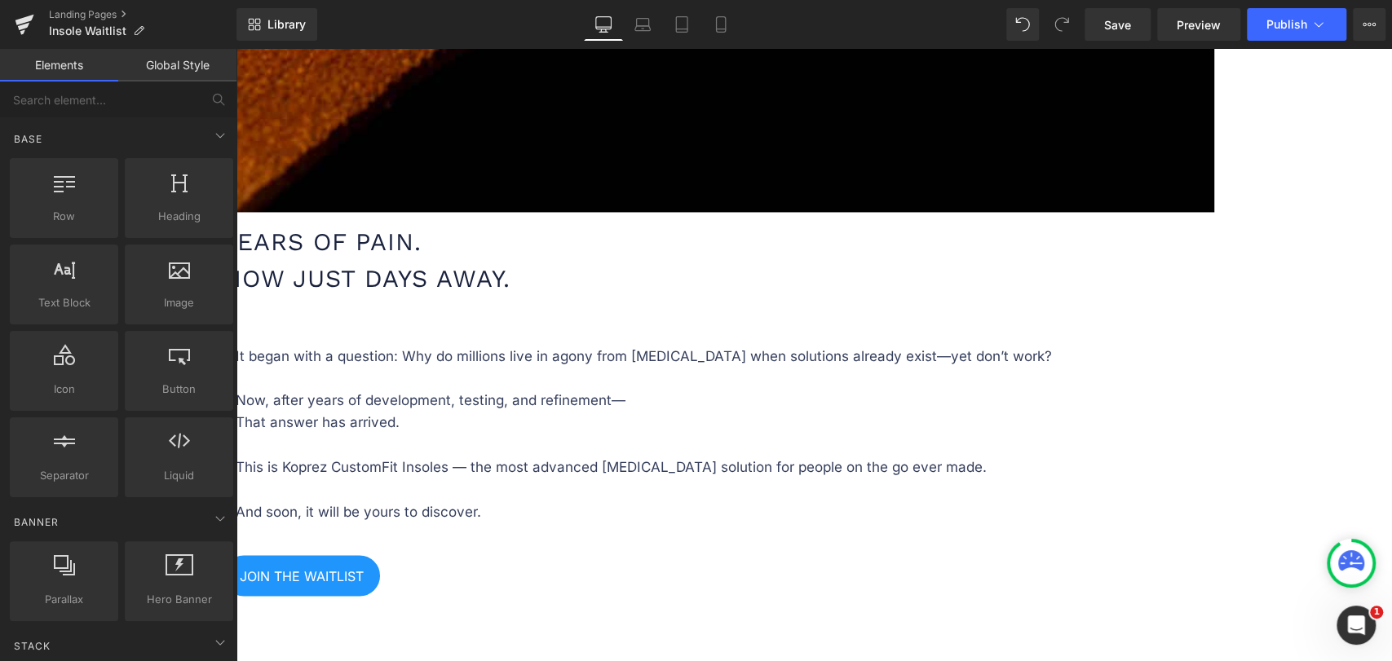
scroll to position [3, 0]
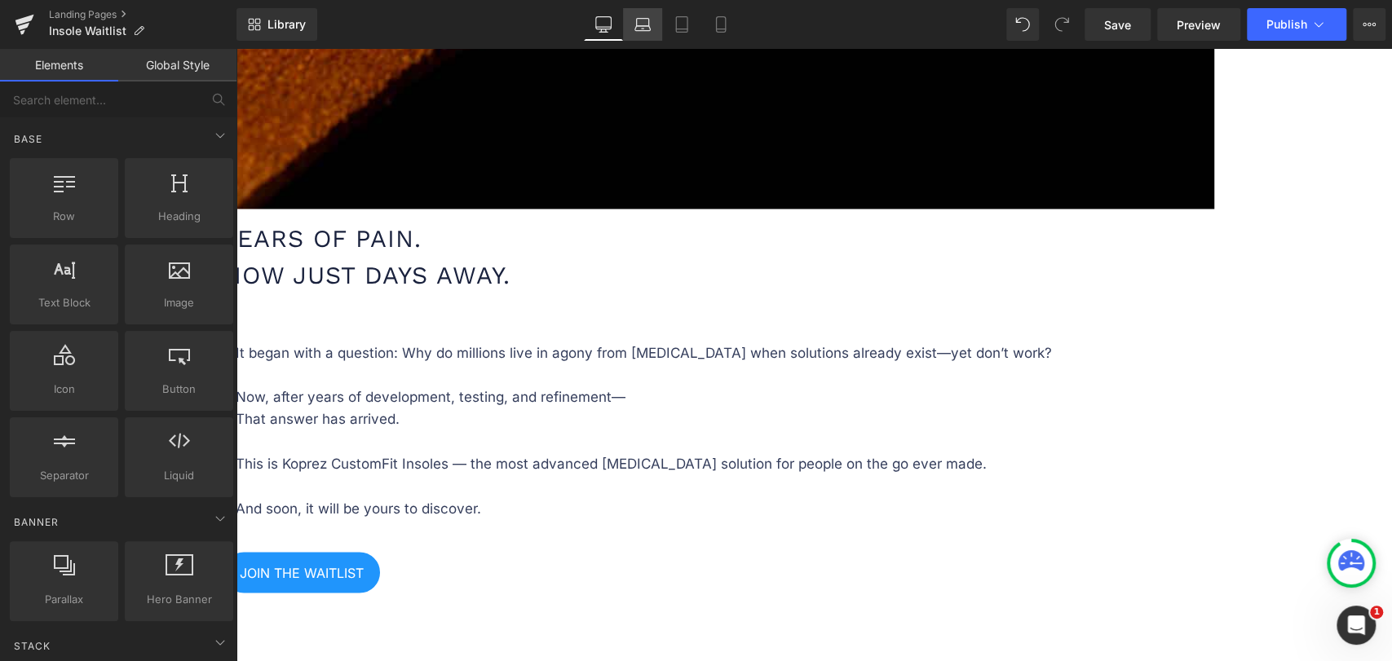
click at [643, 29] on icon at bounding box center [642, 24] width 16 height 16
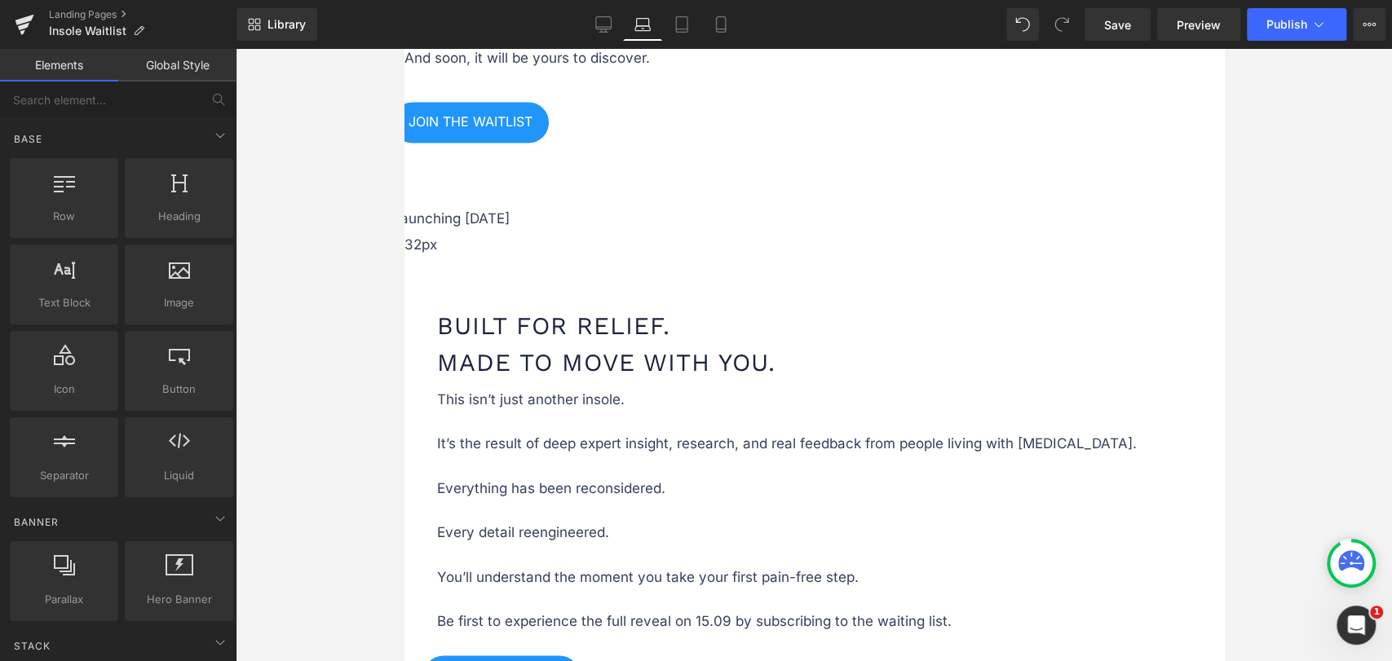
scroll to position [2107, 0]
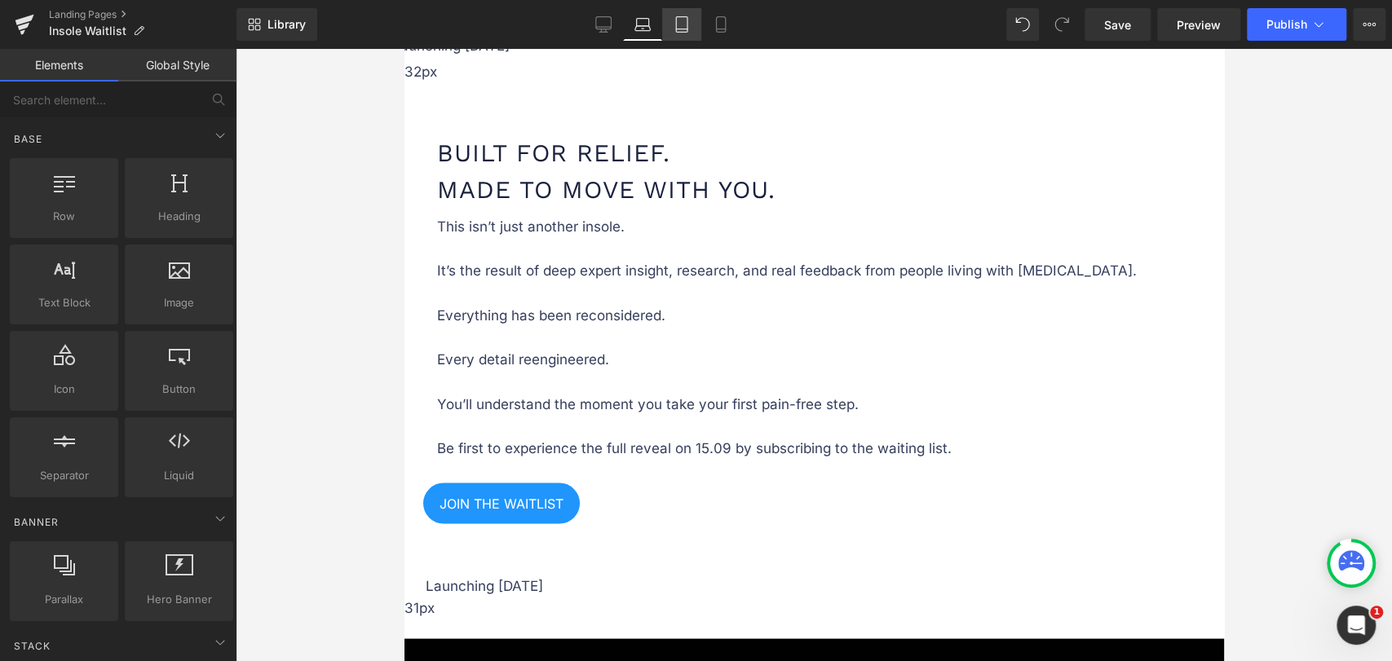
click at [678, 21] on icon at bounding box center [682, 24] width 16 height 16
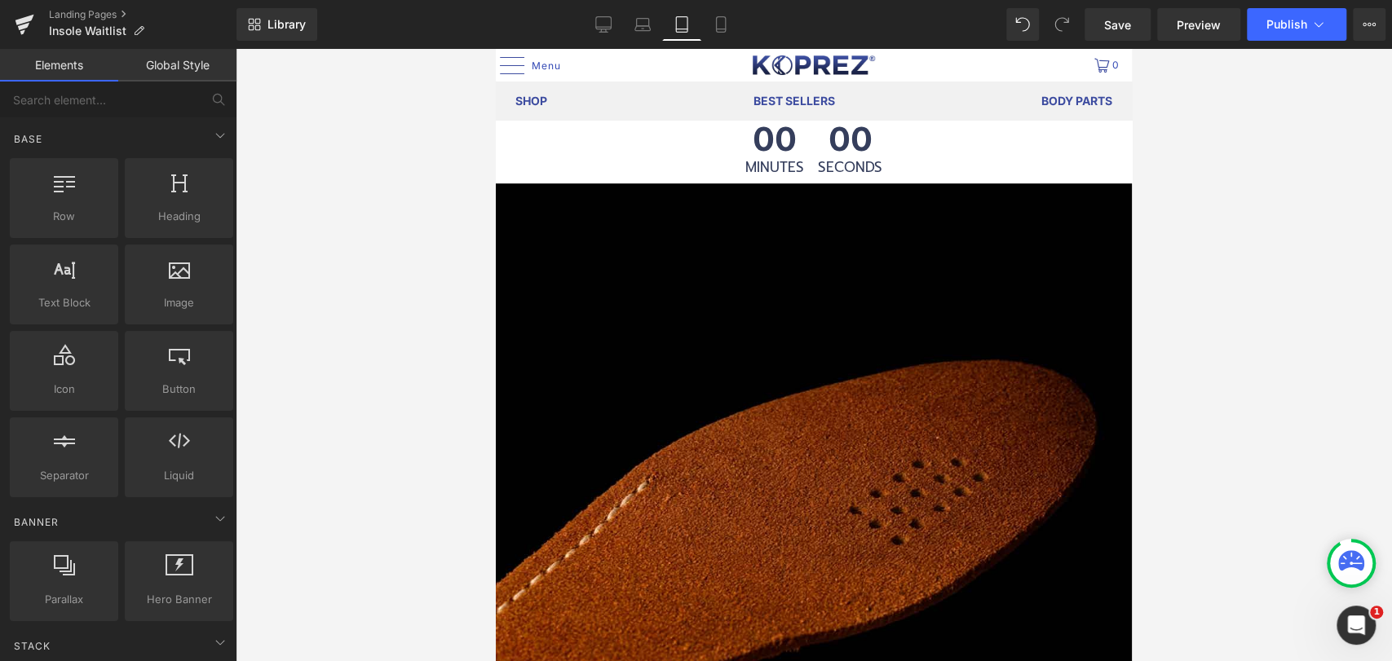
scroll to position [373, 0]
